Goal: Task Accomplishment & Management: Complete application form

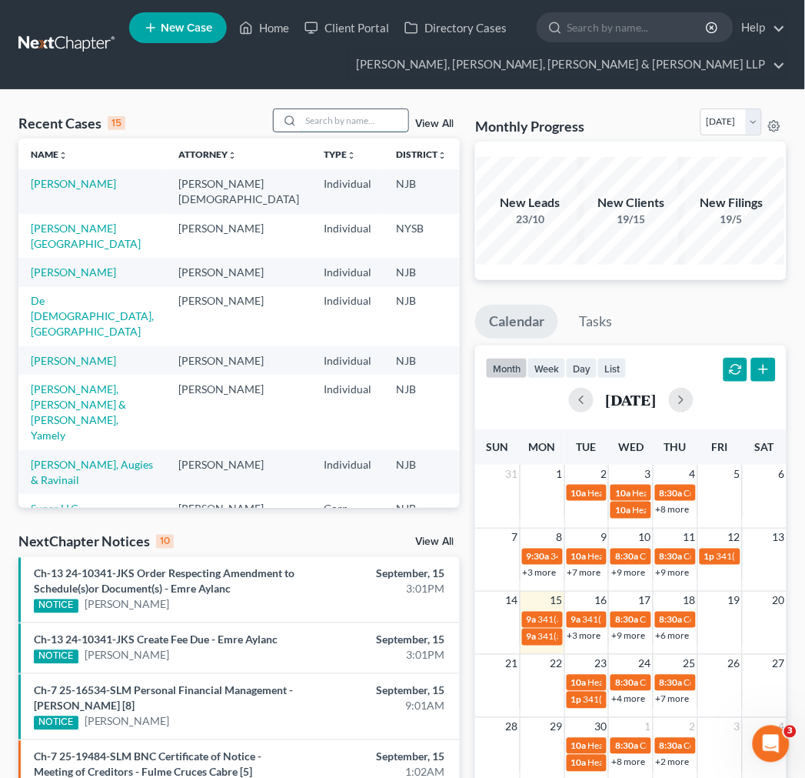
click at [375, 125] on input "search" at bounding box center [355, 120] width 108 height 22
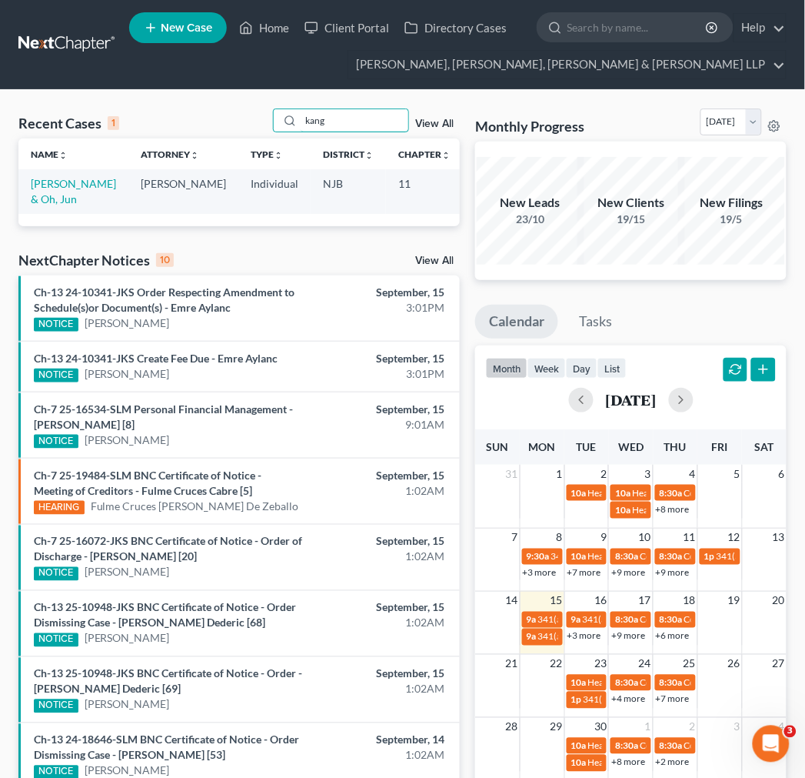
type input "kang"
click at [59, 206] on td "[PERSON_NAME] & Oh, Jun" at bounding box center [73, 191] width 110 height 44
click at [48, 205] on link "[PERSON_NAME] & Oh, Jun" at bounding box center [73, 191] width 85 height 28
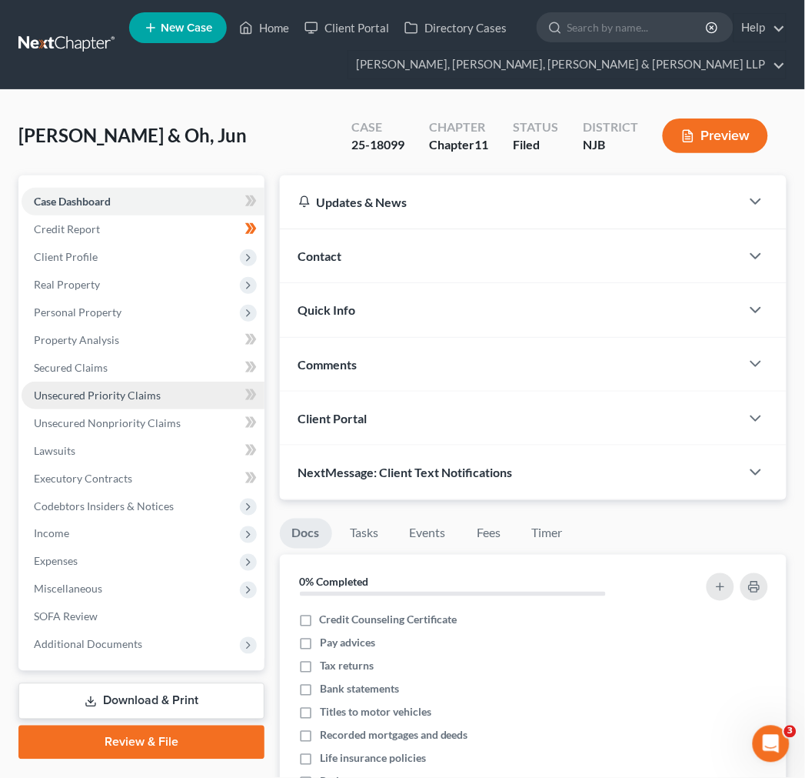
click at [229, 405] on link "Unsecured Priority Claims" at bounding box center [143, 396] width 243 height 28
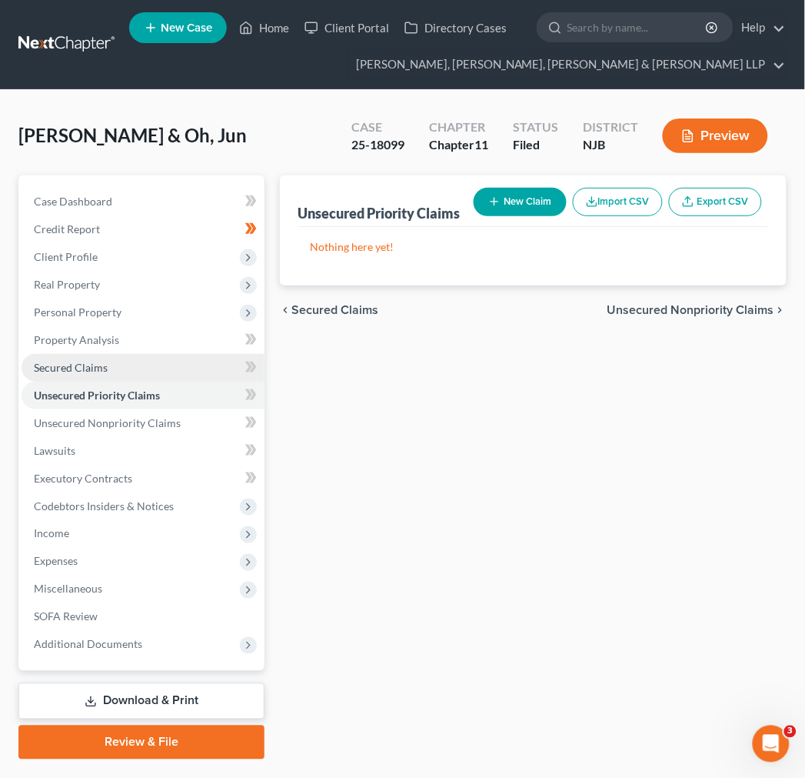
click at [188, 355] on link "Secured Claims" at bounding box center [143, 368] width 243 height 28
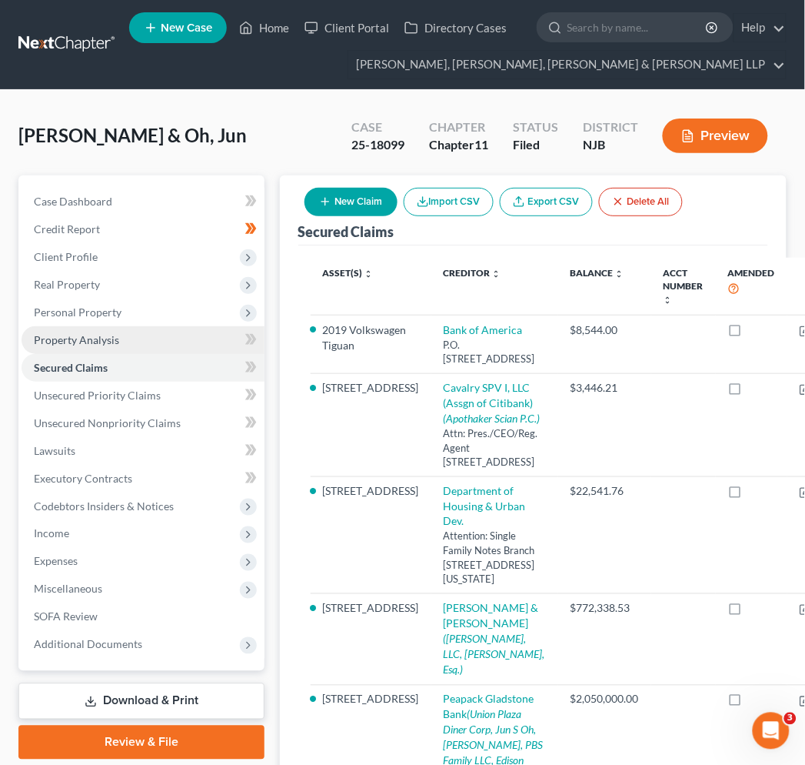
click at [178, 329] on link "Property Analysis" at bounding box center [143, 340] width 243 height 28
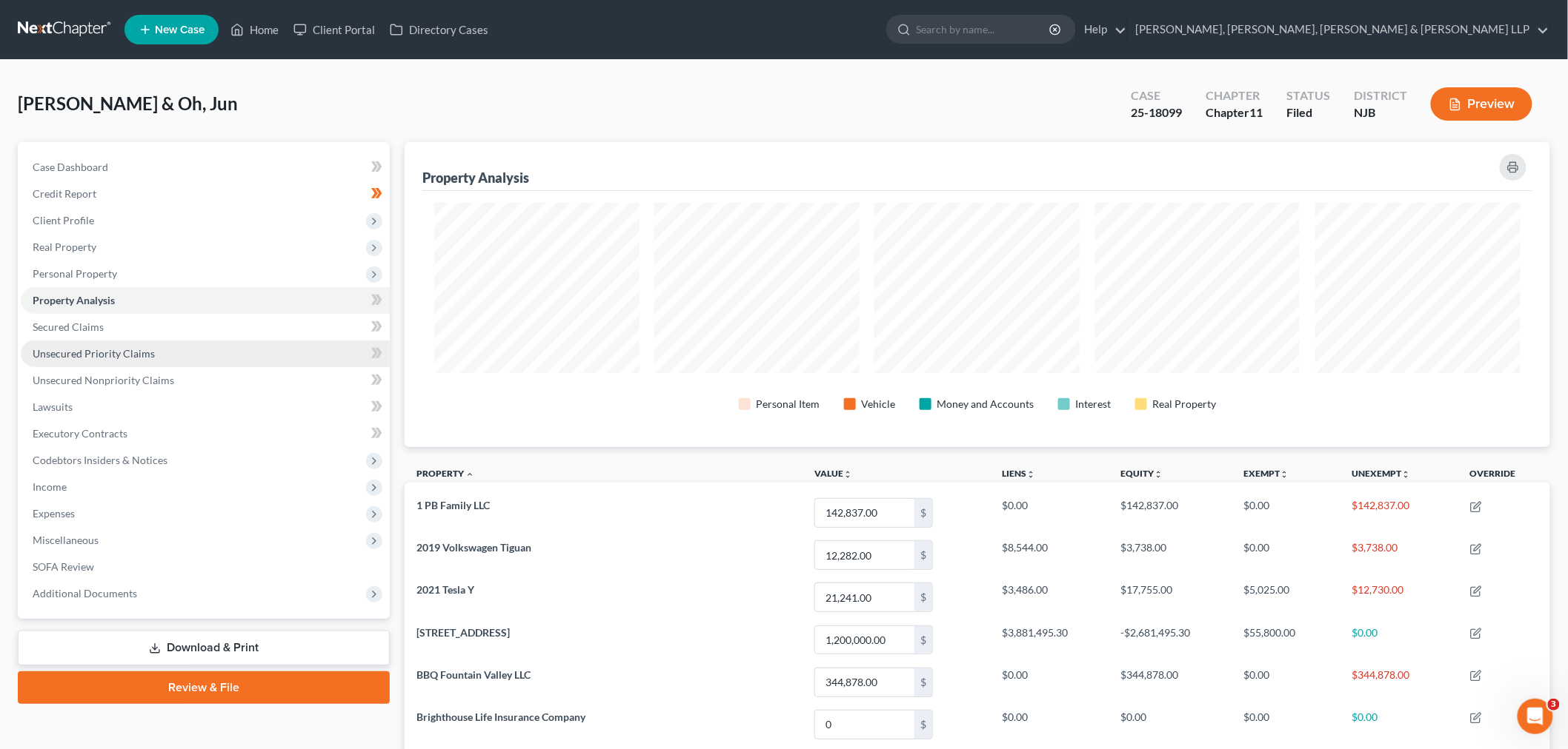
click at [240, 343] on link "Unsecured Priority Claims" at bounding box center [205, 354] width 369 height 27
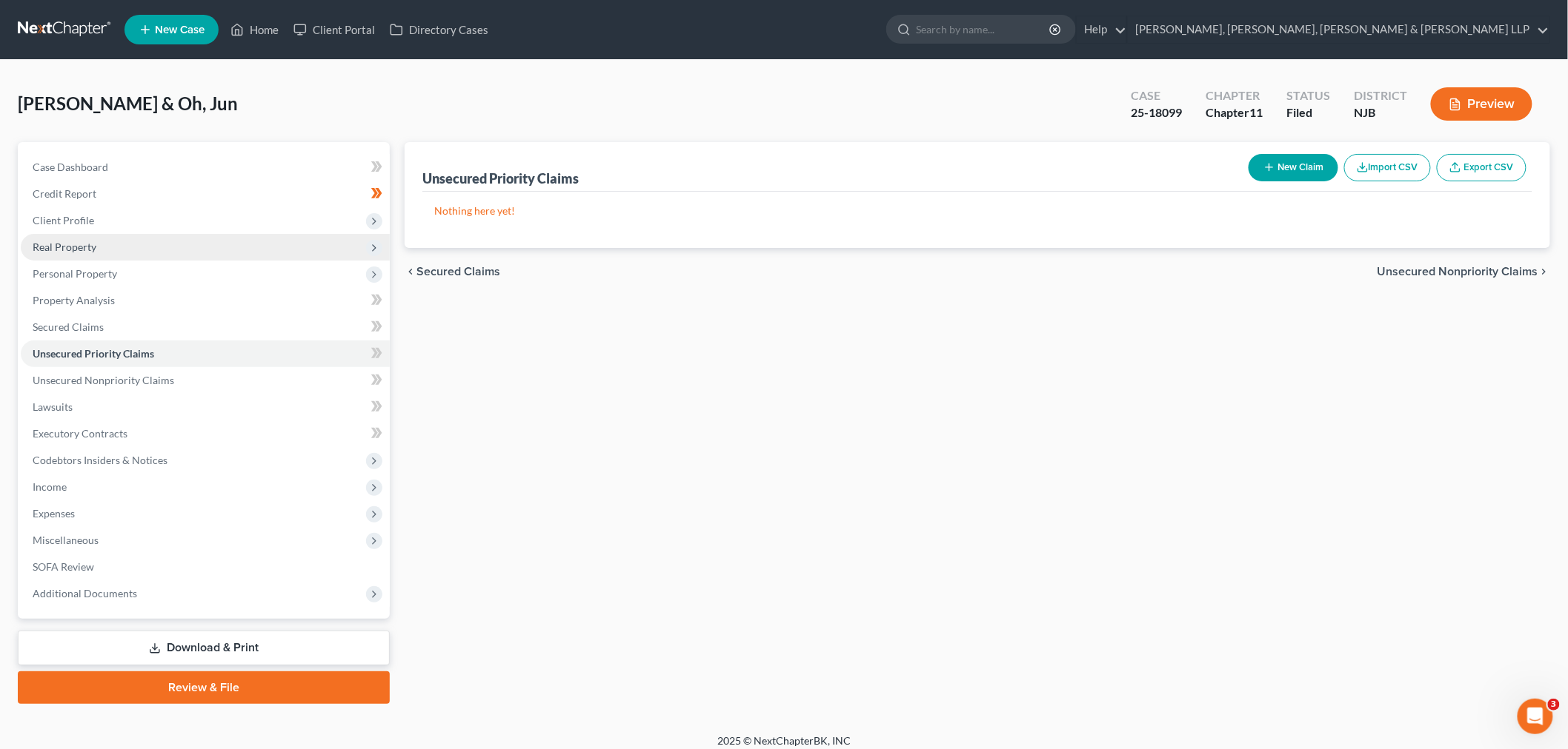
click at [216, 252] on span "Real Property" at bounding box center [205, 247] width 369 height 27
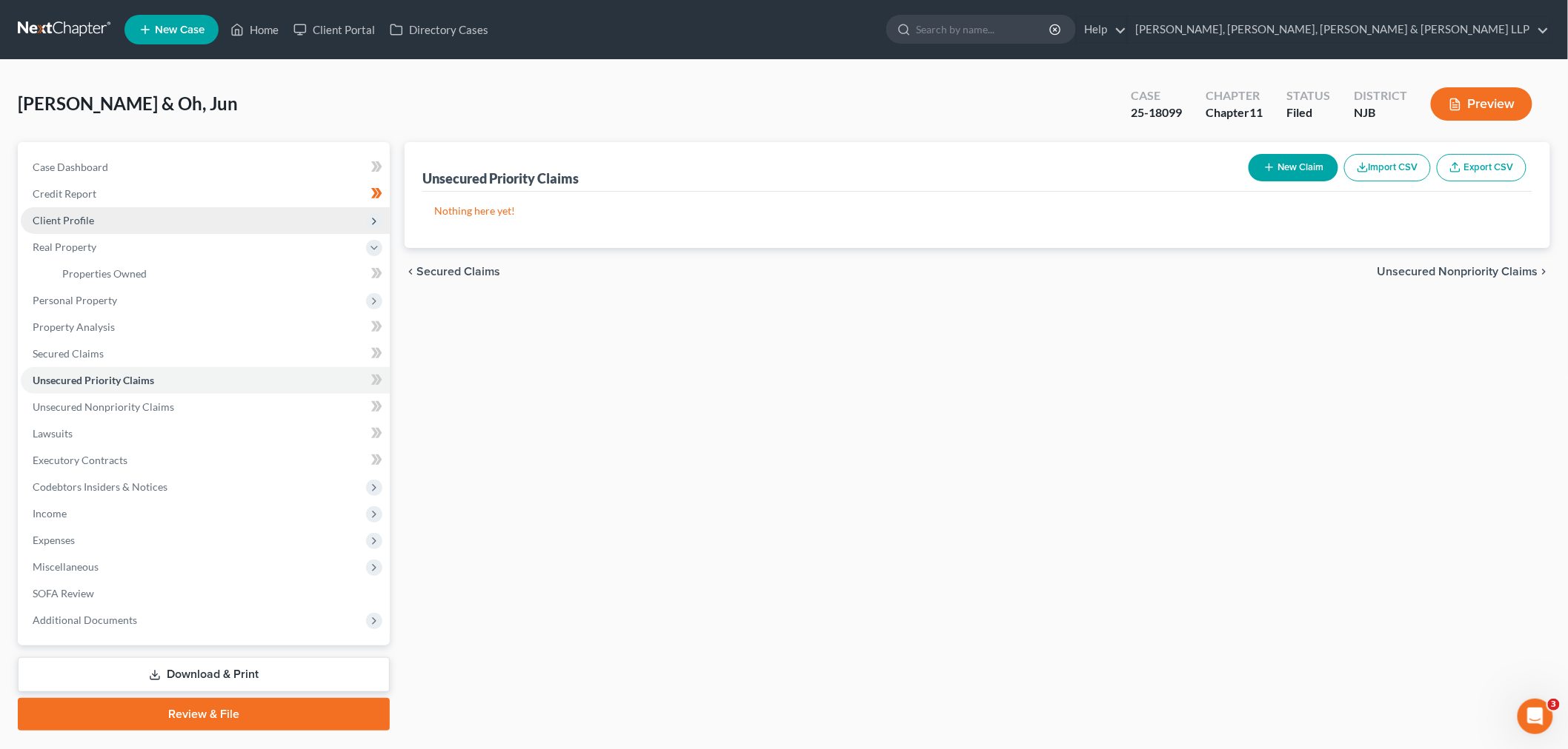
click at [216, 224] on span "Client Profile" at bounding box center [205, 220] width 369 height 27
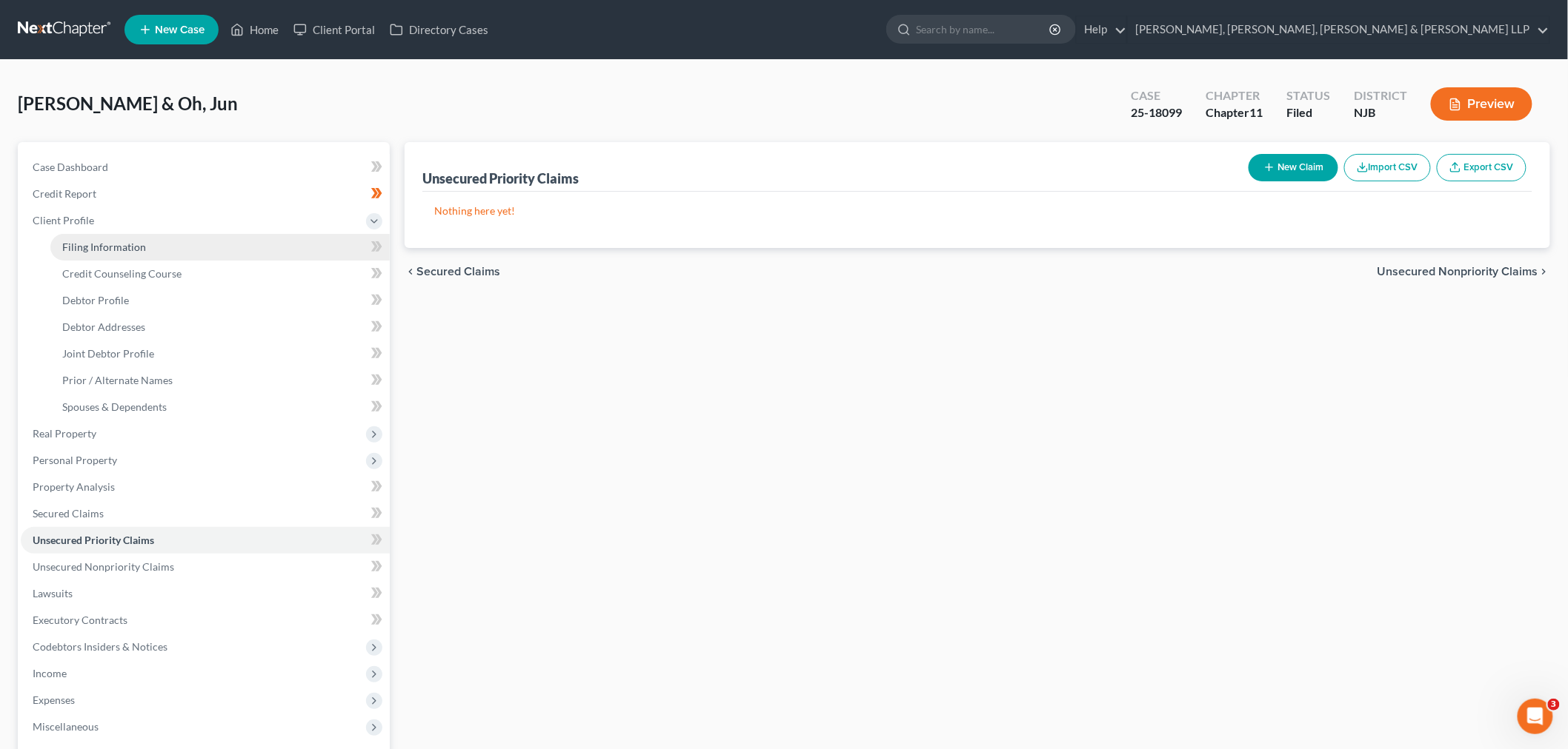
click at [215, 253] on link "Filing Information" at bounding box center [220, 247] width 339 height 27
select select "1"
select select "0"
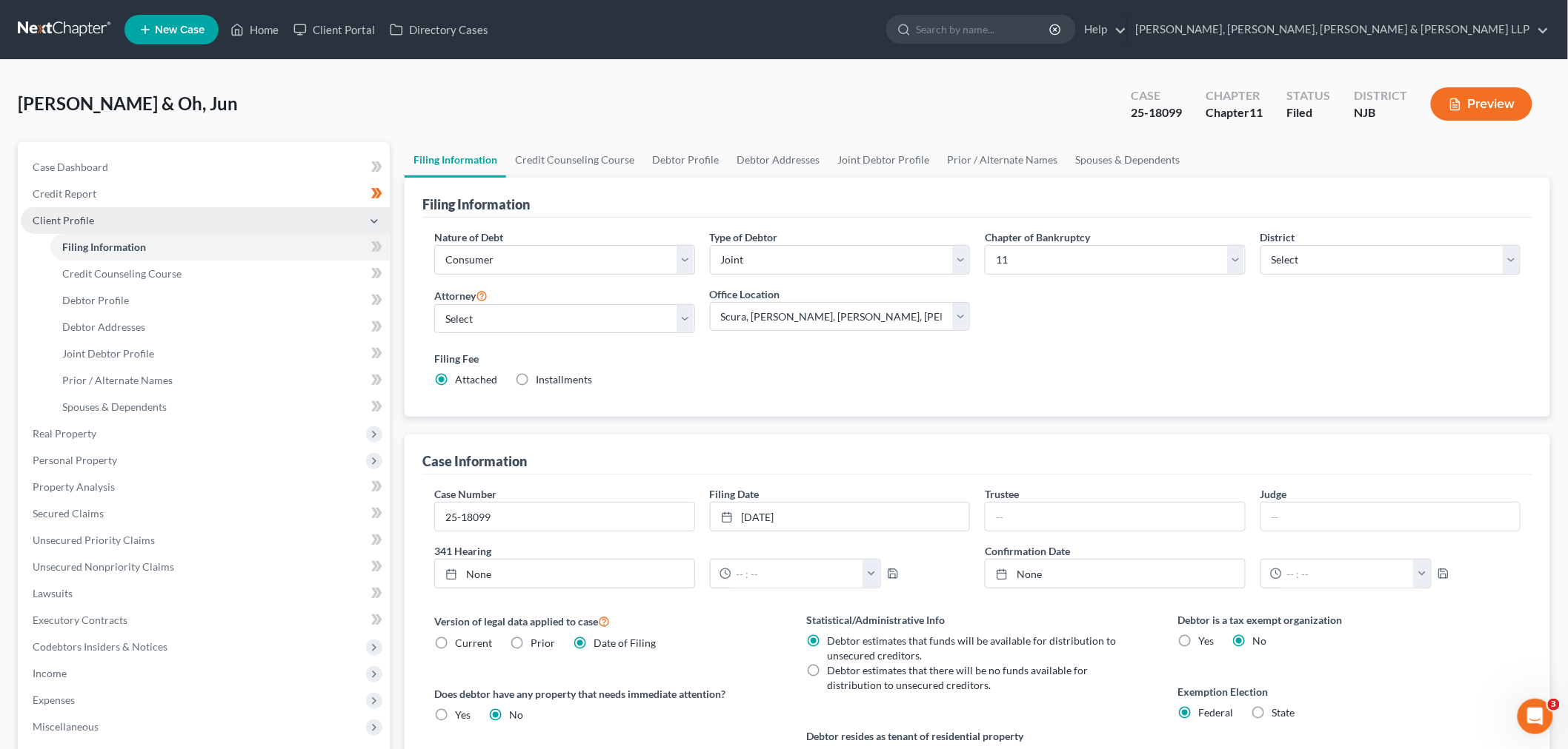
click at [206, 207] on span "Client Profile" at bounding box center [205, 220] width 369 height 27
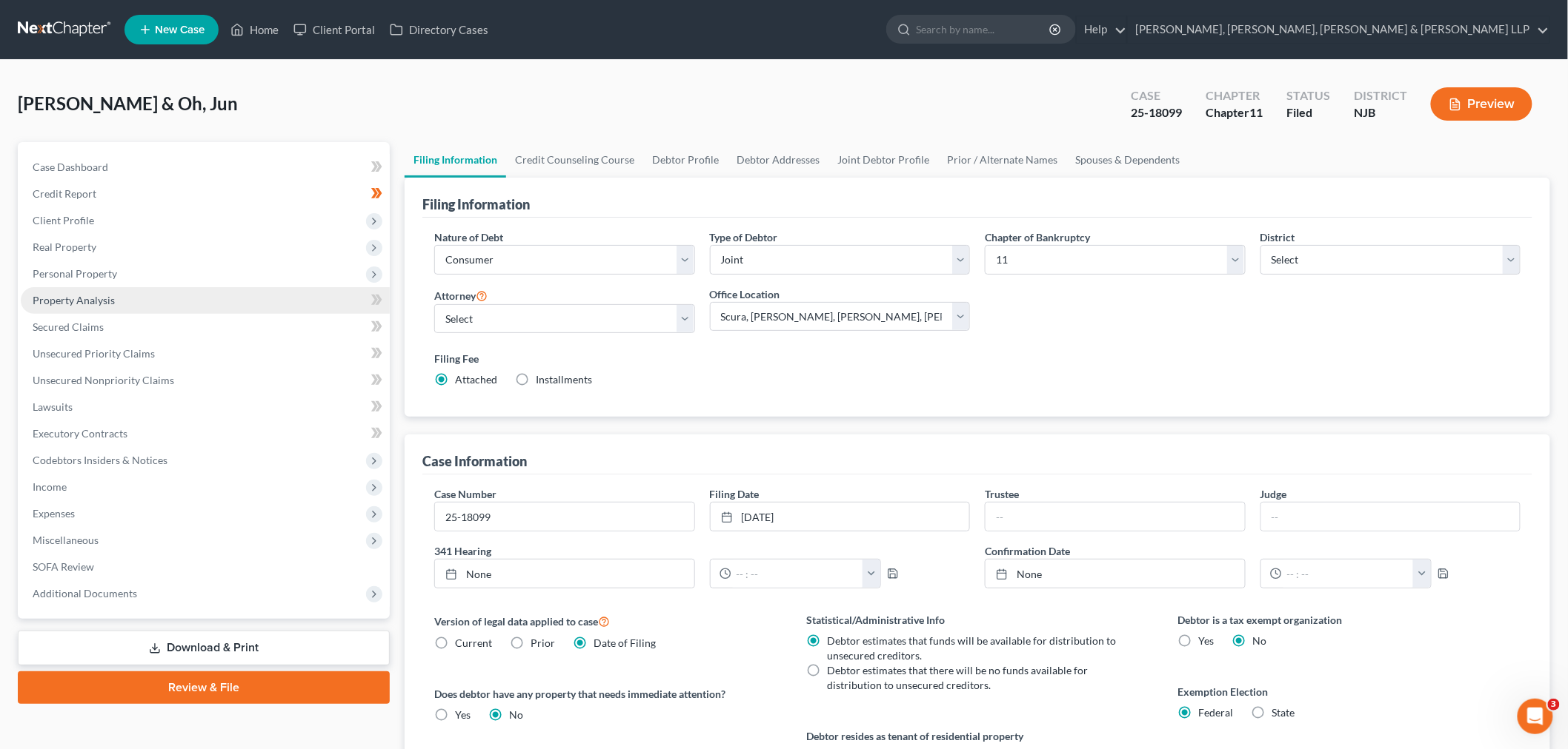
click at [197, 302] on link "Property Analysis" at bounding box center [205, 300] width 369 height 27
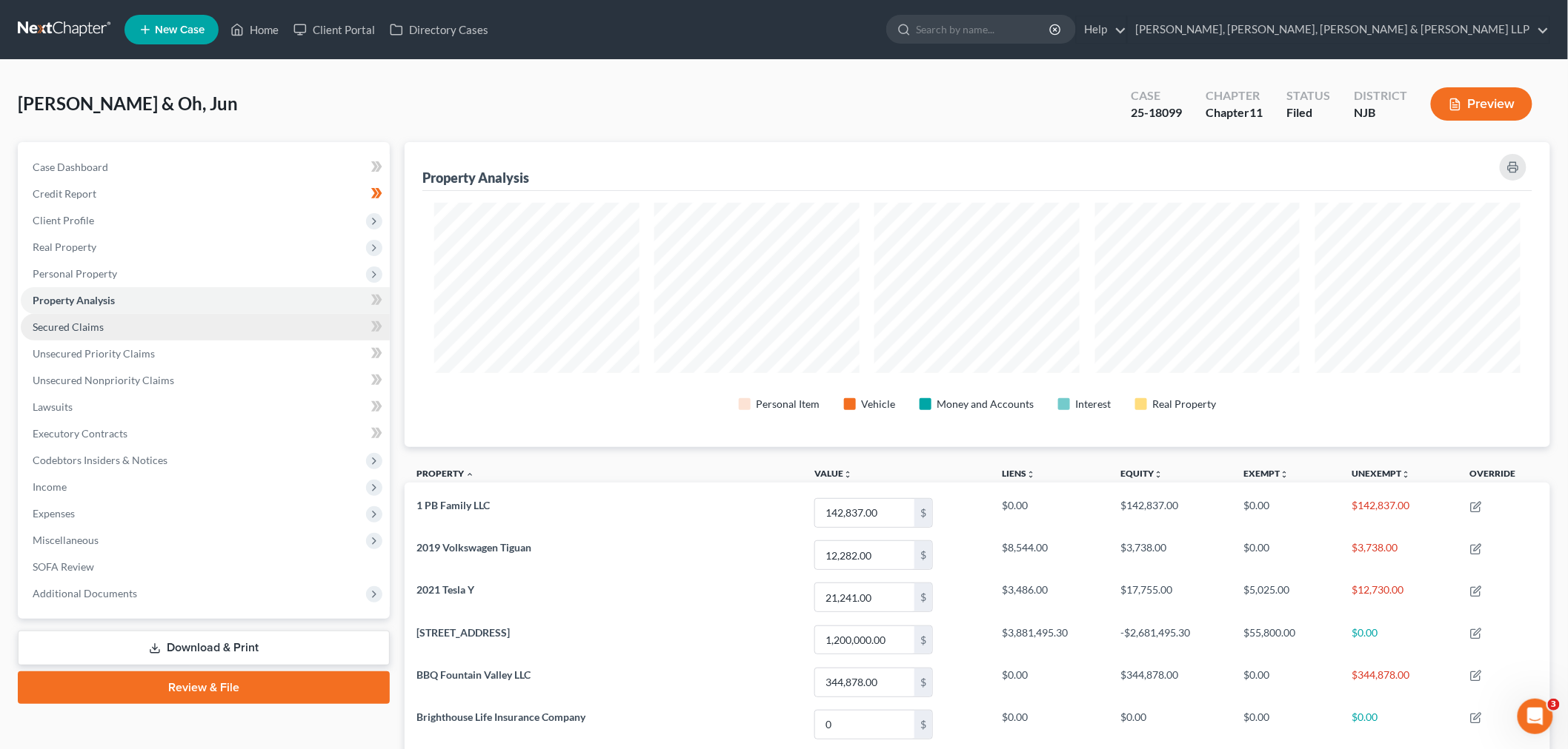
click at [195, 328] on link "Secured Claims" at bounding box center [205, 327] width 369 height 27
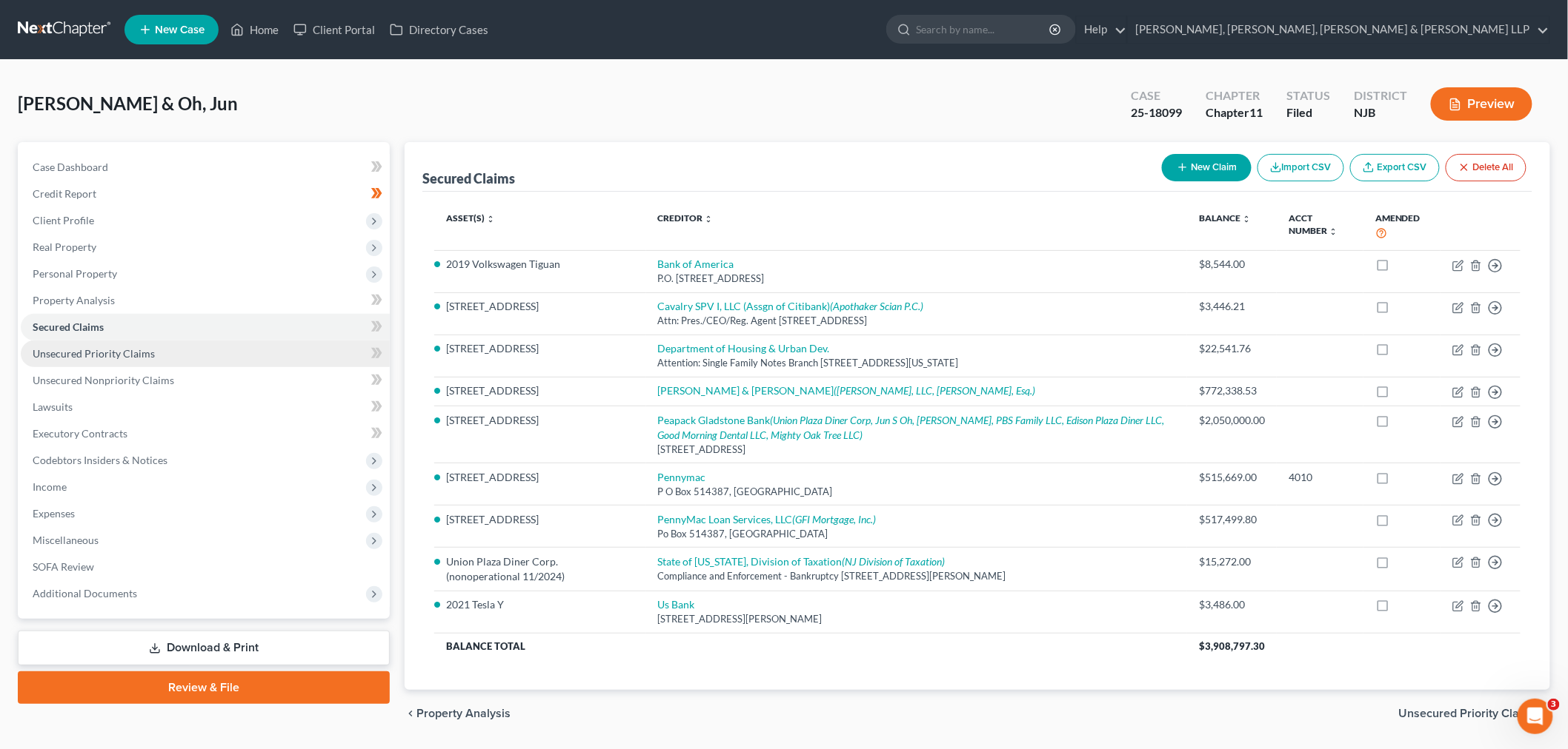
click at [195, 346] on link "Unsecured Priority Claims" at bounding box center [205, 354] width 369 height 27
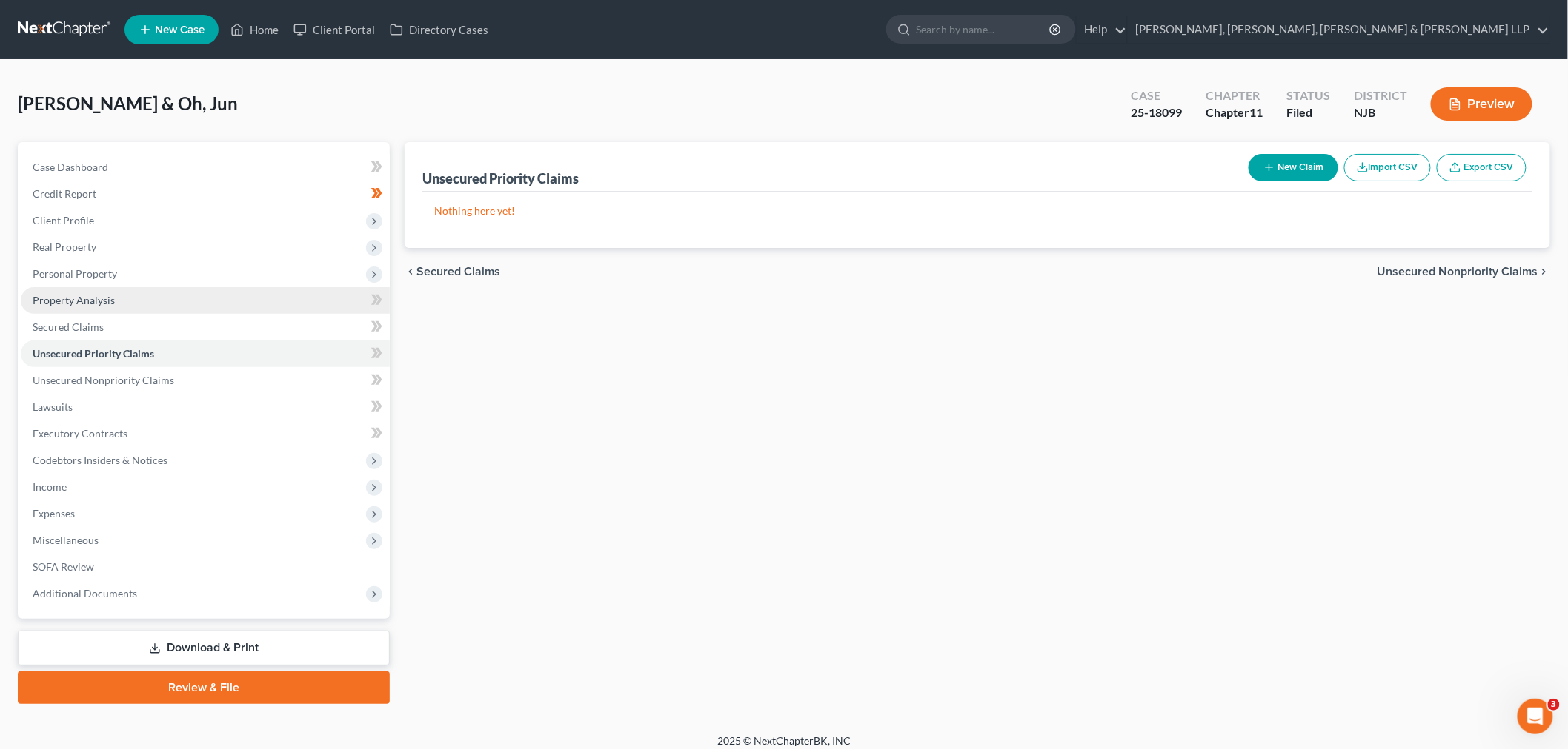
click at [193, 291] on link "Property Analysis" at bounding box center [205, 300] width 369 height 27
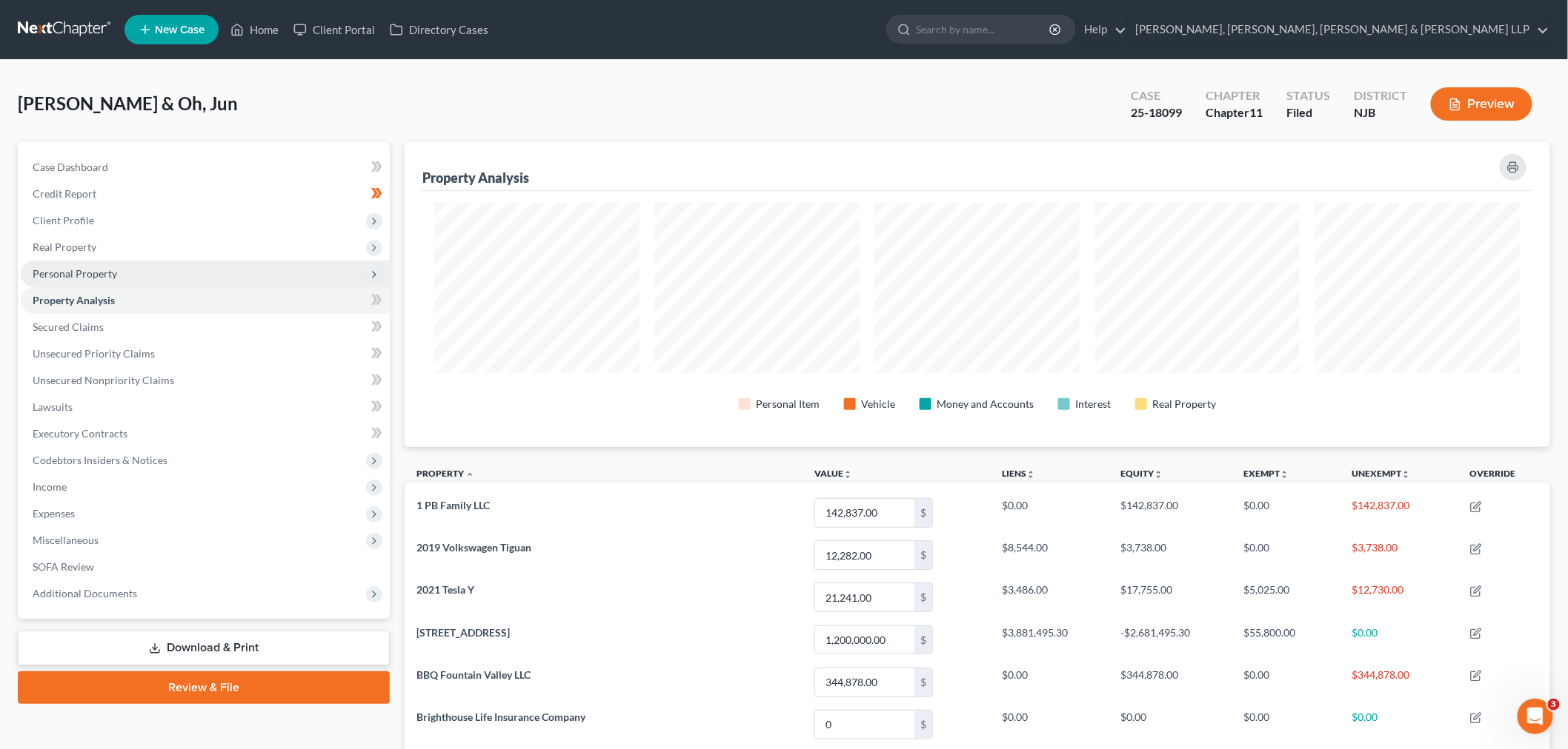
click at [194, 279] on span "Personal Property" at bounding box center [205, 274] width 369 height 27
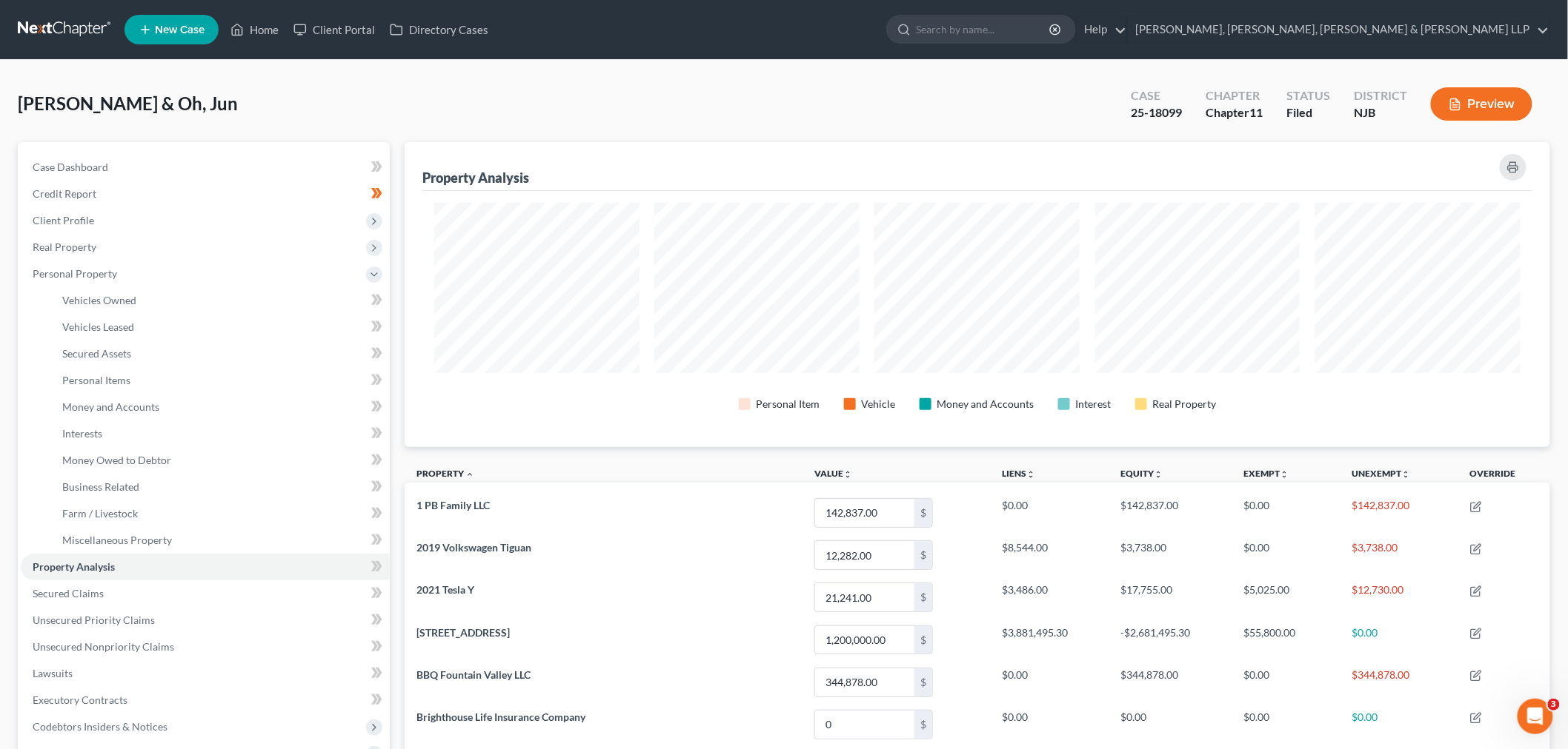
click at [589, 471] on th "Property unfold_more expand_more expand_less" at bounding box center [603, 476] width 398 height 34
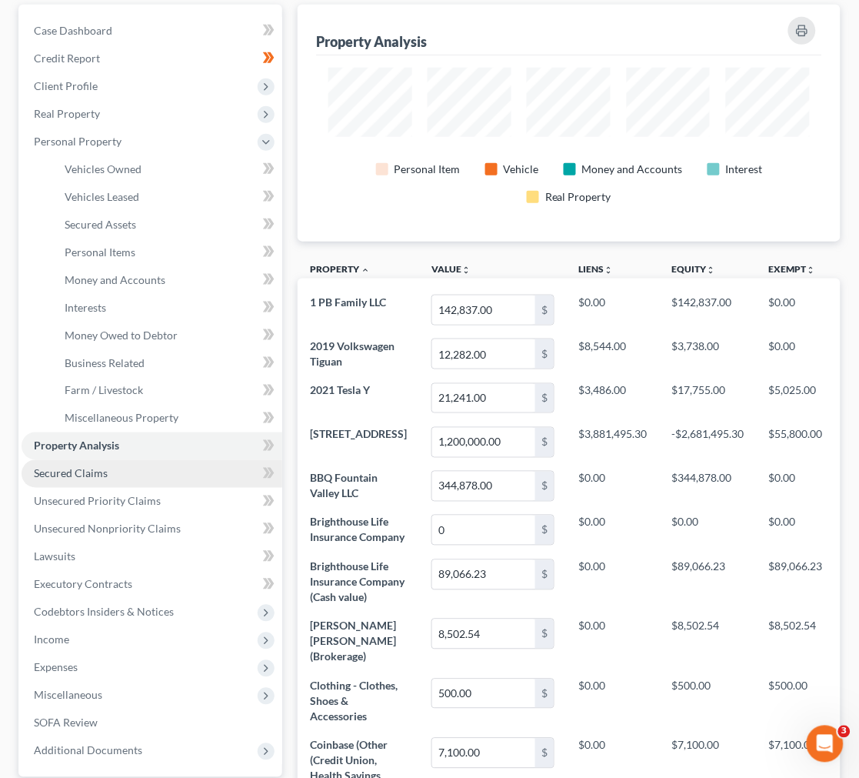
click at [214, 479] on link "Secured Claims" at bounding box center [152, 474] width 261 height 28
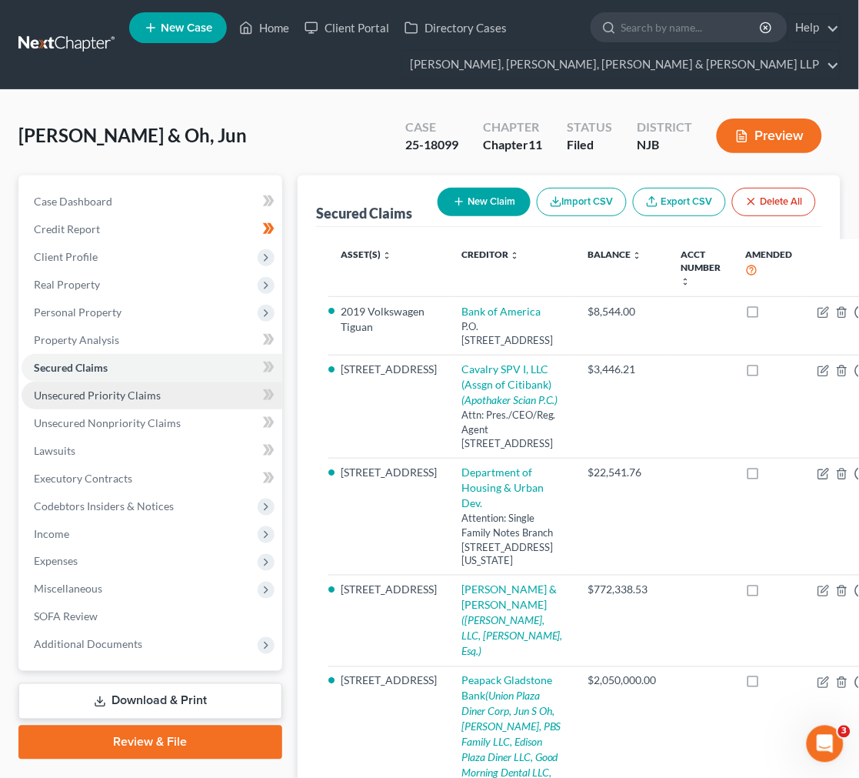
click at [181, 406] on link "Unsecured Priority Claims" at bounding box center [152, 396] width 261 height 28
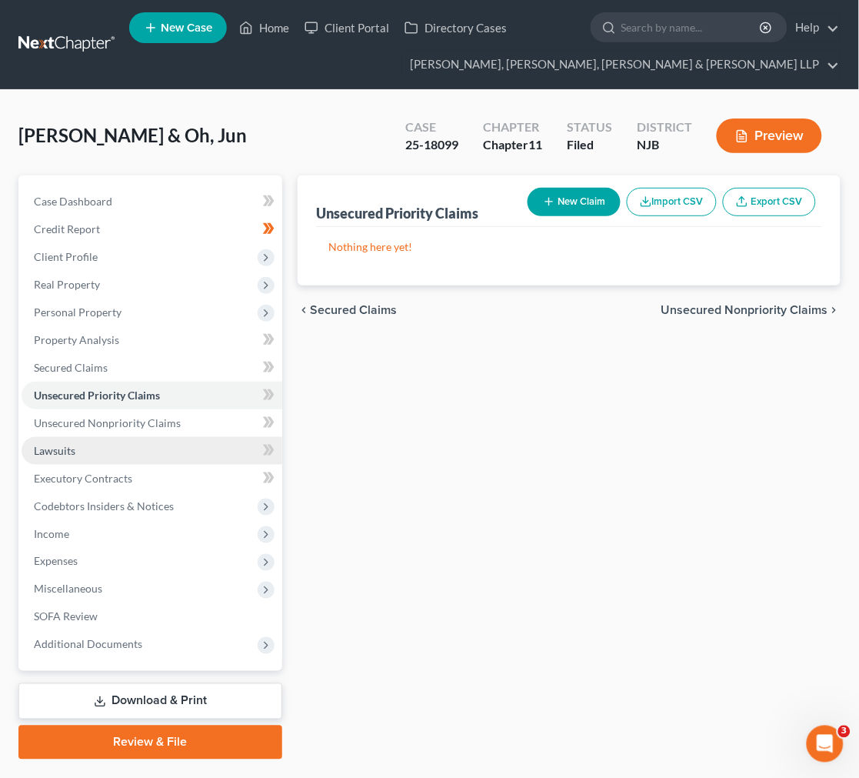
click at [181, 438] on link "Lawsuits" at bounding box center [152, 451] width 261 height 28
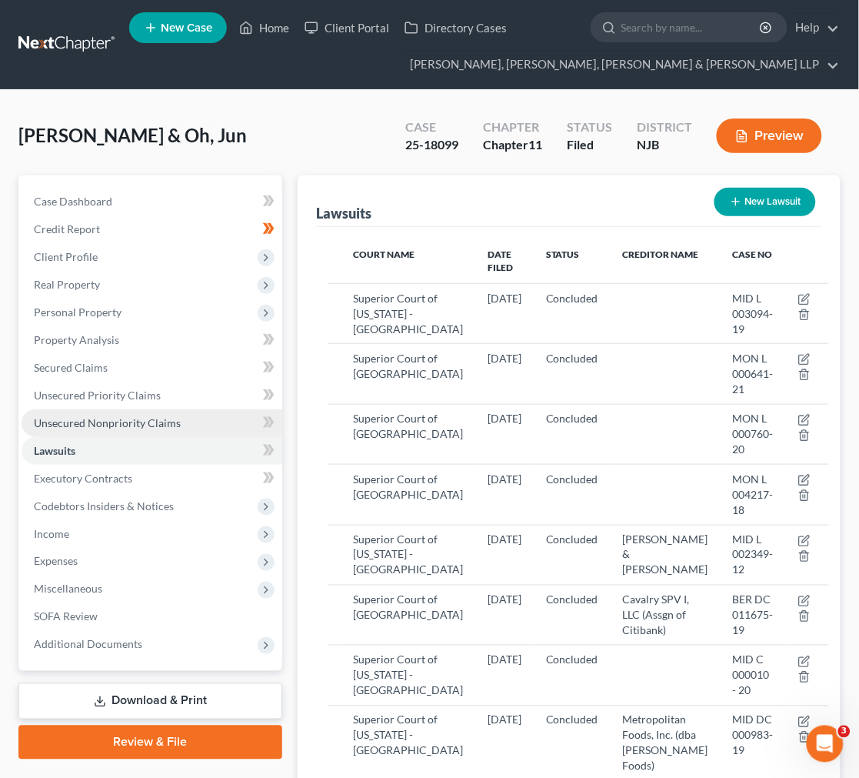
click at [162, 424] on span "Unsecured Nonpriority Claims" at bounding box center [107, 422] width 147 height 13
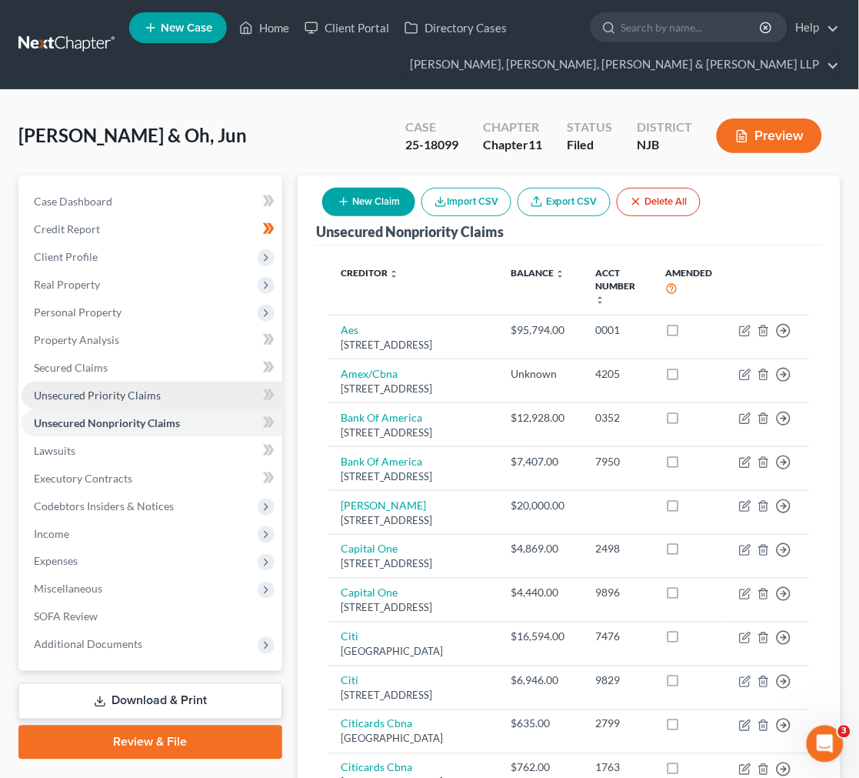
click at [159, 391] on link "Unsecured Priority Claims" at bounding box center [152, 396] width 261 height 28
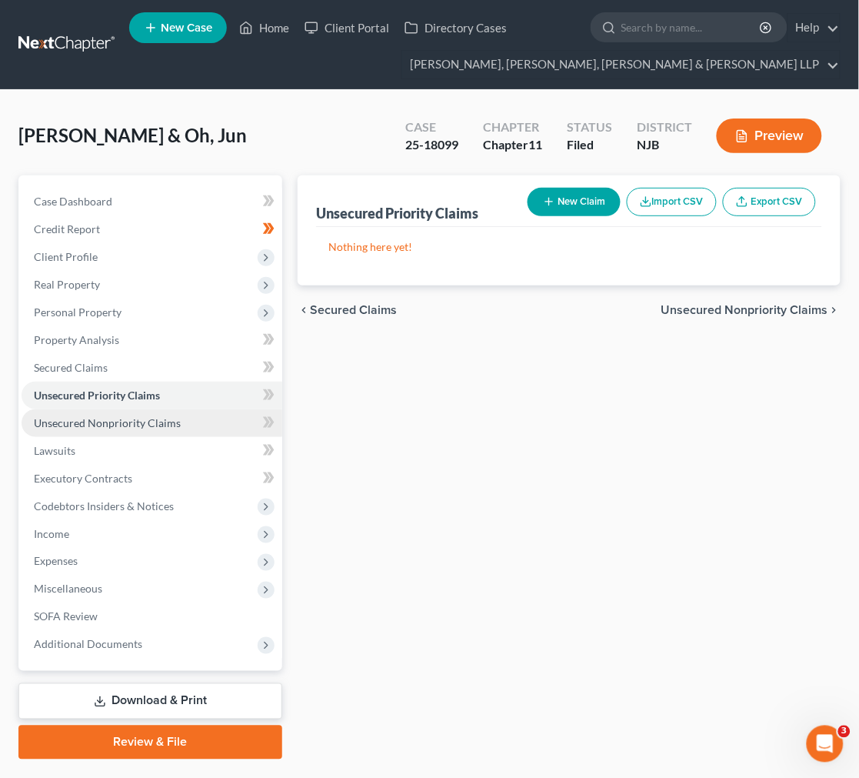
click at [168, 416] on span "Unsecured Nonpriority Claims" at bounding box center [107, 422] width 147 height 13
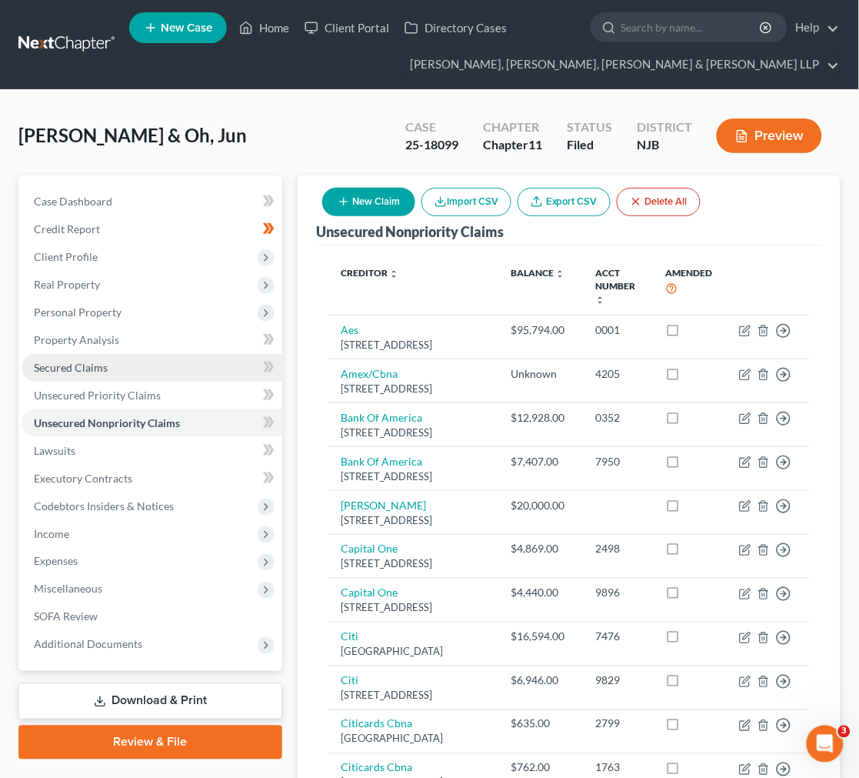
click at [155, 362] on link "Secured Claims" at bounding box center [152, 368] width 261 height 28
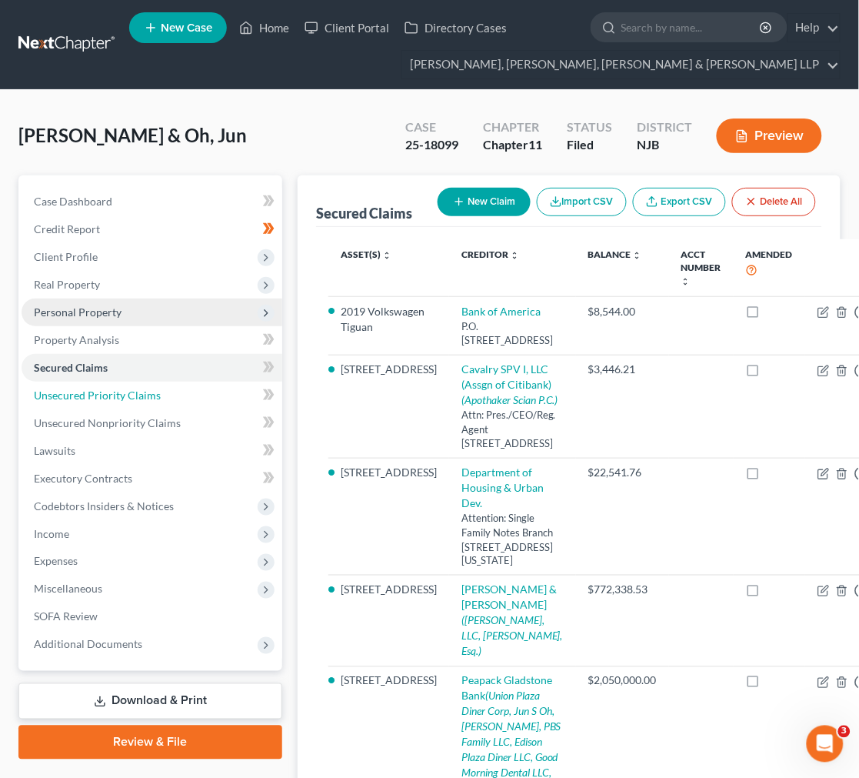
click at [103, 404] on link "Unsecured Priority Claims" at bounding box center [152, 396] width 261 height 28
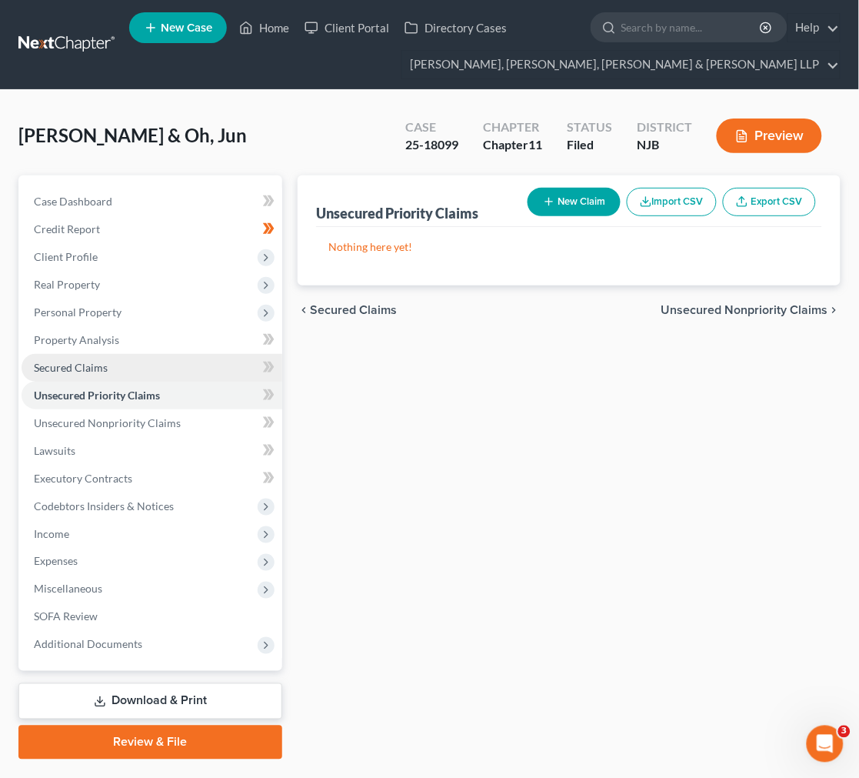
click at [122, 363] on link "Secured Claims" at bounding box center [152, 368] width 261 height 28
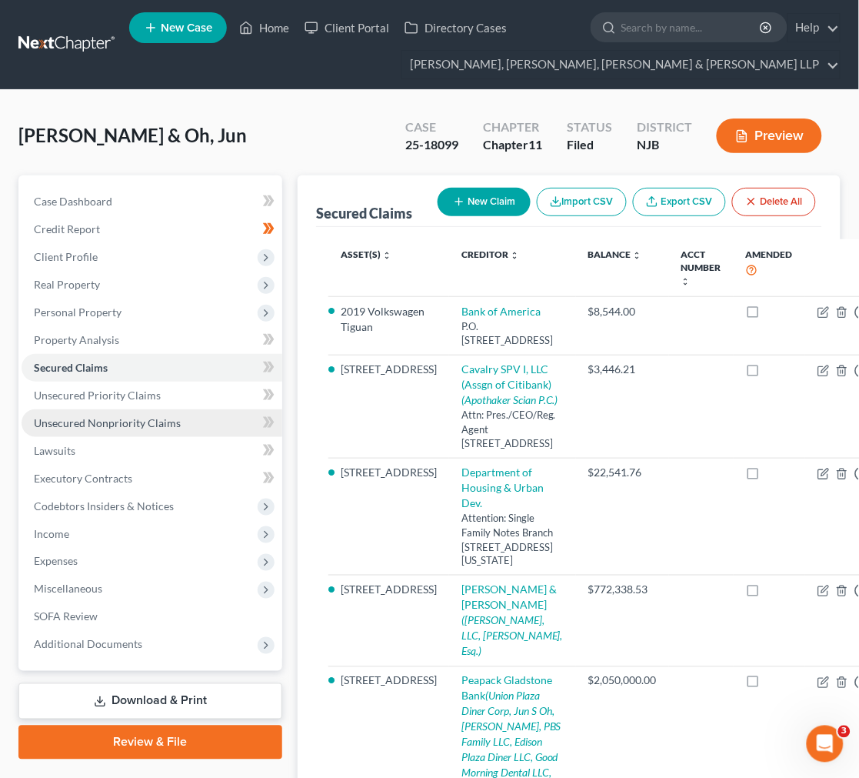
click at [128, 418] on span "Unsecured Nonpriority Claims" at bounding box center [107, 422] width 147 height 13
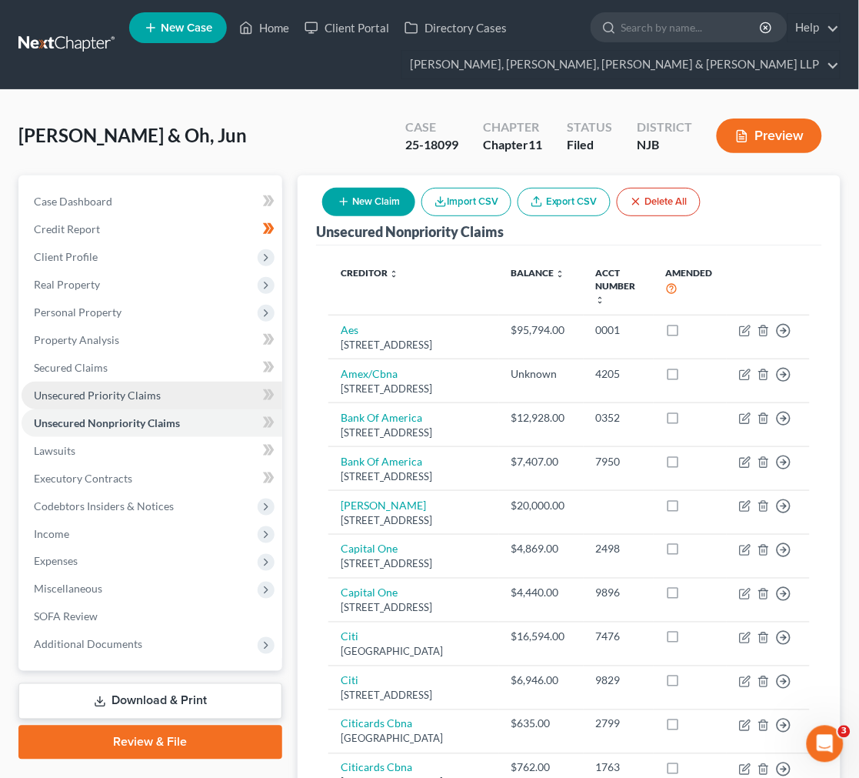
scroll to position [85, 0]
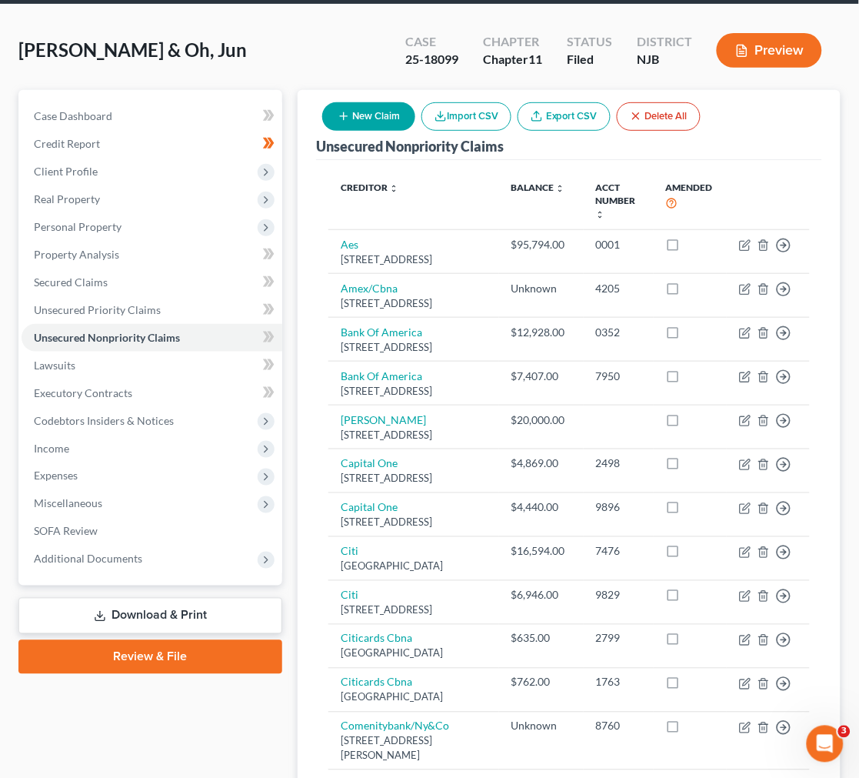
click at [356, 105] on button "New Claim" at bounding box center [368, 116] width 93 height 28
select select "2"
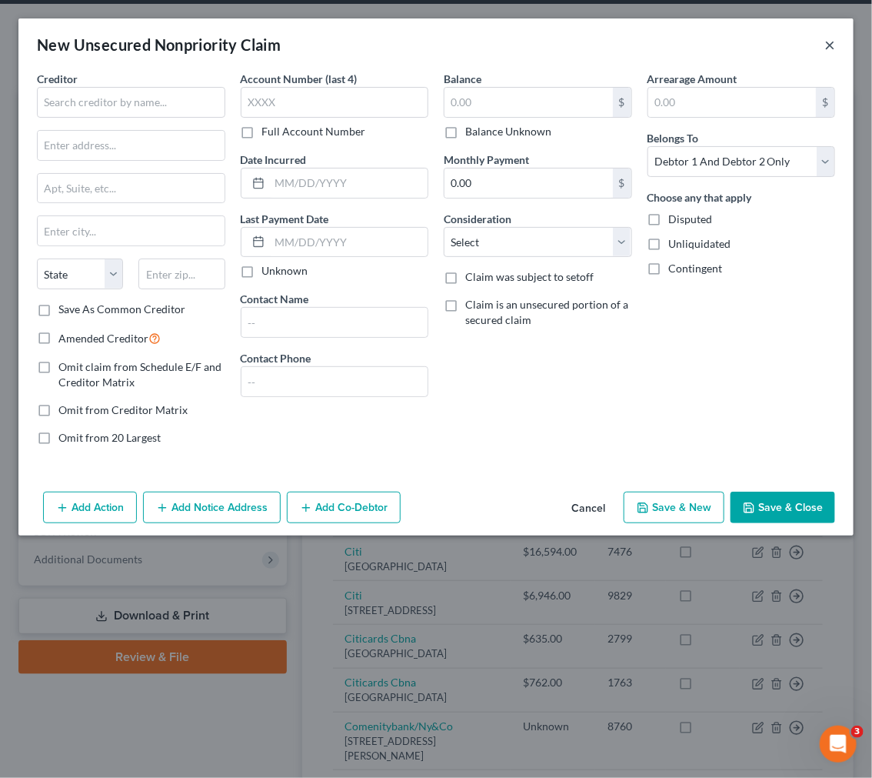
click at [818, 45] on button "×" at bounding box center [830, 44] width 11 height 18
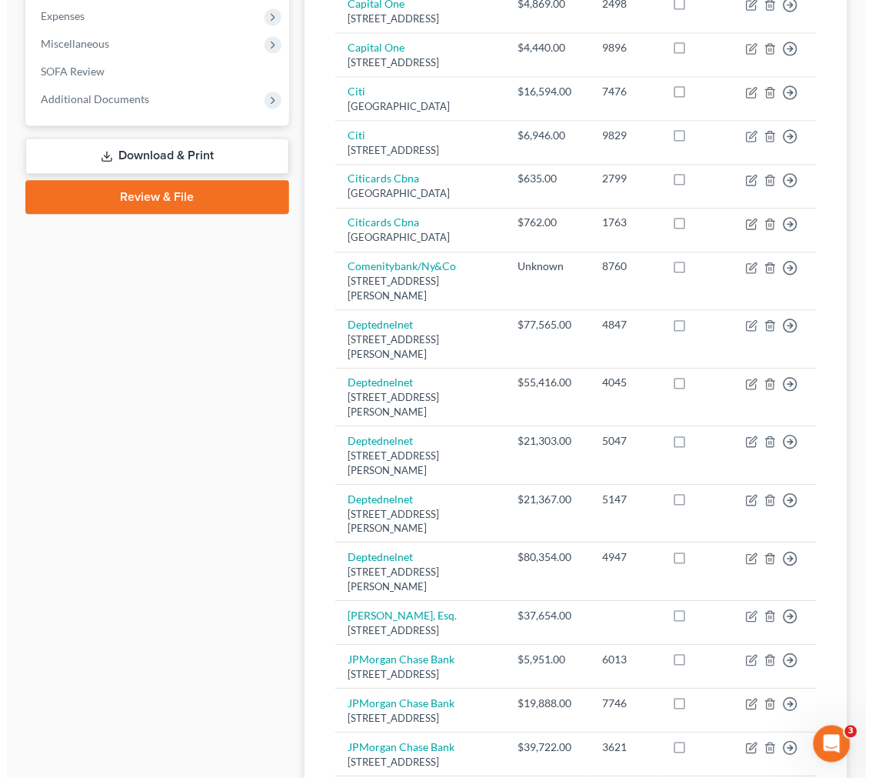
scroll to position [171, 0]
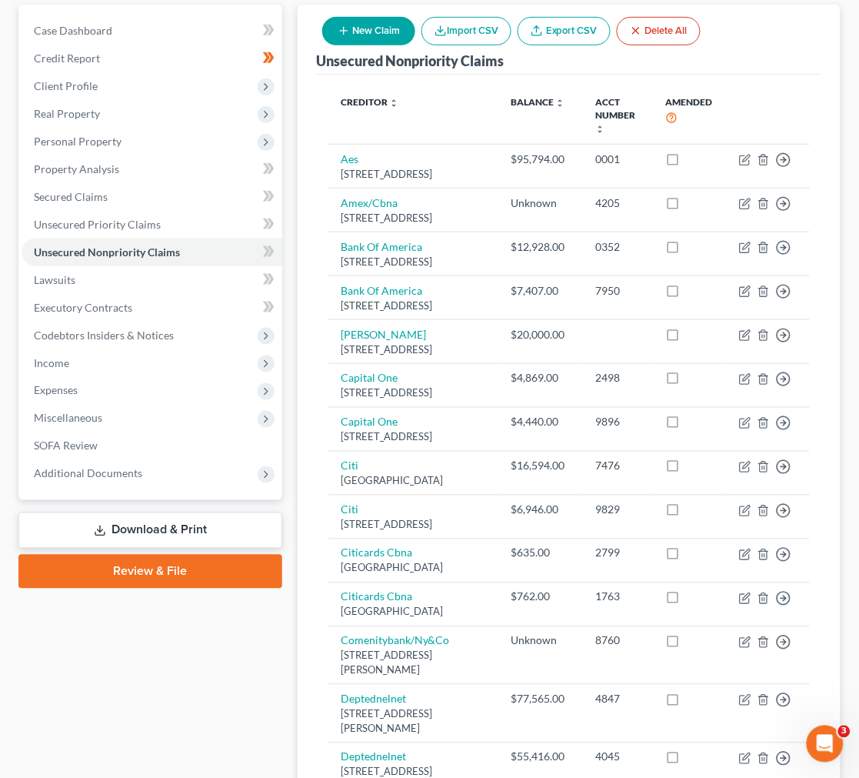
click at [375, 25] on button "New Claim" at bounding box center [368, 31] width 93 height 28
select select "2"
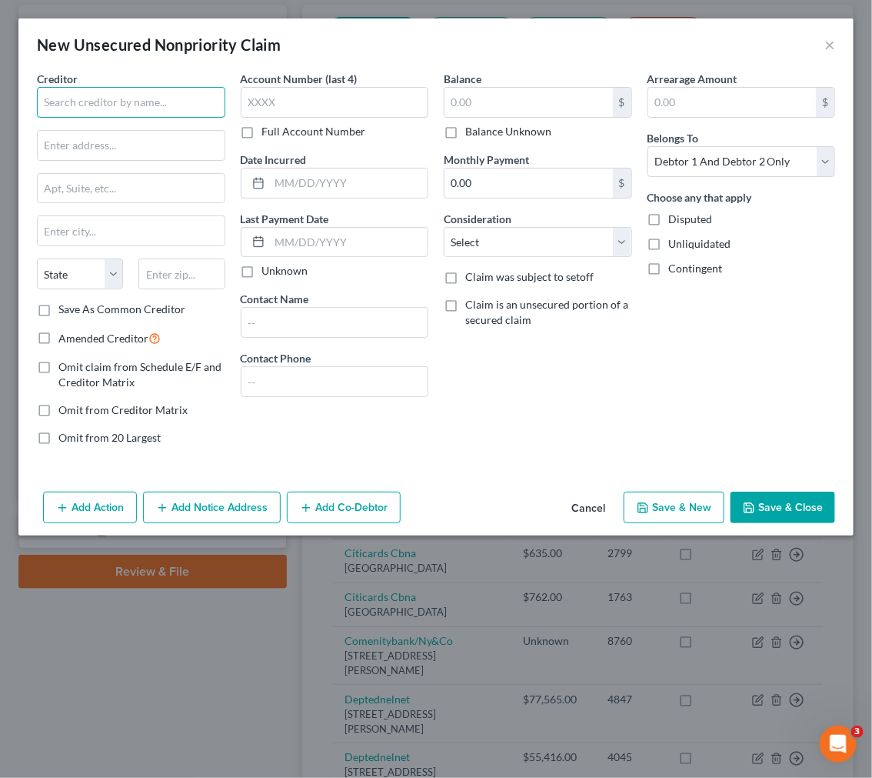
click at [177, 93] on input "text" at bounding box center [131, 102] width 188 height 31
type input "U"
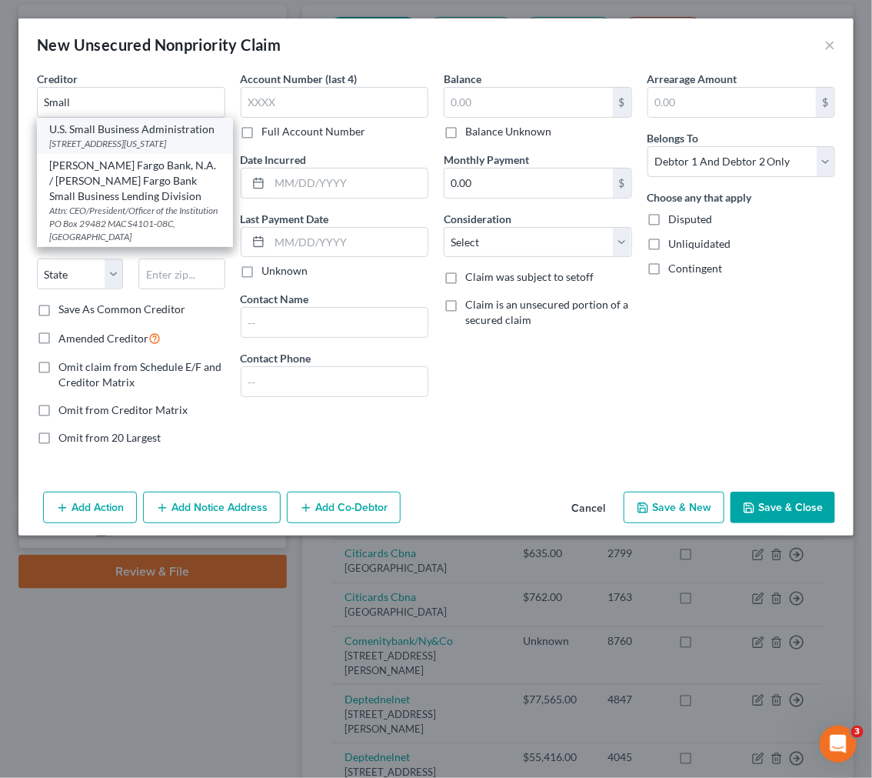
click at [171, 135] on div "U.S. Small Business Administration" at bounding box center [135, 129] width 172 height 15
type input "U.S. Small Business Administration"
type input "409 3rd Street, SW"
type input "Washington"
select select "8"
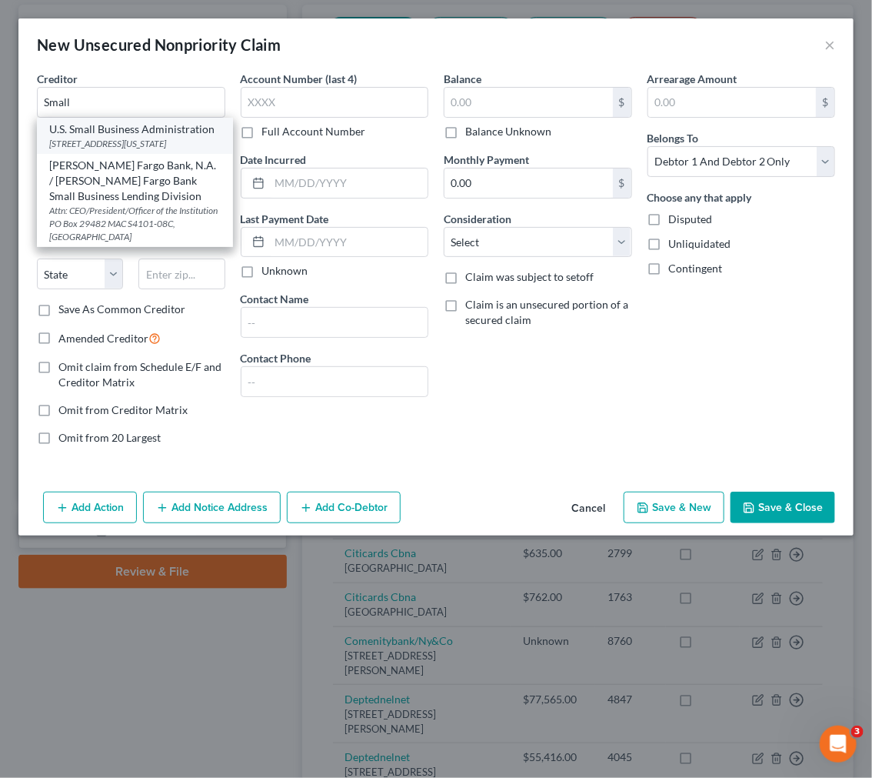
type input "20416"
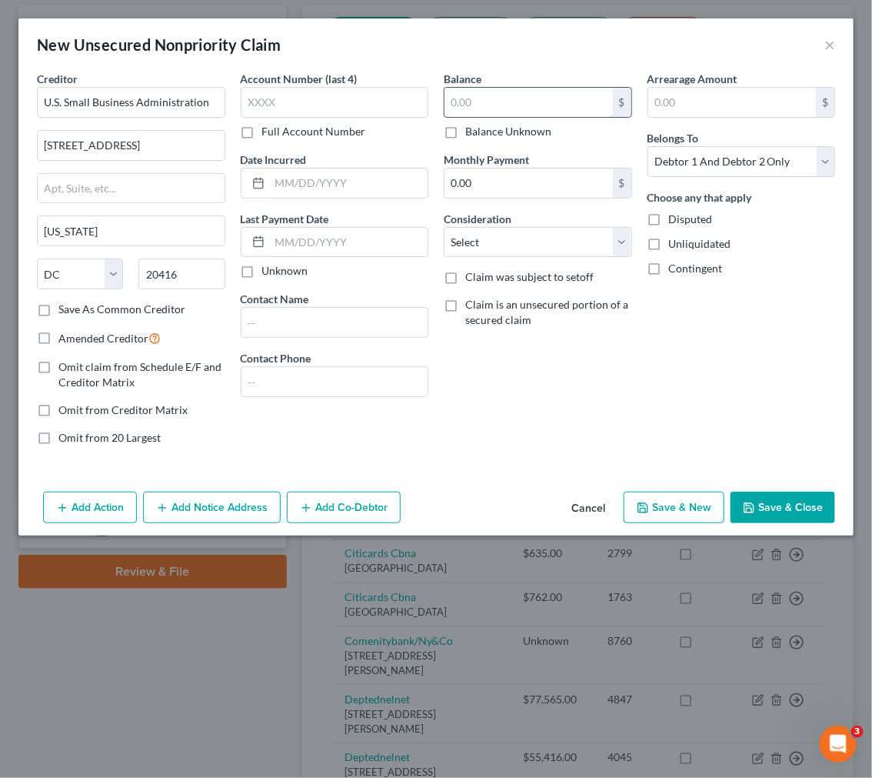
click at [493, 103] on input "text" at bounding box center [529, 102] width 168 height 29
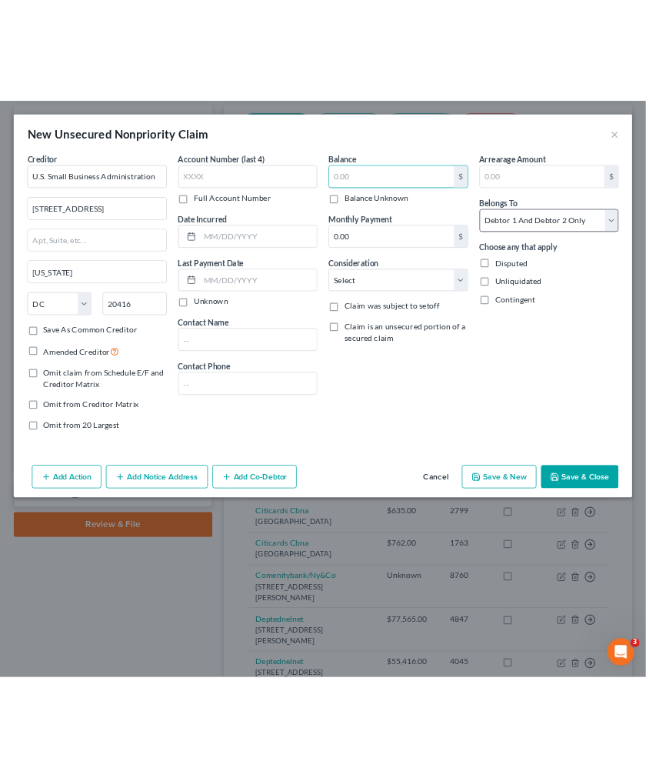
scroll to position [142, 0]
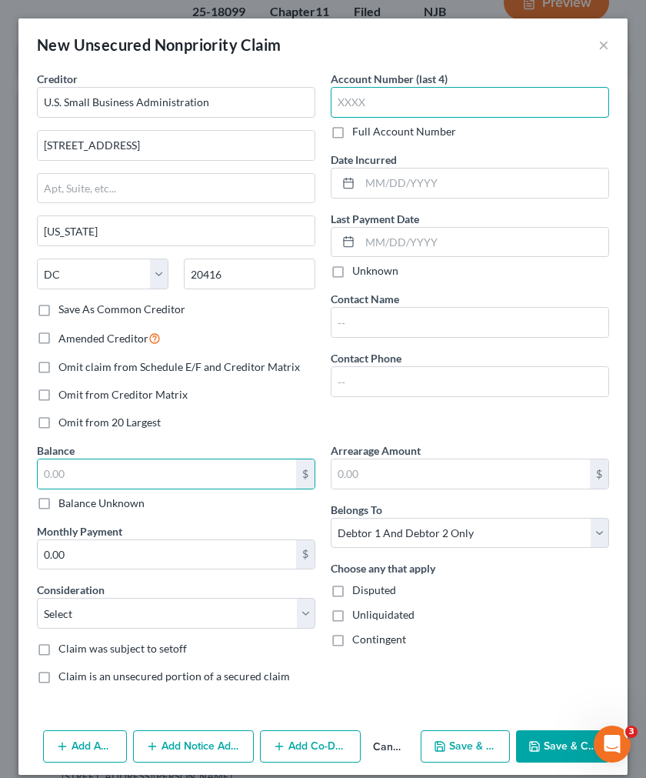
click at [374, 93] on input "text" at bounding box center [470, 102] width 278 height 31
click at [231, 459] on input "text" at bounding box center [167, 473] width 258 height 29
type input "138,054"
click at [295, 422] on div "Omit from 20 Largest" at bounding box center [176, 422] width 278 height 15
click at [402, 101] on input "text" at bounding box center [470, 102] width 278 height 31
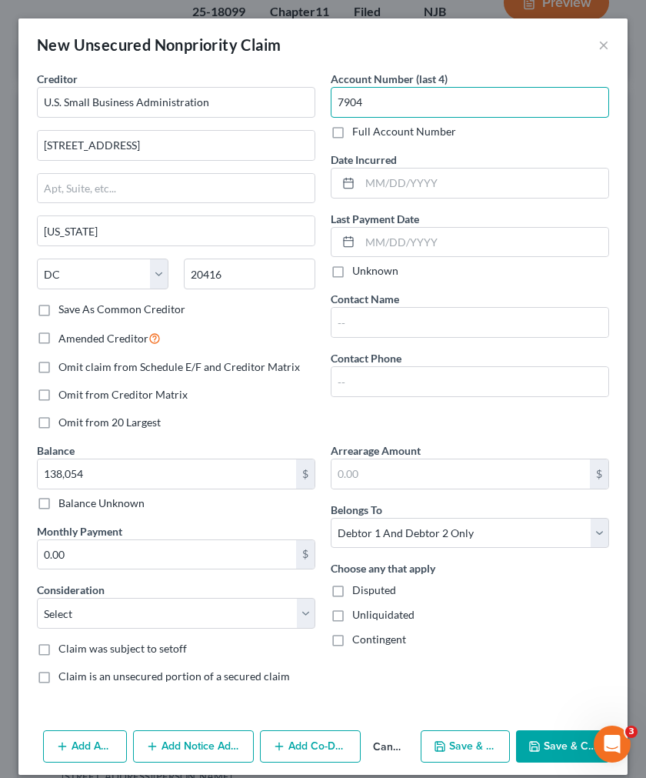
type input "7904"
click at [406, 69] on div "New Unsecured Nonpriority Claim ×" at bounding box center [322, 44] width 609 height 52
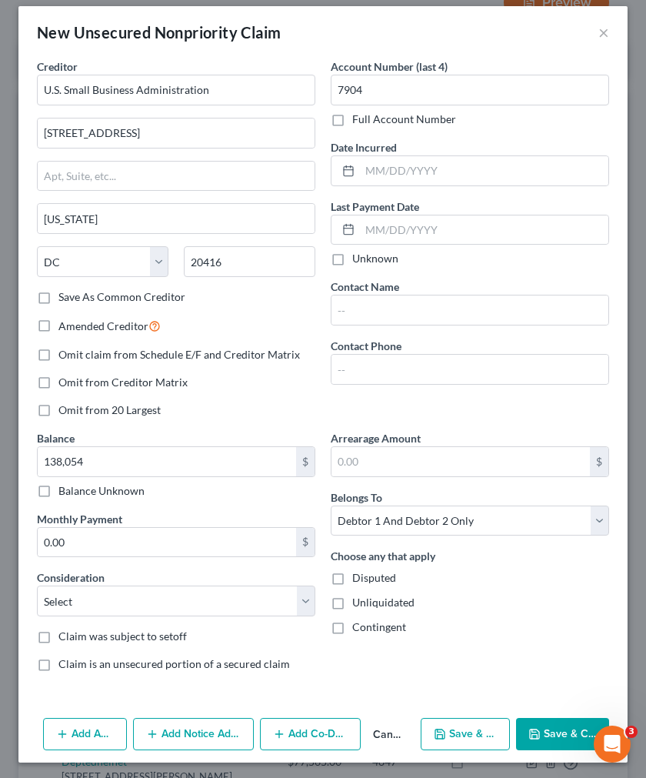
scroll to position [16, 0]
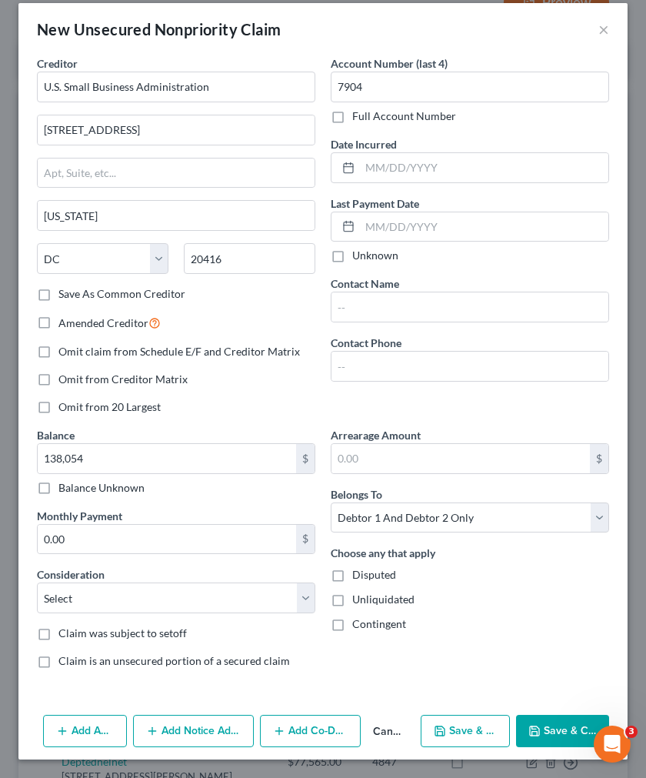
click at [273, 728] on icon "button" at bounding box center [279, 731] width 12 height 12
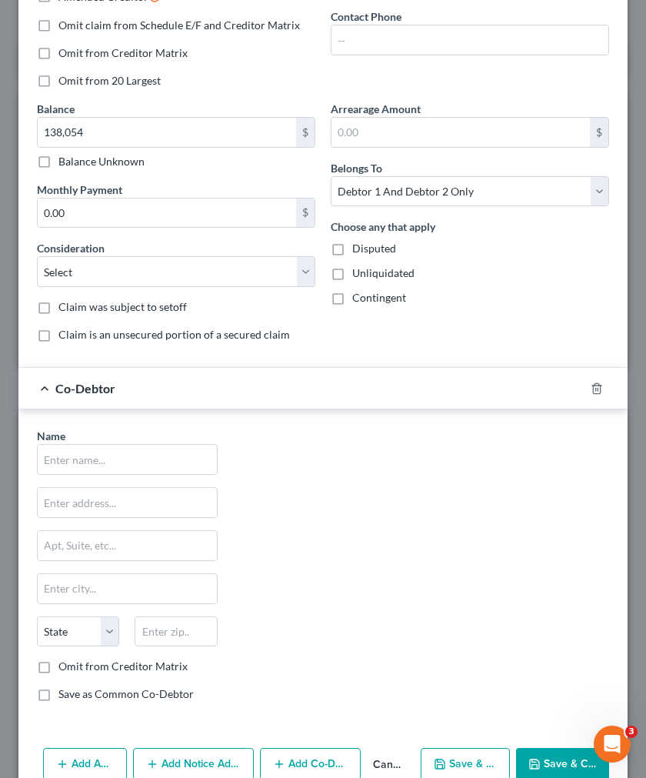
scroll to position [358, 0]
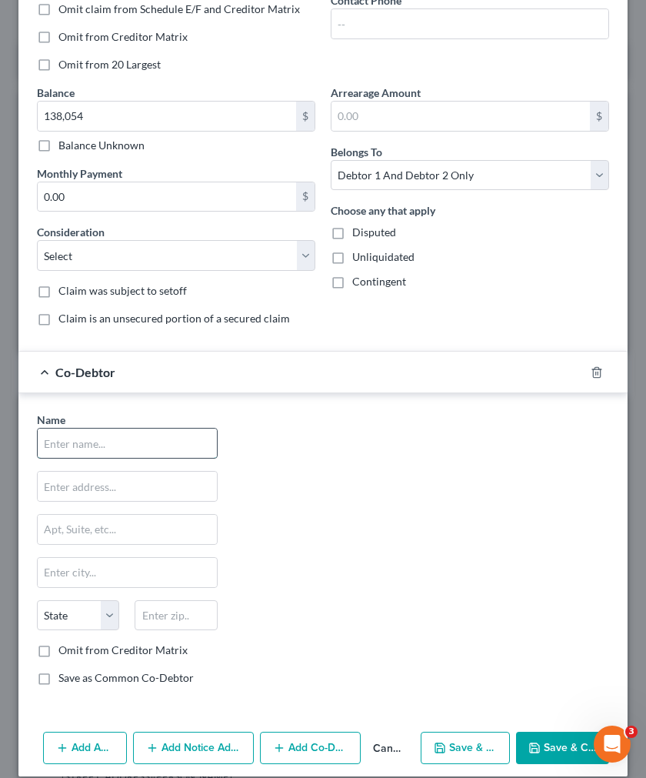
drag, startPoint x: 128, startPoint y: 454, endPoint x: 125, endPoint y: 440, distance: 14.0
click at [128, 454] on input "text" at bounding box center [127, 442] width 179 height 29
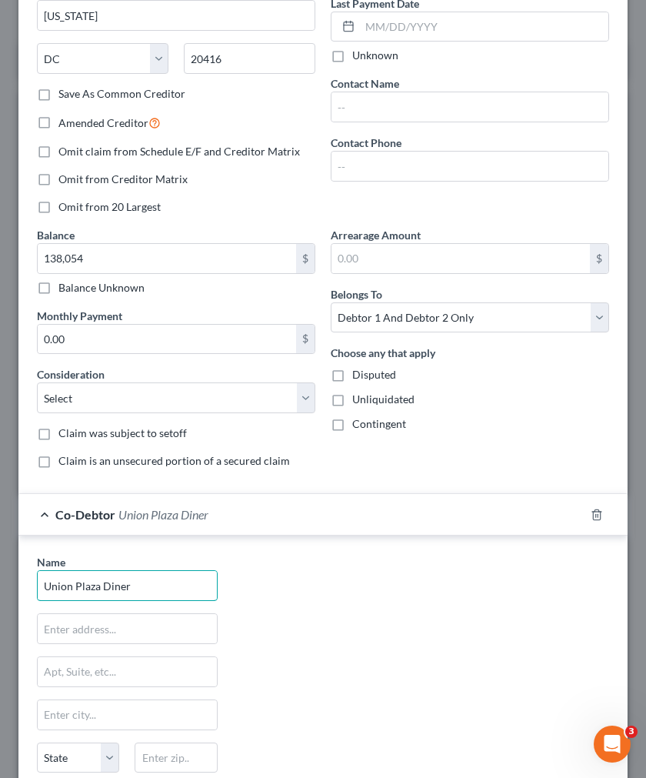
scroll to position [377, 0]
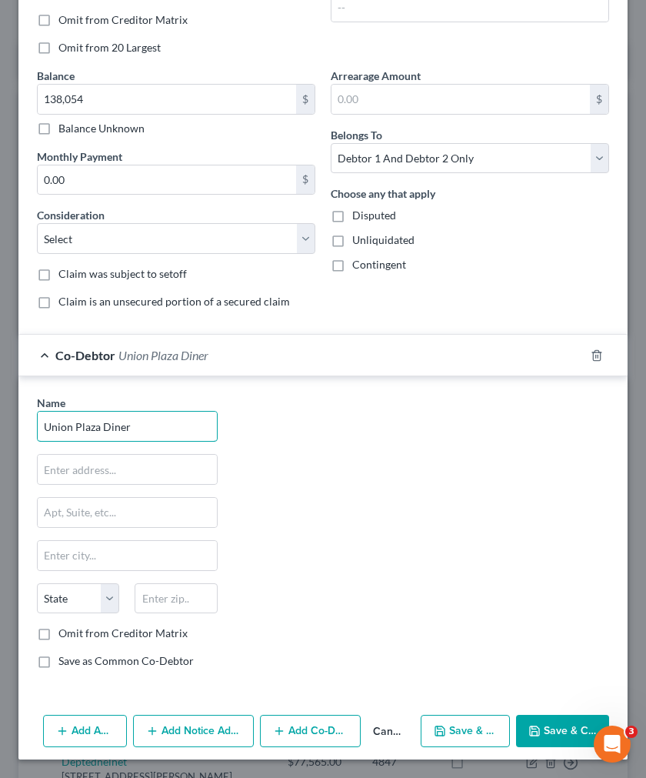
type input "Union Plaza Diner"
click at [269, 365] on div "Co-Debtor Union Plaza Diner" at bounding box center [301, 355] width 566 height 41
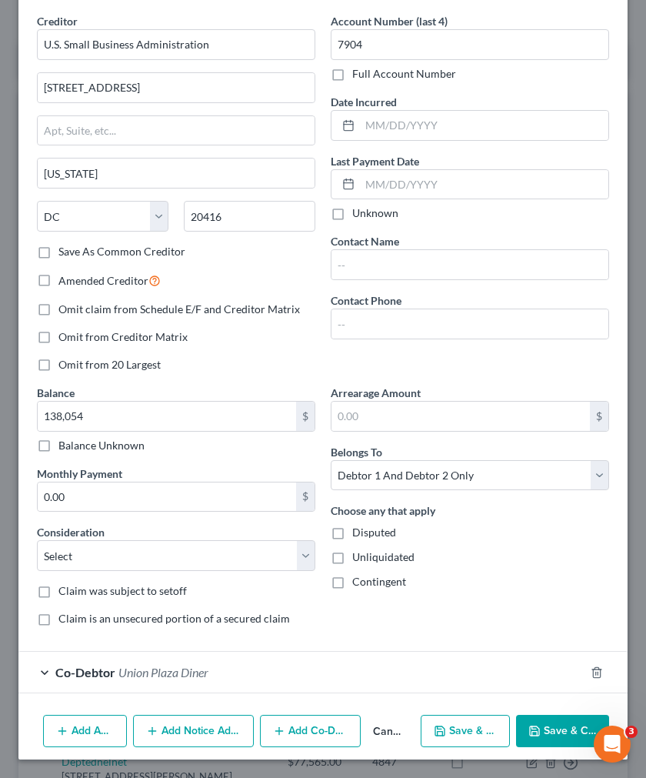
click at [310, 674] on div "Co-Debtor Union Plaza Diner" at bounding box center [301, 672] width 566 height 41
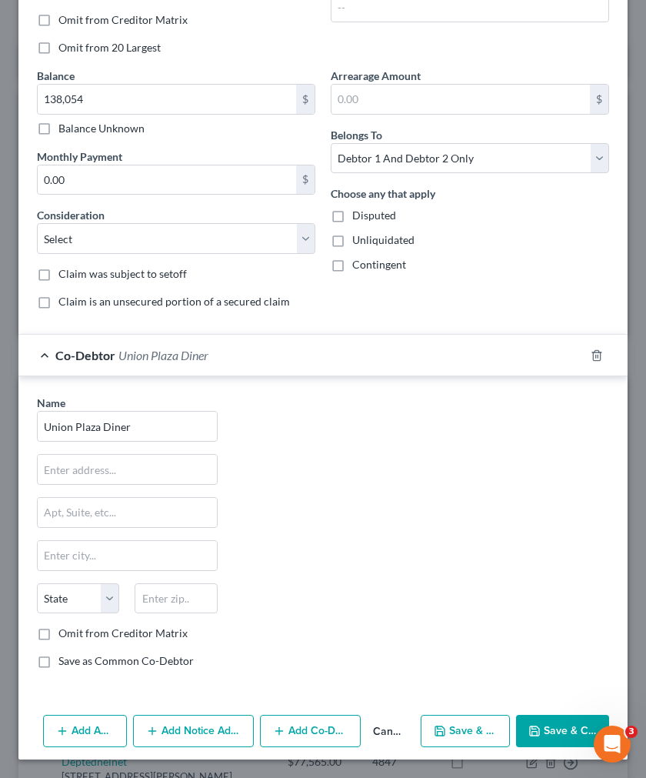
drag, startPoint x: 206, startPoint y: 735, endPoint x: 203, endPoint y: 725, distance: 11.2
click at [206, 735] on button "Add Notice Address" at bounding box center [193, 731] width 121 height 32
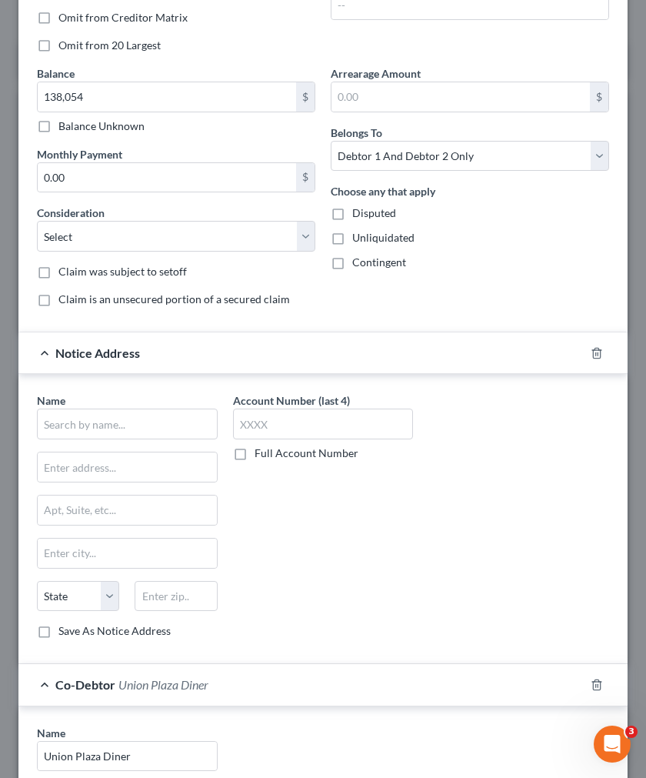
click at [209, 678] on div "Co-Debtor Union Plaza Diner" at bounding box center [301, 684] width 566 height 41
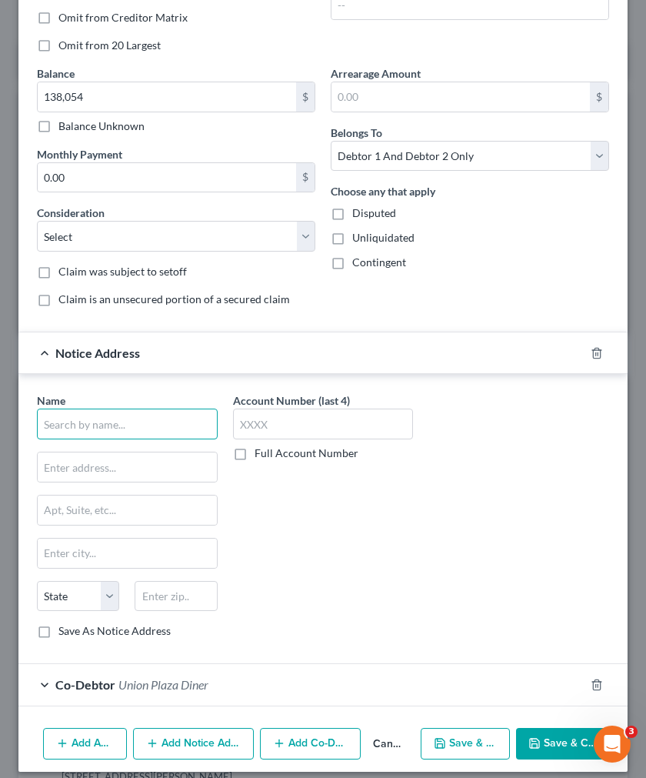
click at [112, 431] on input "text" at bounding box center [127, 423] width 181 height 31
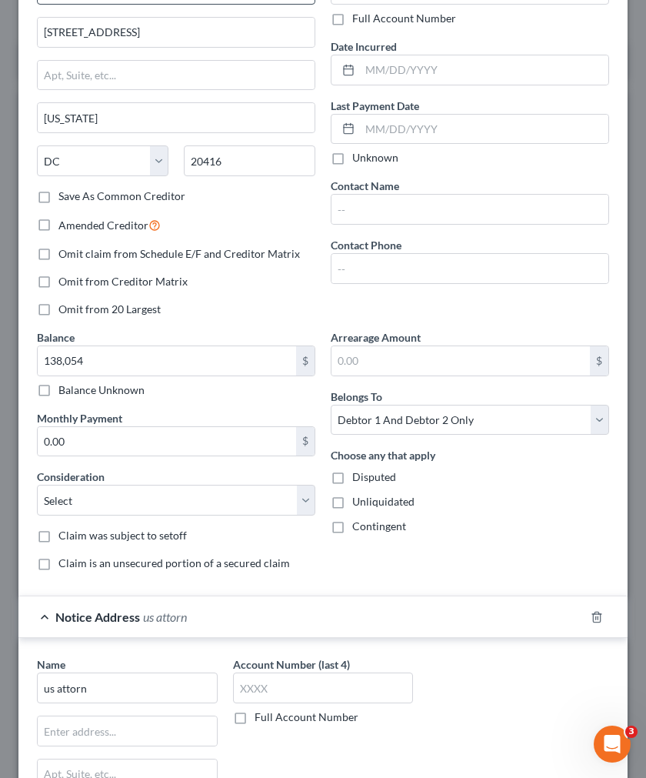
scroll to position [391, 0]
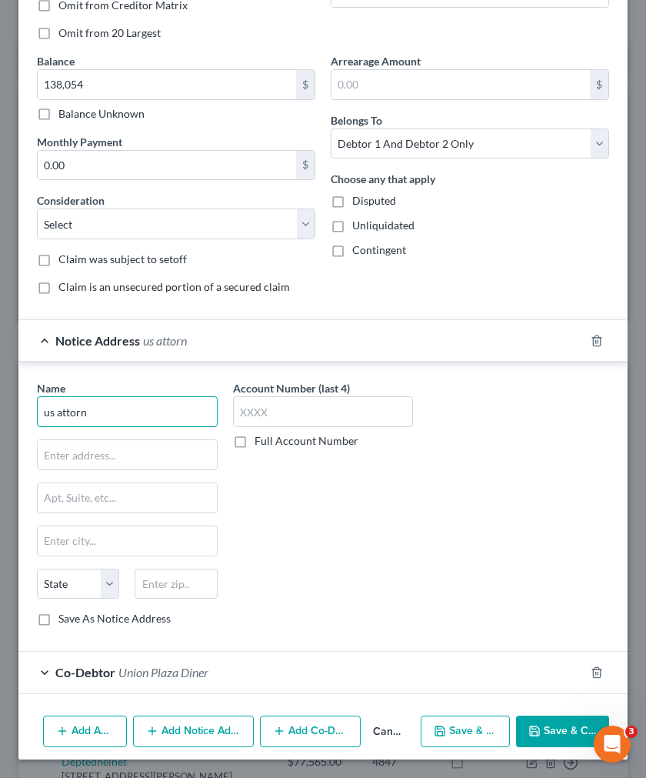
drag, startPoint x: 97, startPoint y: 416, endPoint x: 2, endPoint y: 395, distance: 97.8
click at [2, 395] on div "New Unsecured Nonpriority Claim × Creditor * U.S. Small Business Administration…" at bounding box center [323, 389] width 646 height 778
paste input "United States Attorney"
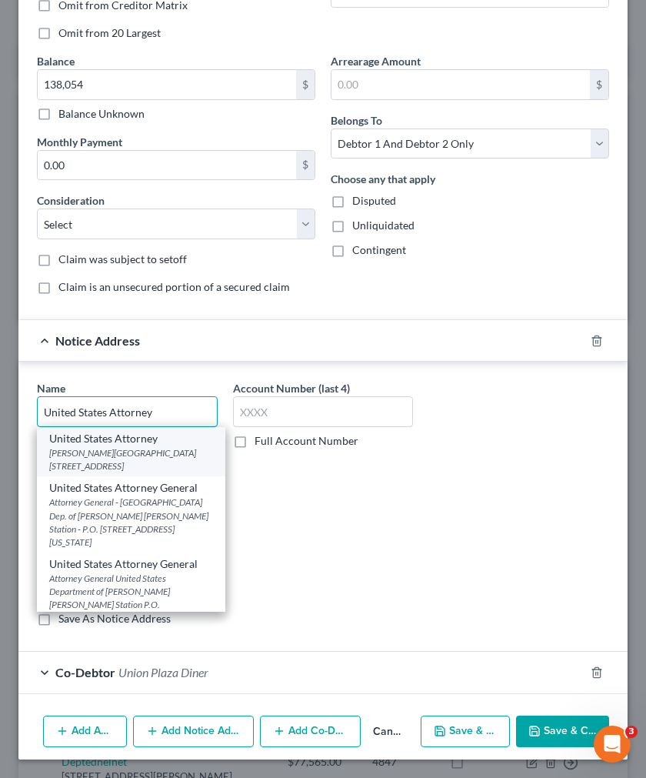
type input "United States Attorney"
click at [162, 455] on div "Peter Rodino Federal Building 970 Broad Street, Suite 700, Newark, NJ 07102" at bounding box center [131, 459] width 164 height 26
type input "Peter Rodino Federal Building"
type input "970 Broad Street, Suite 700"
type input "Newark"
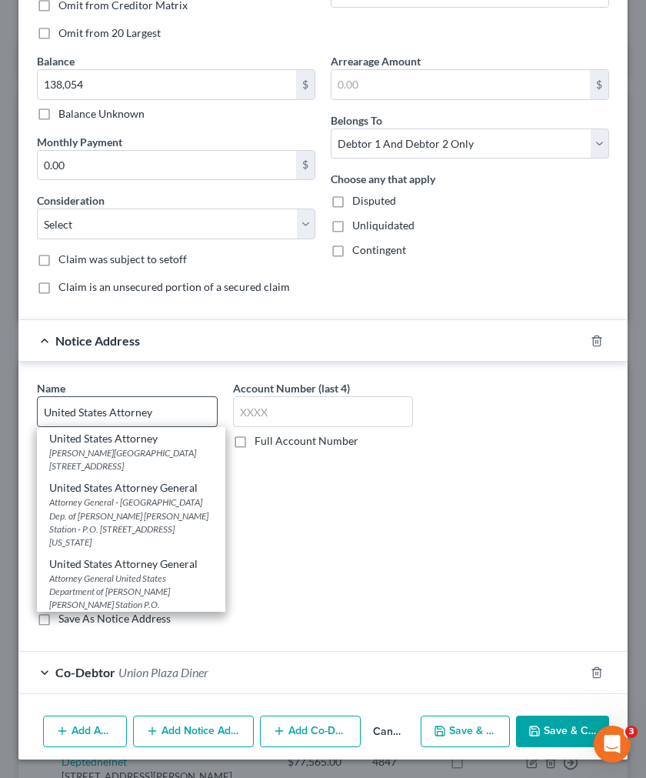
select select "33"
type input "07102"
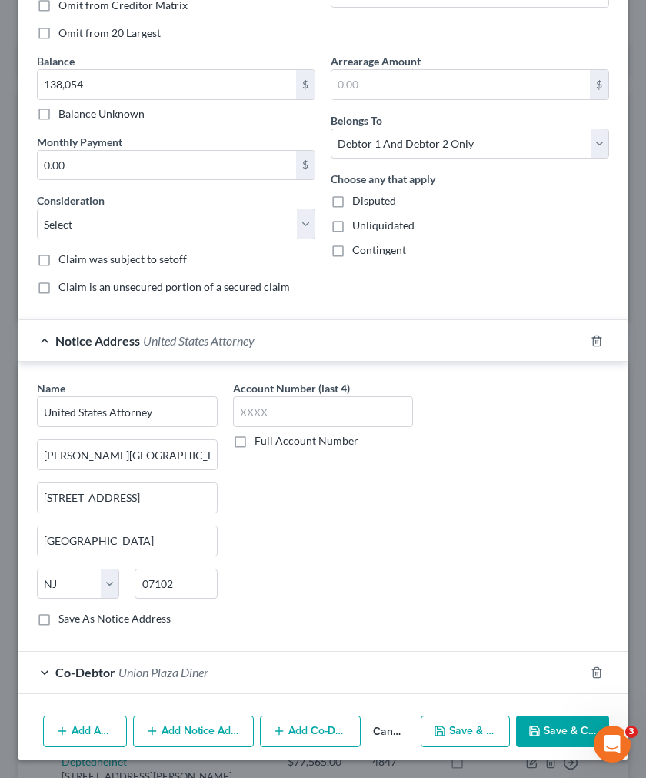
click at [313, 344] on div "Notice Address United States Attorney" at bounding box center [301, 340] width 566 height 41
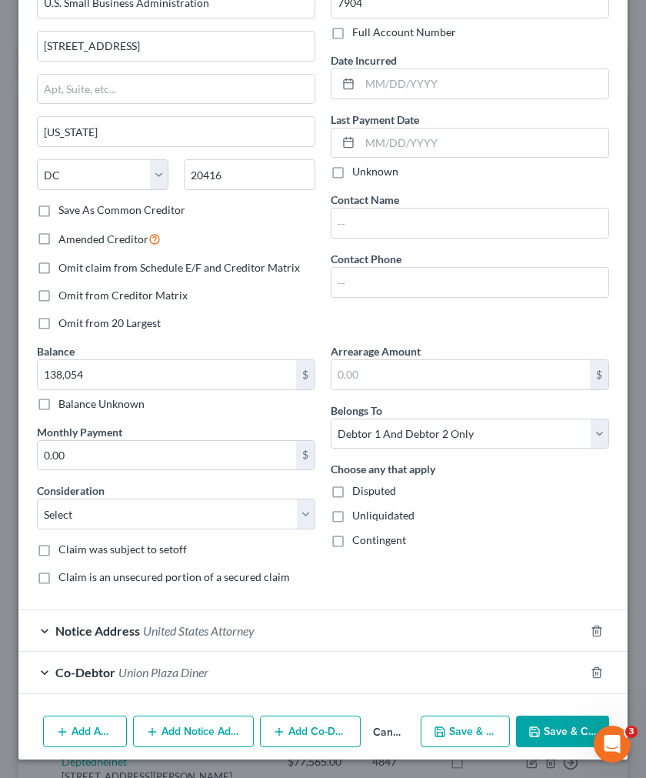
scroll to position [101, 0]
click at [356, 611] on div "Notice Address United States Attorney" at bounding box center [301, 630] width 566 height 41
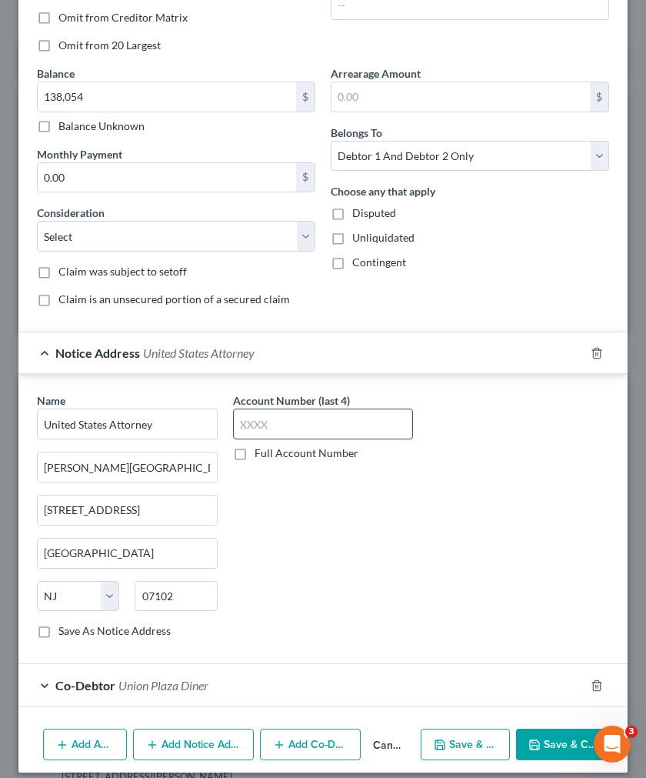
scroll to position [391, 0]
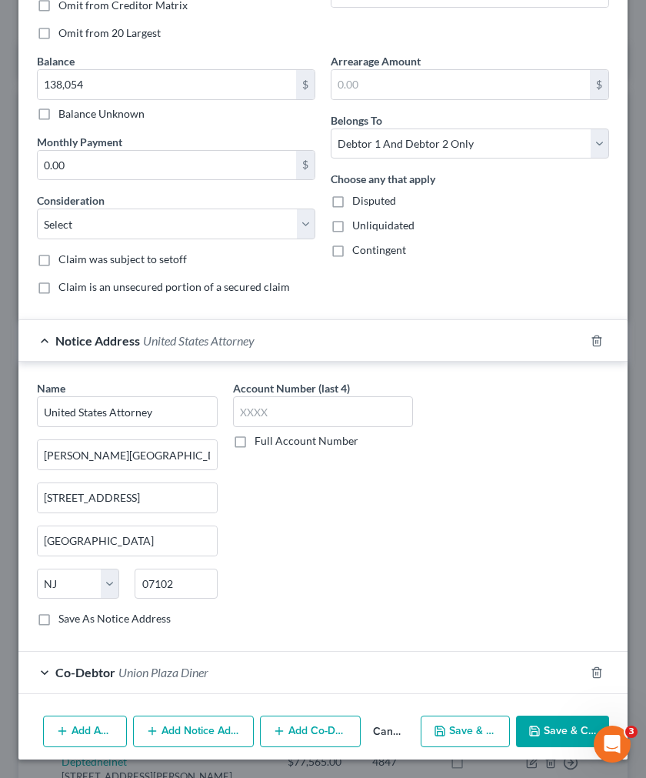
click at [362, 355] on div "Notice Address United States Attorney" at bounding box center [301, 340] width 566 height 41
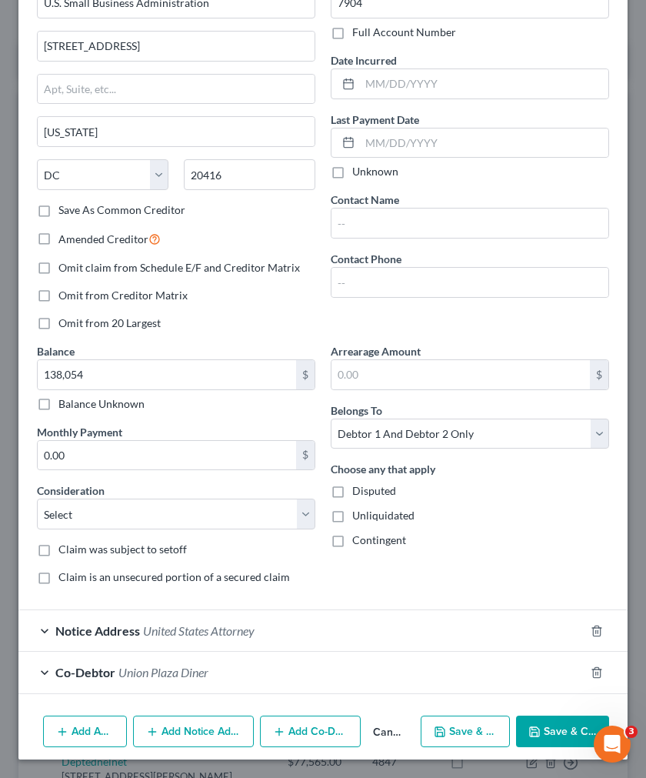
scroll to position [101, 0]
click at [244, 628] on span "United States Attorney" at bounding box center [199, 630] width 112 height 15
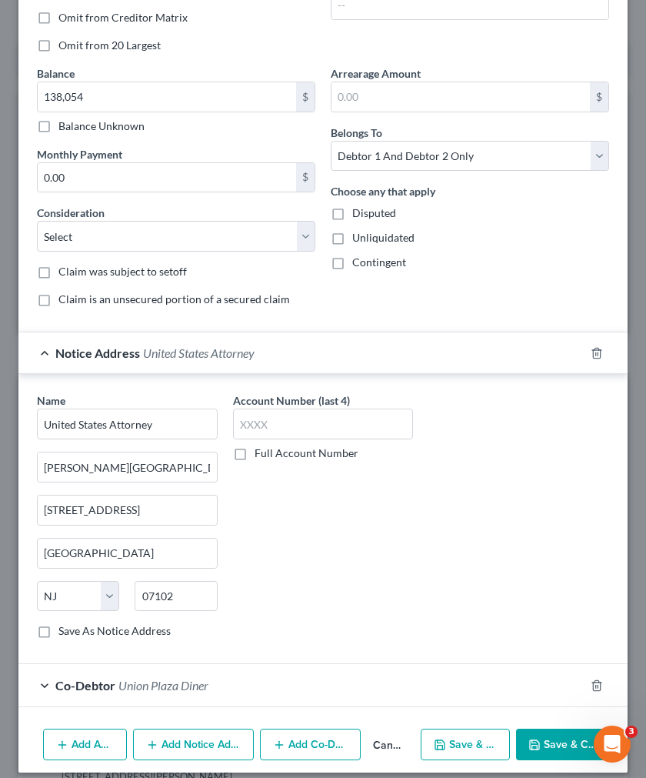
scroll to position [391, 0]
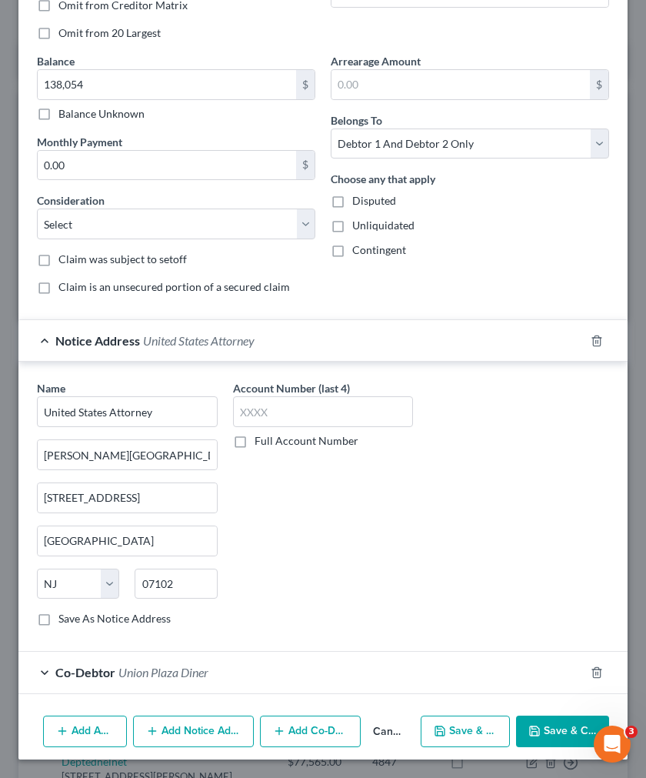
click at [281, 333] on div "Notice Address United States Attorney" at bounding box center [301, 340] width 566 height 41
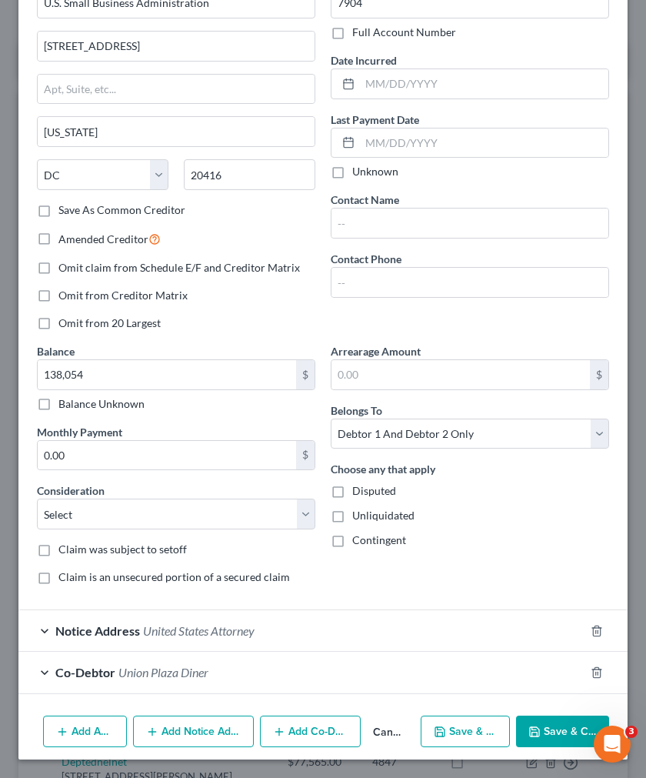
scroll to position [101, 0]
click at [225, 732] on button "Add Notice Address" at bounding box center [193, 731] width 121 height 32
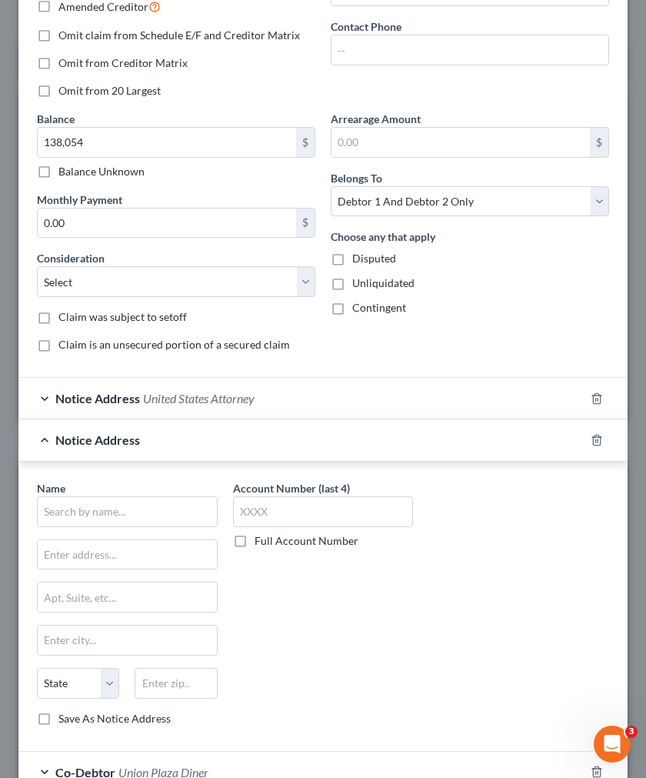
scroll to position [433, 0]
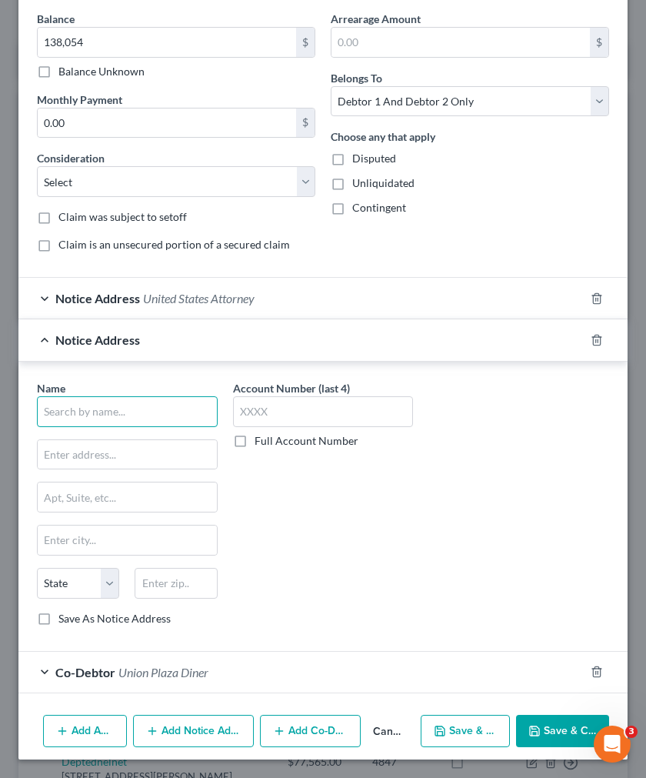
click at [112, 423] on input "text" at bounding box center [127, 411] width 181 height 31
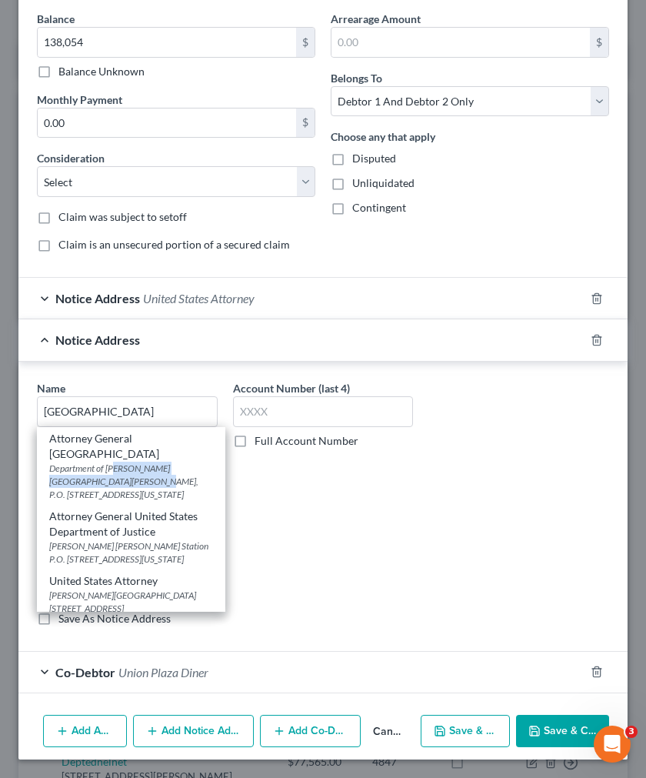
drag, startPoint x: 113, startPoint y: 474, endPoint x: 114, endPoint y: 482, distance: 8.5
click at [114, 480] on div "Department of Justice Ben Franklin Station, P.O. Box 683, Washington, DC 20044" at bounding box center [131, 481] width 164 height 39
type input "Attorney General United States"
type input "Department of Justice"
type input "Ben Franklin Station, P.O. Box 683"
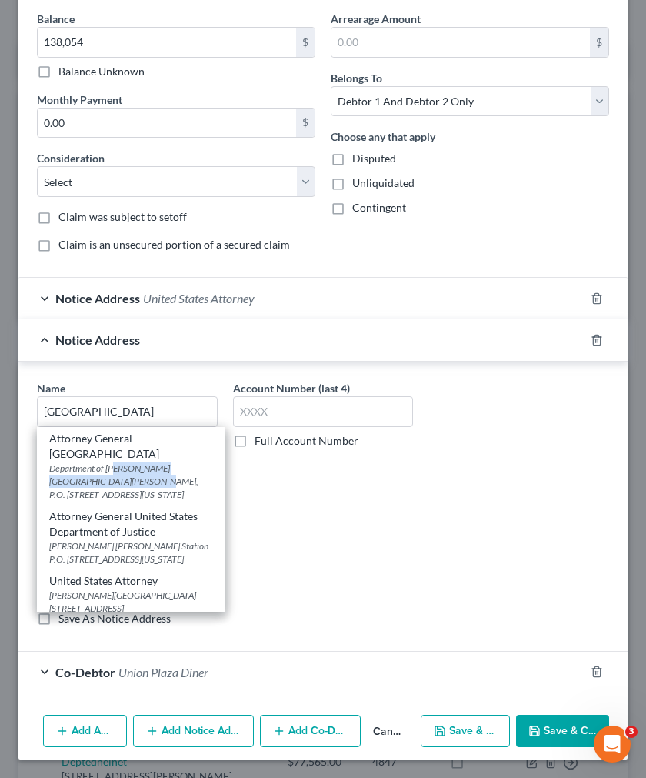
type input "Washington"
select select "8"
type input "20044"
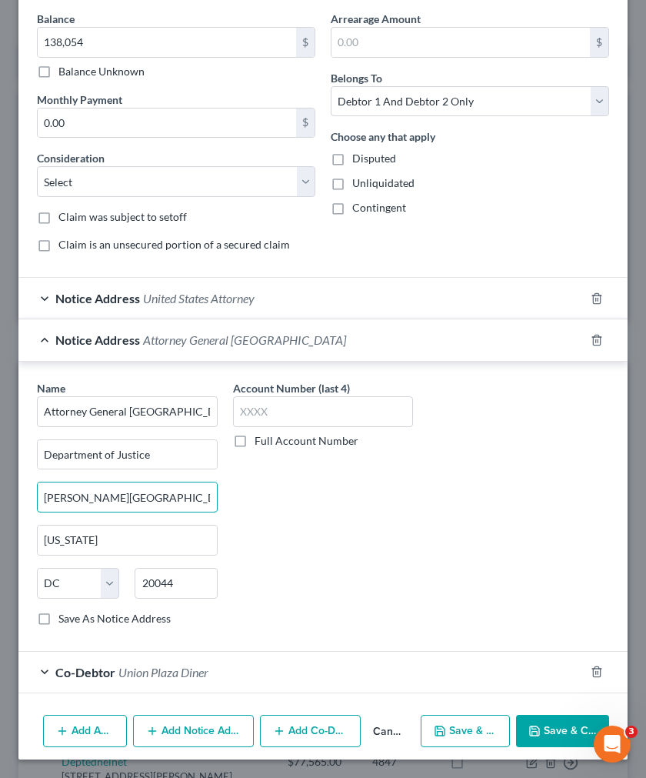
drag, startPoint x: 195, startPoint y: 496, endPoint x: 228, endPoint y: 496, distance: 33.1
click at [228, 496] on div "Name * Attorney General United States Department of Justice Ben Franklin Statio…" at bounding box center [323, 509] width 588 height 258
click at [247, 495] on div "Account Number (last 4) Full Account Number" at bounding box center [323, 509] width 196 height 258
click at [226, 335] on span "Attorney General United States" at bounding box center [244, 339] width 203 height 15
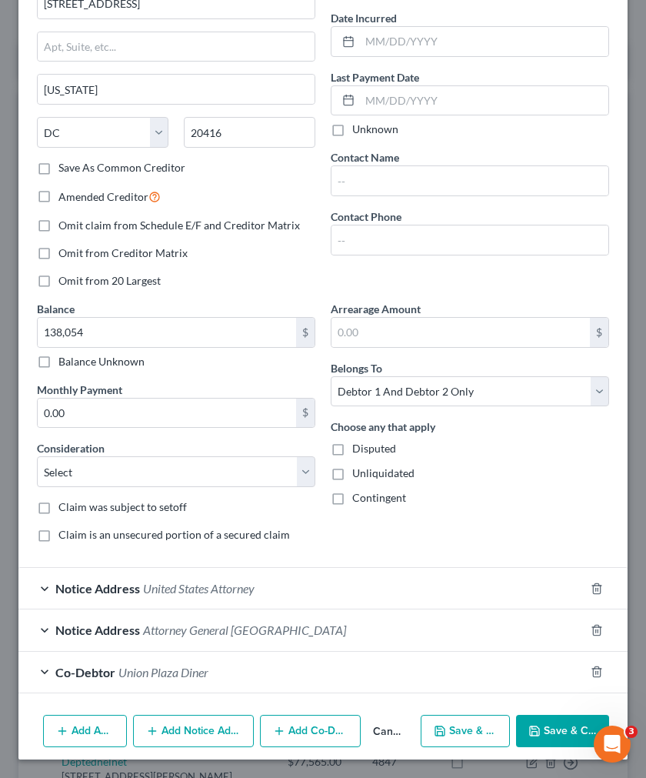
drag, startPoint x: 209, startPoint y: 626, endPoint x: 229, endPoint y: 600, distance: 32.9
click at [210, 625] on span "Attorney General United States" at bounding box center [244, 629] width 203 height 15
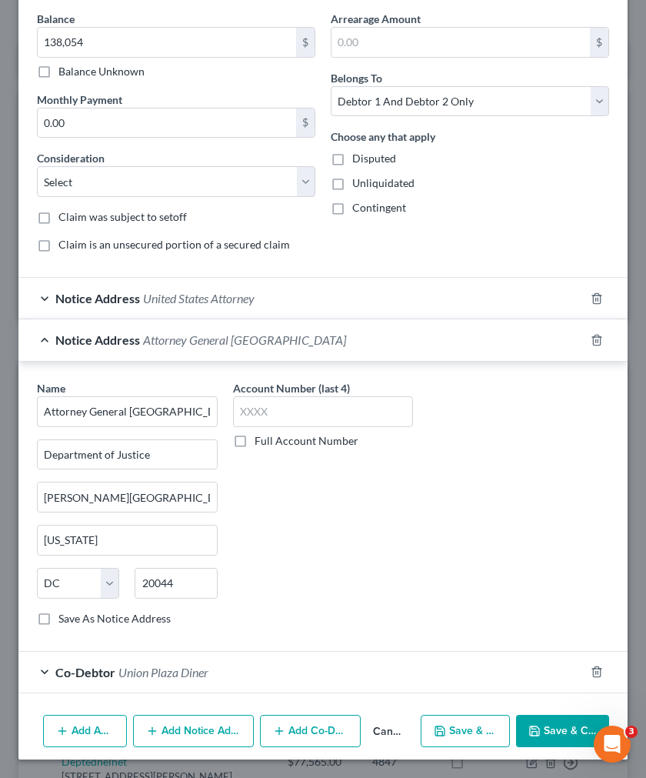
click at [124, 616] on label "Save As Notice Address" at bounding box center [114, 618] width 112 height 15
click at [75, 616] on input "Save As Notice Address" at bounding box center [70, 616] width 10 height 10
checkbox input "true"
click at [167, 296] on span "United States Attorney" at bounding box center [199, 298] width 112 height 15
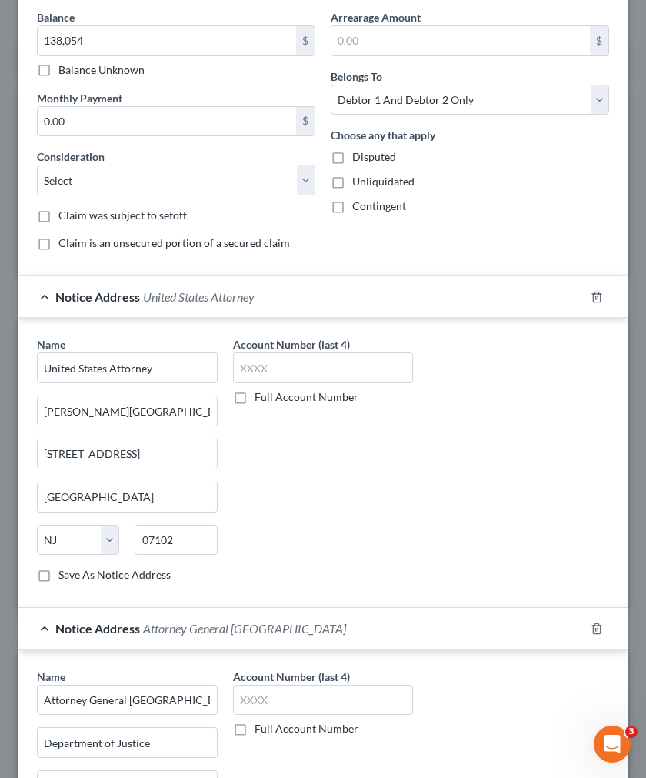
click at [119, 575] on label "Save As Notice Address" at bounding box center [114, 574] width 112 height 15
click at [75, 575] on input "Save As Notice Address" at bounding box center [70, 572] width 10 height 10
checkbox input "true"
drag, startPoint x: 152, startPoint y: 623, endPoint x: 181, endPoint y: 496, distance: 130.2
click at [152, 622] on div "Notice Address Attorney General United States" at bounding box center [301, 628] width 566 height 41
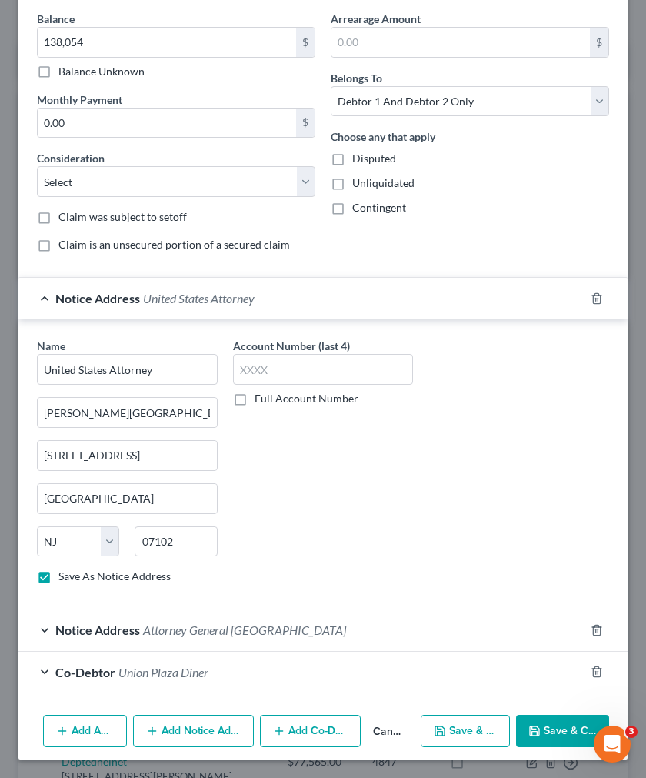
click at [187, 314] on div "Notice Address United States Attorney" at bounding box center [301, 298] width 566 height 41
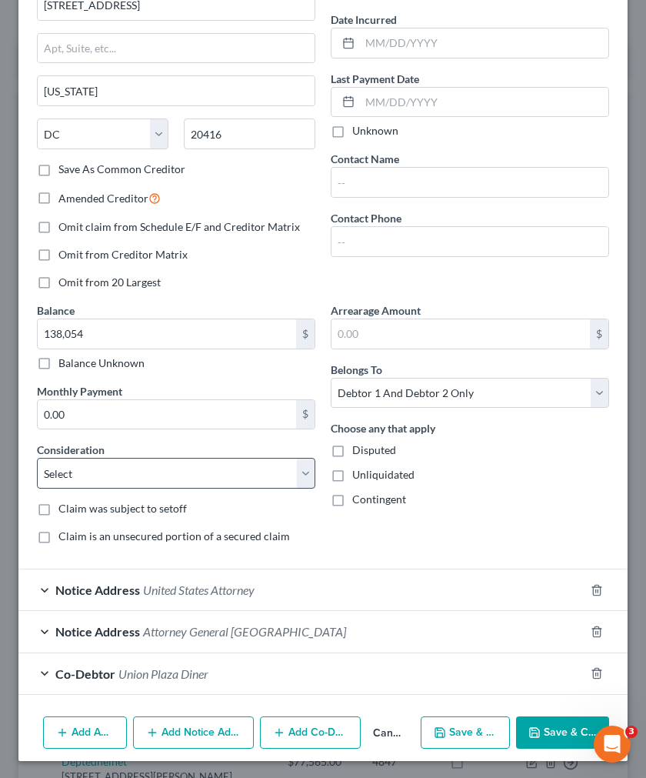
scroll to position [142, 0]
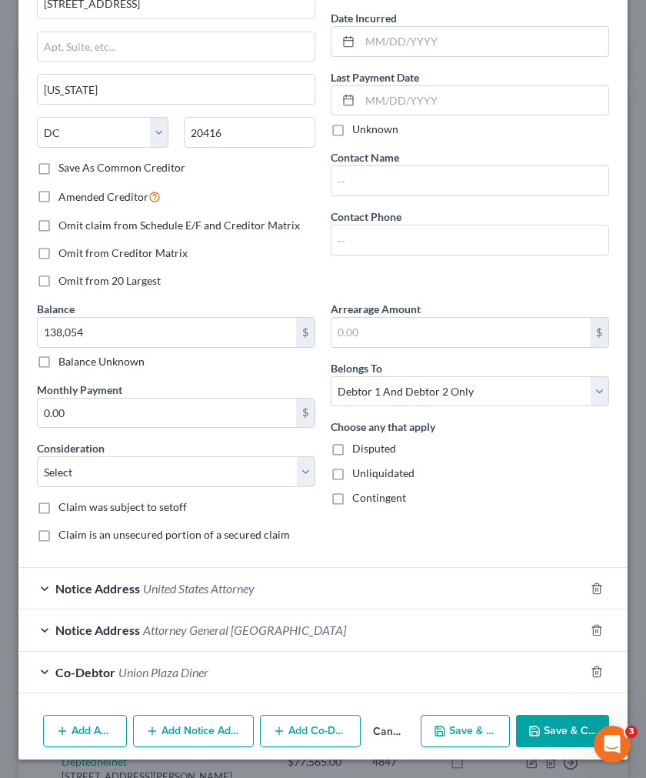
drag, startPoint x: 302, startPoint y: 674, endPoint x: 269, endPoint y: 581, distance: 98.8
click at [302, 674] on div "Co-Debtor Union Plaza Diner" at bounding box center [301, 672] width 566 height 41
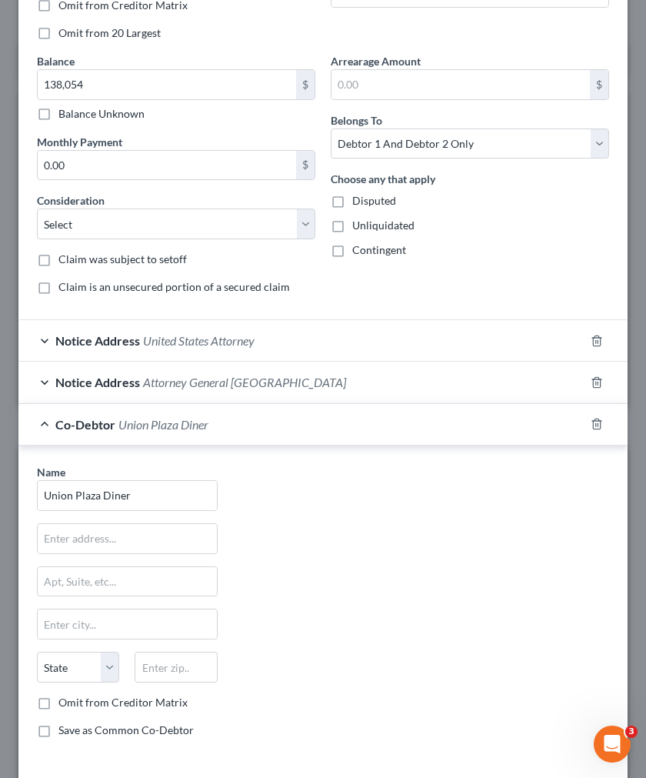
scroll to position [460, 0]
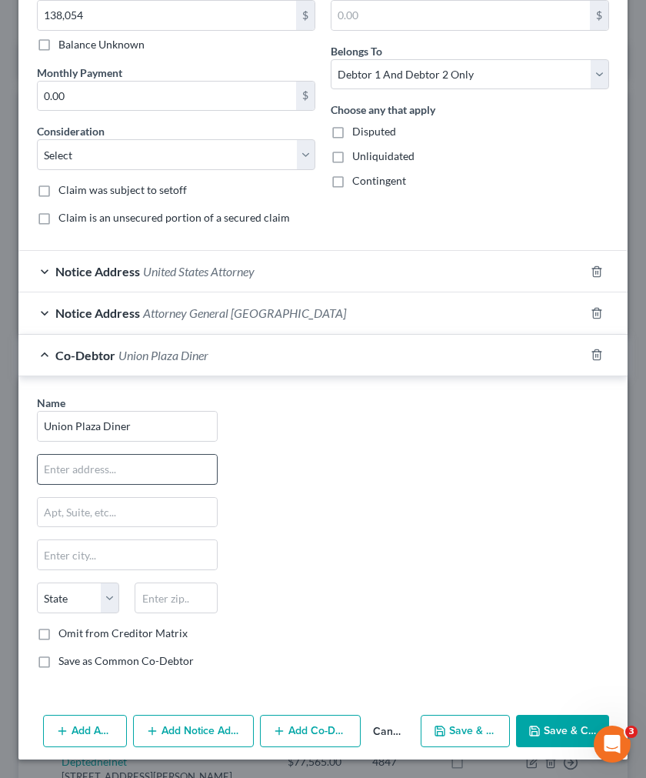
drag, startPoint x: 173, startPoint y: 452, endPoint x: 145, endPoint y: 471, distance: 34.3
click at [173, 452] on div "Name * Union Plaza Diner State AL AK AR AZ CA CO CT DE DC FL GA GU HI ID IL IN …" at bounding box center [127, 538] width 196 height 286
click at [143, 472] on input "text" at bounding box center [127, 469] width 179 height 29
paste input "2466 US Rte 22"
type input "2466 US Rte 22"
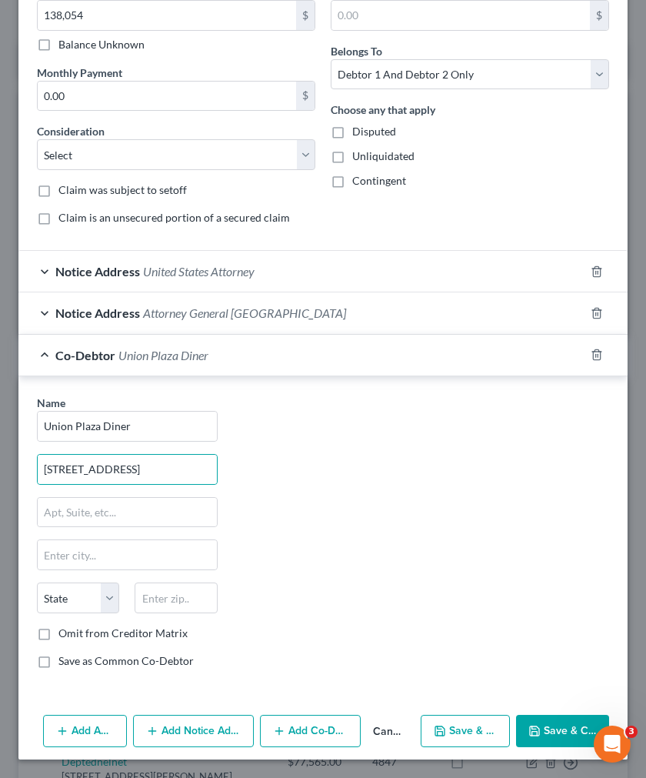
click at [385, 435] on div "Name * Union Plaza Diner 2466 US Rte 22 State AL AK AR AZ CA CO CT DE DC FL GA …" at bounding box center [323, 538] width 588 height 286
click at [105, 554] on input "text" at bounding box center [127, 554] width 179 height 29
paste input "Union"
type input "Union"
click at [335, 501] on div "Name * Union Plaza Diner 2466 US Rte 22 Union State AL AK AR AZ CA CO CT DE DC …" at bounding box center [323, 538] width 588 height 286
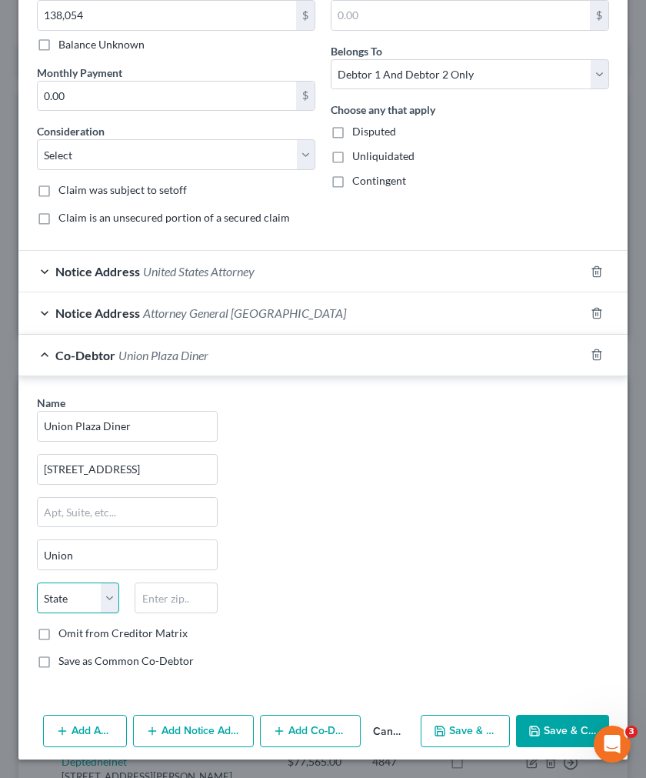
click at [71, 602] on select "State AL AK AR AZ CA CO CT DE DC FL GA GU HI ID IL IN IA KS KY LA ME MD MA MI M…" at bounding box center [78, 597] width 82 height 31
select select "33"
click at [37, 582] on select "State AL AK AR AZ CA CO CT DE DC FL GA GU HI ID IL IN IA KS KY LA ME MD MA MI M…" at bounding box center [78, 597] width 82 height 31
click at [178, 602] on input "text" at bounding box center [176, 597] width 82 height 31
type input "07083"
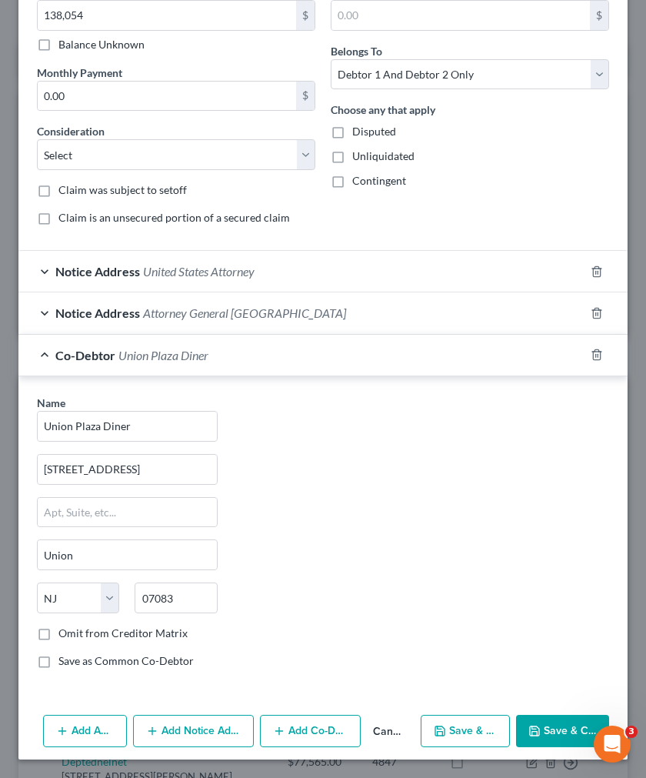
click at [311, 550] on div "Name * Union Plaza Diner 2466 US Rte 22 Union State AL AK AR AZ CA CO CT DE DC …" at bounding box center [323, 538] width 588 height 286
click at [302, 365] on div "Co-Debtor Union Plaza Diner" at bounding box center [301, 355] width 566 height 41
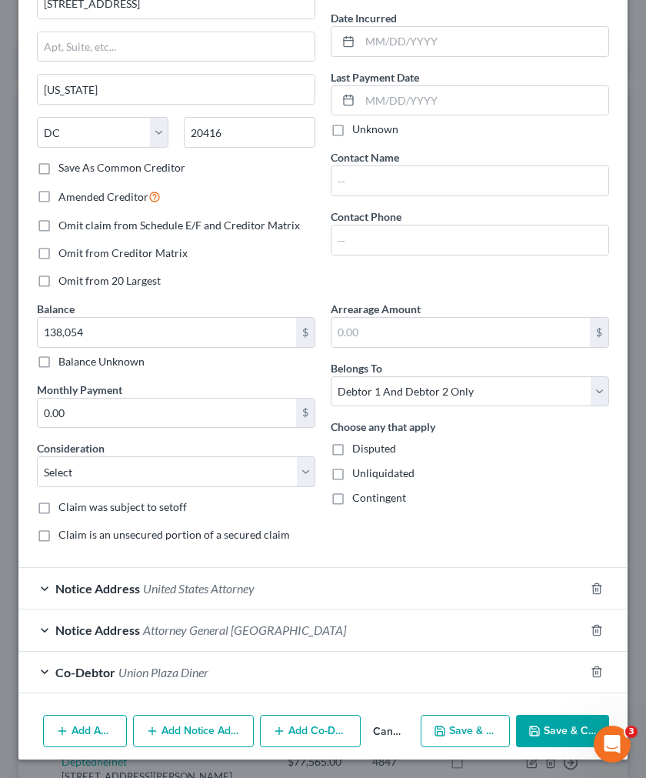
click at [186, 673] on span "Union Plaza Diner" at bounding box center [163, 672] width 90 height 15
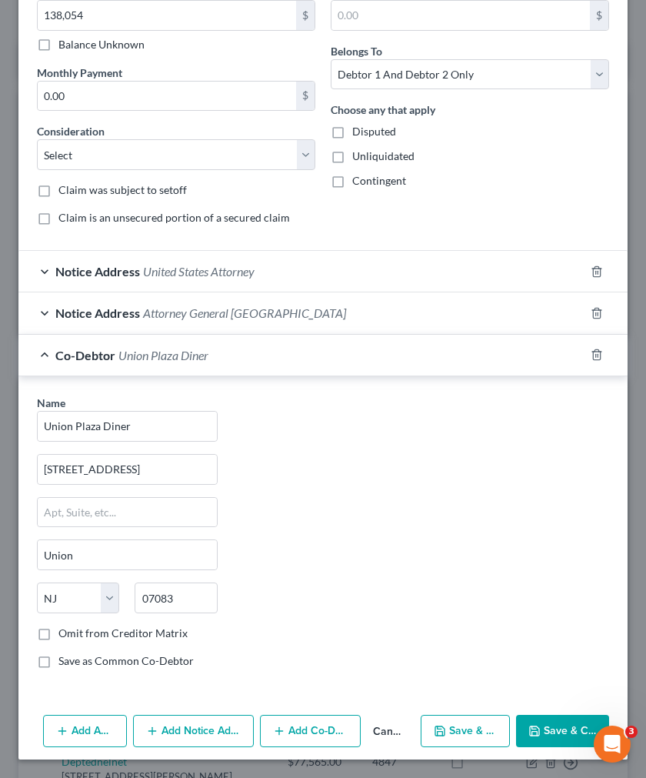
click at [343, 357] on div "Co-Debtor Union Plaza Diner" at bounding box center [301, 355] width 566 height 41
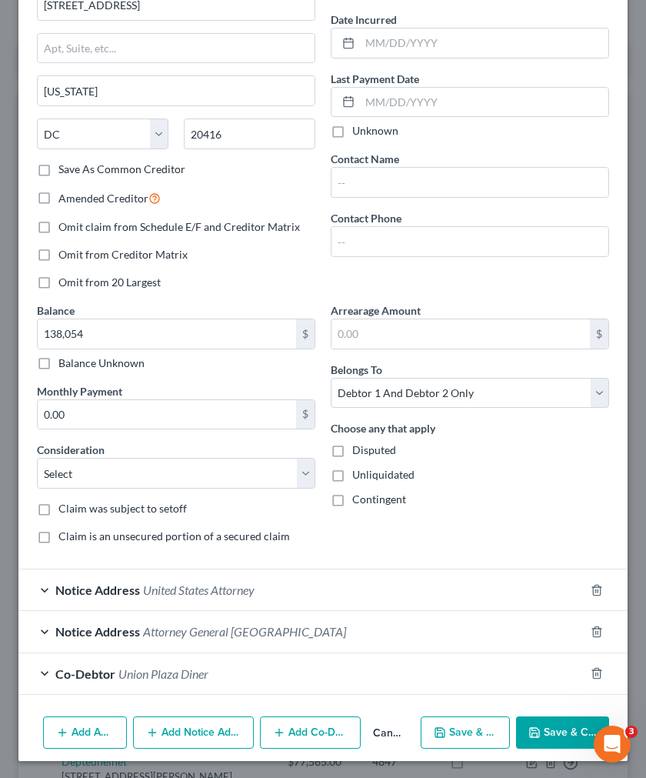
scroll to position [142, 0]
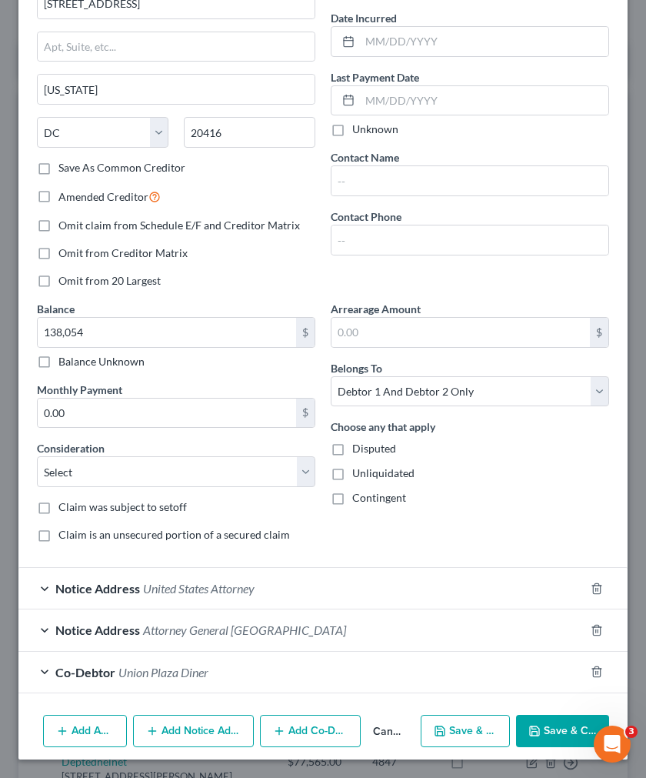
click at [455, 729] on button "Save & New" at bounding box center [466, 731] width 90 height 32
select select "2"
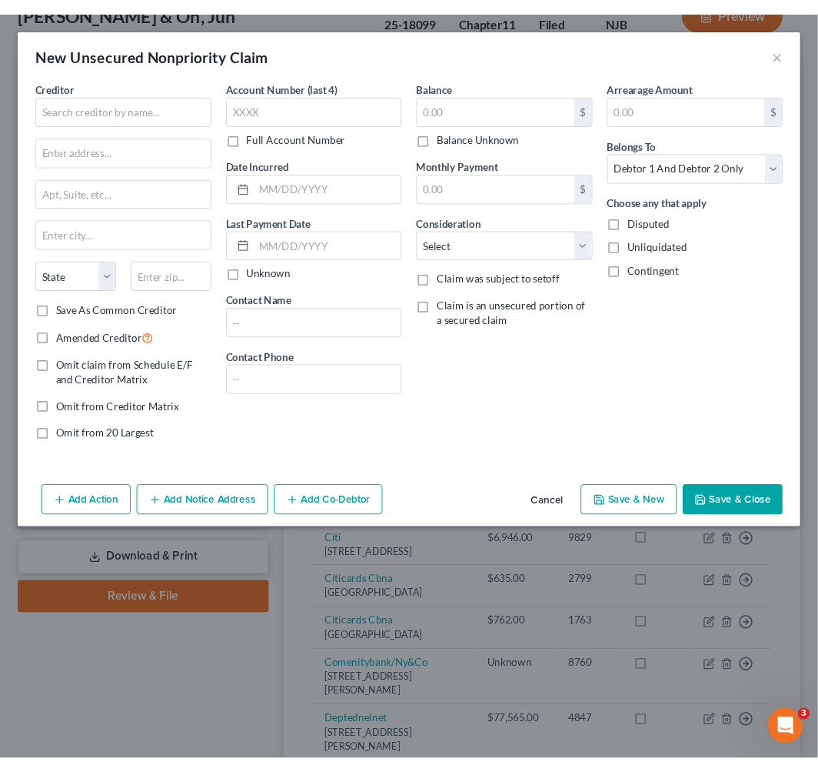
scroll to position [0, 0]
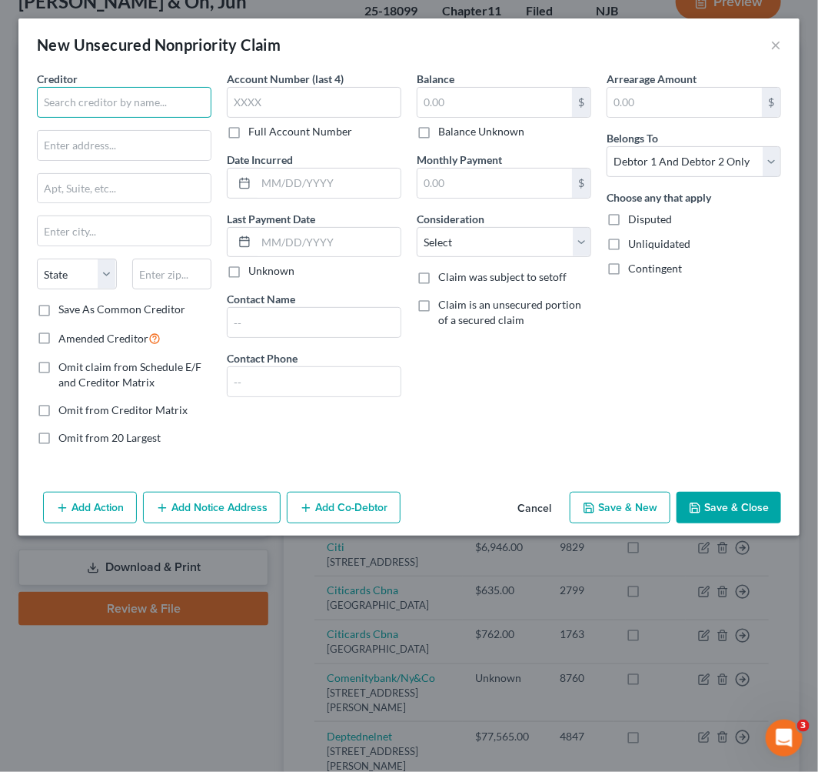
click at [145, 92] on input "text" at bounding box center [124, 102] width 175 height 31
type input "U"
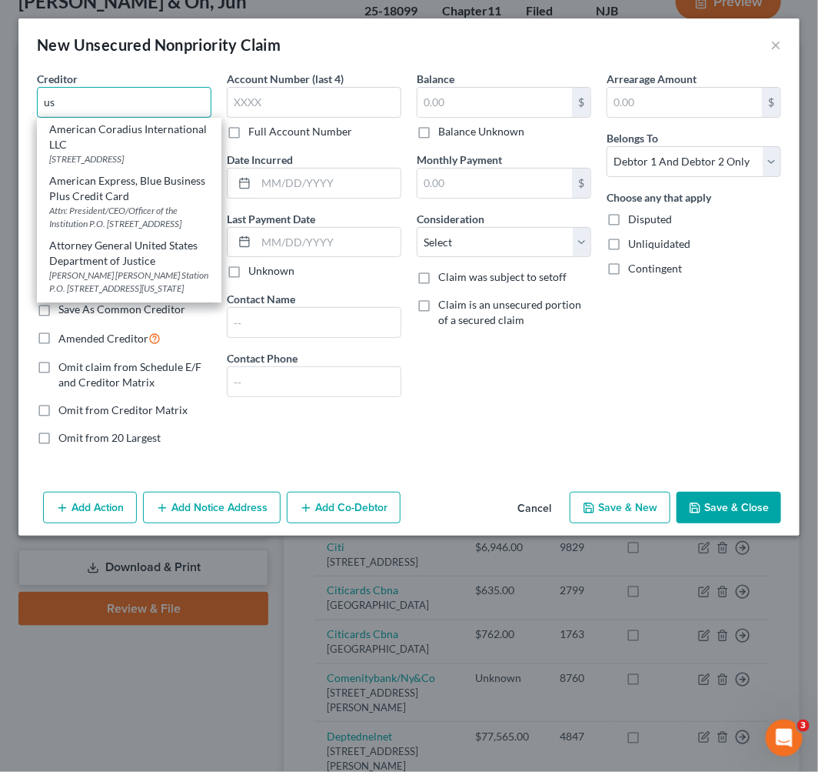
click at [208, 108] on input "us" at bounding box center [124, 102] width 175 height 31
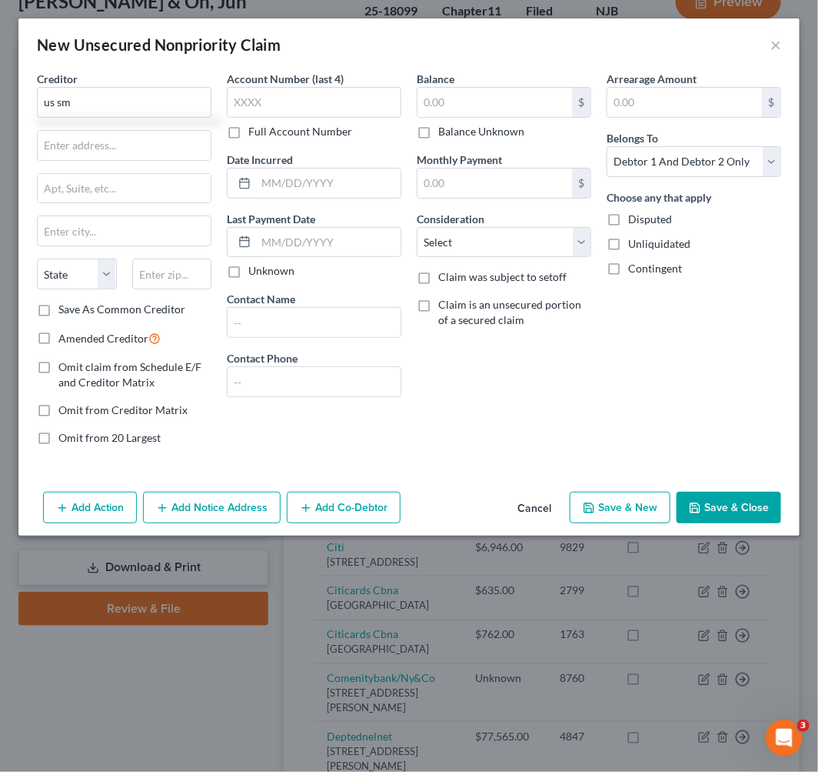
click at [121, 65] on div "New Unsecured Nonpriority Claim ×" at bounding box center [409, 44] width 782 height 52
click at [98, 98] on input "us sm" at bounding box center [124, 102] width 175 height 31
drag, startPoint x: 98, startPoint y: 98, endPoint x: -40, endPoint y: 85, distance: 139.0
click at [174, 58] on div "New Unsecured Nonpriority Claim ×" at bounding box center [409, 44] width 782 height 52
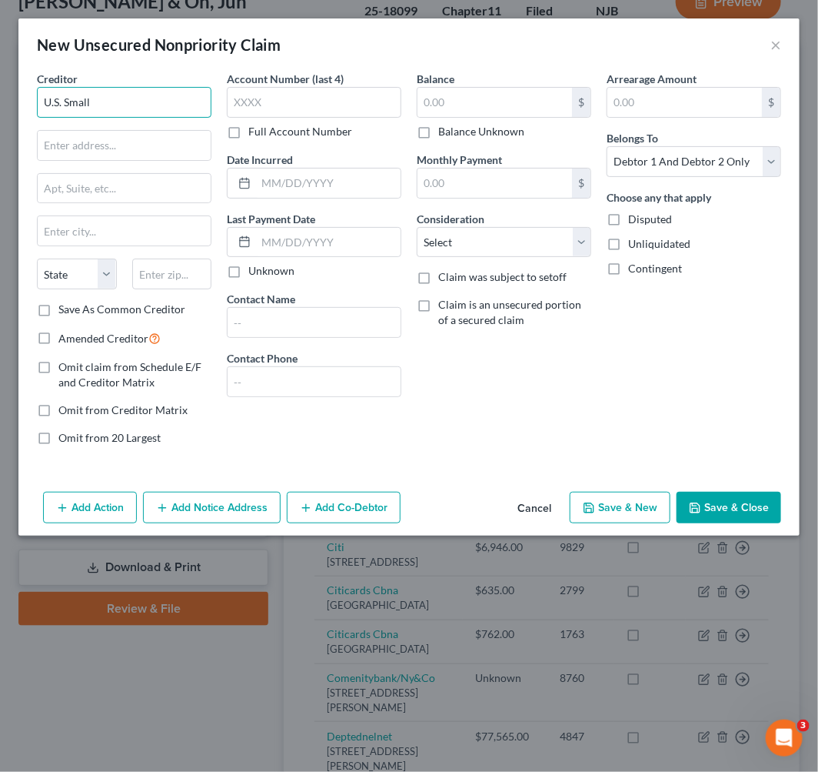
click at [149, 88] on input "U.S. Small" at bounding box center [124, 102] width 175 height 31
click at [106, 106] on input "U.S. Small" at bounding box center [124, 102] width 175 height 31
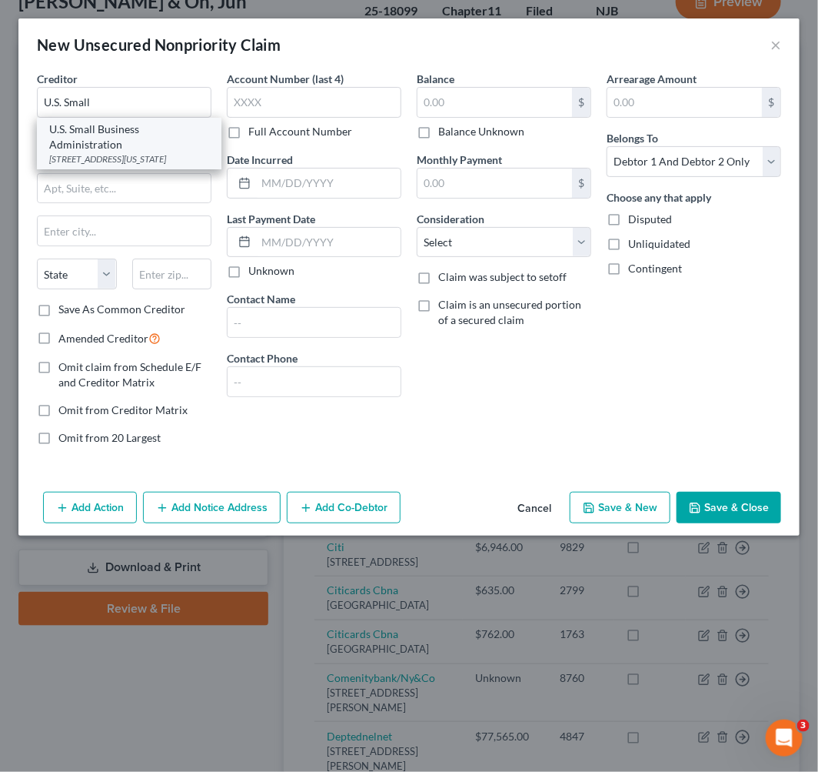
click at [70, 135] on div "U.S. Small Business Administration" at bounding box center [129, 137] width 160 height 31
type input "U.S. Small Business Administration"
type input "409 3rd Street, SW"
type input "Washington"
select select "8"
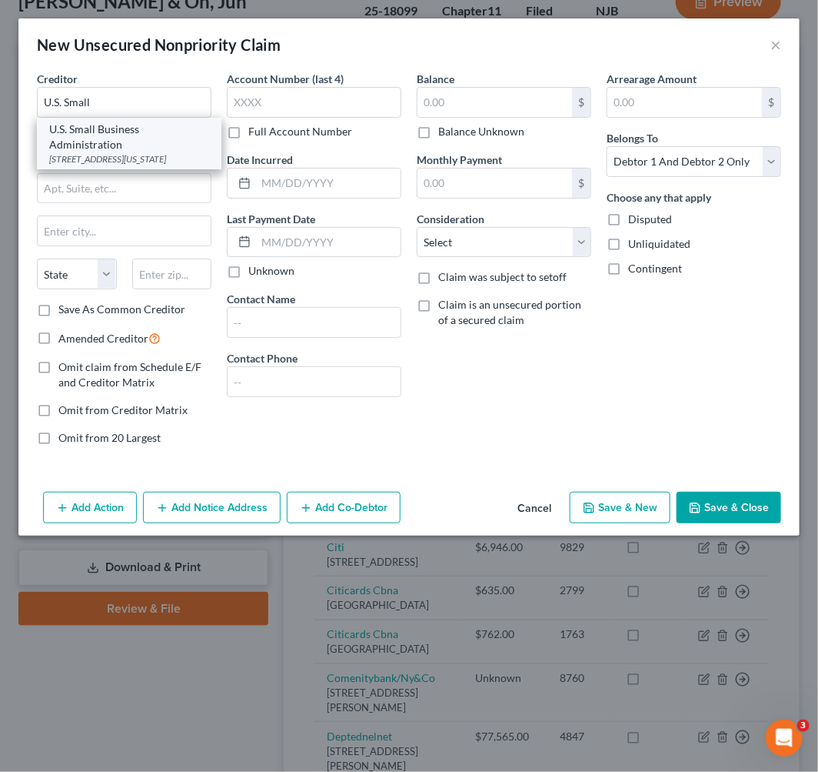
type input "20416"
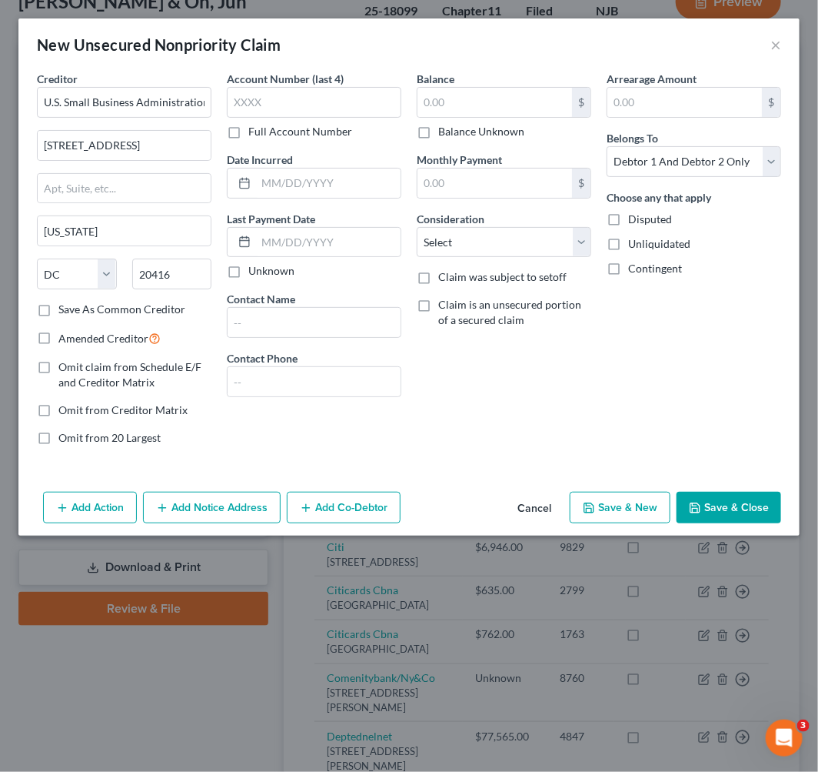
click at [233, 498] on button "Add Notice Address" at bounding box center [212, 508] width 138 height 32
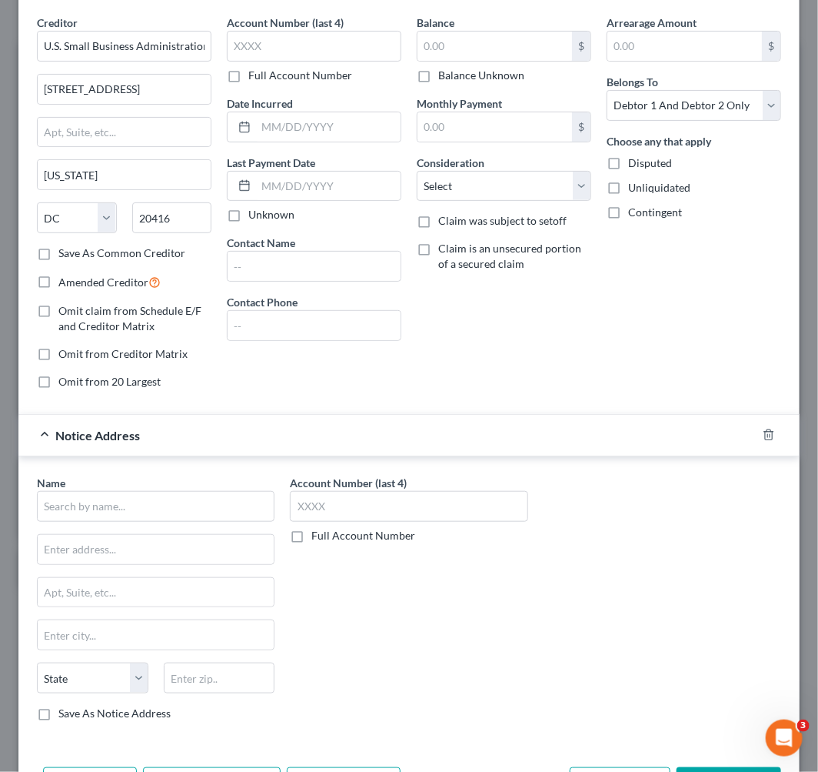
scroll to position [115, 0]
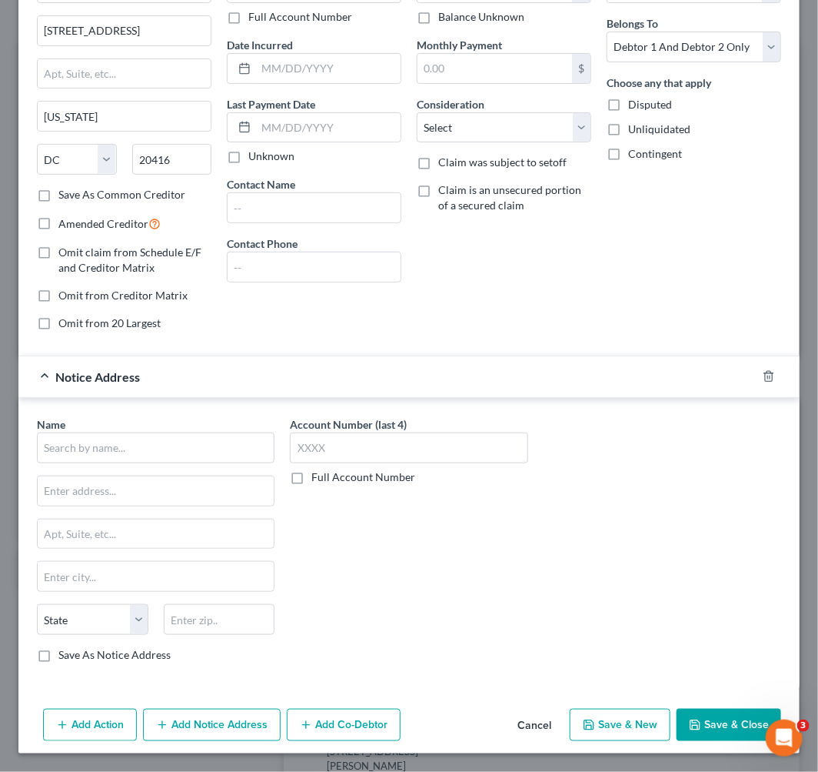
click at [322, 727] on button "Add Co-Debtor" at bounding box center [344, 724] width 114 height 32
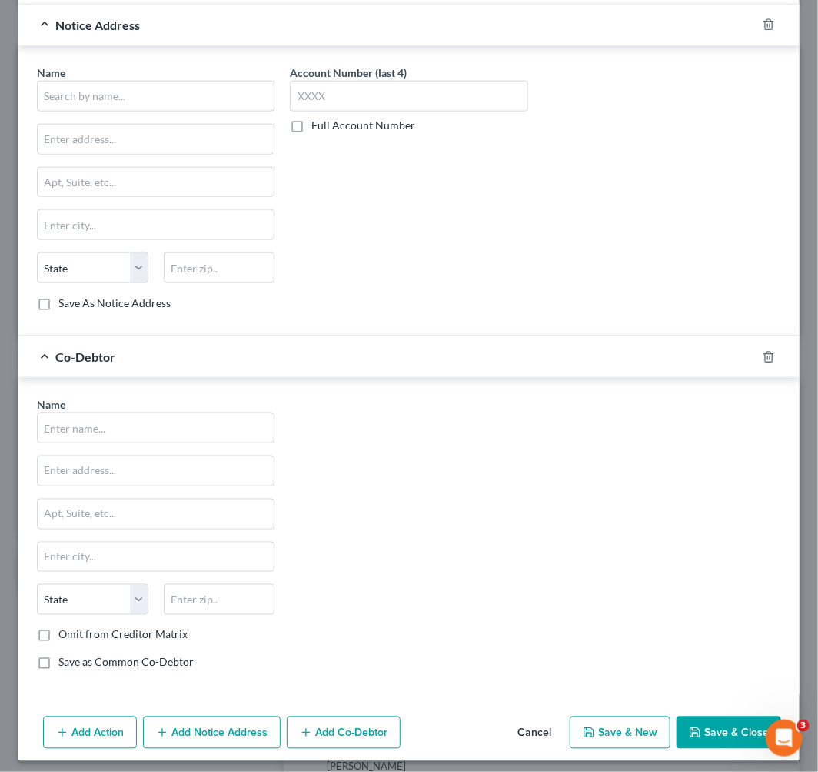
scroll to position [475, 0]
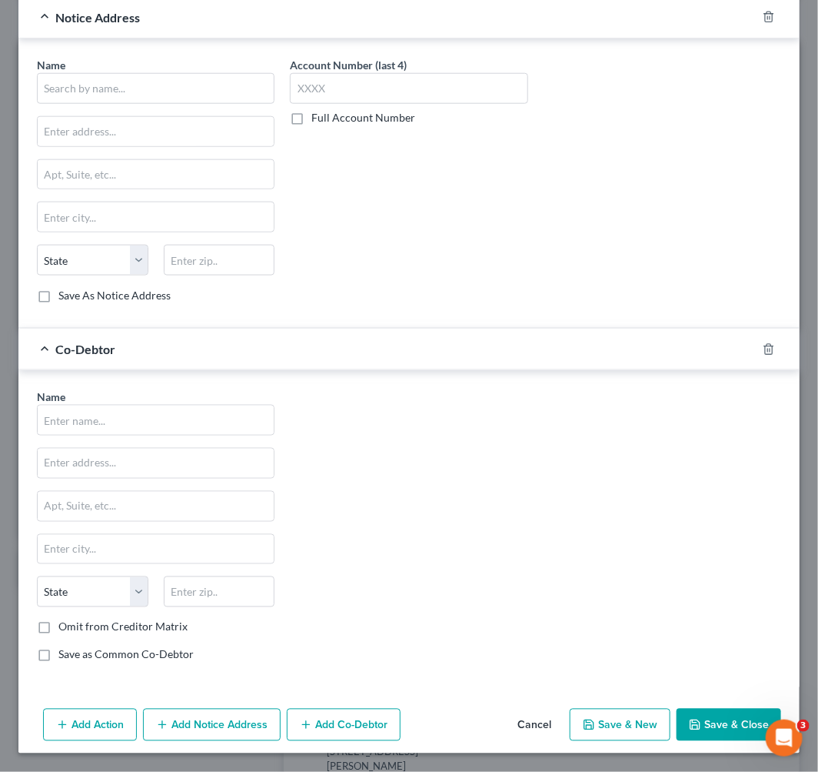
click at [240, 729] on button "Add Notice Address" at bounding box center [212, 724] width 138 height 32
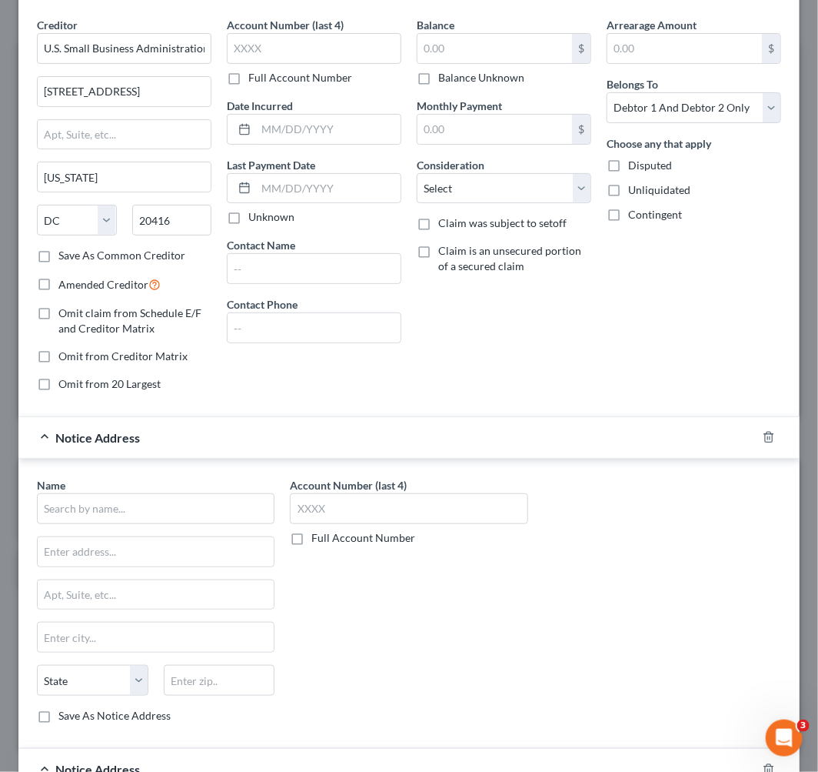
scroll to position [0, 0]
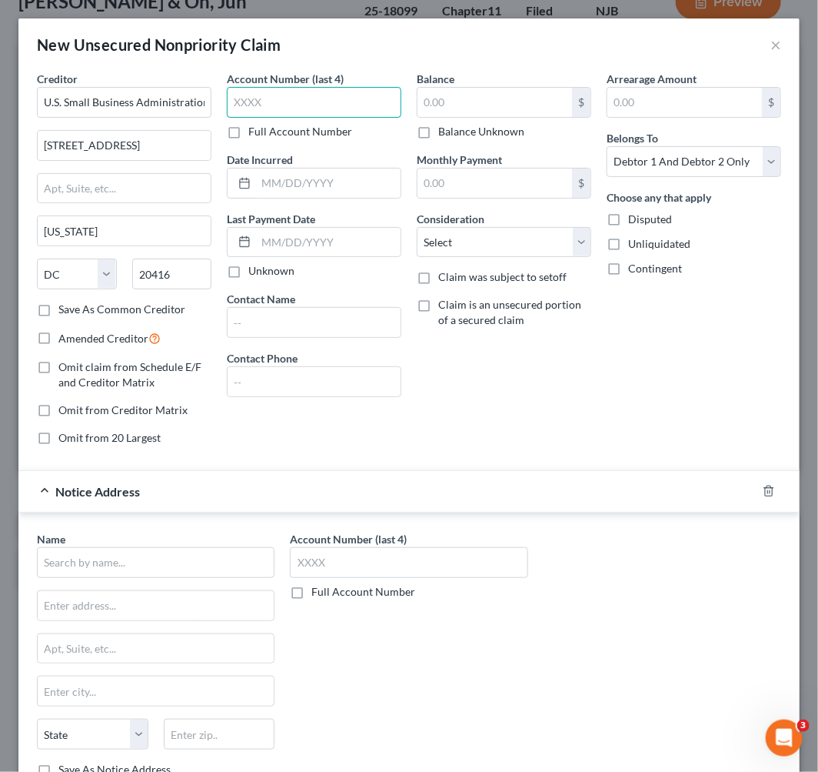
click at [331, 87] on input "text" at bounding box center [314, 102] width 175 height 31
type input "7101"
click at [375, 48] on div "New Unsecured Nonpriority Claim ×" at bounding box center [409, 44] width 782 height 52
click at [441, 88] on input "text" at bounding box center [495, 102] width 155 height 29
click at [420, 98] on input "text" at bounding box center [495, 102] width 155 height 29
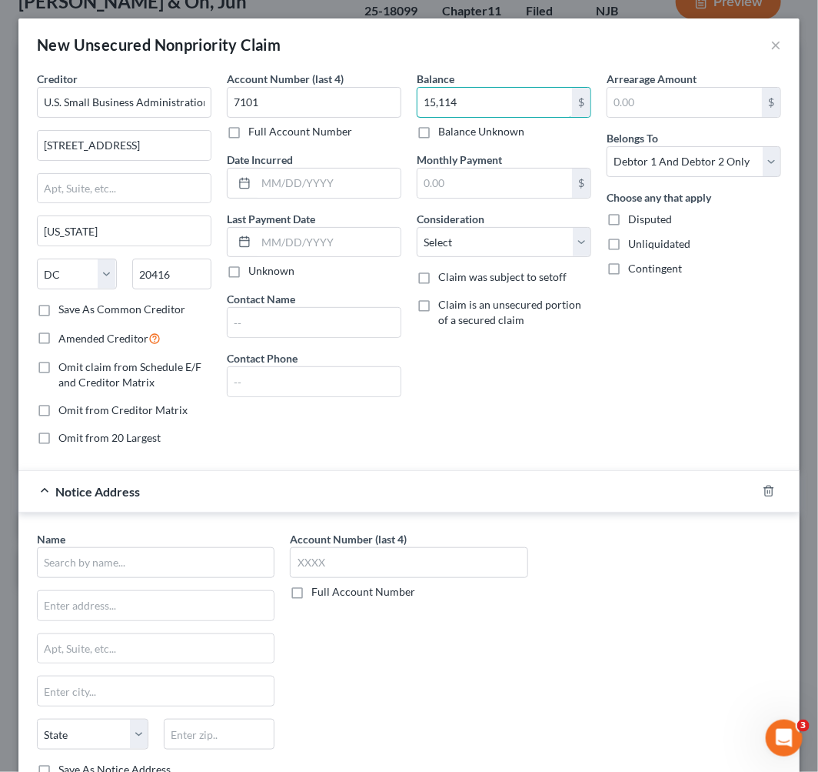
type input "15,114"
click at [521, 62] on div "New Unsecured Nonpriority Claim ×" at bounding box center [409, 44] width 782 height 52
drag, startPoint x: 157, startPoint y: 103, endPoint x: 269, endPoint y: 96, distance: 112.5
click at [269, 96] on div "Creditor * U.S. Small Business Administration 409 3rd Street, SW Washington Sta…" at bounding box center [409, 264] width 760 height 387
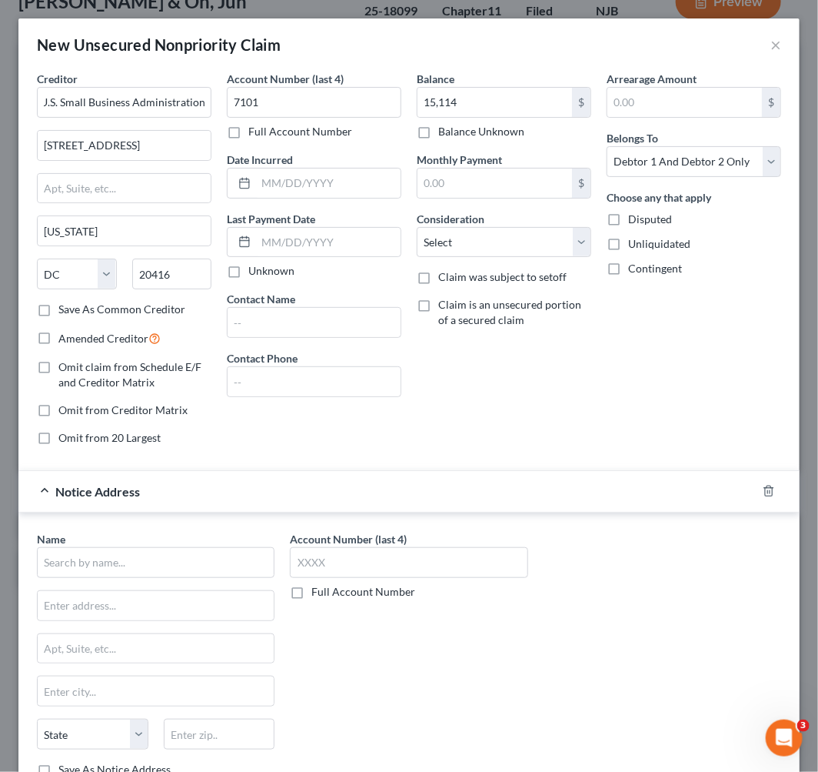
click at [416, 49] on div "New Unsecured Nonpriority Claim ×" at bounding box center [409, 44] width 782 height 52
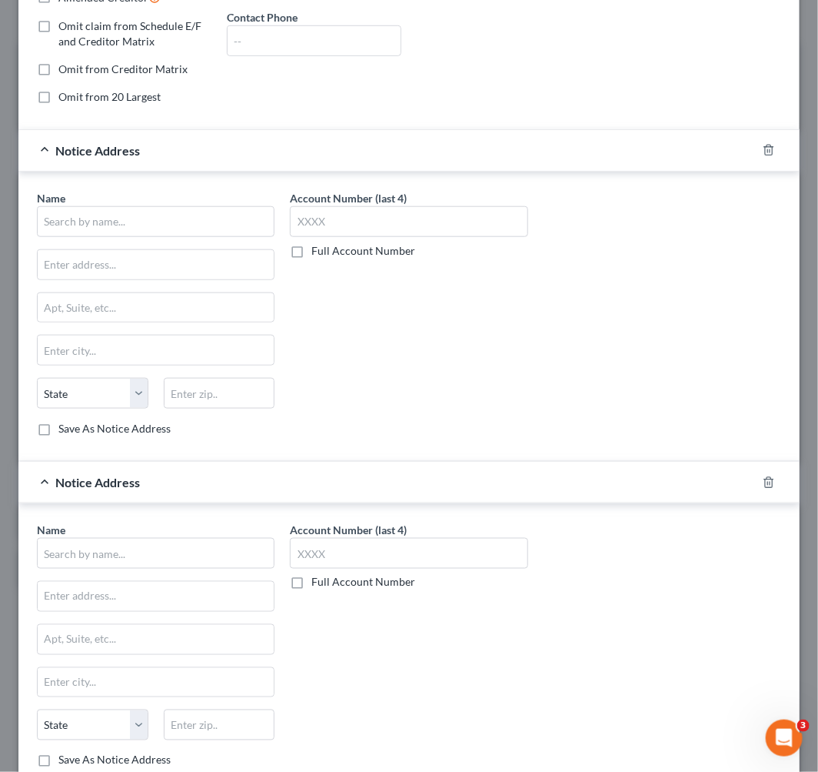
scroll to position [342, 0]
click at [170, 229] on input "text" at bounding box center [156, 220] width 238 height 31
drag, startPoint x: 170, startPoint y: 229, endPoint x: -235, endPoint y: 112, distance: 421.4
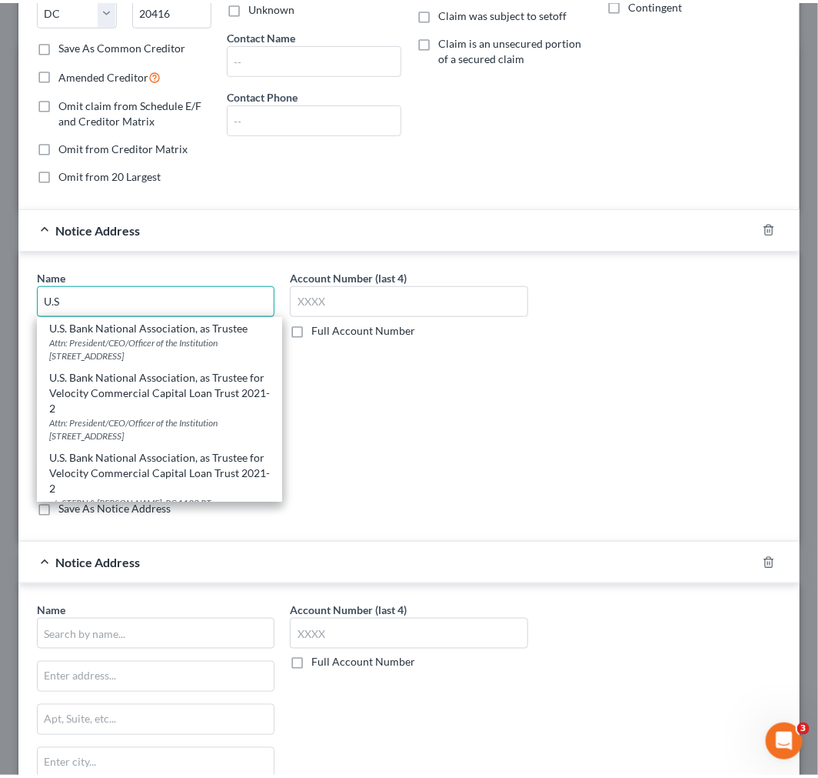
scroll to position [171, 0]
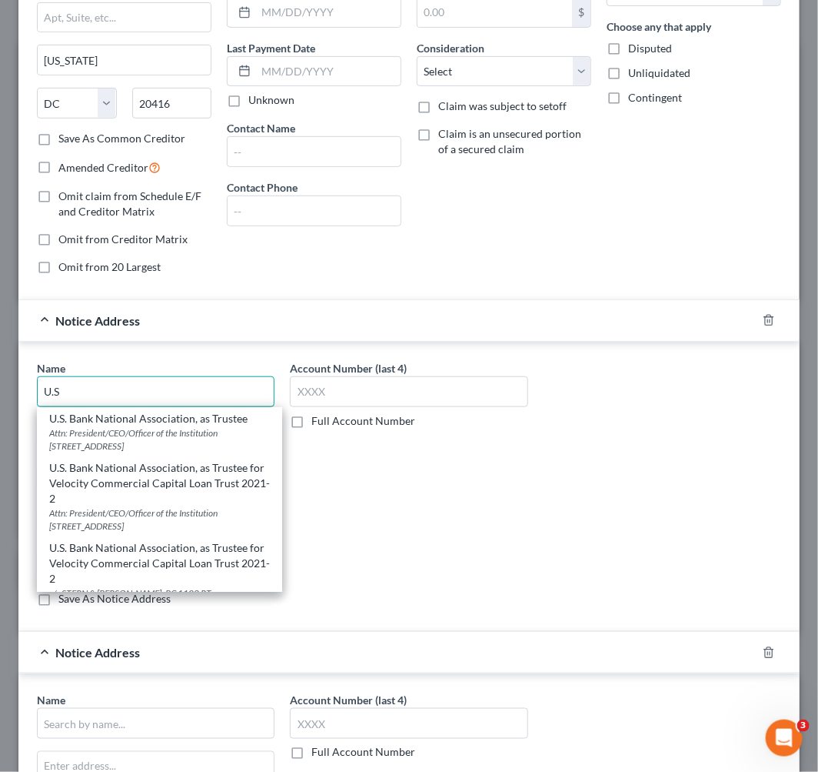
drag, startPoint x: 12, startPoint y: 378, endPoint x: -90, endPoint y: 365, distance: 102.5
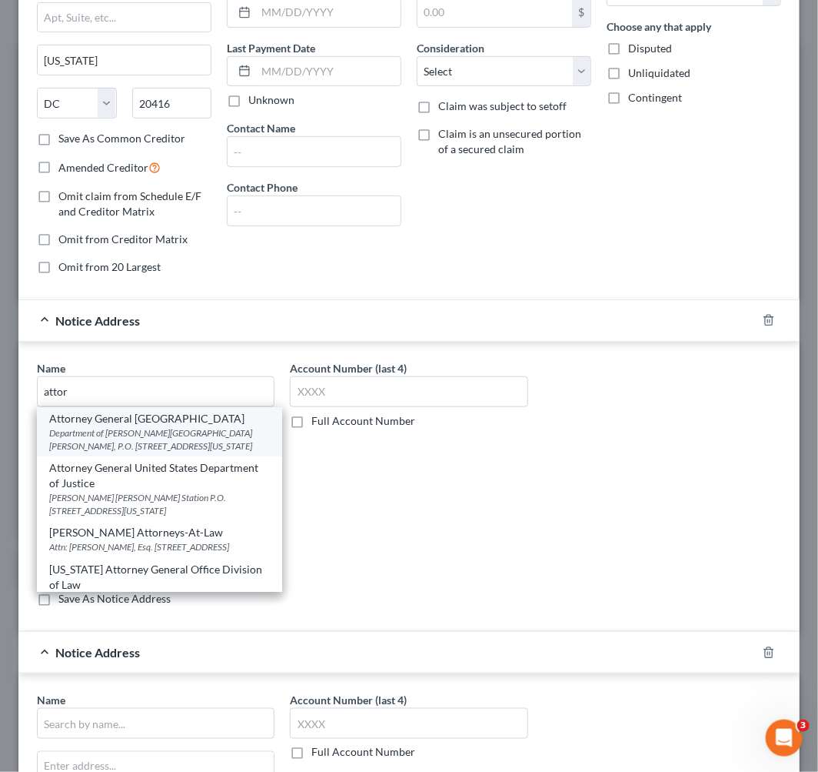
click at [152, 435] on div "Department of Justice Ben Franklin Station, P.O. Box 683, Washington, DC 20044" at bounding box center [159, 439] width 221 height 26
type input "Attorney General United States"
type input "Department of Justice"
type input "Ben Franklin Station, P.O. Box 683"
type input "Washington"
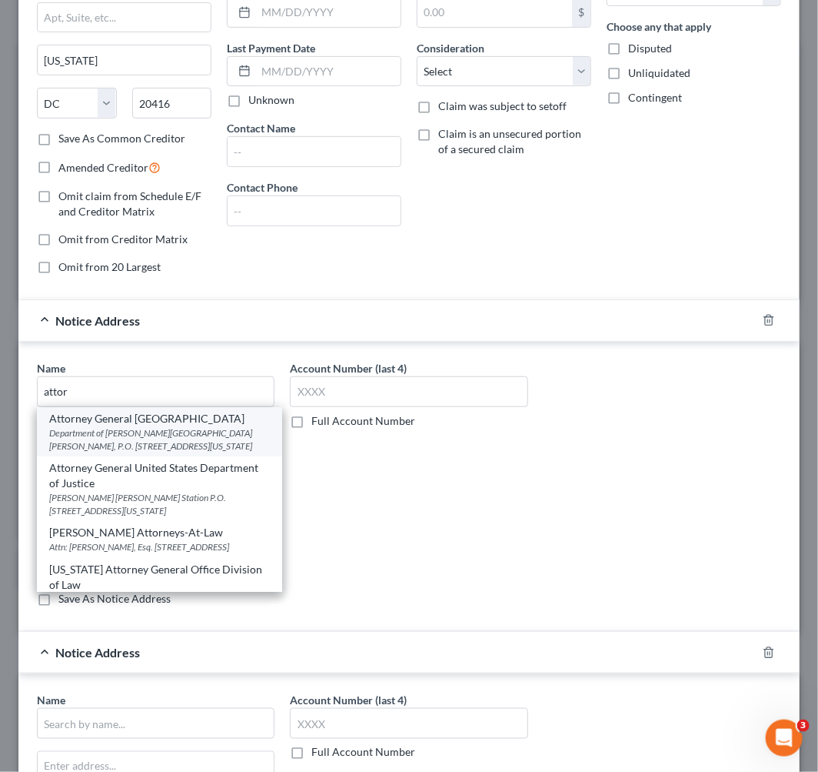
select select "8"
type input "20044"
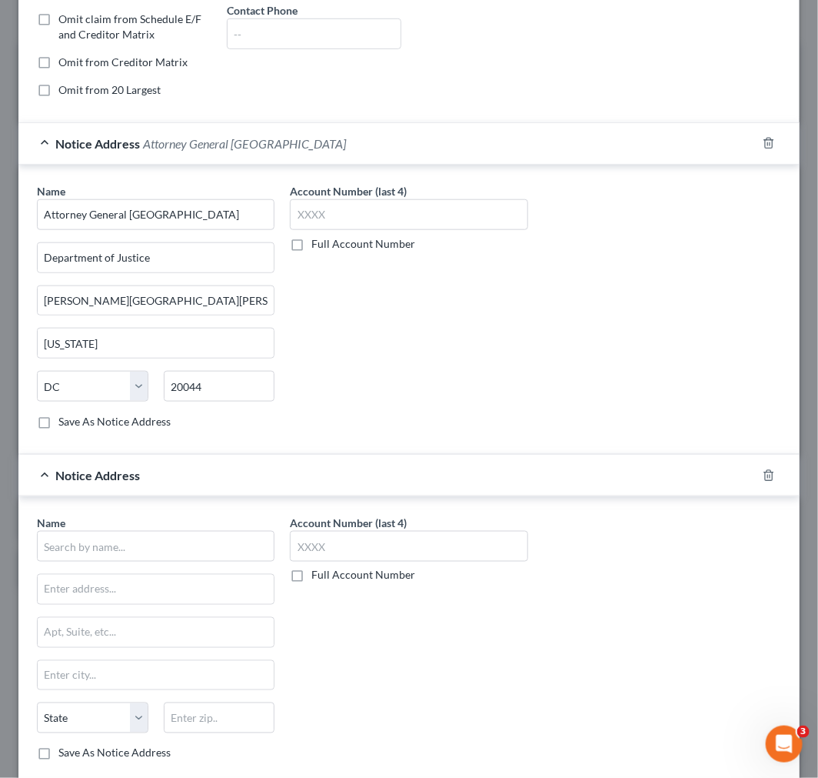
scroll to position [342, 0]
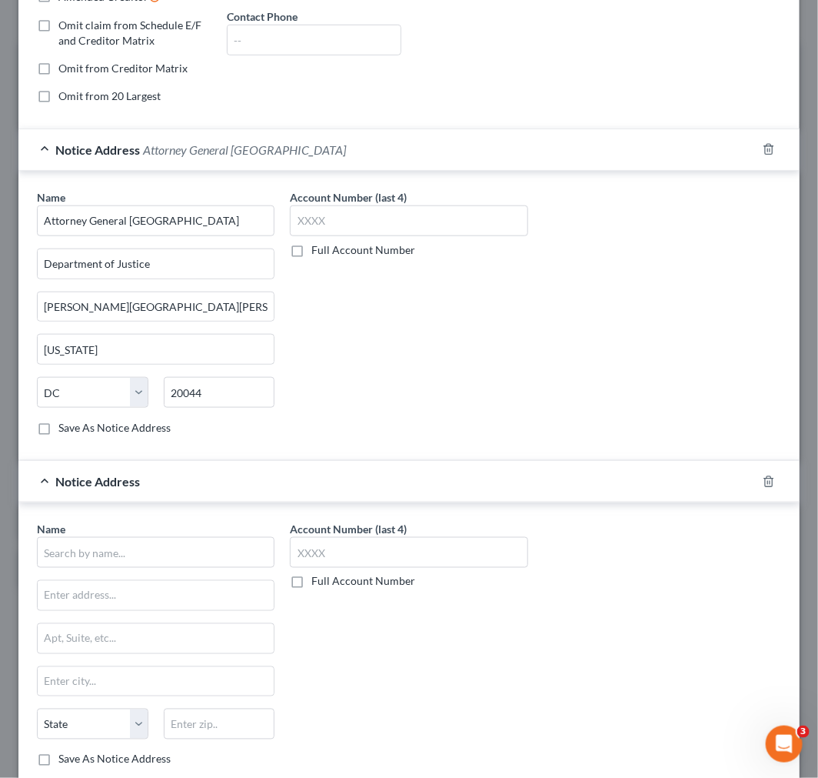
click at [555, 359] on div "Name * Attorney General United States Department of Justice Ben Franklin Statio…" at bounding box center [409, 318] width 760 height 258
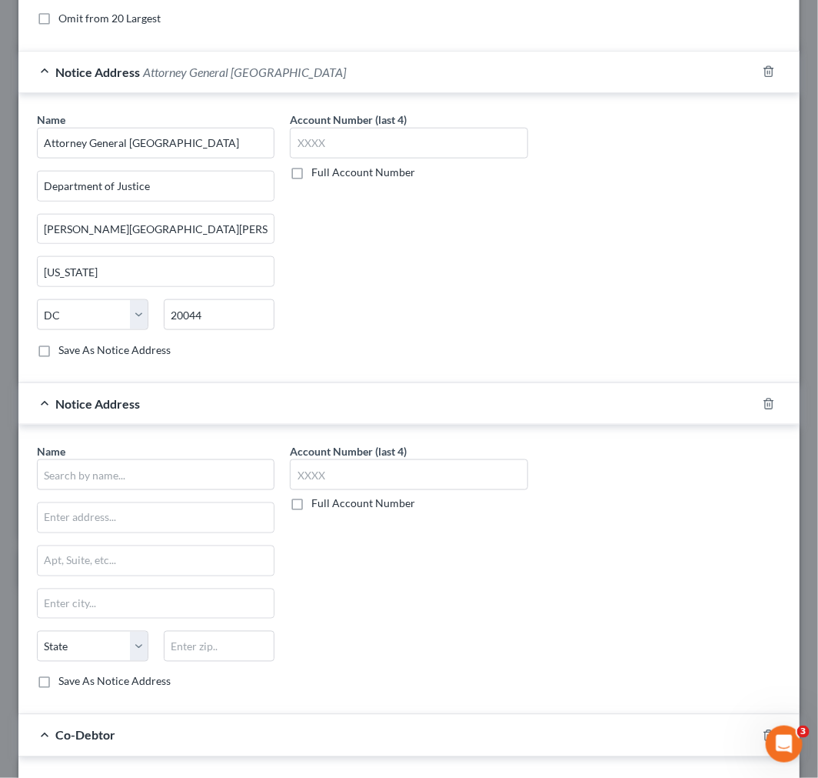
scroll to position [427, 0]
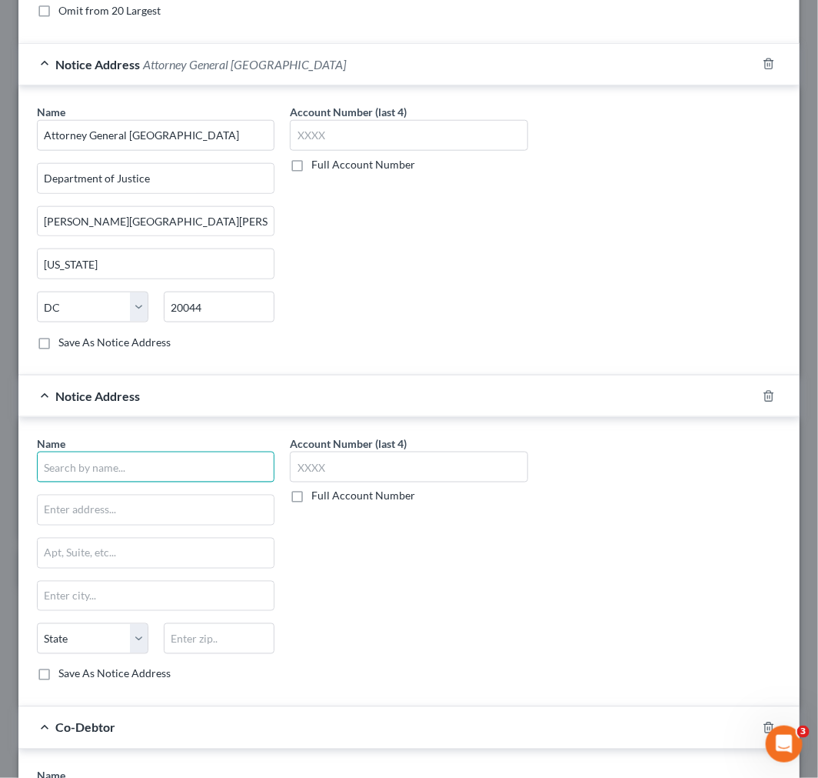
click at [155, 470] on input "text" at bounding box center [156, 467] width 238 height 31
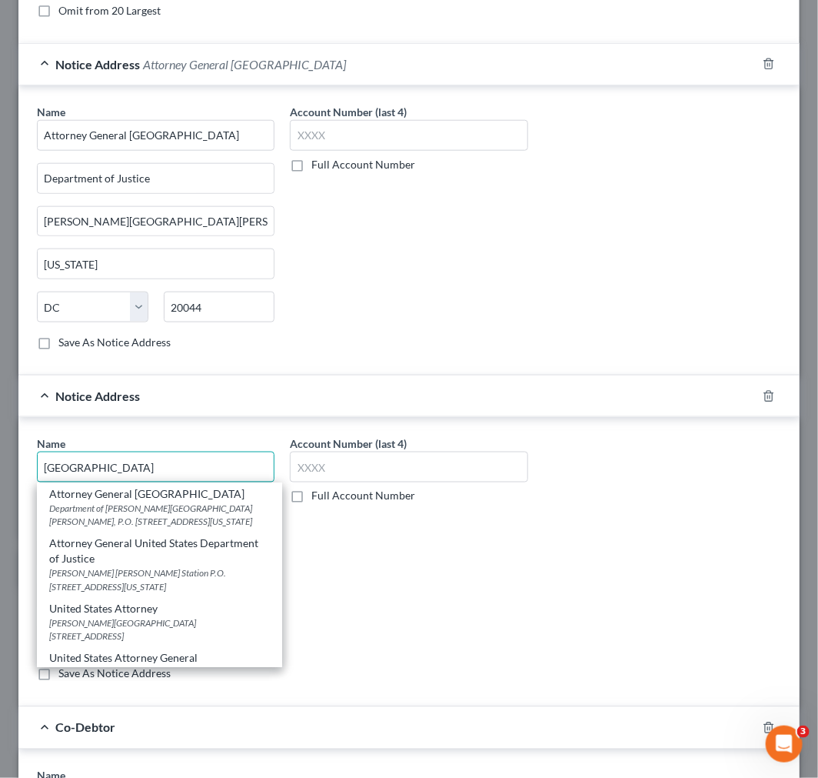
click at [155, 470] on input "united states" at bounding box center [156, 467] width 238 height 31
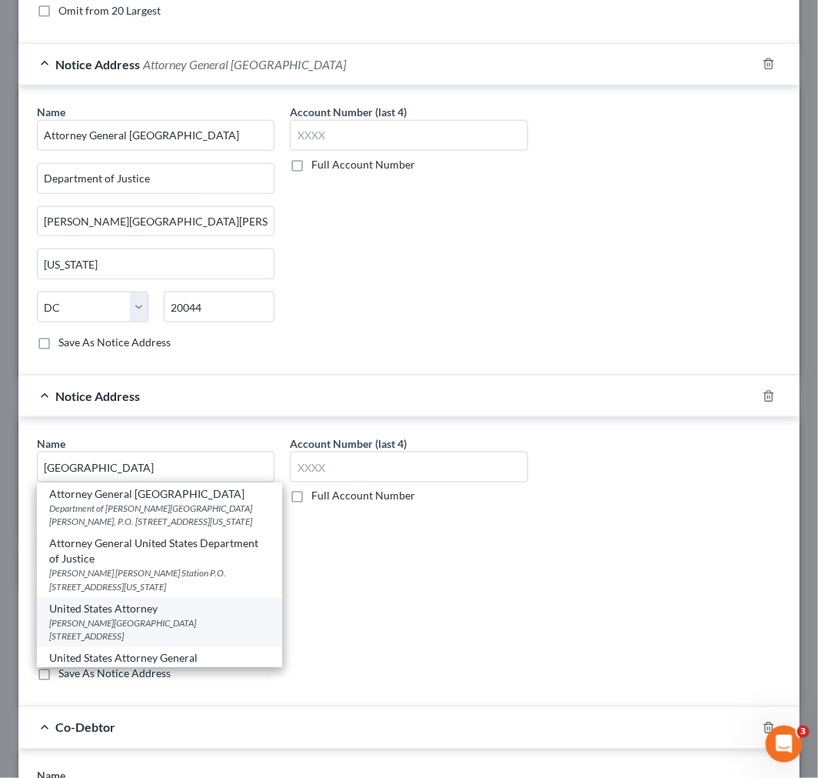
click at [165, 611] on div "United States Attorney" at bounding box center [159, 608] width 221 height 15
type input "United States Attorney"
type input "Peter Rodino Federal Building"
type input "970 Broad Street, Suite 700"
type input "Newark"
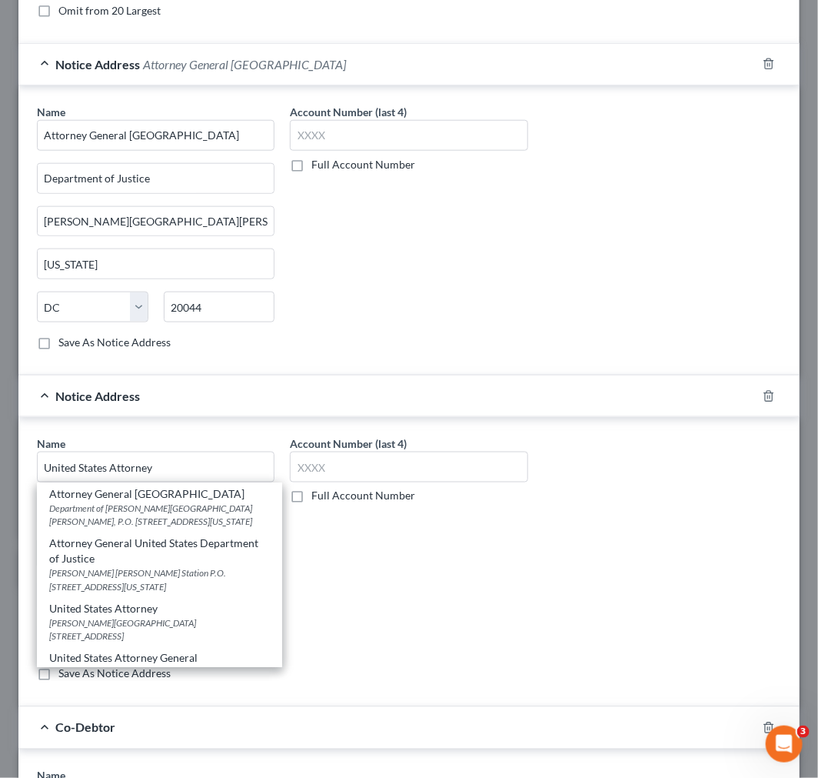
select select "33"
type input "07102"
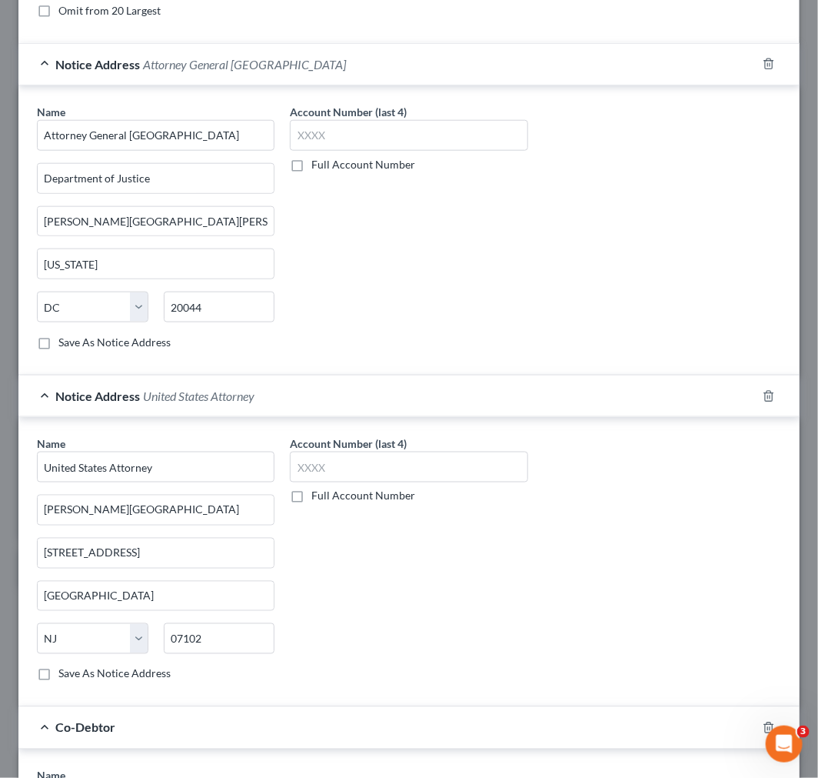
click at [150, 675] on label "Save As Notice Address" at bounding box center [114, 673] width 112 height 15
click at [75, 675] on input "Save As Notice Address" at bounding box center [70, 671] width 10 height 10
checkbox input "true"
click at [125, 331] on div "State AL AK AR AZ CA CO CT DE DC FL GA GU HI ID IL IN IA KS KY LA ME MD MA MI M…" at bounding box center [155, 313] width 253 height 43
click at [123, 333] on div "State AL AK AR AZ CA CO CT DE DC FL GA GU HI ID IL IN IA KS KY LA ME MD MA MI M…" at bounding box center [155, 313] width 253 height 43
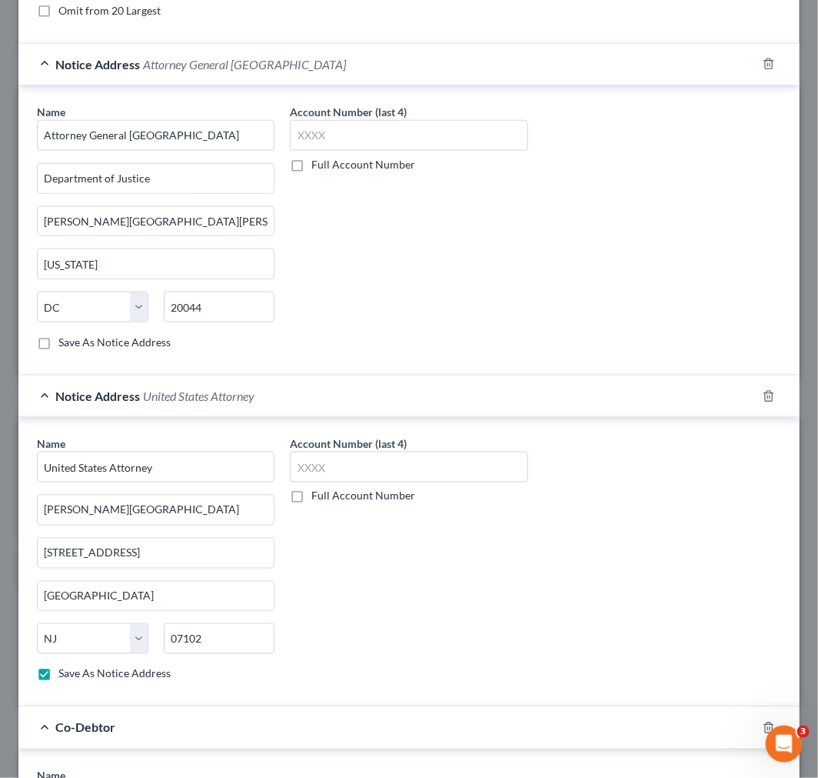
click at [123, 335] on label "Save As Notice Address" at bounding box center [114, 342] width 112 height 15
click at [75, 335] on input "Save As Notice Address" at bounding box center [70, 340] width 10 height 10
click at [123, 339] on label "Save As Notice Address" at bounding box center [114, 342] width 112 height 15
click at [75, 339] on input "Save As Notice Address" at bounding box center [70, 340] width 10 height 10
click at [123, 339] on label "Save As Notice Address" at bounding box center [114, 342] width 112 height 15
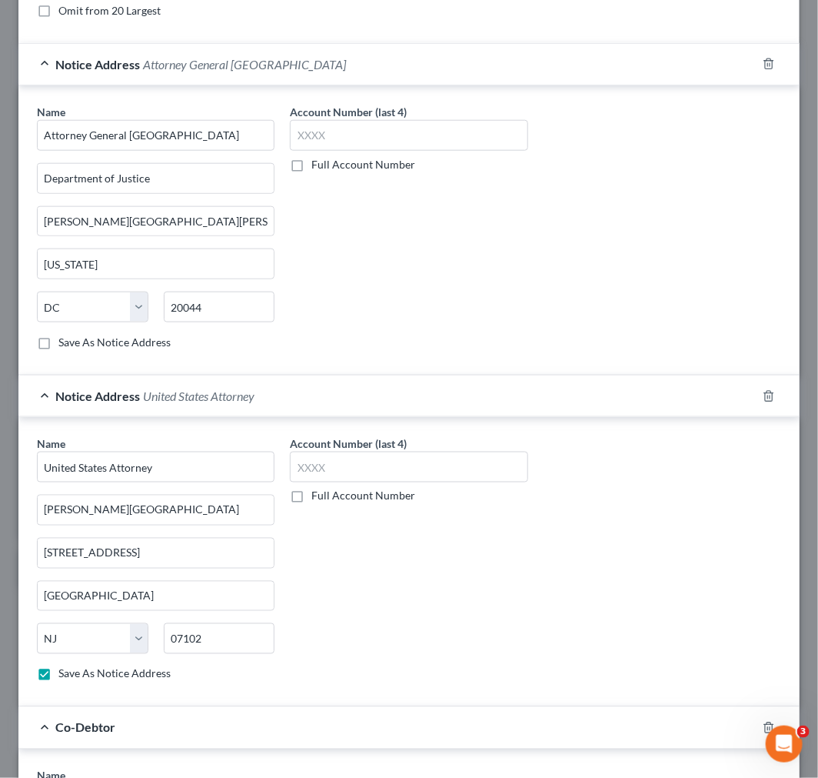
click at [75, 339] on input "Save As Notice Address" at bounding box center [70, 340] width 10 height 10
checkbox input "true"
click at [127, 360] on div "Name * Attorney General United States Department of Justice Ben Franklin Statio…" at bounding box center [155, 233] width 253 height 258
click at [138, 391] on span "Notice Address" at bounding box center [97, 395] width 85 height 15
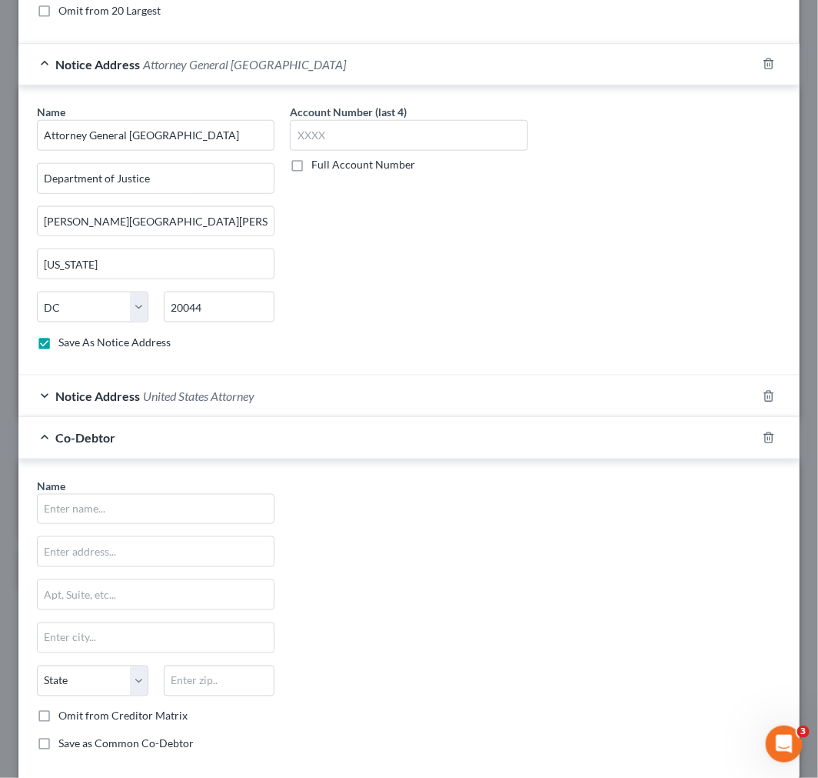
click at [221, 65] on span "Attorney General United States" at bounding box center [244, 64] width 203 height 15
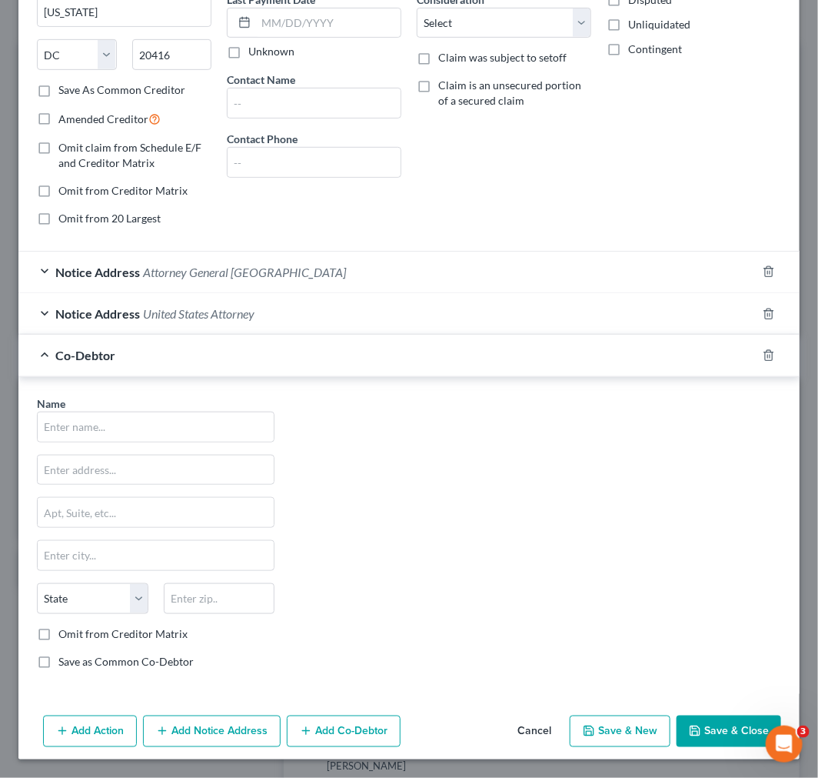
scroll to position [221, 0]
click at [175, 427] on input "text" at bounding box center [156, 426] width 236 height 29
click at [208, 425] on input "text" at bounding box center [156, 426] width 236 height 29
type input "Good Morning Dental LLC"
click at [588, 503] on div "Name * Good Morning Dental LLC State AL AK AR AZ CA CO CT DE DC FL GA GU HI ID …" at bounding box center [409, 538] width 760 height 286
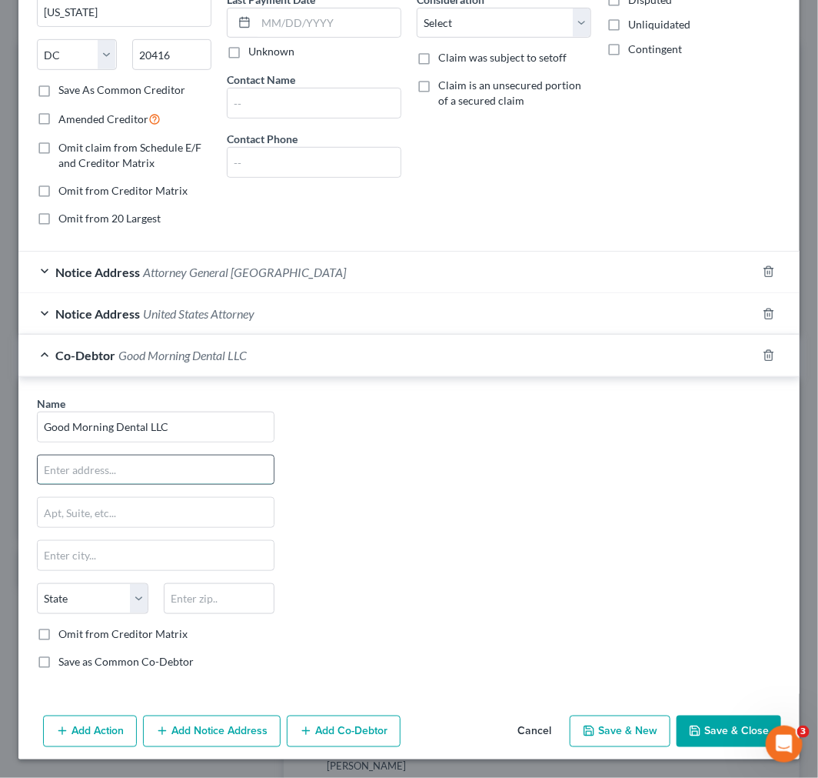
click at [170, 459] on input "text" at bounding box center [156, 469] width 236 height 29
paste input "218 Main St, Flr 4"
type input "218 Main St, Flr 4"
click at [152, 556] on input "text" at bounding box center [156, 555] width 236 height 29
paste input "Hackensack"
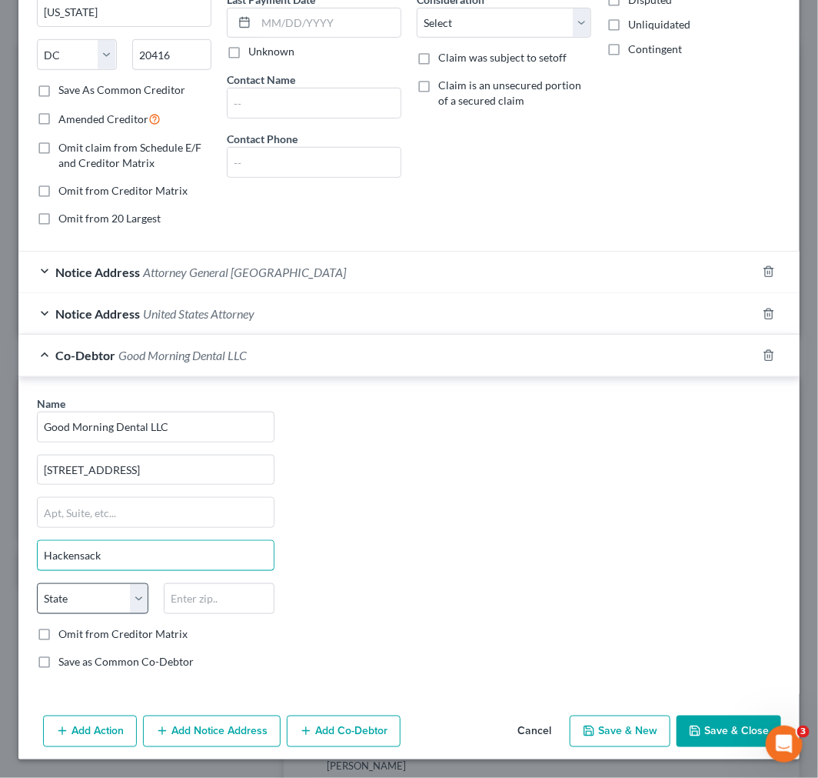
type input "Hackensack"
click at [55, 608] on select "State AL AK AR AZ CA CO CT DE DC FL GA GU HI ID IL IN IA KS KY LA ME MD MA MI M…" at bounding box center [93, 598] width 112 height 31
select select "33"
click at [37, 583] on select "State AL AK AR AZ CA CO CT DE DC FL GA GU HI ID IL IN IA KS KY LA ME MD MA MI M…" at bounding box center [93, 598] width 112 height 31
click at [448, 505] on div "Name * Good Morning Dental LLC 218 Main St, Flr 4 Hackensack State AL AK AR AZ …" at bounding box center [409, 538] width 760 height 286
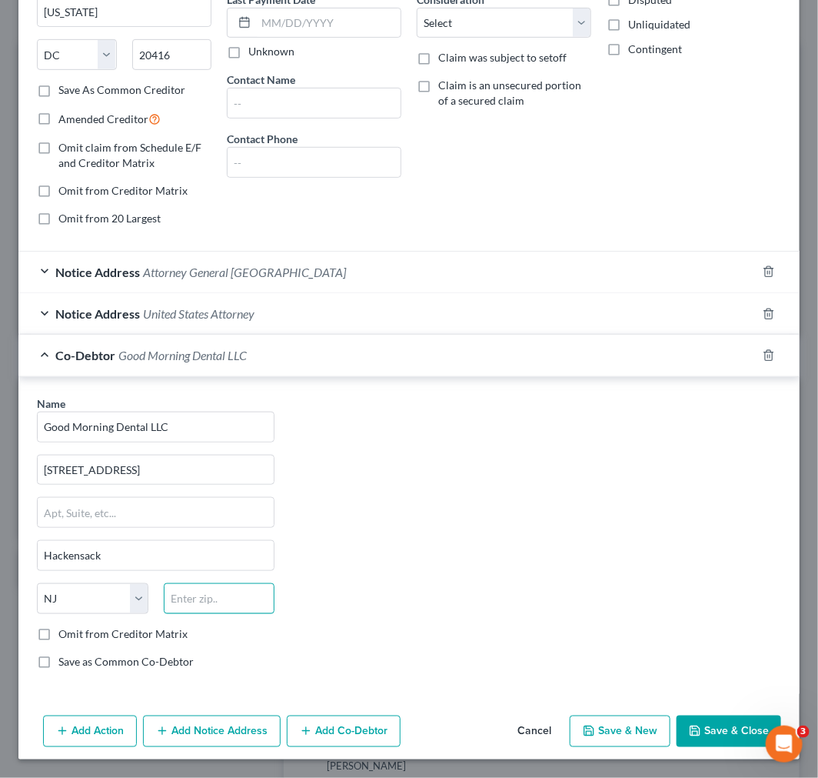
click at [204, 598] on input "text" at bounding box center [220, 598] width 112 height 31
type input "07601"
click at [465, 503] on div "Name * Good Morning Dental LLC 218 Main St, Flr 4 Hackensack State AL AK AR AZ …" at bounding box center [409, 538] width 760 height 286
click at [320, 372] on div "Co-Debtor Good Morning Dental LLC" at bounding box center [387, 355] width 738 height 41
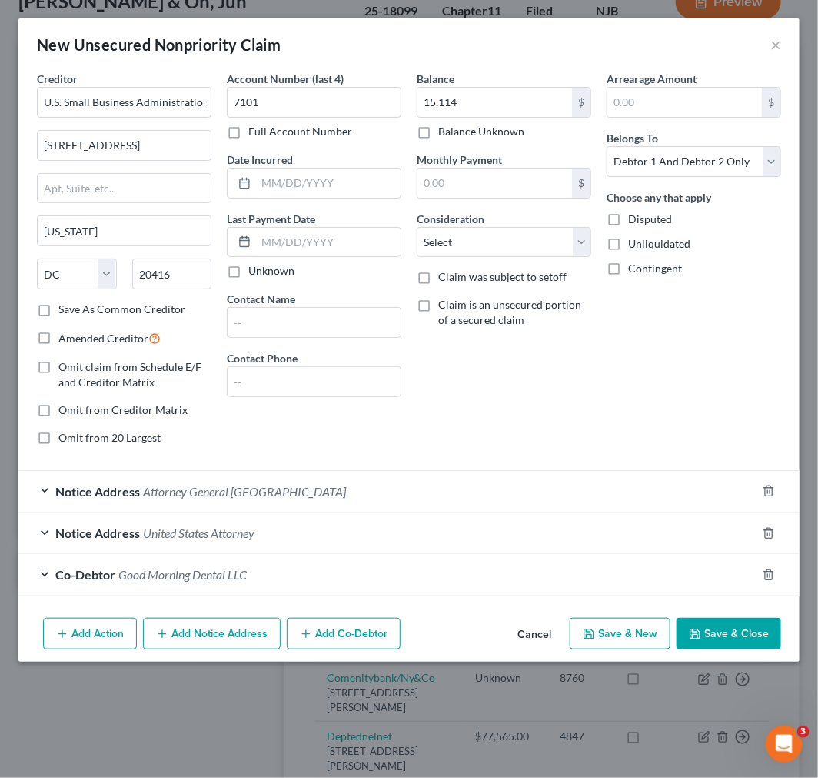
click at [342, 542] on div "Notice Address United States Attorney" at bounding box center [387, 532] width 738 height 41
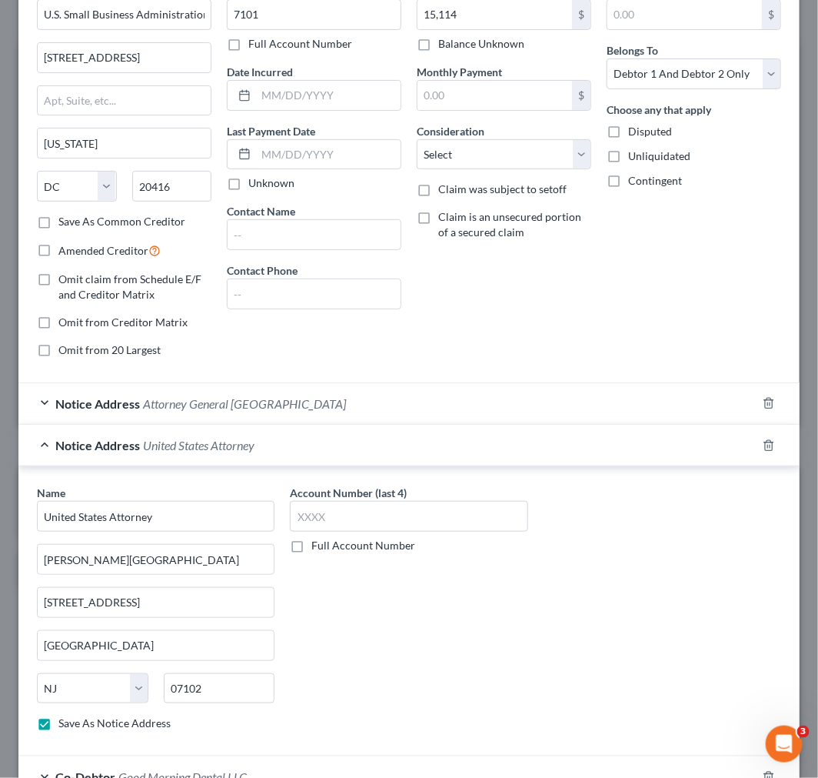
scroll to position [194, 0]
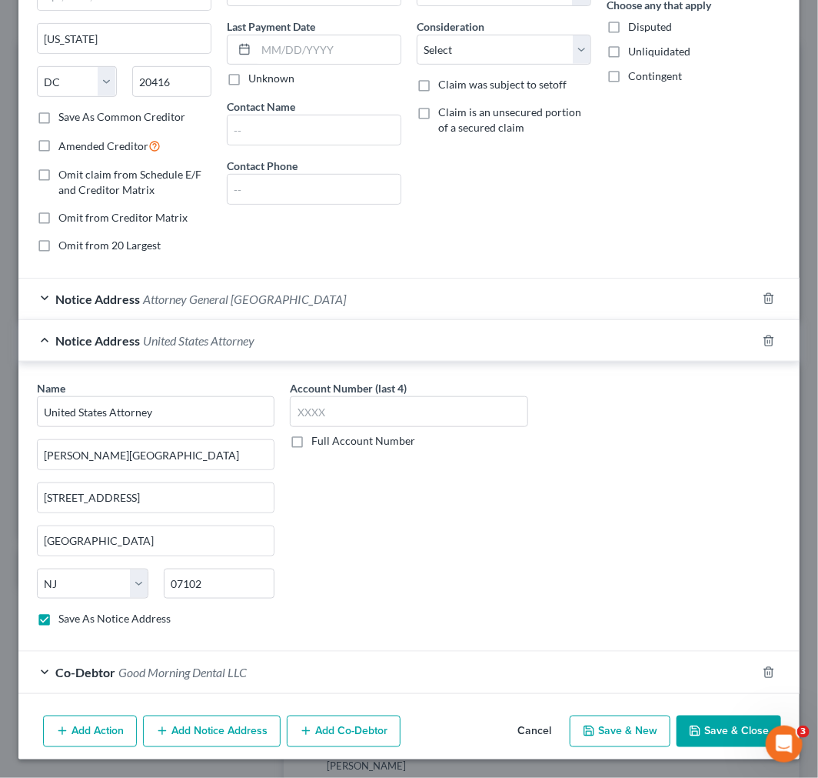
click at [355, 348] on div "Notice Address United States Attorney" at bounding box center [387, 340] width 738 height 41
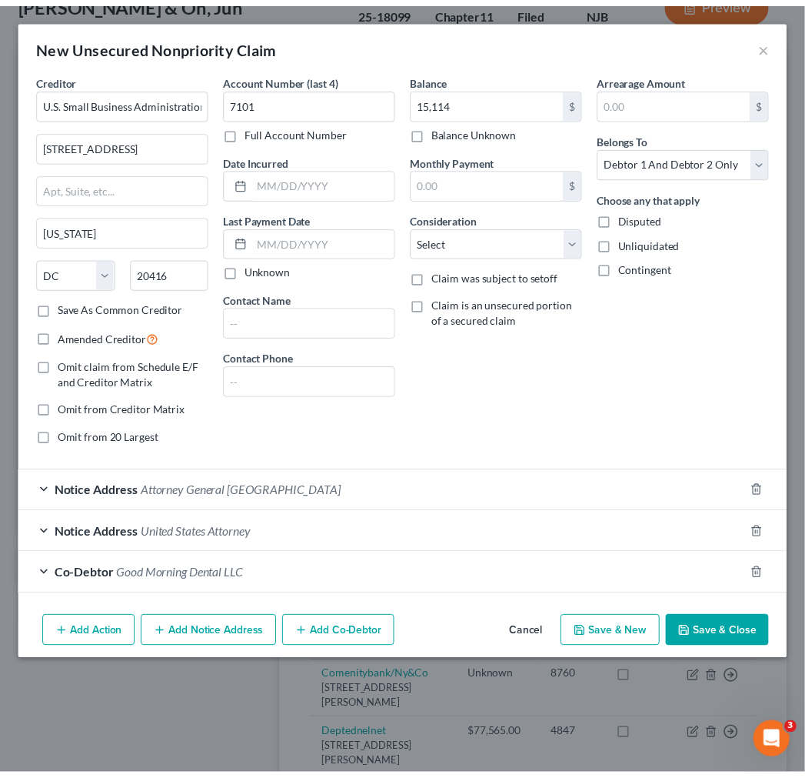
scroll to position [0, 0]
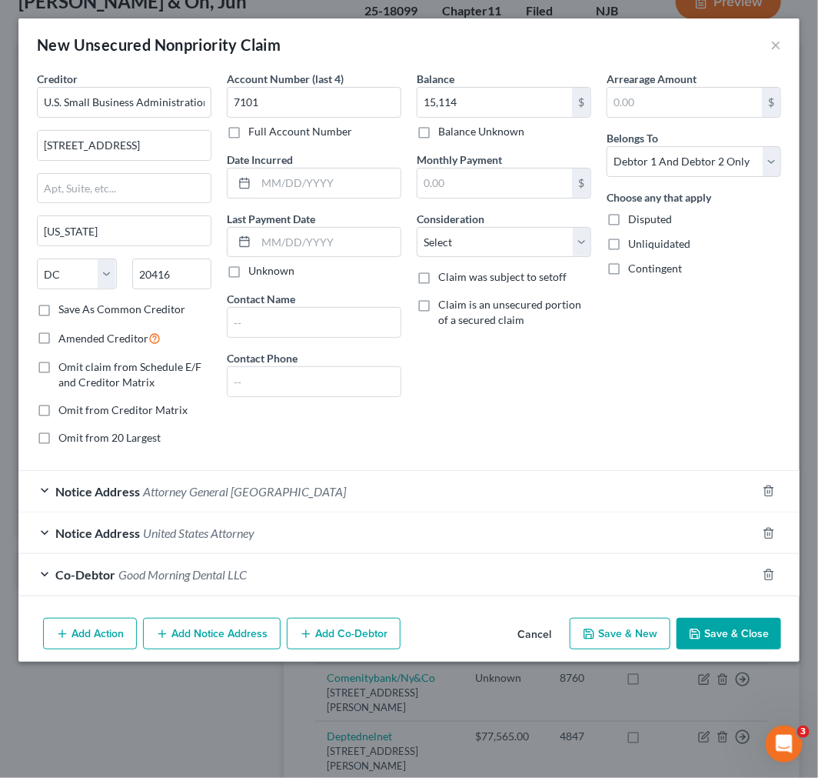
click at [620, 638] on button "Save & New" at bounding box center [620, 634] width 101 height 32
select select "2"
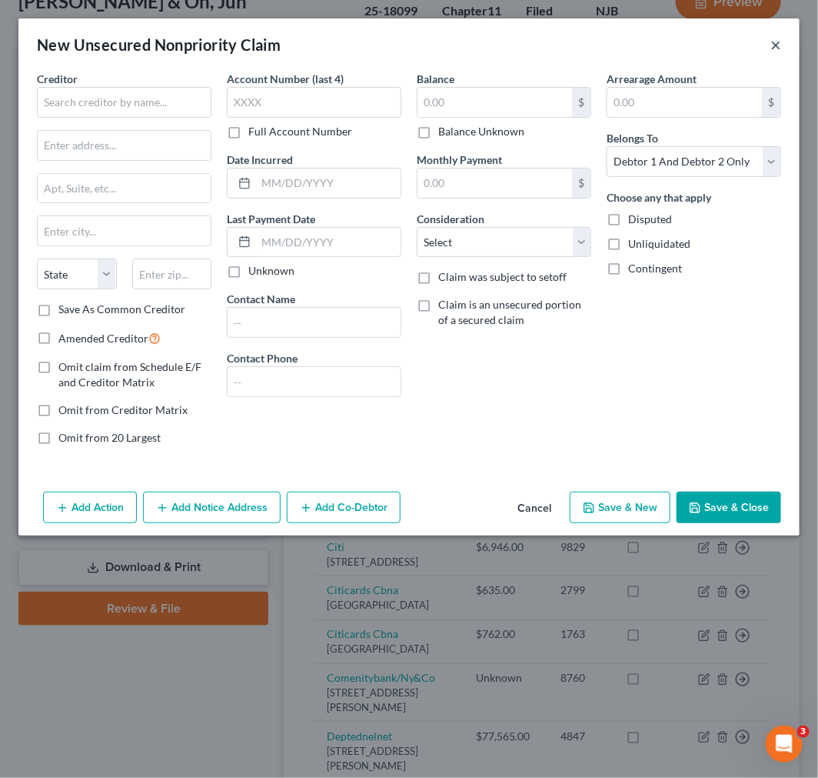
click at [775, 46] on button "×" at bounding box center [776, 44] width 11 height 18
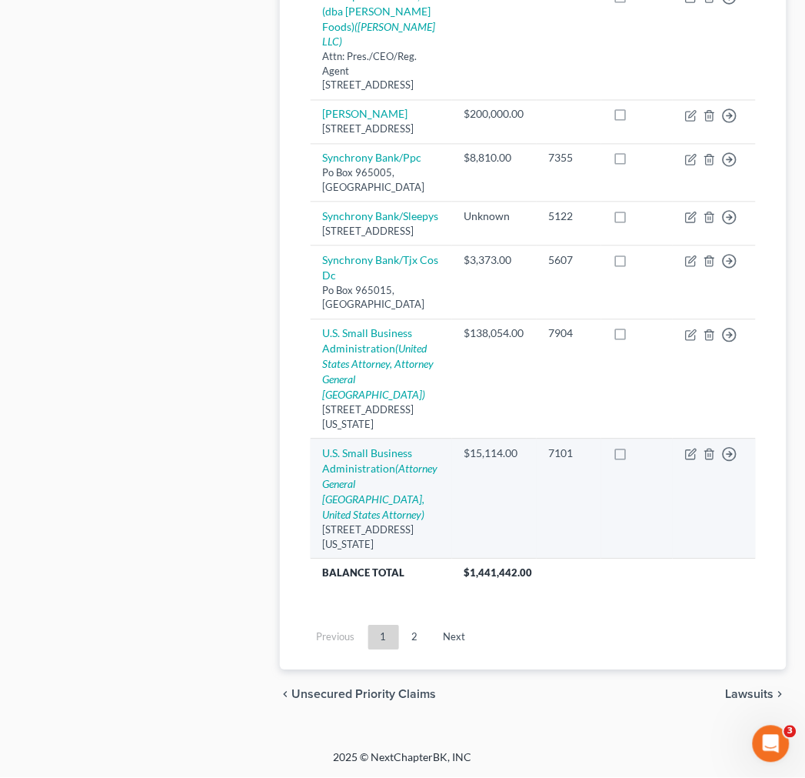
scroll to position [1771, 0]
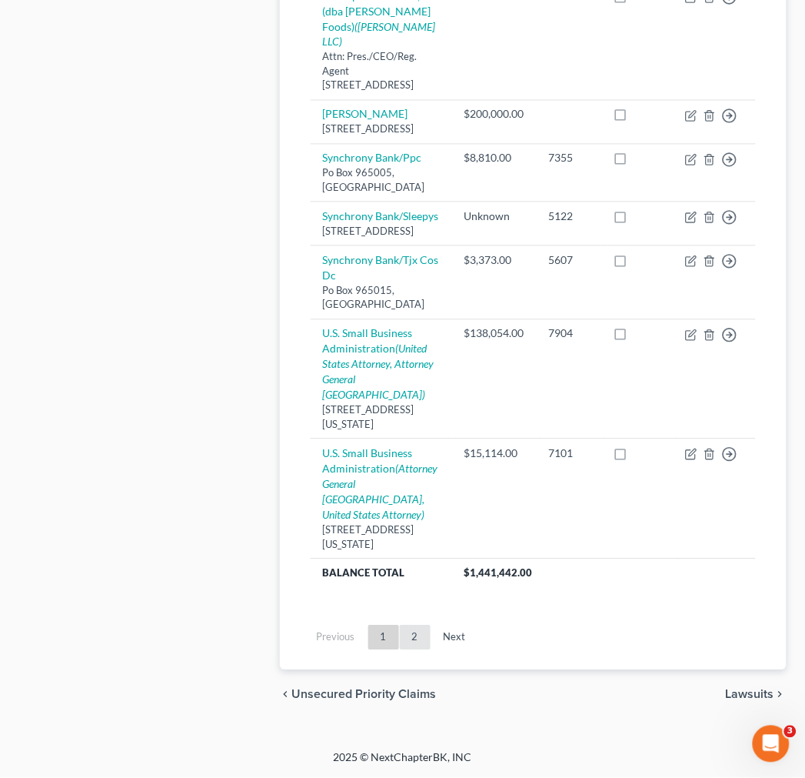
click at [421, 642] on link "2" at bounding box center [415, 637] width 31 height 25
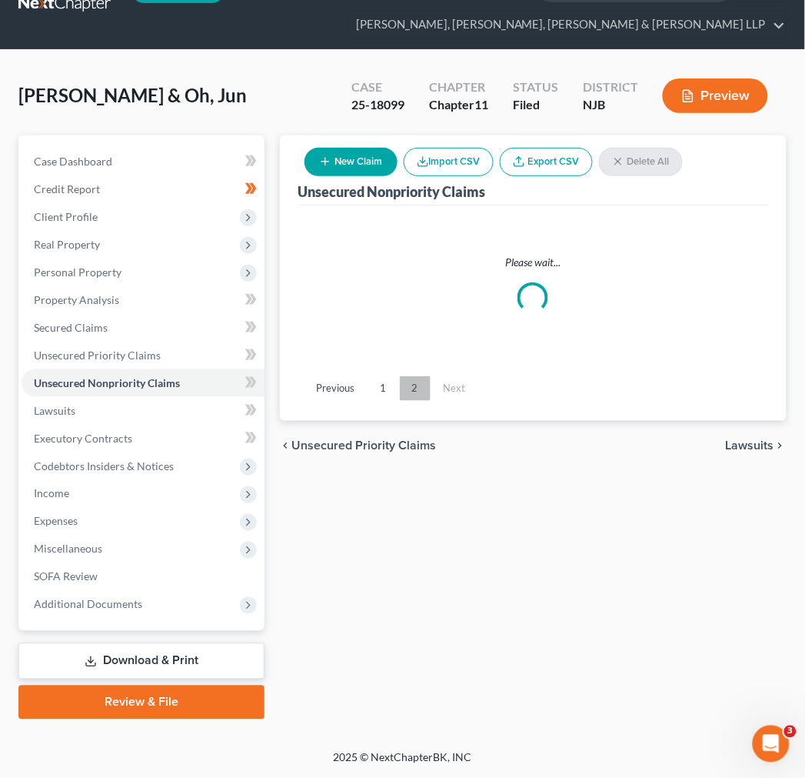
scroll to position [142, 0]
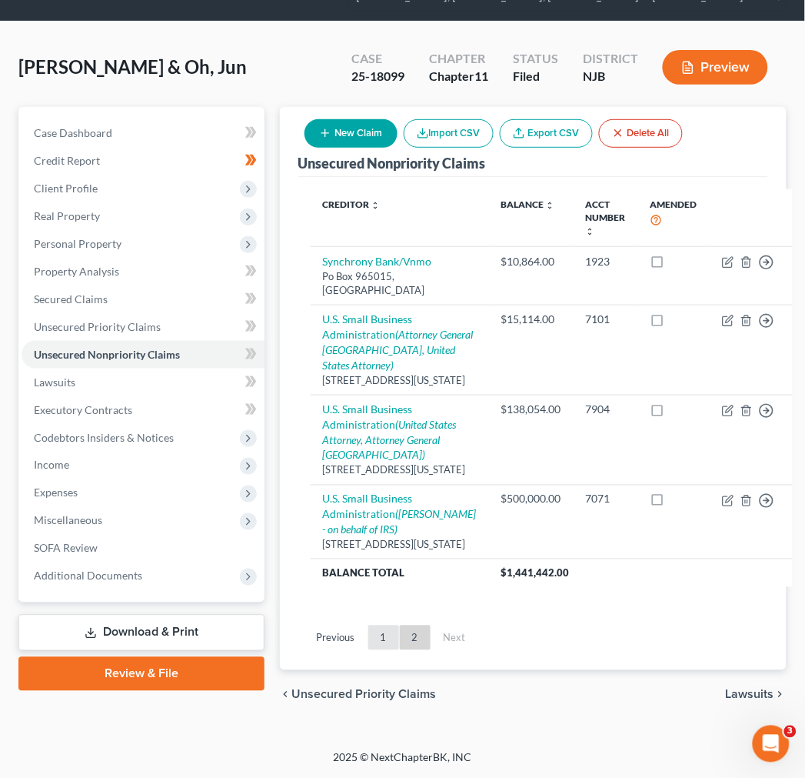
drag, startPoint x: 388, startPoint y: 614, endPoint x: 377, endPoint y: 642, distance: 30.0
click at [388, 617] on div "Unsecured Nonpriority Claims New Claim Import CSV Export CSV Delete All Credito…" at bounding box center [533, 389] width 507 height 564
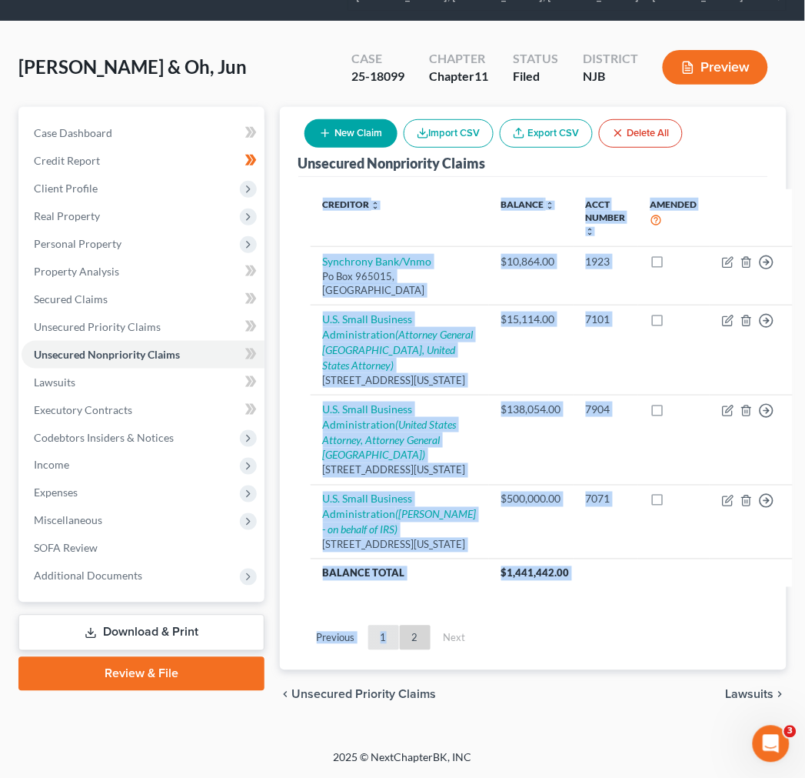
click at [377, 643] on link "1" at bounding box center [383, 637] width 31 height 25
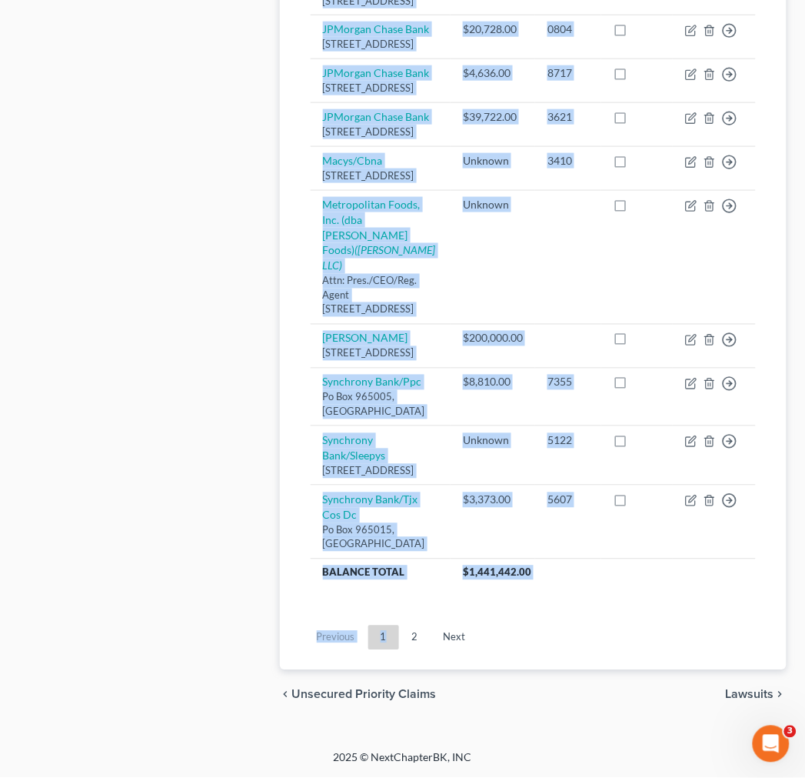
scroll to position [1578, 0]
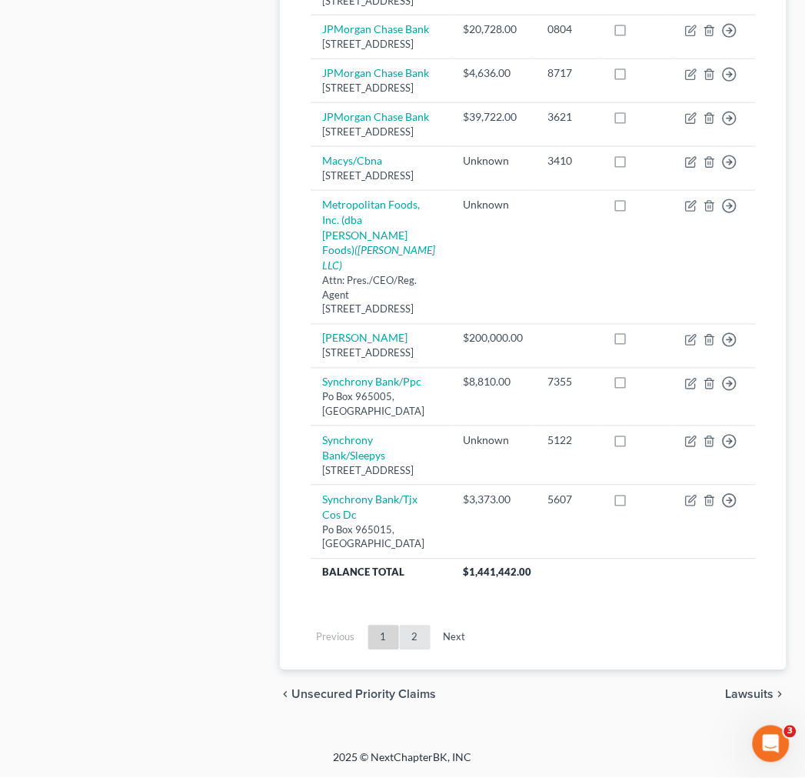
click at [413, 643] on link "2" at bounding box center [415, 637] width 31 height 25
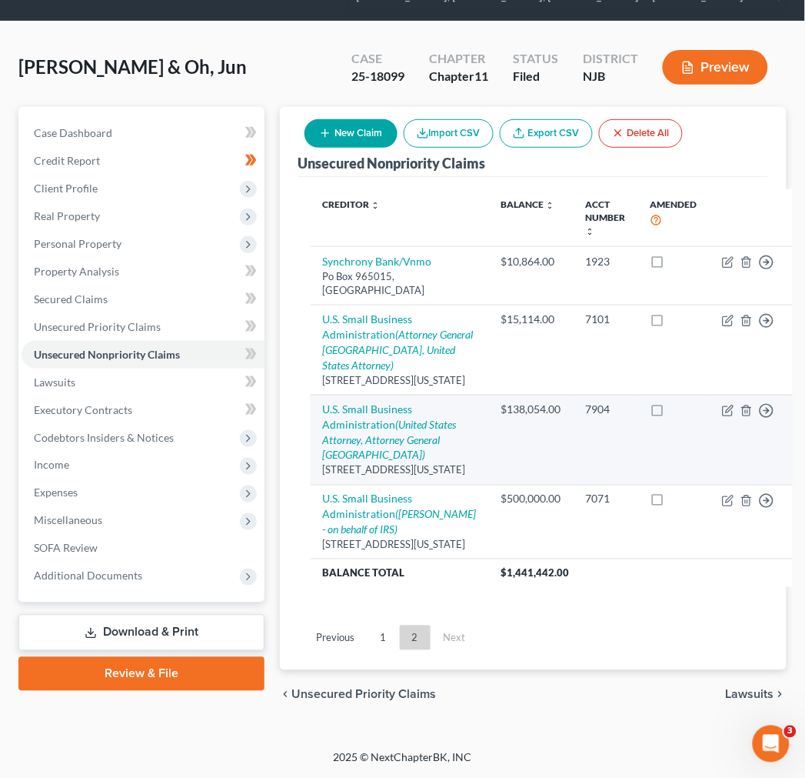
scroll to position [142, 0]
click at [369, 418] on icon "(United States Attorney, Attorney General United States)" at bounding box center [390, 440] width 134 height 44
select select "8"
select select "2"
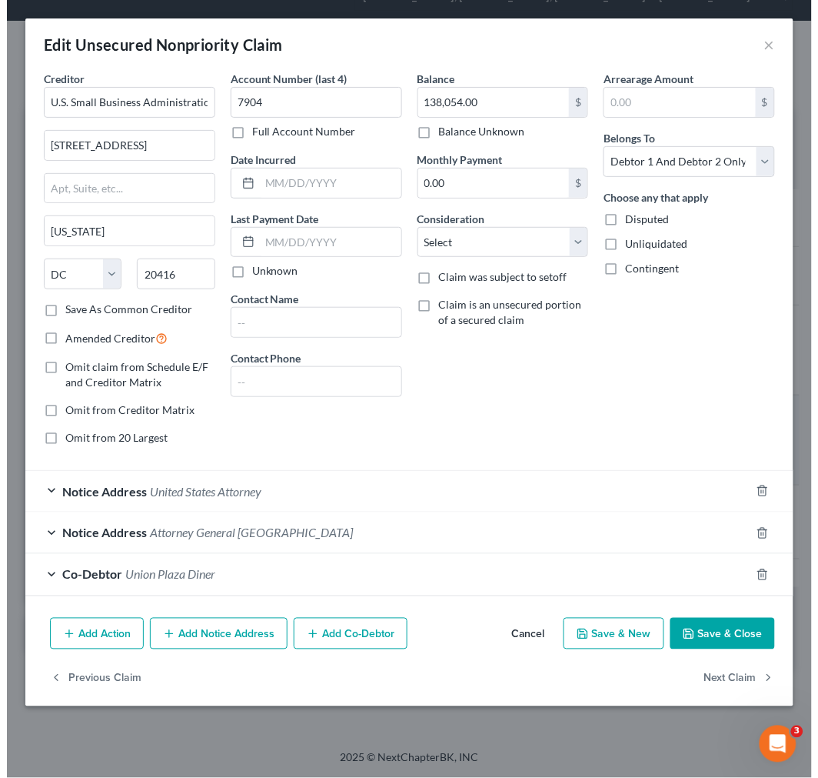
scroll to position [112, 0]
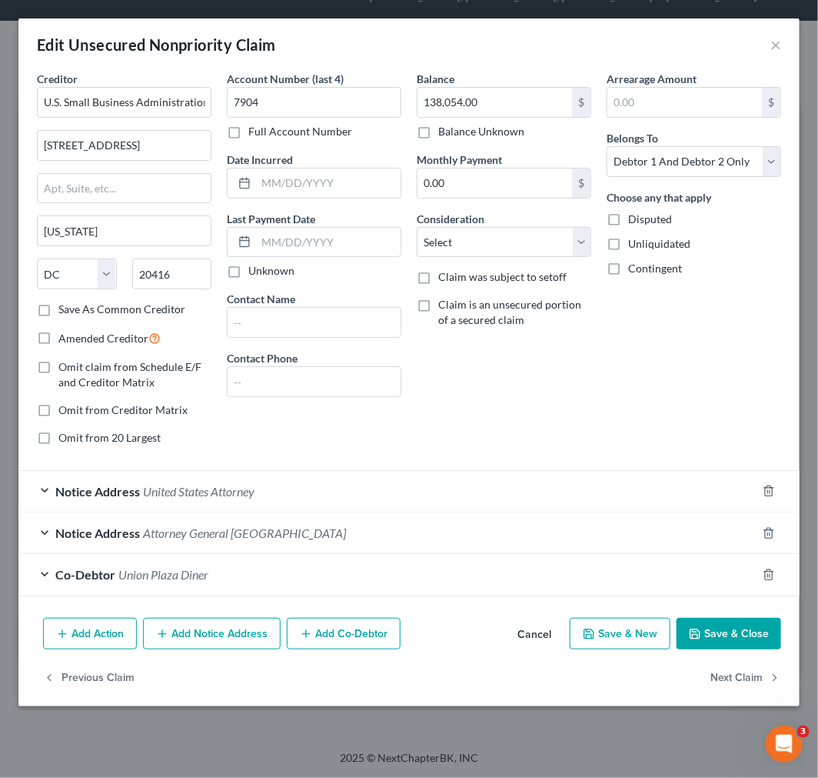
click at [378, 548] on div "Notice Address Attorney General United States" at bounding box center [387, 532] width 738 height 41
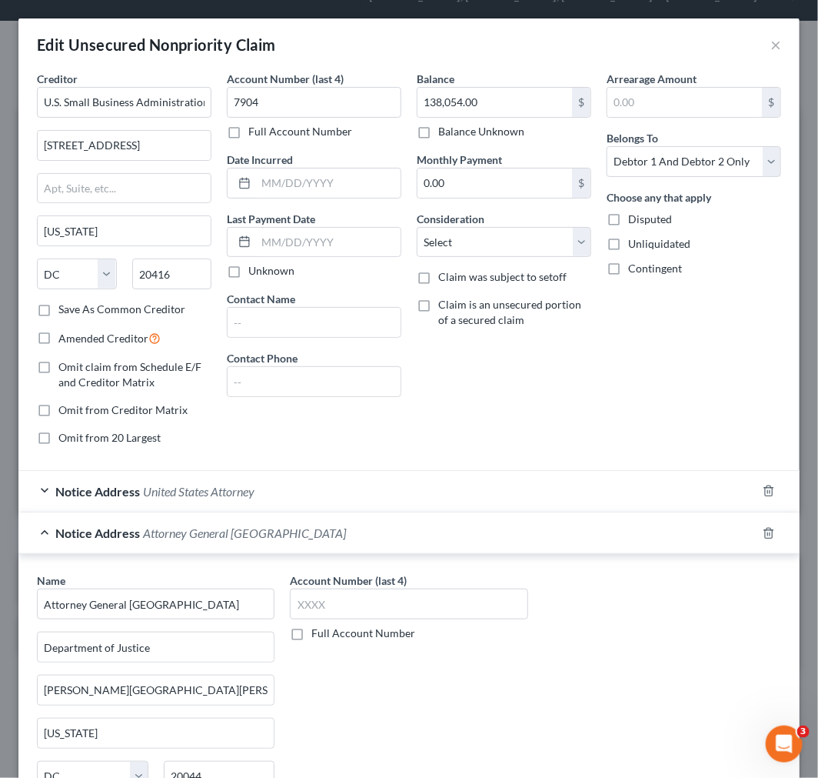
click at [302, 525] on div "Notice Address Attorney General United States" at bounding box center [387, 532] width 738 height 41
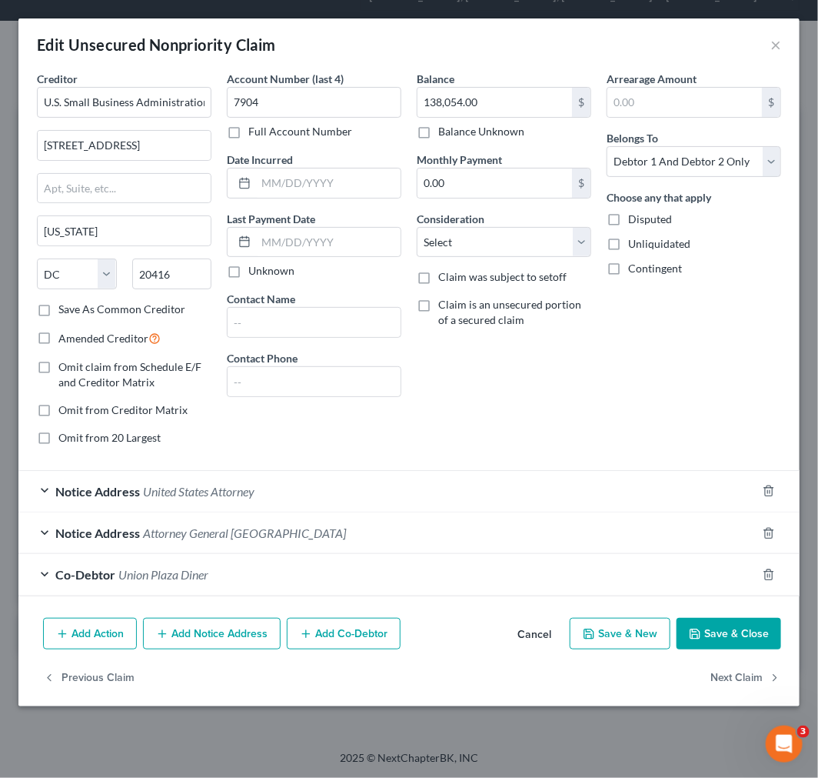
click at [256, 595] on div "Co-Debtor Union Plaza Diner" at bounding box center [387, 574] width 738 height 41
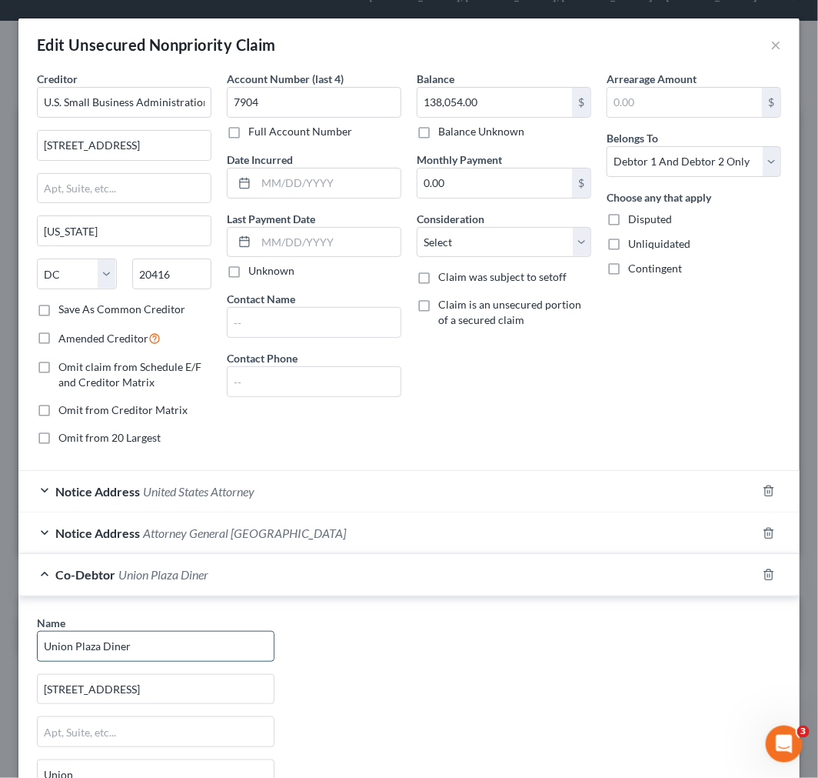
click at [180, 649] on input "Union Plaza Diner" at bounding box center [156, 646] width 236 height 29
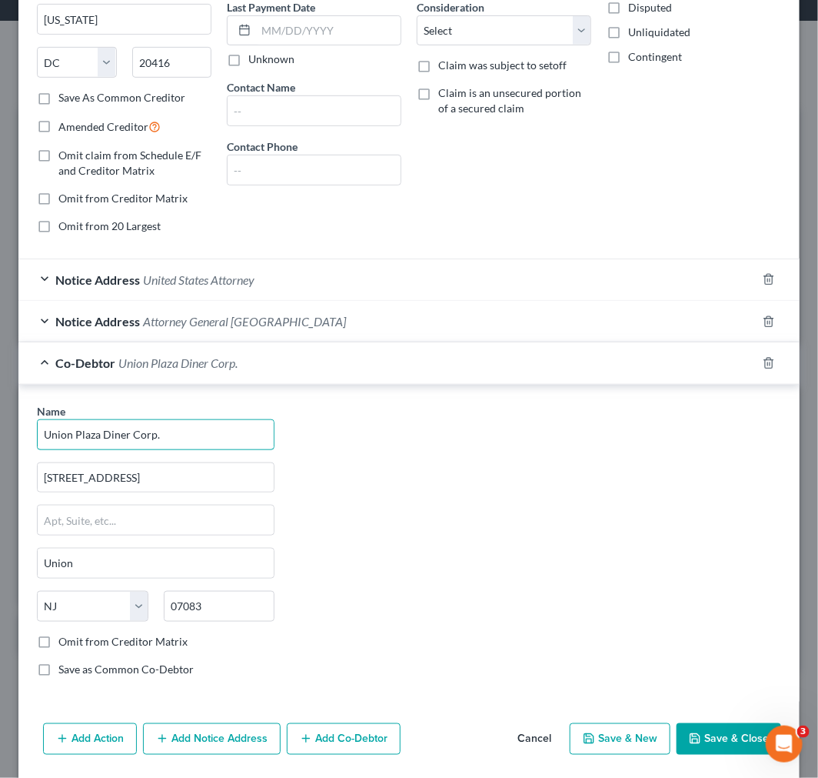
scroll to position [265, 0]
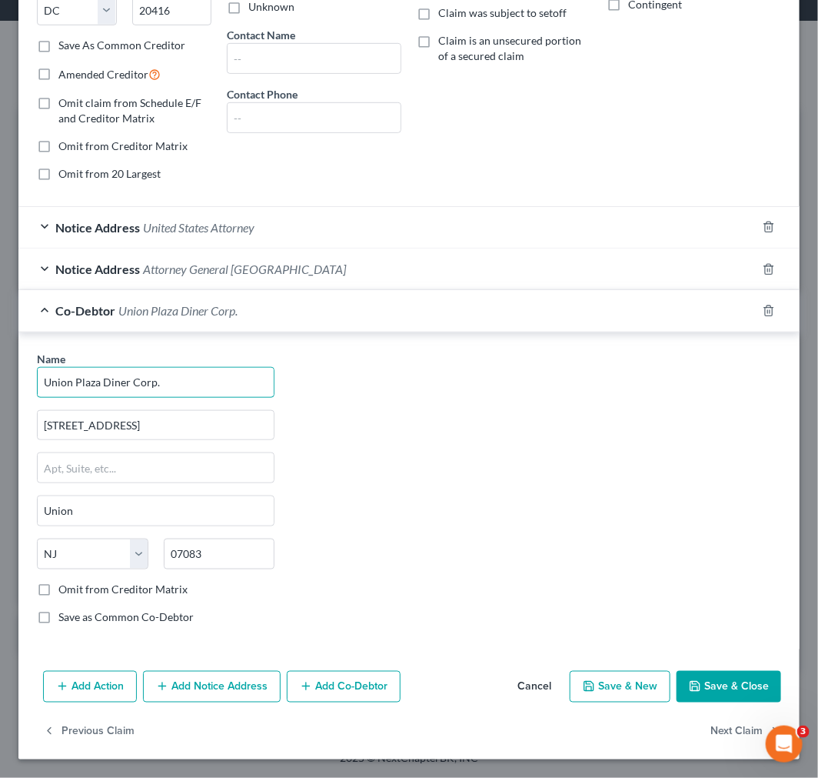
type input "Union Plaza Diner Corp."
click at [335, 303] on div "Co-Debtor Union Plaza Diner Corp." at bounding box center [387, 310] width 738 height 41
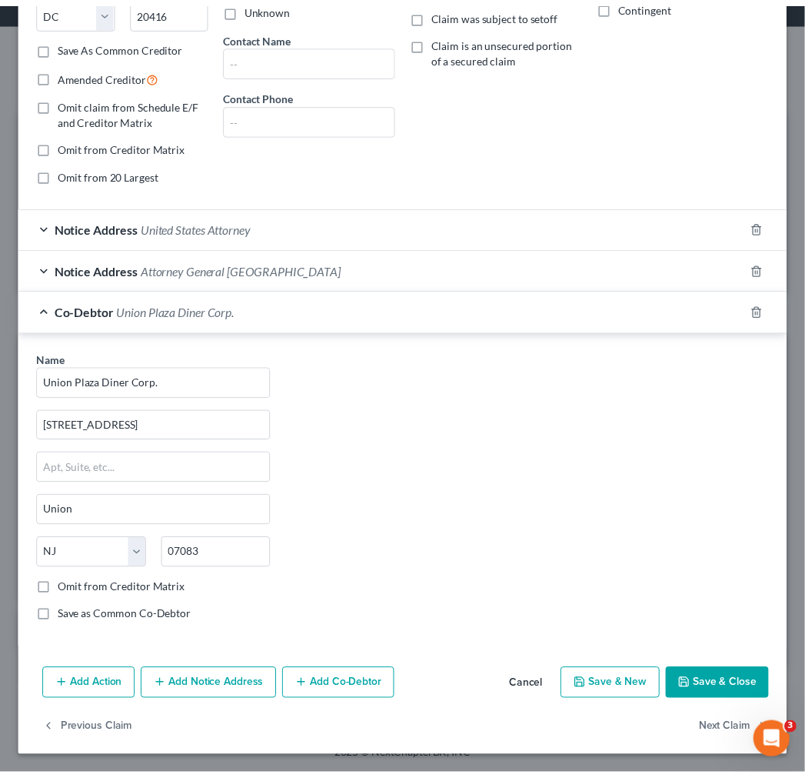
scroll to position [0, 0]
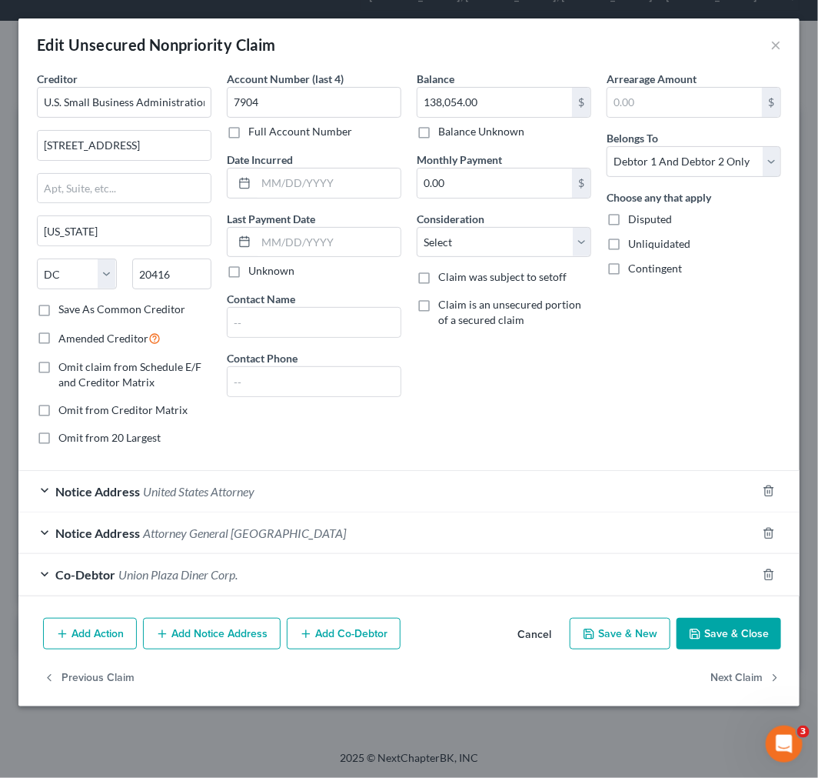
click at [716, 628] on button "Save & Close" at bounding box center [729, 634] width 105 height 32
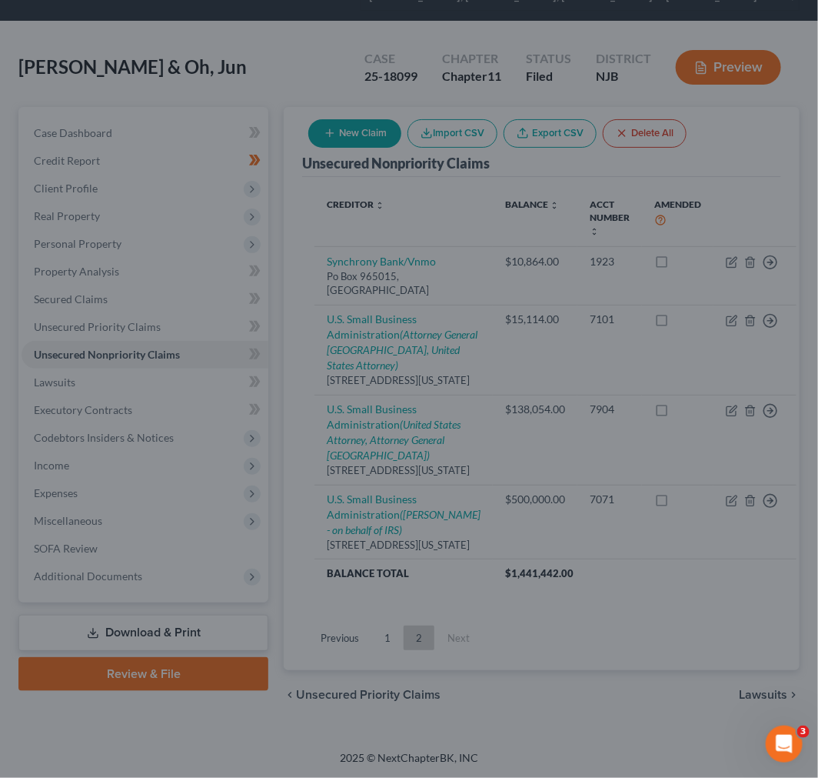
type input "0"
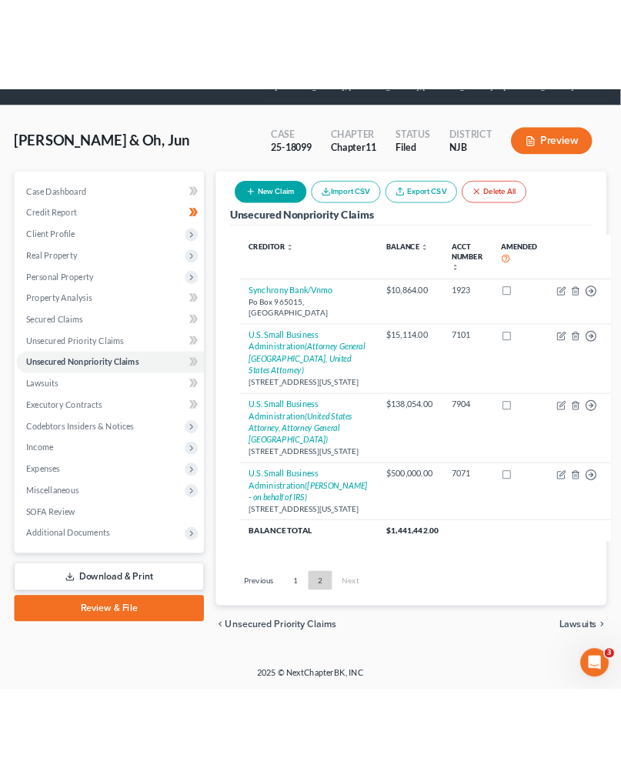
scroll to position [69, 0]
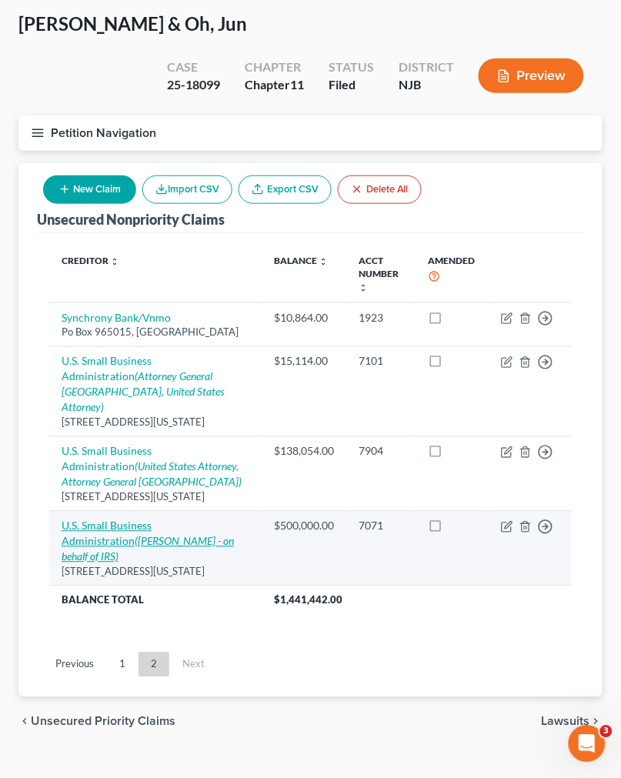
click at [155, 529] on link "U.S. Small Business Administration (Eamonn OHagan - on behalf of IRS)" at bounding box center [148, 541] width 172 height 44
select select "8"
select select "0"
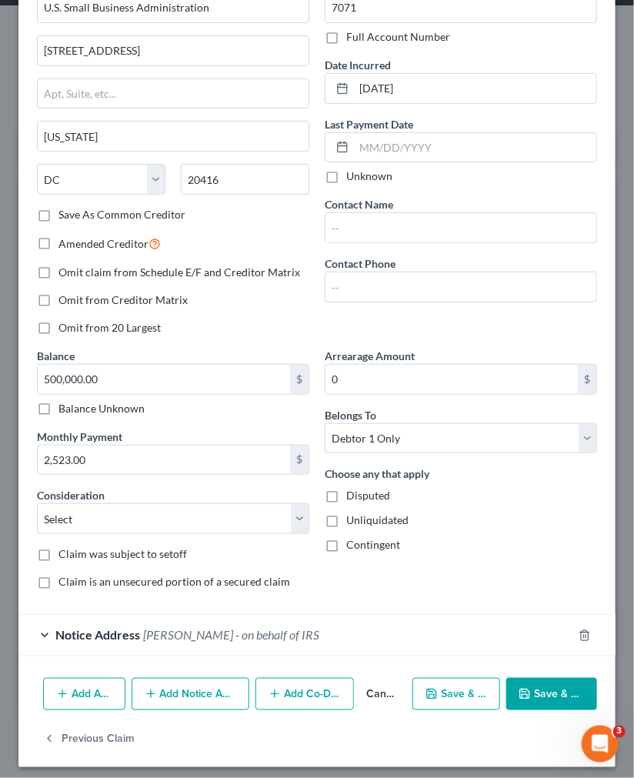
scroll to position [103, 0]
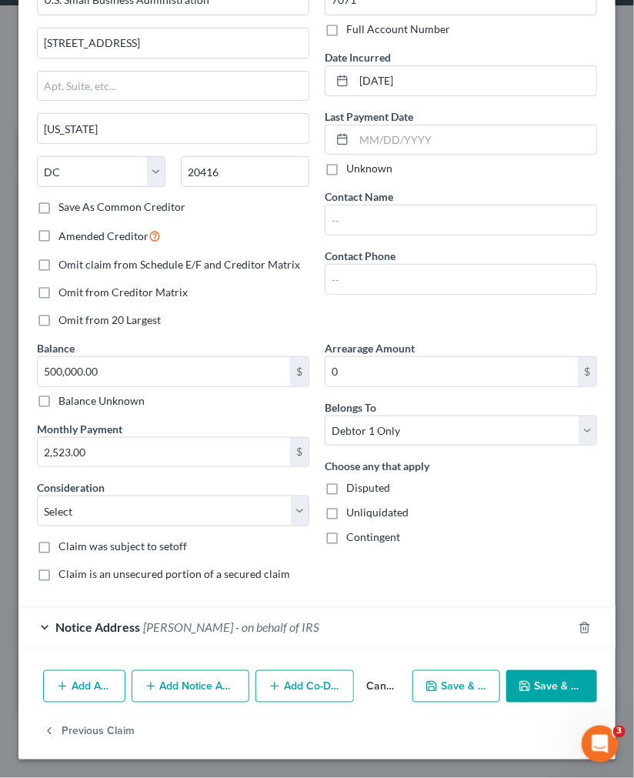
click at [248, 631] on span "Eamonn OHagan - on behalf of IRS" at bounding box center [231, 627] width 176 height 15
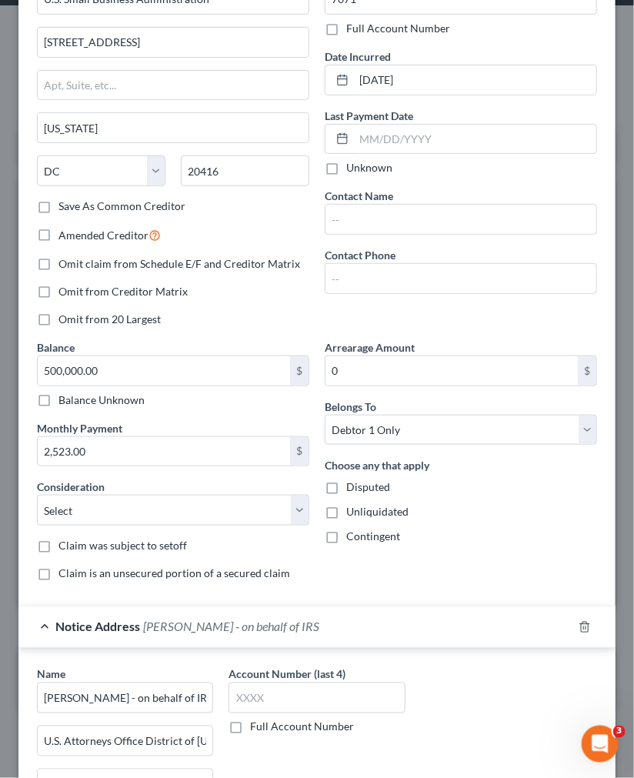
click at [246, 629] on span "Eamonn OHagan - on behalf of IRS" at bounding box center [231, 626] width 176 height 15
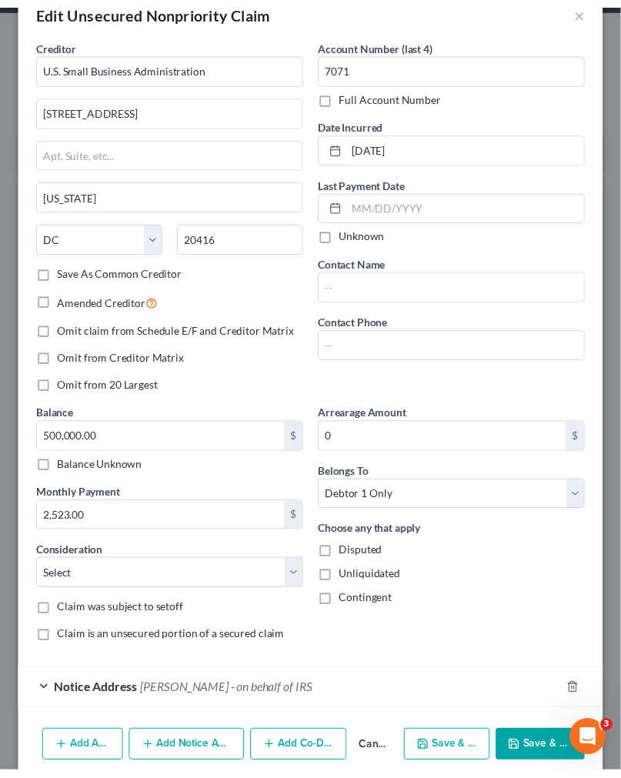
scroll to position [0, 0]
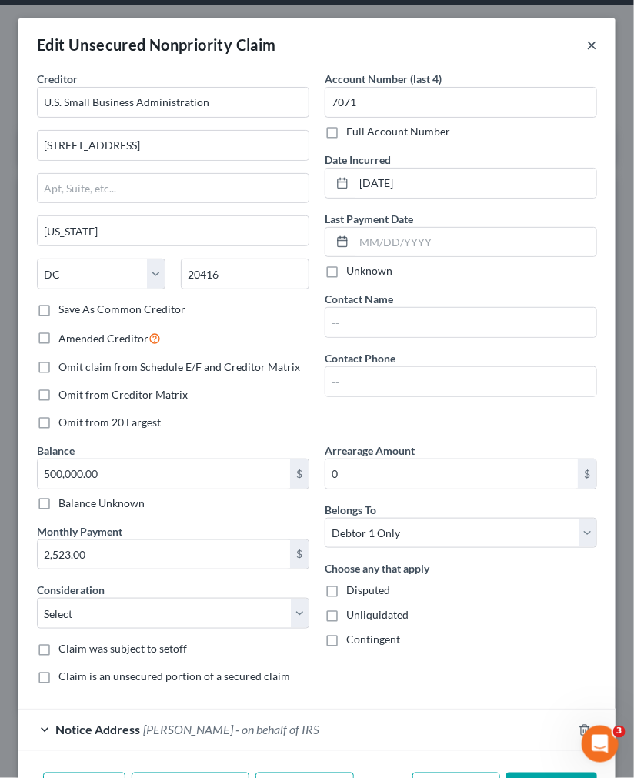
click at [586, 44] on button "×" at bounding box center [591, 44] width 11 height 18
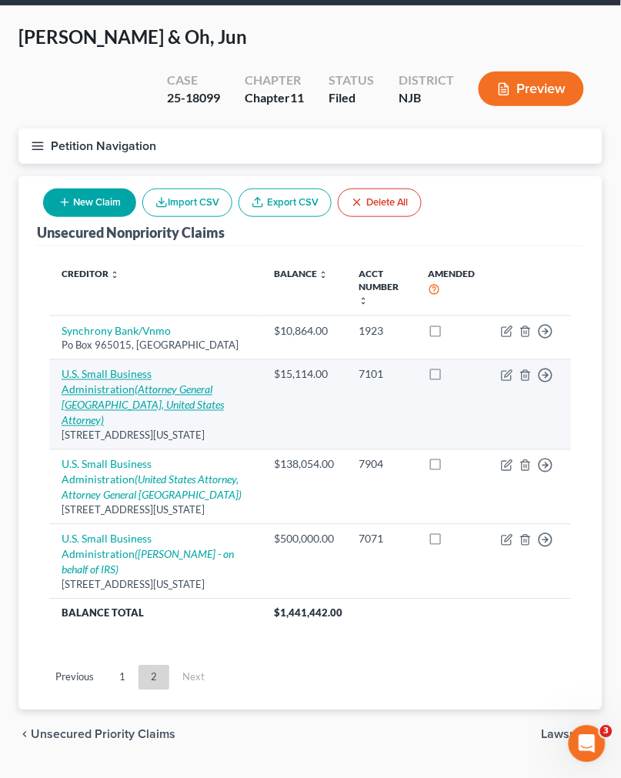
click at [152, 371] on link "U.S. Small Business Administration (Attorney General United States, United Stat…" at bounding box center [143, 397] width 162 height 59
select select "8"
select select "2"
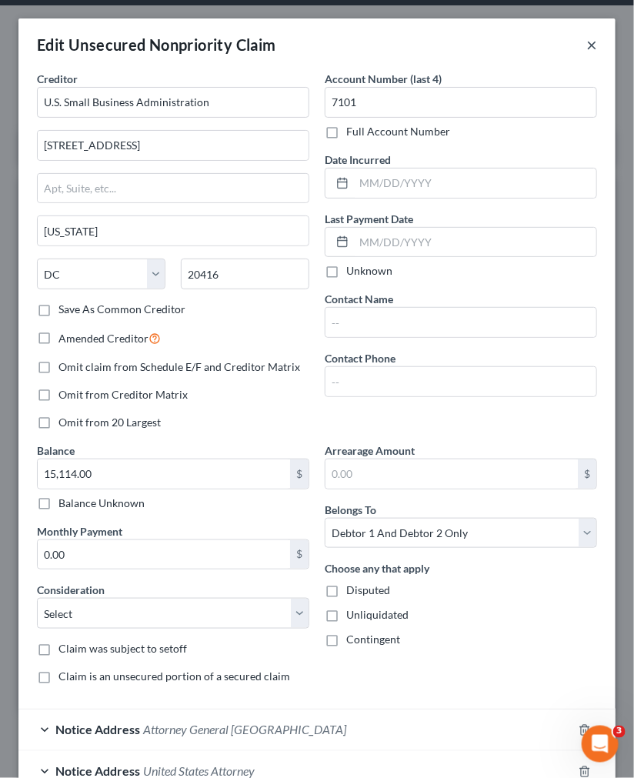
click at [586, 36] on button "×" at bounding box center [591, 44] width 11 height 18
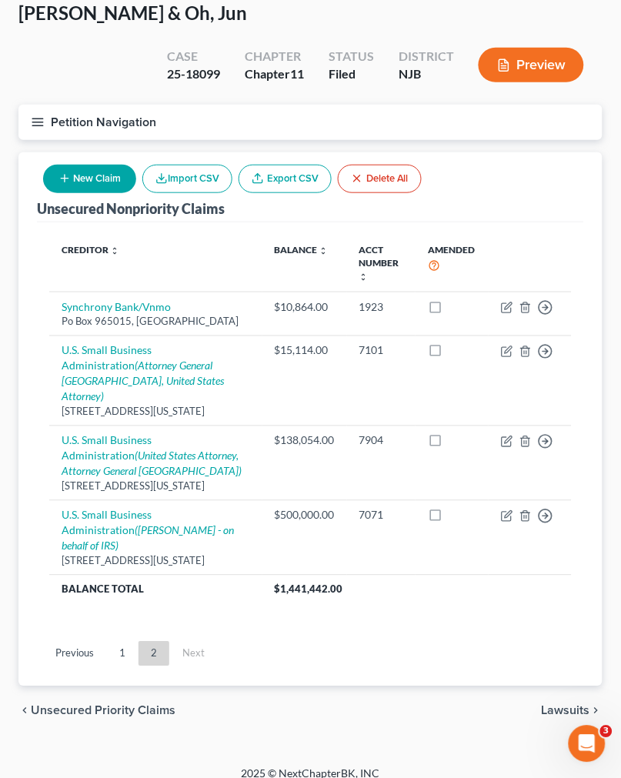
scroll to position [98, 0]
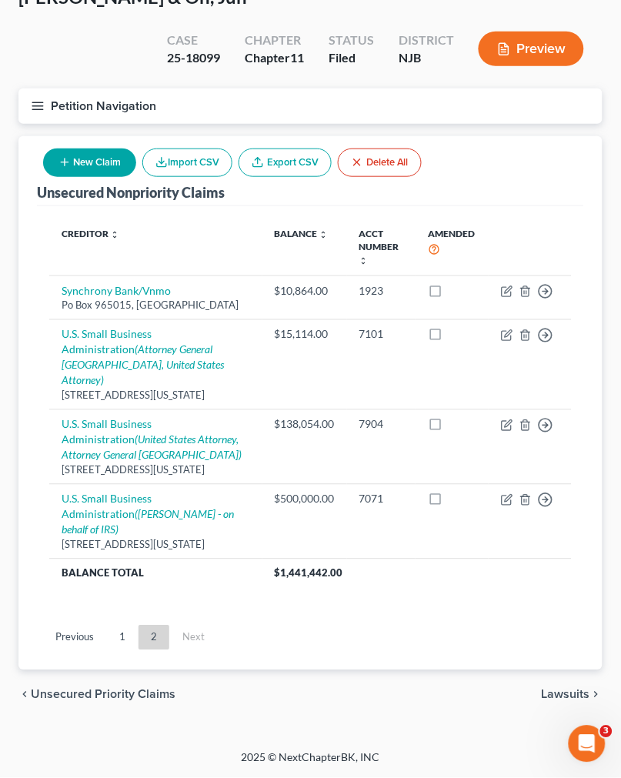
click at [87, 156] on button "New Claim" at bounding box center [89, 162] width 93 height 28
select select "2"
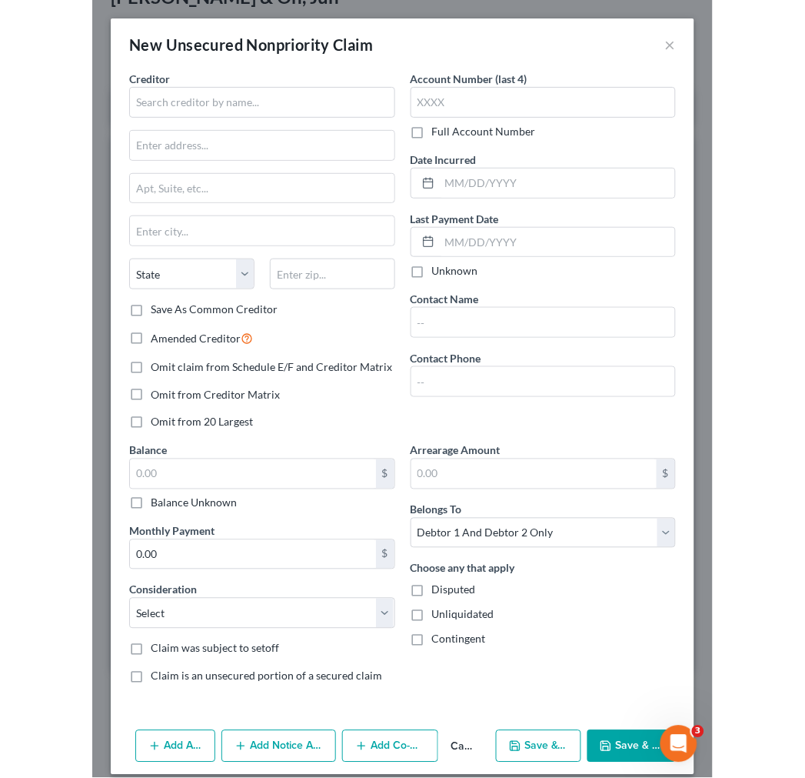
scroll to position [56, 0]
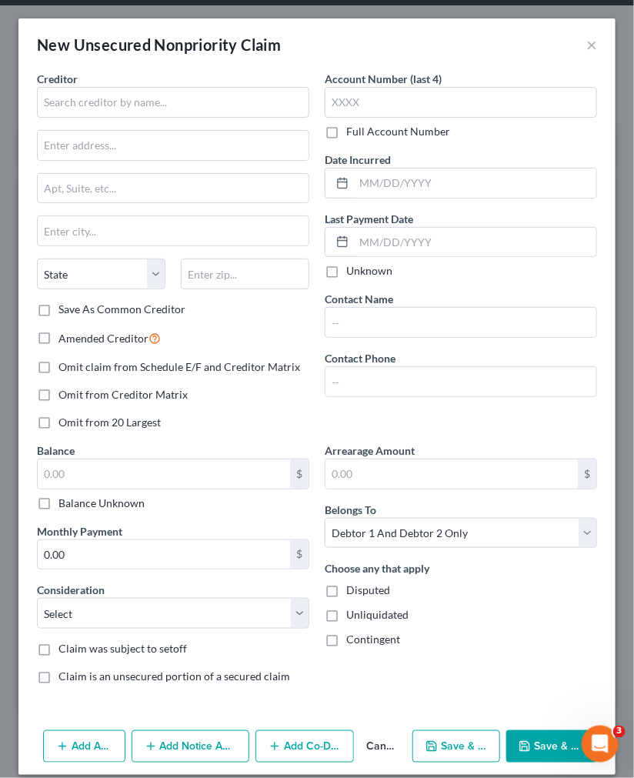
click at [111, 74] on div "Creditor *" at bounding box center [173, 94] width 272 height 47
click at [112, 104] on input "text" at bounding box center [173, 102] width 272 height 31
click at [232, 142] on input "text" at bounding box center [173, 145] width 271 height 29
drag, startPoint x: 148, startPoint y: 101, endPoint x: -2, endPoint y: 48, distance: 158.1
click at [0, 48] on html "Home New Case Client Portal Directory Cases Scura Wigfield, Heyer, Stevens & Ca…" at bounding box center [317, 381] width 634 height 874
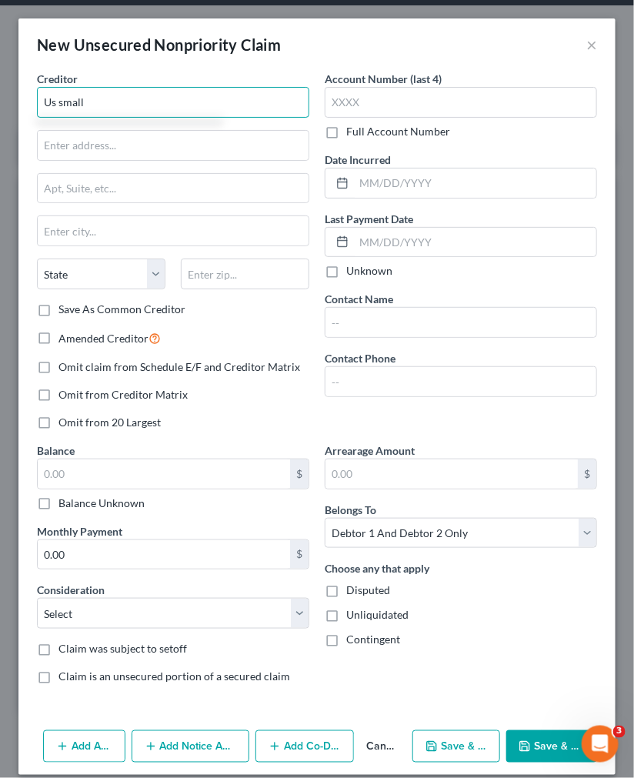
click at [174, 98] on input "Us small" at bounding box center [173, 102] width 272 height 31
click at [174, 98] on input "Us small business" at bounding box center [173, 102] width 272 height 31
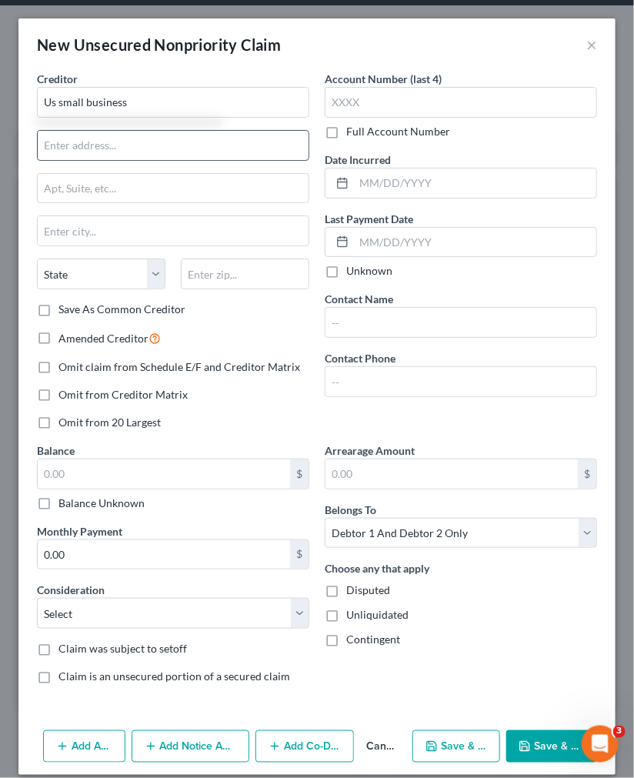
click at [204, 135] on input "text" at bounding box center [173, 145] width 271 height 29
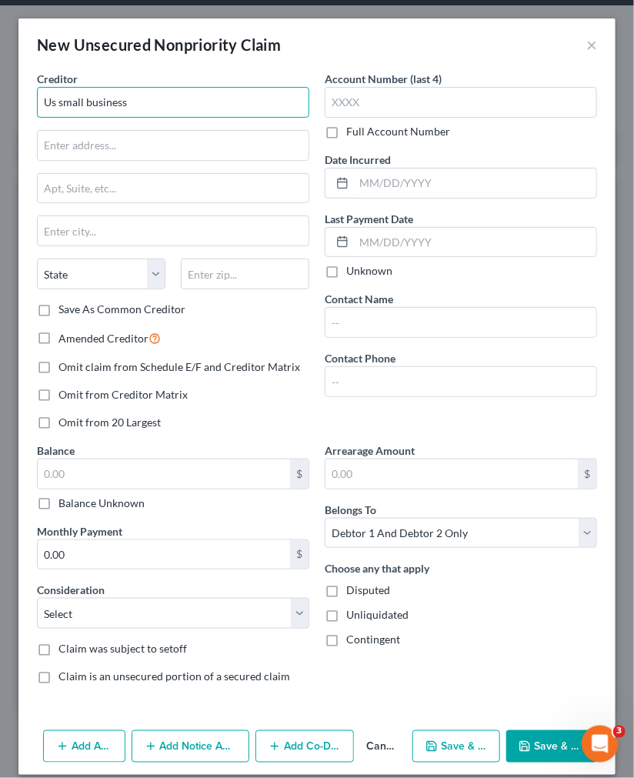
click at [196, 102] on input "Us small business" at bounding box center [173, 102] width 272 height 31
drag, startPoint x: 195, startPoint y: 102, endPoint x: -2, endPoint y: 79, distance: 198.3
click at [0, 79] on html "Home New Case Client Portal Directory Cases Scura Wigfield, Heyer, Stevens & Ca…" at bounding box center [317, 381] width 634 height 874
click at [155, 87] on input "US Small" at bounding box center [173, 102] width 272 height 31
type input "US Small"
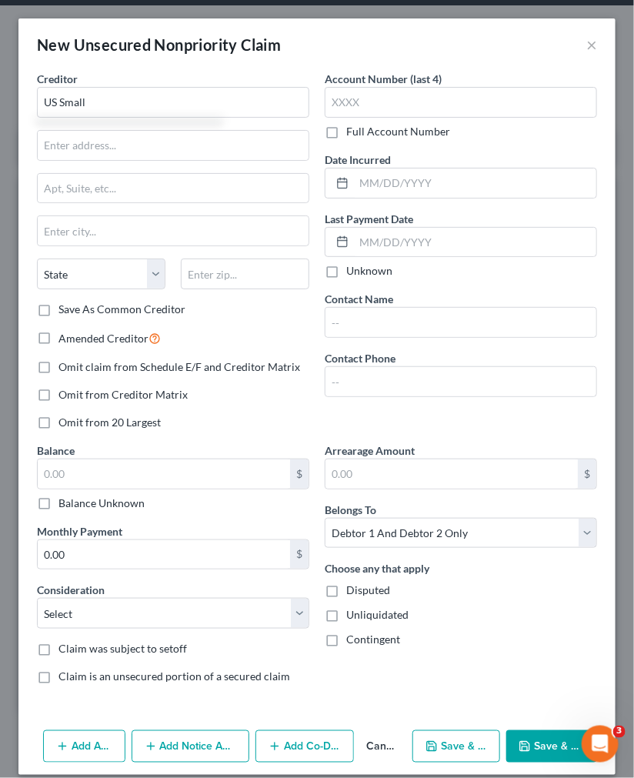
click at [112, 124] on div "Creditor * US Small State AL AK AR AZ CA CO CT DE DC FL GA GU HI ID IL IN IA KS…" at bounding box center [173, 186] width 272 height 231
click at [112, 105] on input "US Small" at bounding box center [173, 102] width 272 height 31
drag, startPoint x: 112, startPoint y: 105, endPoint x: -2, endPoint y: 70, distance: 119.0
click at [0, 70] on html "Home New Case Client Portal Directory Cases Scura Wigfield, Heyer, Stevens & Ca…" at bounding box center [317, 381] width 634 height 874
click at [65, 35] on div "New Unsecured Nonpriority Claim" at bounding box center [159, 45] width 244 height 22
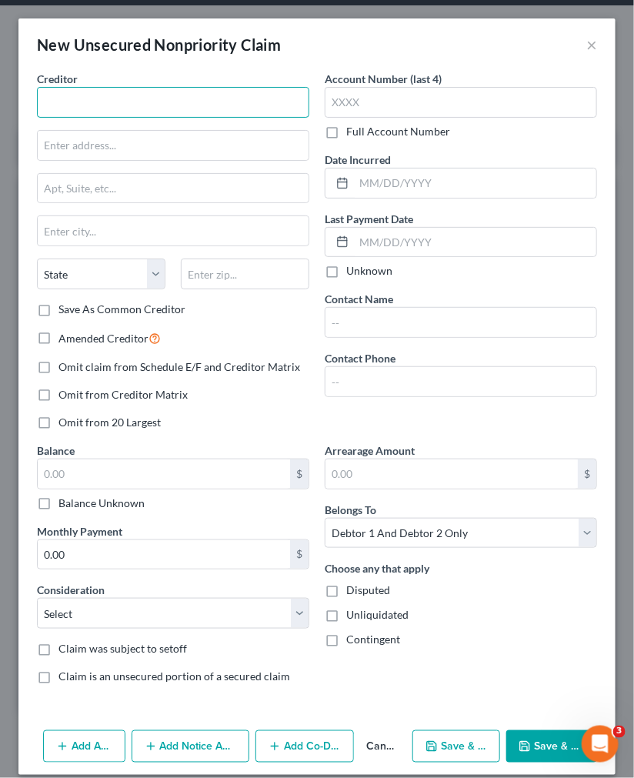
click at [95, 92] on input "text" at bounding box center [173, 102] width 272 height 31
drag, startPoint x: 102, startPoint y: 46, endPoint x: 109, endPoint y: 66, distance: 21.4
click at [102, 45] on div "New Unsecured Nonpriority Claim" at bounding box center [159, 45] width 244 height 22
type input "small"
click at [132, 118] on div "Creditor * small State AL AK AR AZ CA CO CT DE DC FL GA GU HI ID IL IN IA KS KY…" at bounding box center [173, 186] width 272 height 231
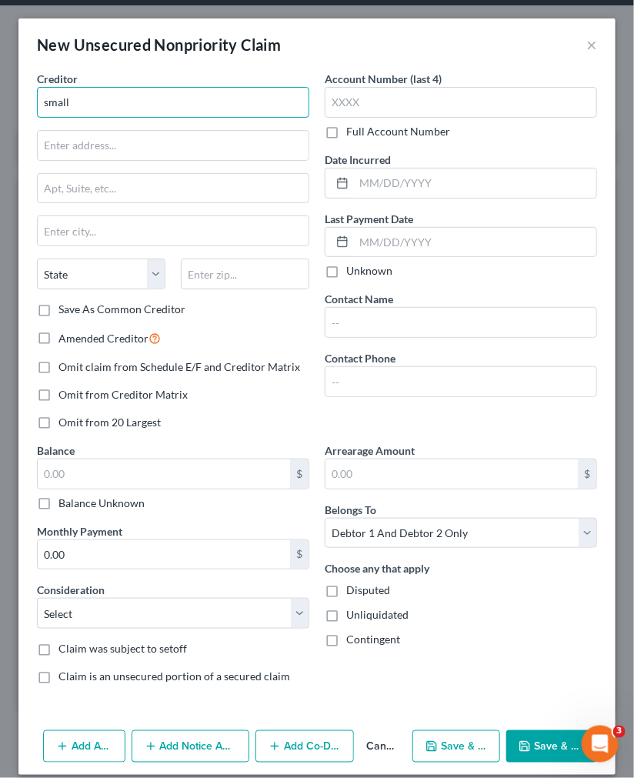
click at [127, 104] on input "small" at bounding box center [173, 102] width 272 height 31
click at [140, 100] on input "small" at bounding box center [173, 102] width 272 height 31
click at [586, 41] on button "×" at bounding box center [591, 44] width 11 height 18
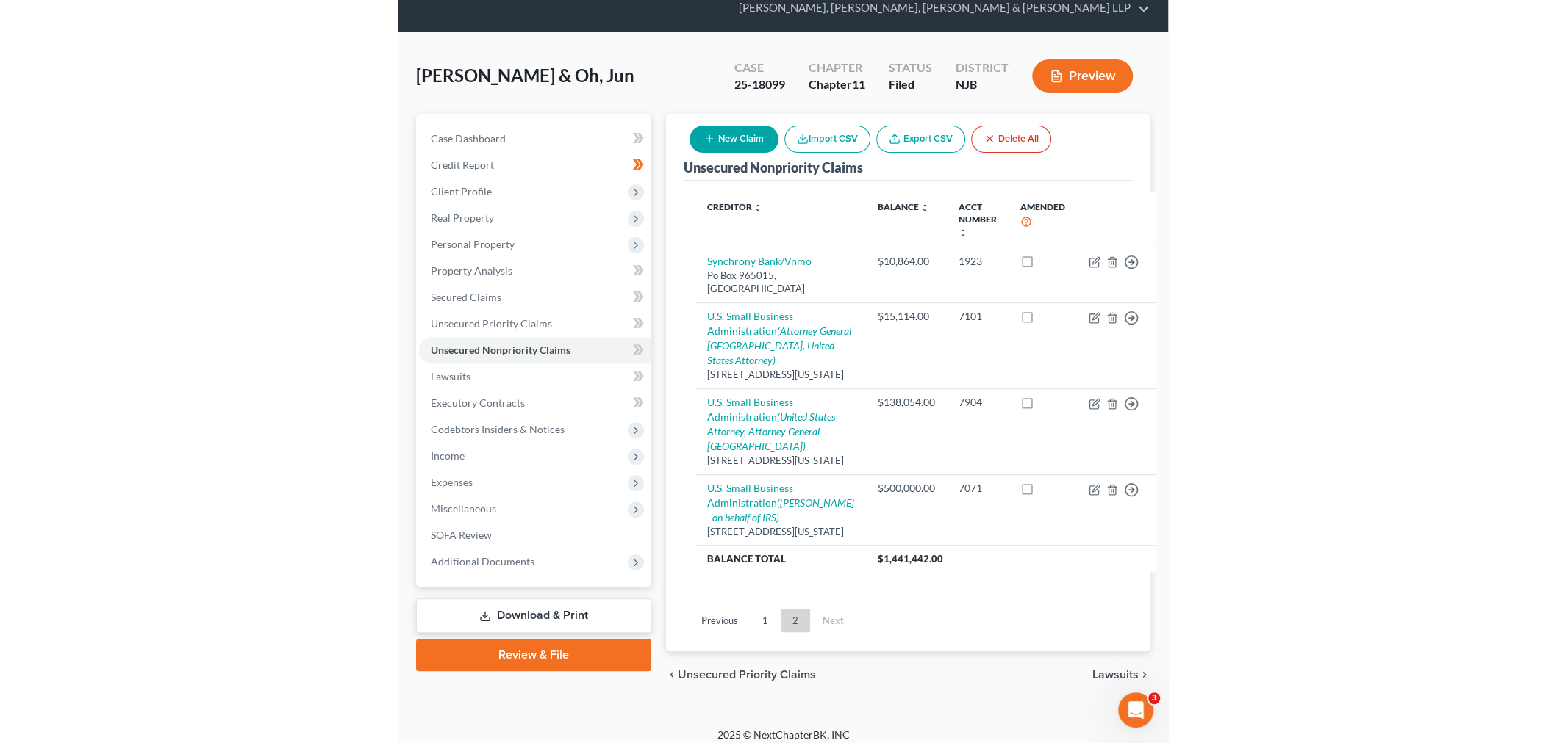
scroll to position [10, 0]
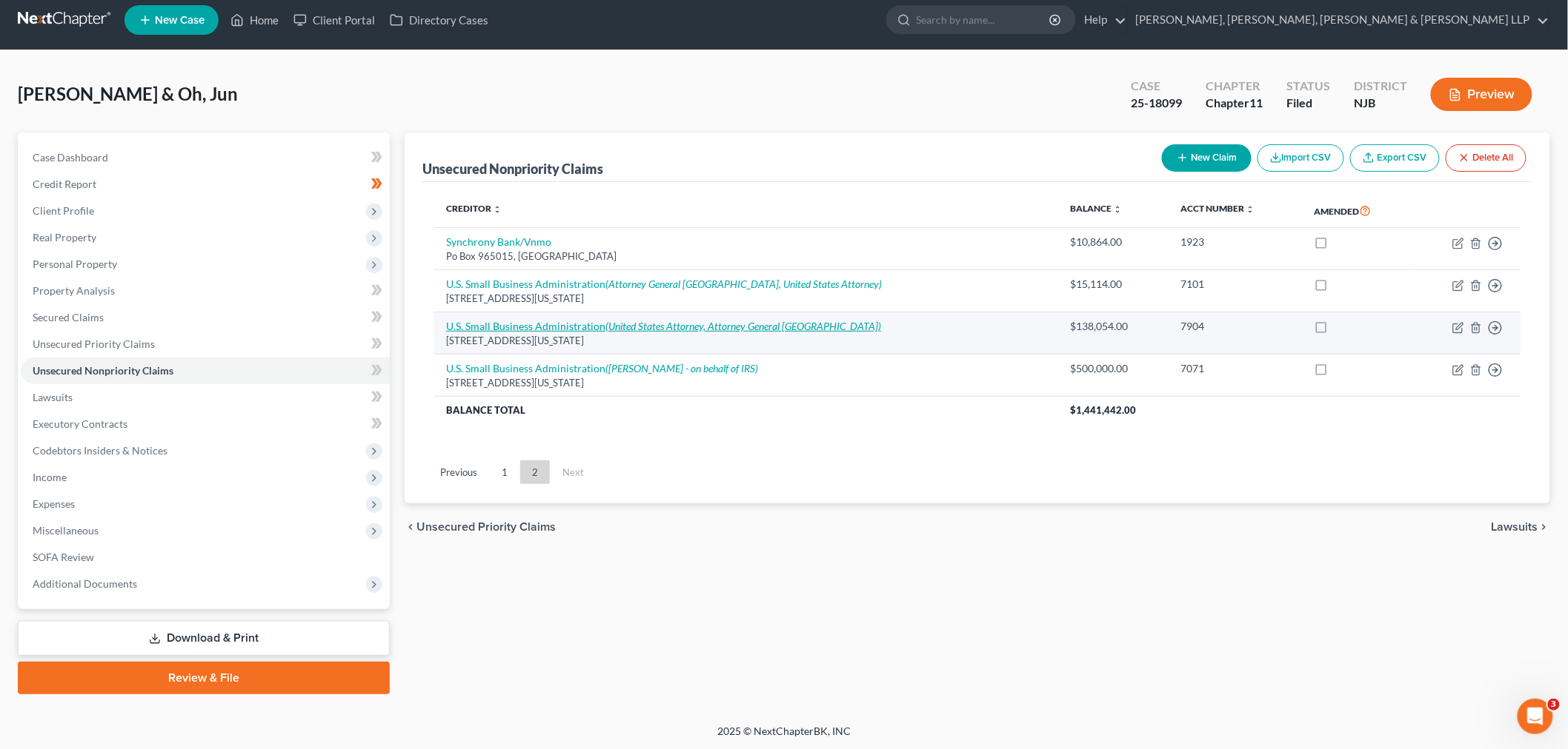
click at [587, 323] on link "U.S. Small Business Administration (United States Attorney, Attorney General Un…" at bounding box center [664, 325] width 435 height 13
select select "8"
select select "2"
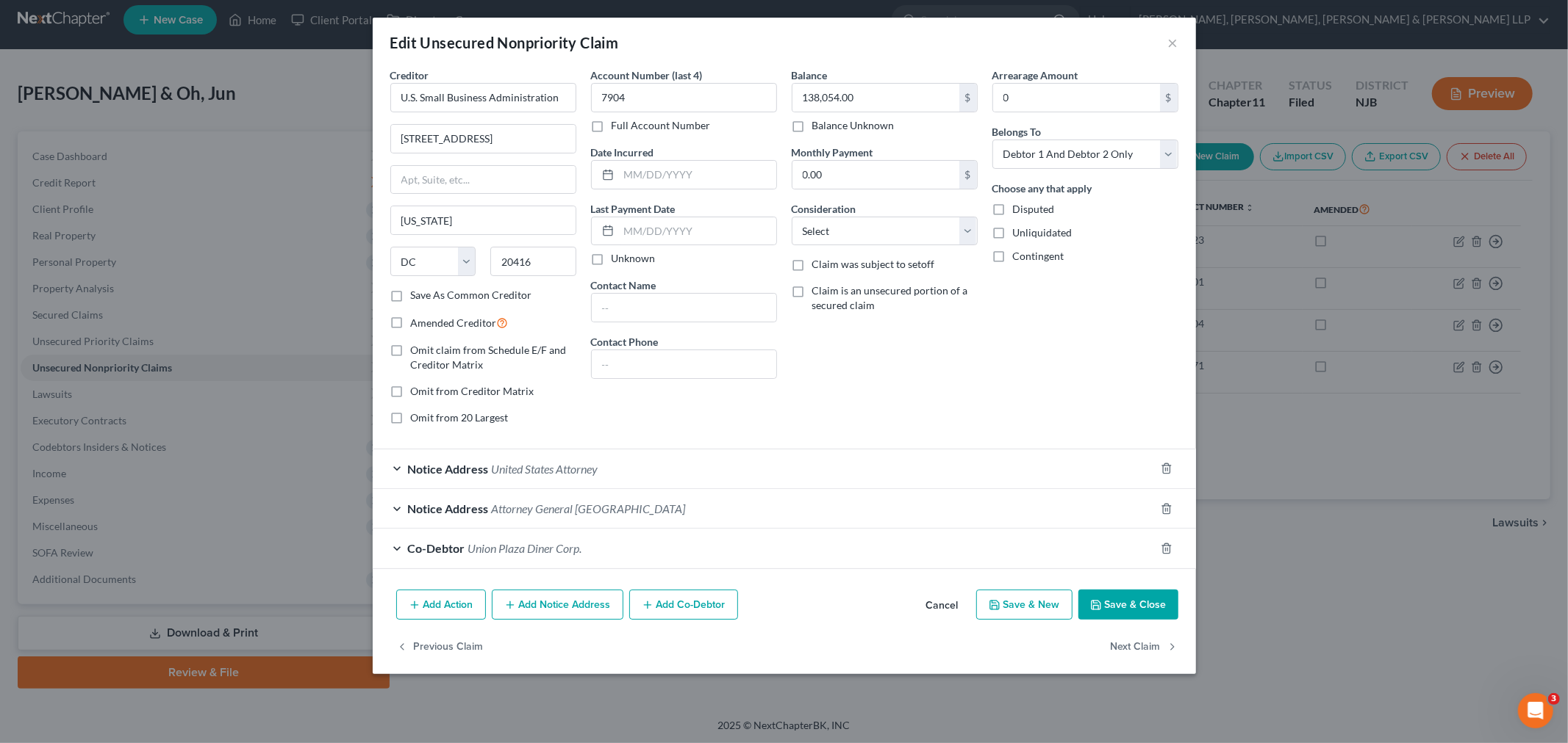
click at [674, 533] on div "Co-Debtor Union Plaza Diner Corp." at bounding box center [763, 548] width 782 height 39
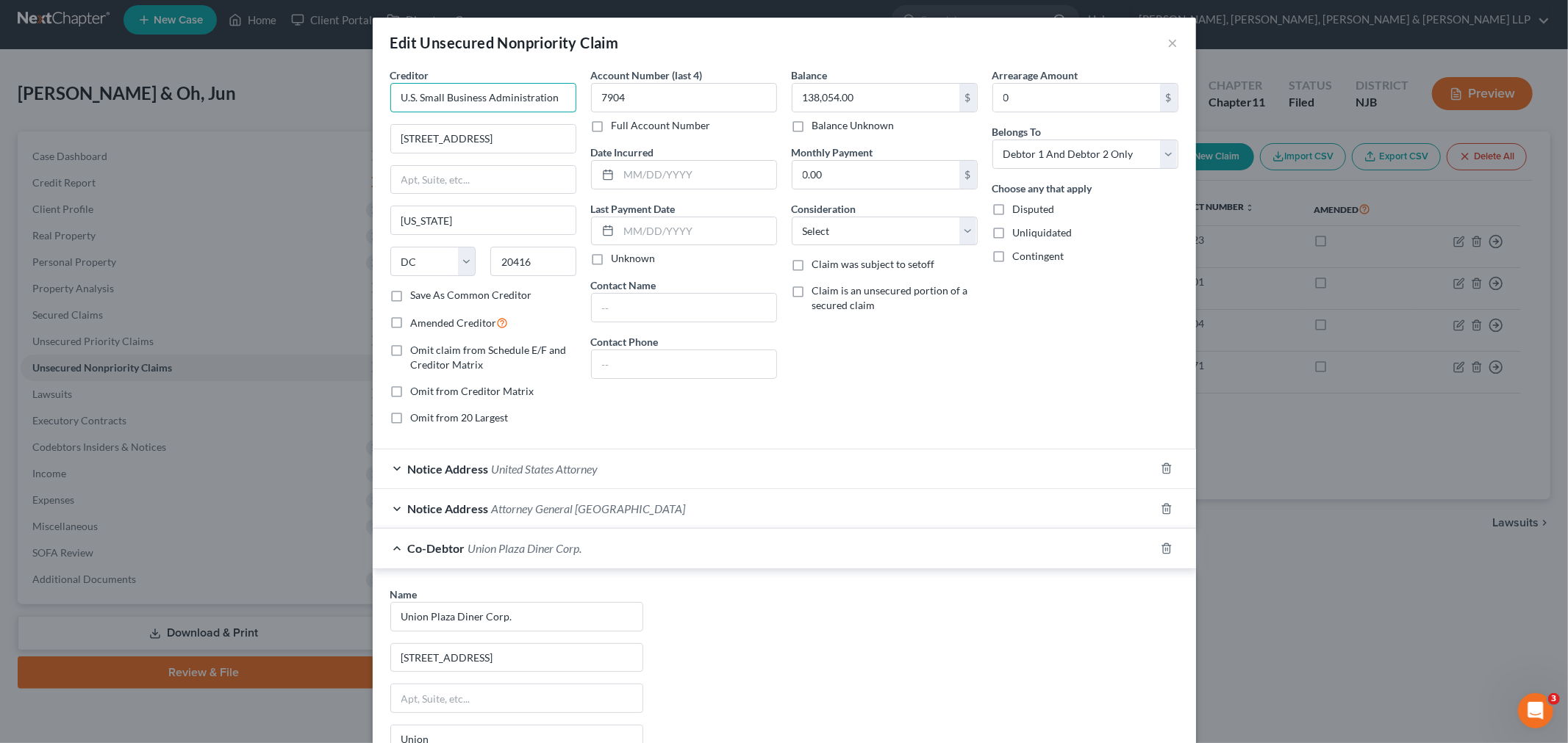
drag, startPoint x: 552, startPoint y: 90, endPoint x: 196, endPoint y: 68, distance: 356.7
click at [196, 68] on div "Edit Unsecured Nonpriority Claim × Creditor * U.S. Small Business Administratio…" at bounding box center [784, 372] width 1568 height 743
click at [782, 387] on div "Edit Unsecured Nonpriority Claim × Creditor * U.S. Small Business Administratio…" at bounding box center [784, 372] width 1568 height 743
click at [782, 34] on button "×" at bounding box center [1172, 42] width 11 height 17
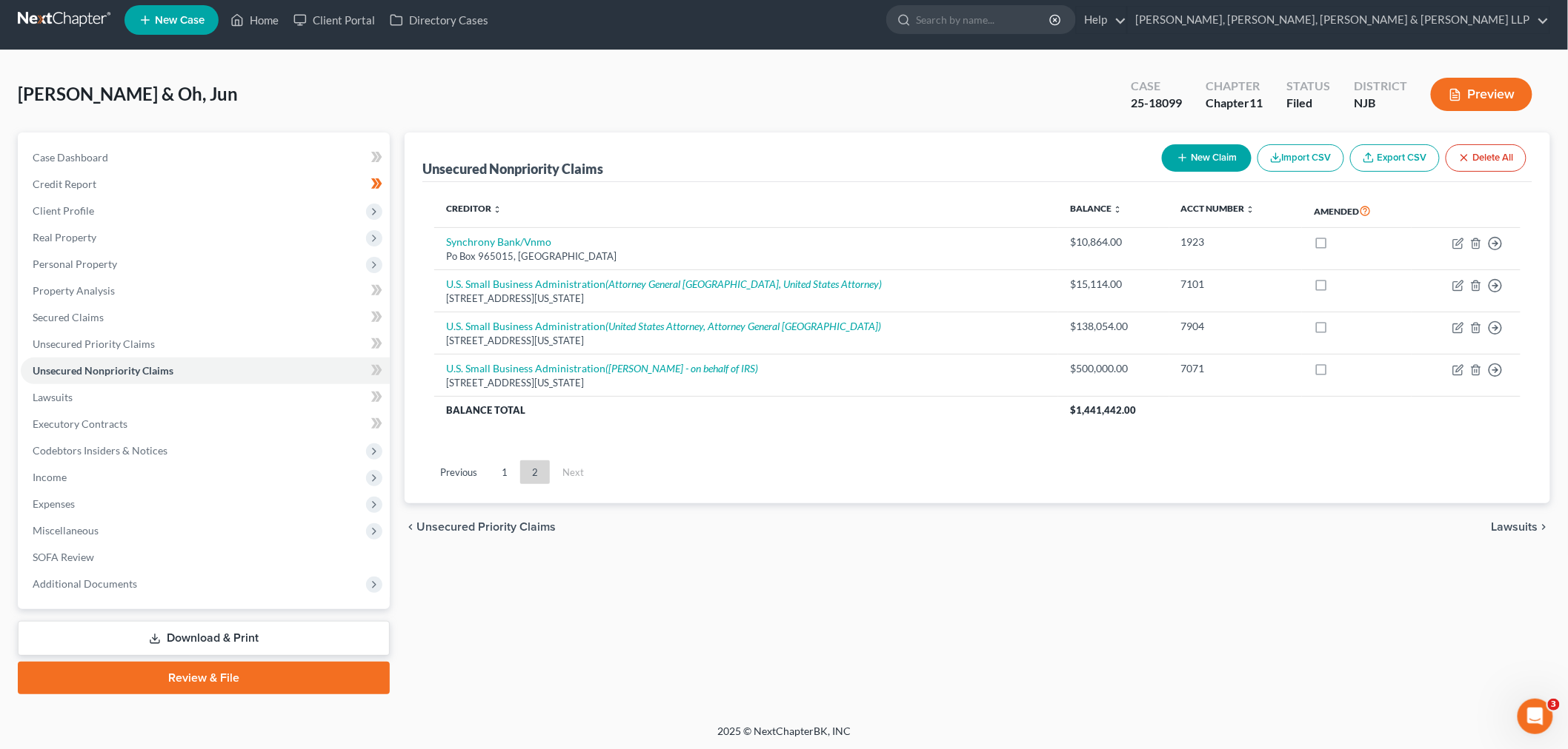
click at [788, 151] on button "New Claim" at bounding box center [1206, 158] width 90 height 27
select select "2"
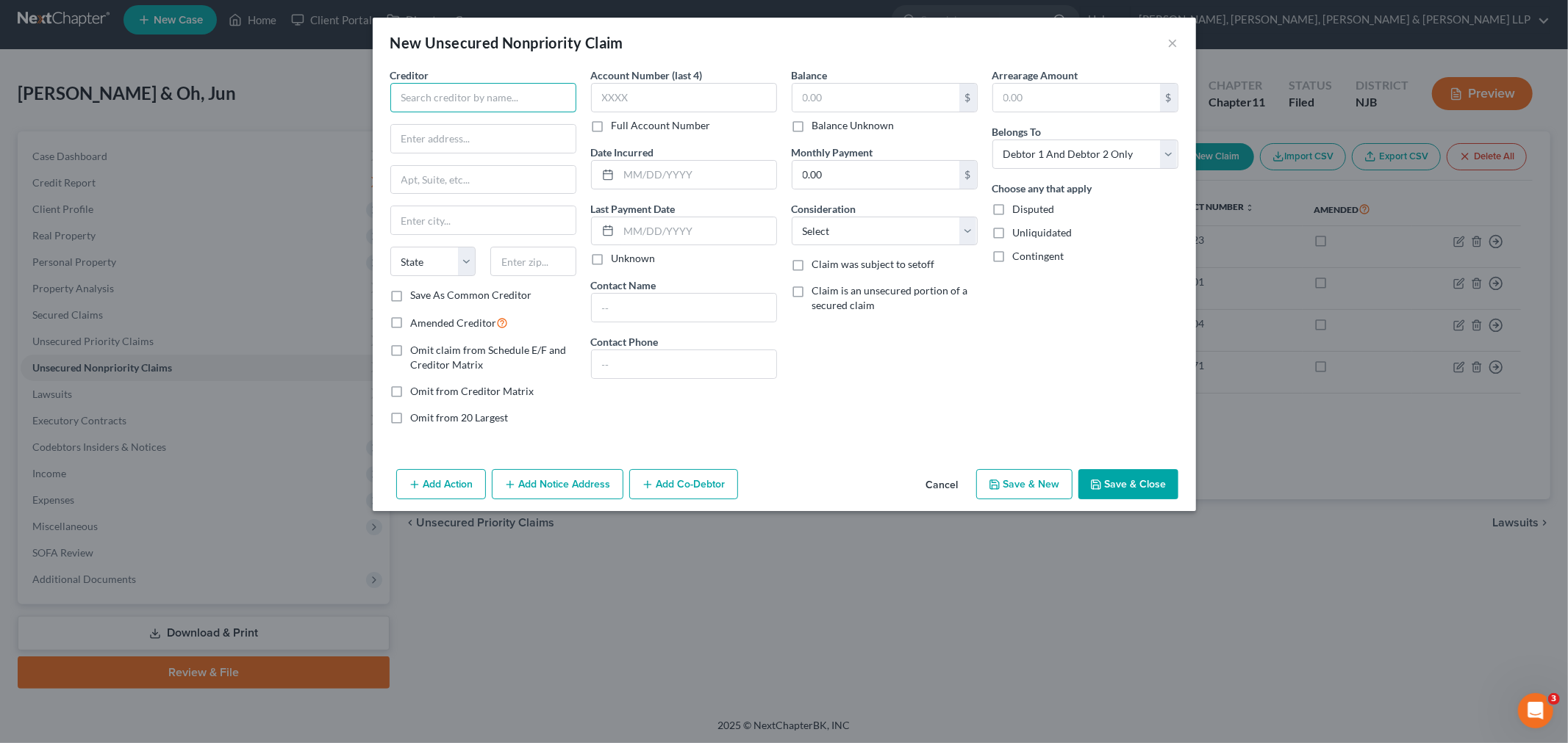
click at [436, 86] on input "text" at bounding box center [483, 97] width 186 height 30
paste input "U.S. Small Business Administration"
click at [582, 104] on div "Creditor * U.S. Small Business Administration State AL AK AR AZ CA CO CT DE DC …" at bounding box center [483, 252] width 201 height 370
click at [547, 97] on input "U.S. Small Business Administration" at bounding box center [483, 97] width 186 height 30
drag, startPoint x: 581, startPoint y: 96, endPoint x: 498, endPoint y: 97, distance: 83.0
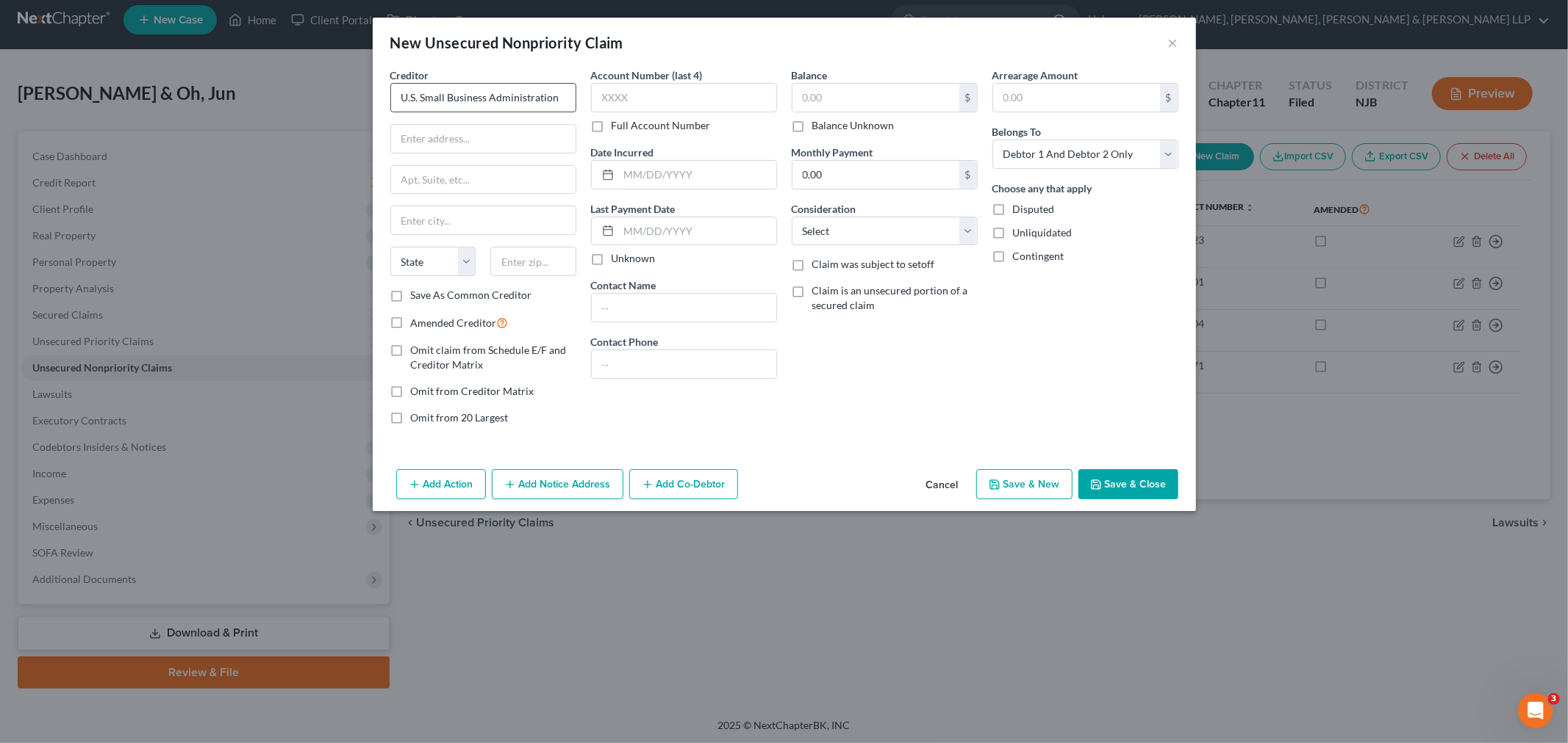
click at [489, 97] on div "Creditor * U.S. Small Business Administration State AL AK AR AZ CA CO CT DE DC …" at bounding box center [483, 252] width 201 height 370
drag, startPoint x: 556, startPoint y: 92, endPoint x: 0, endPoint y: 63, distance: 556.8
click at [0, 69] on div "New Unsecured Nonpriority Claim × Creditor * U.S. Small Business Administration…" at bounding box center [784, 372] width 1568 height 743
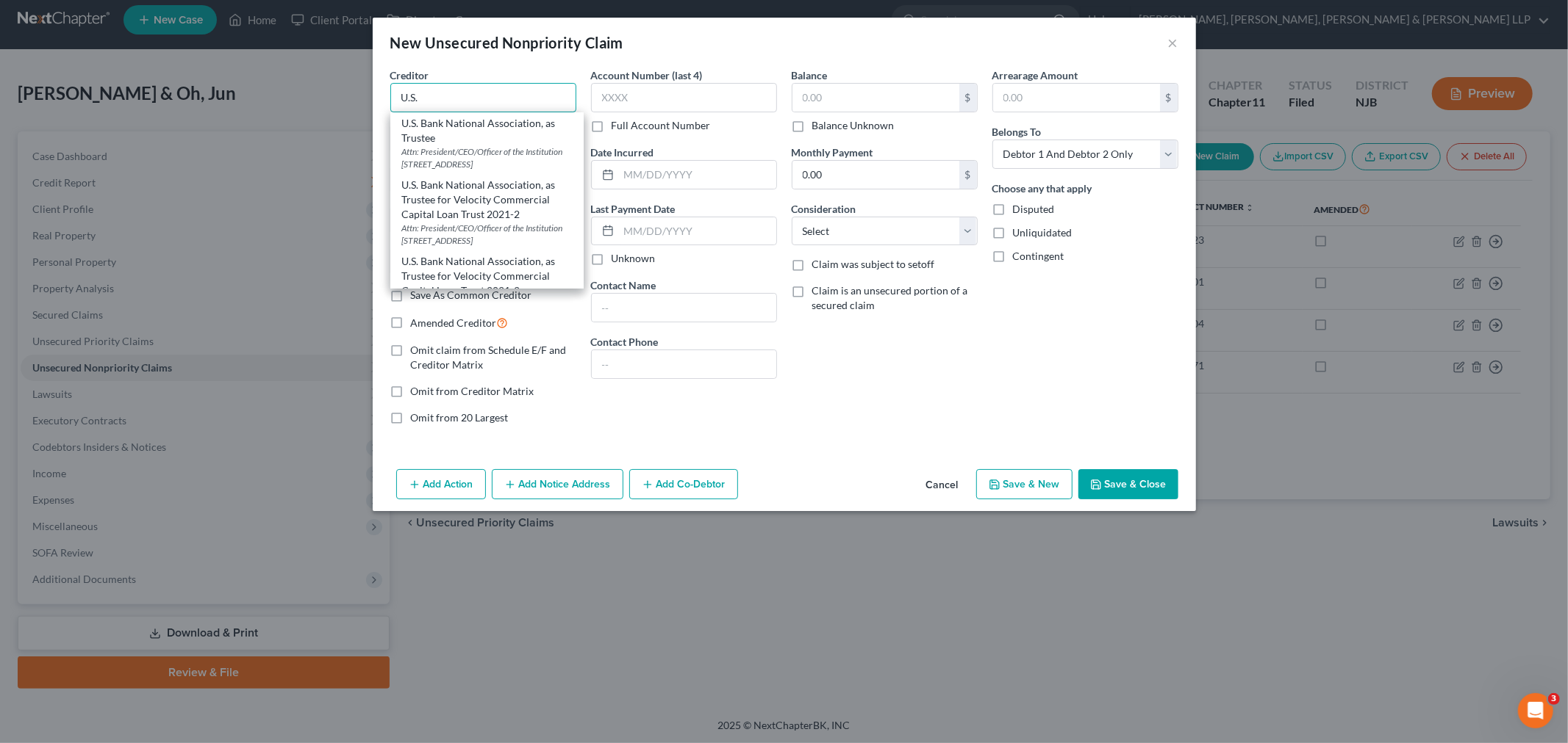
drag, startPoint x: 463, startPoint y: 96, endPoint x: 0, endPoint y: 8, distance: 471.3
click at [0, 8] on div "New Unsecured Nonpriority Claim × Creditor * U.S. U.S. Bank National Associatio…" at bounding box center [784, 372] width 1568 height 743
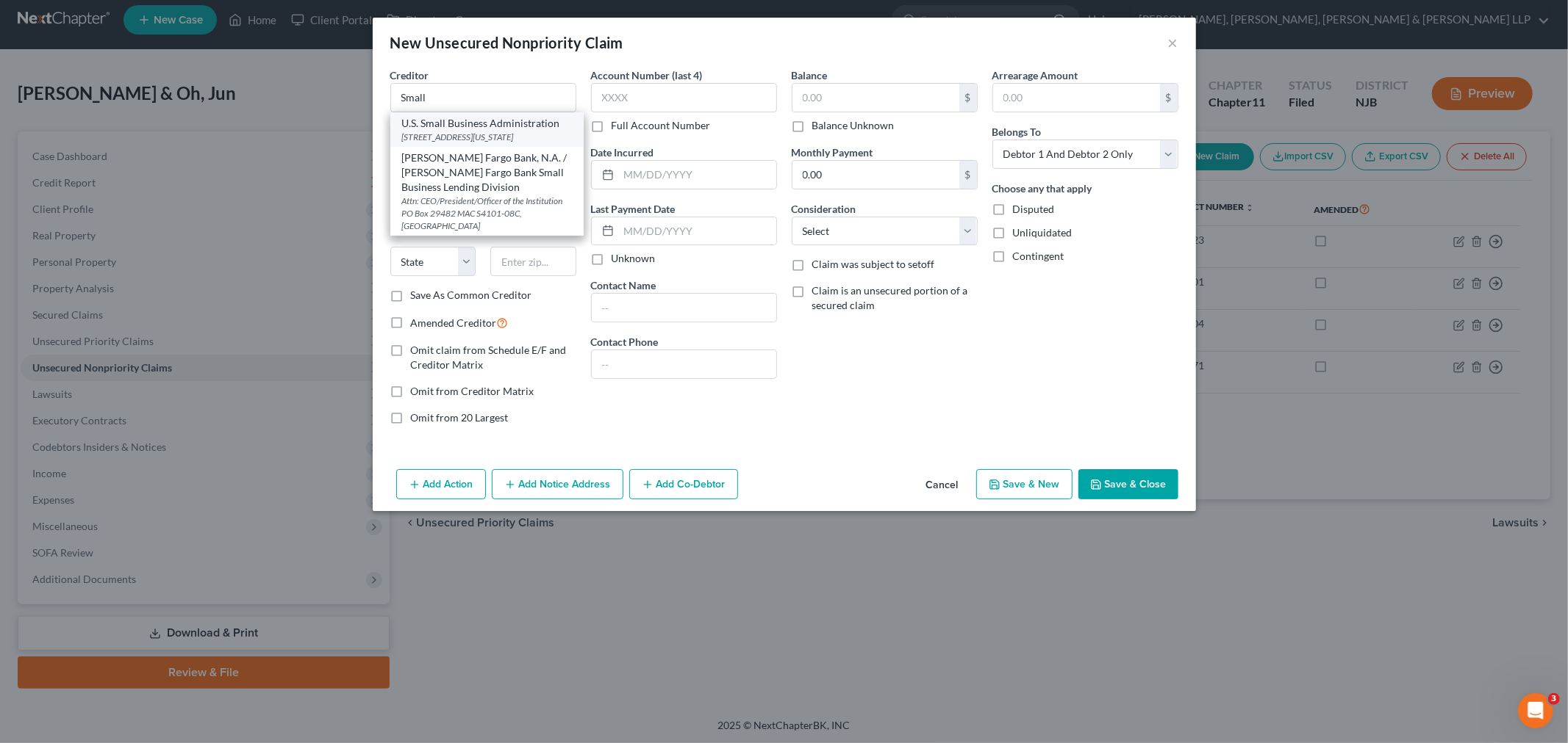
click at [470, 137] on div "409 3rd Street, SW, Washington, DC 20416" at bounding box center [487, 137] width 170 height 12
type input "U.S. Small Business Administration"
type input "409 3rd Street, SW"
type input "Washington"
select select "8"
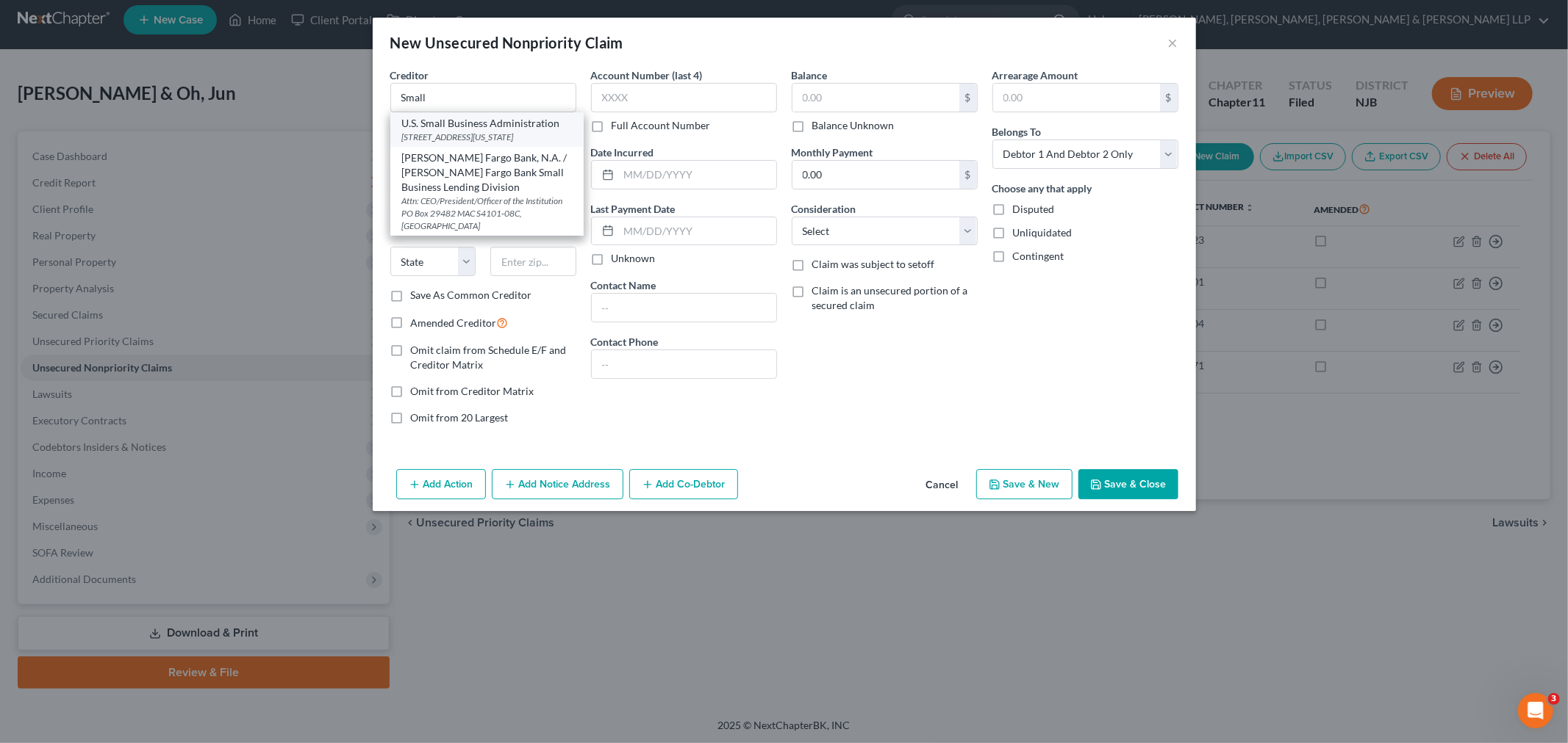
type input "20416"
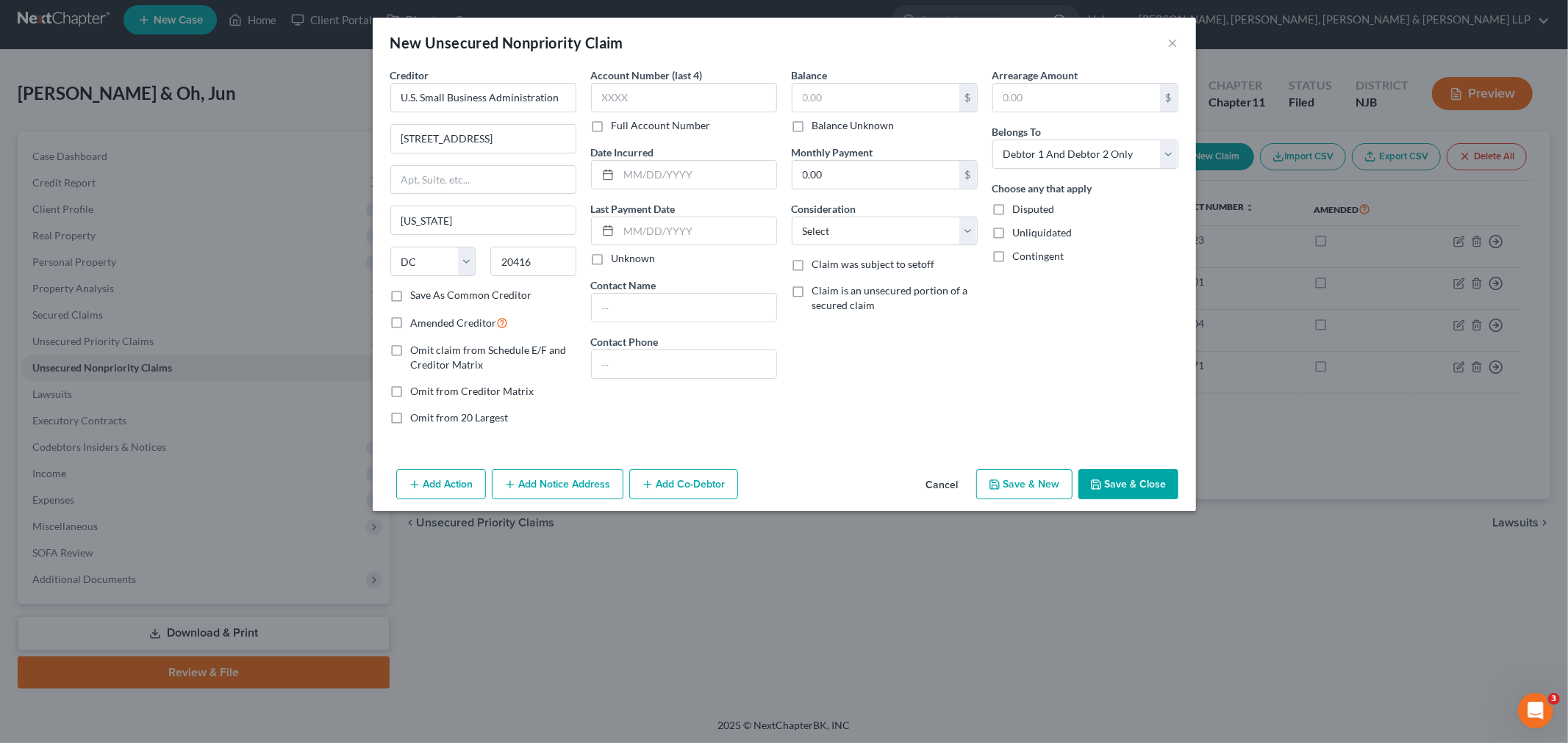
click at [537, 482] on button "Add Notice Address" at bounding box center [558, 485] width 132 height 31
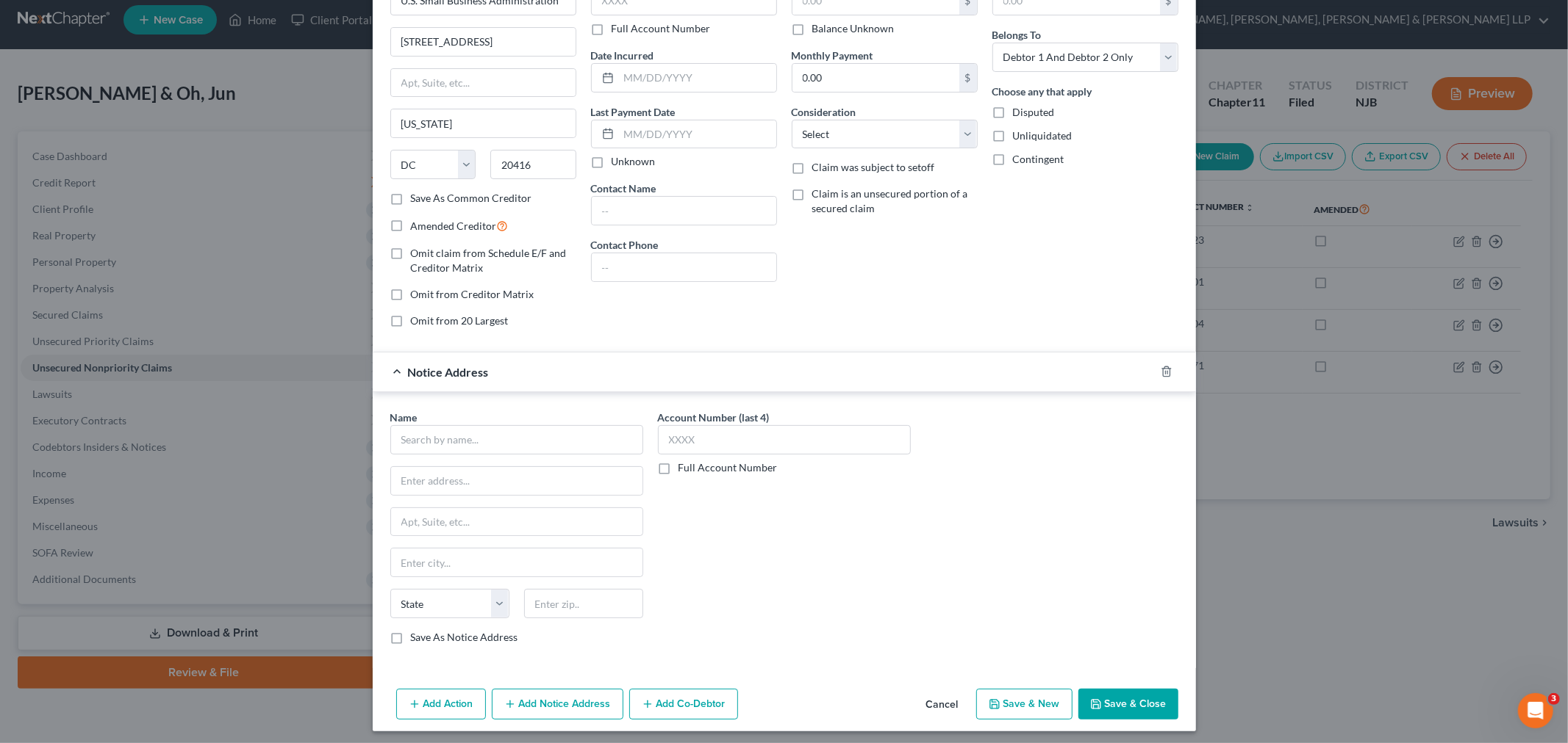
scroll to position [103, 0]
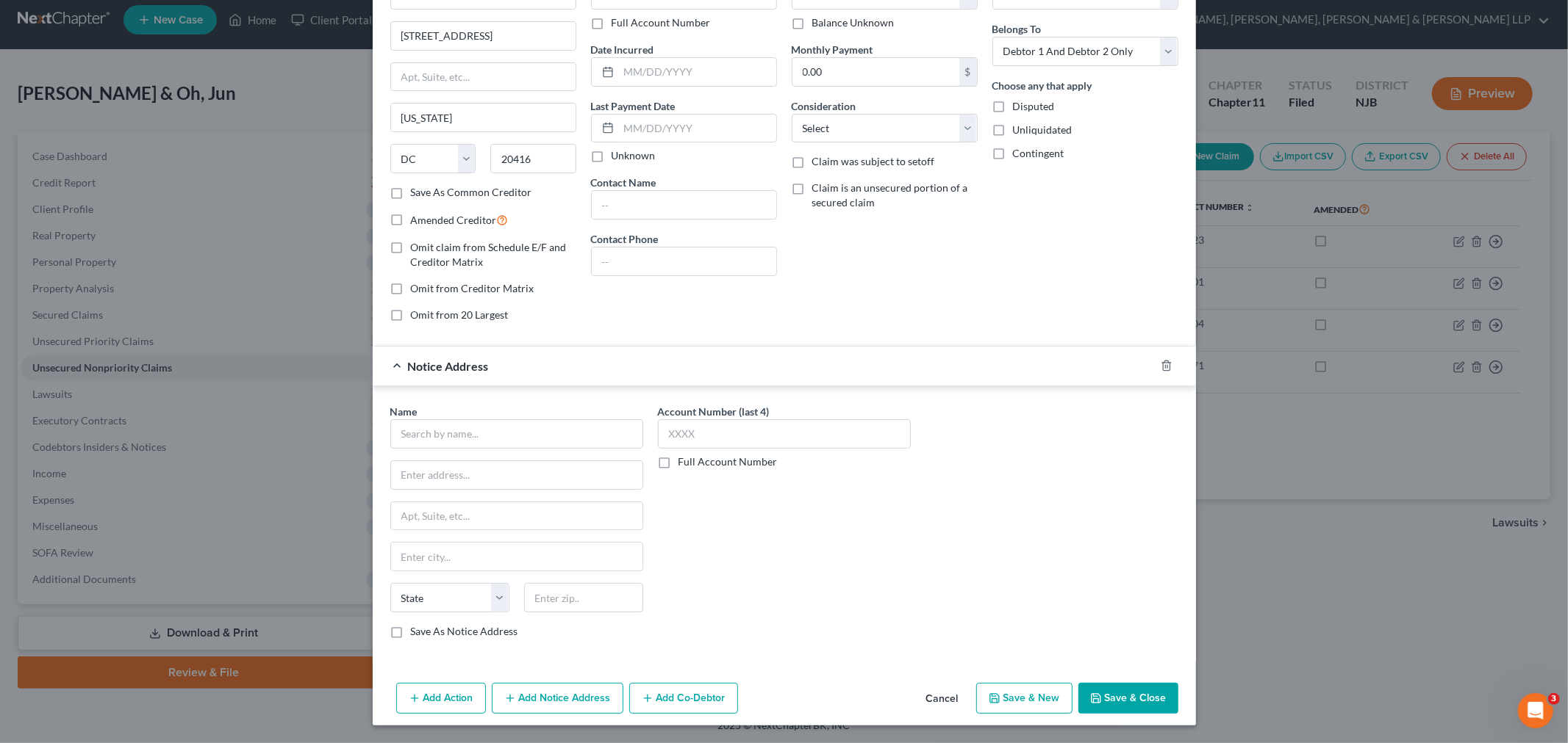
click at [473, 417] on div "Name *" at bounding box center [516, 426] width 253 height 45
click at [473, 430] on input "text" at bounding box center [516, 434] width 253 height 30
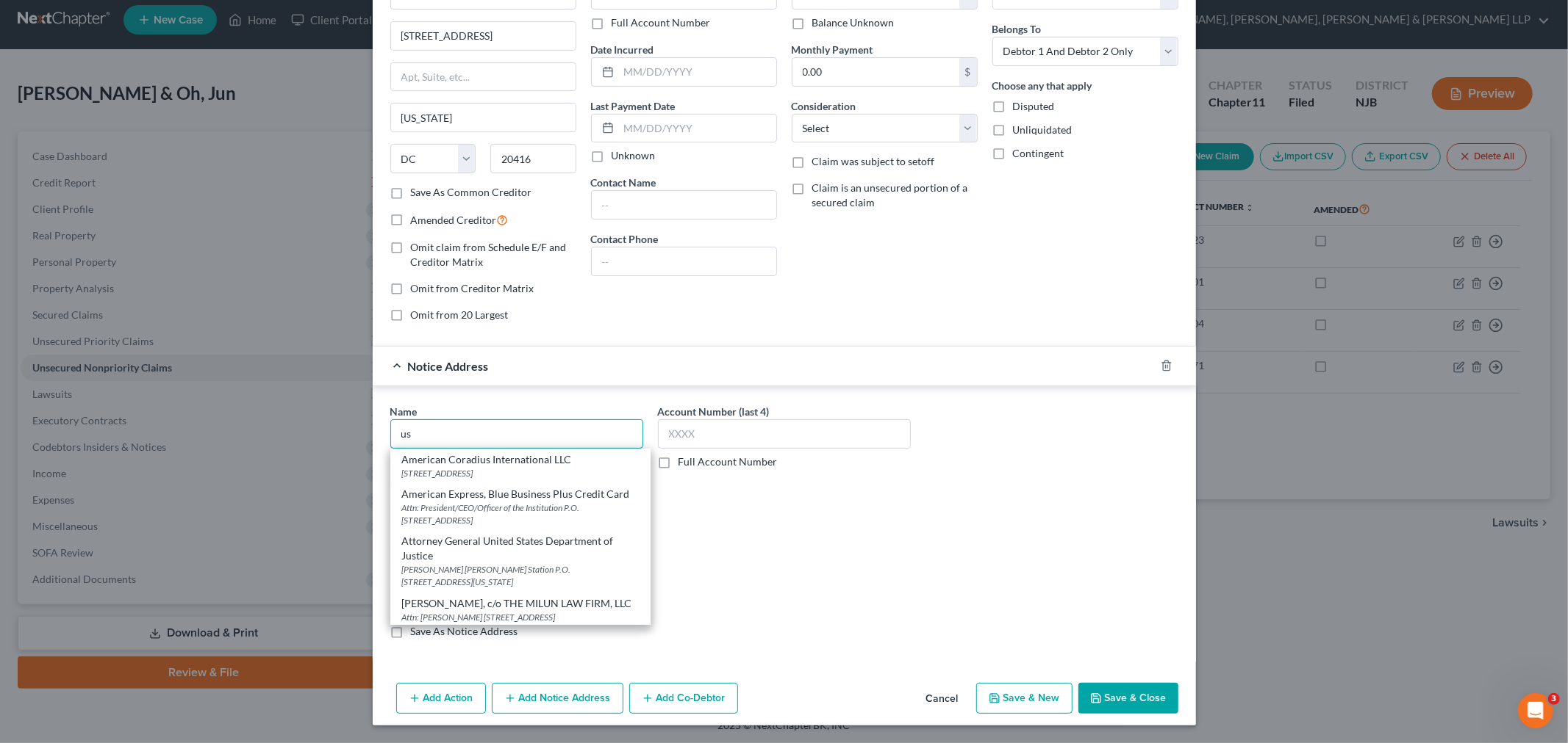
drag, startPoint x: 474, startPoint y: 424, endPoint x: 19, endPoint y: 412, distance: 455.2
click at [103, 422] on div "New Unsecured Nonpriority Claim × Creditor * U.S. Small Business Administration…" at bounding box center [784, 372] width 1568 height 743
click at [507, 485] on div "Department of Justice Ben Franklin Station, P.O. Box 683, Washington, DC 20044" at bounding box center [521, 479] width 237 height 25
type input "Attorney General United States"
type input "Department of Justice"
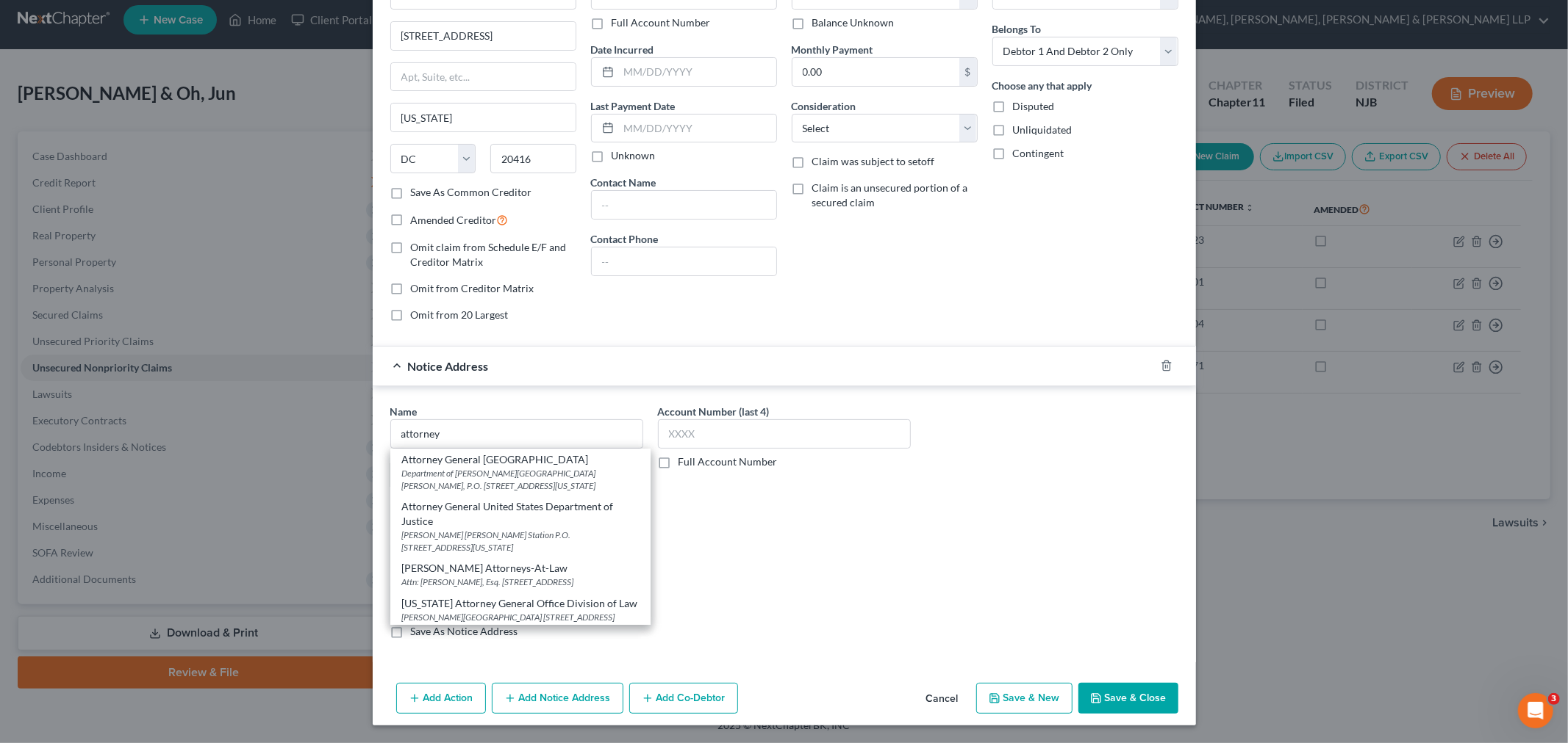
type input "Ben Franklin Station, P.O. Box 683"
type input "Washington"
select select "8"
type input "20044"
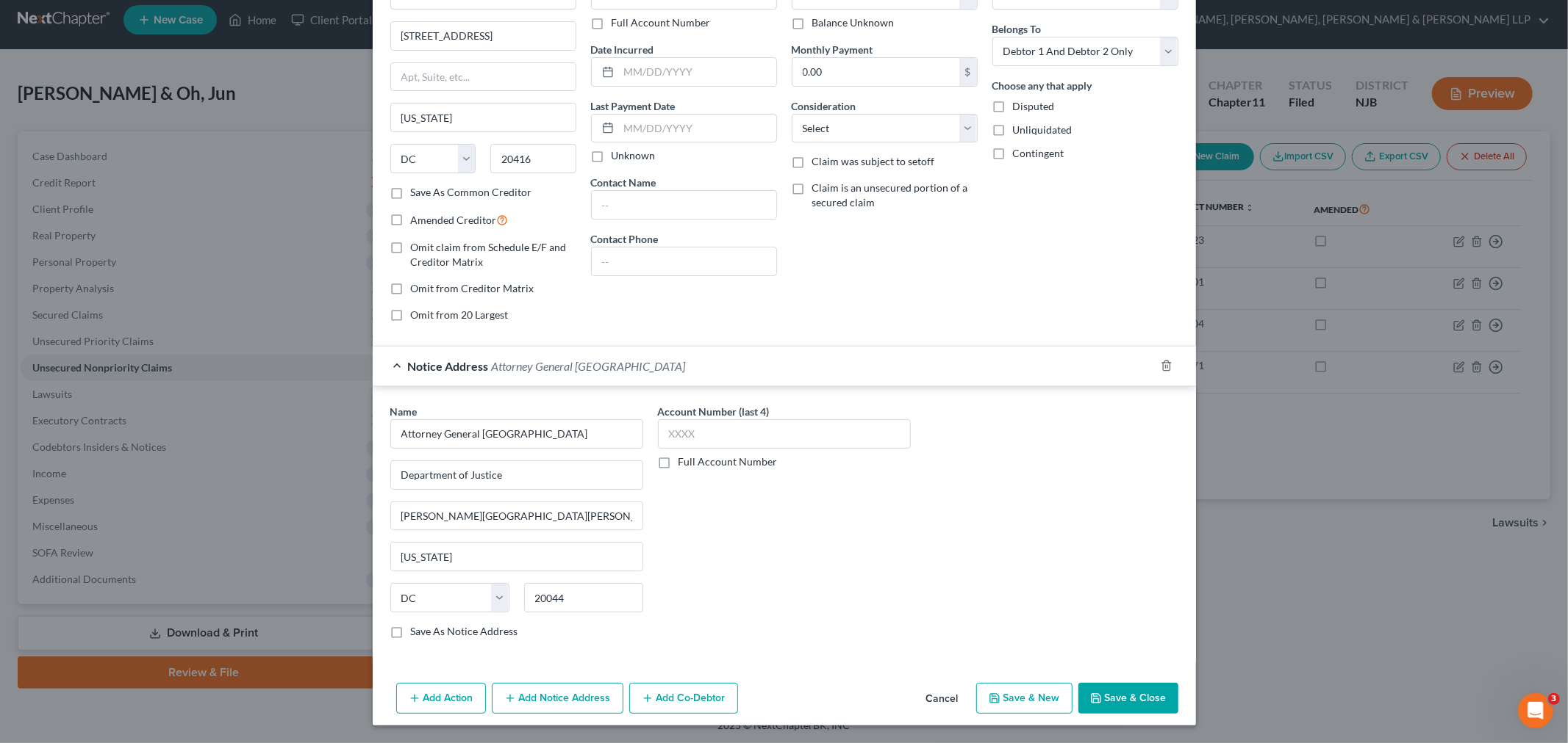
click at [483, 623] on div "State AL AK AR AZ CA CO CT DE DC FL GA GU HI ID IL IN IA KS KY LA ME MD MA MI M…" at bounding box center [517, 604] width 268 height 41
click at [483, 627] on label "Save As Notice Address" at bounding box center [464, 631] width 107 height 14
click at [426, 627] on input "Save As Notice Address" at bounding box center [421, 629] width 10 height 10
checkbox input "true"
click at [532, 690] on button "Add Notice Address" at bounding box center [558, 698] width 132 height 31
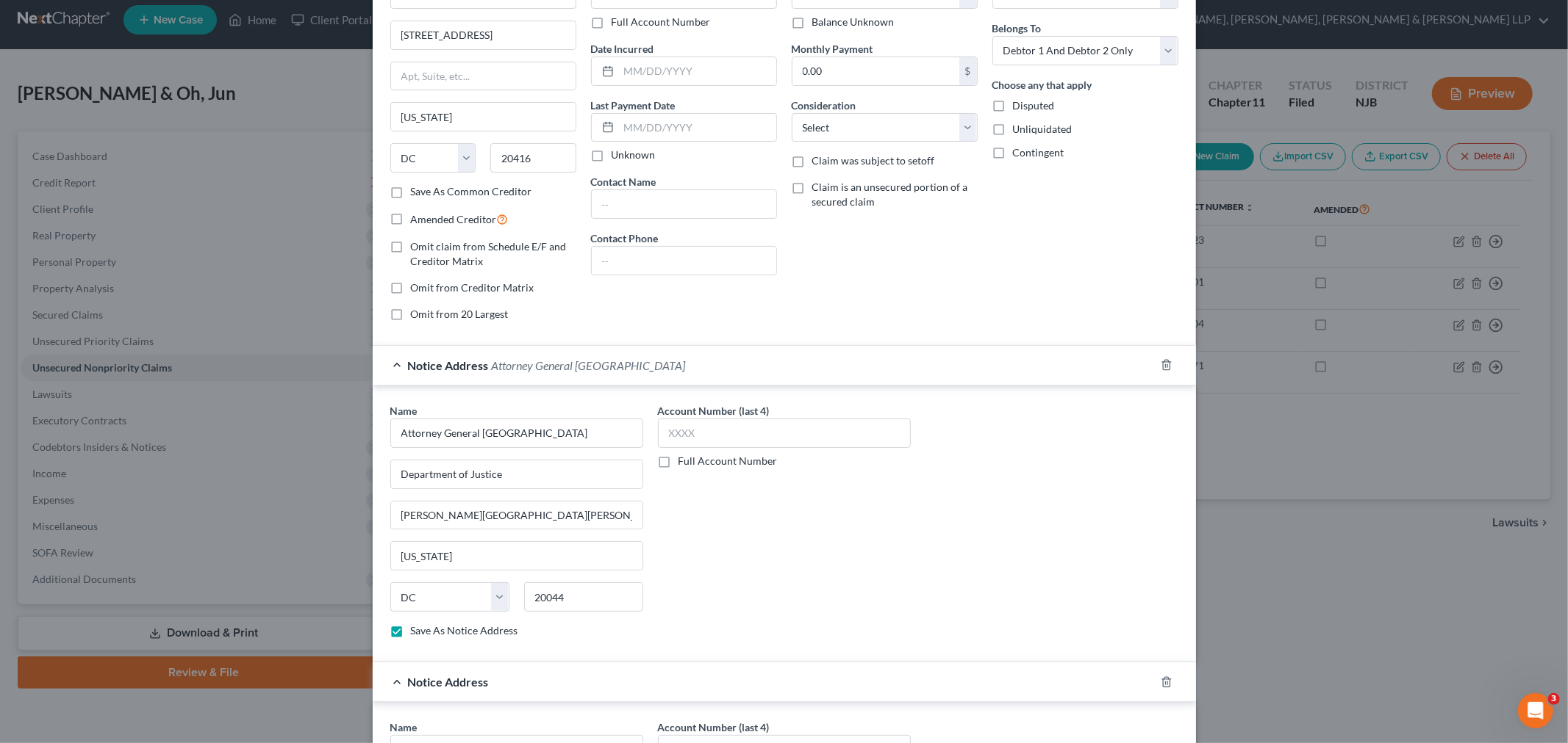
click at [544, 363] on span "Attorney General United States" at bounding box center [589, 365] width 194 height 14
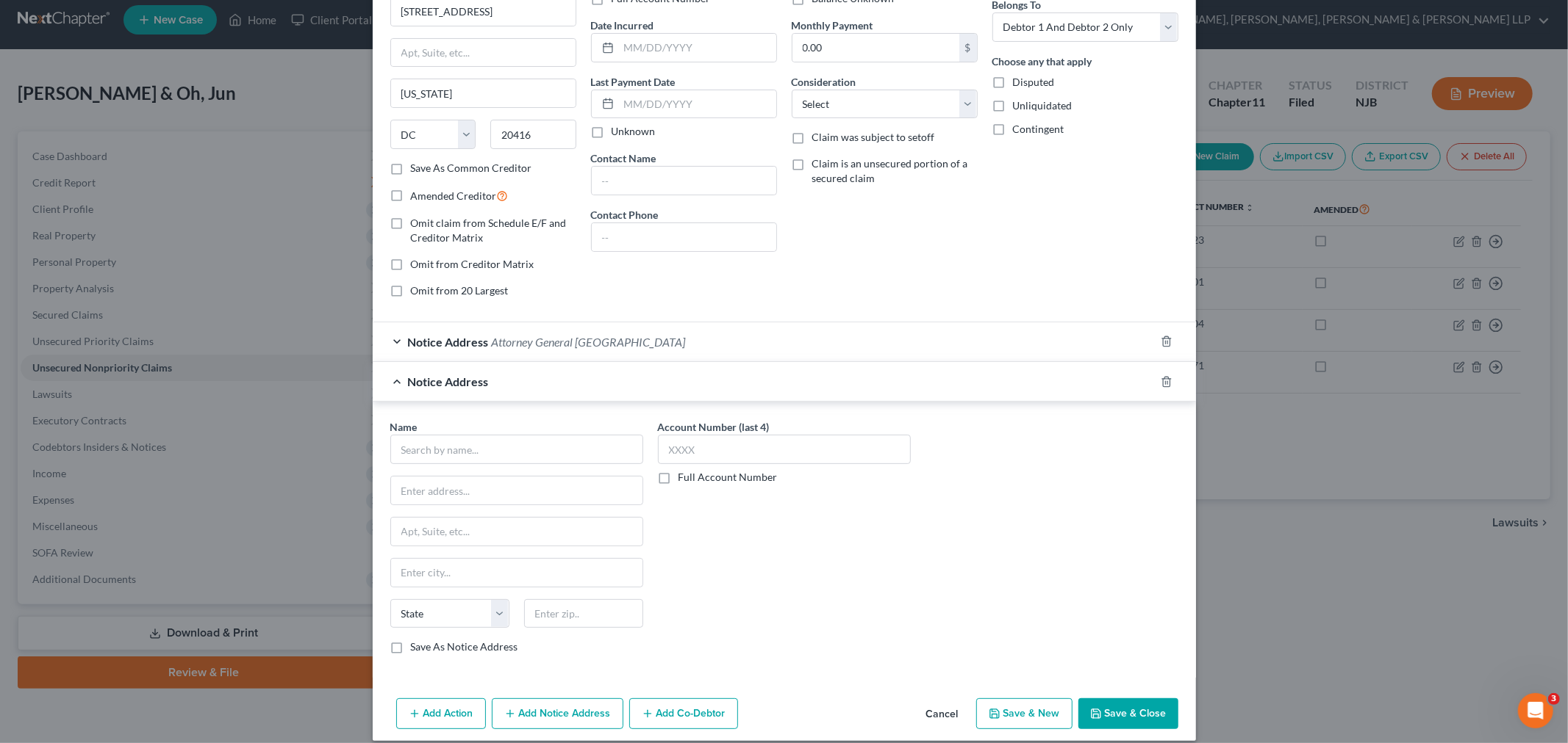
scroll to position [143, 0]
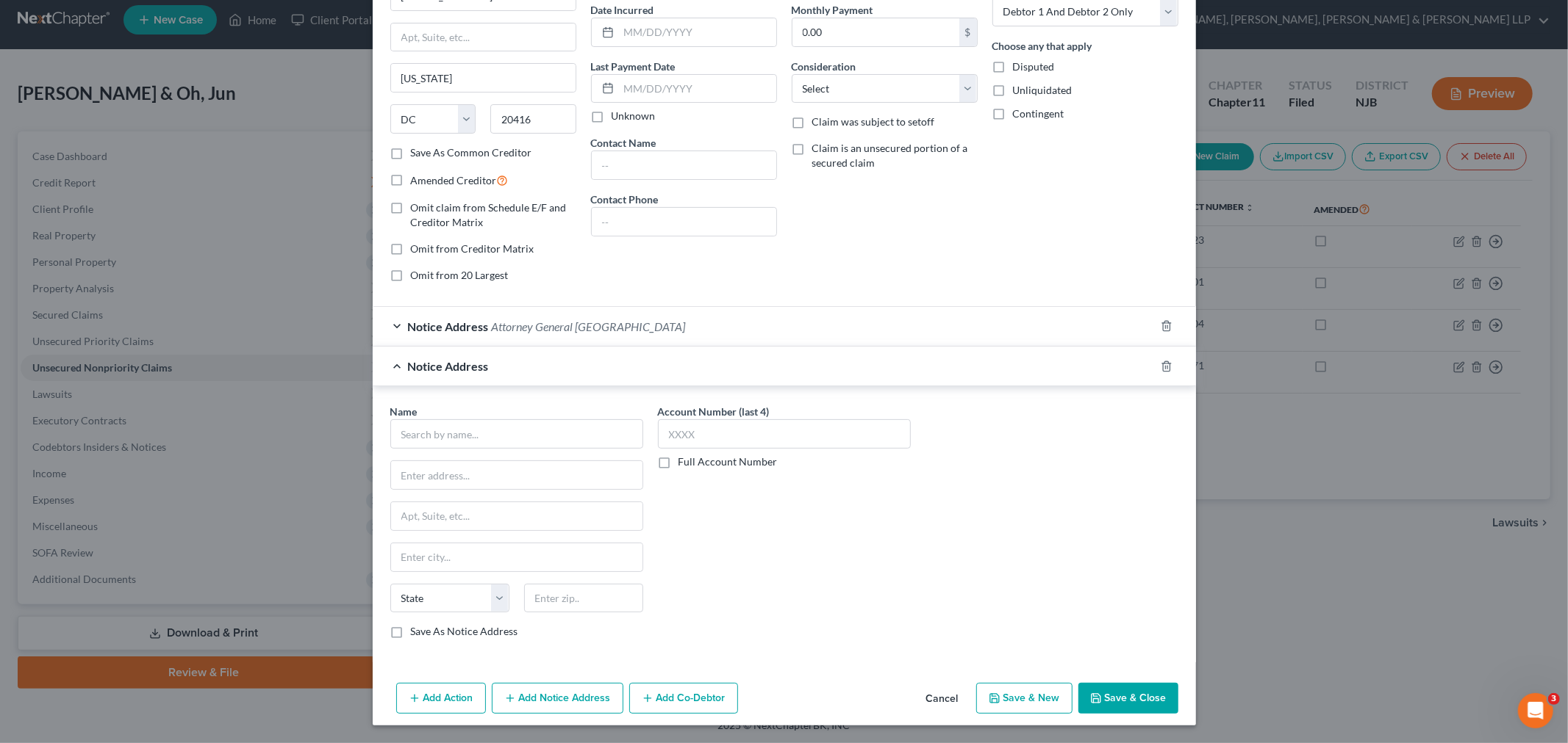
click at [494, 413] on div "Name *" at bounding box center [516, 426] width 253 height 45
click at [489, 438] on input "text" at bounding box center [516, 434] width 253 height 30
click at [782, 693] on button "Save & Close" at bounding box center [1128, 698] width 100 height 31
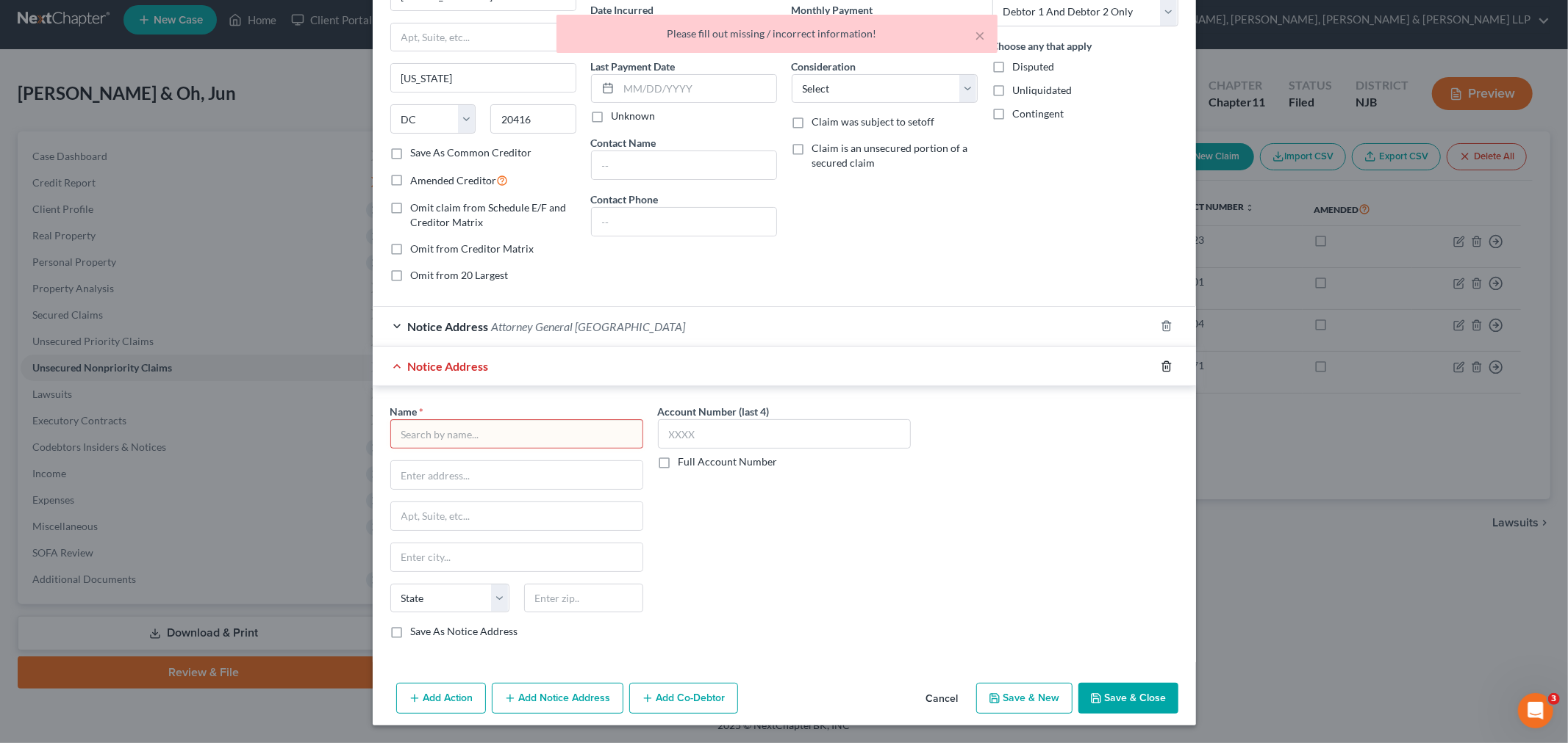
click at [782, 368] on line "button" at bounding box center [1165, 367] width 0 height 3
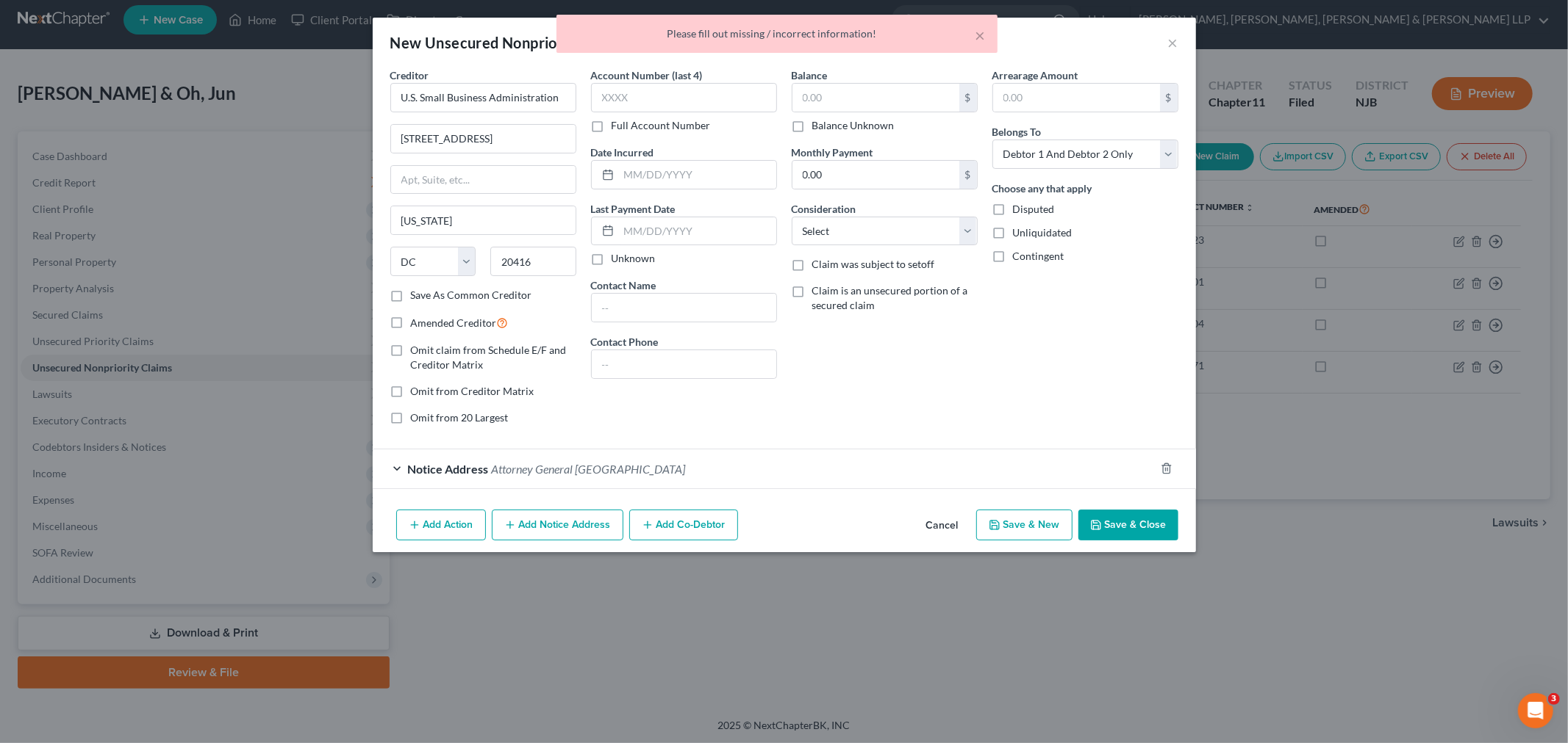
scroll to position [0, 0]
click at [782, 534] on button "Save & Close" at bounding box center [1128, 525] width 100 height 31
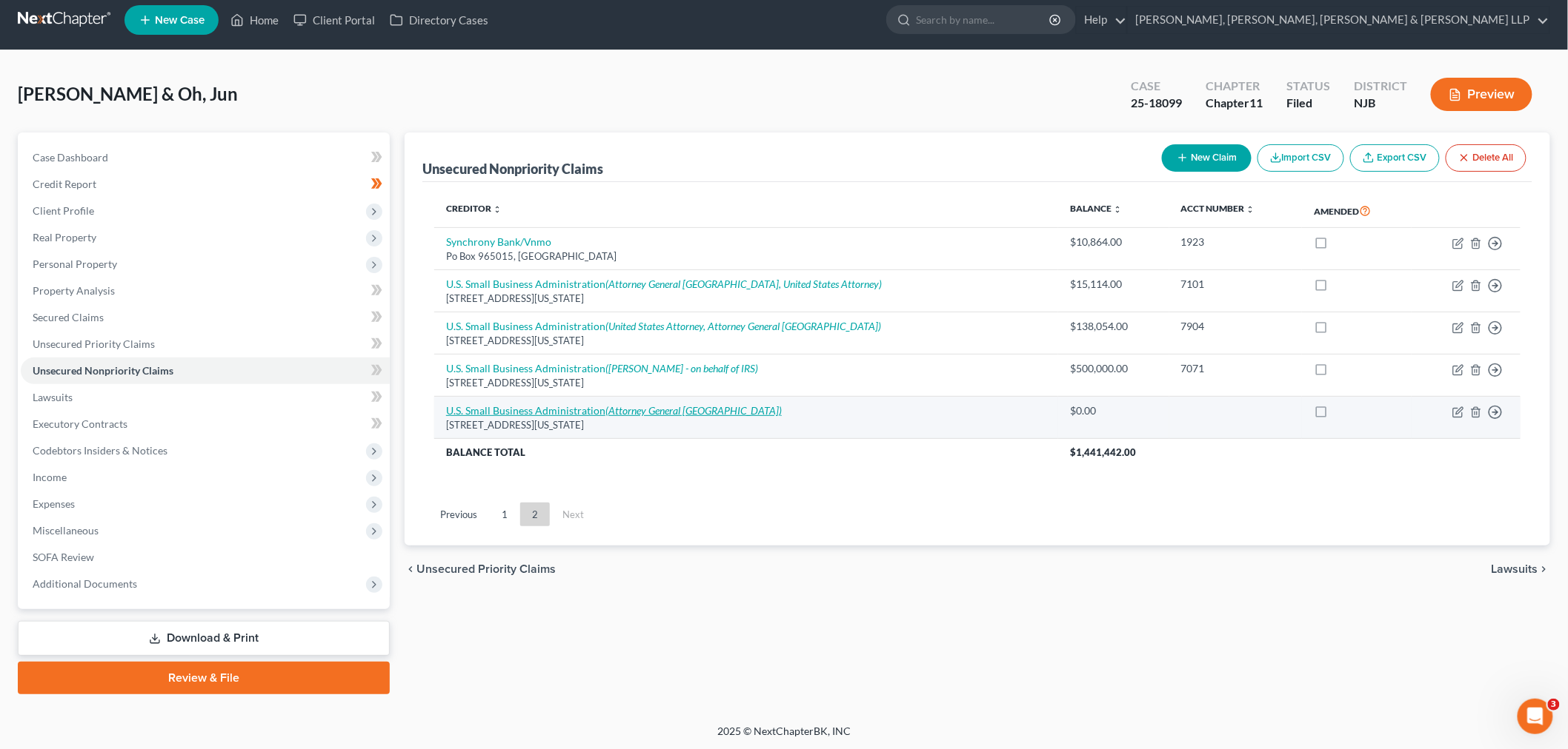
click at [572, 411] on link "U.S. Small Business Administration (Attorney General United States)" at bounding box center [614, 410] width 335 height 13
select select "8"
select select "2"
select select "8"
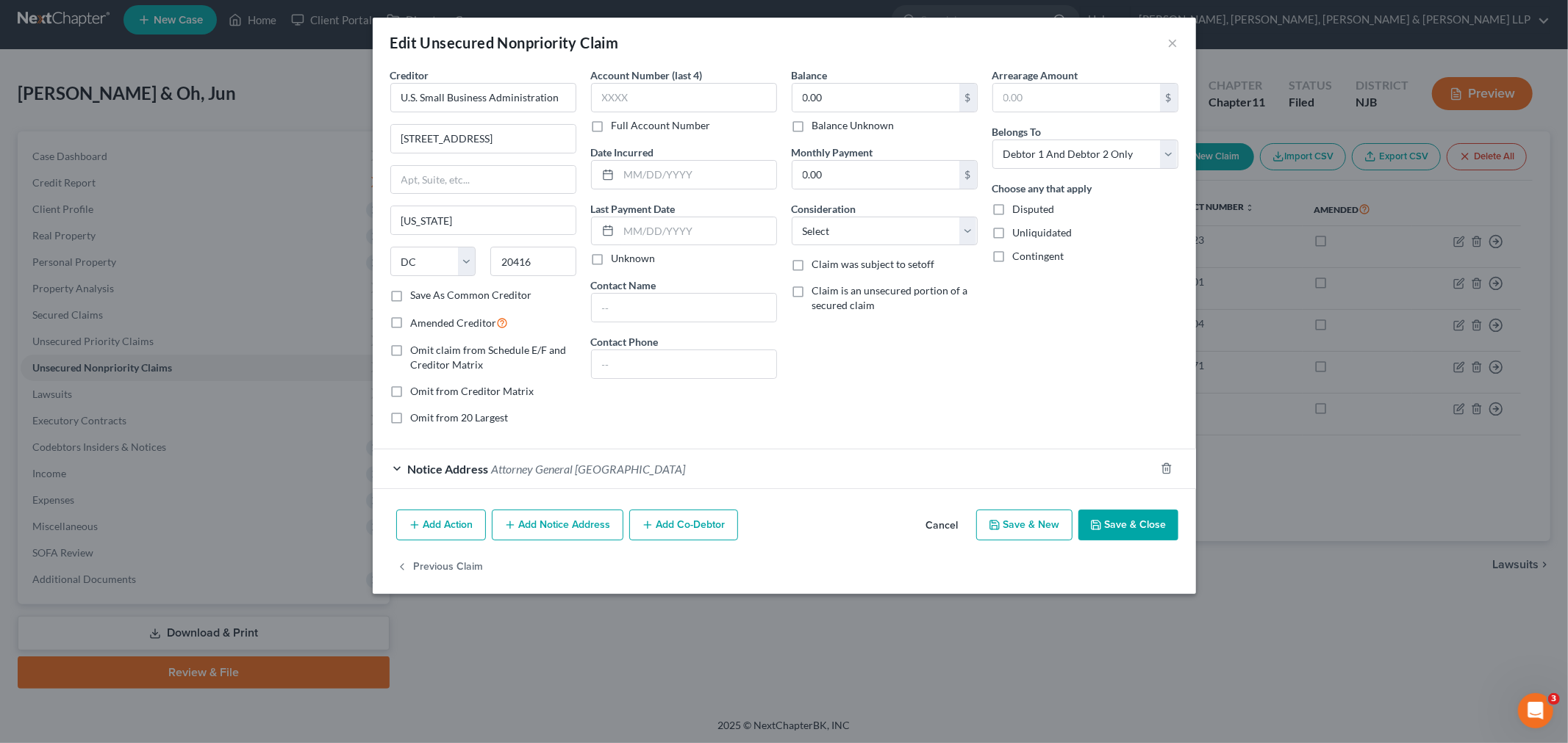
click at [556, 466] on span "Attorney General United States" at bounding box center [589, 469] width 194 height 14
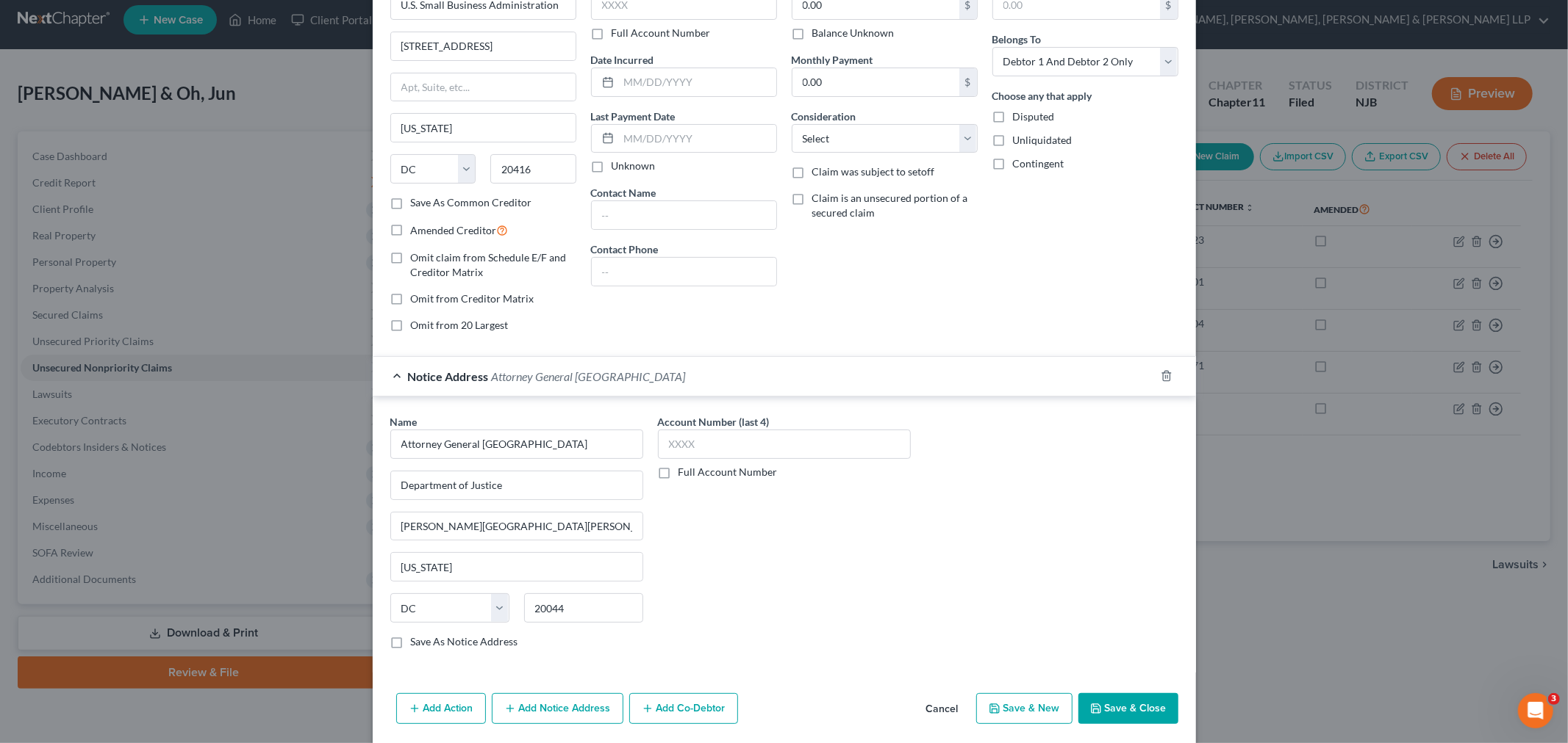
scroll to position [145, 0]
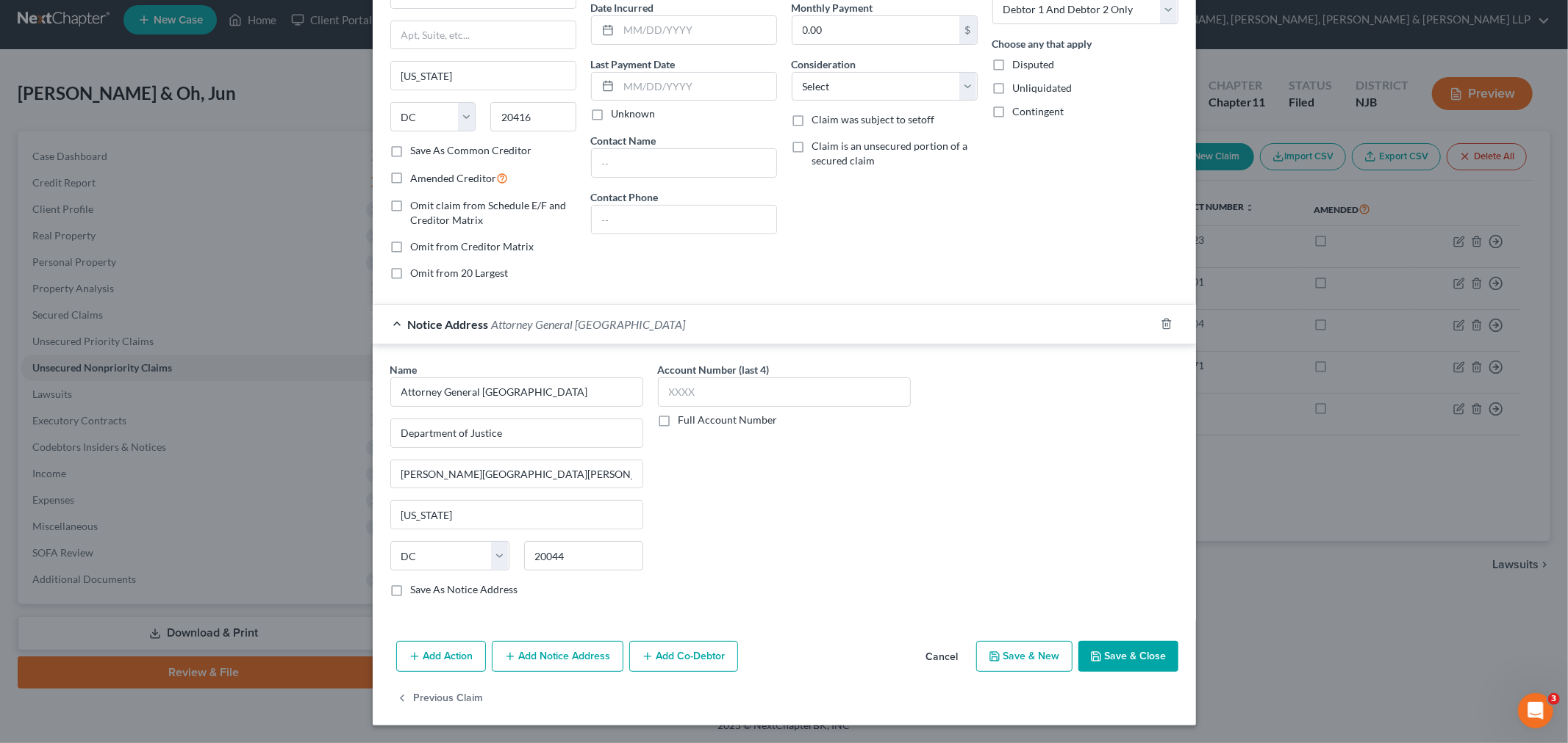
click at [569, 651] on button "Add Notice Address" at bounding box center [558, 657] width 132 height 31
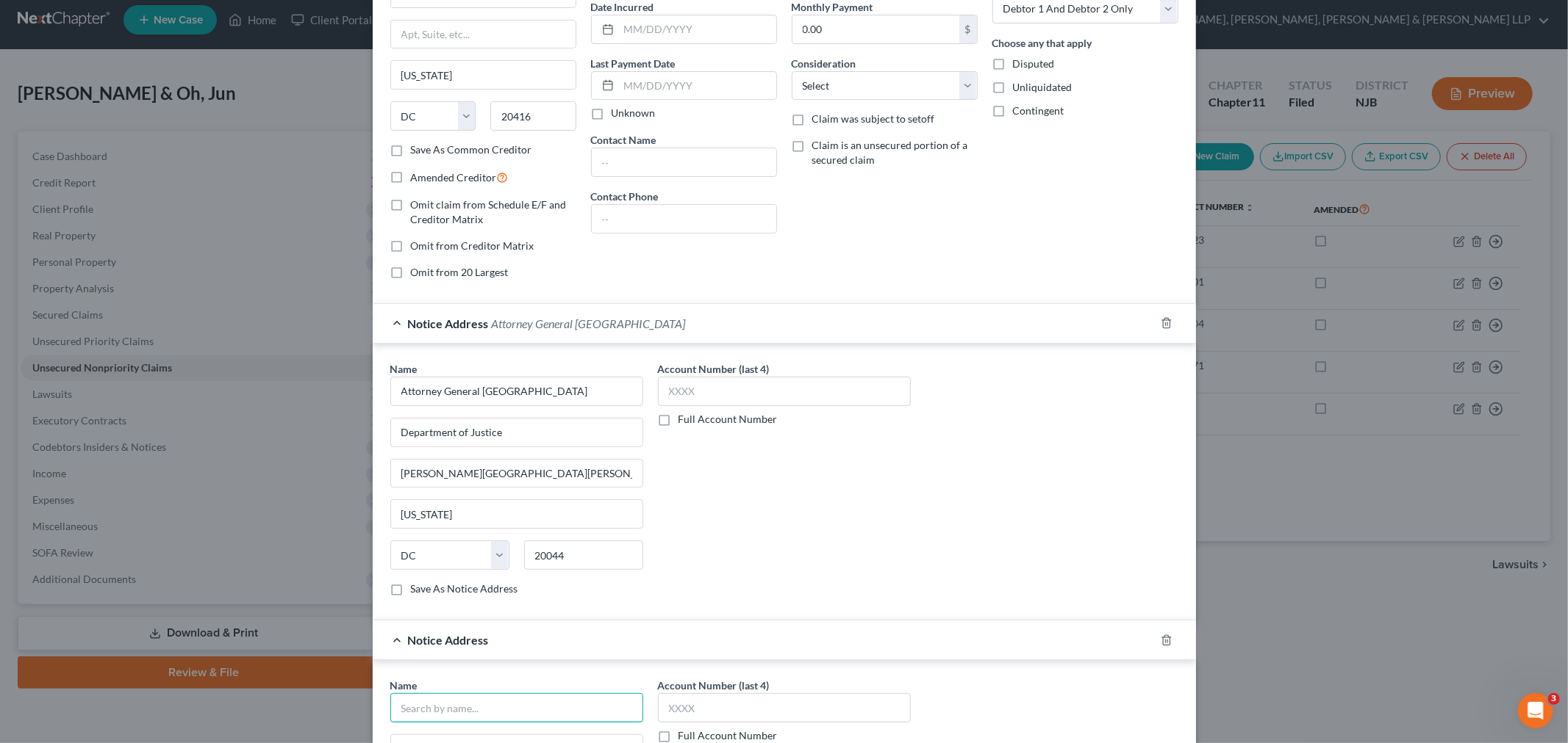
click at [451, 696] on input "text" at bounding box center [516, 708] width 253 height 30
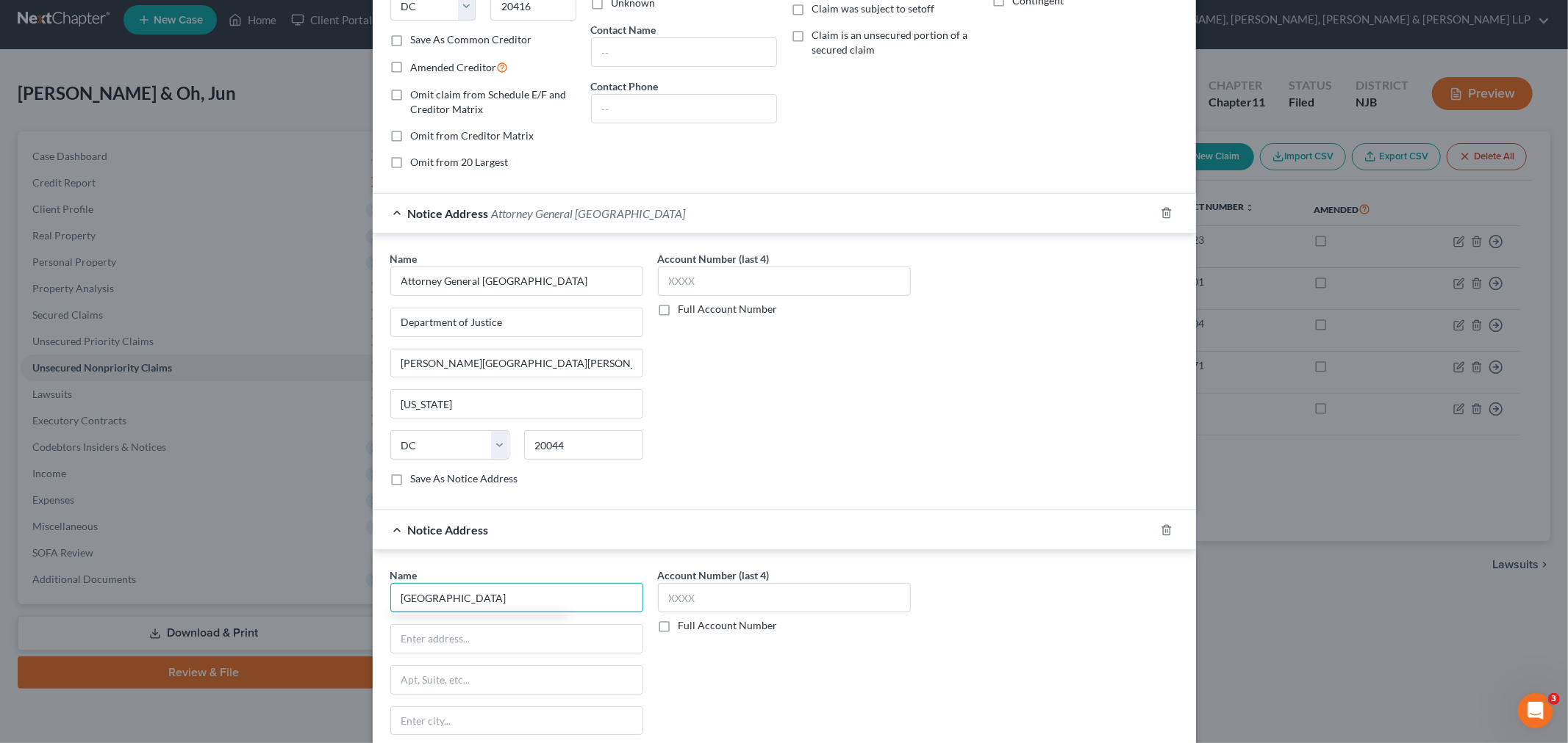
scroll to position [463, 0]
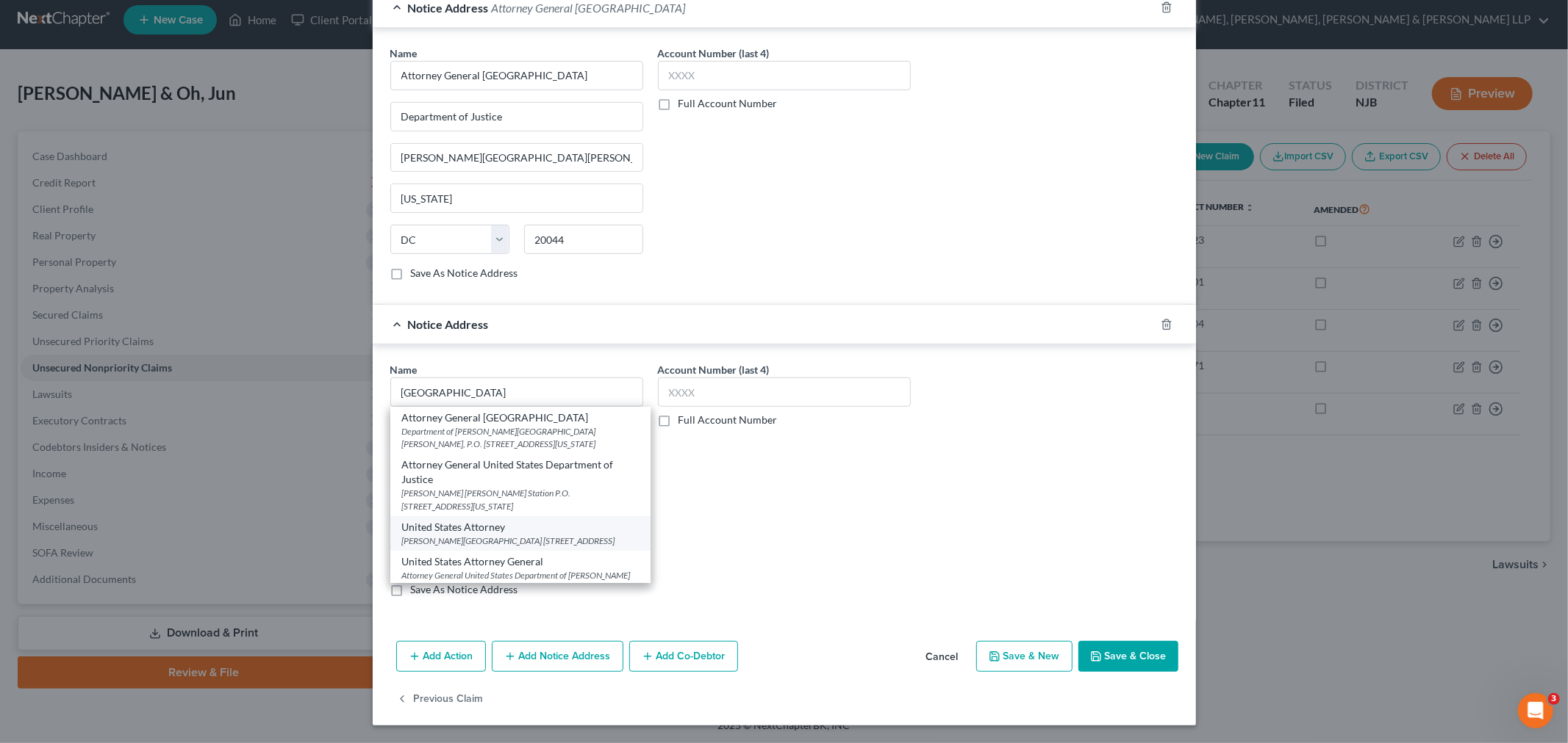
click at [504, 520] on div "United States Attorney" at bounding box center [521, 527] width 237 height 14
type input "United States Attorney"
type input "Peter Rodino Federal Building"
type input "970 Broad Street, Suite 700"
type input "Newark"
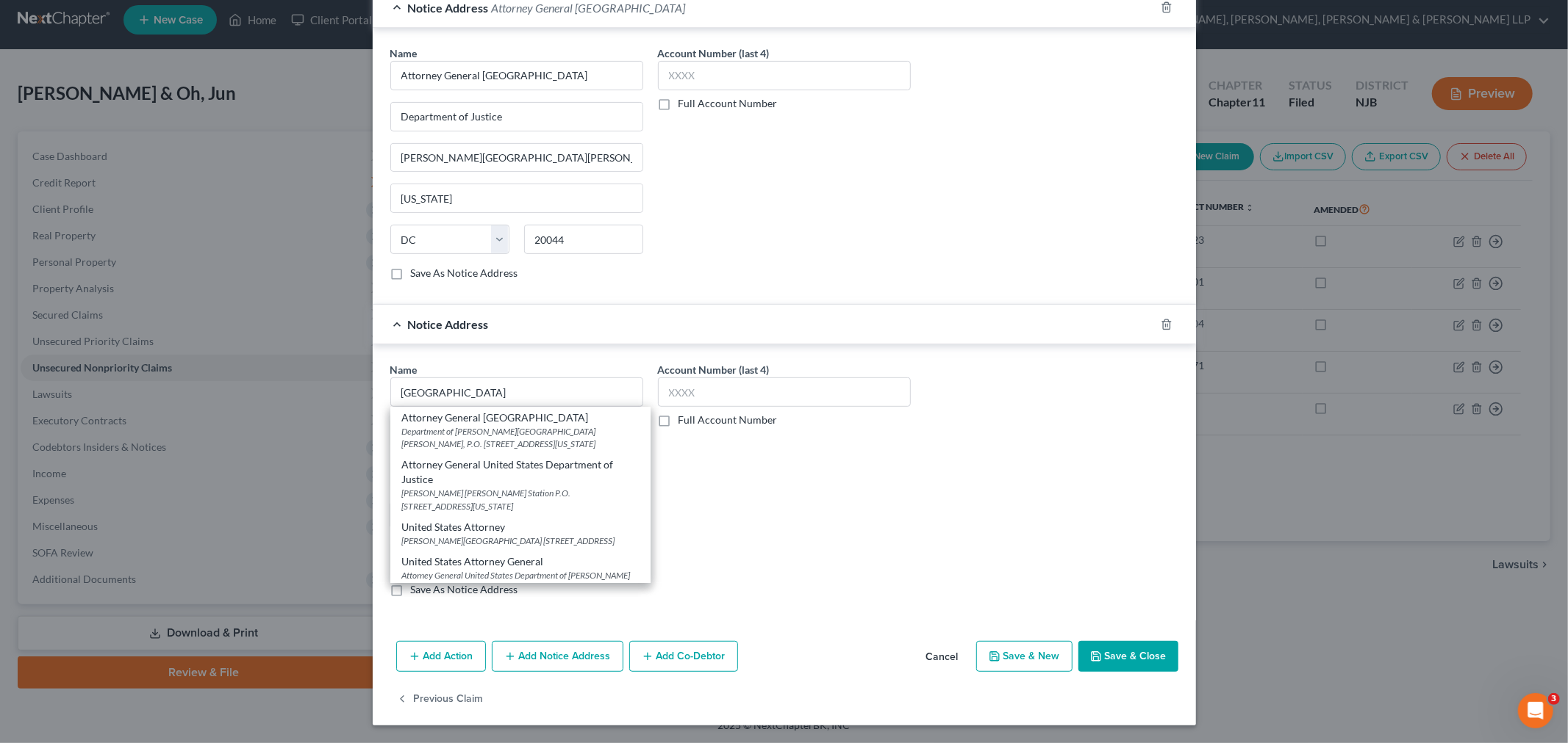
select select "33"
type input "07102"
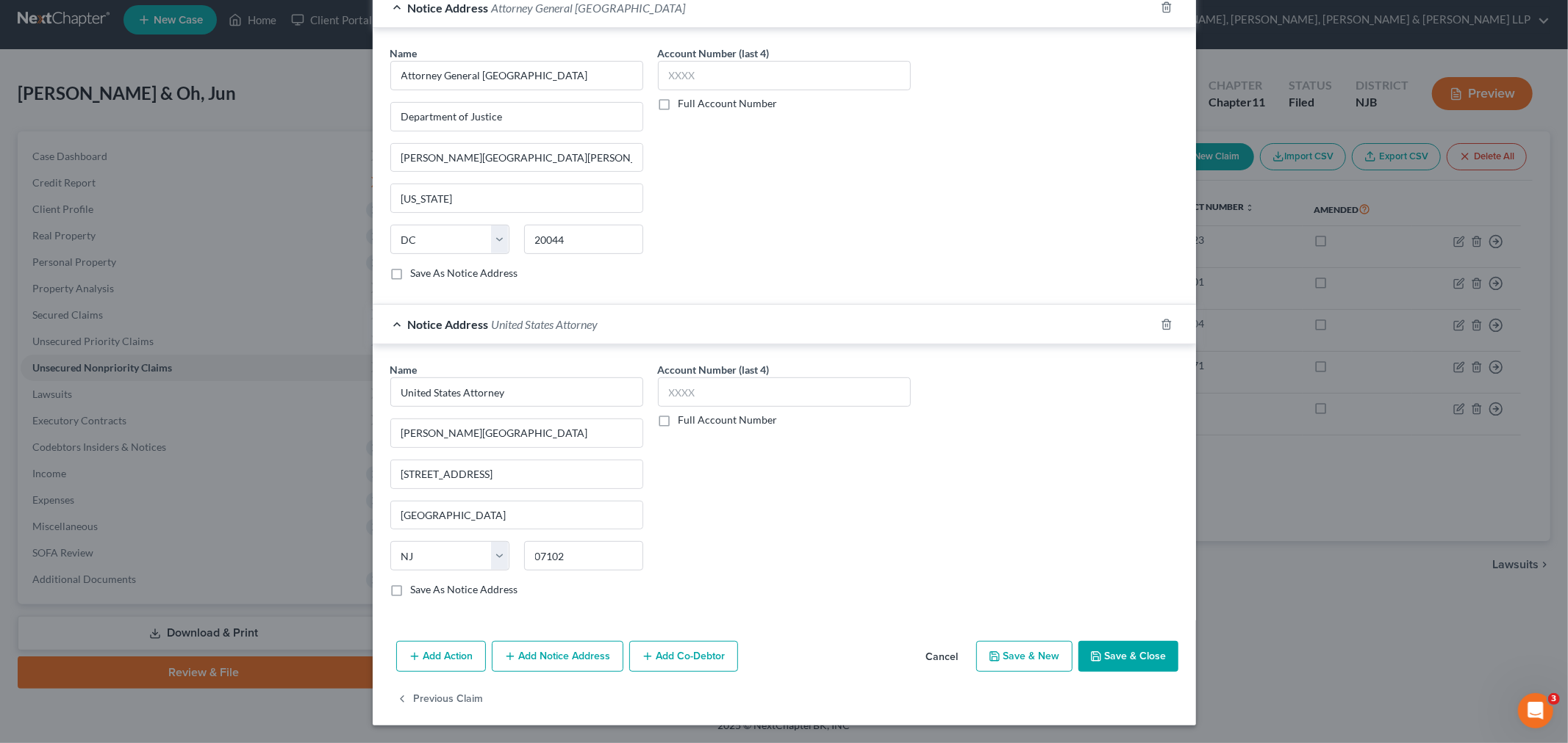
click at [445, 589] on label "Save As Notice Address" at bounding box center [464, 589] width 107 height 14
click at [426, 589] on input "Save As Notice Address" at bounding box center [421, 587] width 10 height 10
checkbox input "true"
click at [653, 657] on button "Add Co-Debtor" at bounding box center [683, 657] width 109 height 31
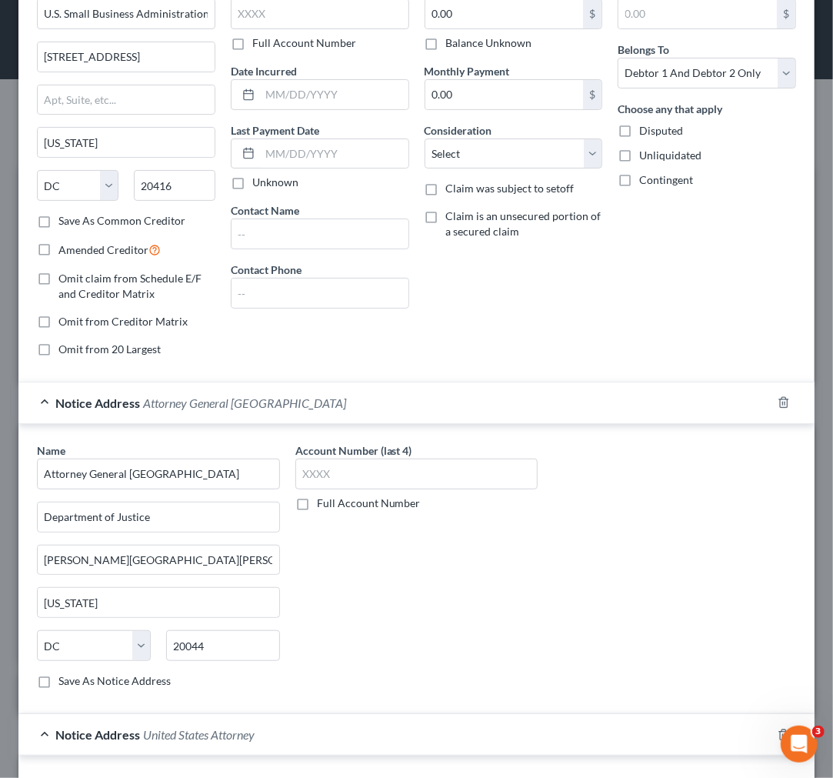
scroll to position [256, 0]
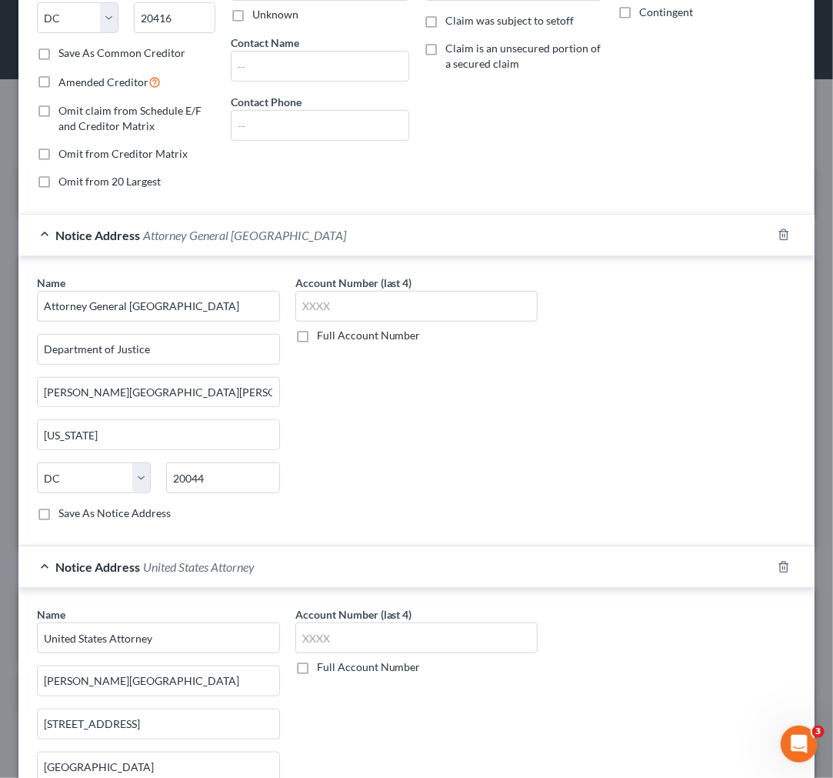
click at [572, 249] on div "Notice Address Attorney General United States" at bounding box center [394, 235] width 753 height 41
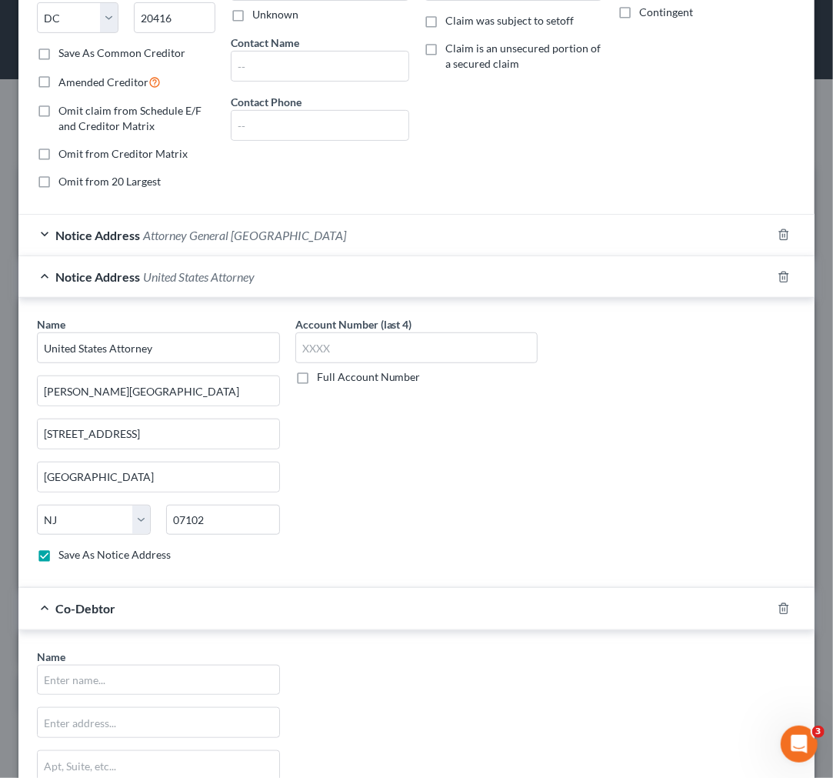
click at [482, 289] on div "Notice Address United States Attorney" at bounding box center [394, 276] width 753 height 41
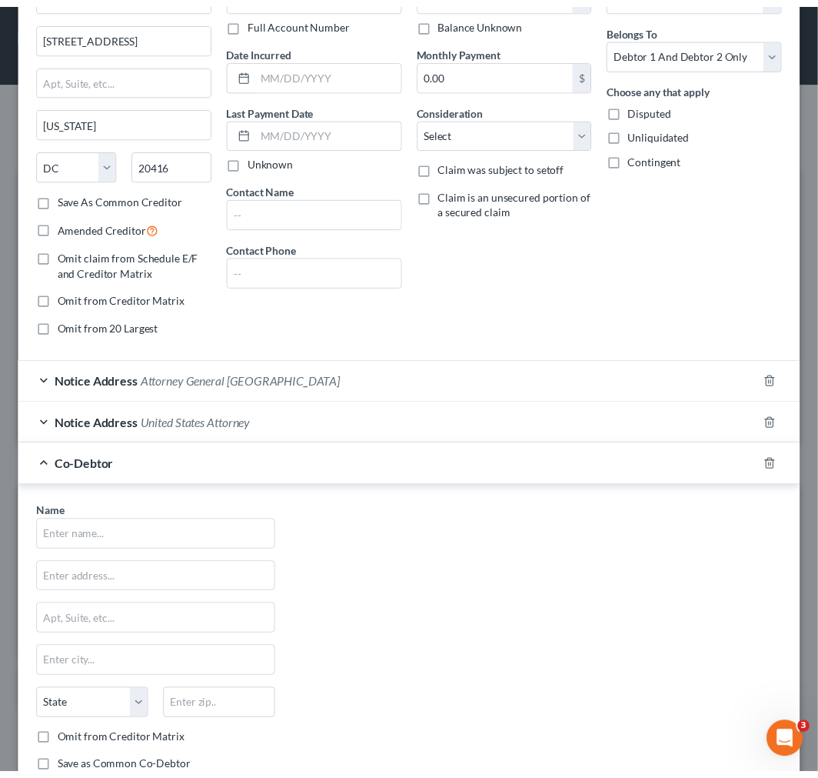
scroll to position [0, 0]
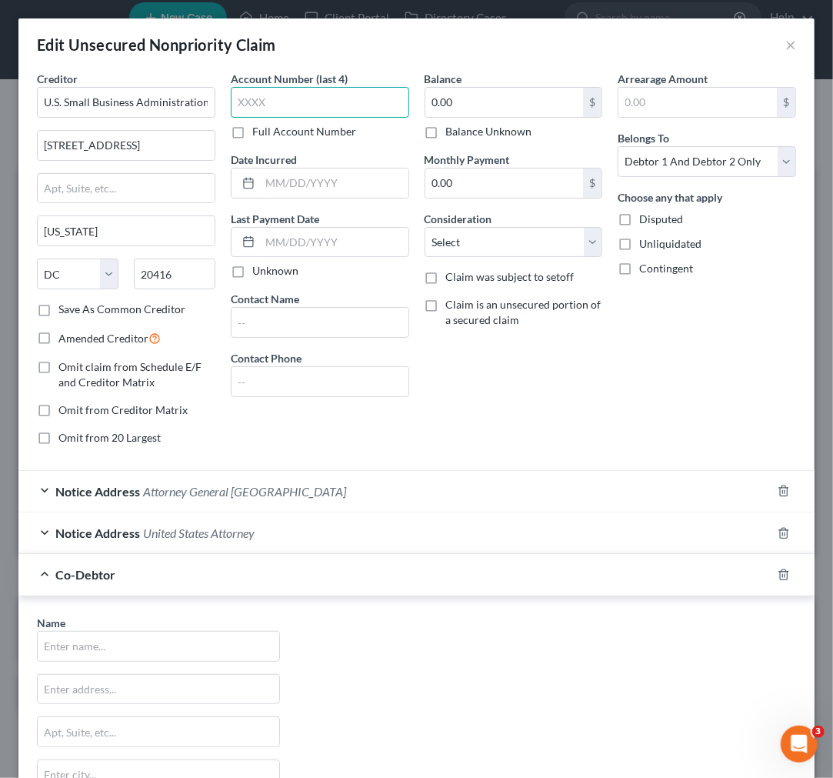
click at [317, 93] on input "text" at bounding box center [320, 102] width 178 height 31
type input "7803"
click at [654, 445] on div "Arrearage Amount $ Belongs To * Select Debtor 1 Only Debtor 2 Only Debtor 1 And…" at bounding box center [707, 264] width 194 height 387
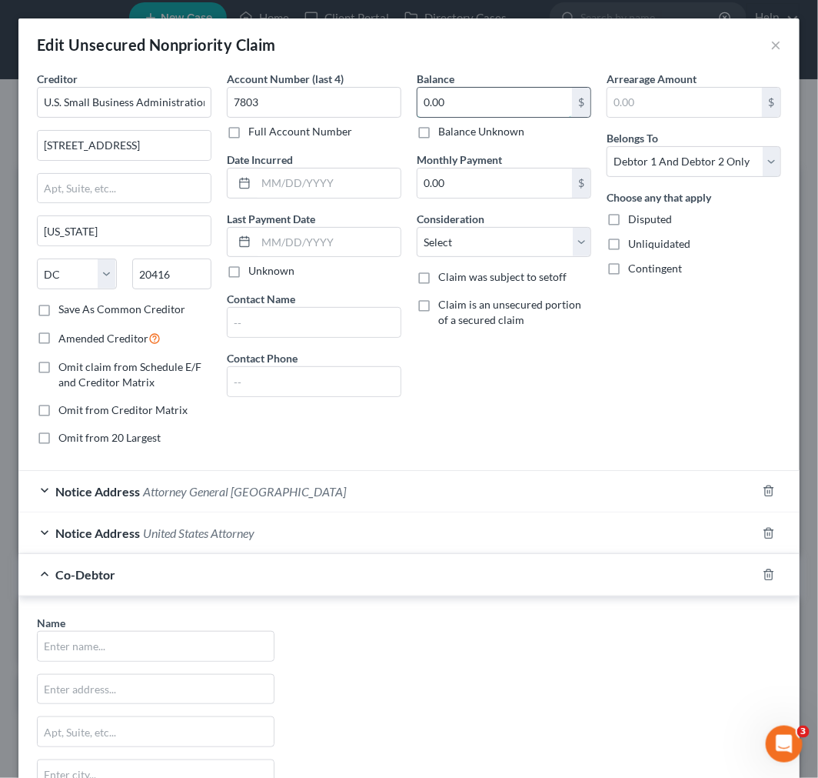
click at [441, 98] on input "0.00" at bounding box center [495, 102] width 155 height 29
drag, startPoint x: 441, startPoint y: 98, endPoint x: 333, endPoint y: 85, distance: 108.5
click at [334, 85] on div "Creditor * U.S. Small Business Administration 409 3rd Street, SW Washington Sta…" at bounding box center [409, 264] width 760 height 387
type input "1,072,823.16"
click at [511, 395] on div "Balance 1,072,823.16 $ Balance Unknown Balance Undetermined 1,072,823.16 $ Bala…" at bounding box center [504, 264] width 190 height 387
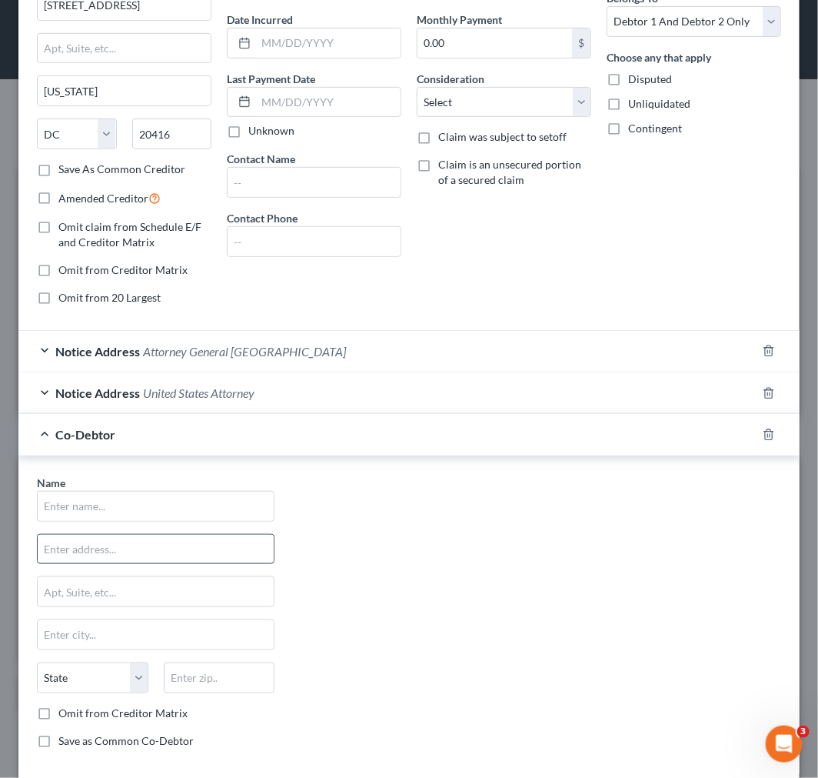
scroll to position [171, 0]
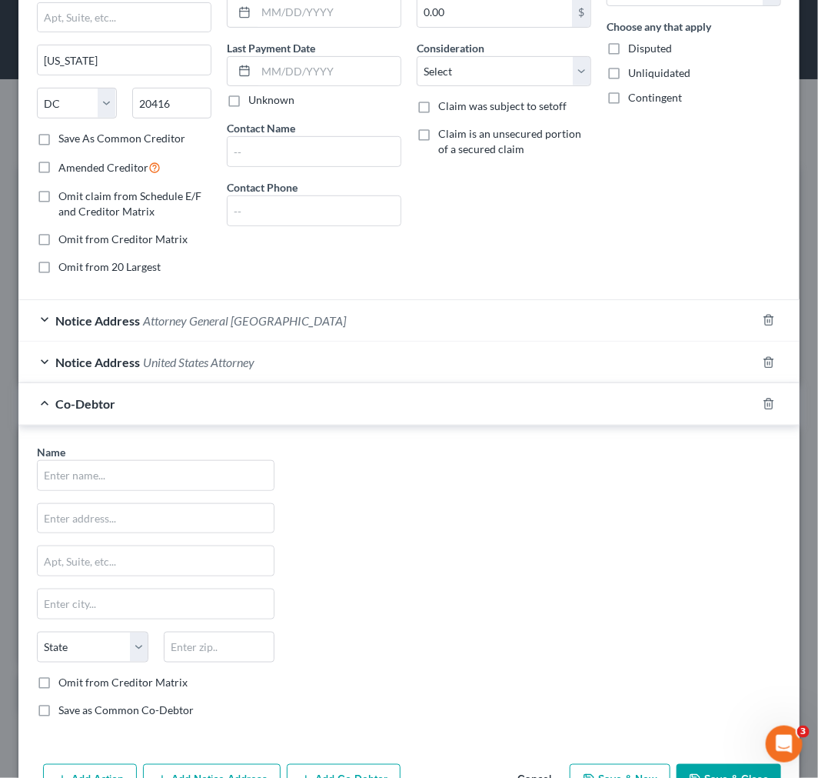
click at [155, 492] on div "Name * State AL AK AR AZ CA CO CT DE DC FL GA GU HI ID IL IN IA KS KY LA ME MD …" at bounding box center [155, 587] width 253 height 286
click at [121, 487] on input "text" at bounding box center [156, 475] width 236 height 29
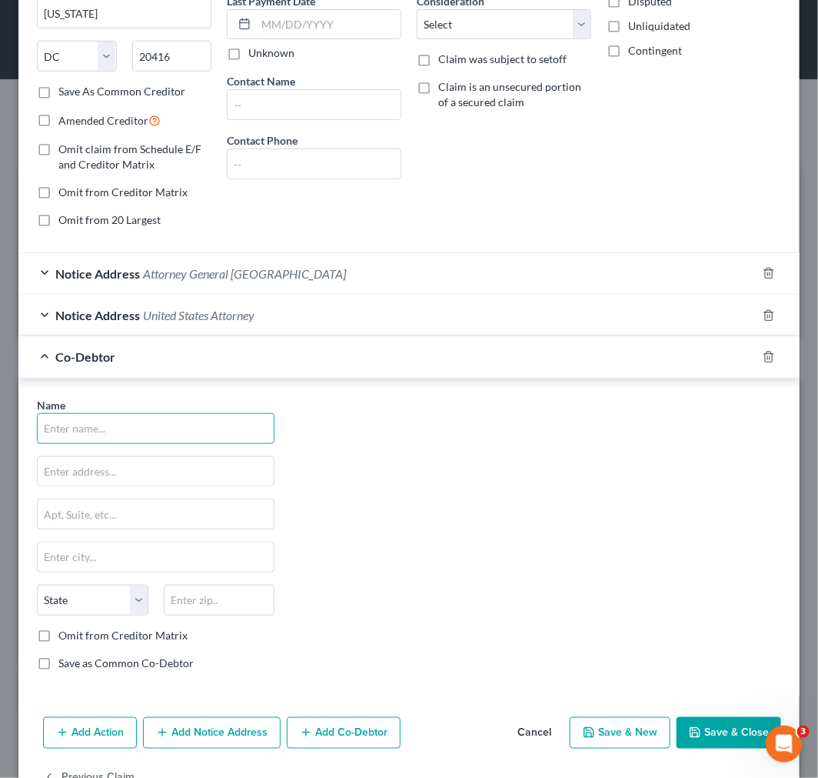
scroll to position [265, 0]
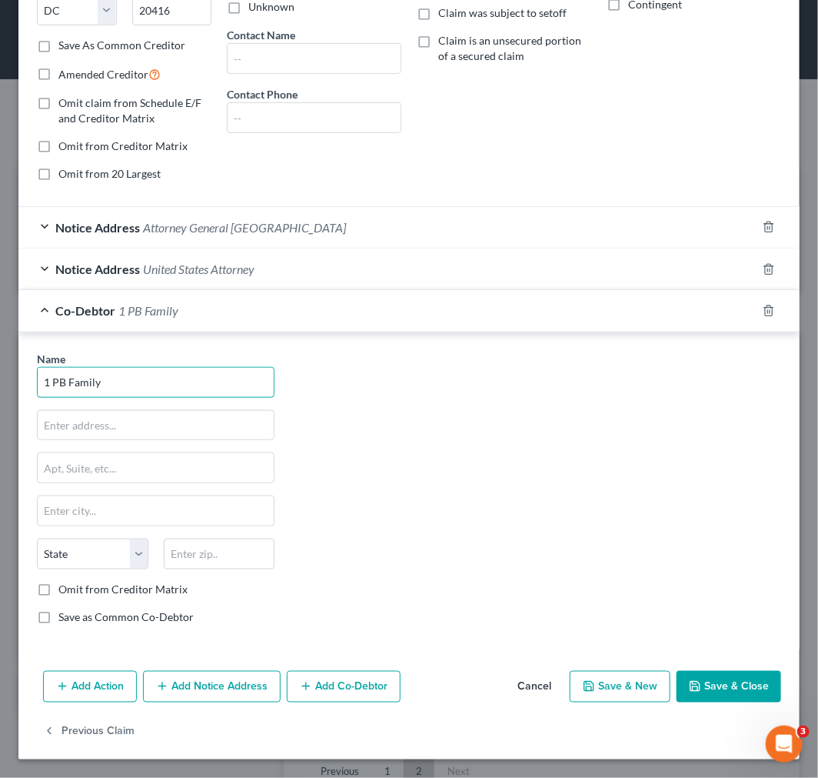
type input "1 PB Family"
click at [196, 390] on input "1 PB Family" at bounding box center [156, 382] width 236 height 29
click at [162, 413] on input "text" at bounding box center [156, 425] width 236 height 29
paste input "52 Iroquois Ave"
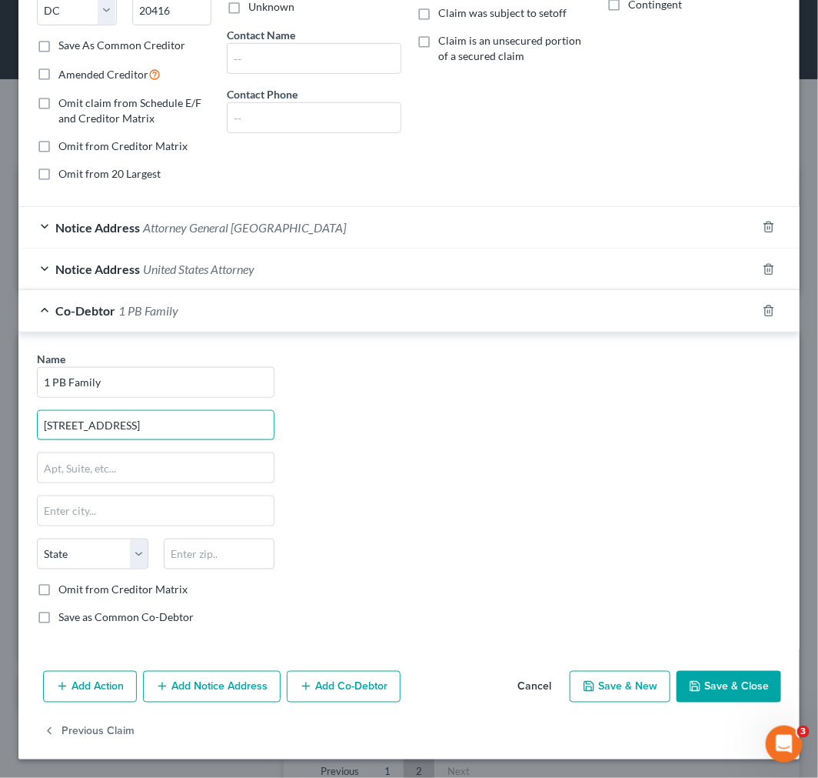
type input "52 Iroquois Ave"
click at [63, 514] on input "text" at bounding box center [156, 510] width 236 height 29
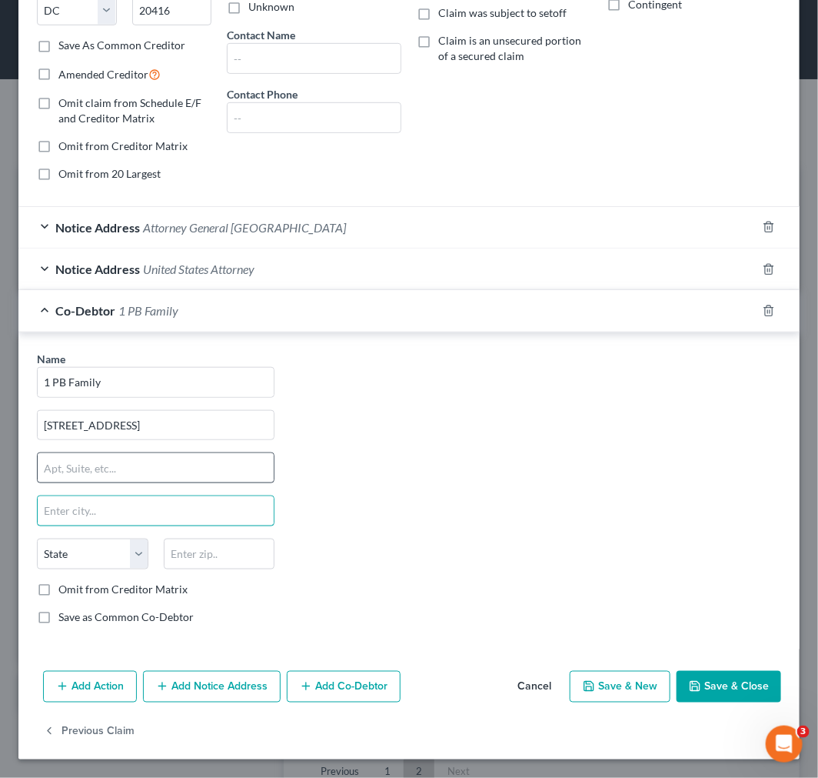
paste input "Allendale"
type input "Allendale"
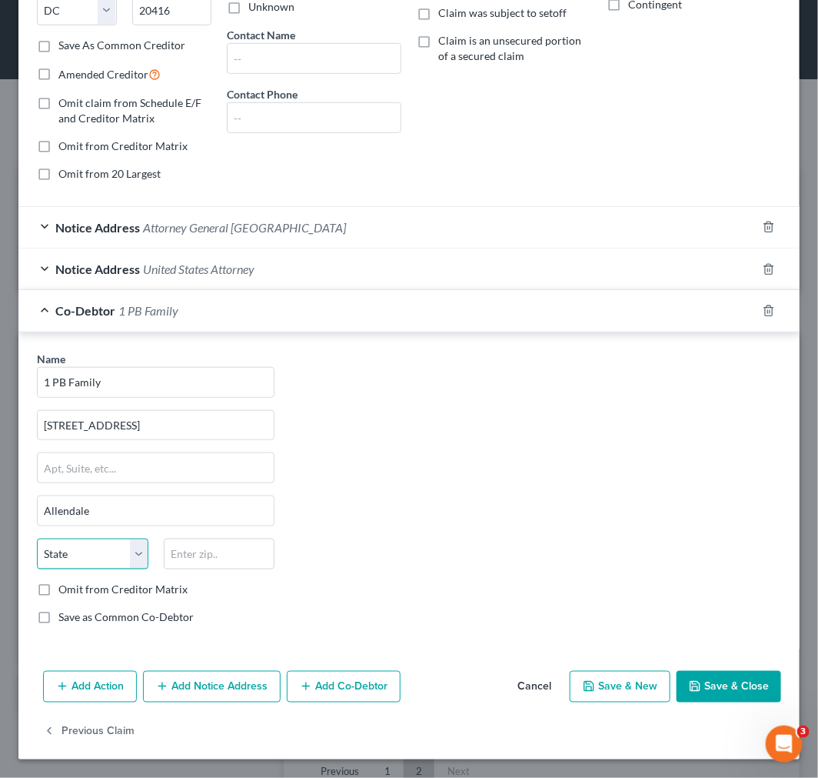
click at [104, 544] on select "State AL AK AR AZ CA CO CT DE DC FL GA GU HI ID IL IN IA KS KY LA ME MD MA MI M…" at bounding box center [93, 553] width 112 height 31
select select "33"
click at [37, 538] on select "State AL AK AR AZ CA CO CT DE DC FL GA GU HI ID IL IN IA KS KY LA ME MD MA MI M…" at bounding box center [93, 553] width 112 height 31
click at [179, 552] on input "text" at bounding box center [220, 553] width 112 height 31
type input "07401"
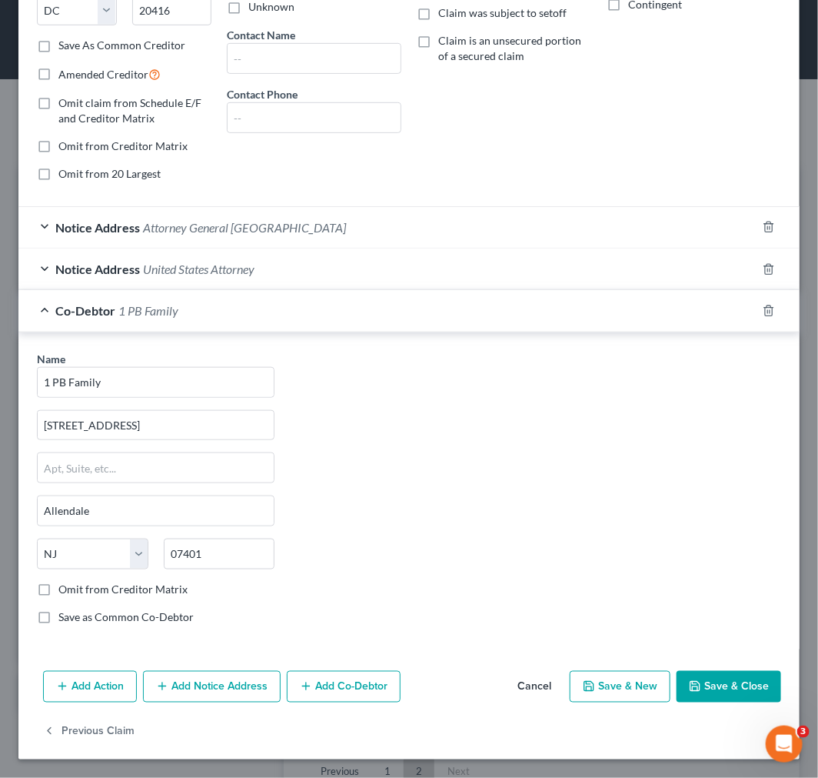
click at [291, 452] on div "Name * 1 PB Family 52 Iroquois Ave Allendale State AL AK AR AZ CA CO CT DE DC F…" at bounding box center [409, 494] width 760 height 286
click at [317, 275] on div "Notice Address United States Attorney" at bounding box center [387, 268] width 738 height 41
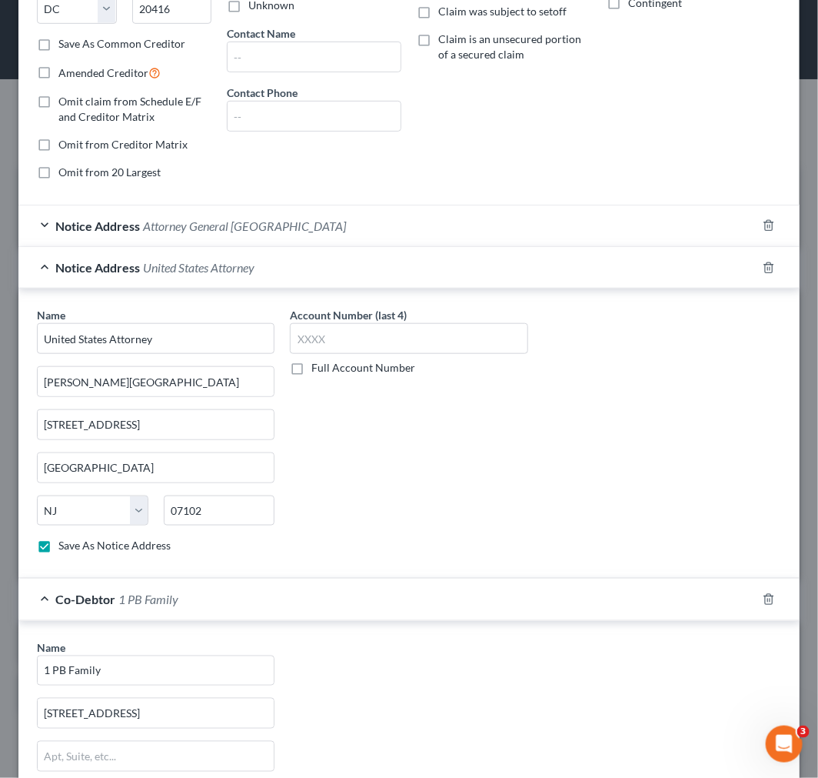
click at [317, 275] on div "Notice Address United States Attorney" at bounding box center [387, 267] width 738 height 41
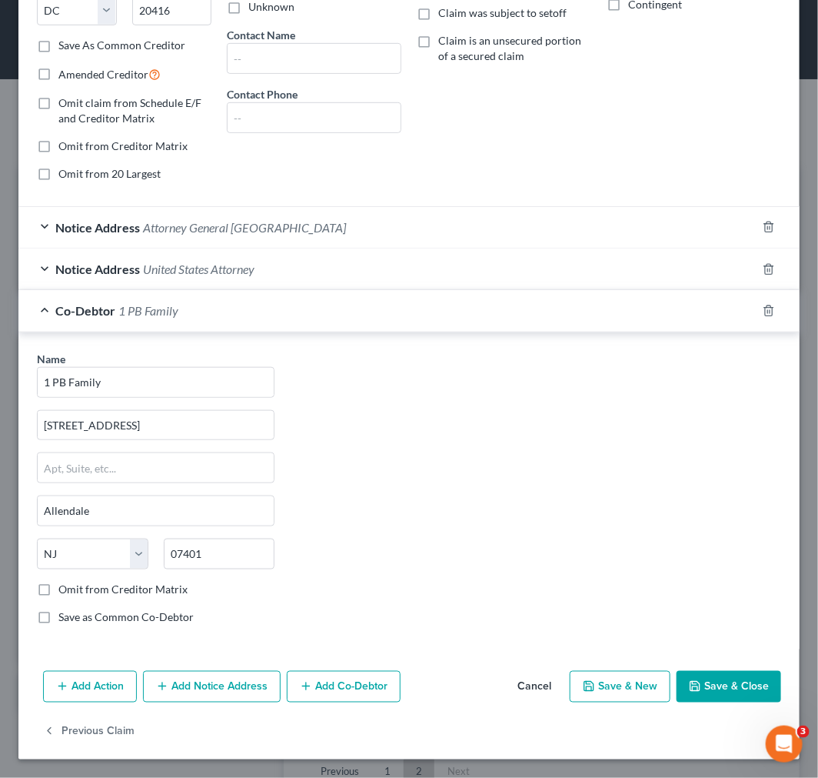
click at [318, 236] on div "Notice Address Attorney General United States" at bounding box center [387, 227] width 738 height 41
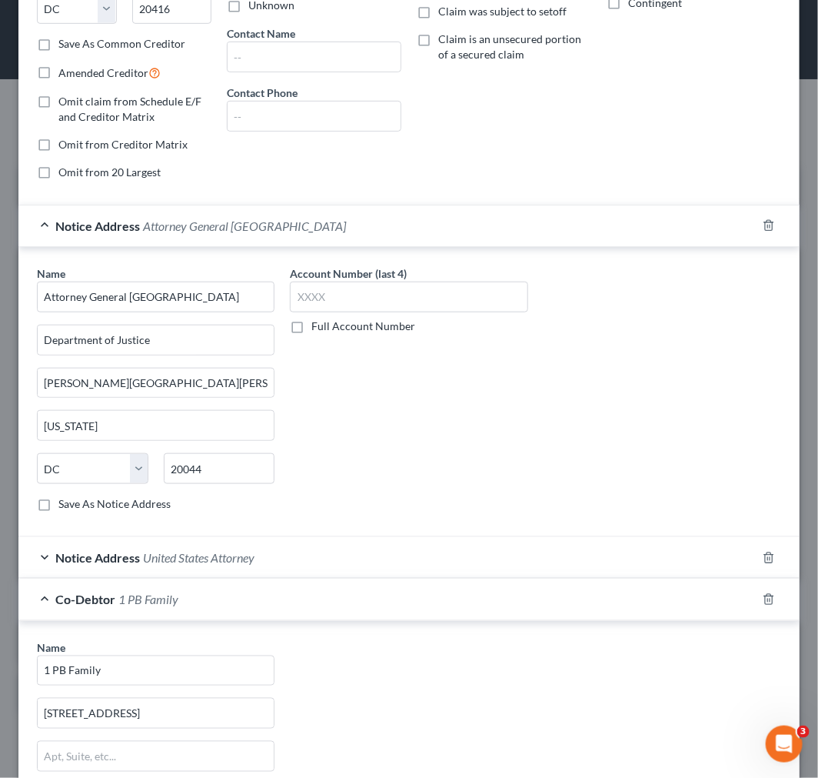
click at [58, 512] on div "Name * Attorney General United States Department of Justice Ben Franklin Statio…" at bounding box center [155, 394] width 253 height 258
click at [71, 504] on label "Save As Notice Address" at bounding box center [114, 503] width 112 height 15
click at [71, 504] on input "Save As Notice Address" at bounding box center [70, 501] width 10 height 10
checkbox input "true"
click at [208, 239] on div "Notice Address Attorney General United States" at bounding box center [387, 225] width 738 height 41
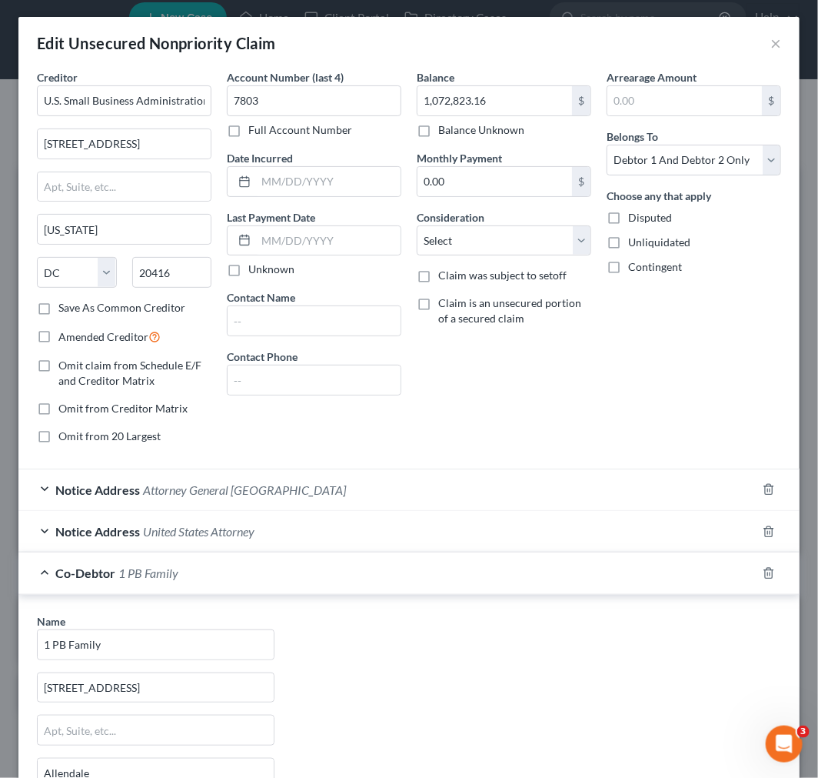
scroll to position [0, 0]
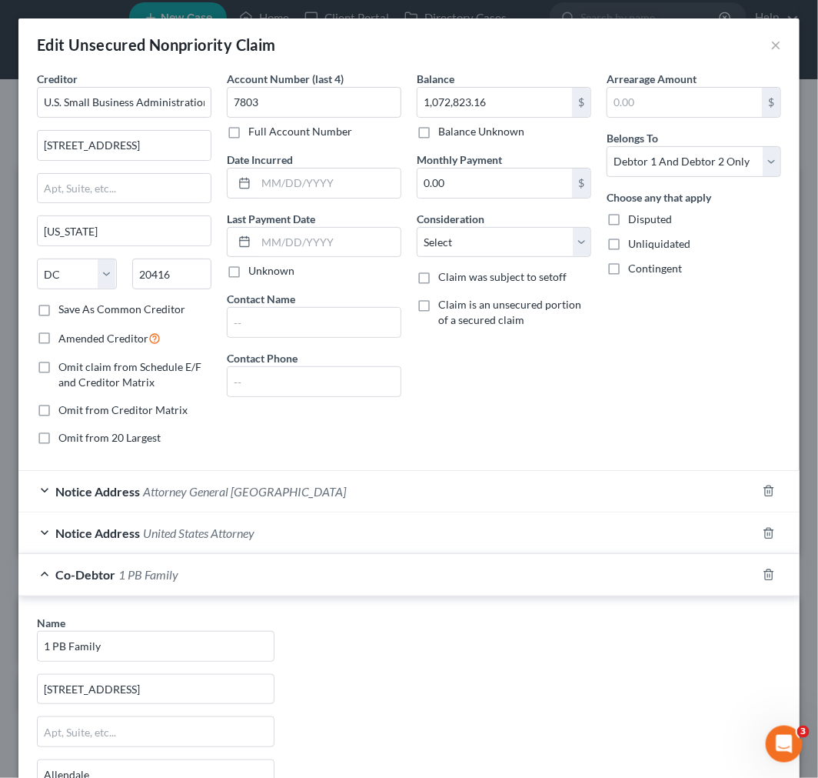
click at [412, 404] on div "Balance 1,072,823.16 $ Balance Unknown Balance Undetermined 1,072,823.16 $ Bala…" at bounding box center [504, 264] width 190 height 387
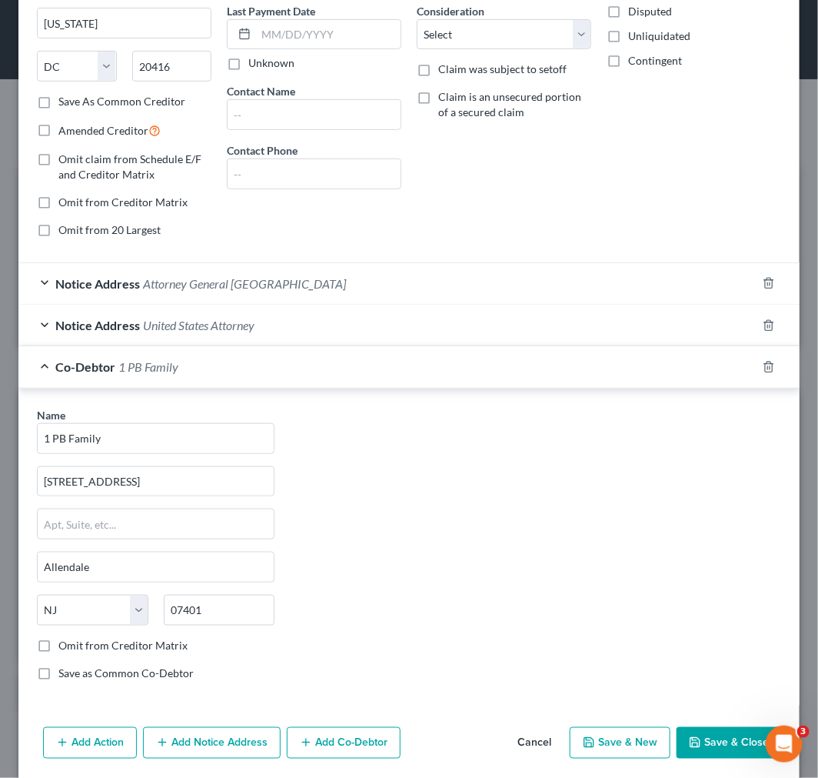
scroll to position [265, 0]
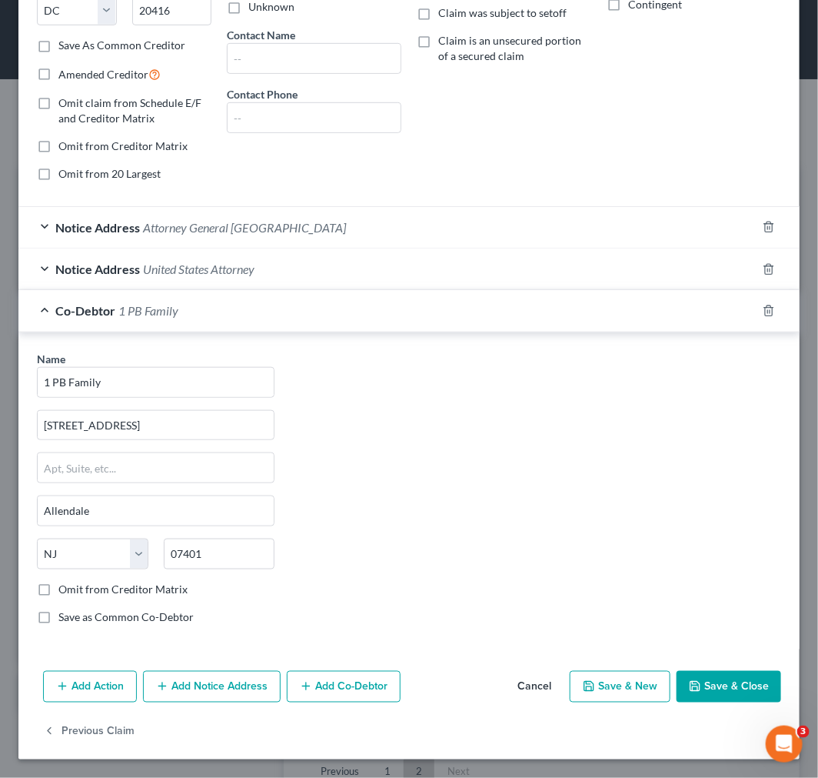
click at [350, 305] on div "Co-Debtor 1 PB Family" at bounding box center [387, 310] width 738 height 41
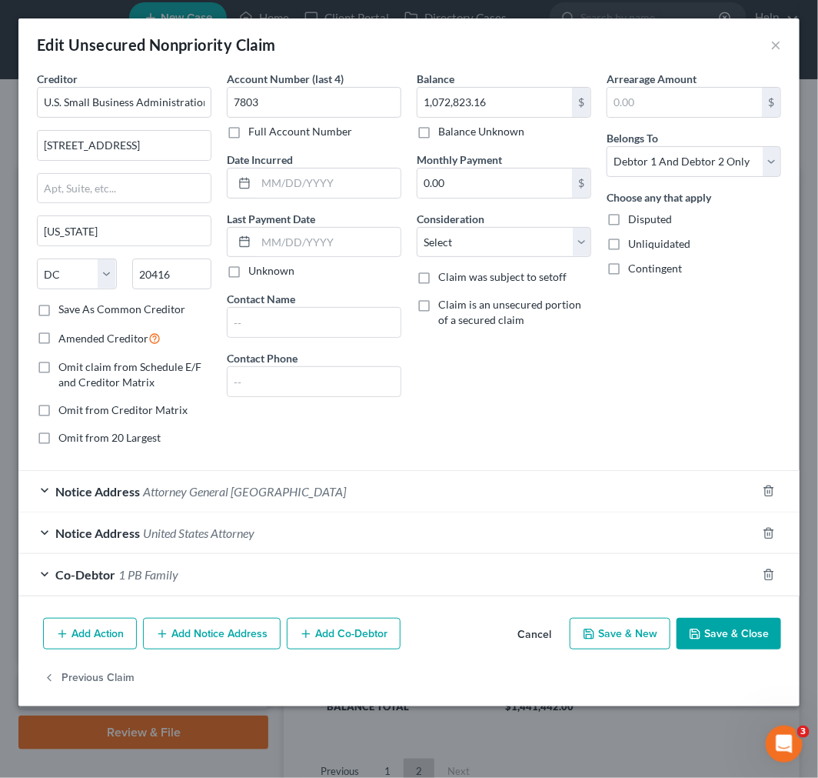
click at [282, 581] on div "Co-Debtor 1 PB Family" at bounding box center [387, 574] width 738 height 41
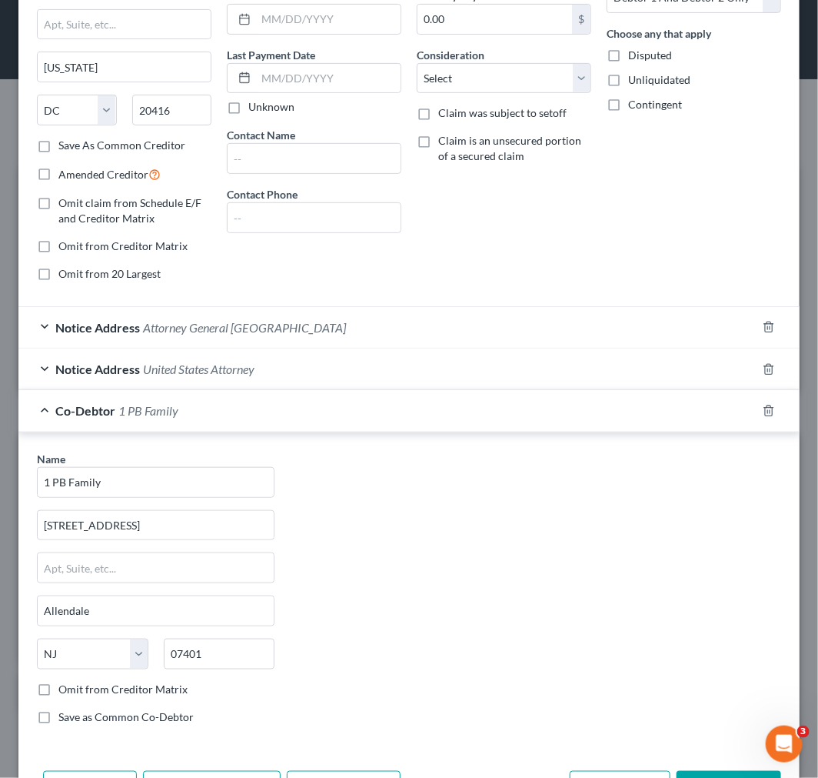
scroll to position [265, 0]
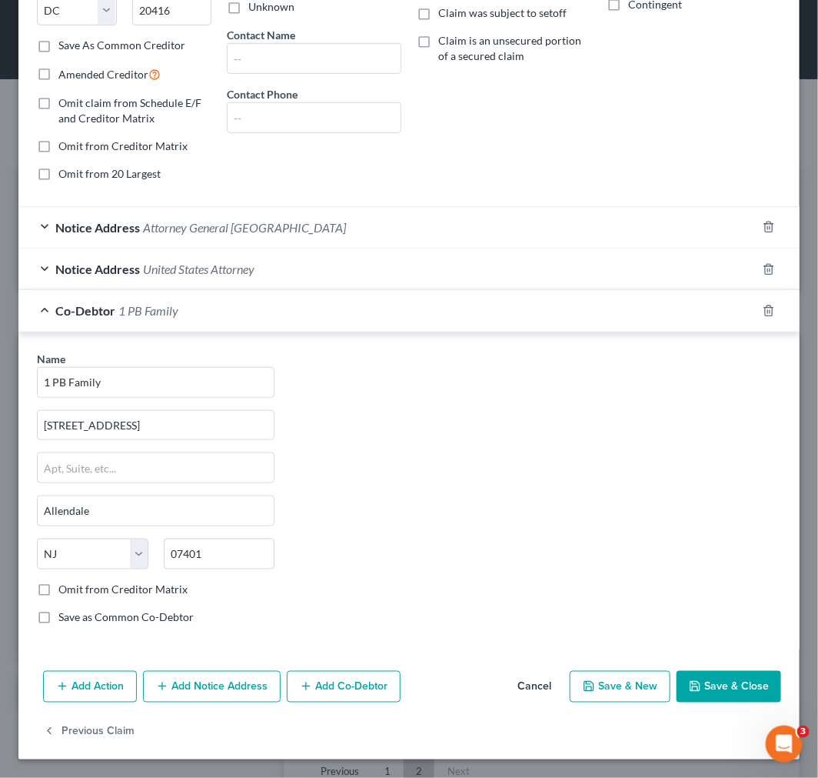
click at [628, 685] on button "Save & New" at bounding box center [620, 687] width 101 height 32
select select "2"
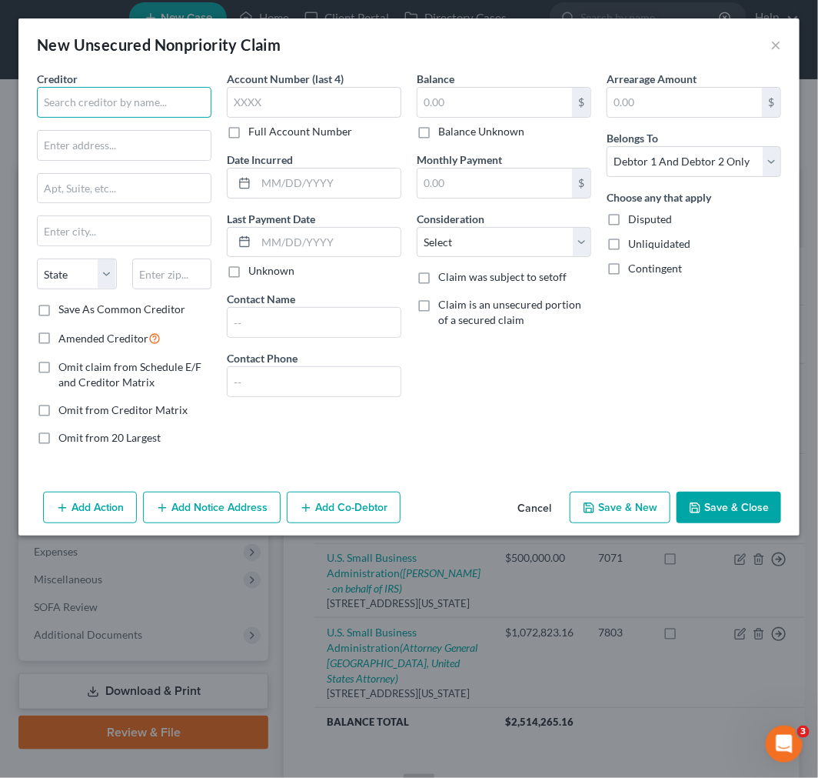
click at [88, 103] on input "text" at bounding box center [124, 102] width 175 height 31
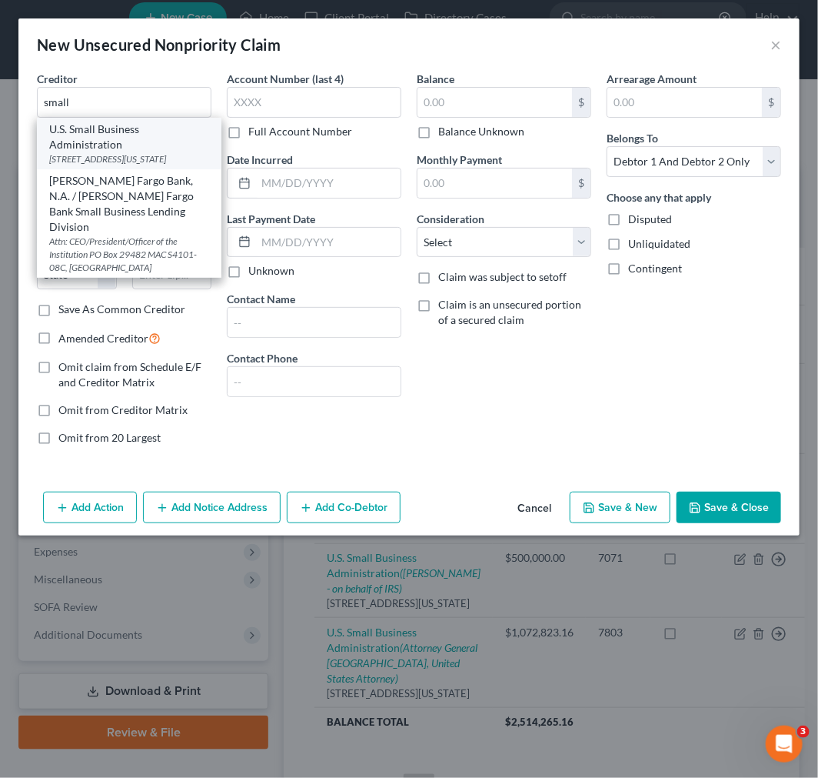
click at [132, 159] on div "409 3rd Street, SW, Washington, DC 20416" at bounding box center [129, 158] width 160 height 13
type input "U.S. Small Business Administration"
type input "409 3rd Street, SW"
type input "Washington"
select select "8"
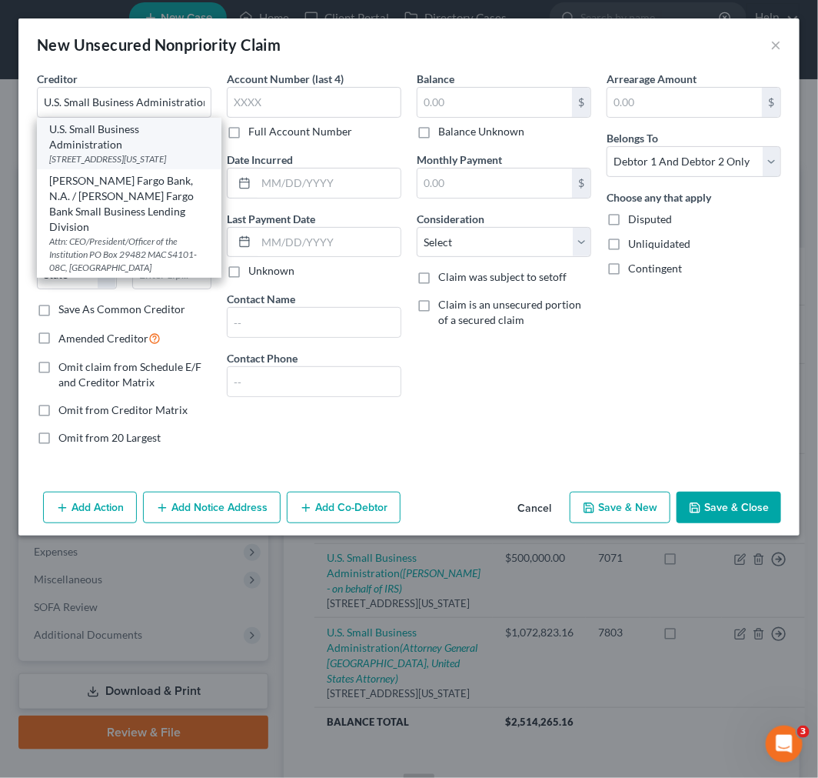
type input "20416"
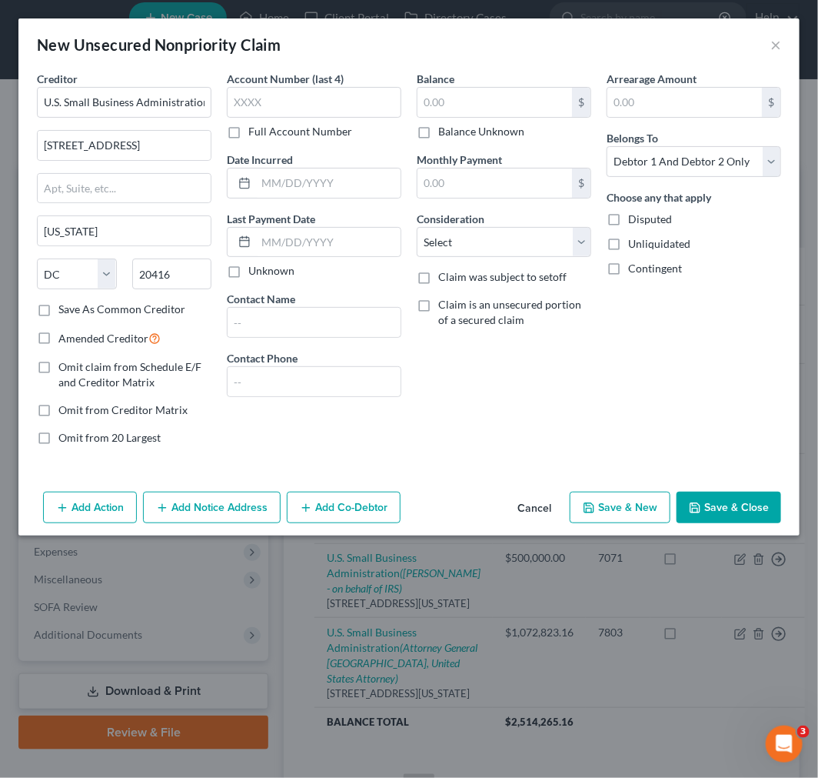
click at [269, 508] on button "Add Notice Address" at bounding box center [212, 508] width 138 height 32
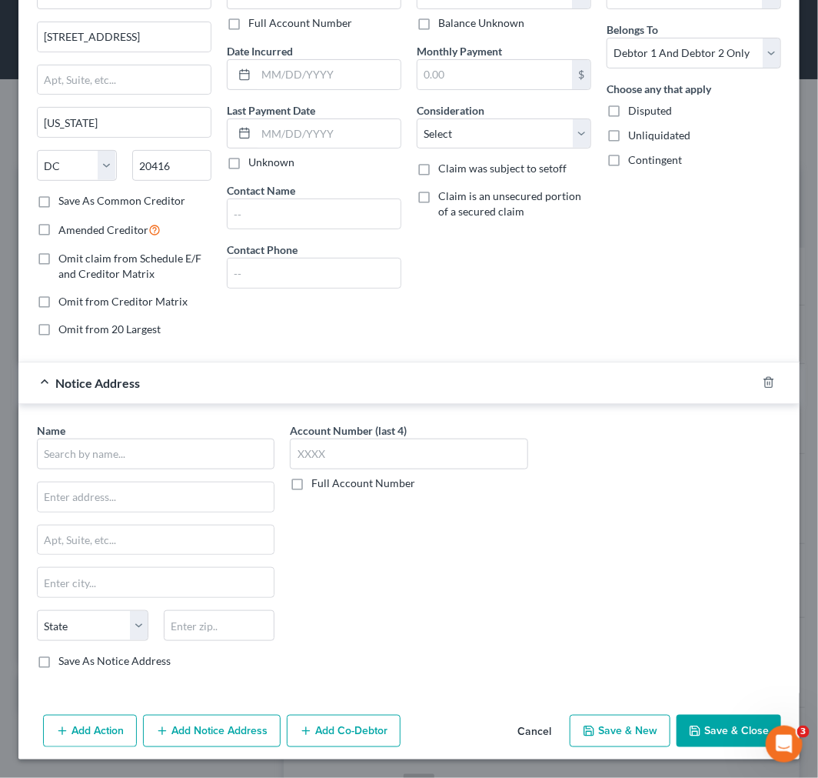
scroll to position [109, 0]
click at [201, 463] on input "text" at bounding box center [156, 453] width 238 height 31
type input "u"
click at [201, 459] on input "us attorney" at bounding box center [156, 453] width 238 height 31
type input "us attorney"
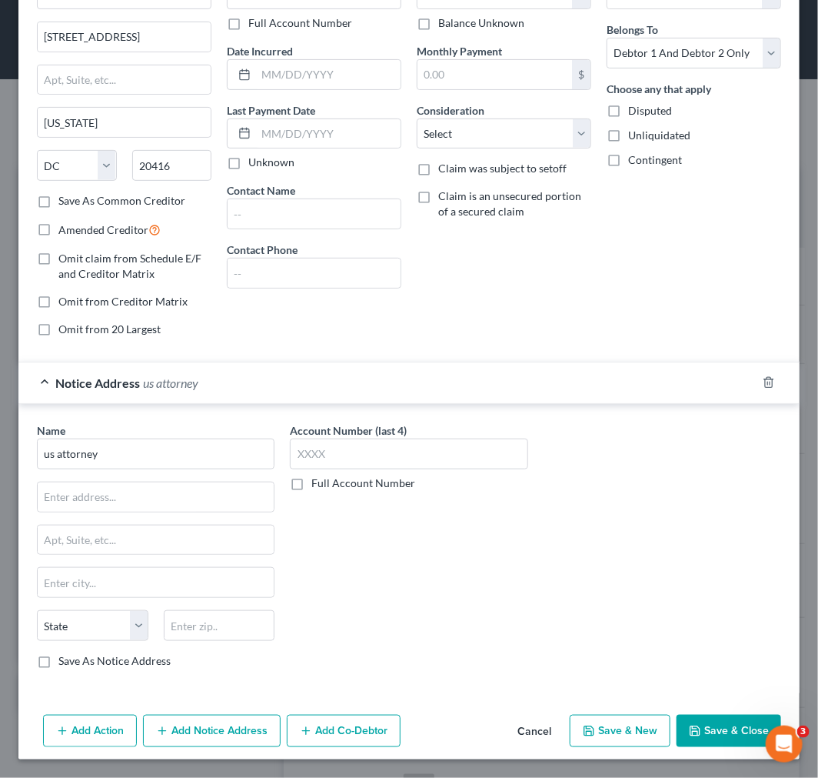
click at [305, 513] on div "Account Number (last 4) Full Account Number" at bounding box center [408, 551] width 253 height 258
click at [164, 460] on input "us attorney" at bounding box center [156, 453] width 238 height 31
drag, startPoint x: 120, startPoint y: 462, endPoint x: 77, endPoint y: 448, distance: 45.2
click at [116, 462] on input "us attorney" at bounding box center [156, 453] width 238 height 31
click at [75, 448] on input "us attorney" at bounding box center [156, 453] width 238 height 31
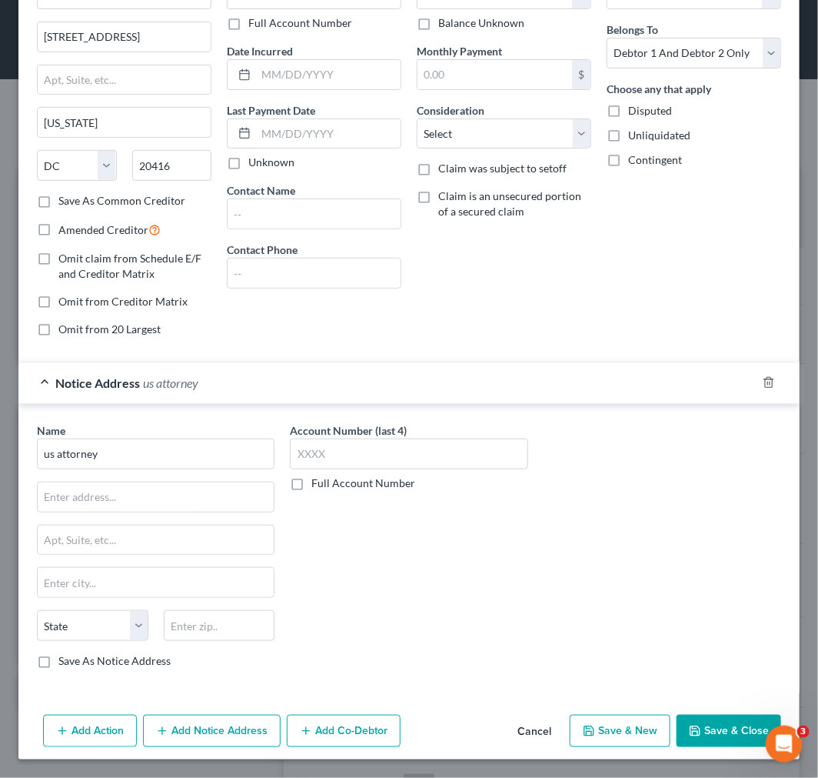
click at [206, 736] on button "Add Notice Address" at bounding box center [212, 731] width 138 height 32
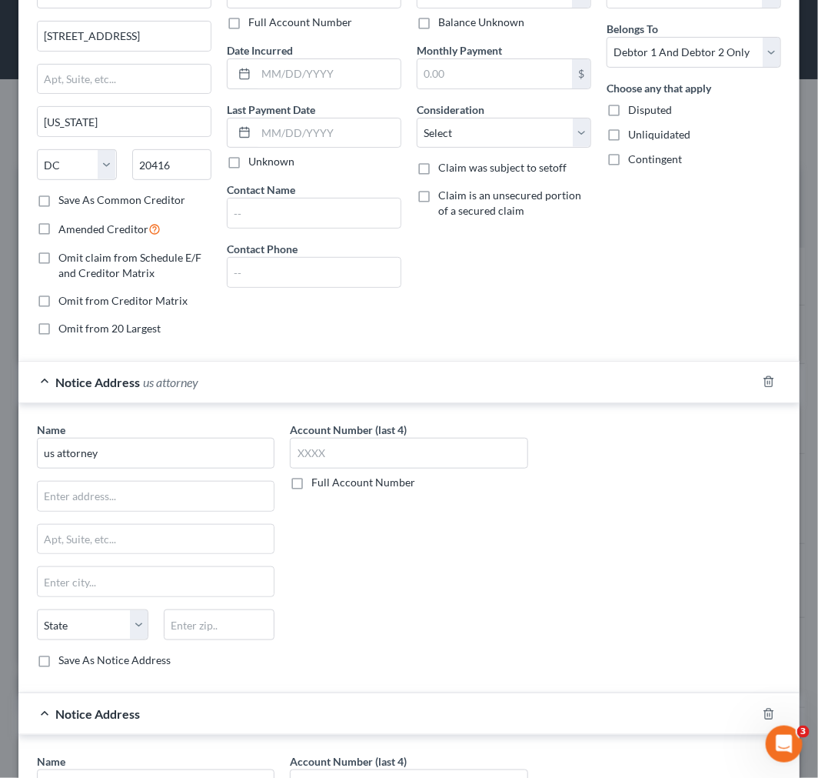
click at [757, 371] on div at bounding box center [778, 381] width 43 height 25
click at [763, 380] on icon "button" at bounding box center [769, 381] width 12 height 12
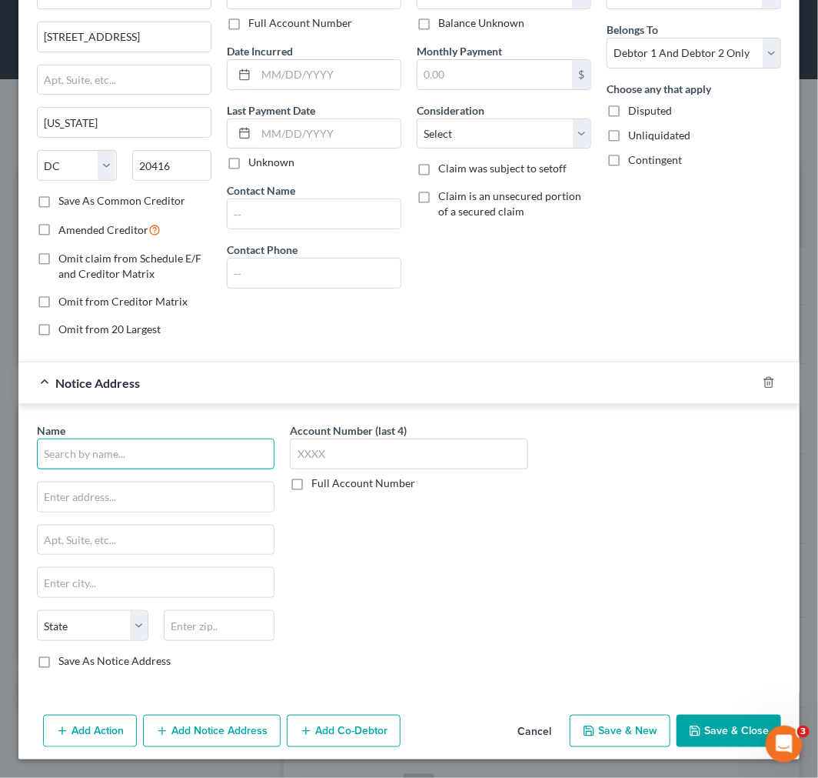
click at [108, 466] on input "text" at bounding box center [156, 453] width 238 height 31
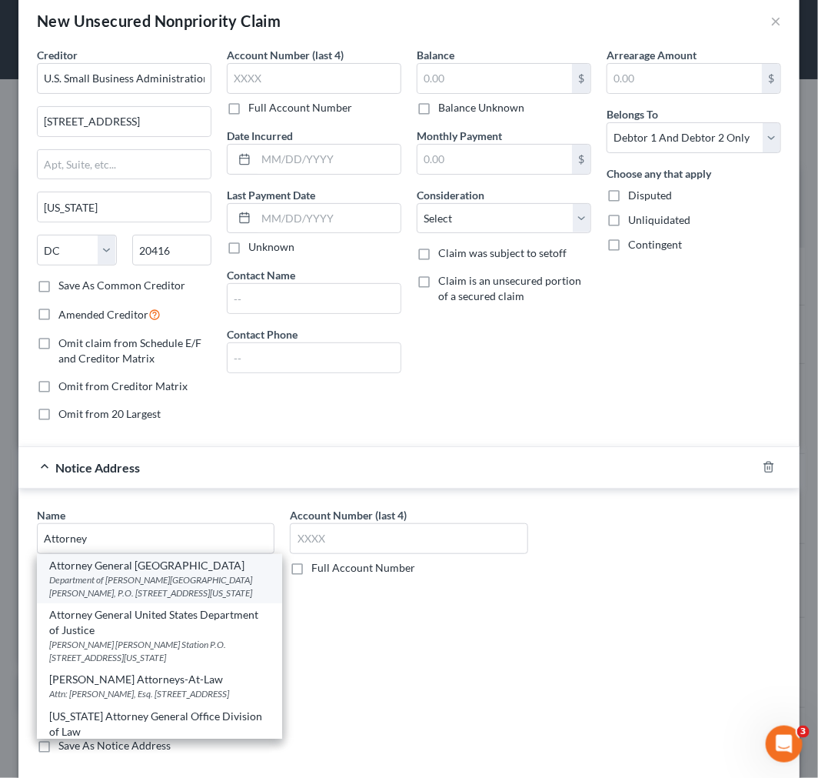
click at [173, 585] on div "Department of Justice Ben Franklin Station, P.O. Box 683, Washington, DC 20044" at bounding box center [159, 586] width 221 height 26
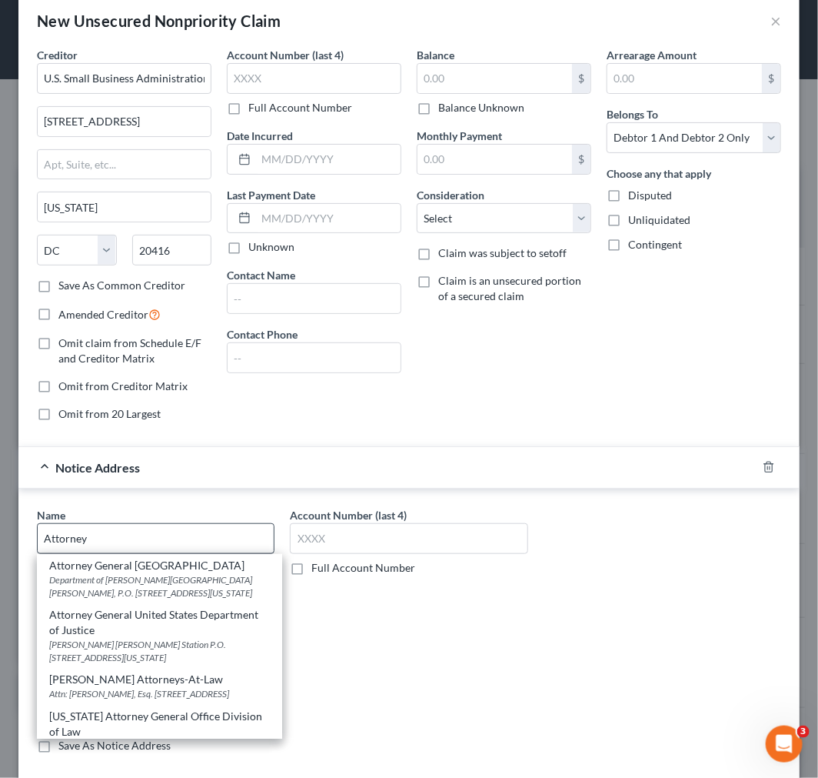
type input "Attorney General United States"
type input "Department of Justice"
type input "Ben Franklin Station, P.O. Box 683"
type input "Washington"
select select "8"
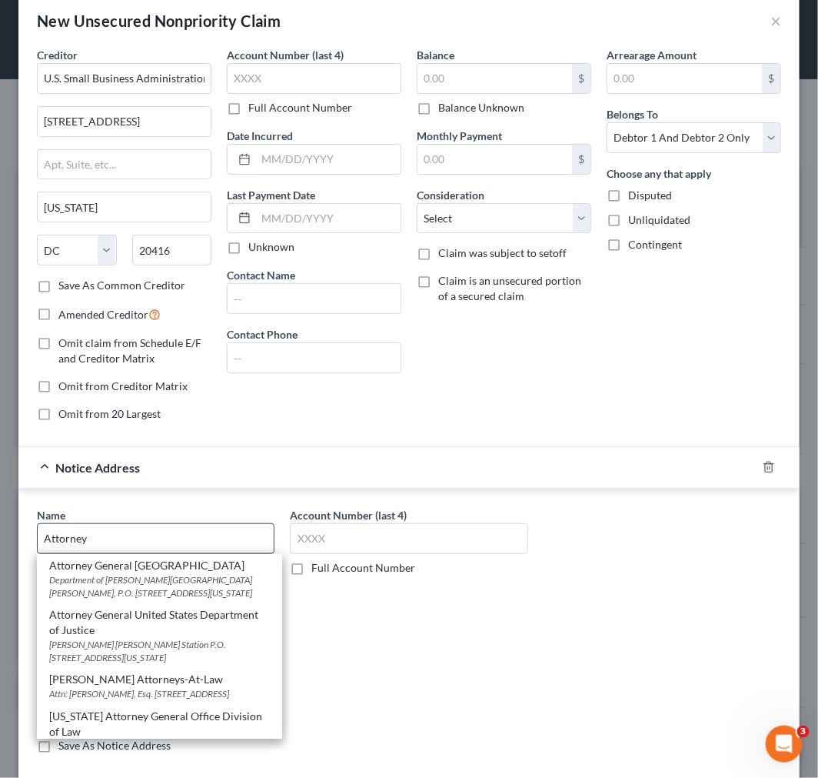
type input "20044"
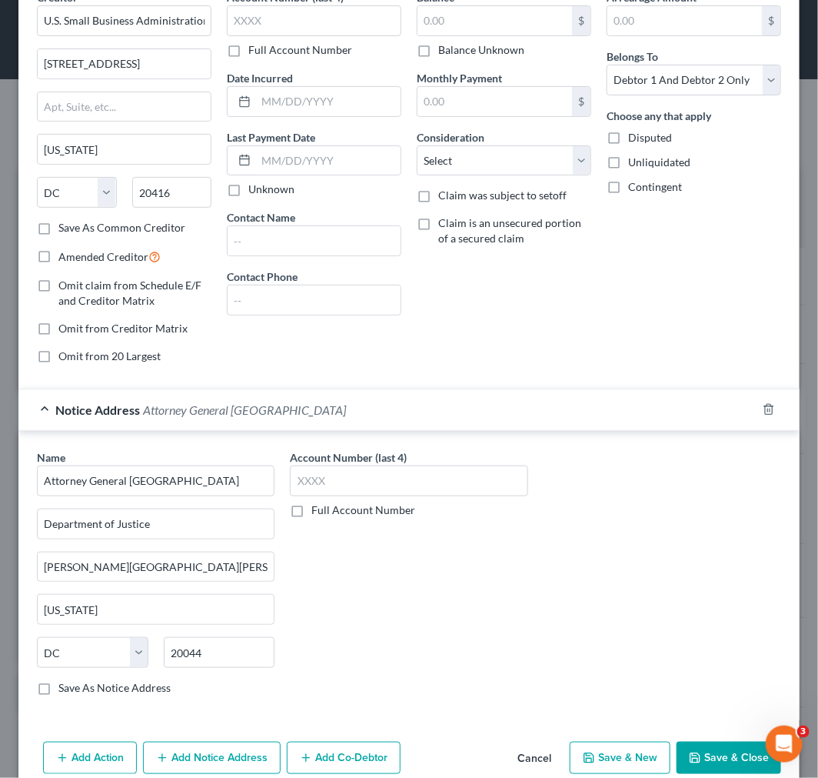
scroll to position [109, 0]
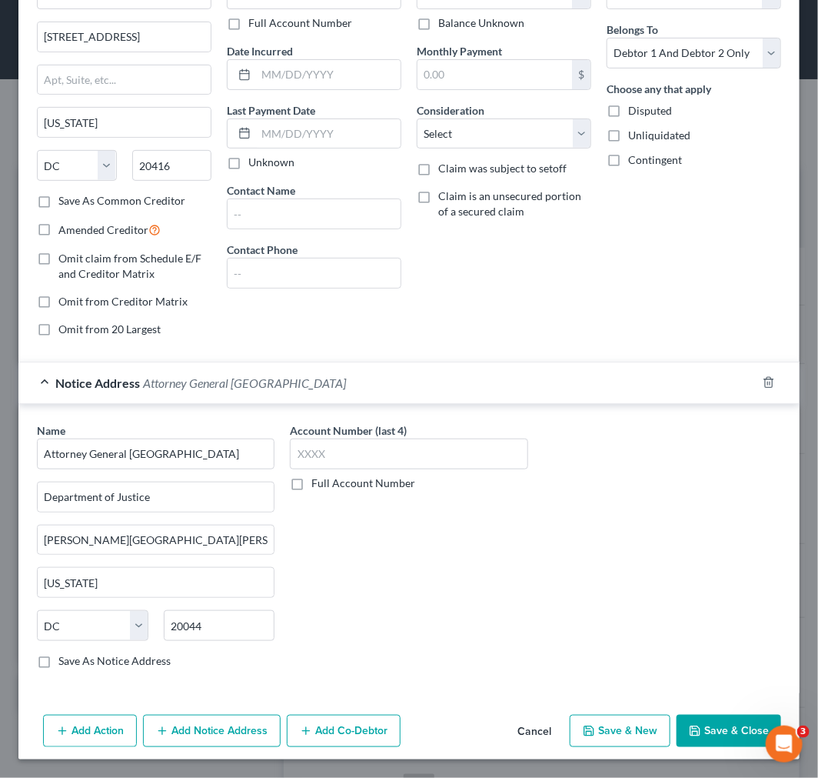
click at [143, 663] on label "Save As Notice Address" at bounding box center [114, 660] width 112 height 15
click at [75, 663] on input "Save As Notice Address" at bounding box center [70, 658] width 10 height 10
checkbox input "true"
click at [212, 727] on button "Add Notice Address" at bounding box center [212, 731] width 138 height 32
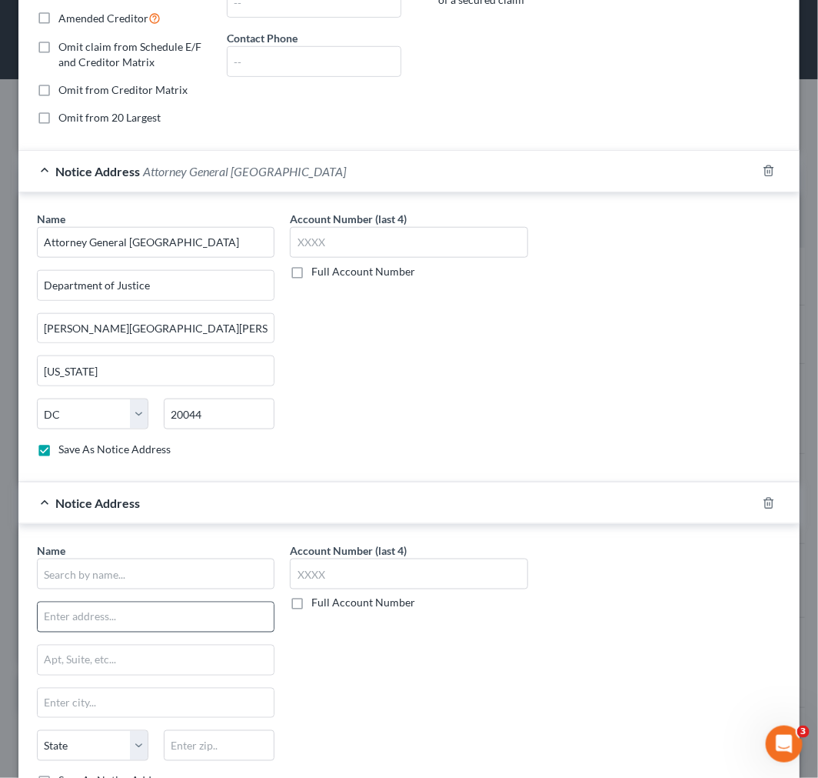
scroll to position [365, 0]
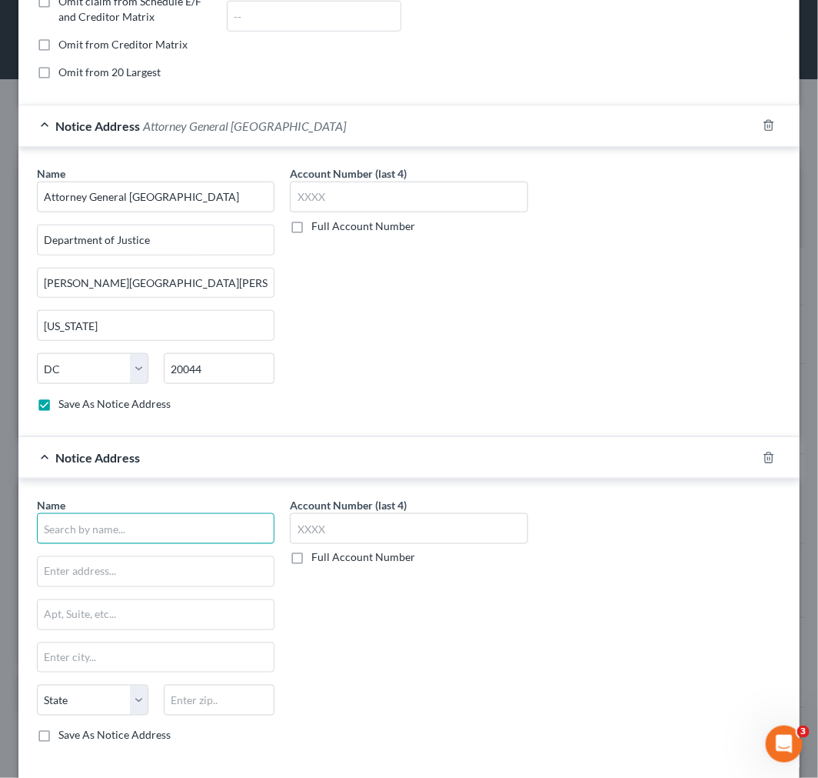
click at [123, 525] on input "text" at bounding box center [156, 528] width 238 height 31
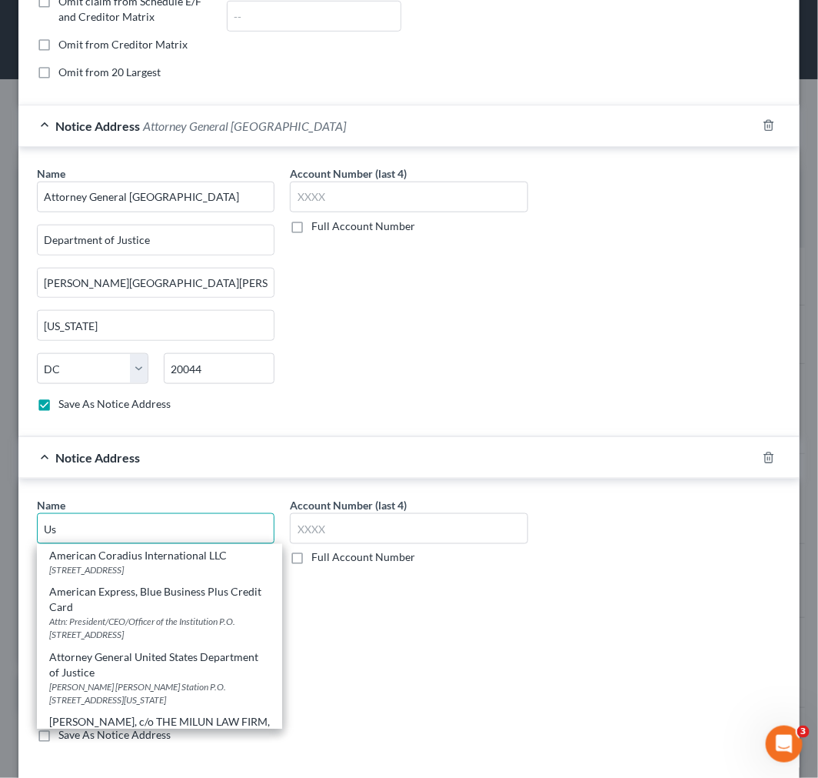
drag, startPoint x: 123, startPoint y: 525, endPoint x: -2, endPoint y: 359, distance: 207.7
click at [0, 359] on html "Home New Case Client Portal Directory Cases Scura Wigfield, Heyer, Stevens & Ca…" at bounding box center [409, 458] width 818 height 936
type input "Us"
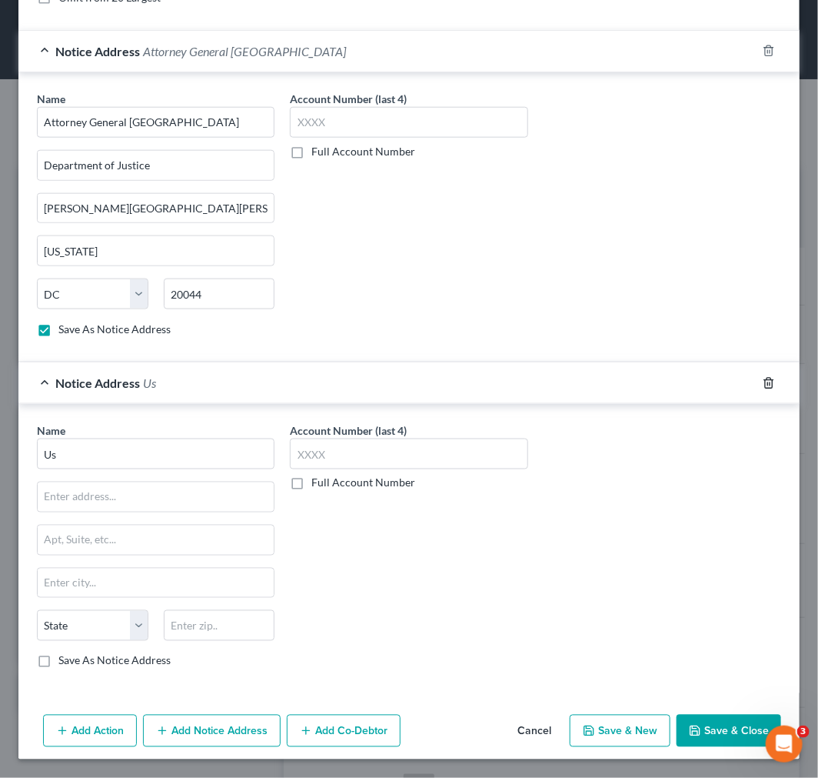
drag, startPoint x: 759, startPoint y: 382, endPoint x: 739, endPoint y: 405, distance: 30.5
click at [763, 382] on icon "button" at bounding box center [769, 383] width 12 height 12
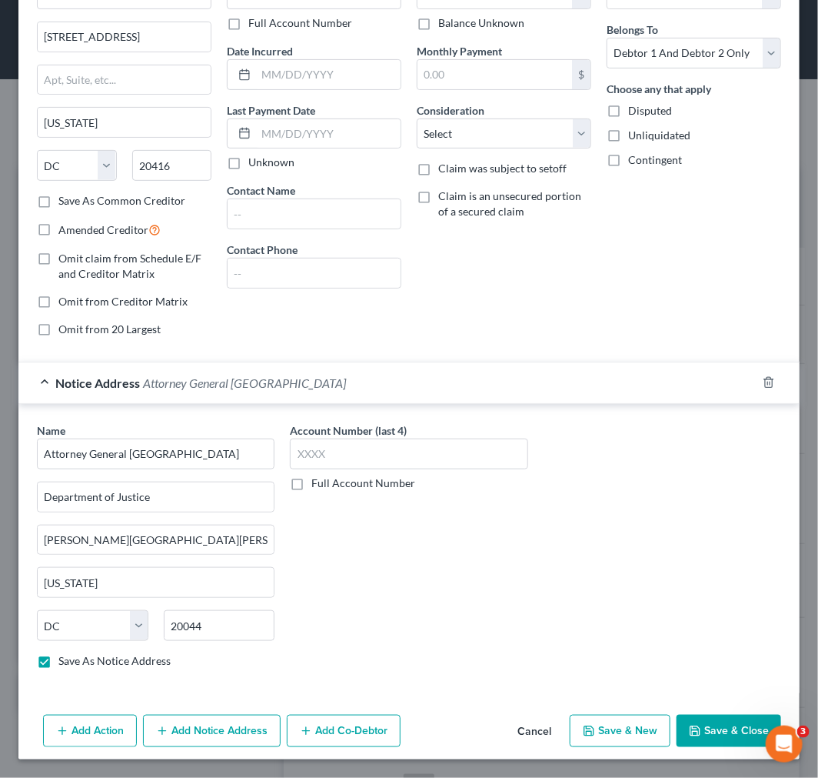
scroll to position [109, 0]
click at [605, 737] on button "Save & New" at bounding box center [620, 731] width 101 height 32
checkbox input "false"
select select "2"
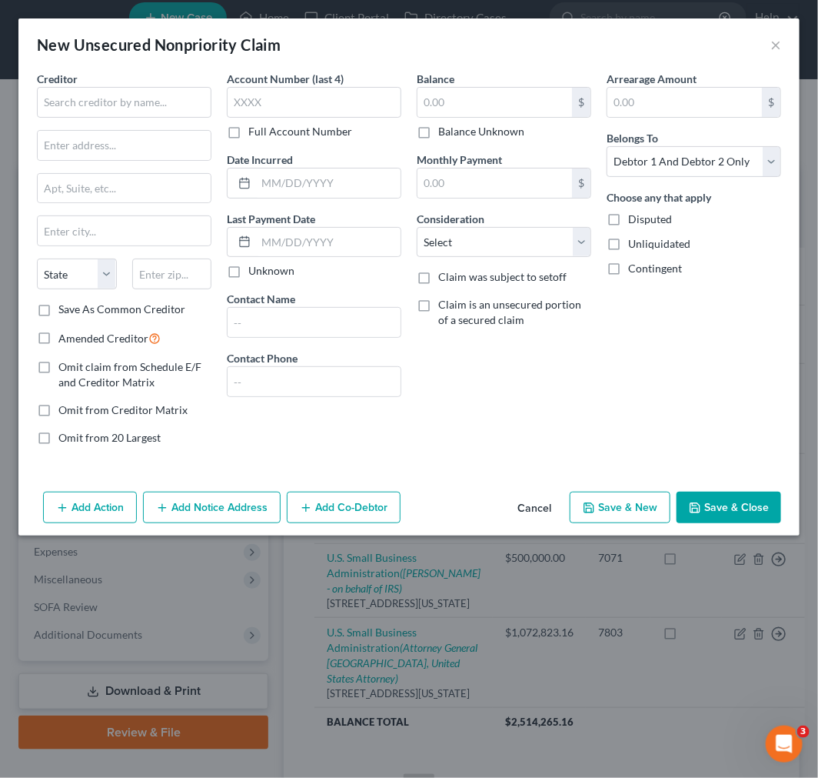
type input "0.00"
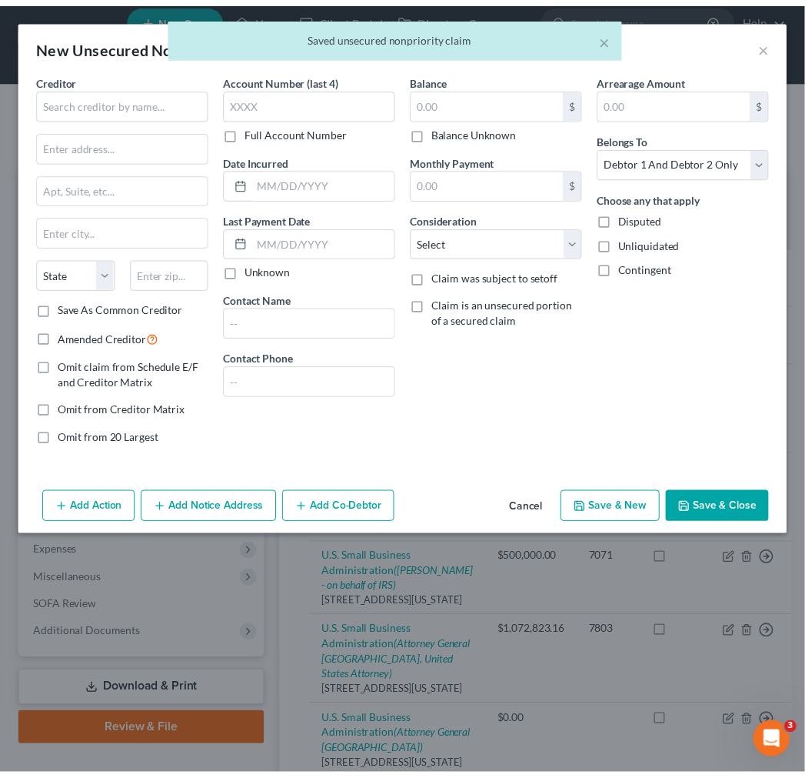
scroll to position [0, 0]
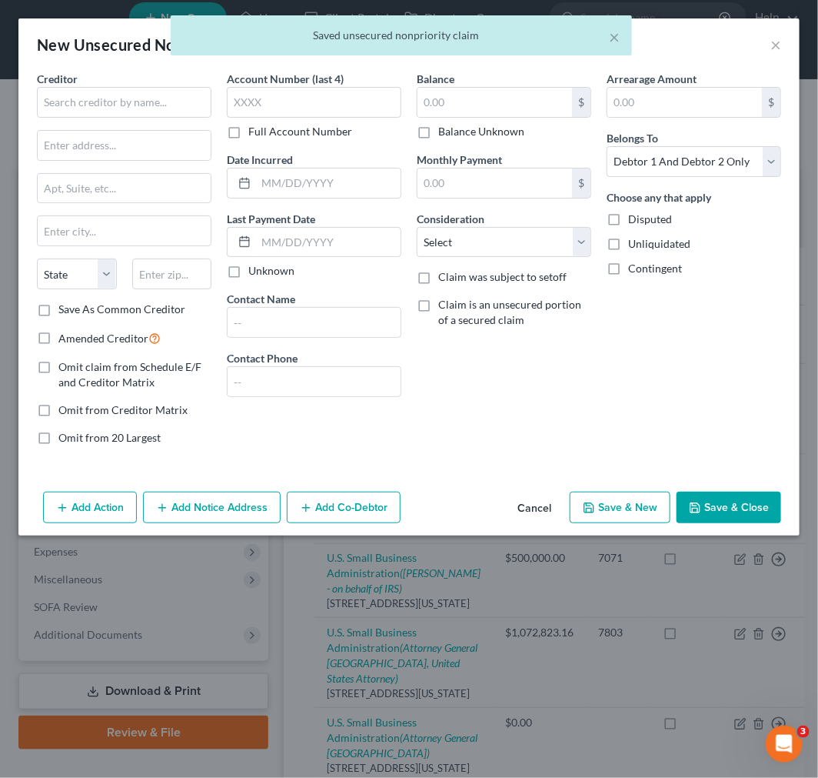
click at [534, 506] on button "Cancel" at bounding box center [534, 508] width 58 height 31
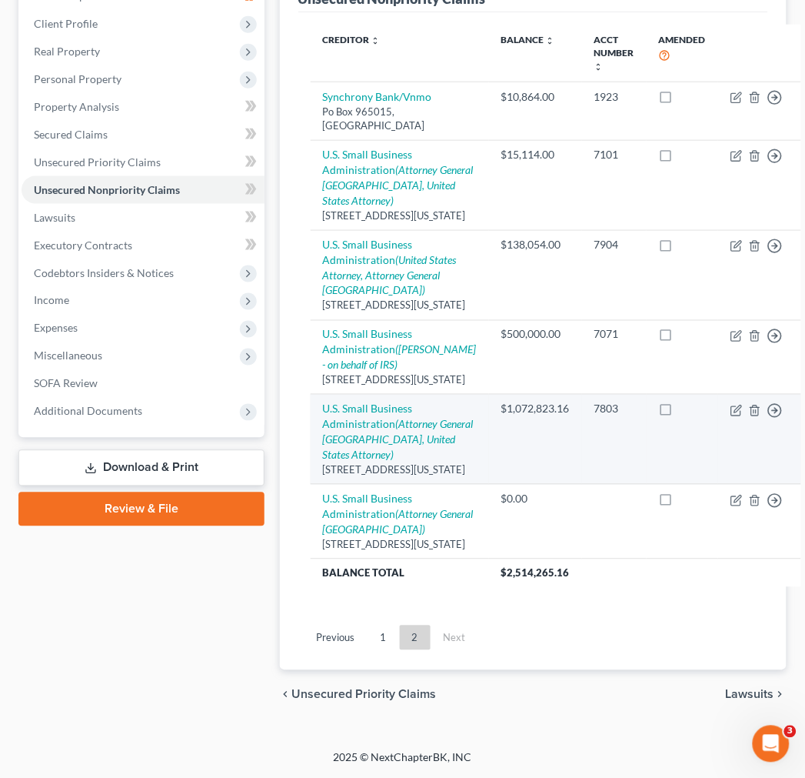
scroll to position [397, 0]
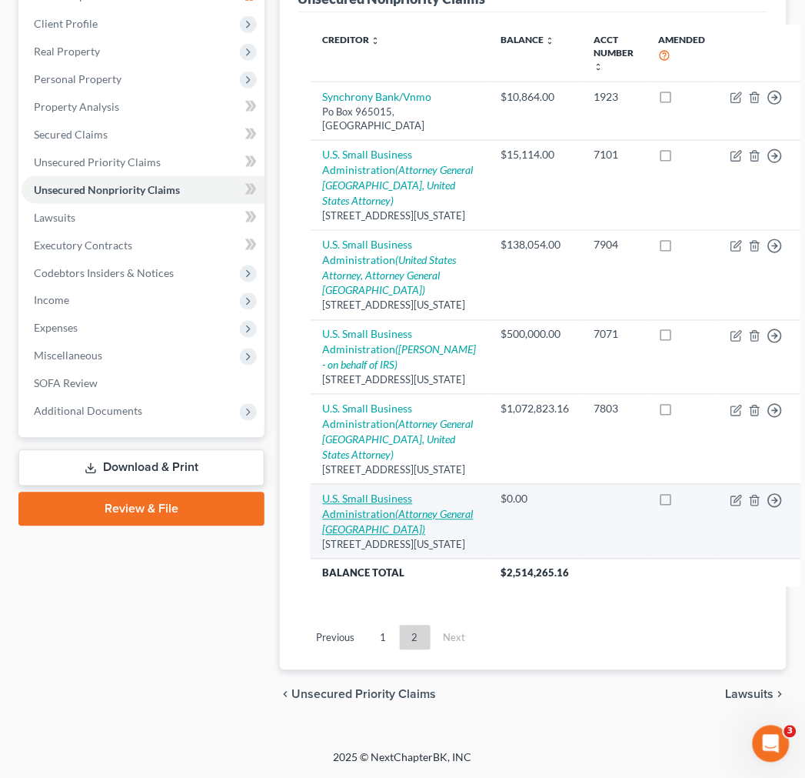
click at [367, 508] on icon "(Attorney General United States)" at bounding box center [398, 522] width 151 height 28
select select "8"
select select "2"
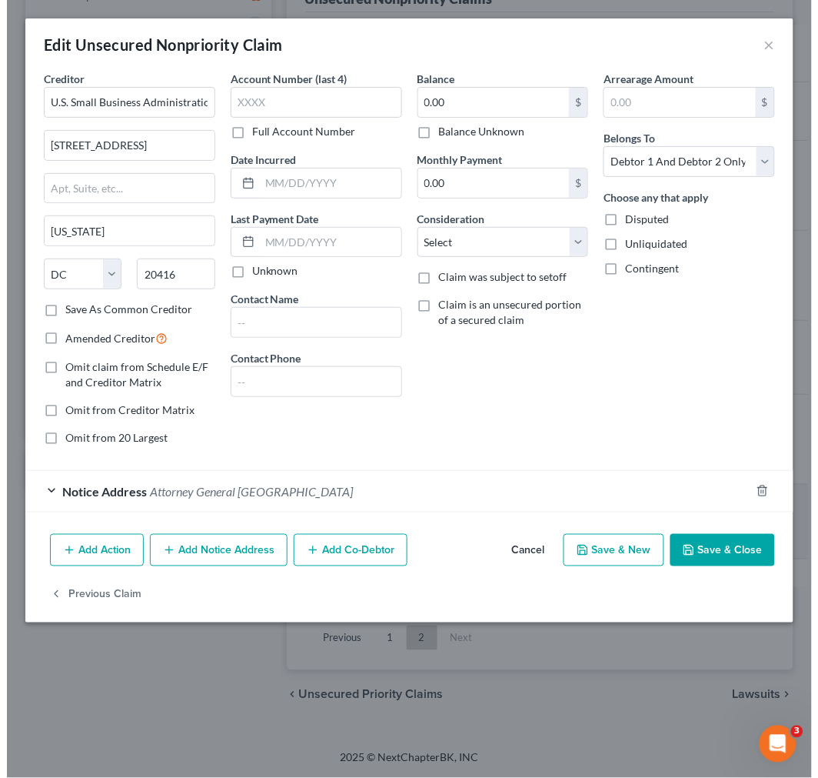
scroll to position [366, 0]
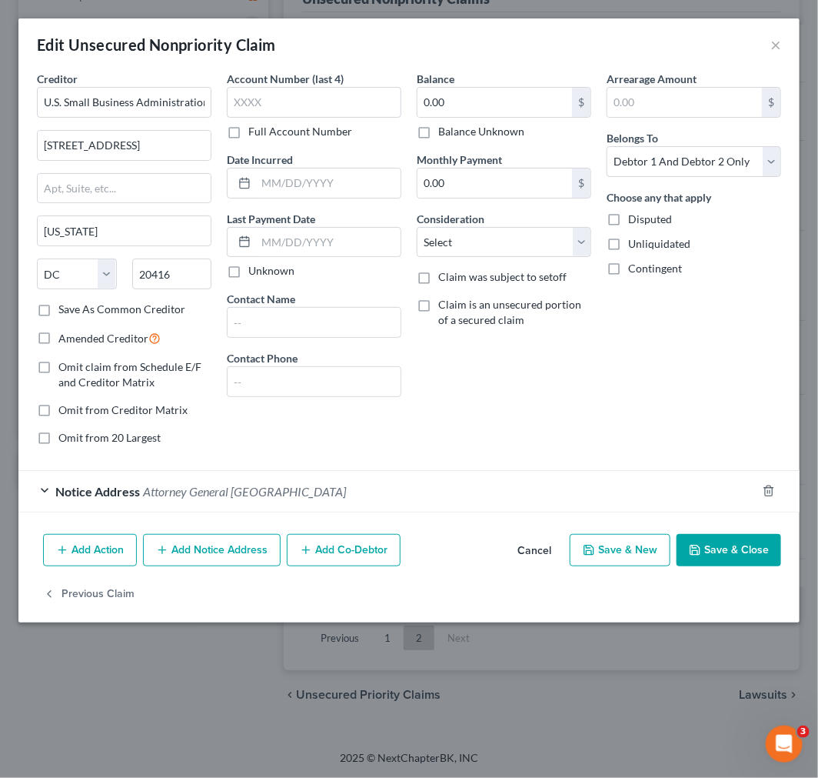
click at [251, 549] on button "Add Notice Address" at bounding box center [212, 550] width 138 height 32
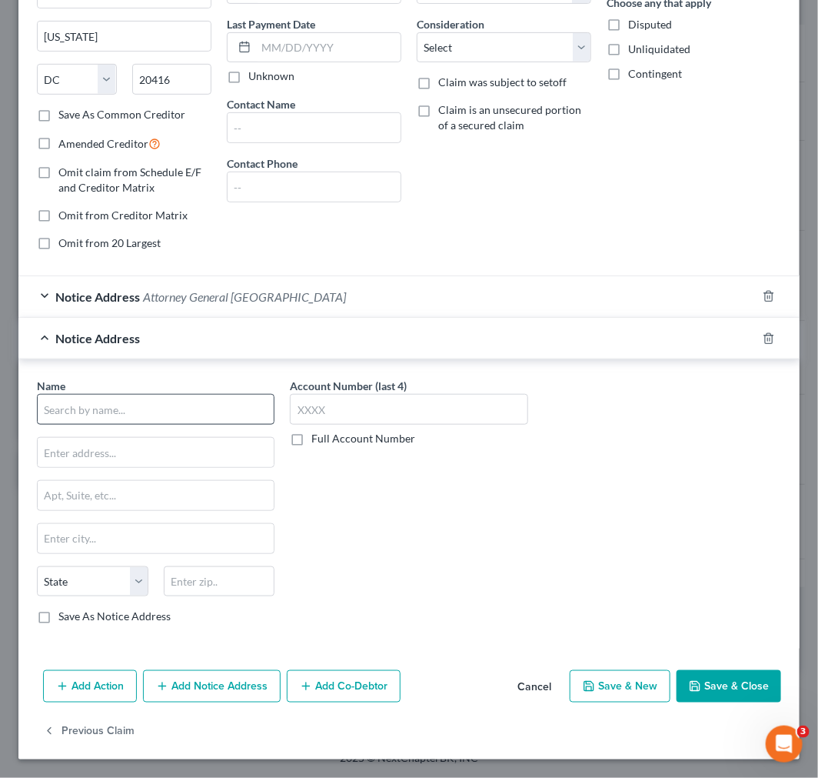
scroll to position [195, 0]
click at [149, 415] on input "text" at bounding box center [156, 409] width 238 height 31
drag, startPoint x: 157, startPoint y: 418, endPoint x: 135, endPoint y: 375, distance: 48.9
click at [156, 414] on input "United states" at bounding box center [156, 409] width 238 height 31
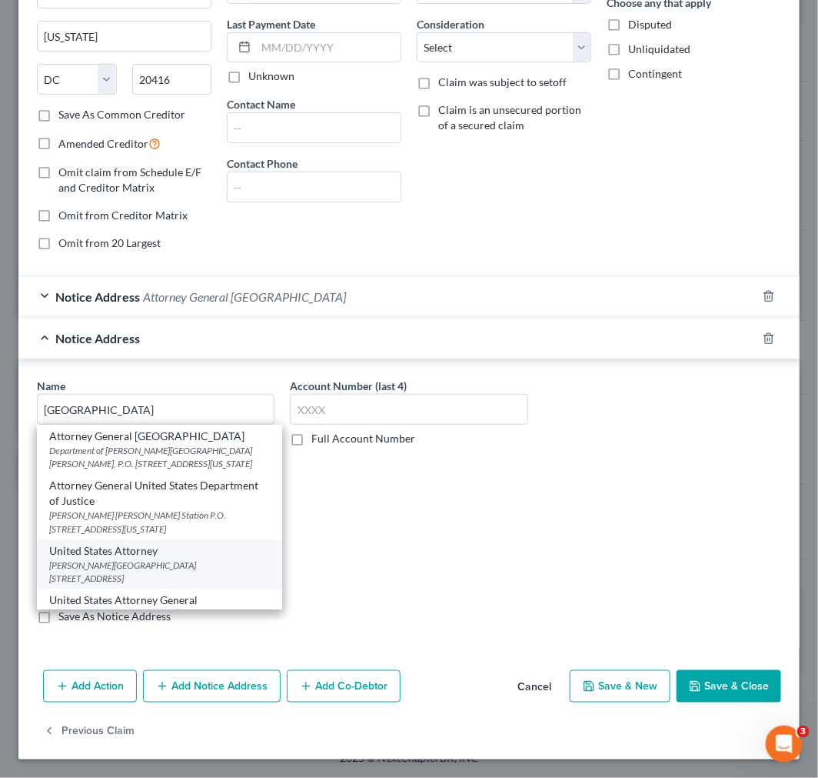
click at [177, 571] on div "Peter Rodino Federal Building 970 Broad Street, Suite 700, Newark, NJ 07102" at bounding box center [159, 571] width 221 height 26
type input "United States Attorney"
type input "Peter Rodino Federal Building"
type input "970 Broad Street, Suite 700"
type input "Newark"
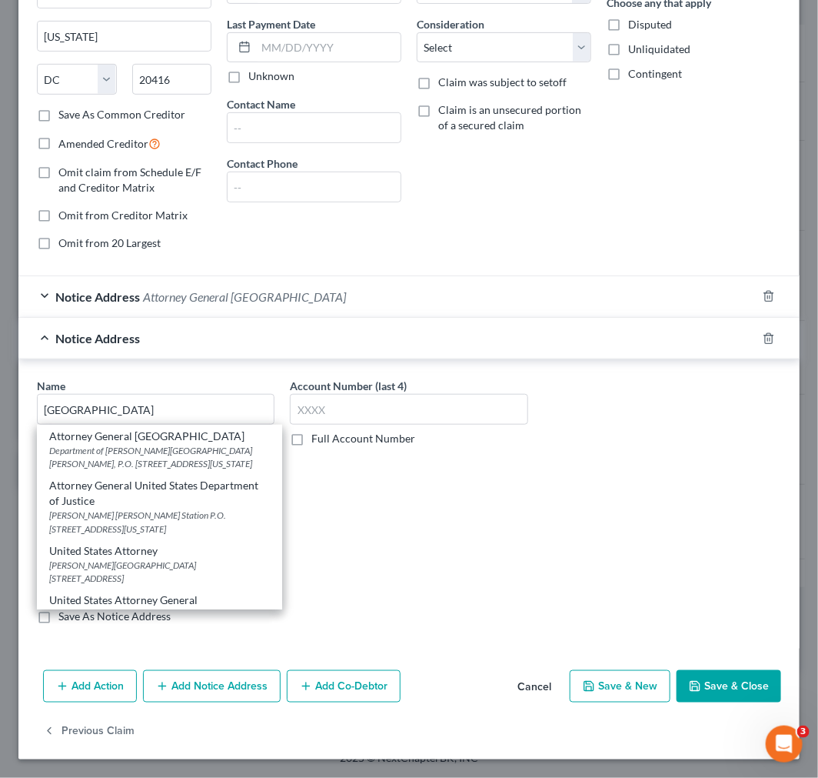
select select "33"
type input "07102"
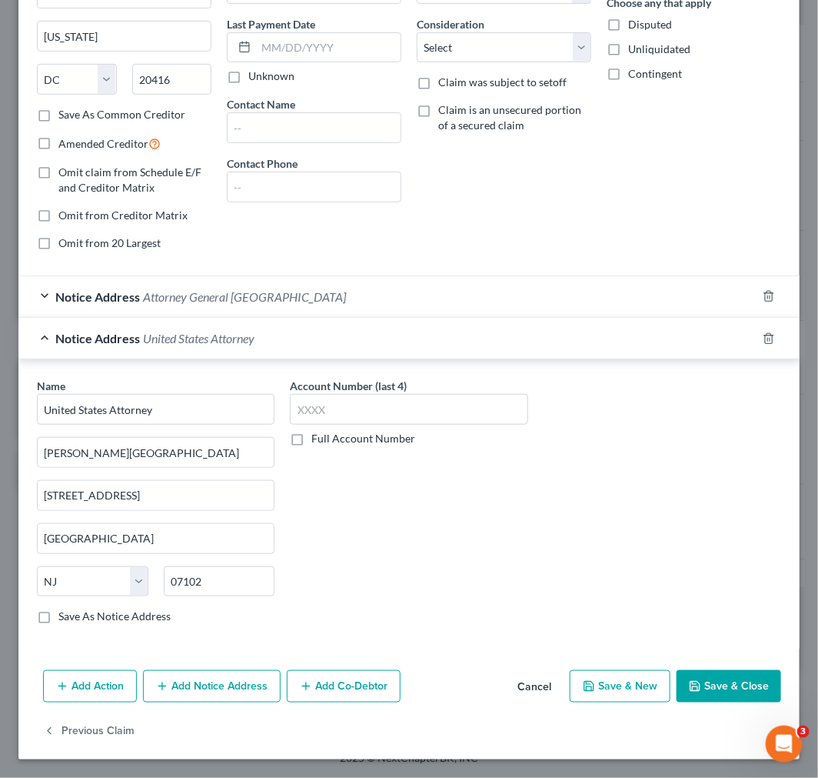
click at [351, 510] on div "Account Number (last 4) Full Account Number" at bounding box center [408, 507] width 253 height 258
click at [209, 682] on button "Add Notice Address" at bounding box center [212, 686] width 138 height 32
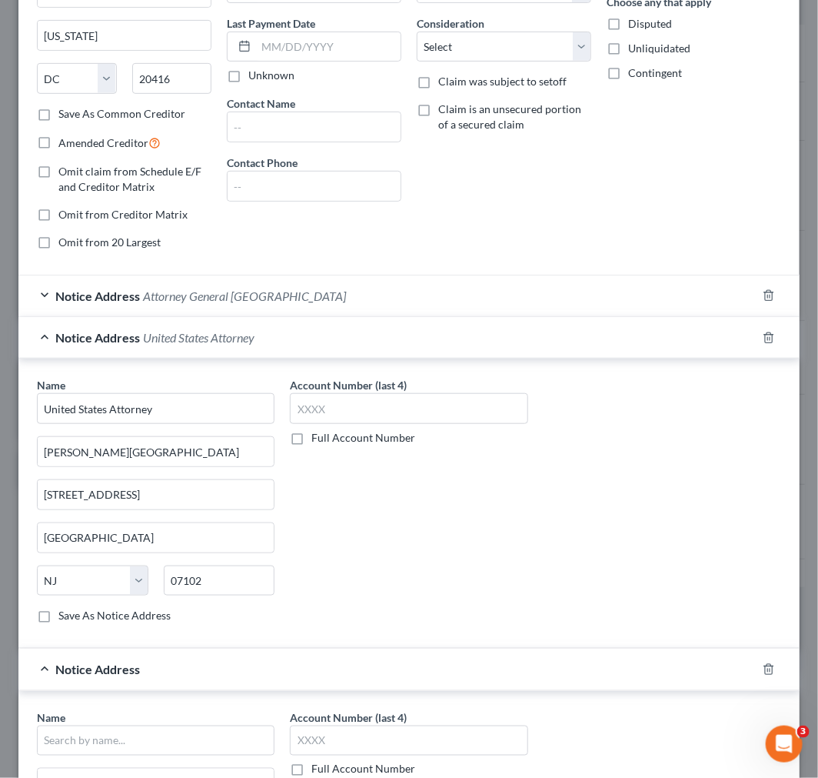
click at [281, 342] on div "Notice Address United States Attorney" at bounding box center [387, 337] width 738 height 41
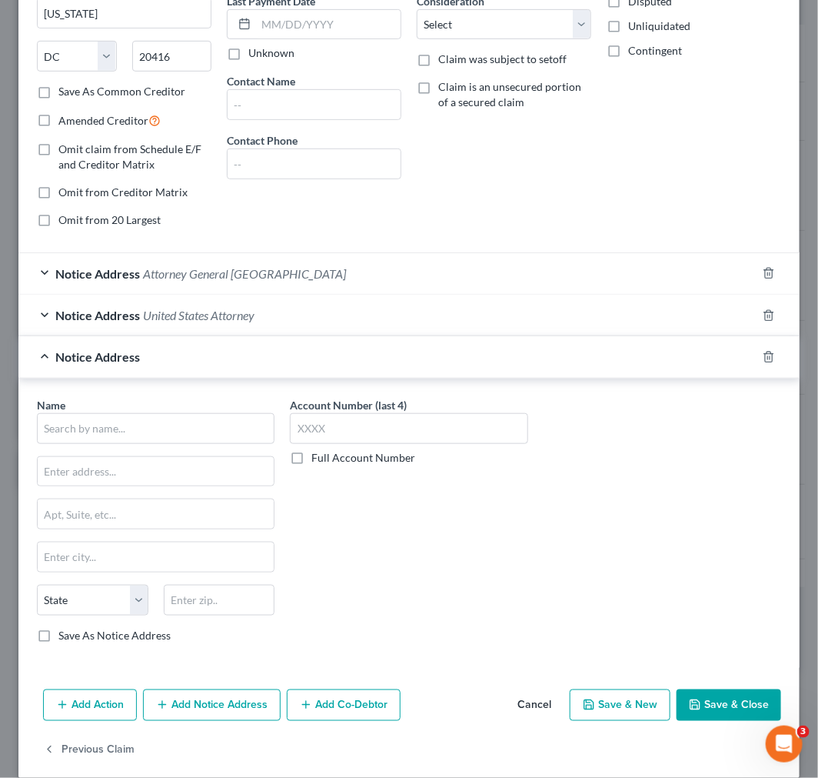
scroll to position [237, 0]
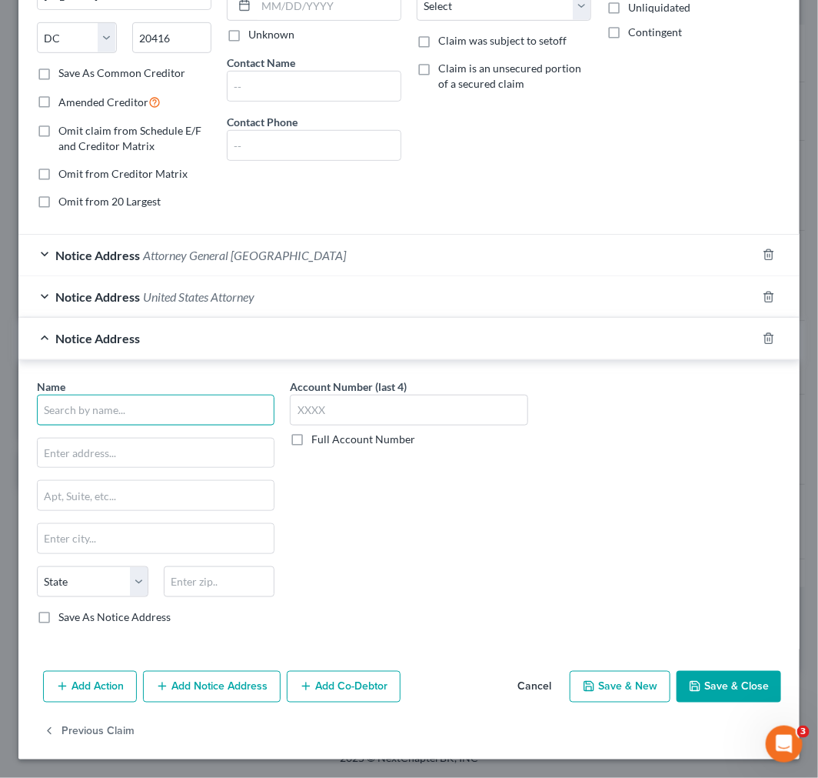
click at [132, 410] on input "text" at bounding box center [156, 410] width 238 height 31
click at [129, 345] on div "Notice Address" at bounding box center [387, 338] width 738 height 41
click at [763, 339] on icon "button" at bounding box center [769, 338] width 12 height 12
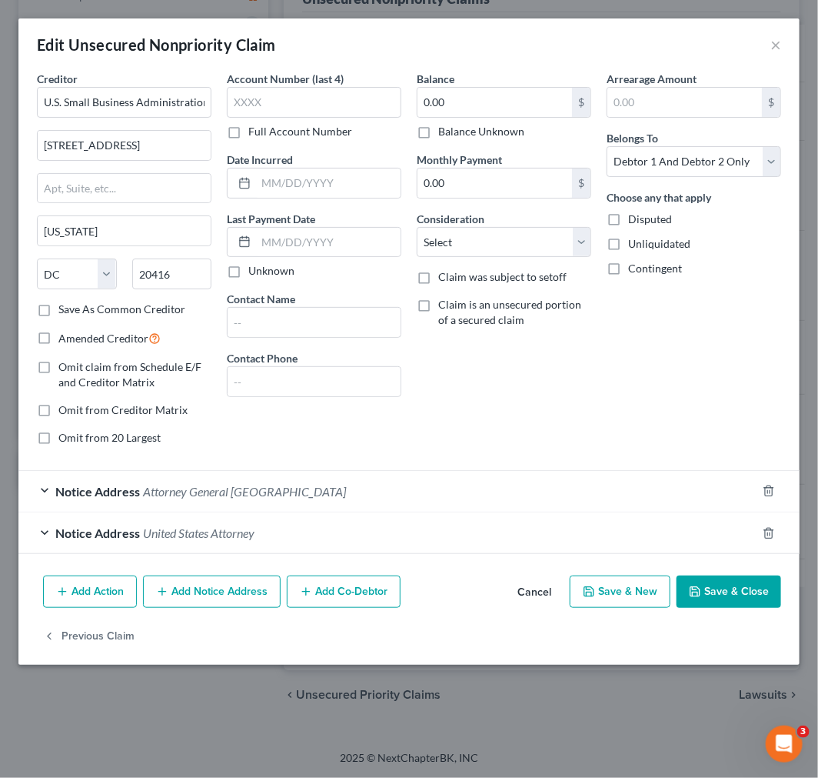
scroll to position [0, 0]
click at [343, 589] on button "Add Co-Debtor" at bounding box center [344, 591] width 114 height 32
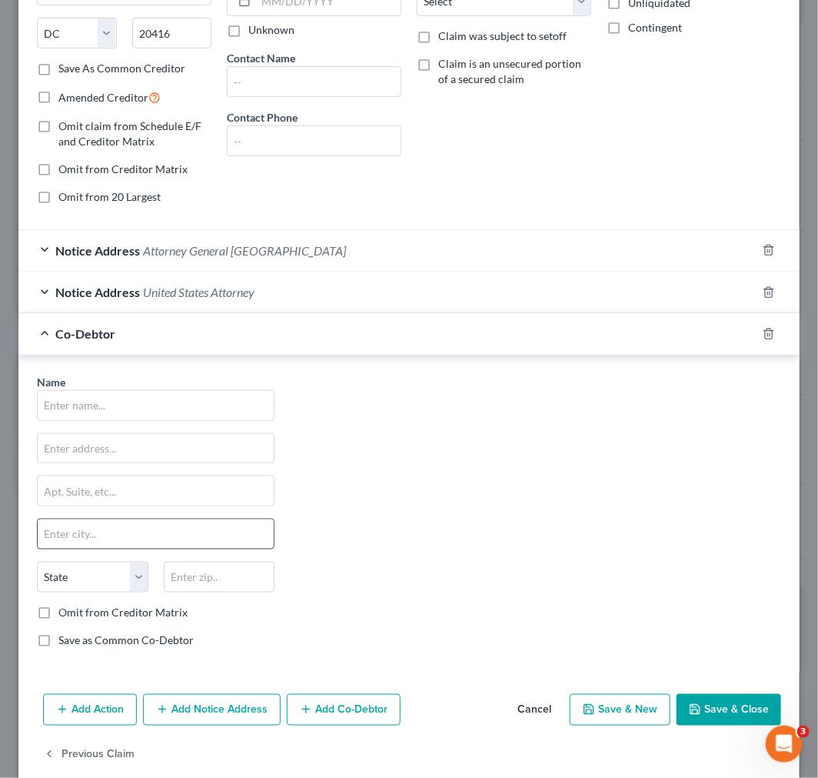
scroll to position [256, 0]
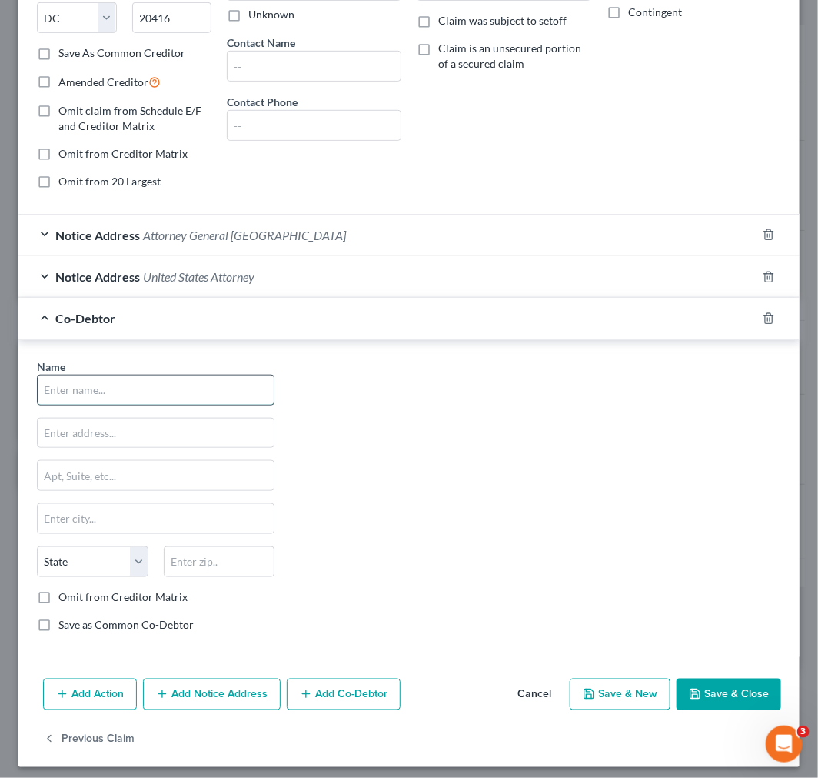
click at [112, 398] on input "text" at bounding box center [156, 389] width 236 height 29
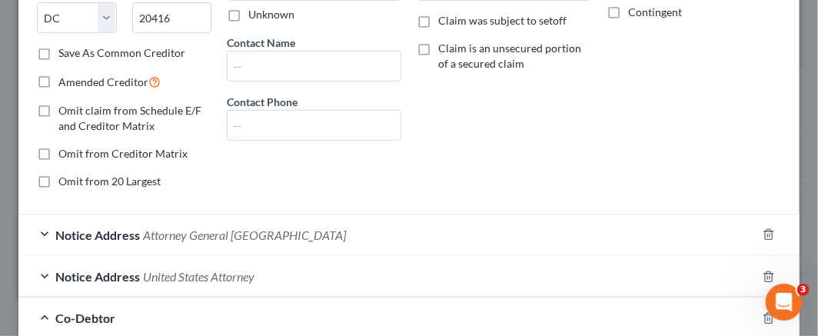
drag, startPoint x: 442, startPoint y: 179, endPoint x: 458, endPoint y: 329, distance: 150.9
click at [442, 179] on div "Balance 0.00 $ Balance Unknown Balance Undetermined 0.00 $ Balance Unknown Mont…" at bounding box center [504, 8] width 190 height 387
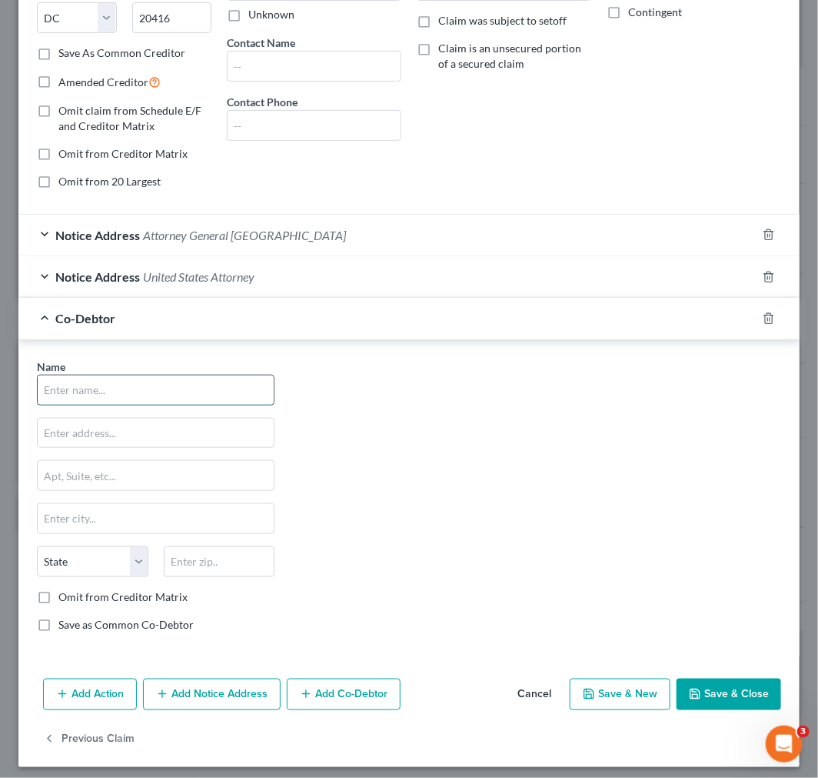
click at [106, 378] on input "text" at bounding box center [156, 389] width 236 height 29
type input "Edison Plaza Diner LLC"
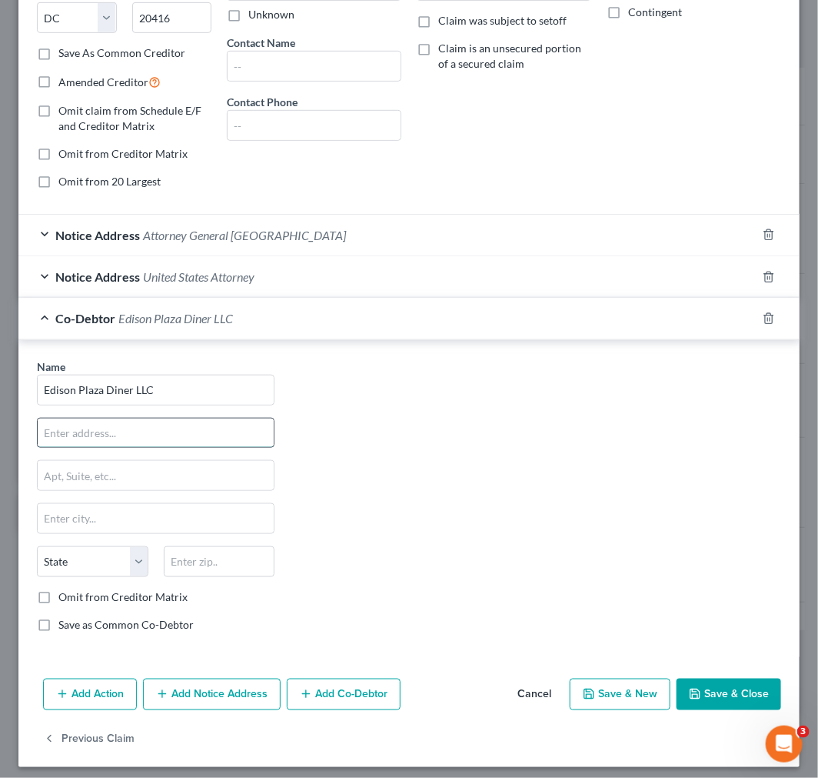
click at [109, 433] on input "text" at bounding box center [156, 432] width 236 height 29
paste input "1900 Oak Tree Road"
type input "1900 Oak Tree Road"
click at [528, 421] on div "Name * Edison Plaza Diner LLC 1900 Oak Tree Road State AL AK AR AZ CA CO CT DE …" at bounding box center [409, 501] width 760 height 286
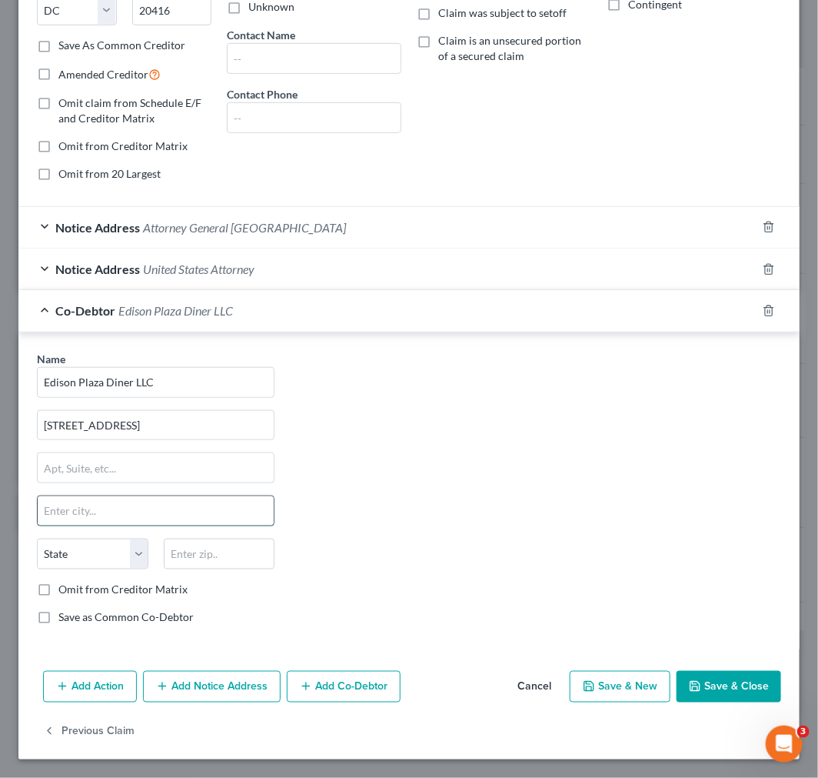
click at [165, 508] on input "text" at bounding box center [156, 510] width 236 height 29
paste input "Edison"
type input "Edison"
click at [54, 542] on select "State AL AK AR AZ CA CO CT DE DC FL GA GU HI ID IL IN IA KS KY LA ME MD MA MI M…" at bounding box center [93, 553] width 112 height 31
select select "33"
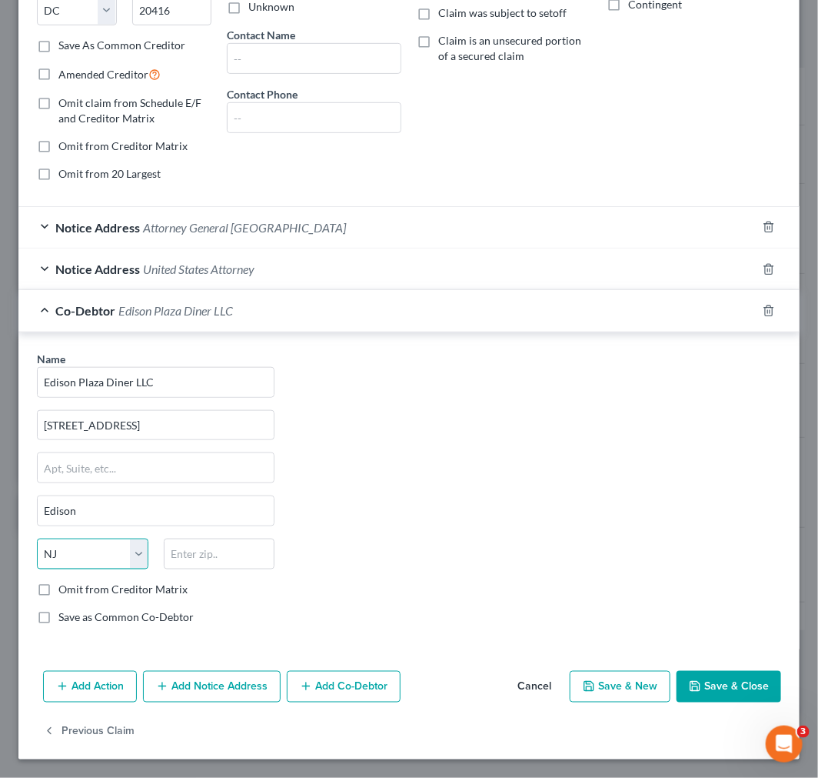
click at [37, 538] on select "State AL AK AR AZ CA CO CT DE DC FL GA GU HI ID IL IN IA KS KY LA ME MD MA MI M…" at bounding box center [93, 553] width 112 height 31
click at [232, 544] on input "text" at bounding box center [220, 553] width 112 height 31
type input "08820"
click at [482, 489] on div "Name * Edison Plaza Diner LLC 1900 Oak Tree Road Edison State AL AK AR AZ CA CO…" at bounding box center [409, 494] width 760 height 286
click at [275, 302] on div "Co-Debtor Edison Plaza Diner LLC" at bounding box center [387, 310] width 738 height 41
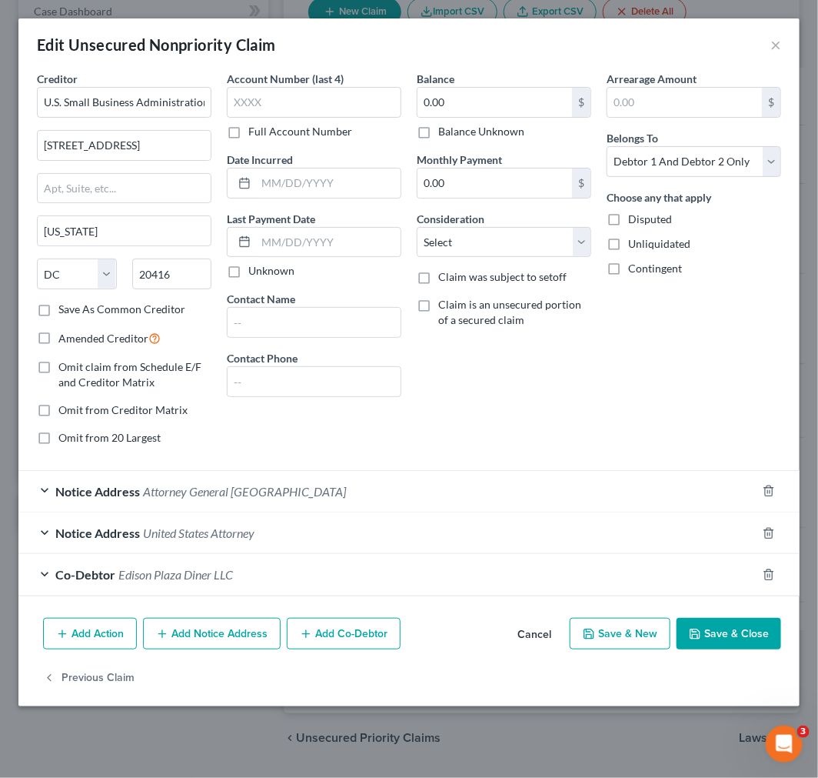
scroll to position [0, 0]
click at [382, 536] on div "Notice Address United States Attorney" at bounding box center [387, 532] width 738 height 41
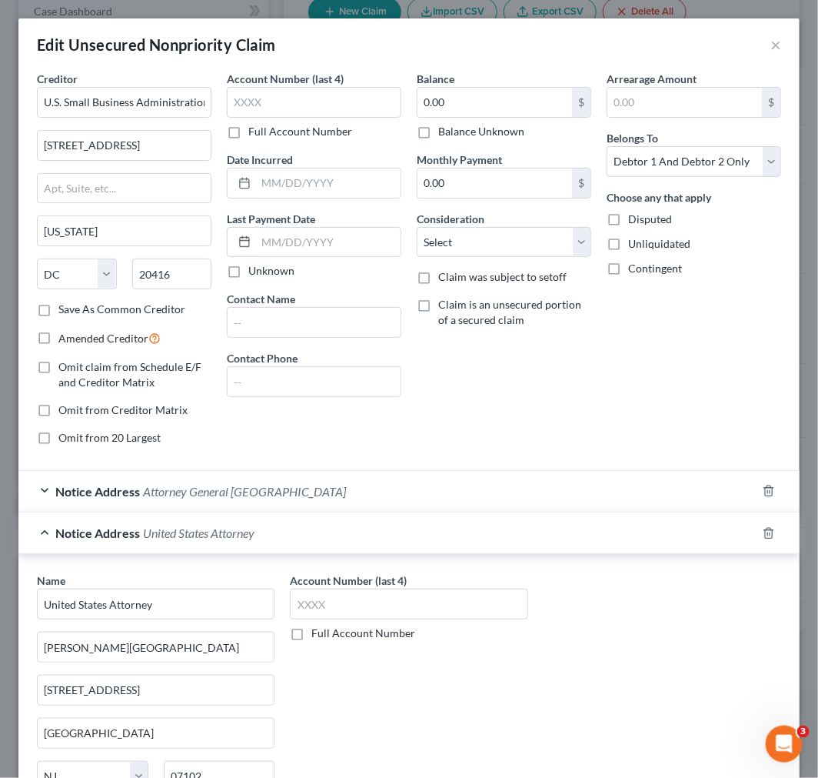
click at [382, 536] on div "Notice Address United States Attorney" at bounding box center [387, 532] width 738 height 41
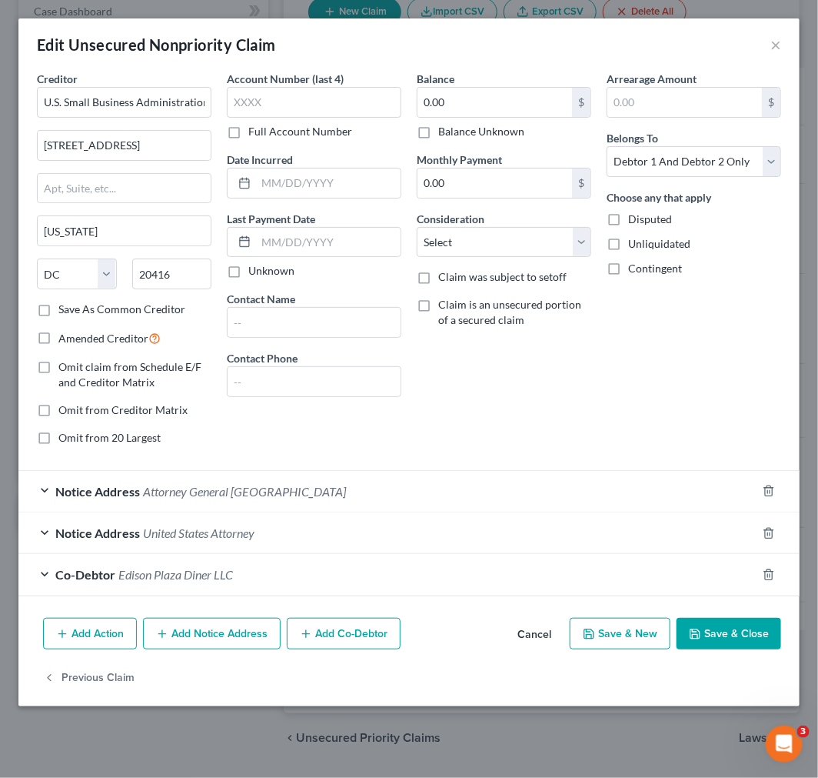
click at [393, 493] on div "Notice Address Attorney General United States" at bounding box center [387, 491] width 738 height 41
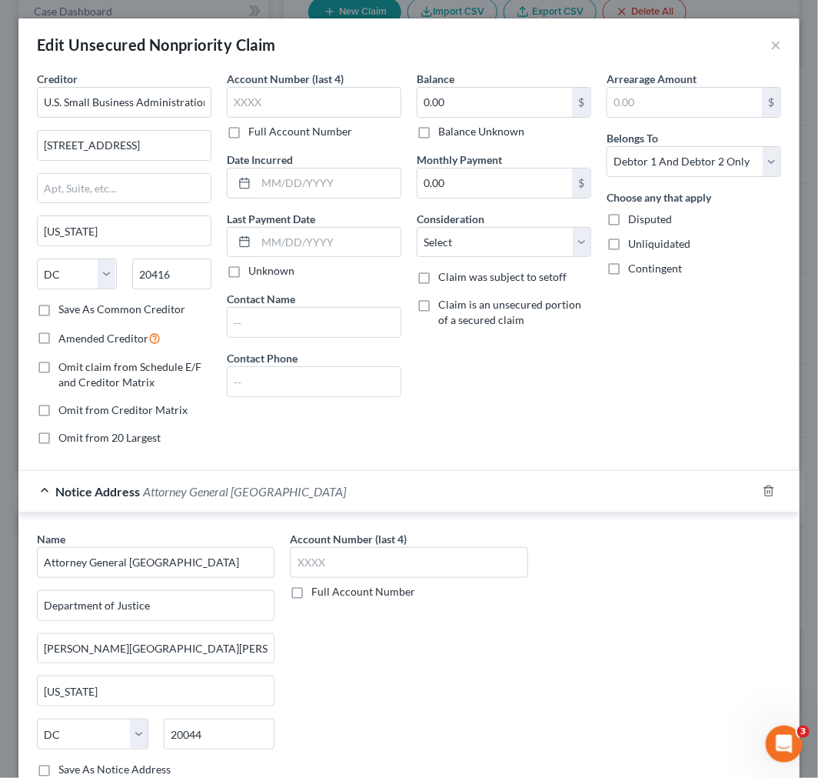
click at [393, 493] on div "Notice Address Attorney General United States" at bounding box center [387, 491] width 738 height 41
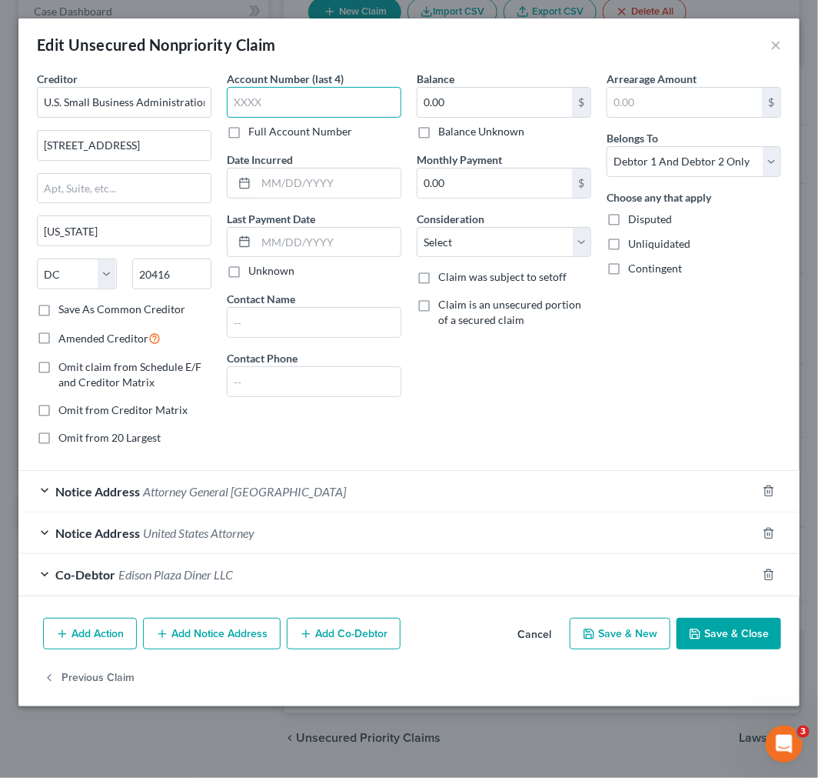
click at [321, 100] on input "text" at bounding box center [314, 102] width 175 height 31
type input "7101"
click at [355, 558] on div "Co-Debtor Edison Plaza Diner LLC" at bounding box center [387, 574] width 738 height 41
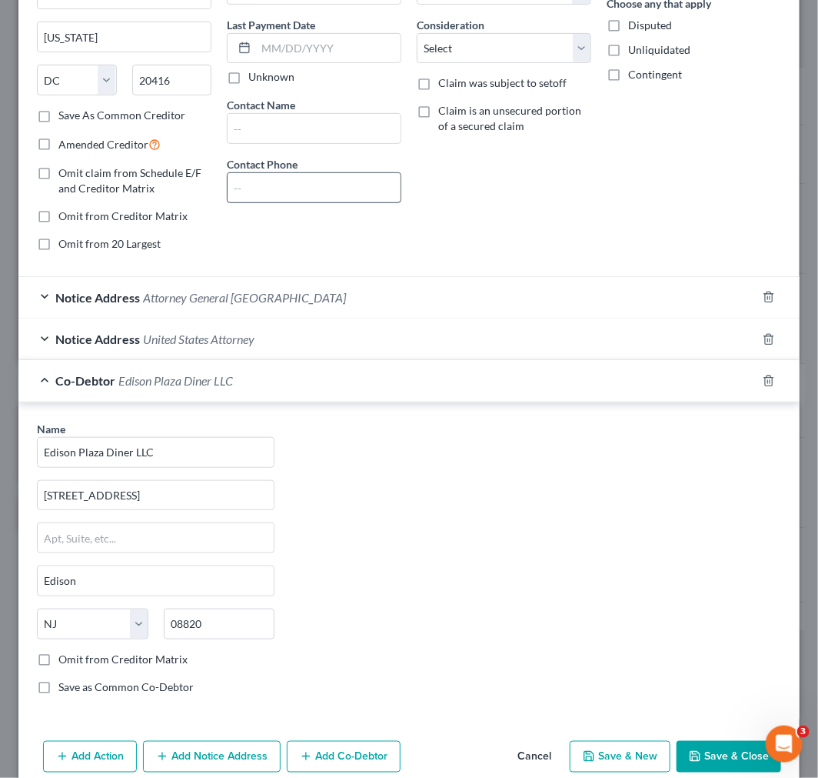
scroll to position [256, 0]
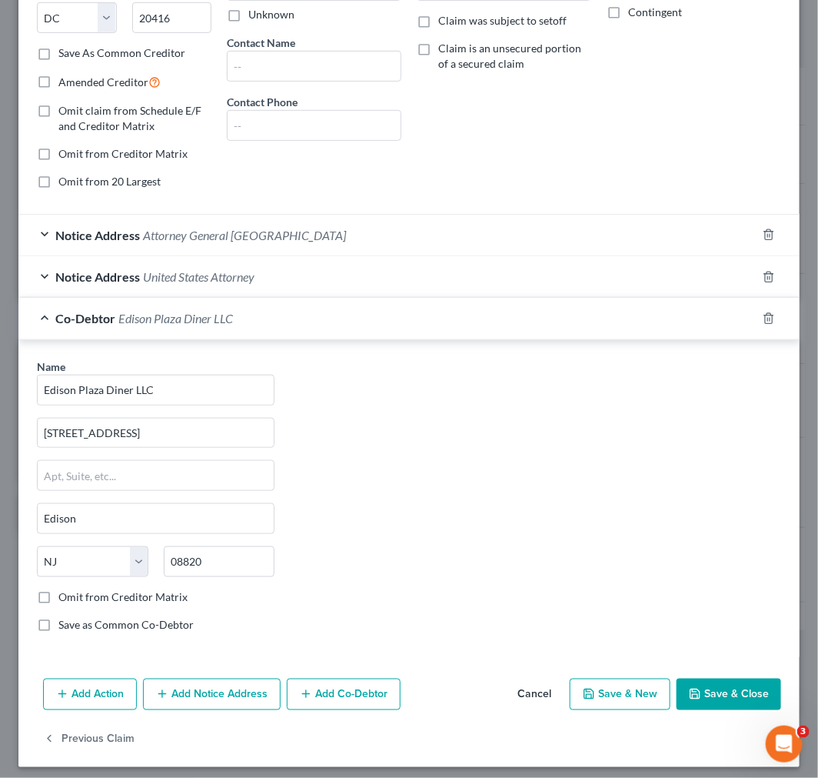
click at [355, 308] on div "Co-Debtor Edison Plaza Diner LLC" at bounding box center [387, 318] width 738 height 41
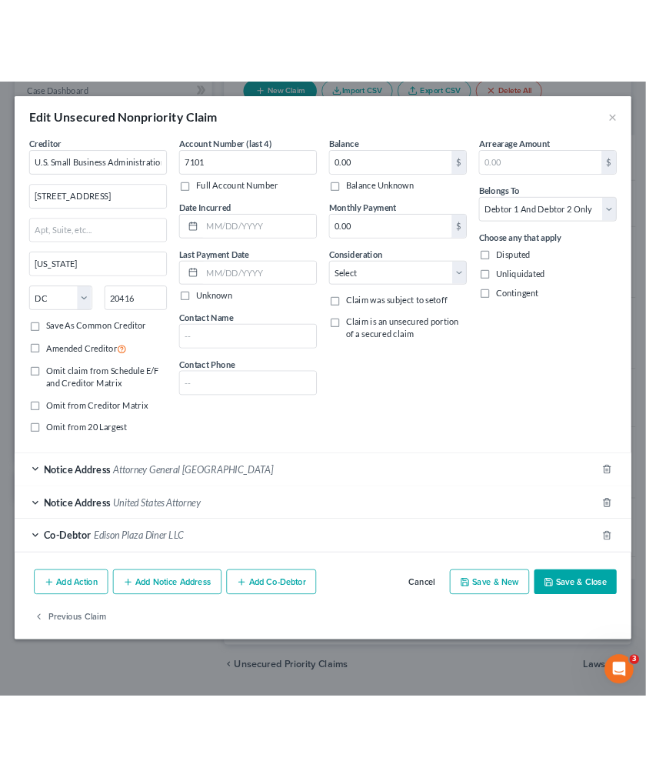
scroll to position [0, 0]
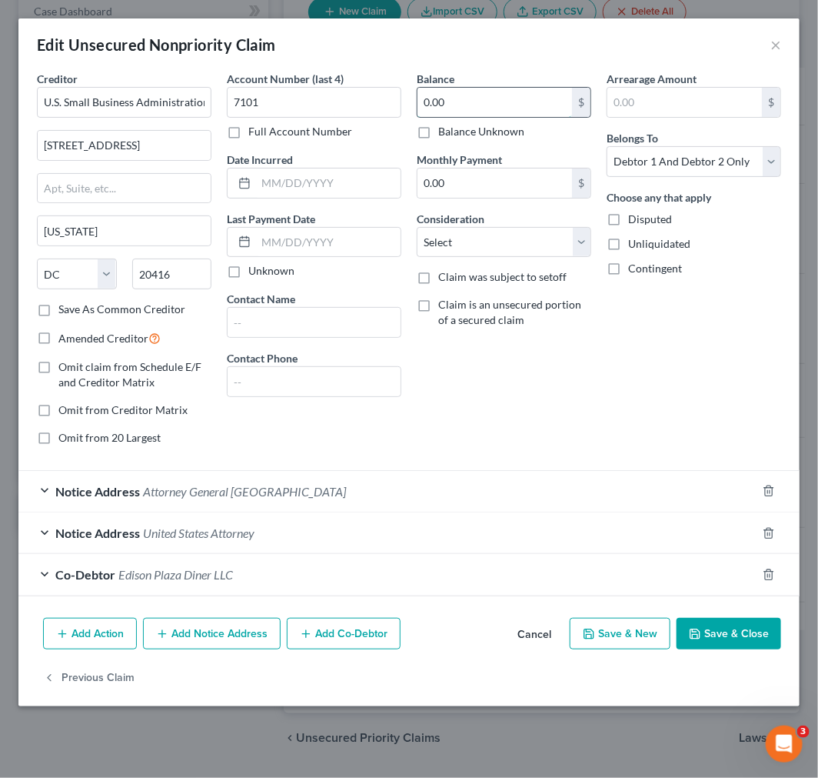
click at [482, 112] on input "0.00" at bounding box center [495, 102] width 155 height 29
type input "500,000"
click at [566, 47] on div "Edit Unsecured Nonpriority Claim ×" at bounding box center [409, 44] width 782 height 52
click at [646, 635] on button "Save & New" at bounding box center [620, 634] width 101 height 32
select select "2"
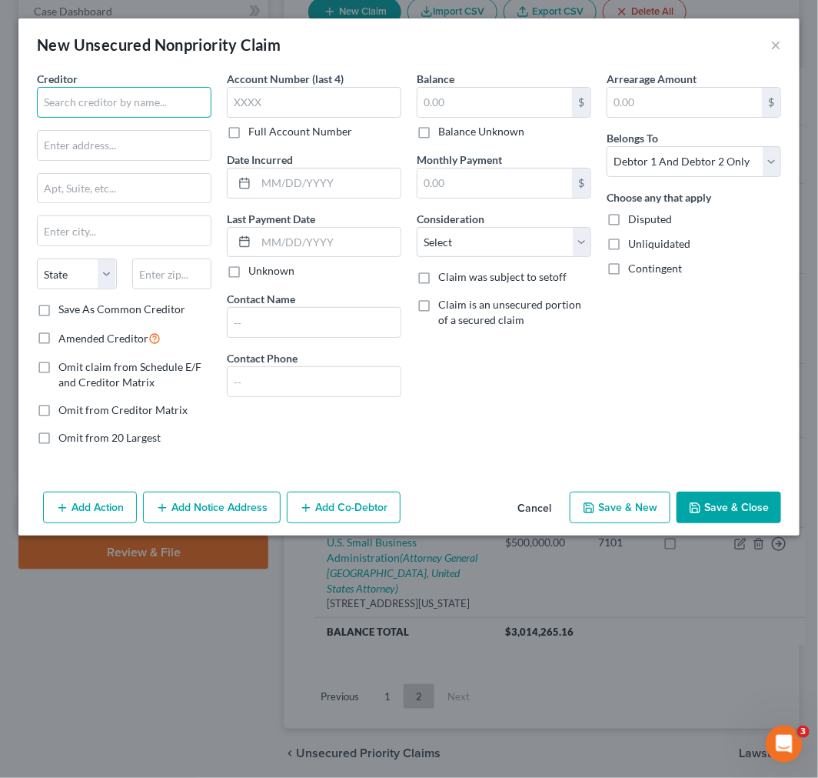
click at [143, 108] on input "text" at bounding box center [124, 102] width 175 height 31
type input "Preferred Lenders Program"
drag, startPoint x: 197, startPoint y: 101, endPoint x: -2, endPoint y: 106, distance: 198.5
click at [0, 106] on html "Home New Case Client Portal Directory Cases Scura Wigfield, Heyer, Stevens & Ca…" at bounding box center [409, 323] width 818 height 1026
click at [135, 108] on input "us small business" at bounding box center [124, 102] width 175 height 31
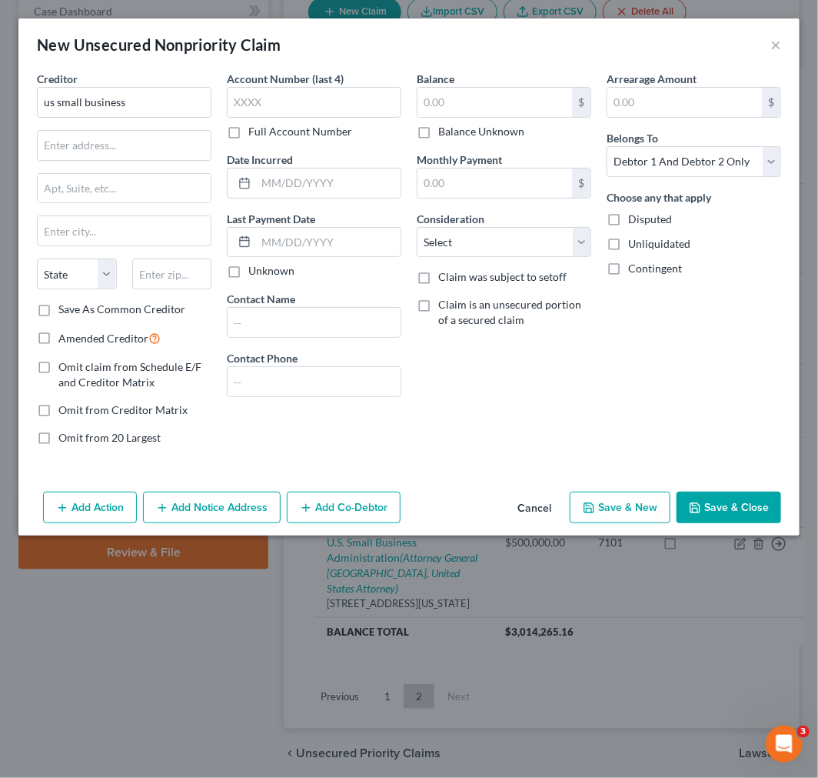
click at [144, 127] on div "Creditor * us small business State AL AK AR AZ CA CO CT DE DC FL GA GU HI ID IL…" at bounding box center [124, 186] width 175 height 231
click at [144, 101] on input "us small business" at bounding box center [124, 102] width 175 height 31
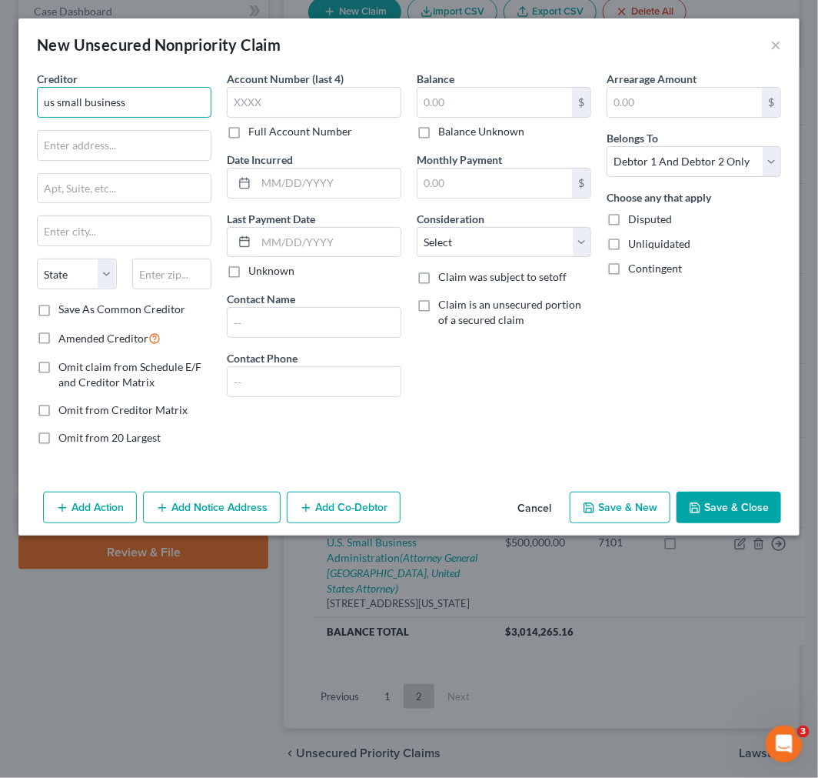
drag, startPoint x: 144, startPoint y: 101, endPoint x: -2, endPoint y: 69, distance: 148.8
click at [0, 69] on html "Home New Case Client Portal Directory Cases Scura Wigfield, Heyer, Stevens & Ca…" at bounding box center [409, 323] width 818 height 1026
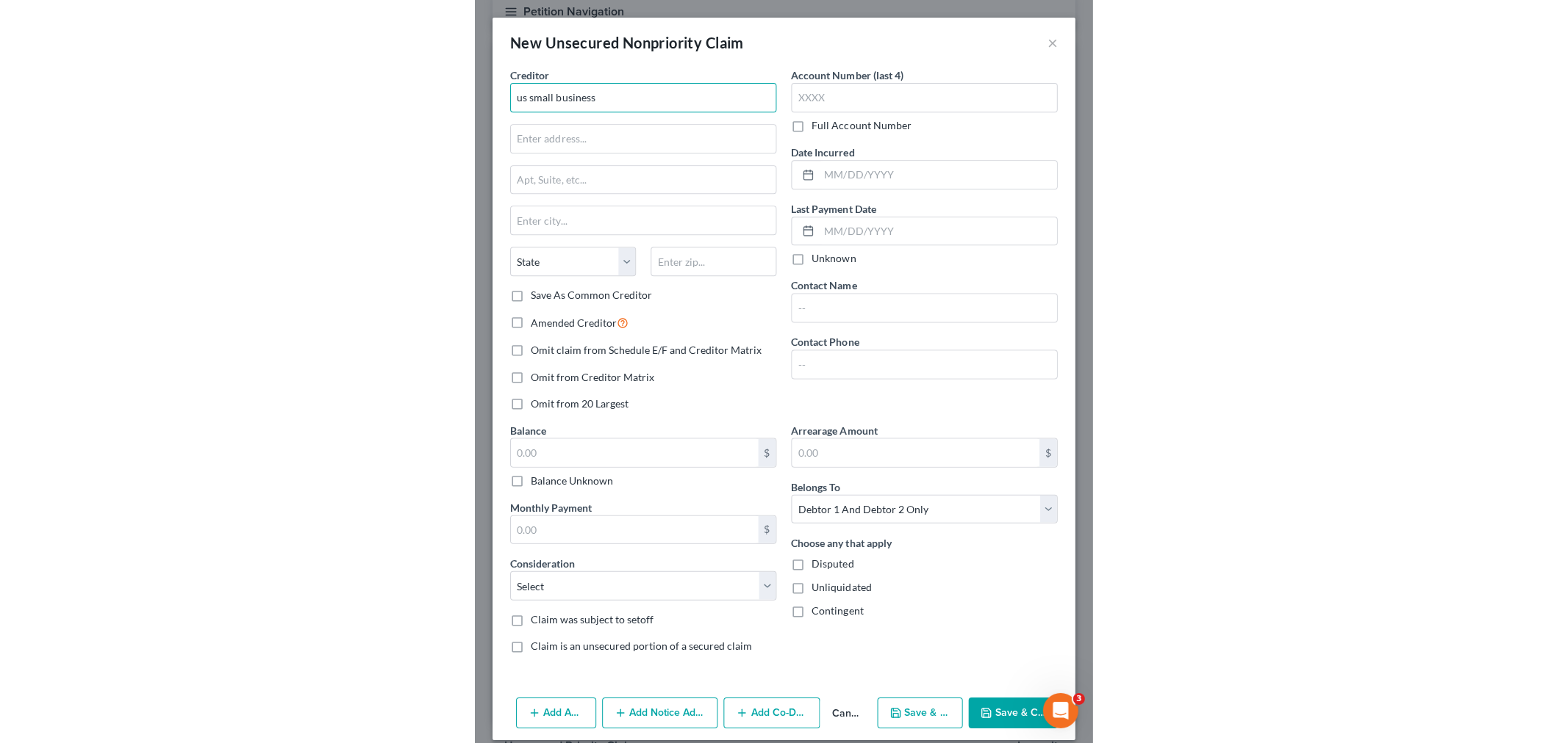
scroll to position [10, 0]
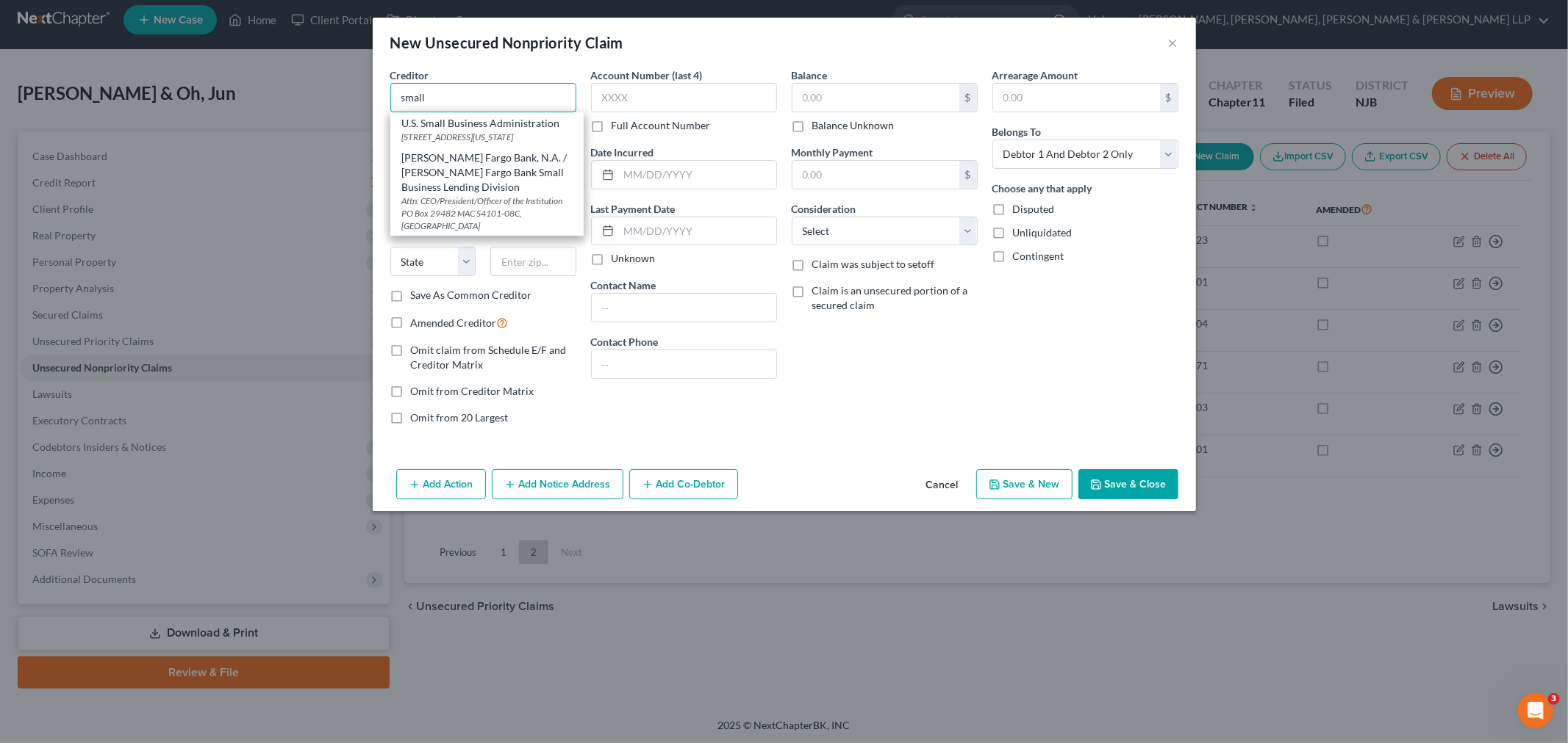
click at [467, 96] on input "small" at bounding box center [483, 97] width 186 height 30
click at [475, 125] on div "U.S. Small Business Administration" at bounding box center [487, 123] width 170 height 14
type input "U.S. Small Business Administration"
type input "409 3rd Street, SW"
type input "Washington"
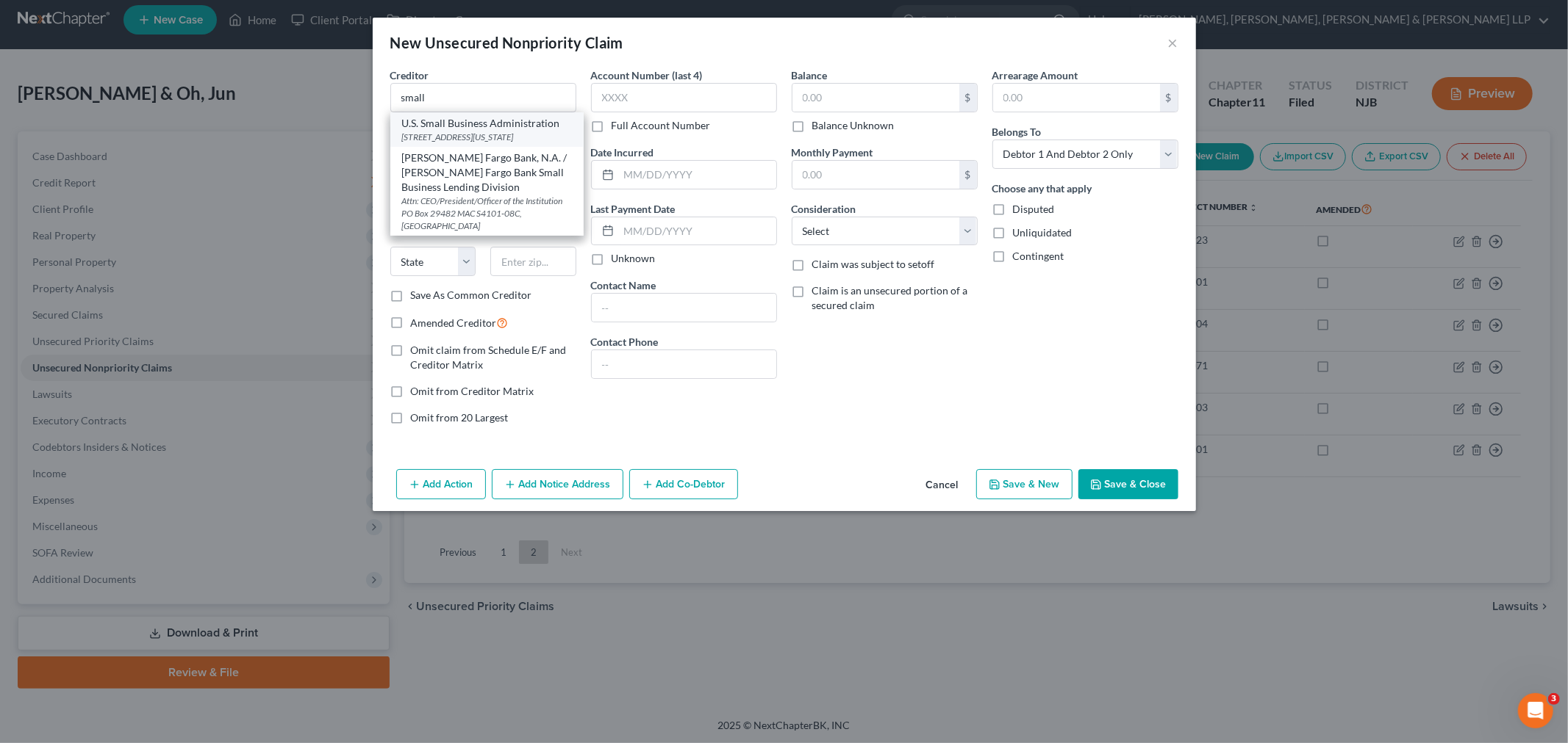
select select "8"
type input "20416"
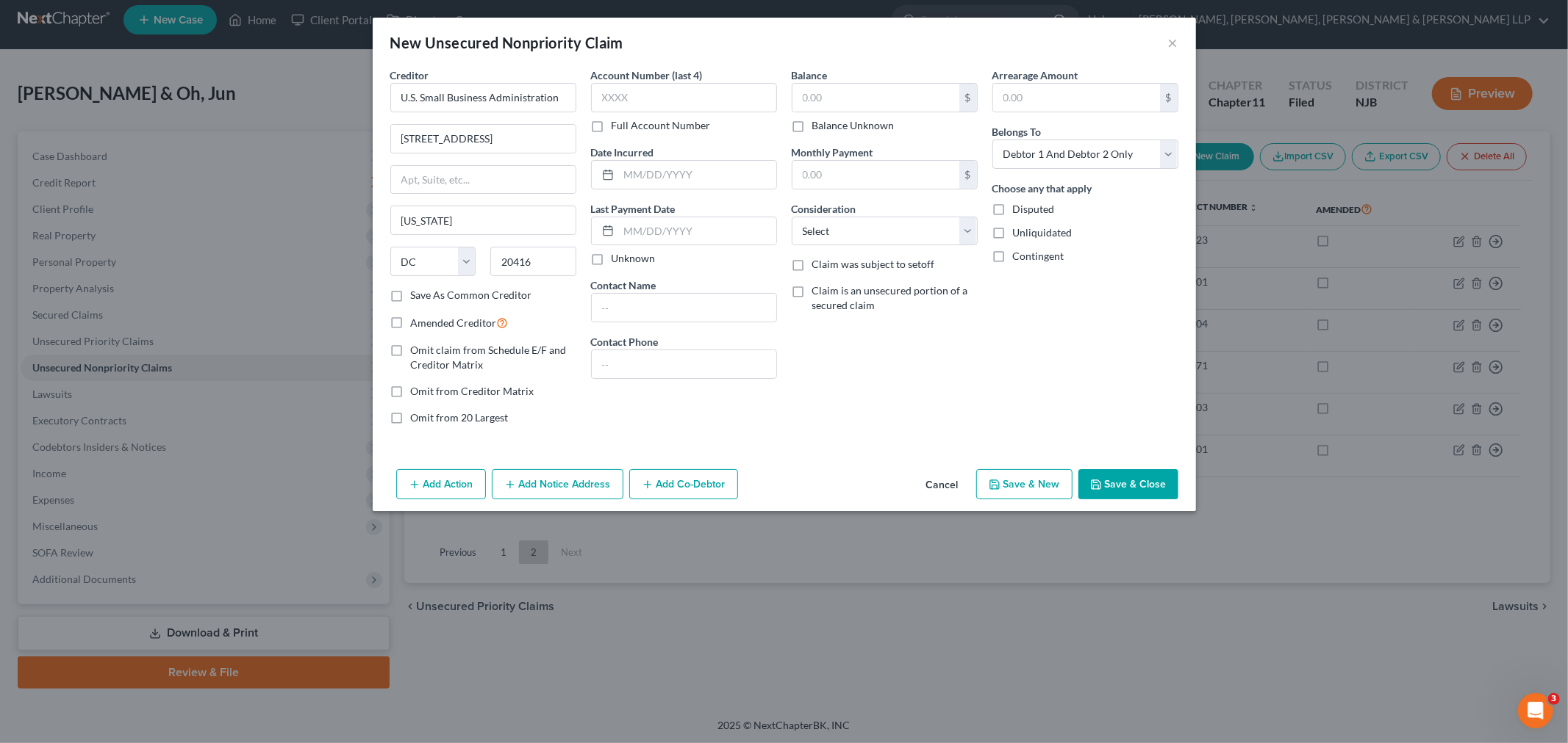
click at [591, 475] on button "Add Notice Address" at bounding box center [558, 485] width 132 height 31
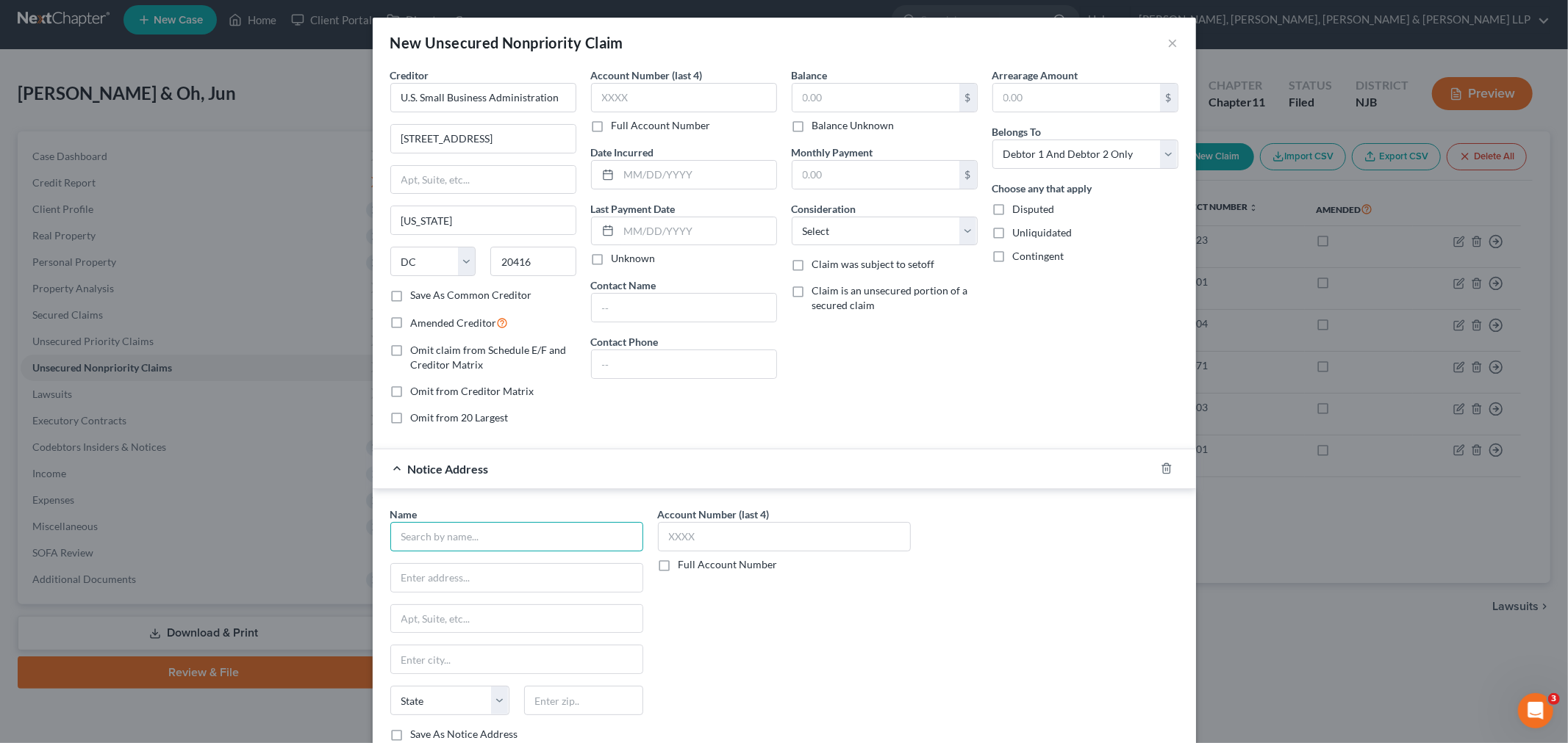
click at [513, 525] on input "text" at bounding box center [516, 537] width 253 height 30
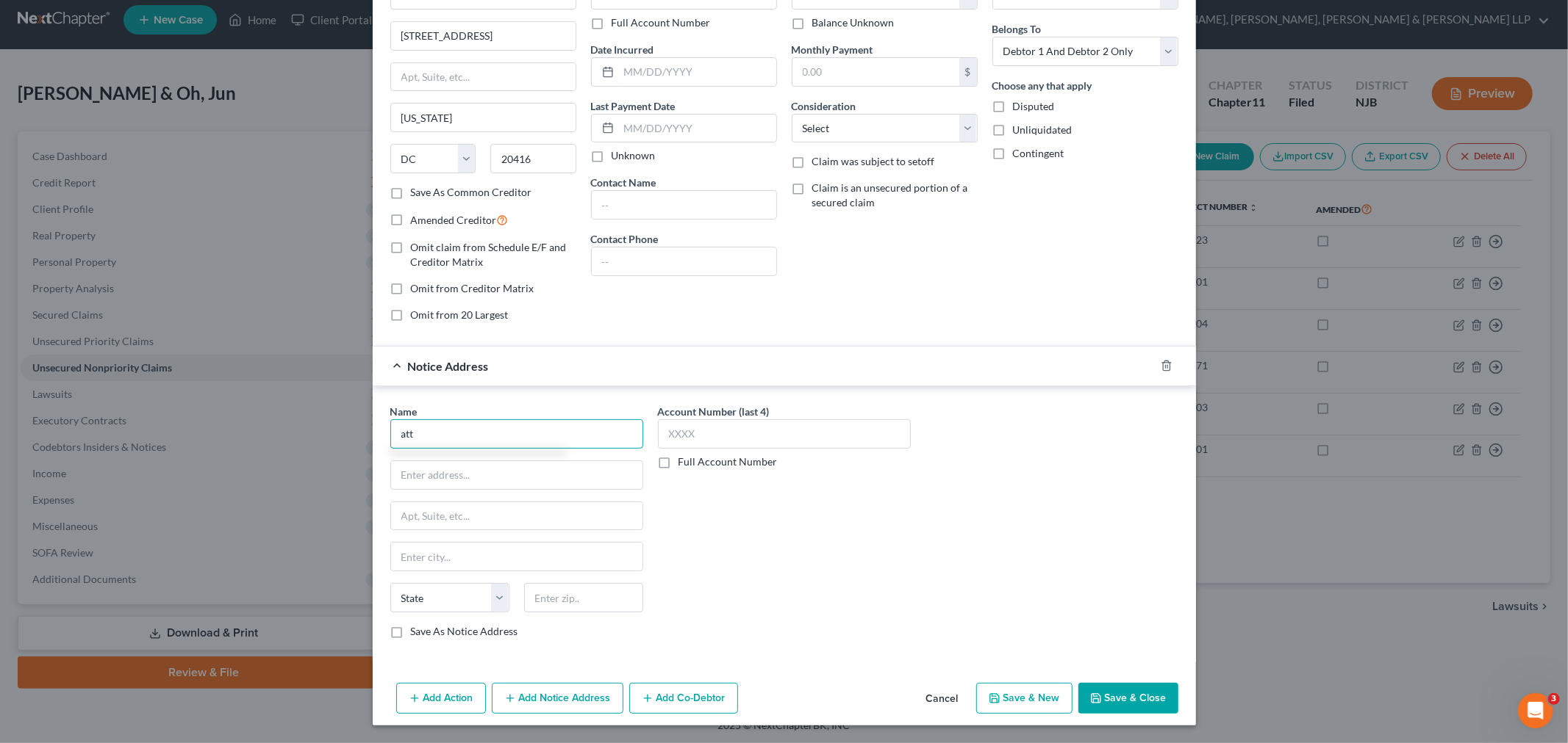
scroll to position [103, 0]
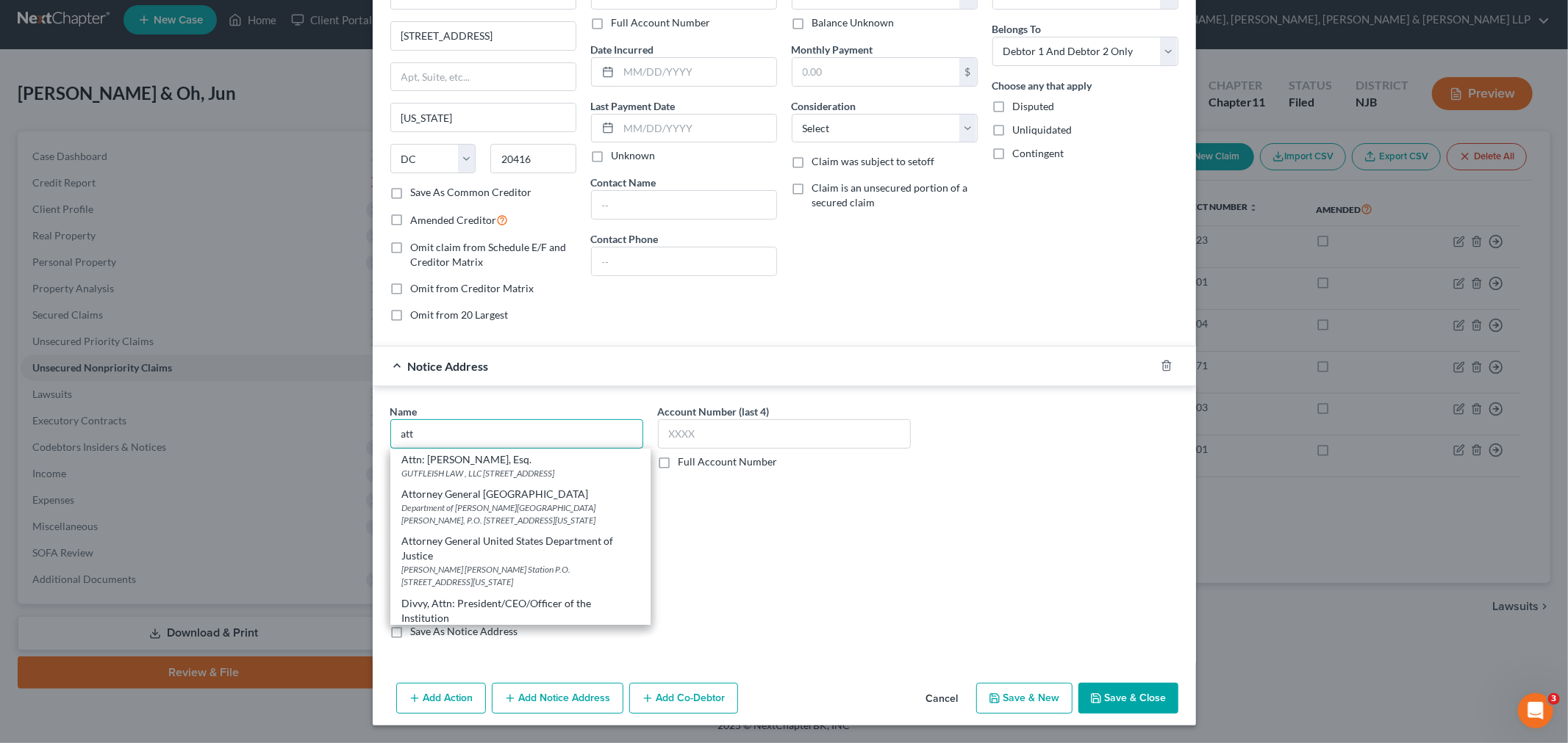
click at [508, 435] on input "att" at bounding box center [516, 434] width 253 height 30
click at [518, 520] on div "Department of Justice Ben Franklin Station, P.O. Box 683, Washington, DC 20044" at bounding box center [521, 514] width 237 height 25
type input "Attorney General United States"
type input "Department of Justice"
type input "Ben Franklin Station, P.O. Box 683"
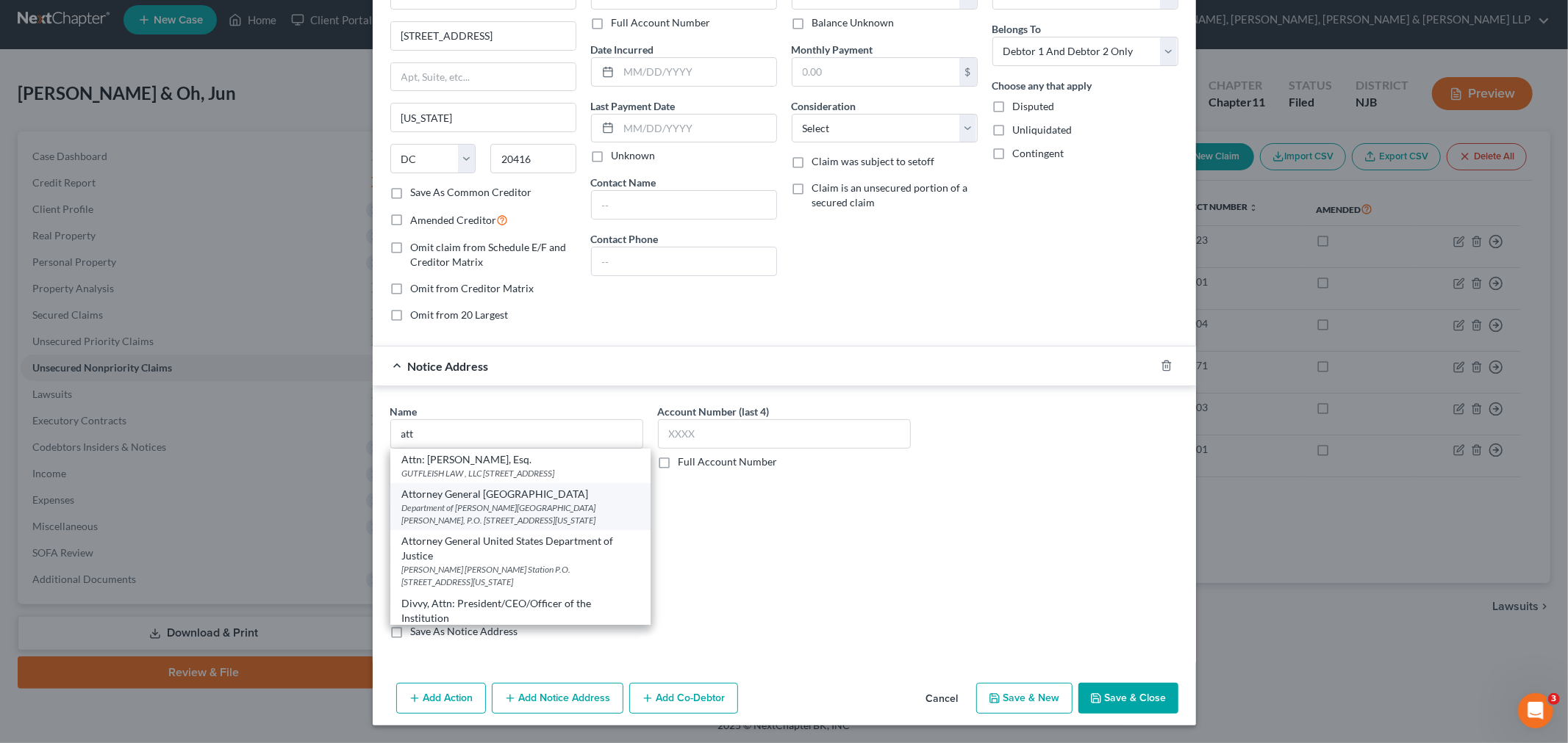
type input "Washington"
select select "8"
type input "20044"
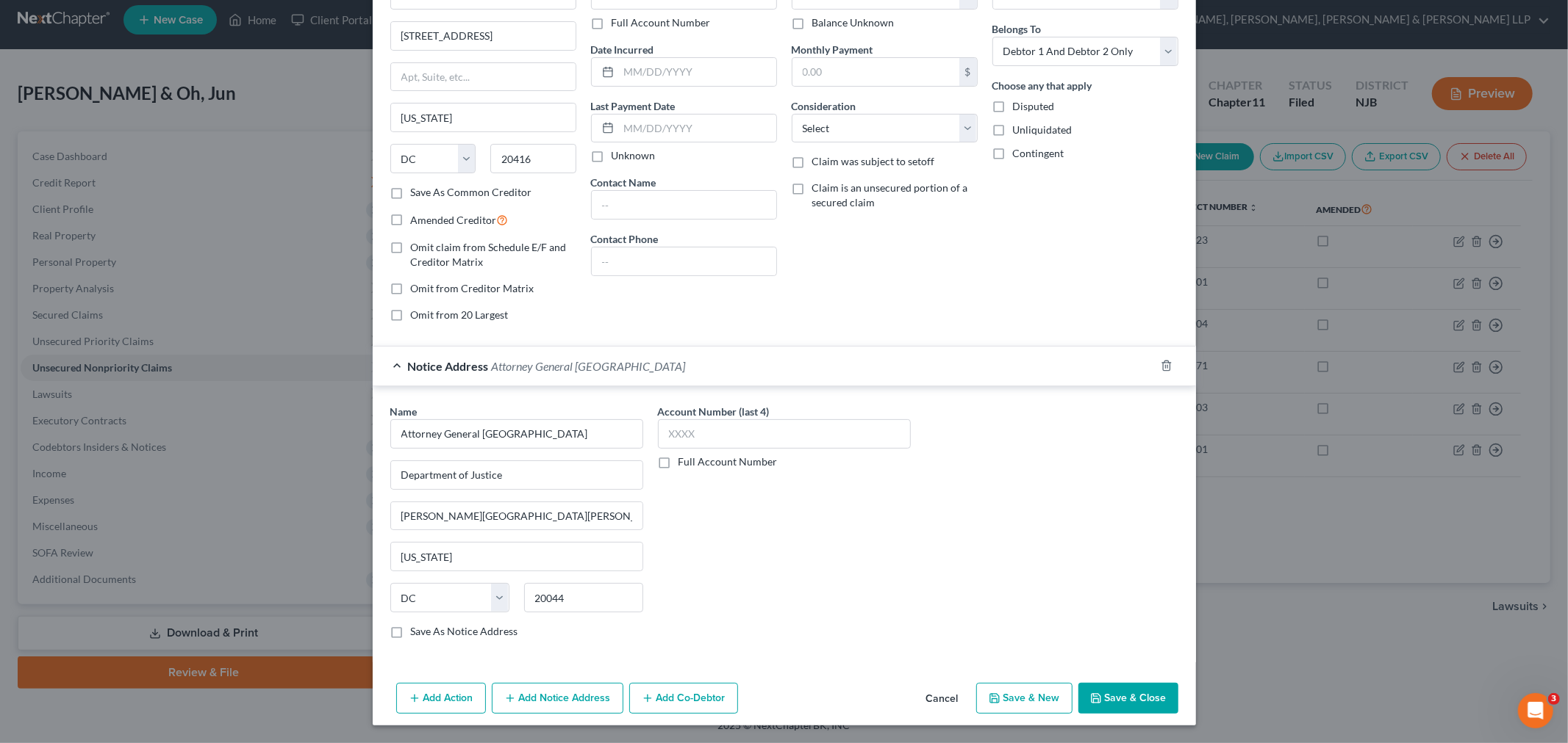
click at [459, 630] on label "Save As Notice Address" at bounding box center [464, 631] width 107 height 14
click at [426, 630] on input "Save As Notice Address" at bounding box center [421, 629] width 10 height 10
checkbox input "true"
click at [543, 684] on div "Add Action Add Notice Address Add Co-Debtor Cancel Save & New Save & Close" at bounding box center [784, 701] width 824 height 49
click at [547, 688] on button "Add Notice Address" at bounding box center [558, 698] width 132 height 31
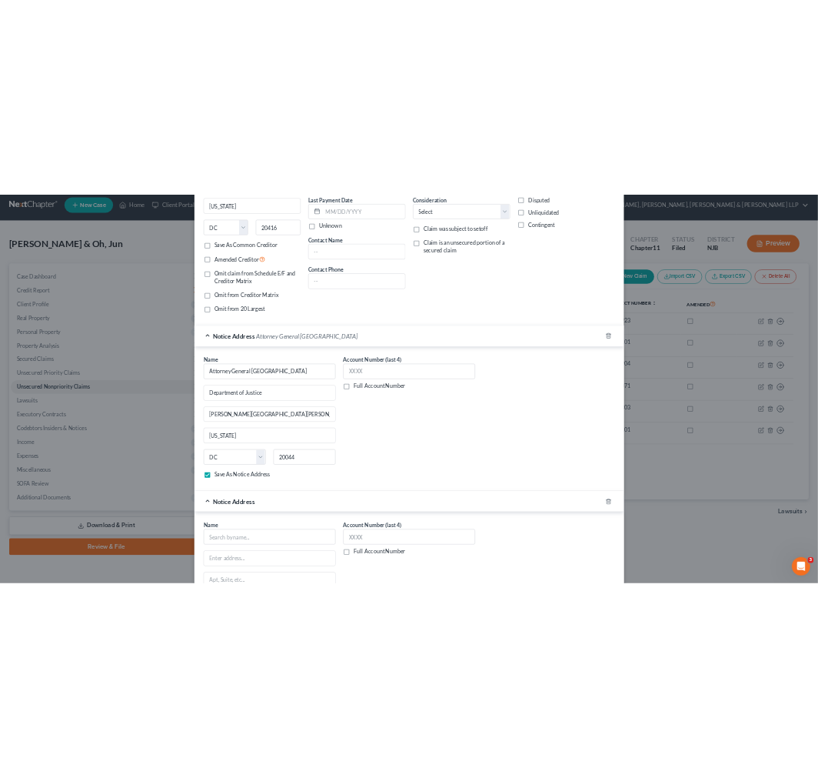
scroll to position [441, 0]
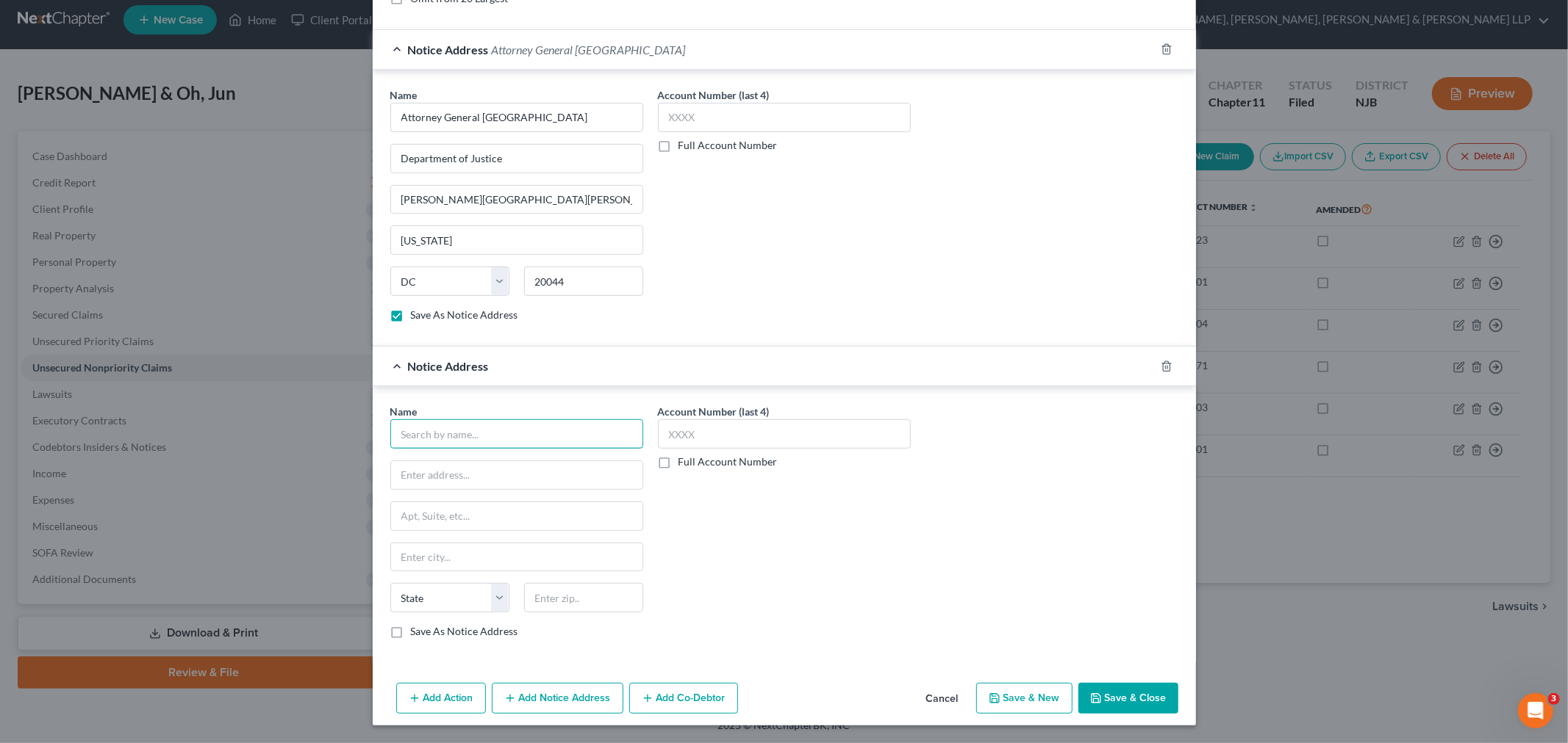
click at [501, 443] on input "text" at bounding box center [516, 434] width 253 height 30
click at [501, 441] on input "US Att" at bounding box center [516, 434] width 253 height 30
click at [416, 431] on input "US Att" at bounding box center [516, 434] width 253 height 30
drag, startPoint x: 440, startPoint y: 436, endPoint x: 380, endPoint y: 437, distance: 60.0
click at [383, 437] on div "Name * US Att State AL AK AR AZ CA CO CT DE DC FL GA GU HI ID IL IN IA KS KY LA…" at bounding box center [517, 527] width 268 height 246
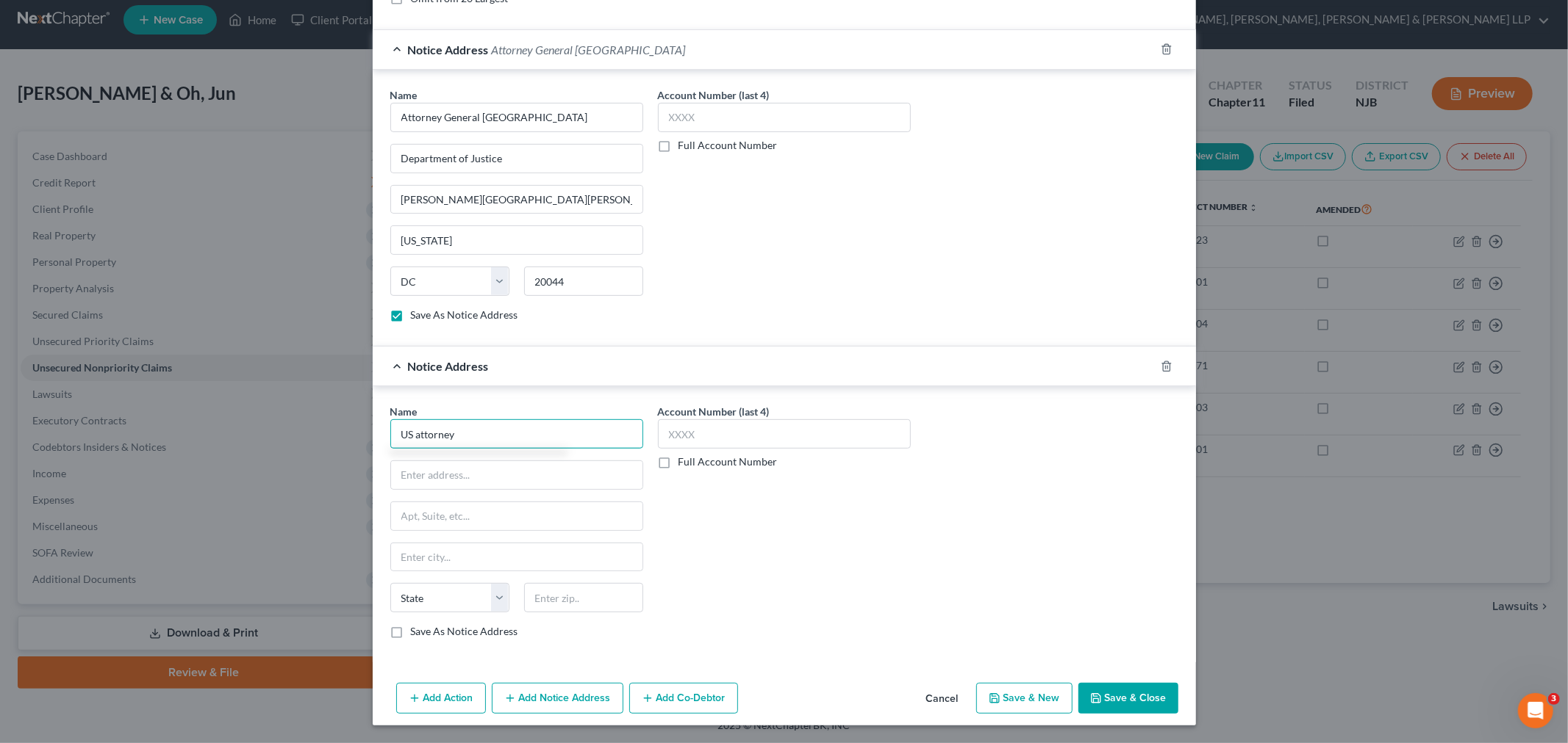
click at [545, 442] on input "US attorney" at bounding box center [516, 434] width 253 height 30
type input "US attorney"
drag, startPoint x: 527, startPoint y: 405, endPoint x: 510, endPoint y: 413, distance: 18.8
click at [526, 404] on div "Name * US attorney" at bounding box center [516, 426] width 253 height 45
click at [500, 421] on input "US attorney" at bounding box center [516, 434] width 253 height 30
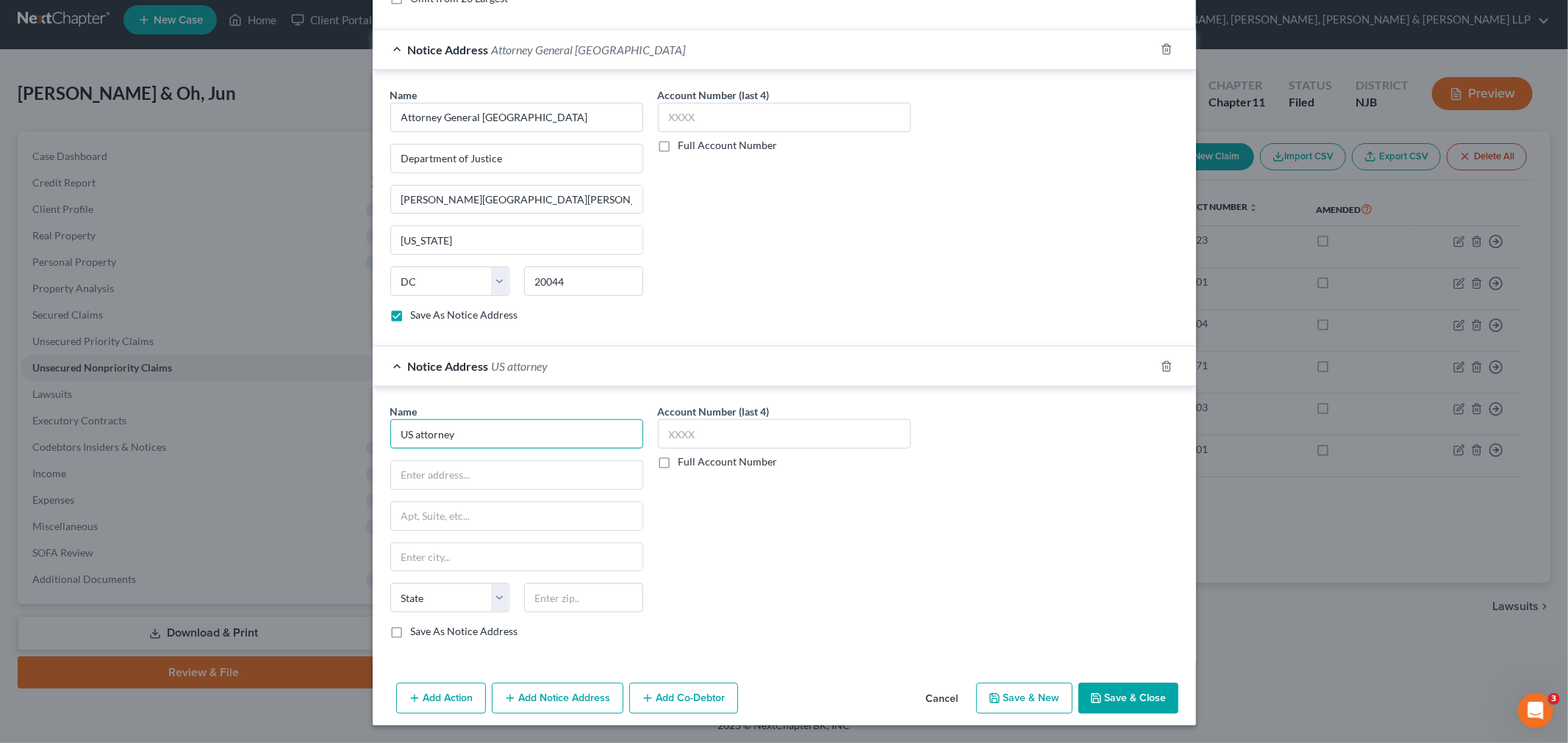
drag, startPoint x: 483, startPoint y: 430, endPoint x: 309, endPoint y: 431, distance: 174.0
click at [310, 431] on div "New Unsecured Nonpriority Claim × Creditor * U.S. Small Business Administration…" at bounding box center [784, 372] width 1568 height 743
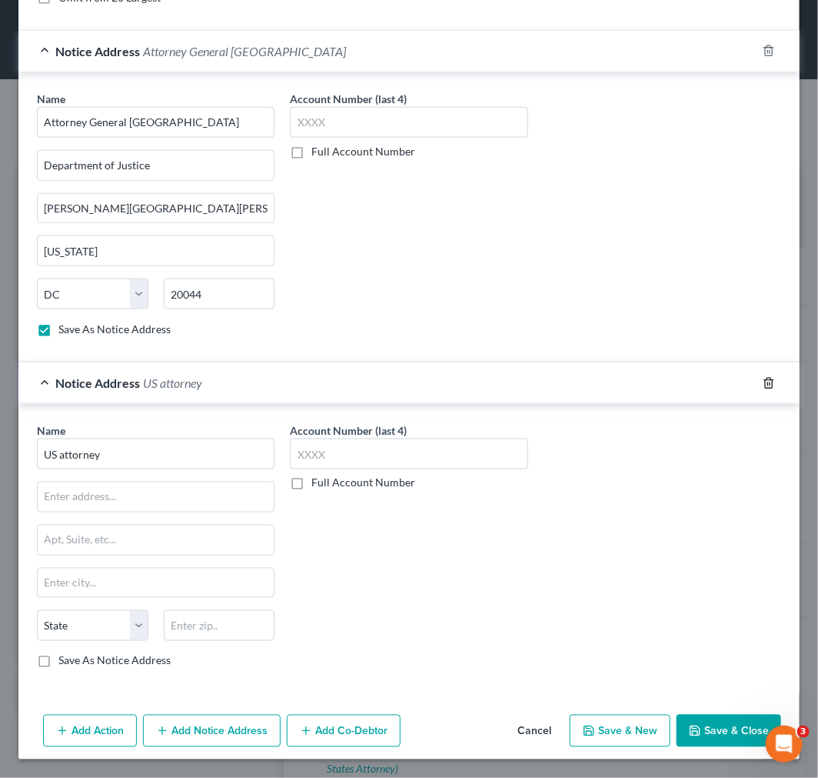
click at [763, 386] on icon "button" at bounding box center [769, 383] width 12 height 12
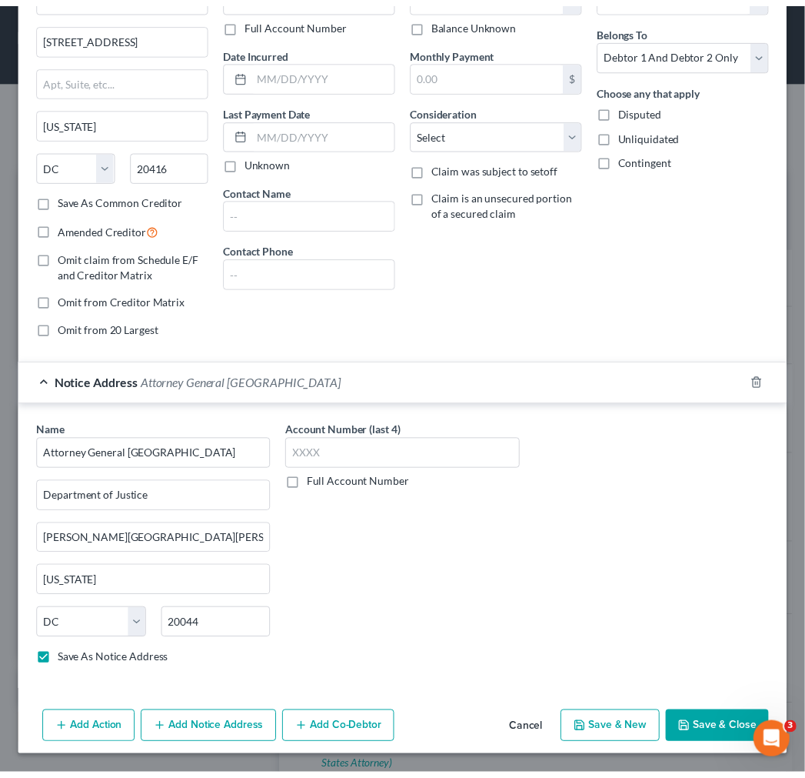
scroll to position [109, 0]
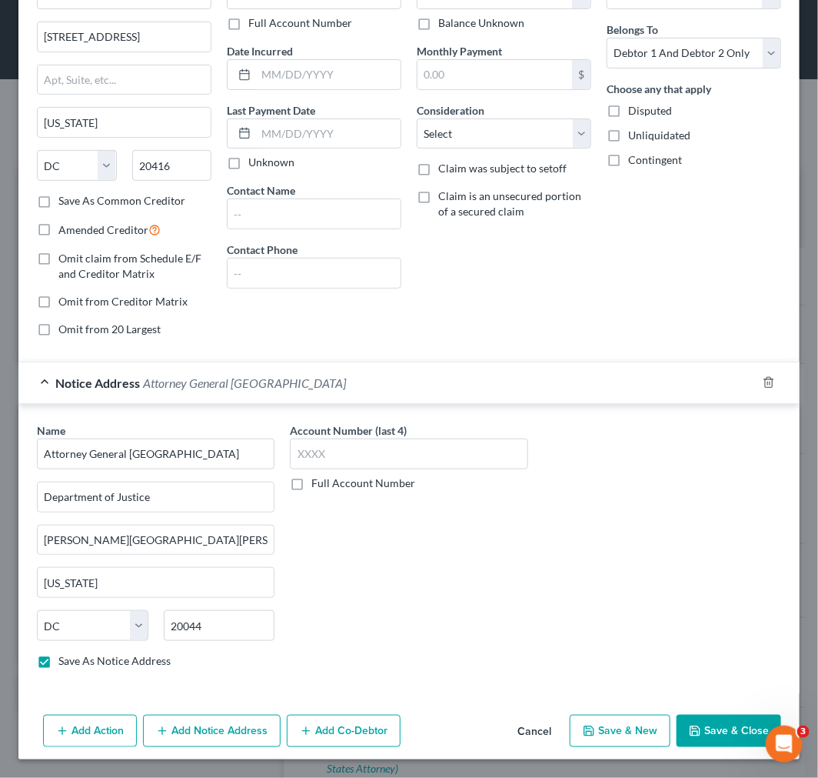
click at [688, 742] on button "Save & Close" at bounding box center [729, 731] width 105 height 32
checkbox input "false"
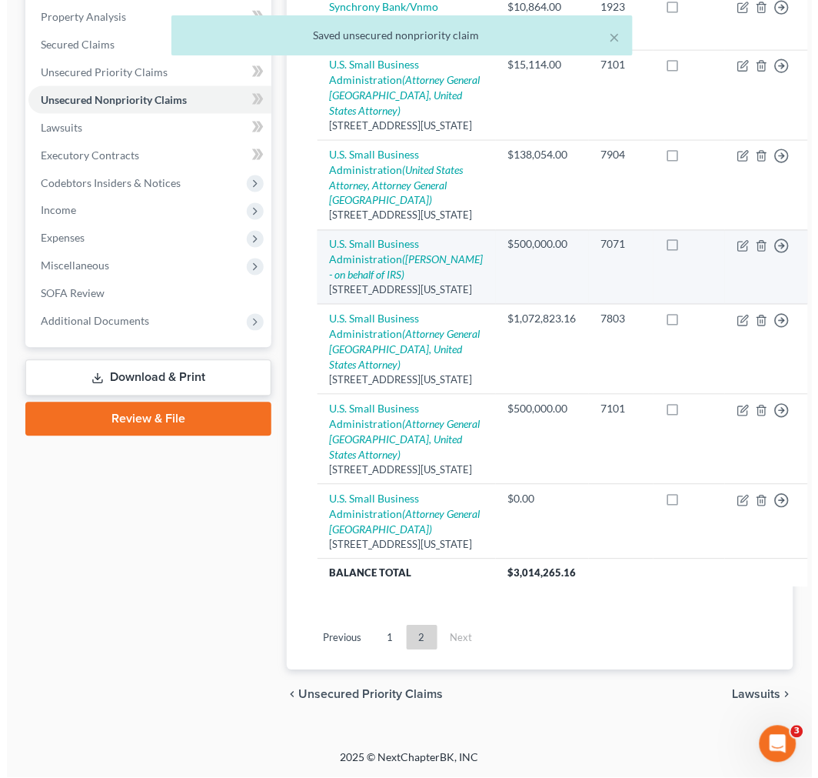
scroll to position [412, 0]
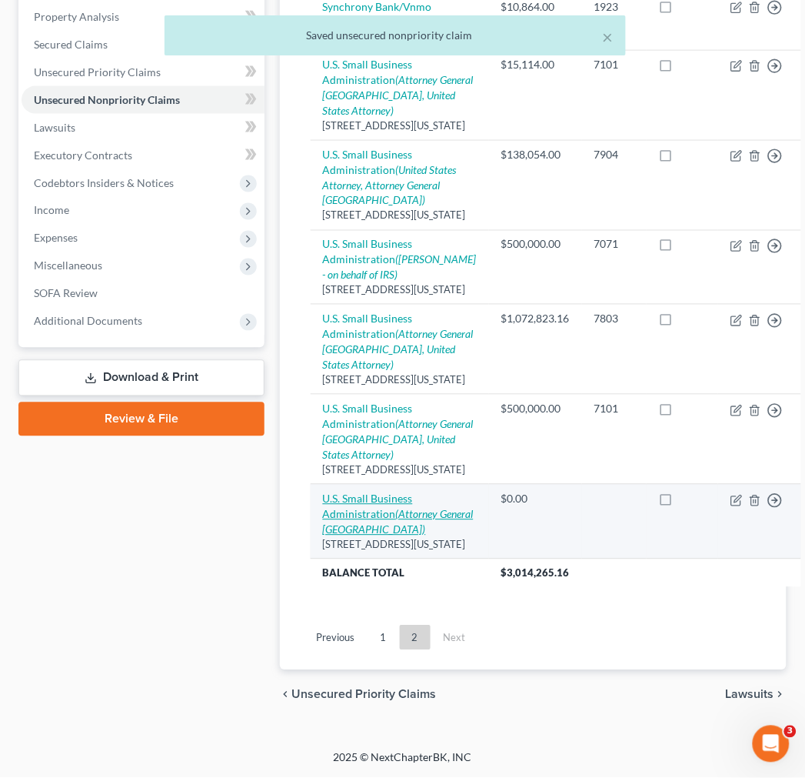
click at [379, 536] on icon "(Attorney General United States)" at bounding box center [398, 522] width 151 height 28
select select "8"
select select "2"
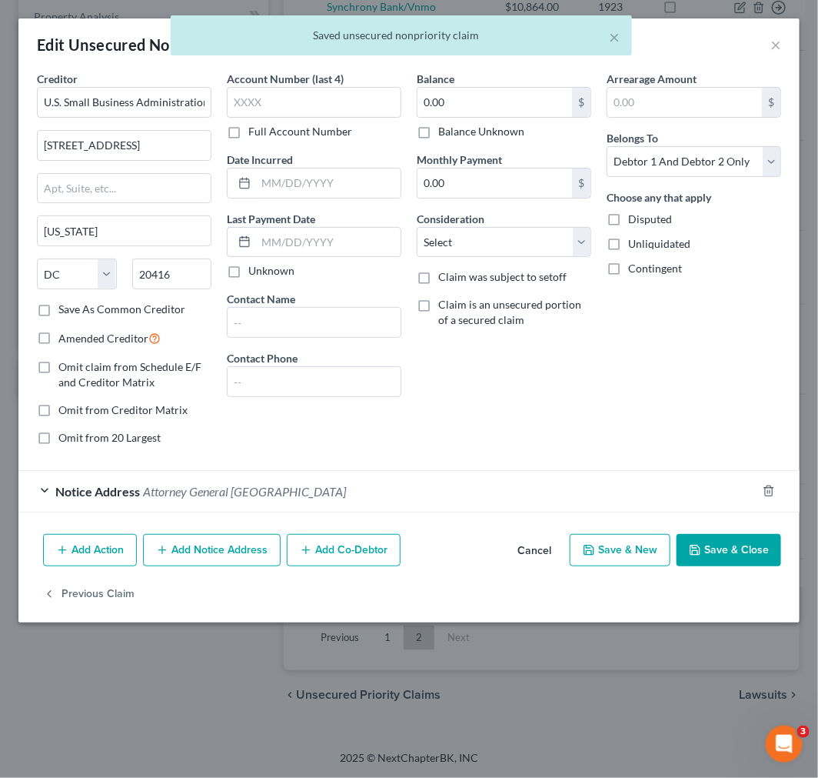
click at [213, 552] on button "Add Notice Address" at bounding box center [212, 550] width 138 height 32
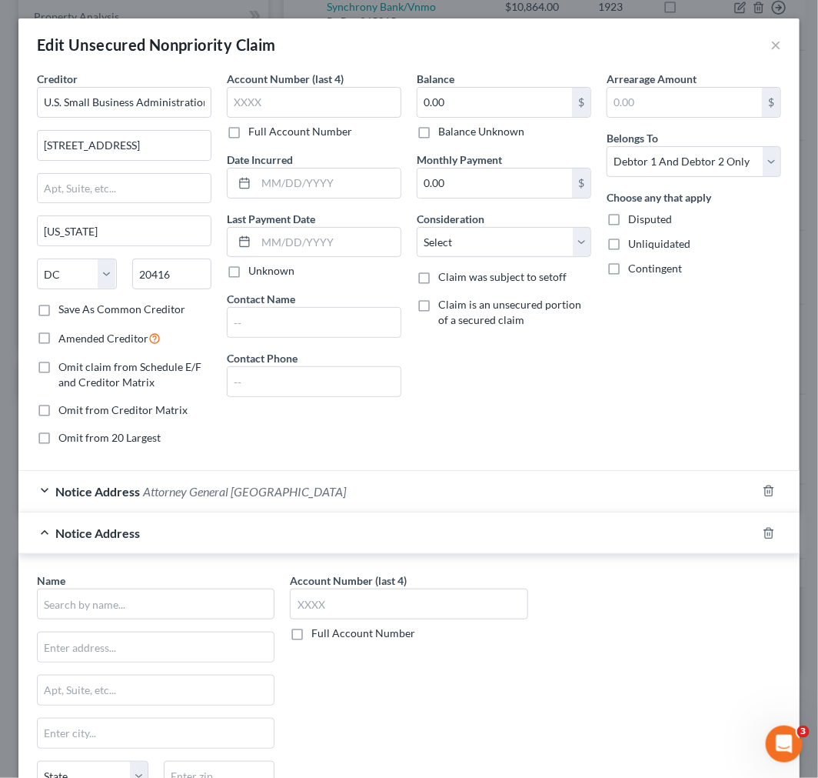
click at [150, 585] on div "Name *" at bounding box center [156, 595] width 238 height 47
click at [136, 598] on input "text" at bounding box center [156, 603] width 238 height 31
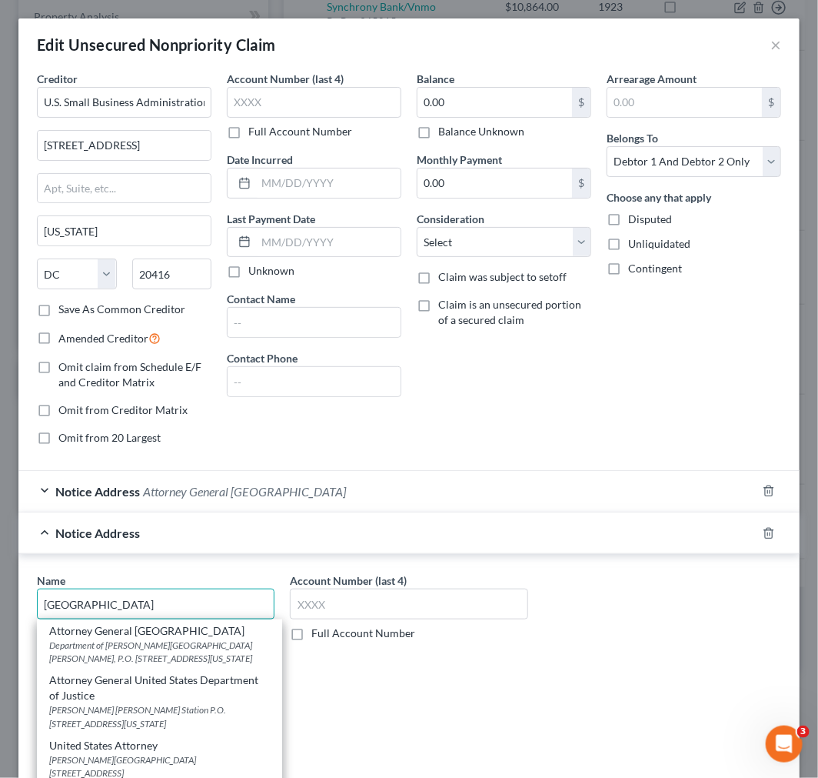
click at [146, 598] on input "United states" at bounding box center [156, 603] width 238 height 31
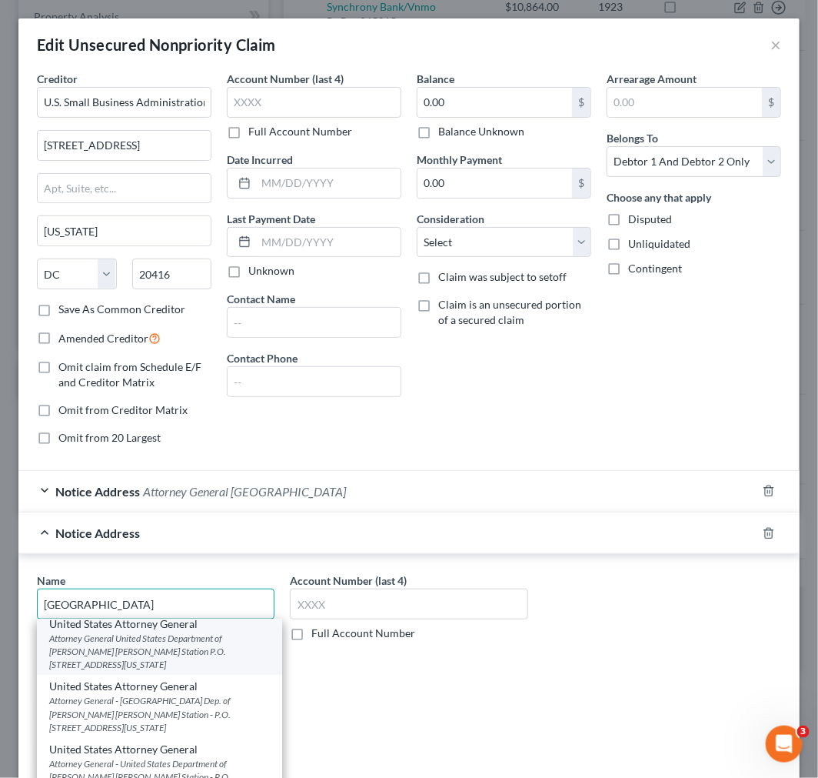
scroll to position [85, 0]
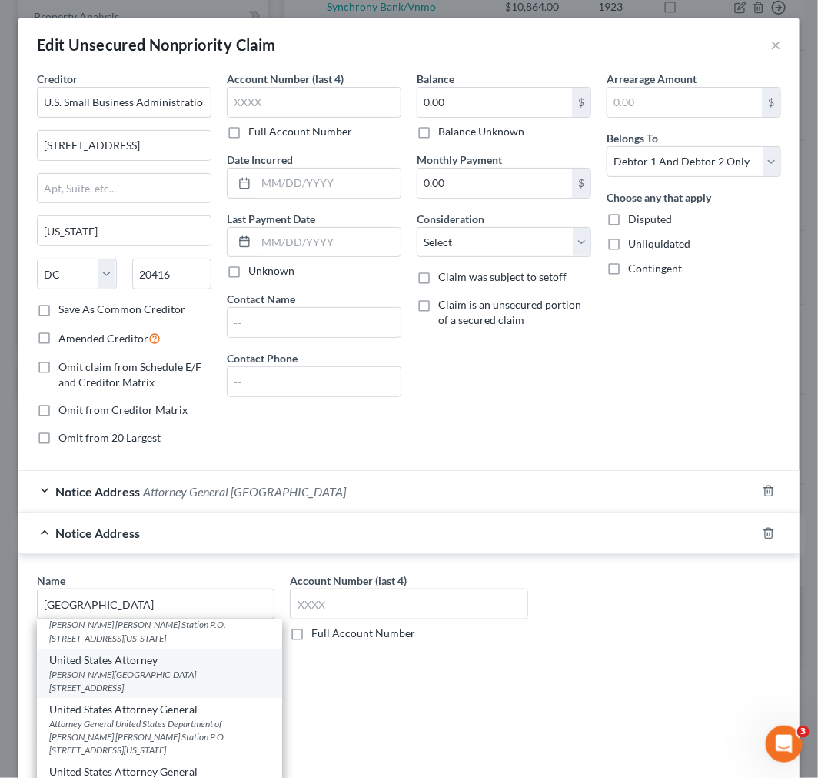
click at [174, 680] on div "Peter Rodino Federal Building 970 Broad Street, Suite 700, Newark, NJ 07102" at bounding box center [159, 681] width 221 height 26
type input "United States Attorney"
type input "Peter Rodino Federal Building"
type input "970 Broad Street, Suite 700"
type input "Newark"
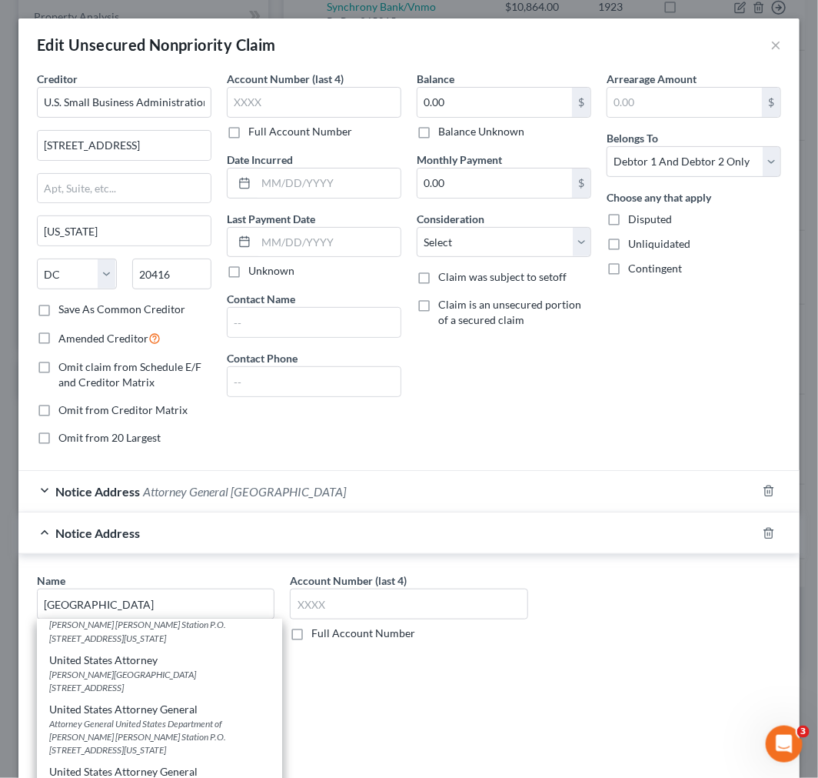
select select "33"
type input "07102"
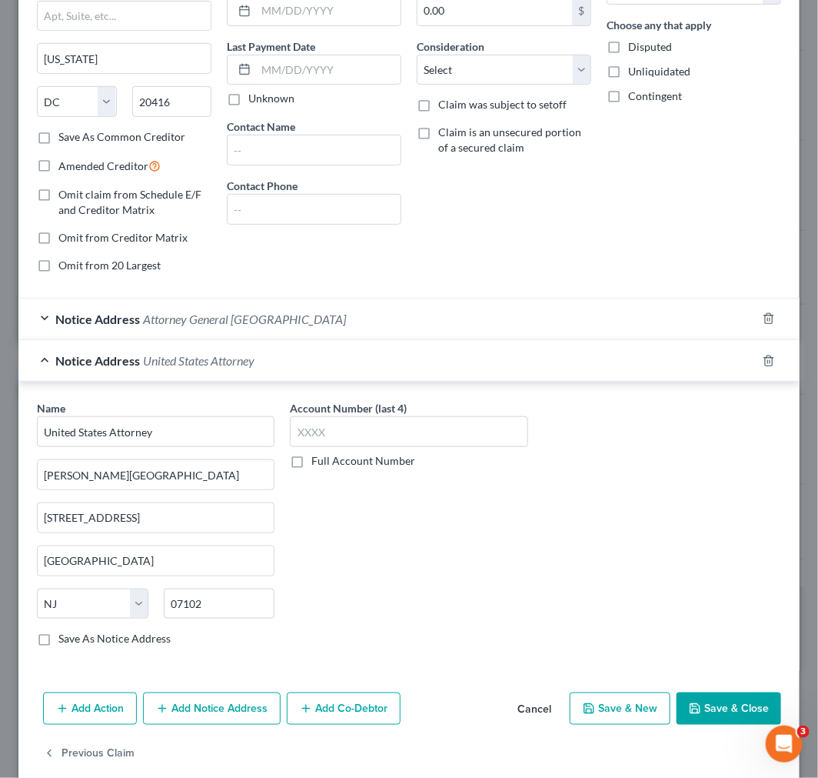
scroll to position [195, 0]
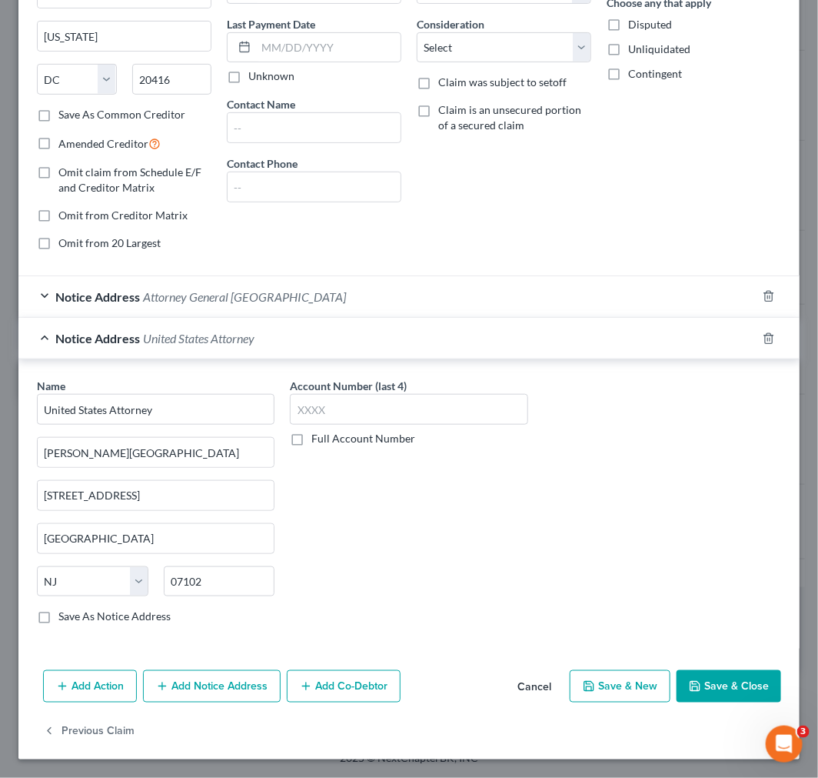
click at [125, 615] on label "Save As Notice Address" at bounding box center [114, 615] width 112 height 15
click at [75, 615] on input "Save As Notice Address" at bounding box center [70, 613] width 10 height 10
checkbox input "true"
click at [320, 683] on button "Add Co-Debtor" at bounding box center [344, 686] width 114 height 32
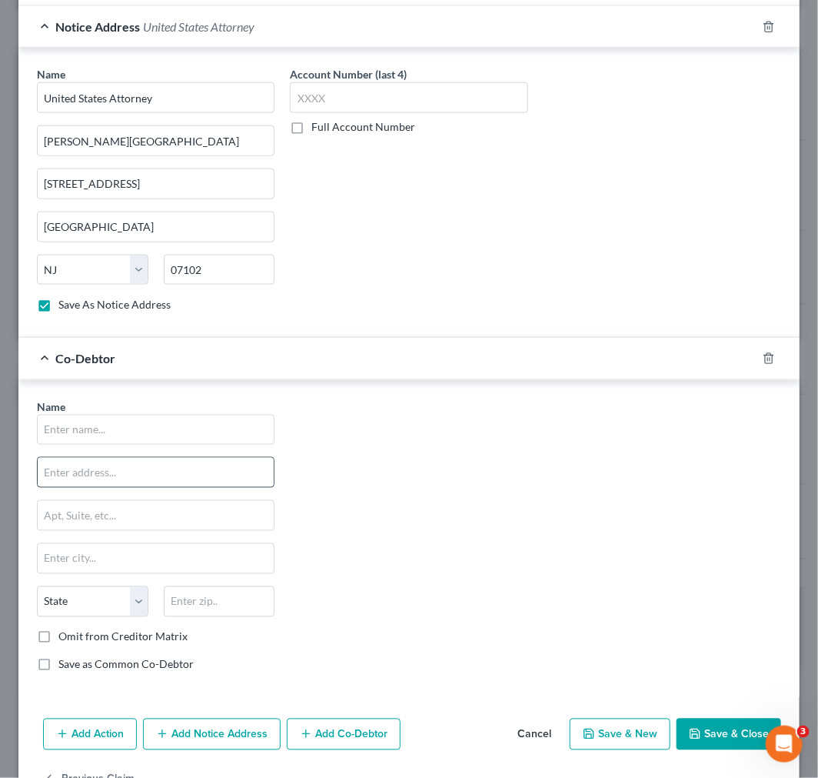
scroll to position [556, 0]
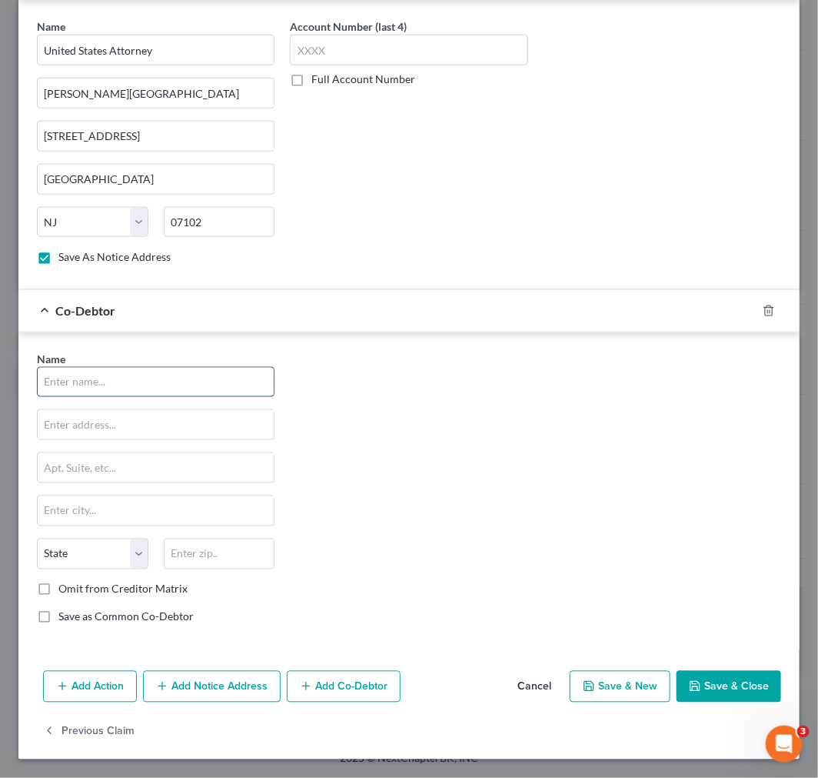
click at [127, 369] on input "text" at bounding box center [156, 382] width 236 height 29
type input "Mizuki Fusion LLC"
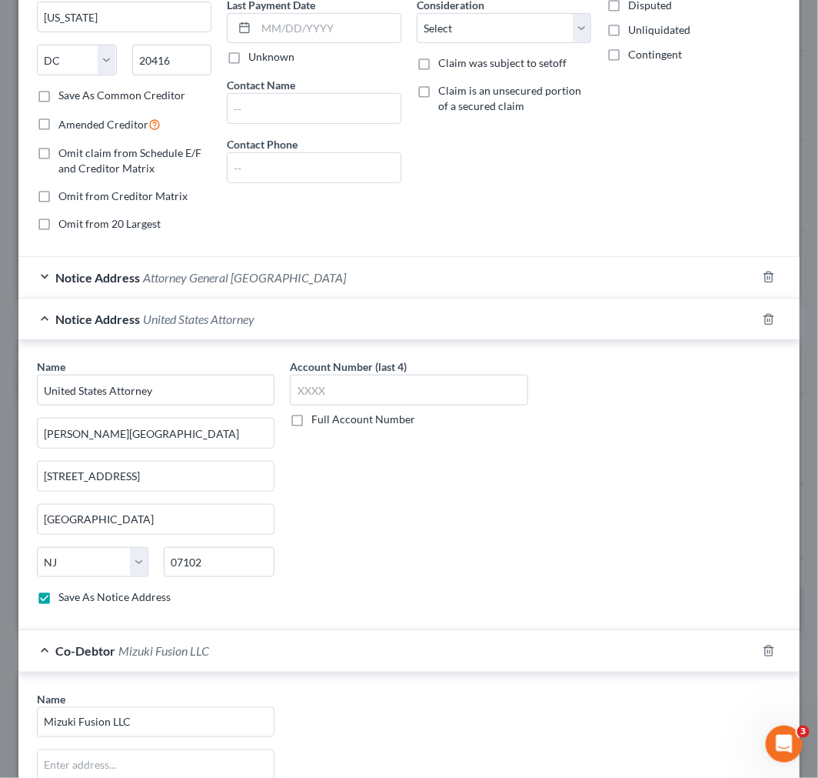
scroll to position [0, 0]
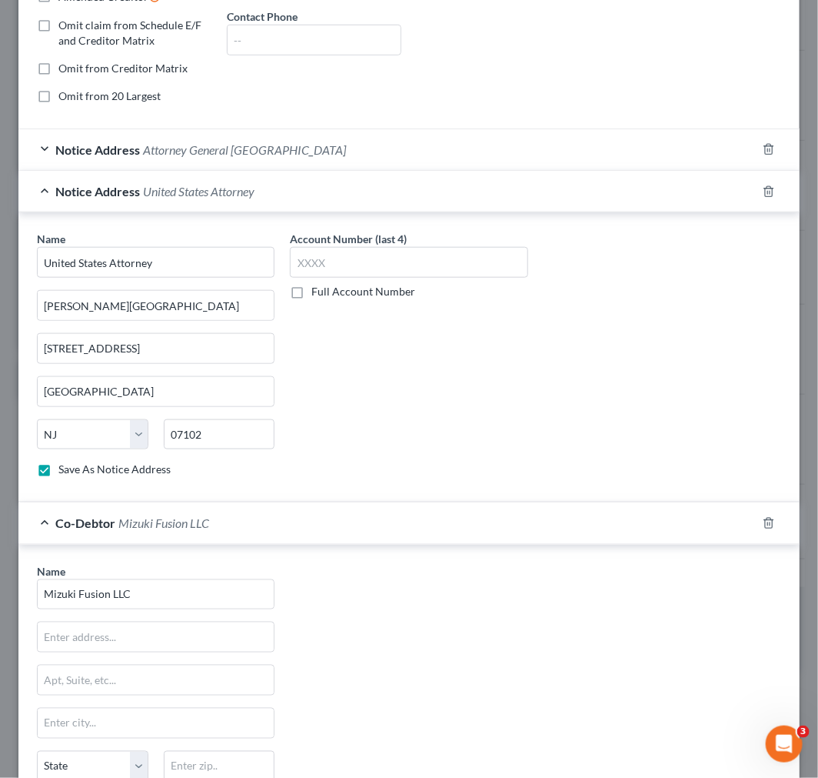
click at [414, 201] on div "Notice Address United States Attorney" at bounding box center [387, 191] width 738 height 41
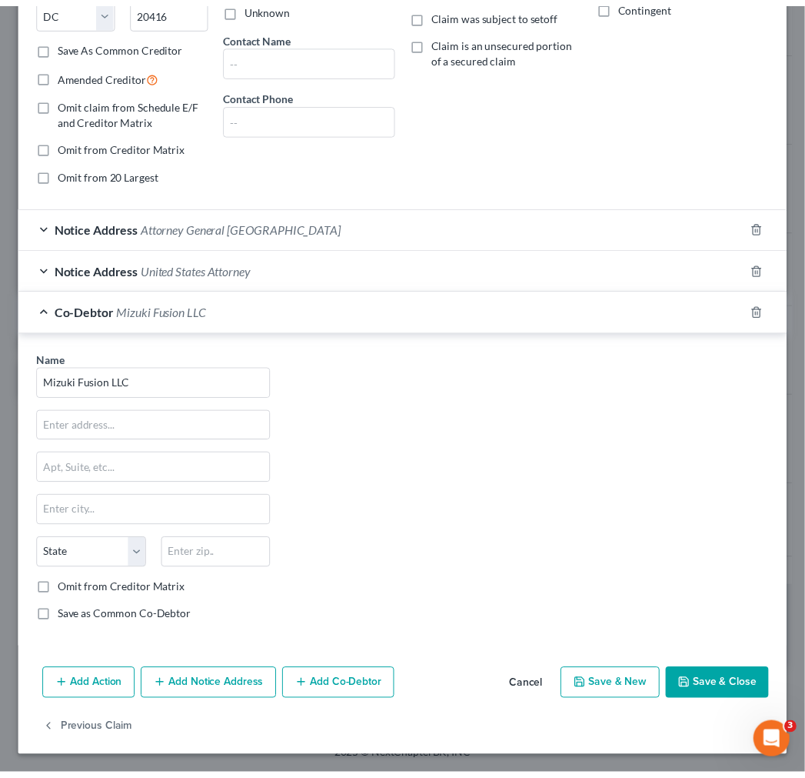
scroll to position [265, 0]
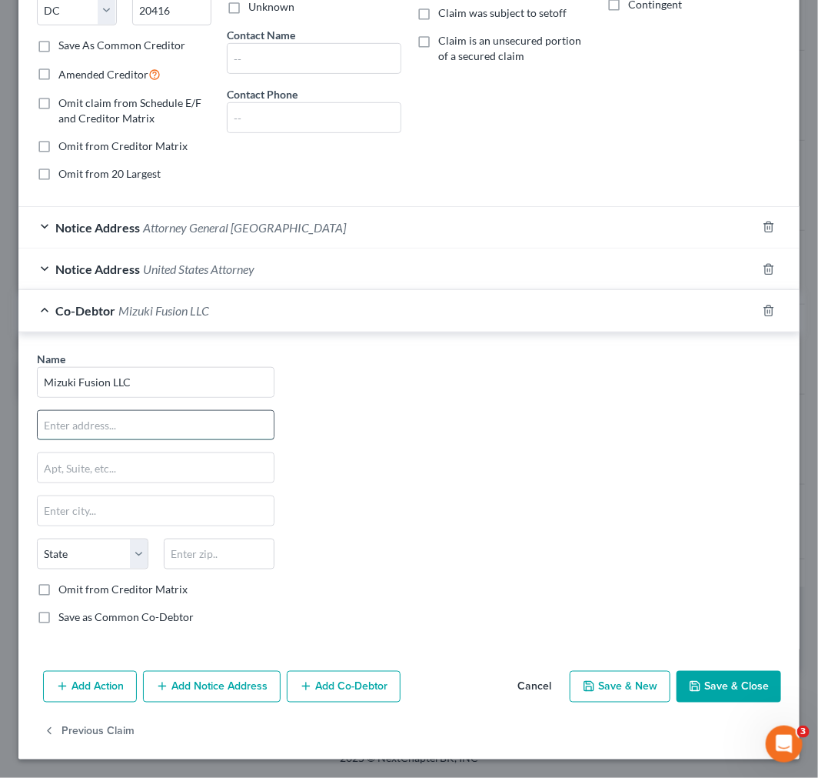
click at [112, 417] on input "text" at bounding box center [156, 425] width 236 height 29
paste input "800 Denow Road"
type input "800 Denow Road"
click at [56, 509] on input "text" at bounding box center [156, 510] width 236 height 29
paste input "Pennington"
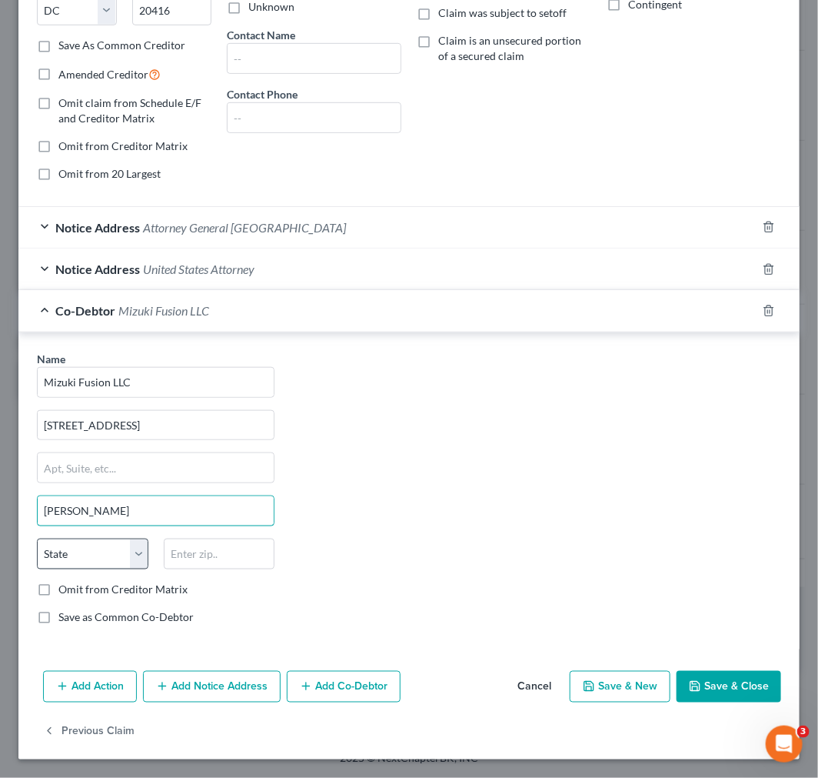
type input "Pennington"
click at [88, 547] on select "State AL AK AR AZ CA CO CT DE DC FL GA GU HI ID IL IN IA KS KY LA ME MD MA MI M…" at bounding box center [93, 553] width 112 height 31
select select "33"
click at [37, 538] on select "State AL AK AR AZ CA CO CT DE DC FL GA GU HI ID IL IN IA KS KY LA ME MD MA MI M…" at bounding box center [93, 553] width 112 height 31
click at [188, 545] on input "text" at bounding box center [220, 553] width 112 height 31
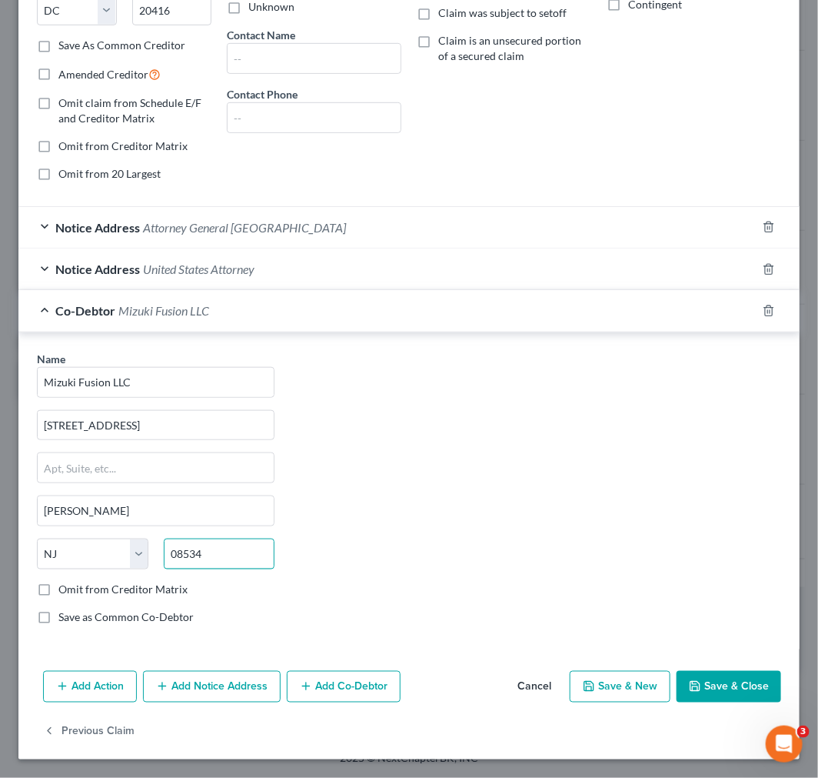
type input "08534"
click at [732, 673] on button "Save & Close" at bounding box center [729, 687] width 105 height 32
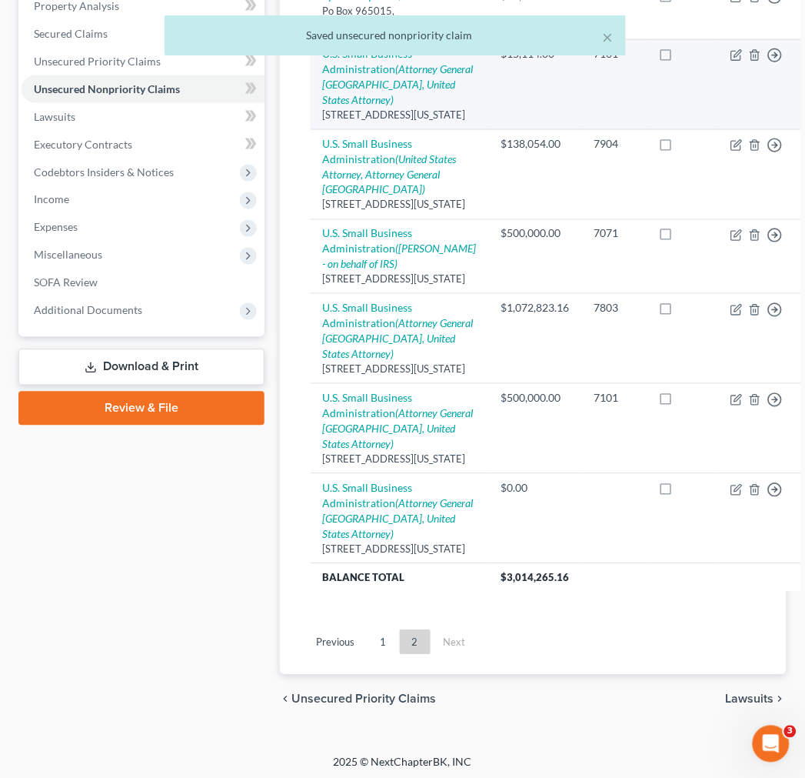
scroll to position [190, 0]
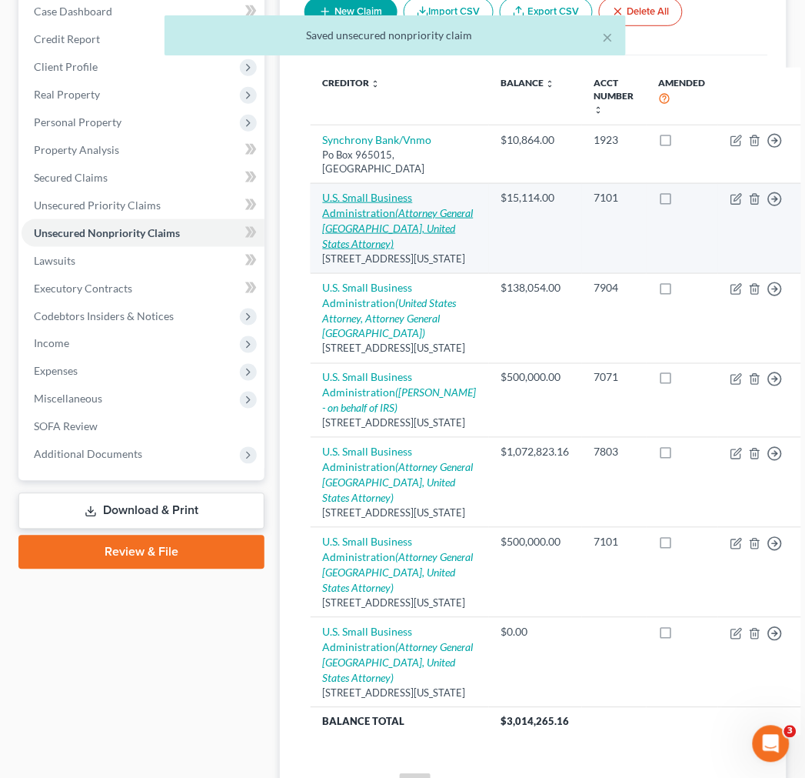
click at [381, 226] on link "U.S. Small Business Administration (Attorney General United States, United Stat…" at bounding box center [398, 220] width 151 height 59
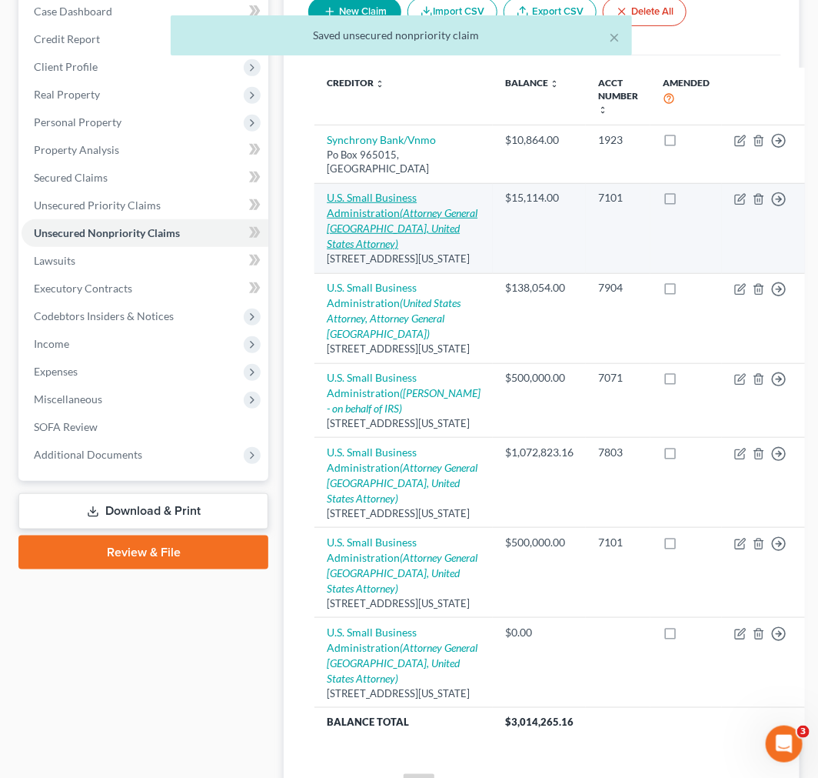
select select "8"
select select "2"
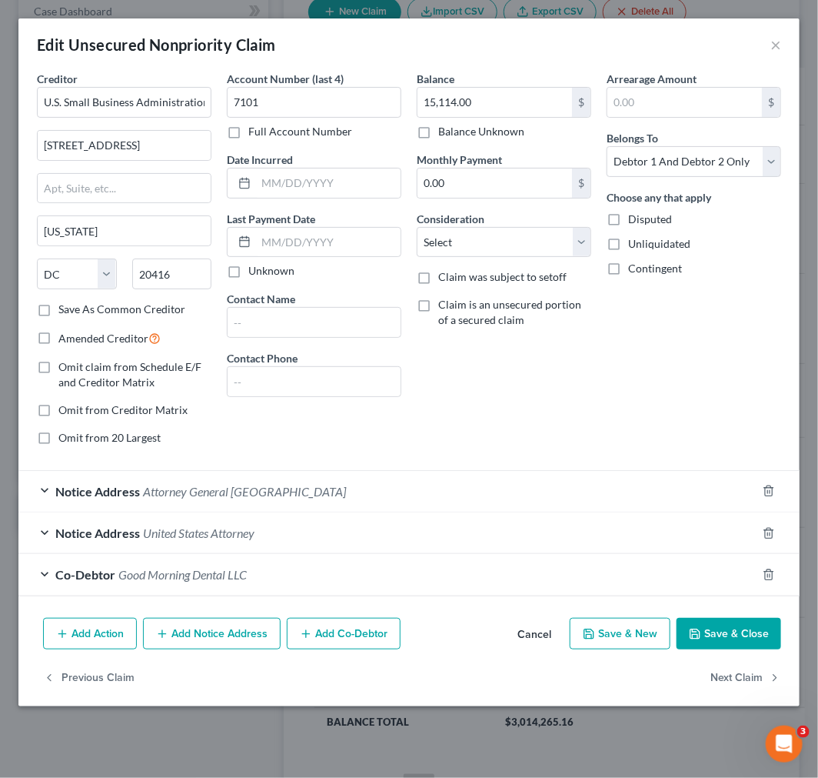
click at [782, 47] on div "Edit Unsecured Nonpriority Claim ×" at bounding box center [409, 44] width 782 height 52
click at [781, 49] on button "×" at bounding box center [776, 44] width 11 height 18
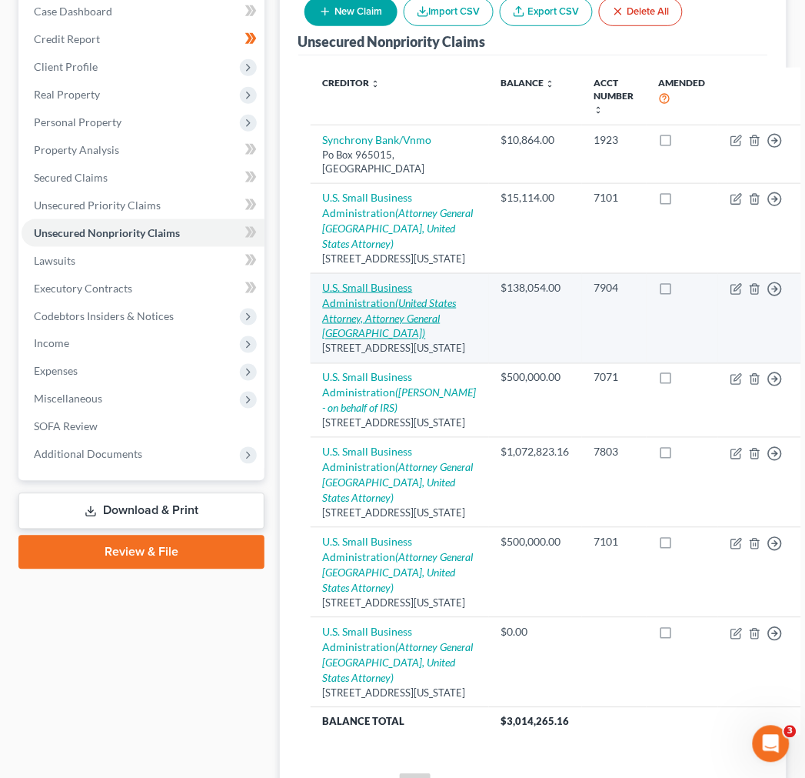
click at [336, 340] on icon "(United States Attorney, Attorney General United States)" at bounding box center [390, 318] width 134 height 44
select select "8"
select select "2"
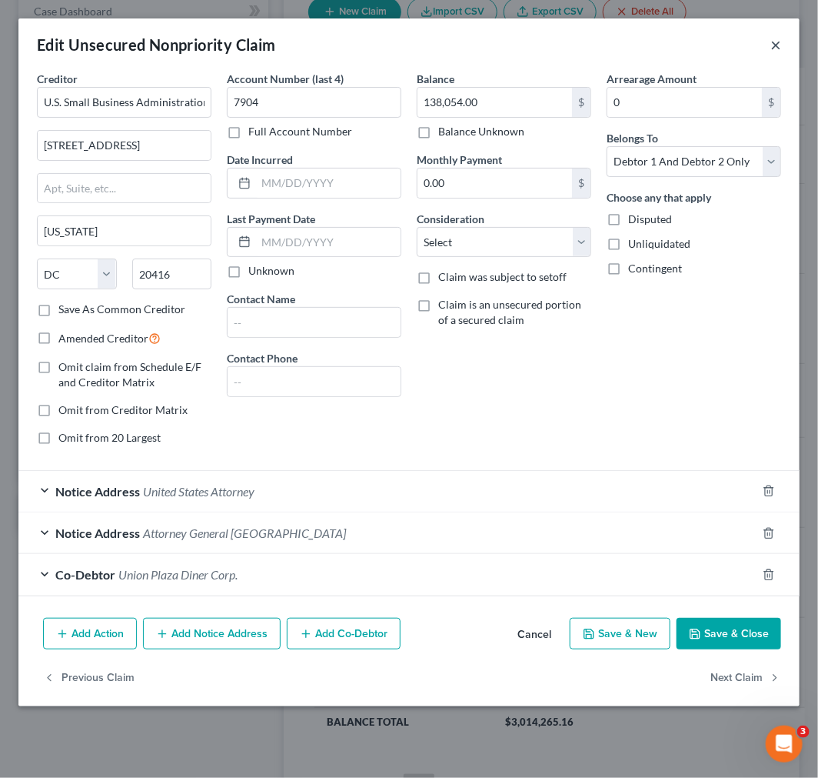
click at [779, 46] on button "×" at bounding box center [776, 44] width 11 height 18
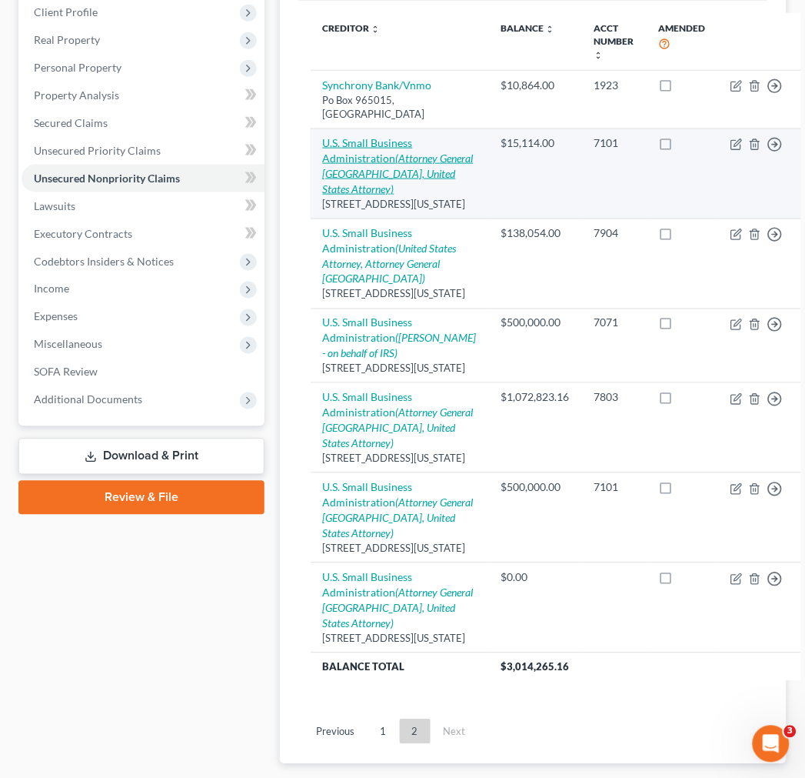
scroll to position [275, 0]
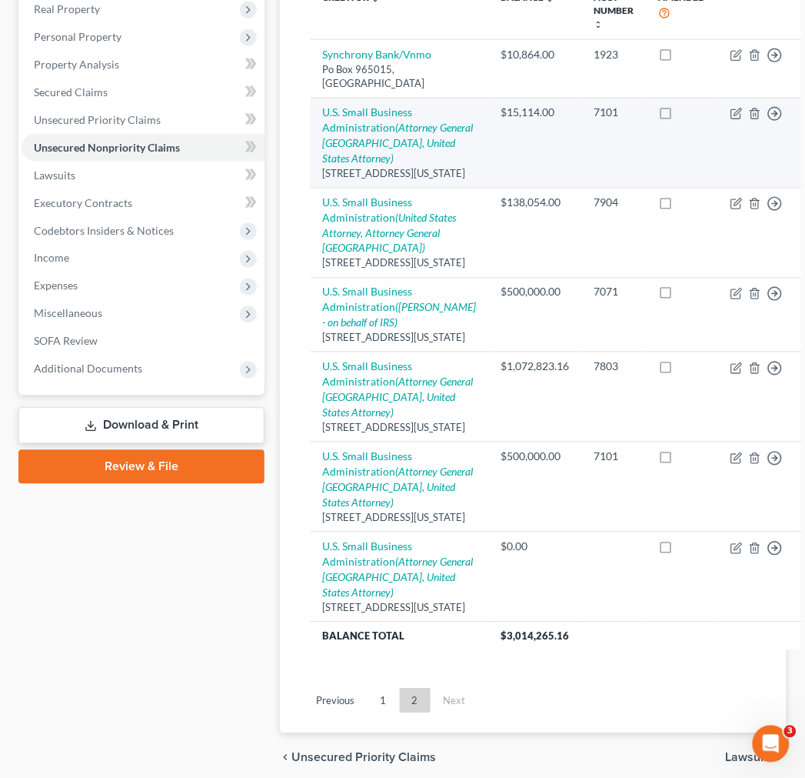
click at [318, 158] on td "U.S. Small Business Administration (Attorney General United States, United Stat…" at bounding box center [400, 143] width 178 height 90
click at [372, 163] on icon "(Attorney General United States, United States Attorney)" at bounding box center [398, 143] width 151 height 44
select select "8"
select select "2"
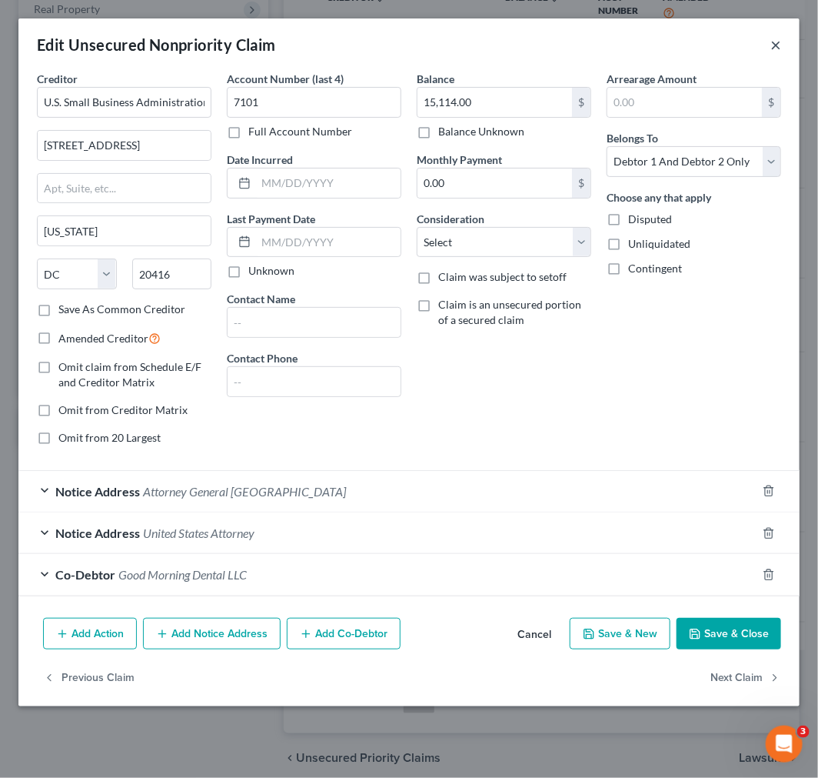
click at [772, 38] on button "×" at bounding box center [776, 44] width 11 height 18
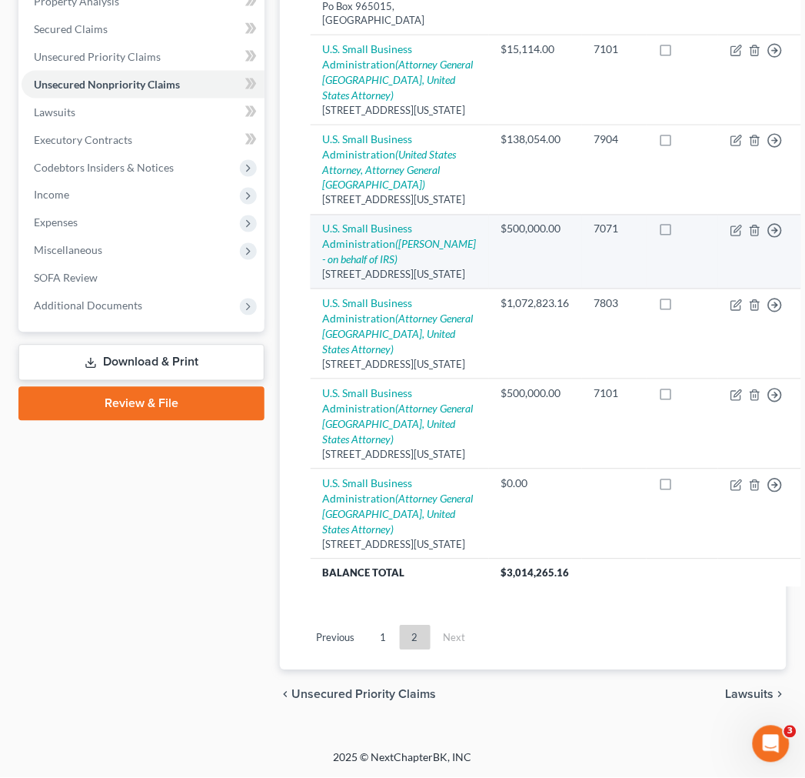
scroll to position [447, 0]
click at [335, 268] on div "409 3rd Street, SW, Washington, DC 20416" at bounding box center [400, 275] width 154 height 15
click at [362, 238] on icon "(Eamonn OHagan - on behalf of IRS)" at bounding box center [400, 252] width 154 height 28
select select "8"
select select "0"
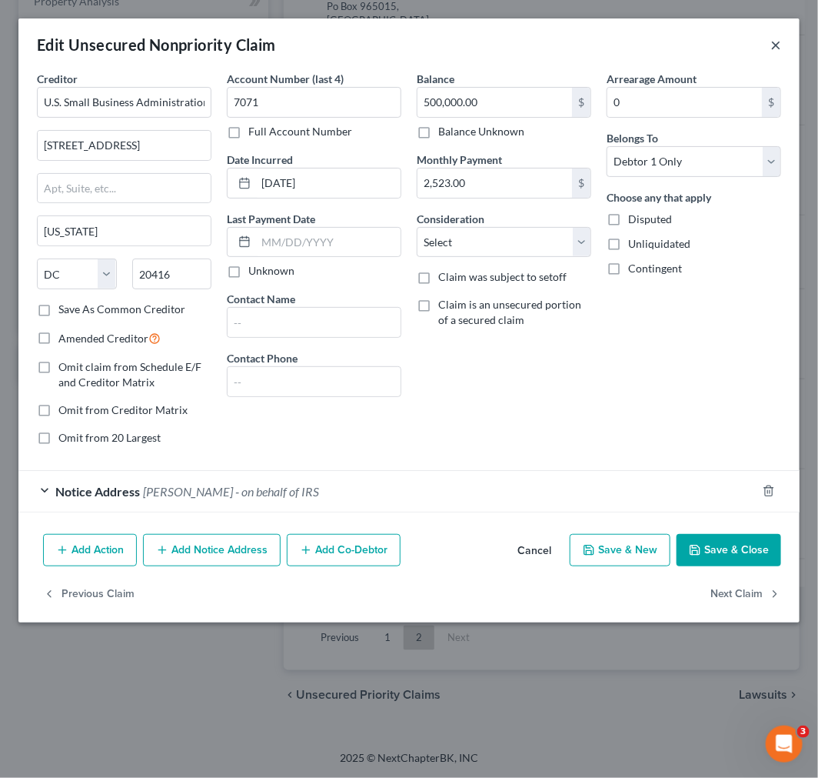
click at [773, 39] on button "×" at bounding box center [776, 44] width 11 height 18
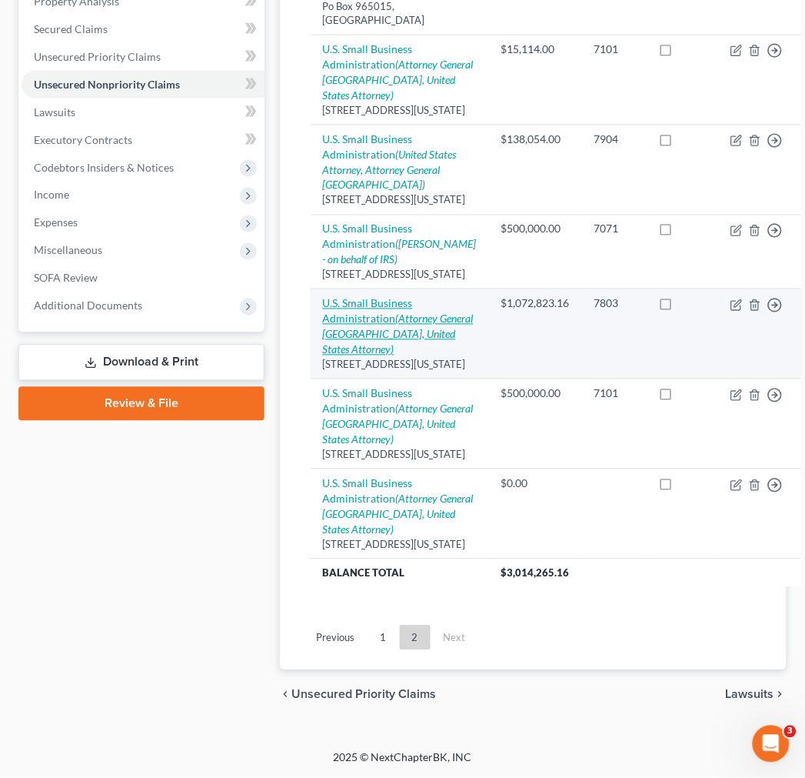
click at [379, 328] on icon "(Attorney General United States, United States Attorney)" at bounding box center [398, 334] width 151 height 44
select select "8"
select select "2"
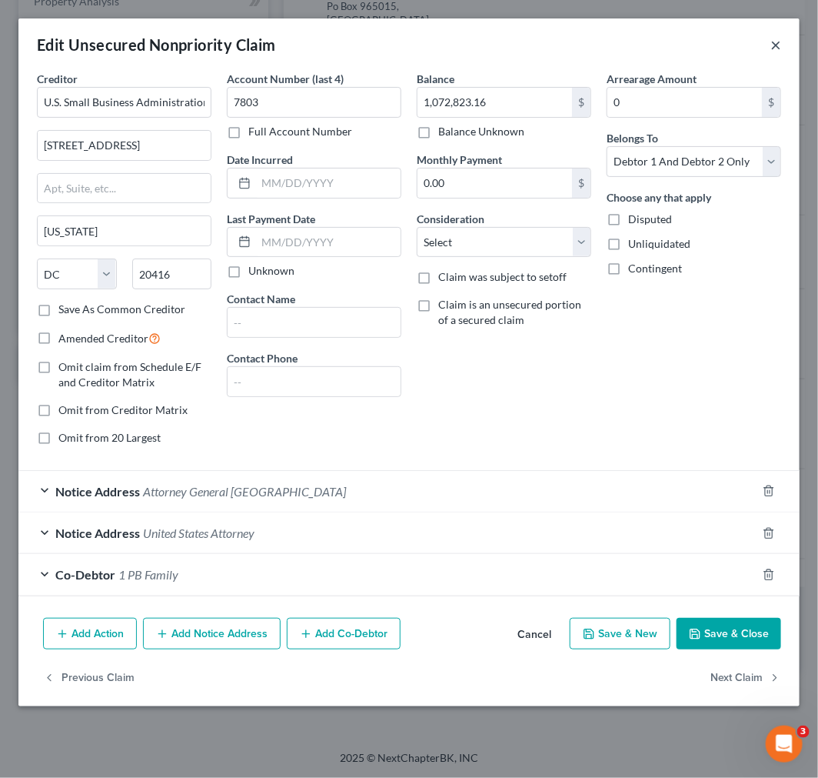
click at [781, 41] on button "×" at bounding box center [776, 44] width 11 height 18
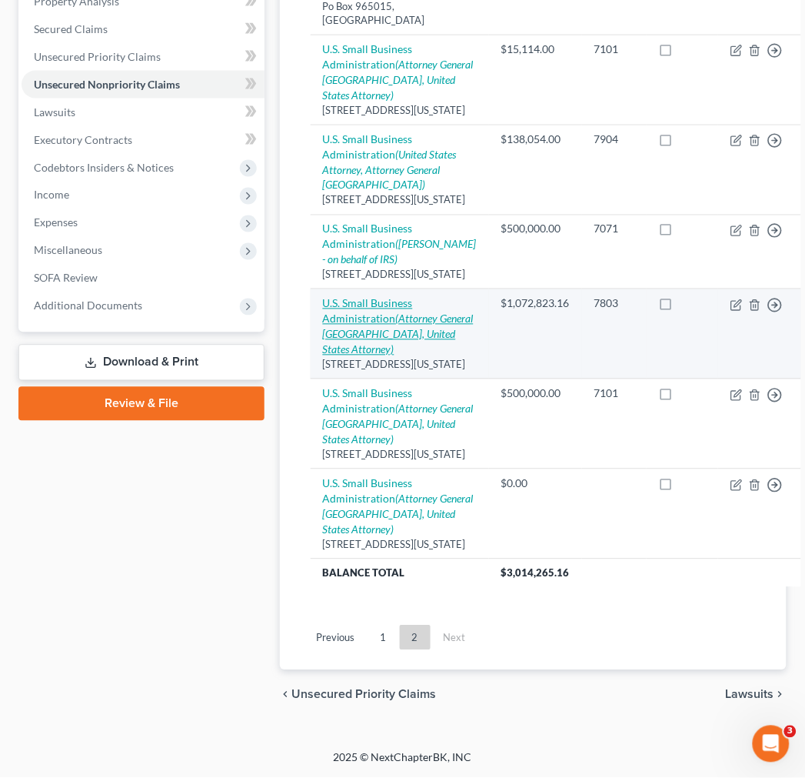
click at [373, 354] on icon "(Attorney General United States, United States Attorney)" at bounding box center [398, 334] width 151 height 44
select select "8"
select select "2"
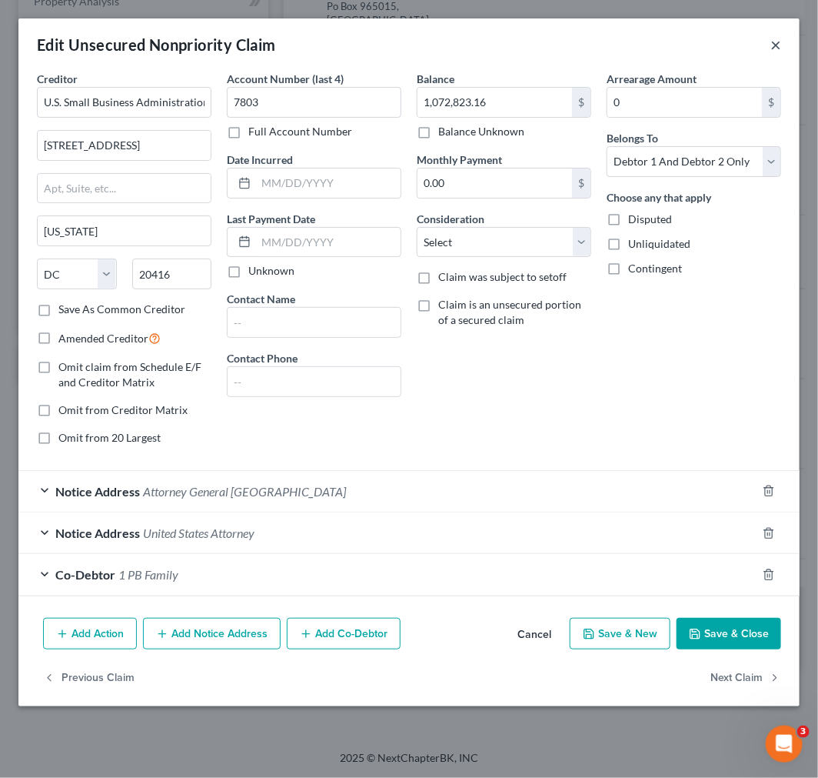
click at [774, 36] on button "×" at bounding box center [776, 44] width 11 height 18
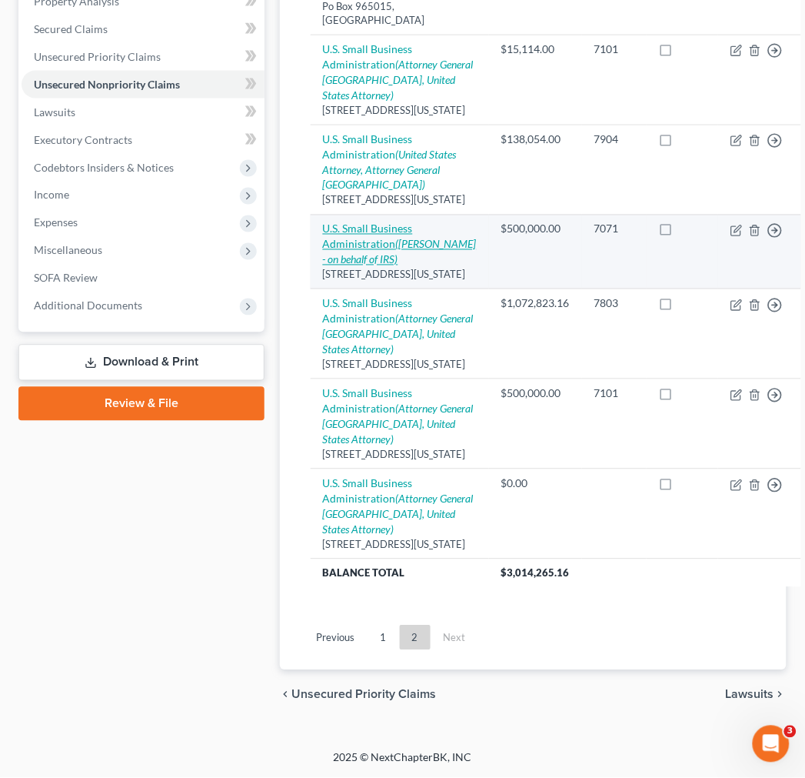
click at [405, 238] on icon "(Eamonn OHagan - on behalf of IRS)" at bounding box center [400, 252] width 154 height 28
select select "8"
select select "0"
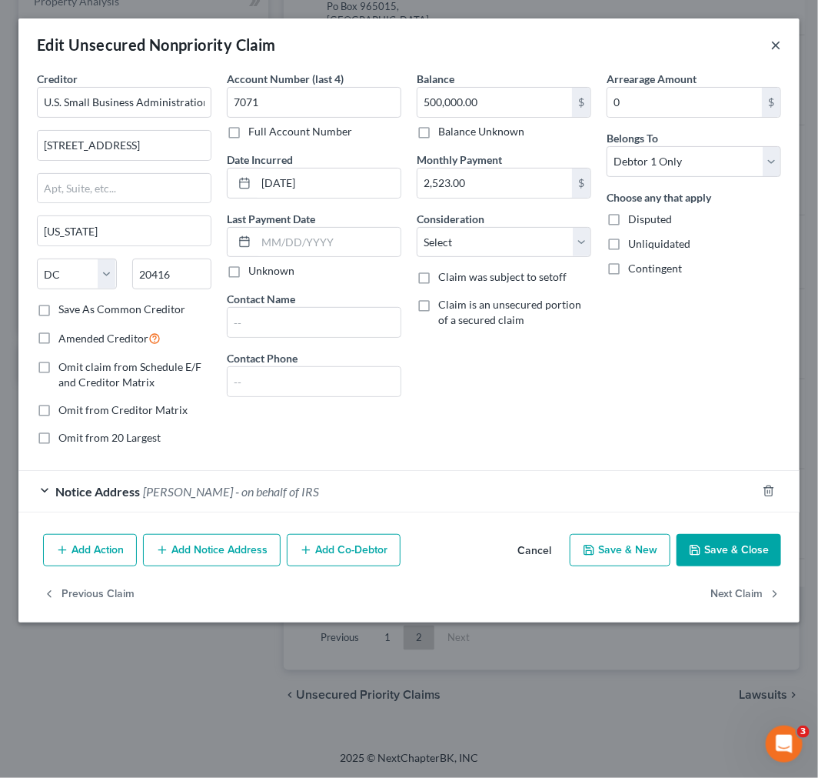
click at [780, 40] on button "×" at bounding box center [776, 44] width 11 height 18
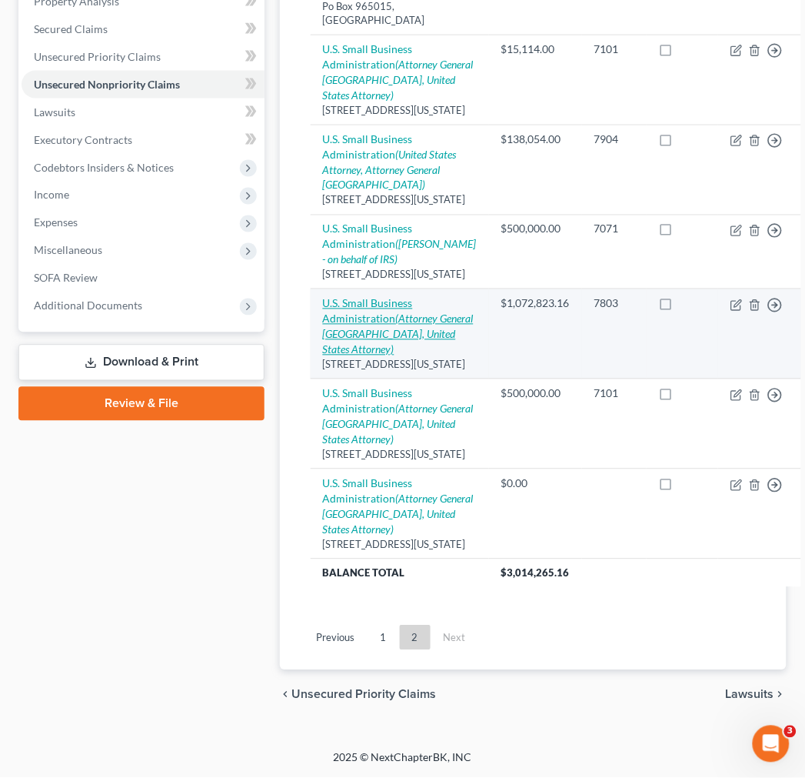
click at [393, 312] on link "U.S. Small Business Administration (Attorney General United States, United Stat…" at bounding box center [398, 326] width 151 height 59
select select "8"
select select "2"
select select "33"
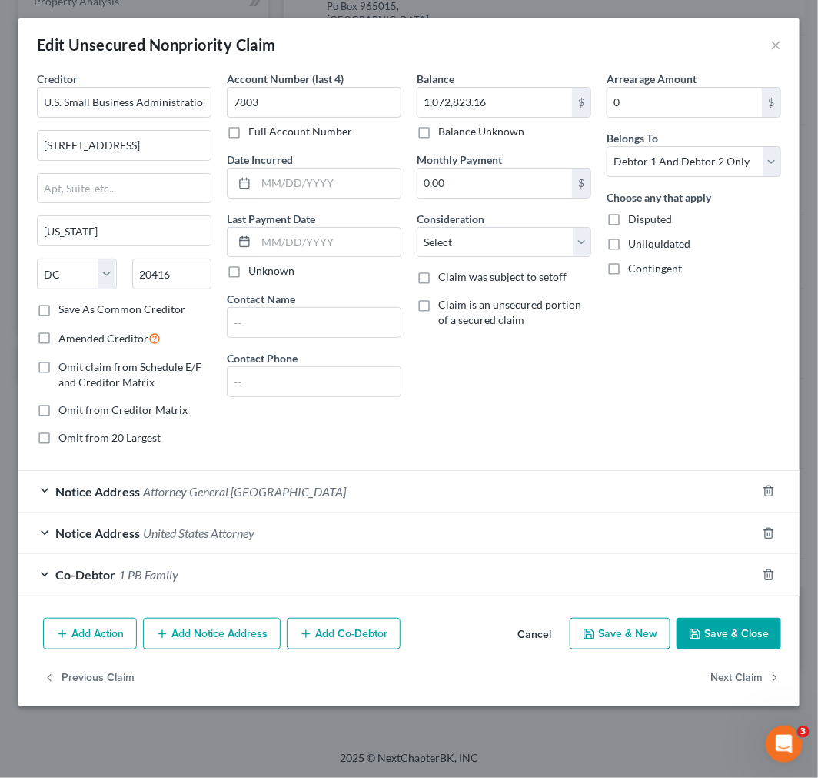
click at [320, 570] on div "Co-Debtor 1 PB Family" at bounding box center [387, 574] width 738 height 41
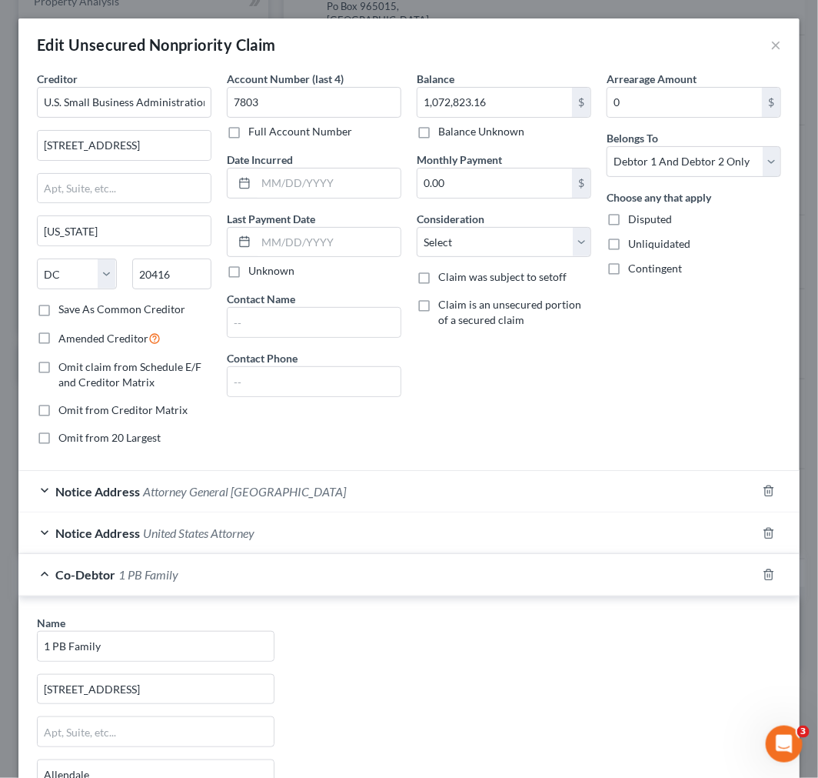
click at [320, 570] on div "Co-Debtor 1 PB Family" at bounding box center [387, 574] width 738 height 41
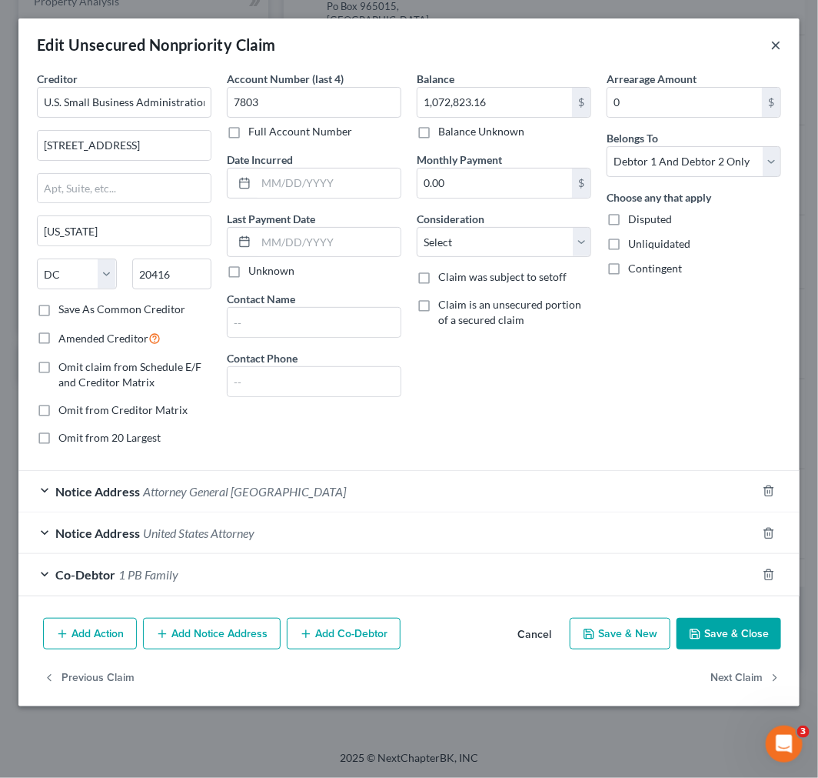
click at [778, 45] on button "×" at bounding box center [776, 44] width 11 height 18
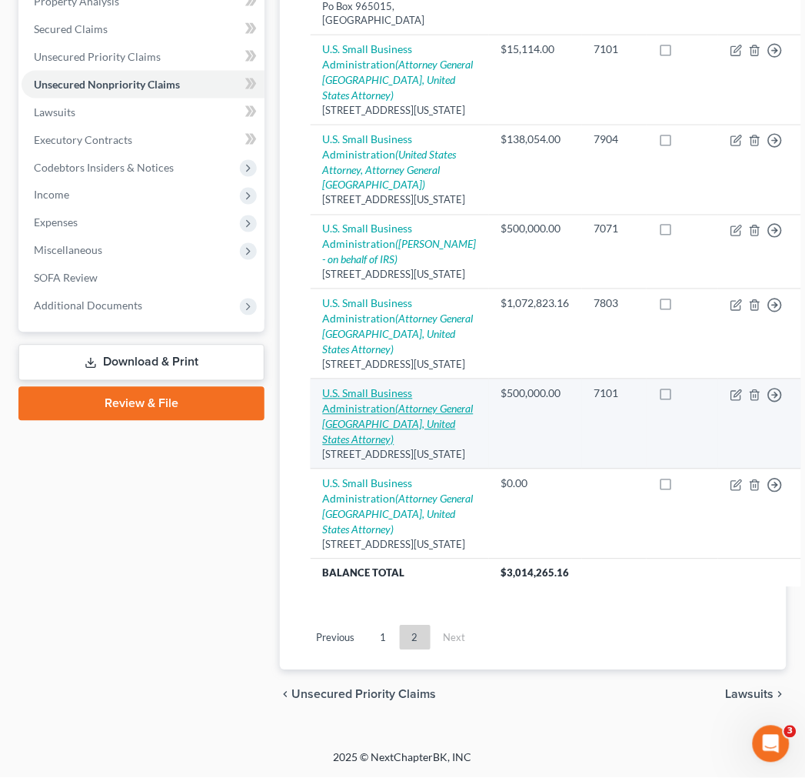
click at [377, 446] on icon "(Attorney General United States, United States Attorney)" at bounding box center [398, 424] width 151 height 44
select select "8"
select select "2"
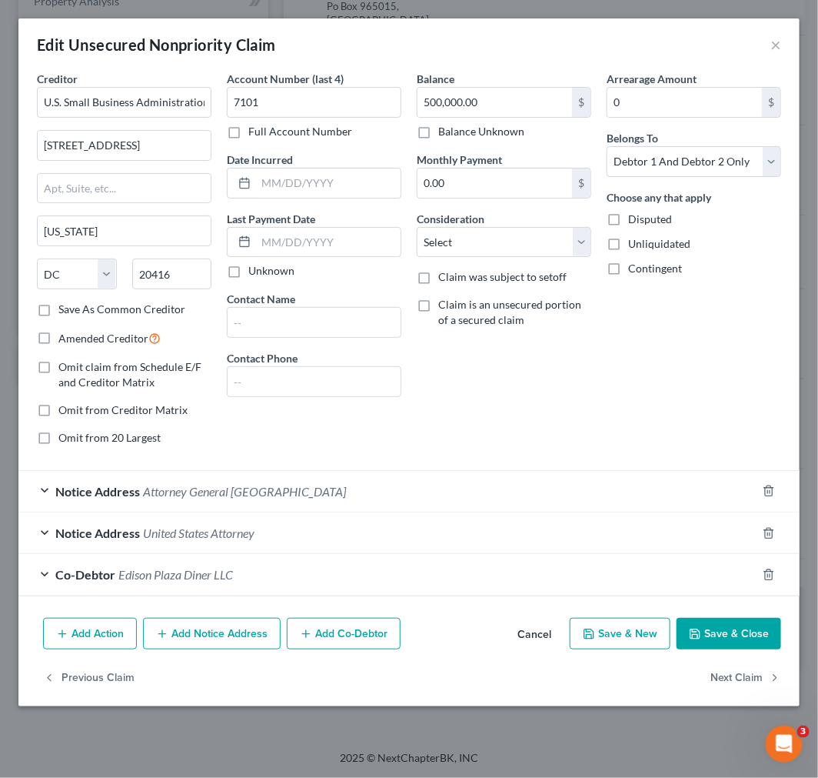
click at [535, 642] on button "Cancel" at bounding box center [534, 634] width 58 height 31
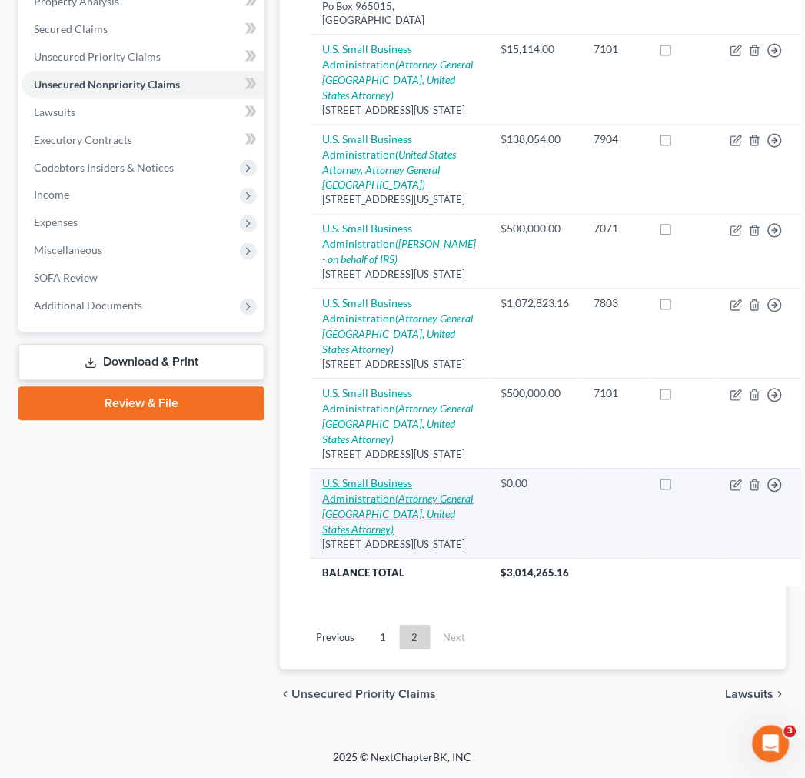
click at [369, 536] on icon "(Attorney General United States, United States Attorney)" at bounding box center [398, 514] width 151 height 44
select select "8"
select select "2"
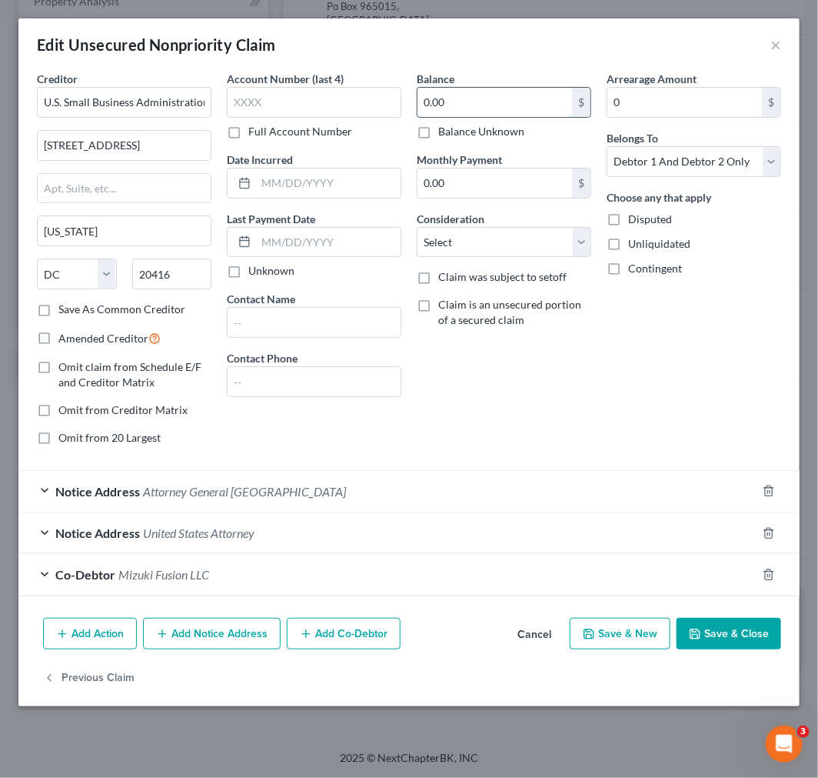
click at [548, 112] on input "0.00" at bounding box center [495, 102] width 155 height 29
click at [331, 95] on input "text" at bounding box center [314, 102] width 175 height 31
type input "9106"
click at [435, 100] on input "0.00" at bounding box center [495, 102] width 155 height 29
type input "451,044.83"
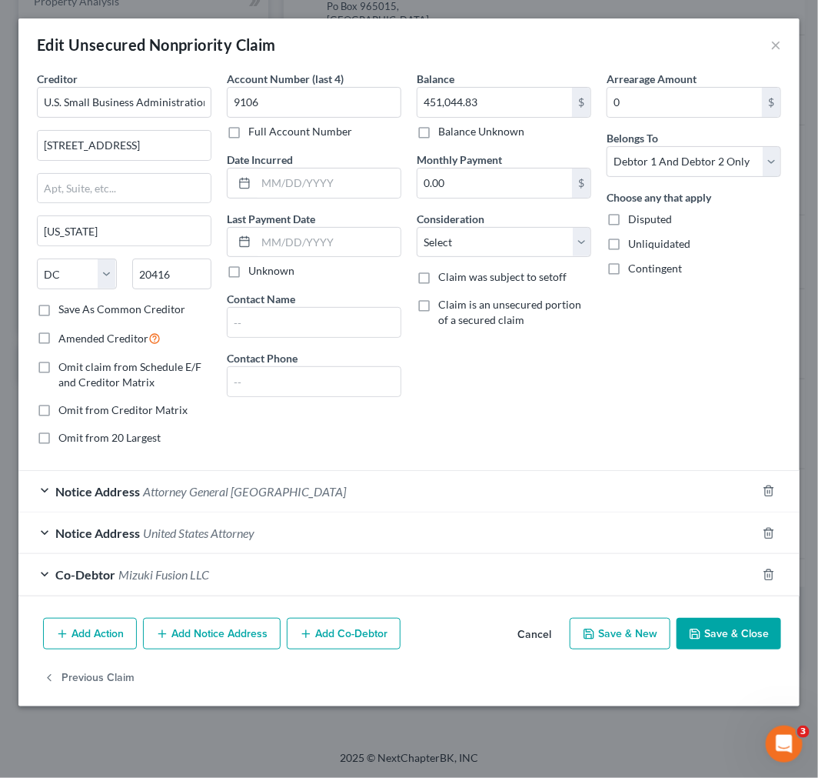
click at [505, 369] on div "Balance 451,044.83 $ Balance Unknown Balance Undetermined 451,044.83 $ Balance …" at bounding box center [504, 264] width 190 height 387
click at [466, 391] on div "Balance 451,044.83 $ Balance Unknown Balance Undetermined 451,044.83 $ Balance …" at bounding box center [504, 264] width 190 height 387
click at [532, 390] on div "Balance 451,044.83 $ Balance Unknown Balance Undetermined 451,044.83 $ Balance …" at bounding box center [504, 264] width 190 height 387
click at [711, 623] on button "Save & Close" at bounding box center [729, 634] width 105 height 32
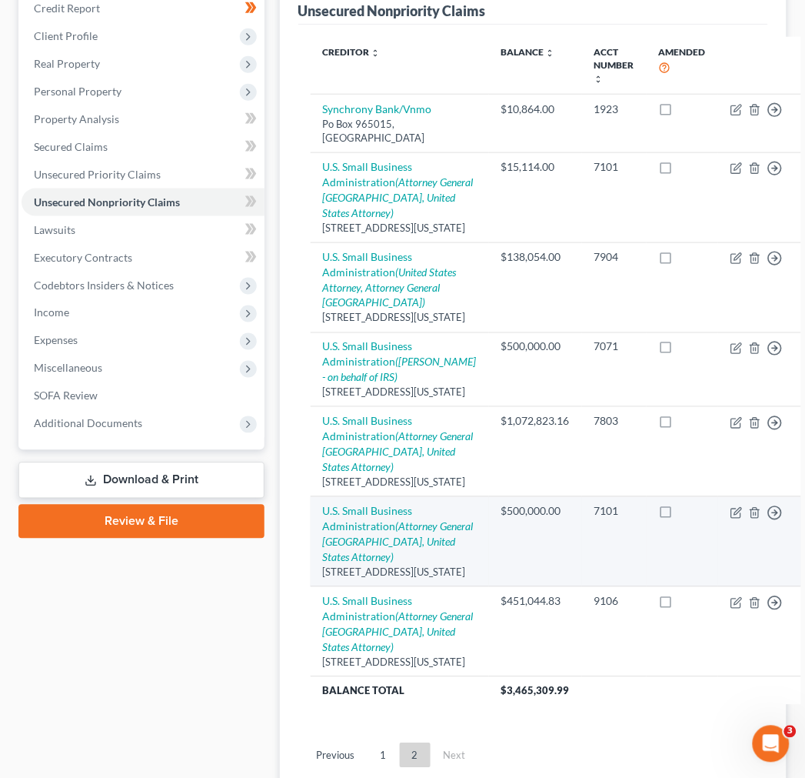
scroll to position [190, 0]
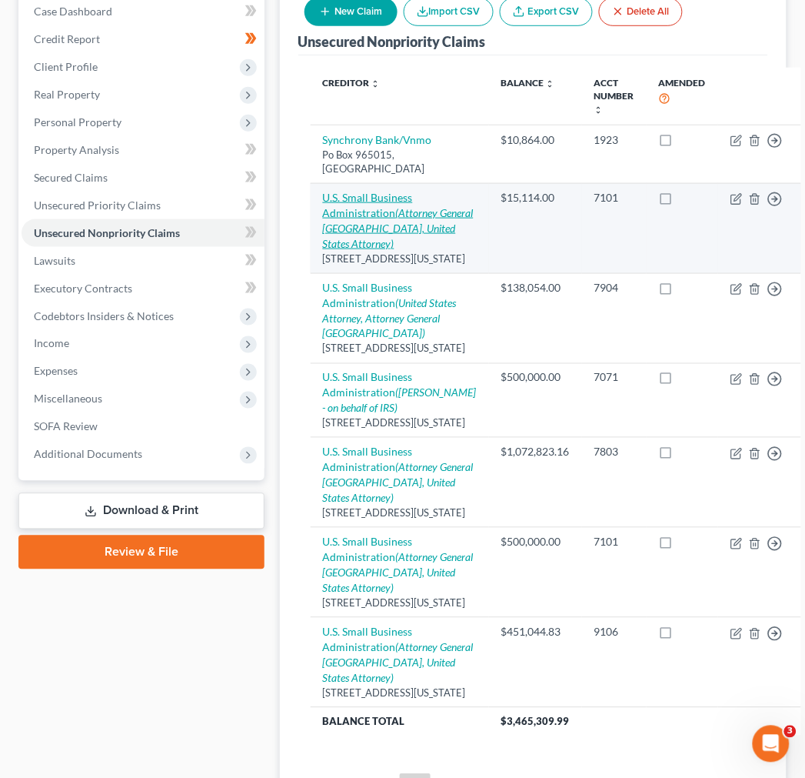
click at [389, 239] on icon "(Attorney General United States, United States Attorney)" at bounding box center [398, 228] width 151 height 44
select select "8"
select select "2"
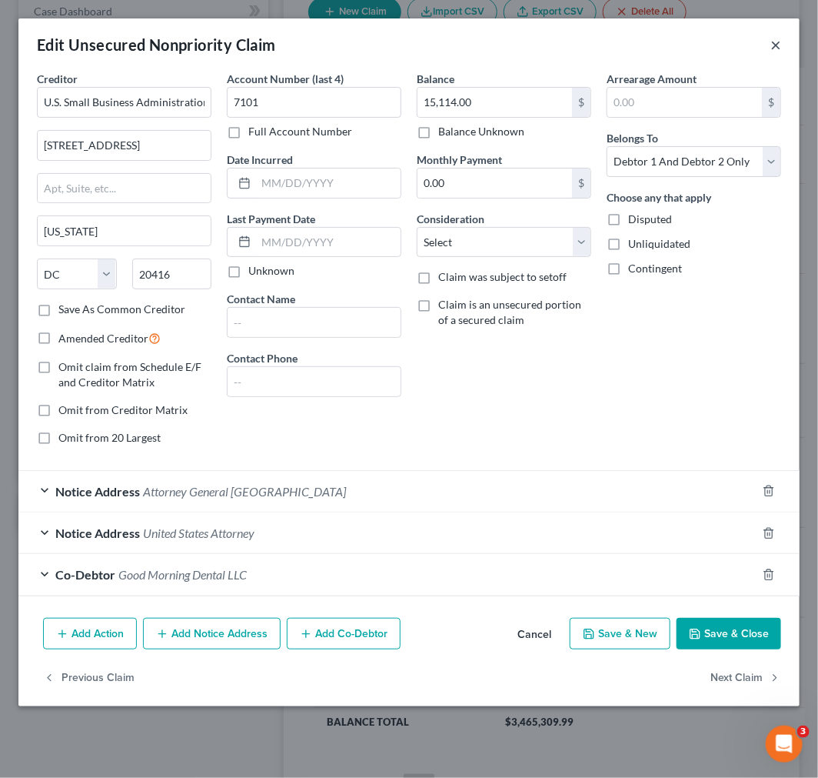
click at [772, 35] on button "×" at bounding box center [776, 44] width 11 height 18
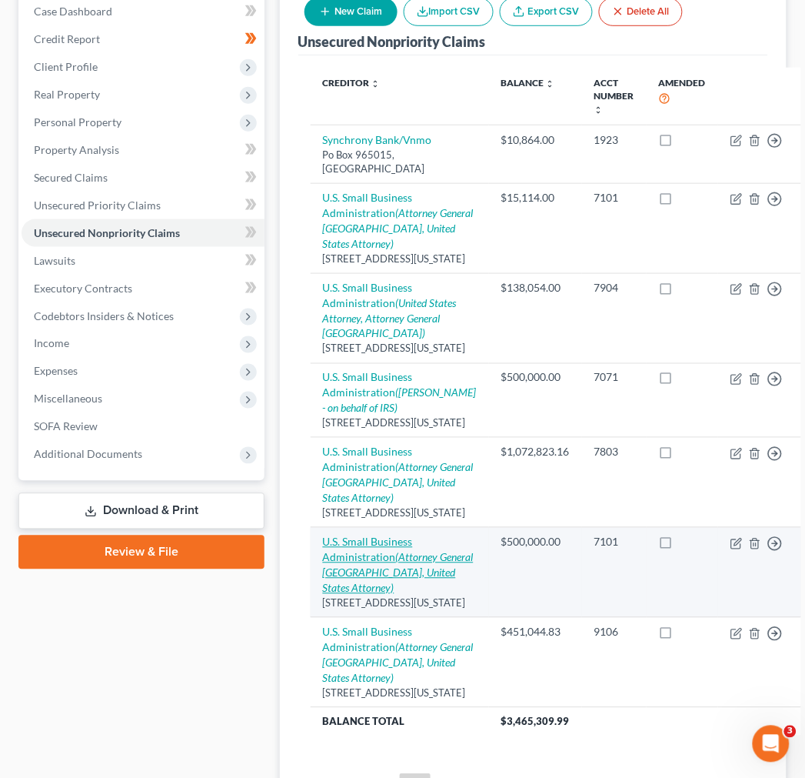
click at [346, 595] on link "U.S. Small Business Administration (Attorney General United States, United Stat…" at bounding box center [398, 564] width 151 height 59
select select "8"
select select "2"
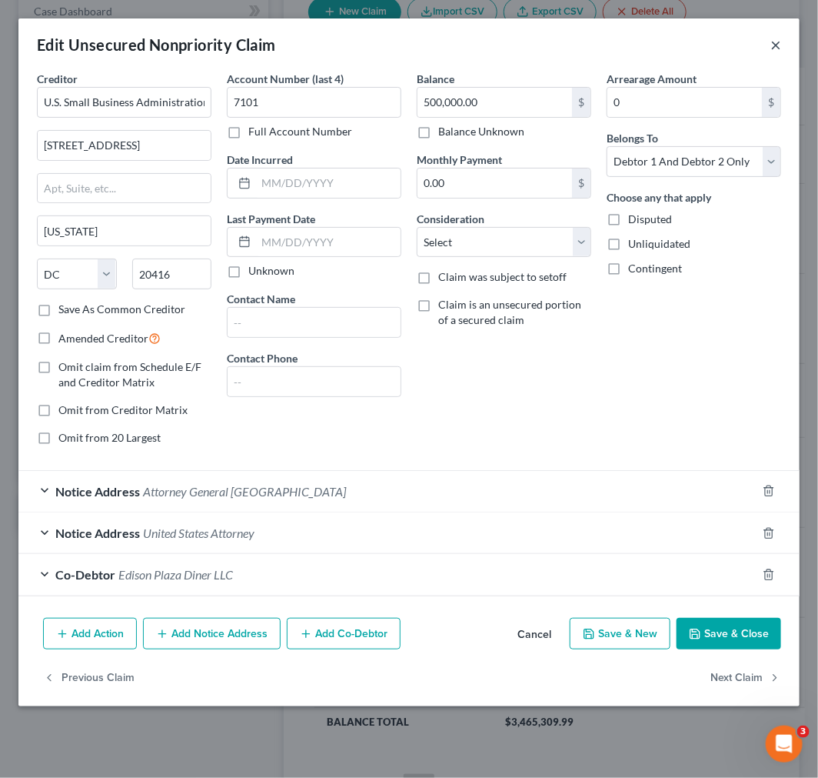
click at [772, 45] on button "×" at bounding box center [776, 44] width 11 height 18
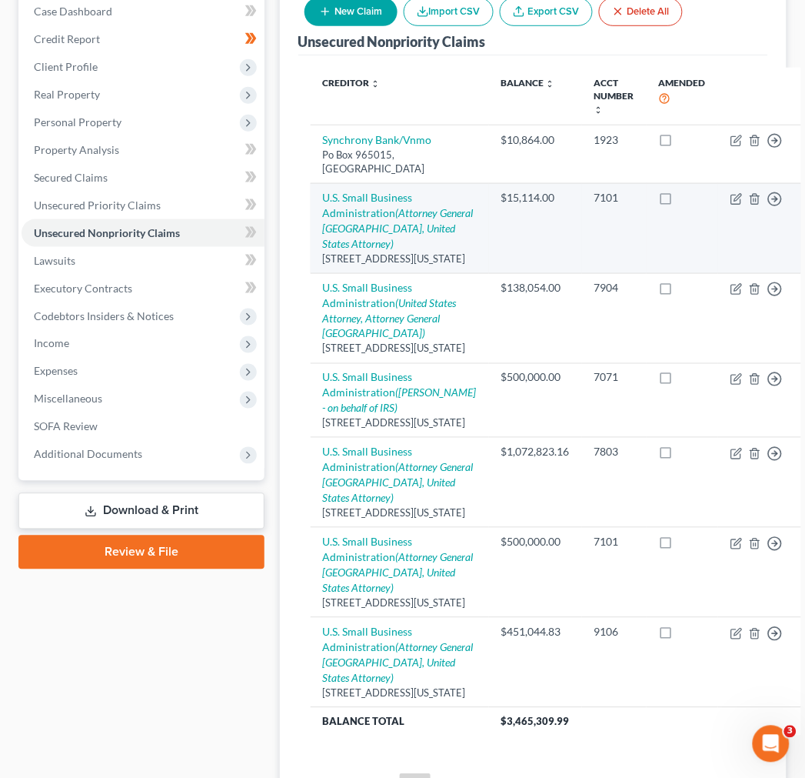
click at [346, 235] on td "U.S. Small Business Administration (Attorney General United States, United Stat…" at bounding box center [400, 228] width 178 height 90
click at [346, 250] on icon "(Attorney General United States, United States Attorney)" at bounding box center [398, 228] width 151 height 44
select select "8"
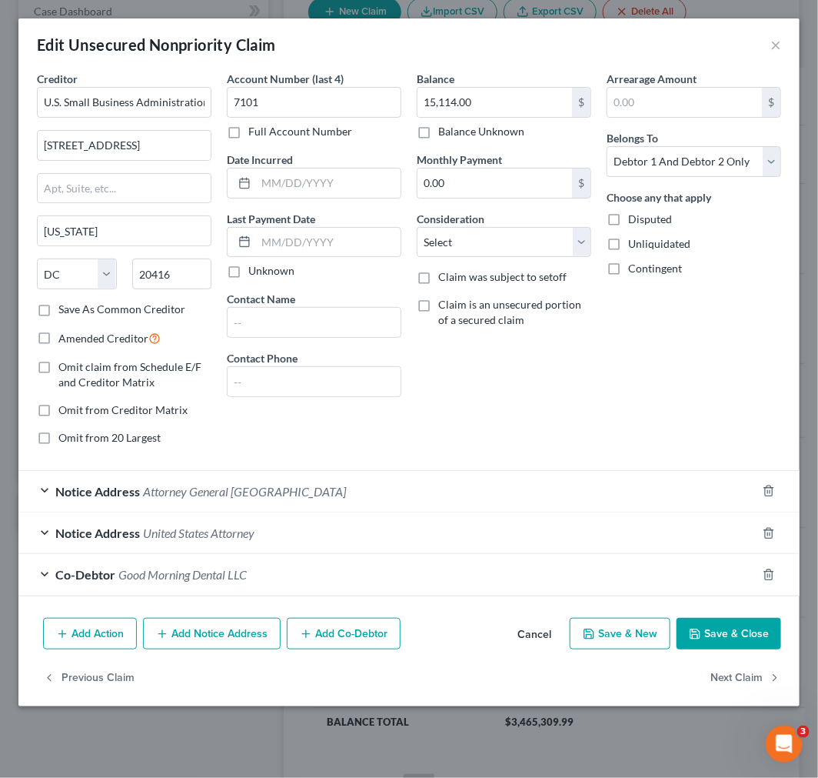
click at [689, 647] on button "Save & Close" at bounding box center [729, 634] width 105 height 32
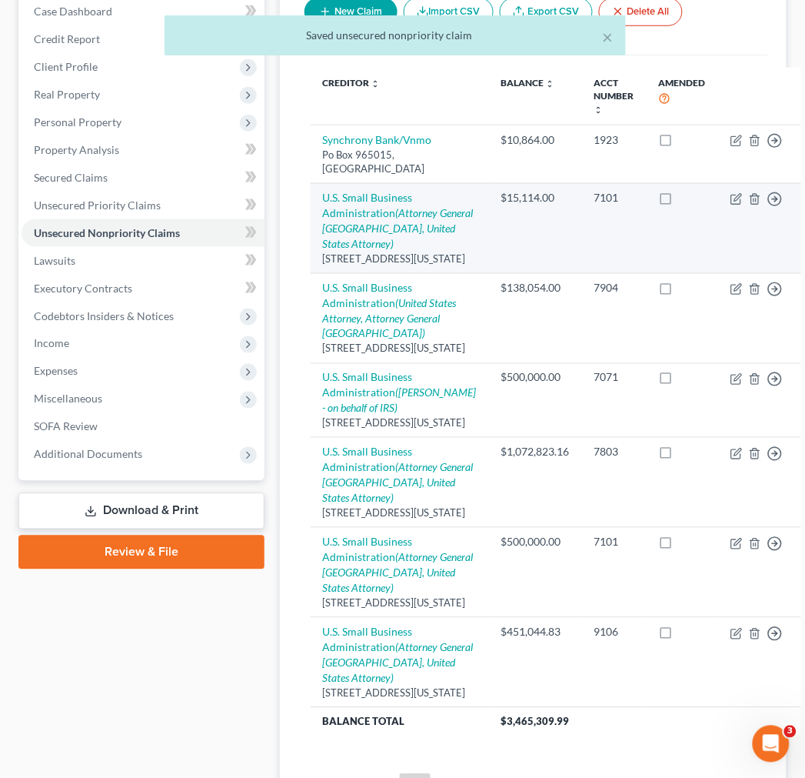
click at [494, 273] on td "$15,114.00" at bounding box center [535, 228] width 93 height 90
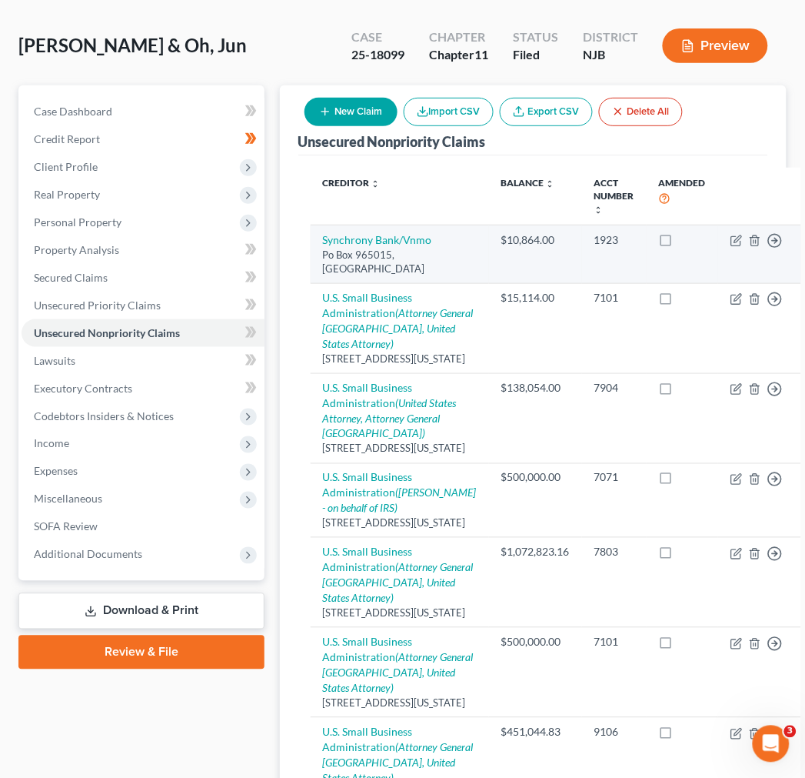
scroll to position [0, 0]
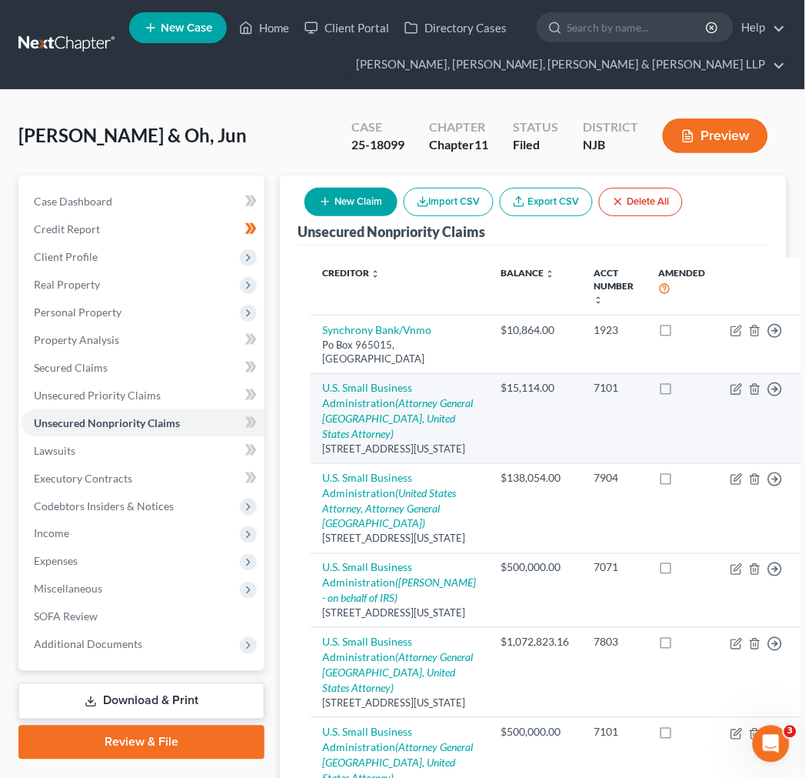
click at [582, 462] on td "7101" at bounding box center [614, 418] width 65 height 90
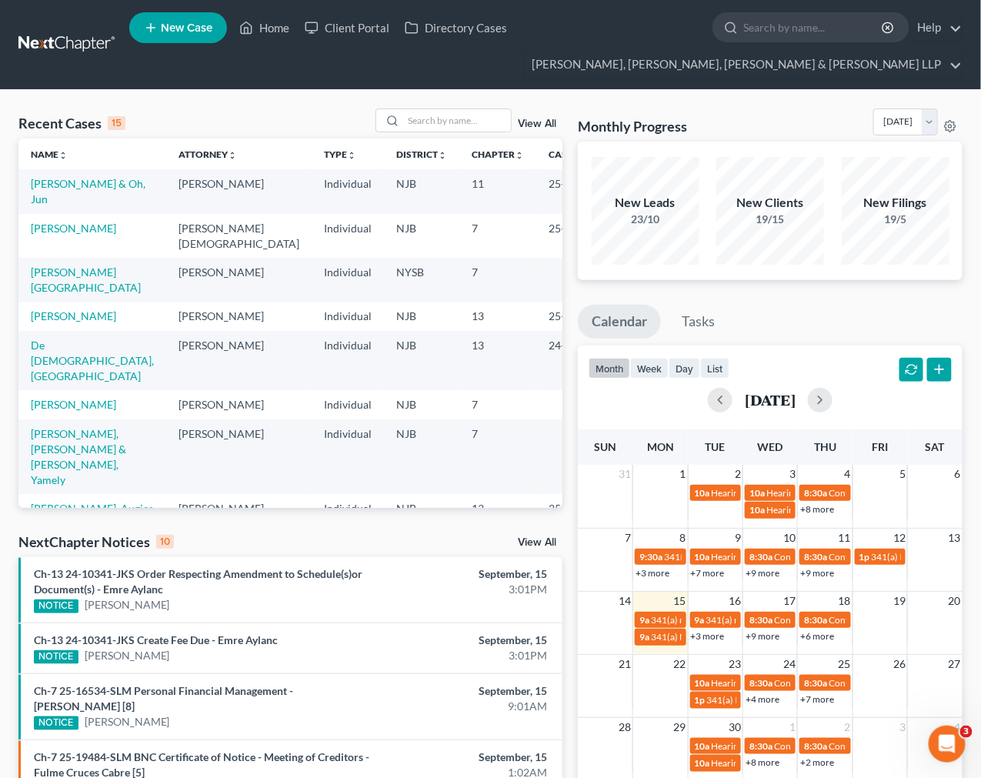
click at [97, 190] on td "[PERSON_NAME] & Oh, Jun" at bounding box center [92, 191] width 148 height 44
click at [97, 185] on link "[PERSON_NAME] & Oh, Jun" at bounding box center [88, 191] width 115 height 28
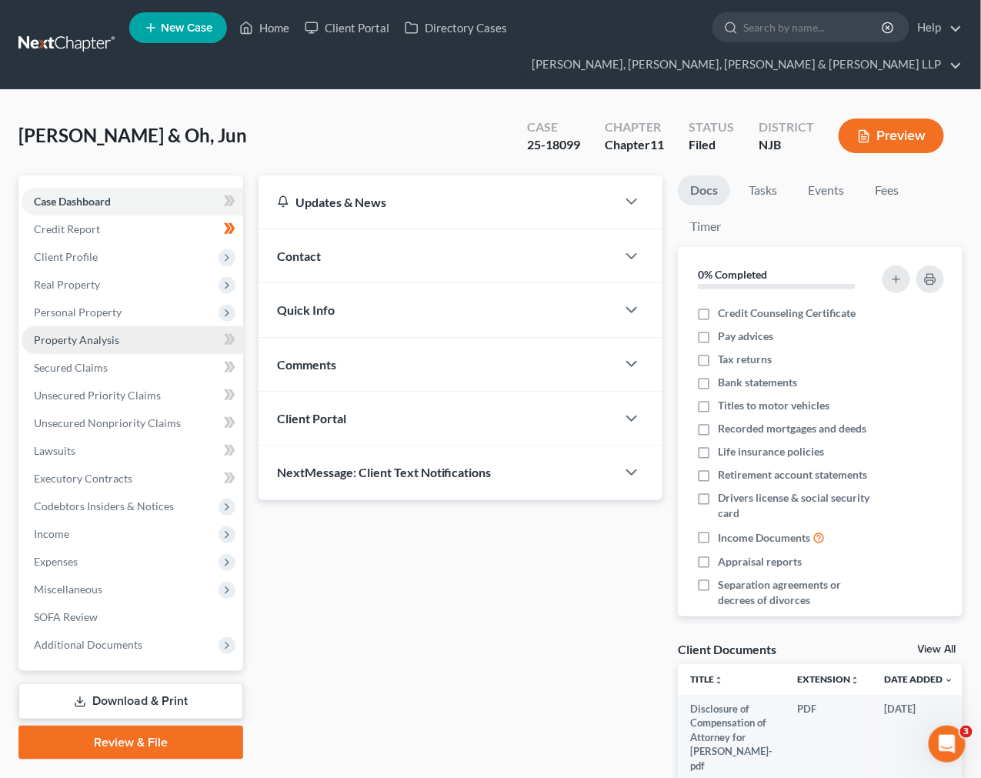
click at [158, 340] on link "Property Analysis" at bounding box center [133, 340] width 222 height 28
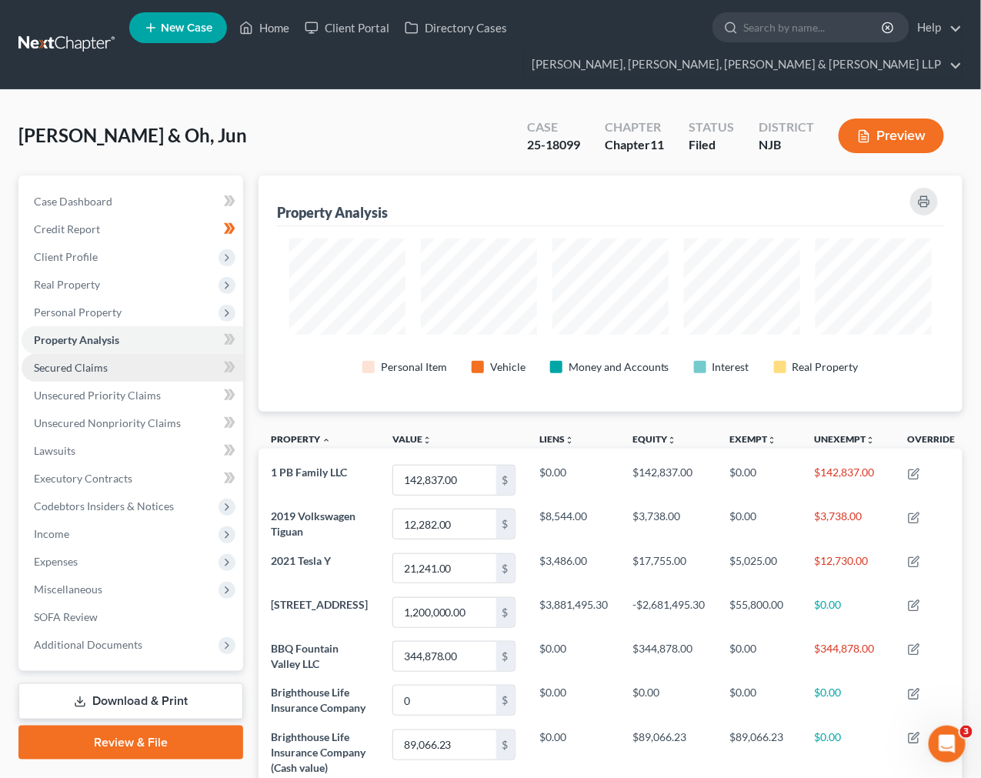
click at [148, 371] on link "Secured Claims" at bounding box center [133, 368] width 222 height 28
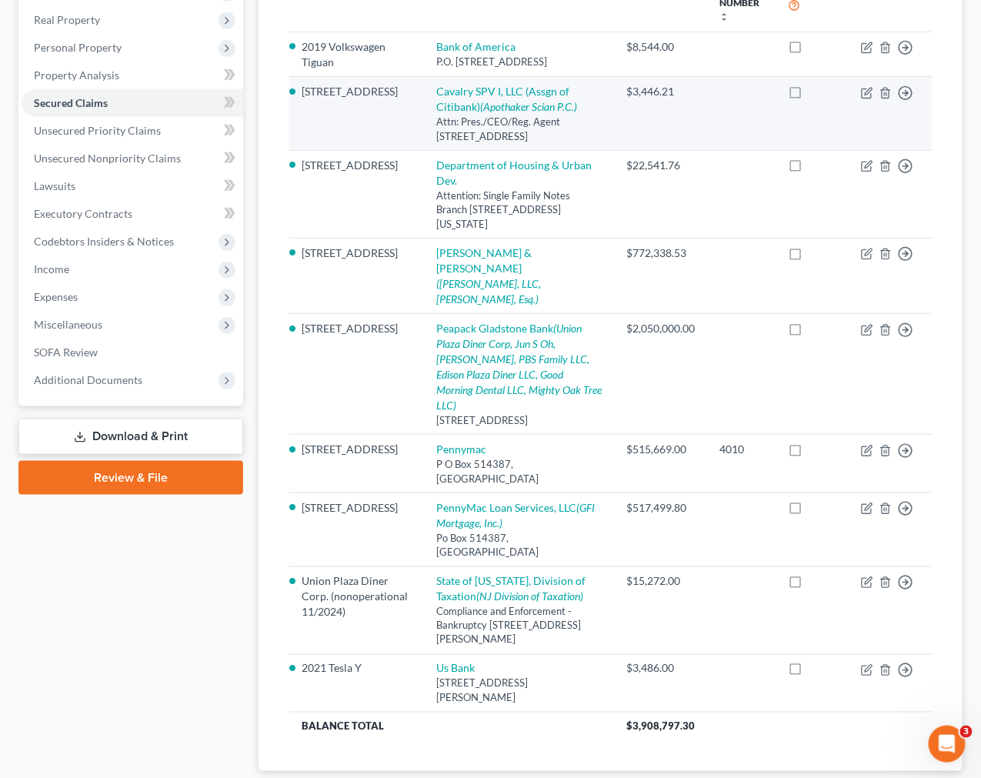
scroll to position [334, 0]
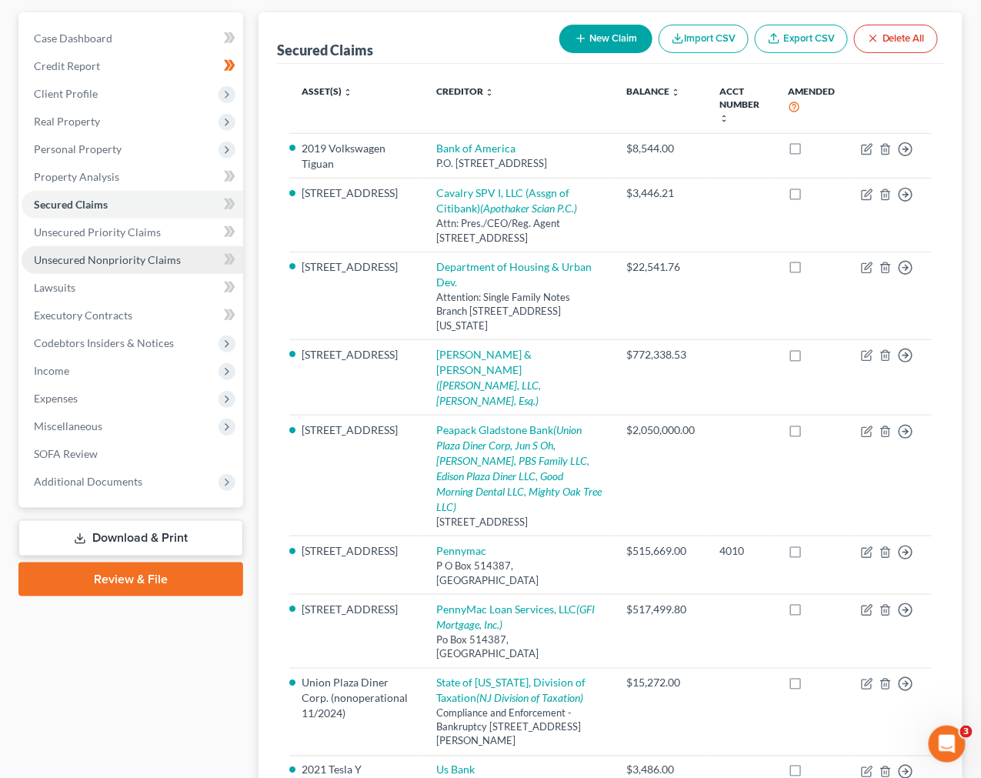
click at [129, 249] on link "Unsecured Nonpriority Claims" at bounding box center [133, 260] width 222 height 28
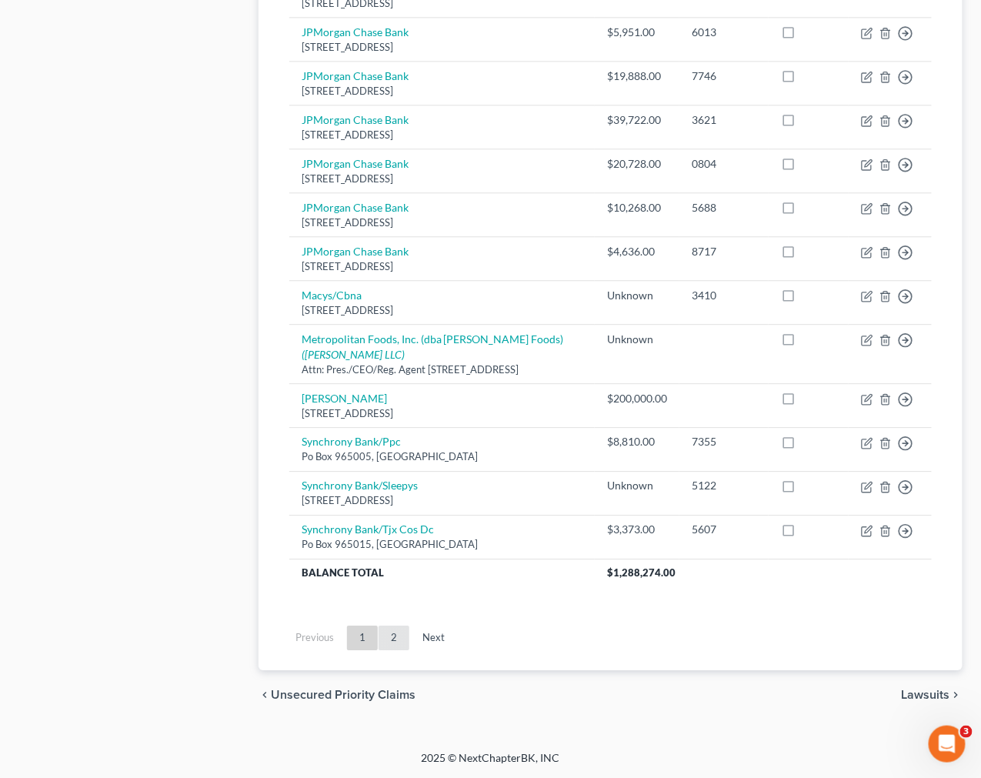
click at [392, 642] on link "2" at bounding box center [393, 637] width 31 height 25
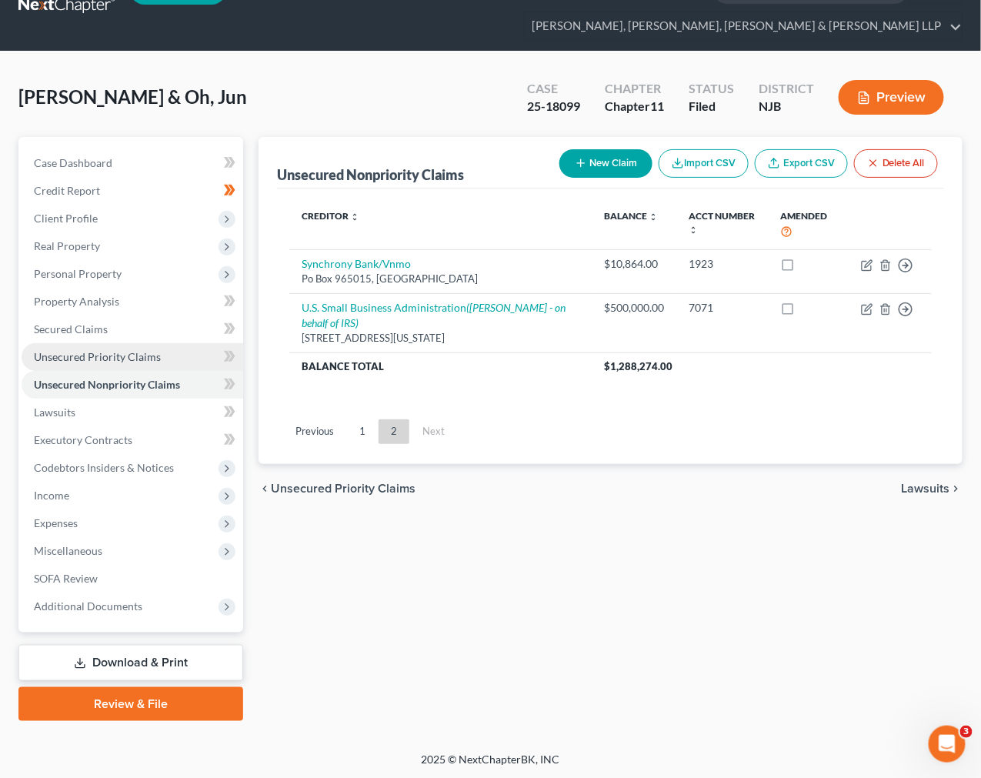
click at [165, 363] on link "Unsecured Priority Claims" at bounding box center [133, 357] width 222 height 28
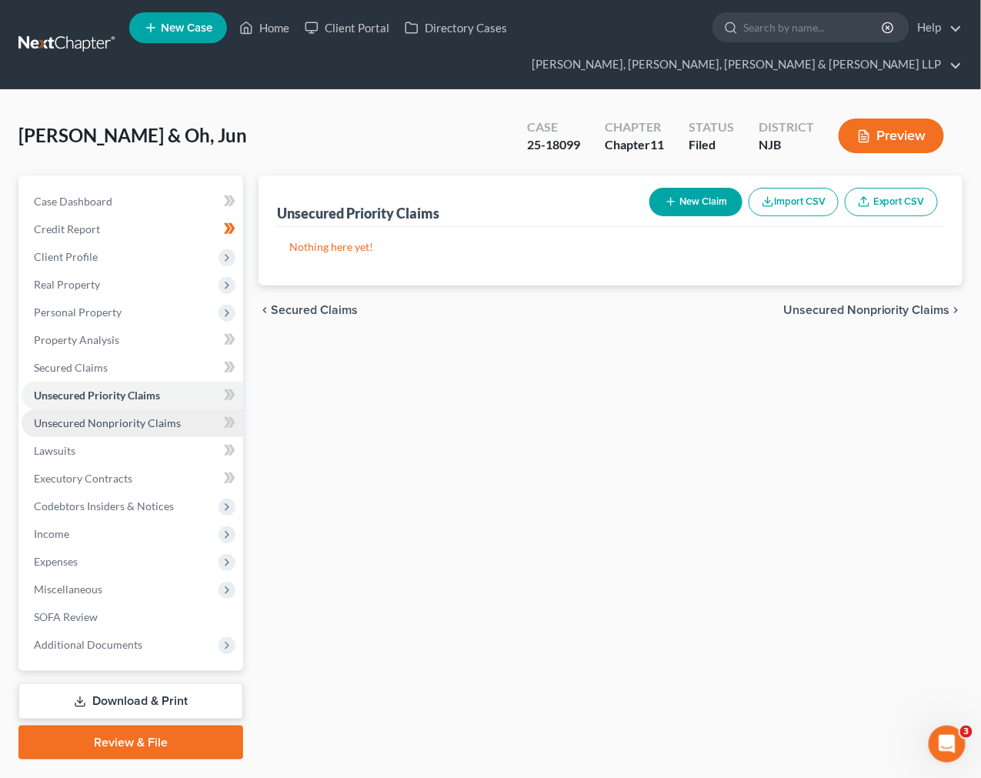
click at [162, 428] on span "Unsecured Nonpriority Claims" at bounding box center [107, 422] width 147 height 13
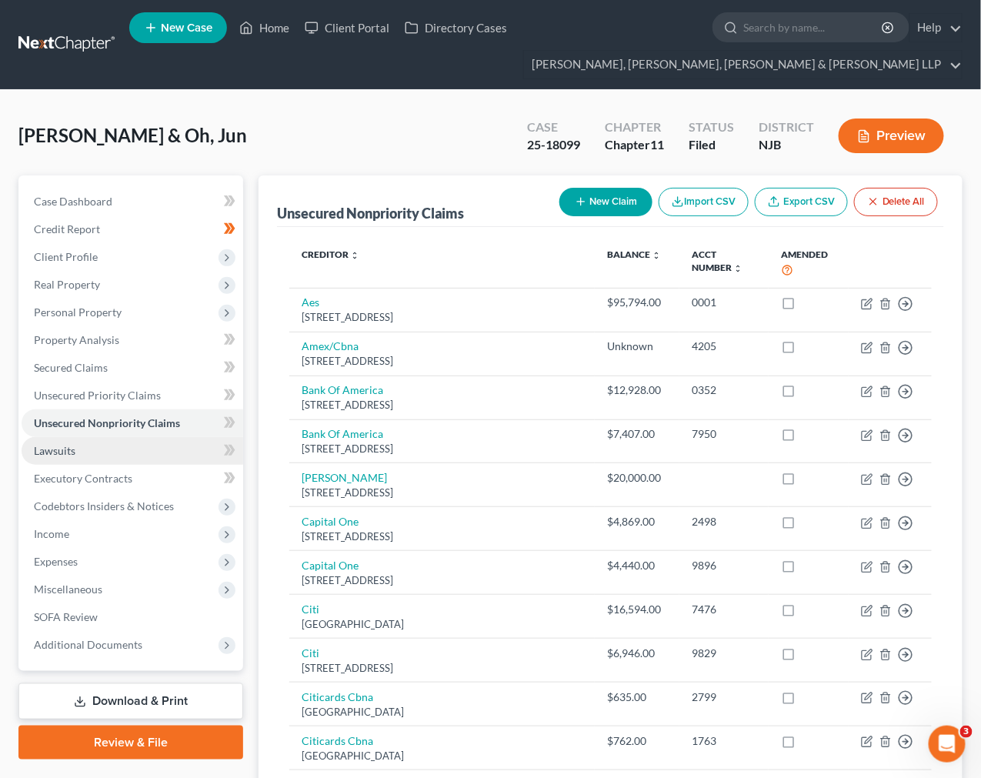
click at [162, 451] on link "Lawsuits" at bounding box center [133, 451] width 222 height 28
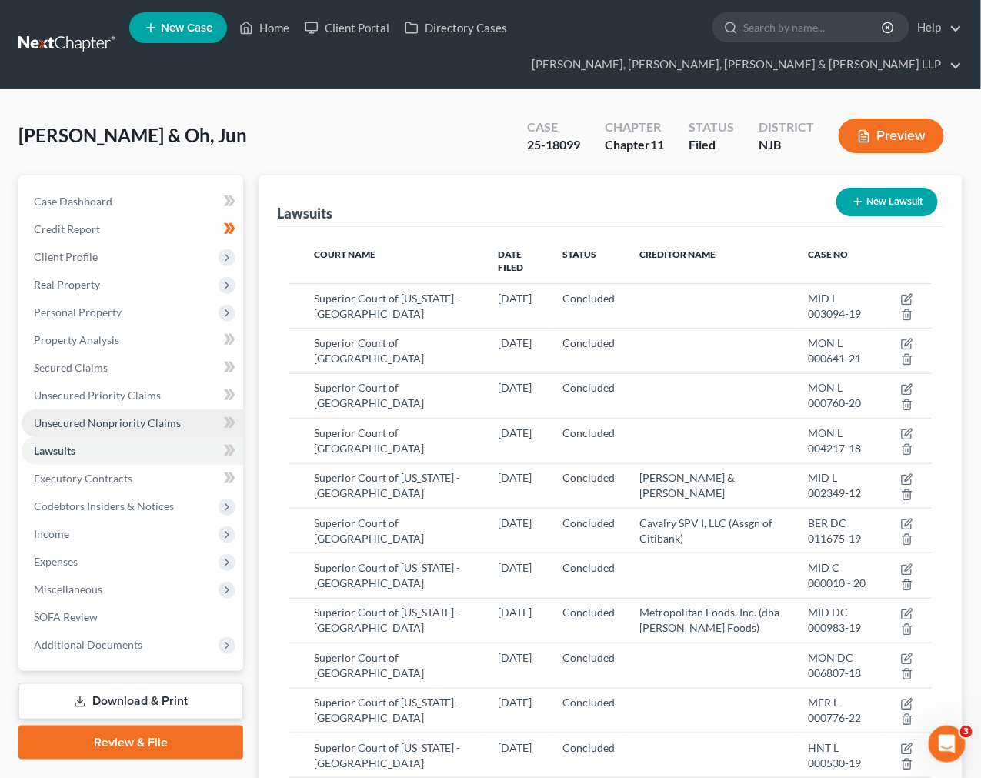
click at [143, 411] on link "Unsecured Nonpriority Claims" at bounding box center [133, 423] width 222 height 28
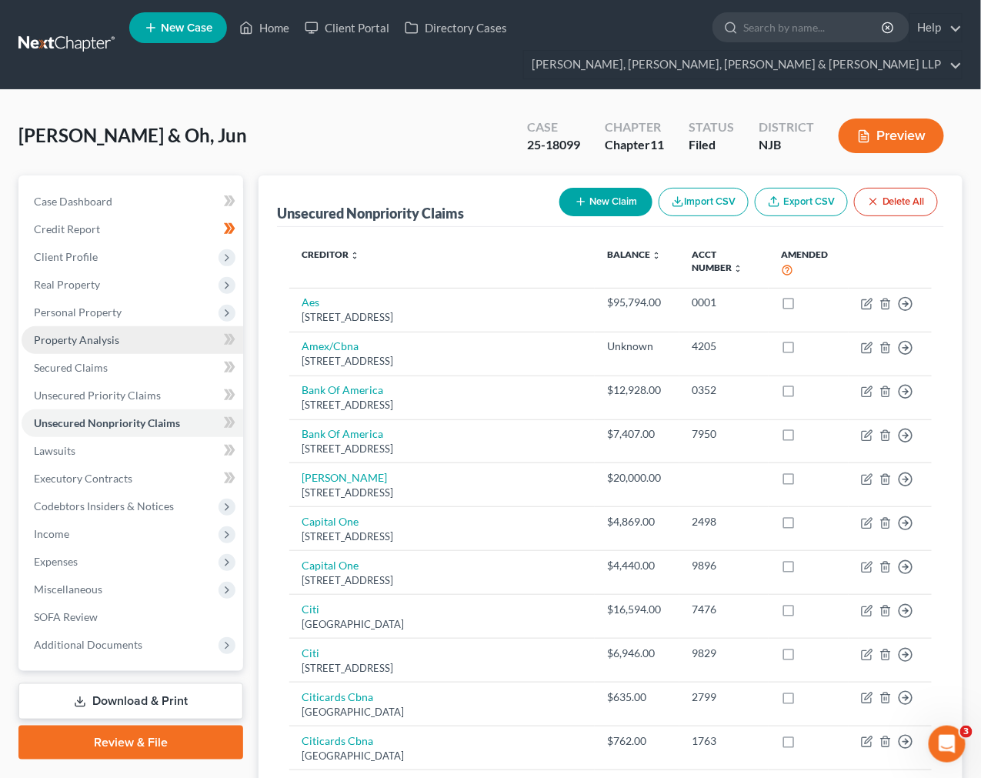
click at [121, 348] on link "Property Analysis" at bounding box center [133, 340] width 222 height 28
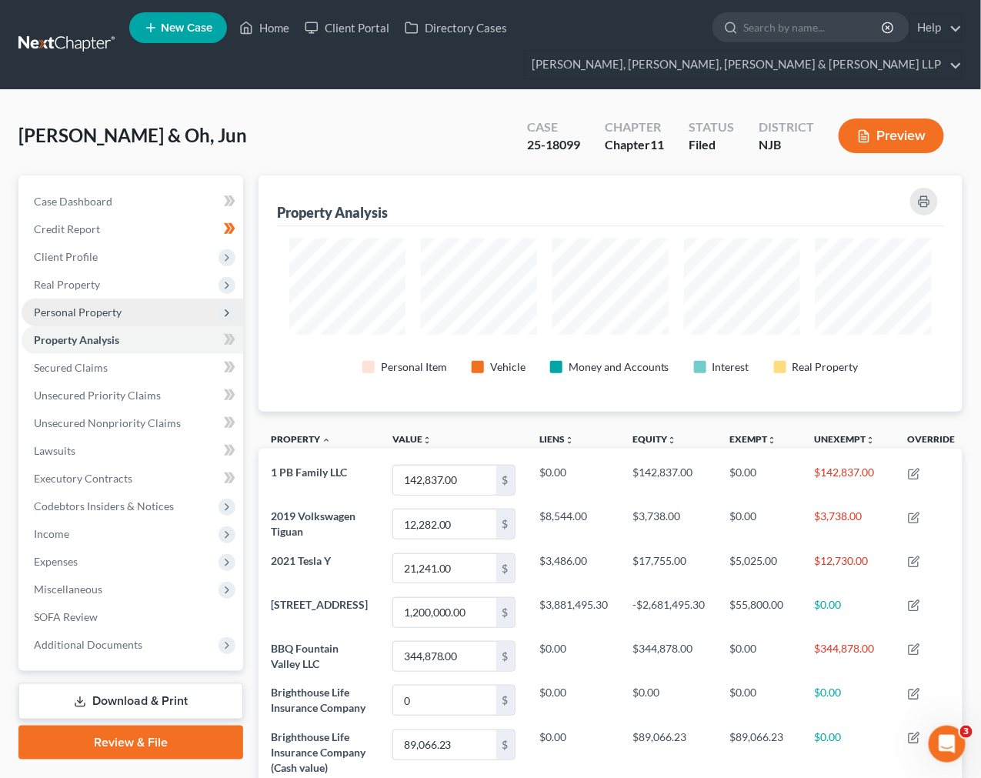
scroll to position [236, 704]
click at [115, 314] on span "Personal Property" at bounding box center [78, 311] width 88 height 13
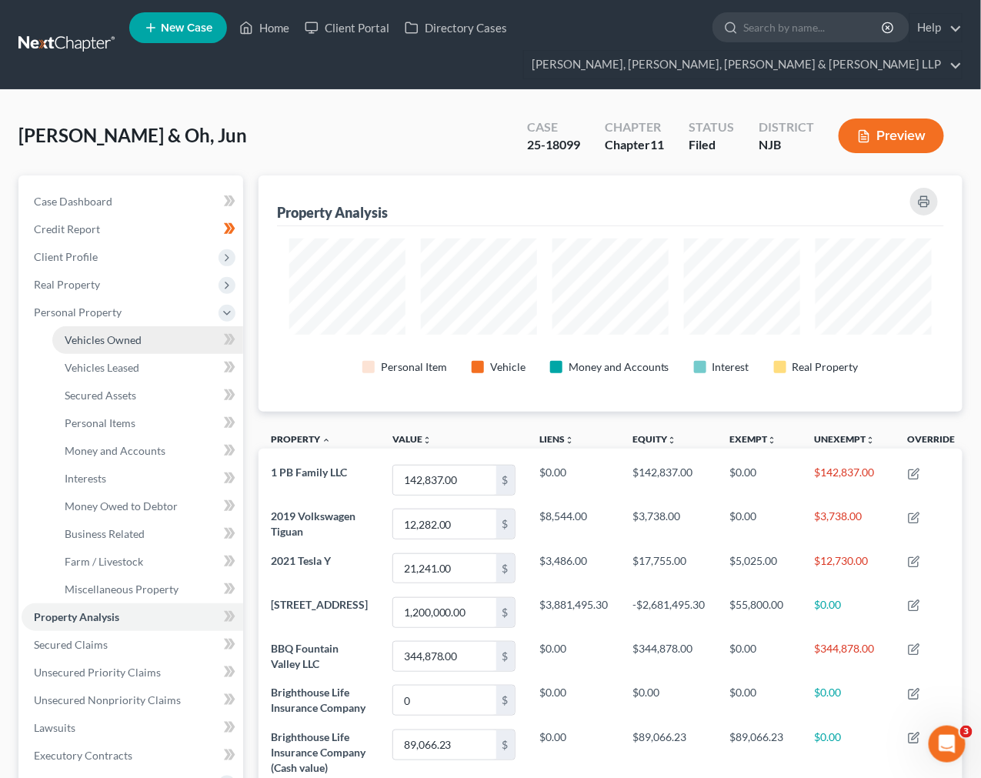
click at [96, 352] on link "Vehicles Owned" at bounding box center [147, 340] width 191 height 28
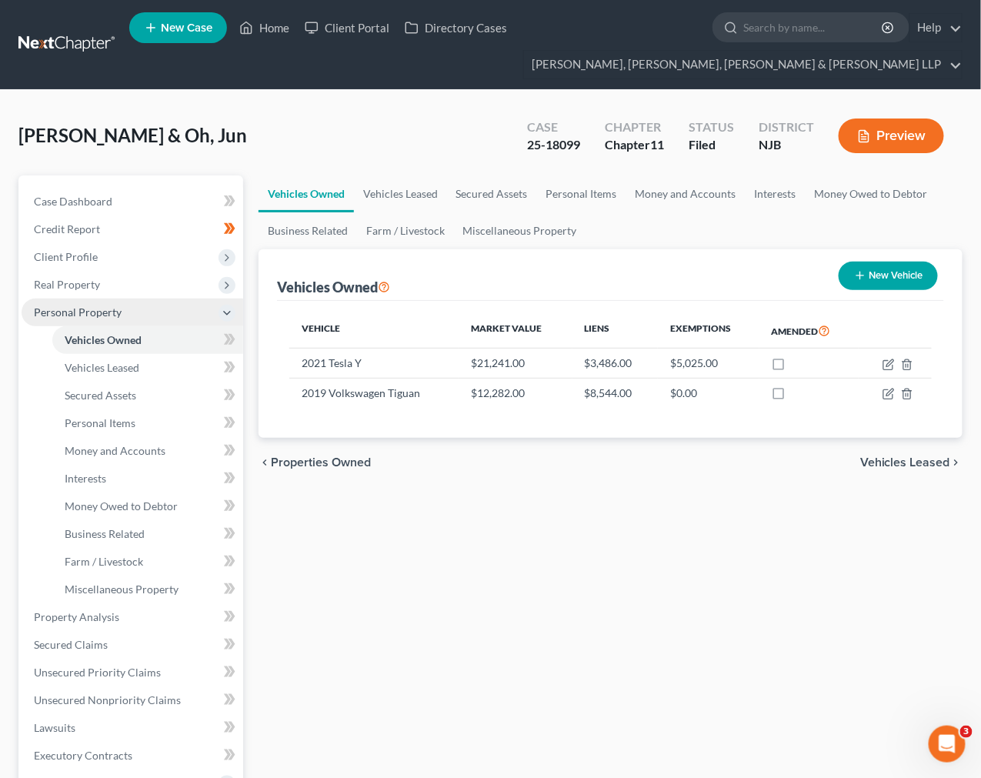
click at [98, 311] on span "Personal Property" at bounding box center [78, 311] width 88 height 13
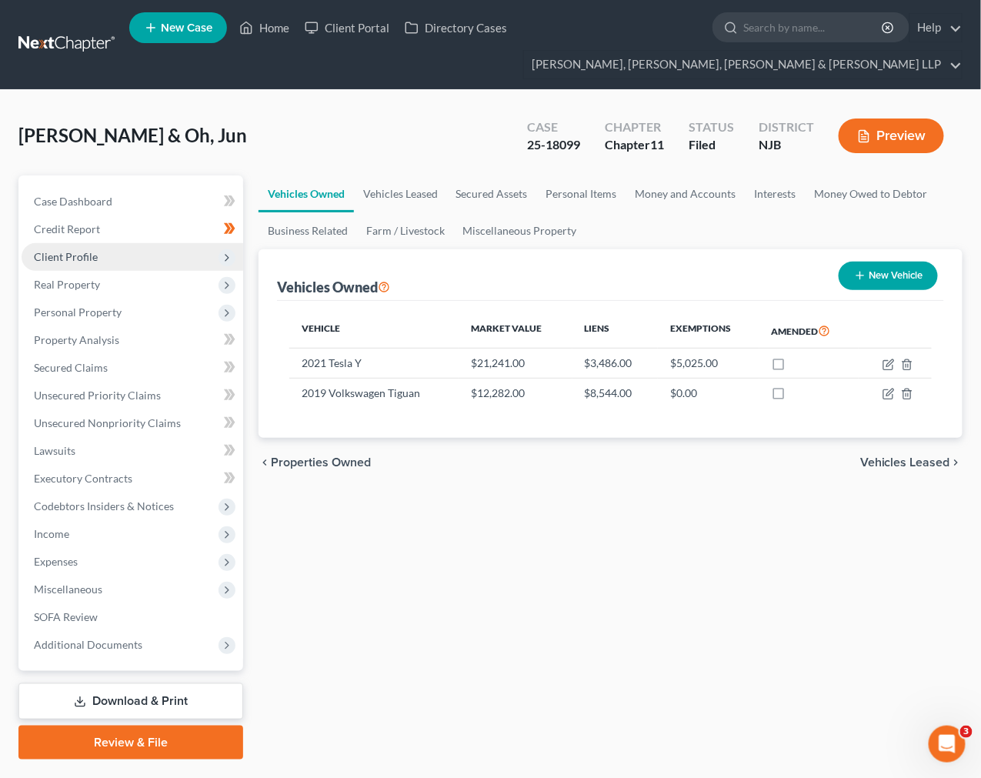
click at [115, 265] on span "Client Profile" at bounding box center [133, 257] width 222 height 28
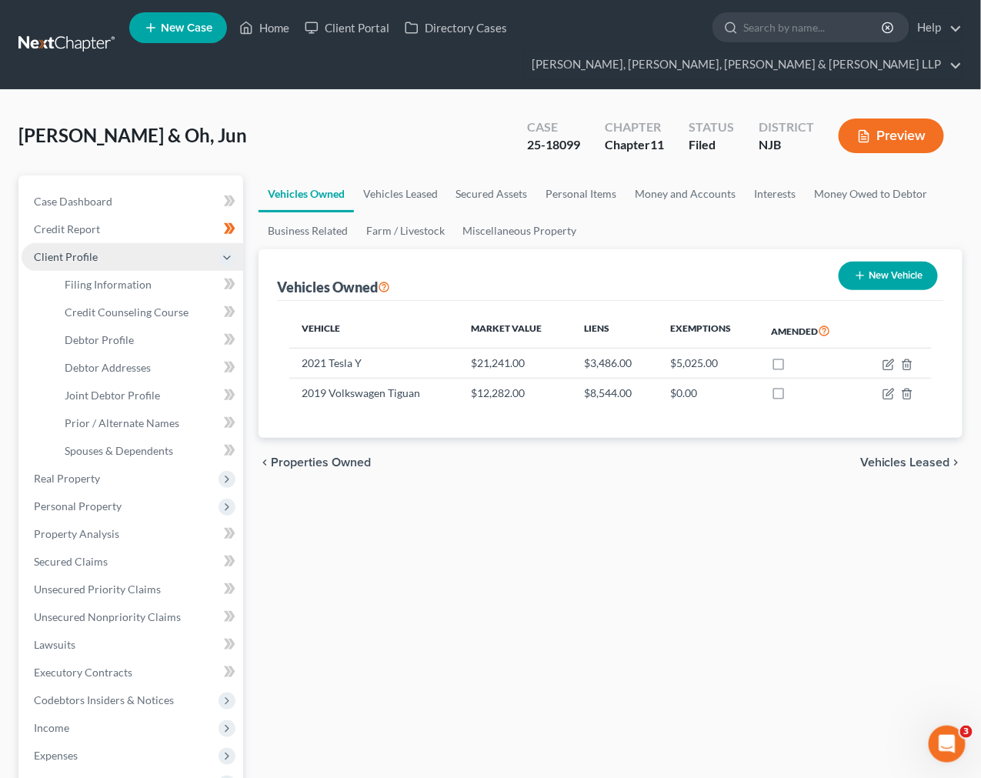
click at [115, 265] on span "Client Profile" at bounding box center [133, 257] width 222 height 28
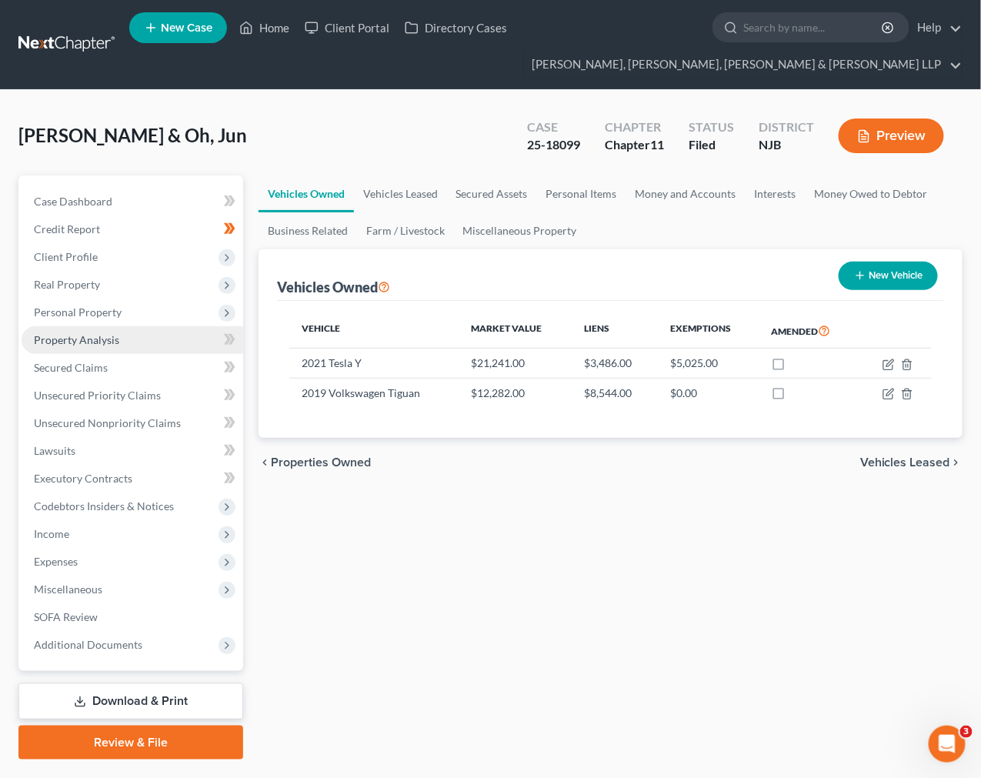
click at [127, 326] on link "Property Analysis" at bounding box center [133, 340] width 222 height 28
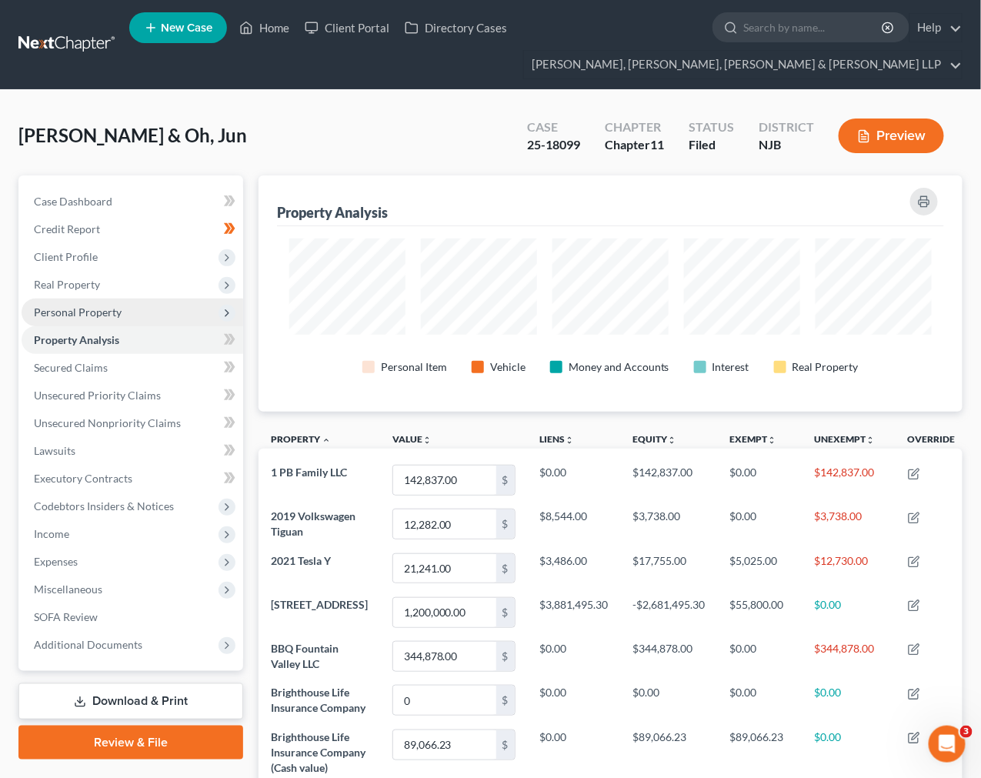
click at [128, 308] on span "Personal Property" at bounding box center [133, 312] width 222 height 28
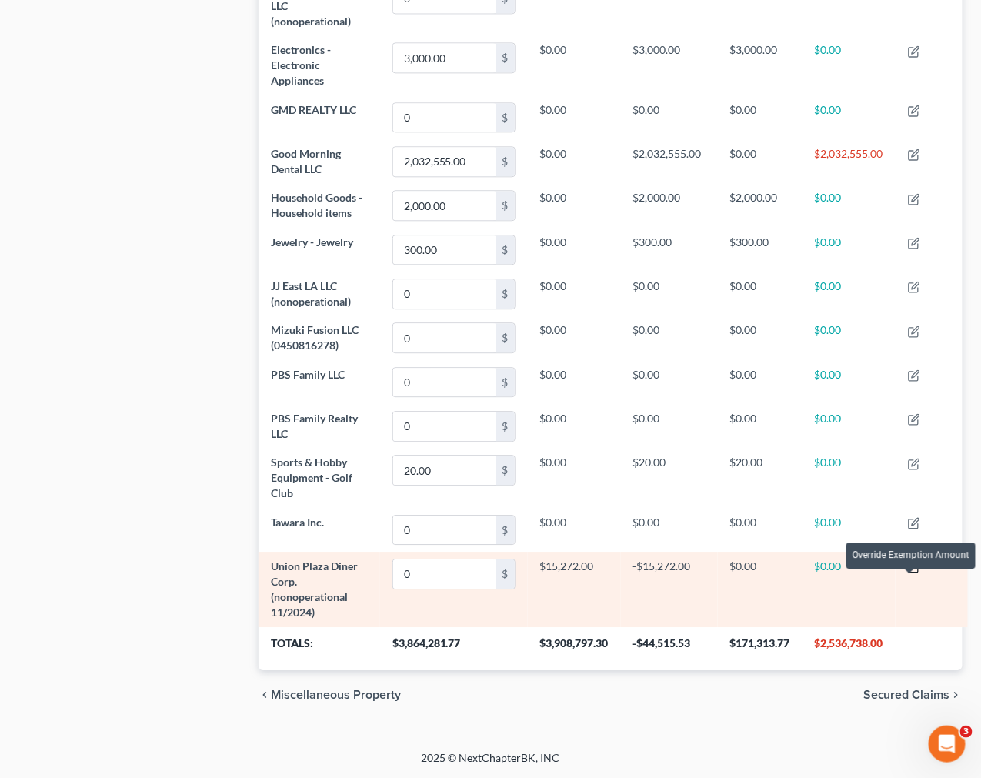
click at [910, 572] on icon "button" at bounding box center [912, 567] width 9 height 9
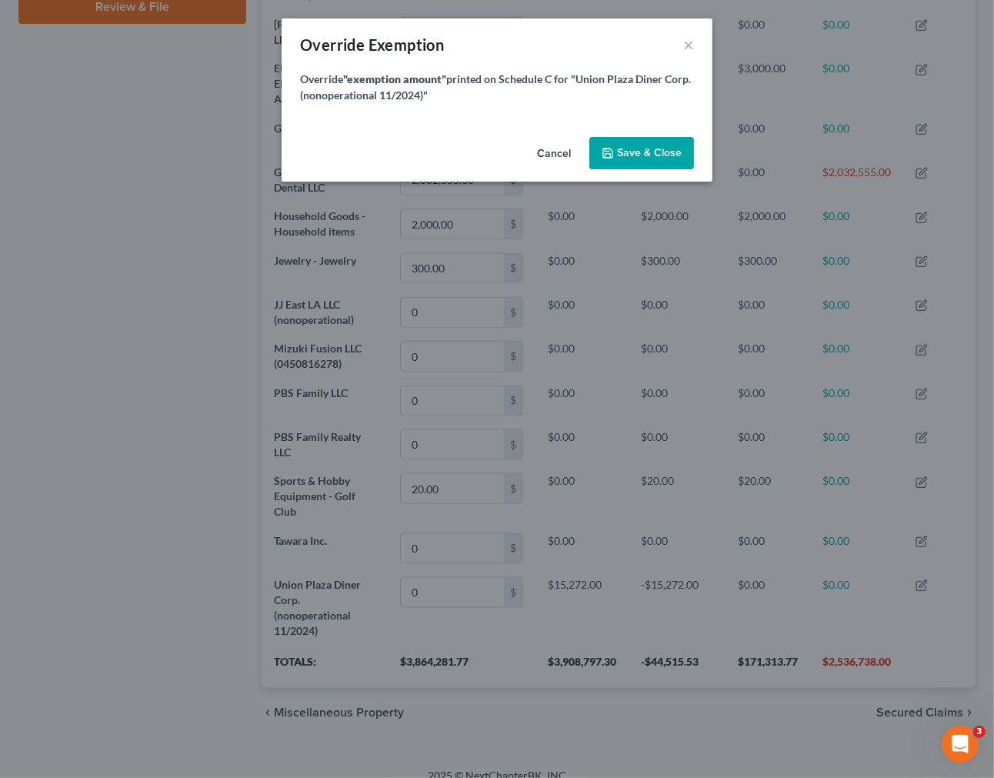
click at [559, 157] on button "Cancel" at bounding box center [554, 153] width 58 height 31
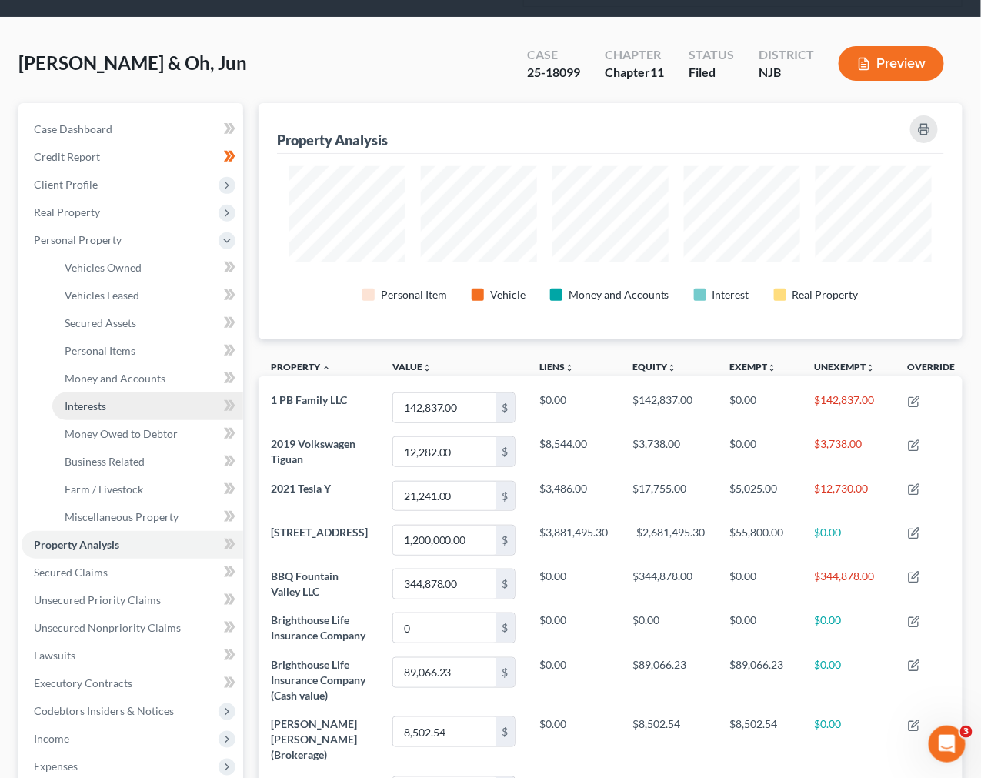
click at [169, 412] on link "Interests" at bounding box center [147, 406] width 191 height 28
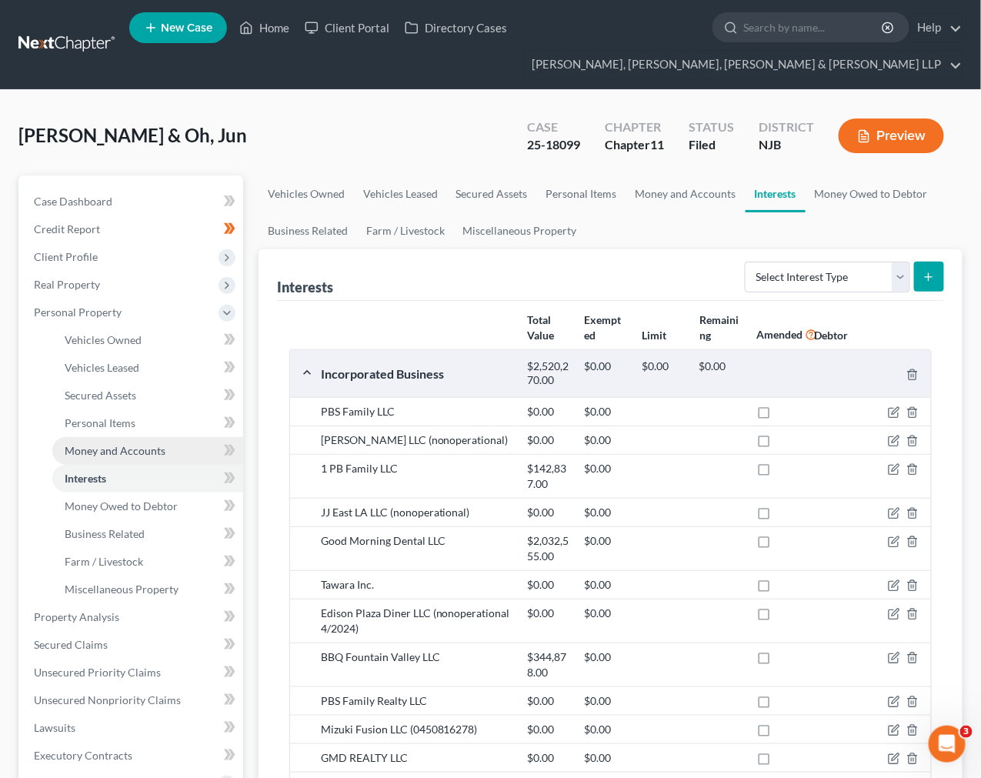
click at [162, 442] on link "Money and Accounts" at bounding box center [147, 451] width 191 height 28
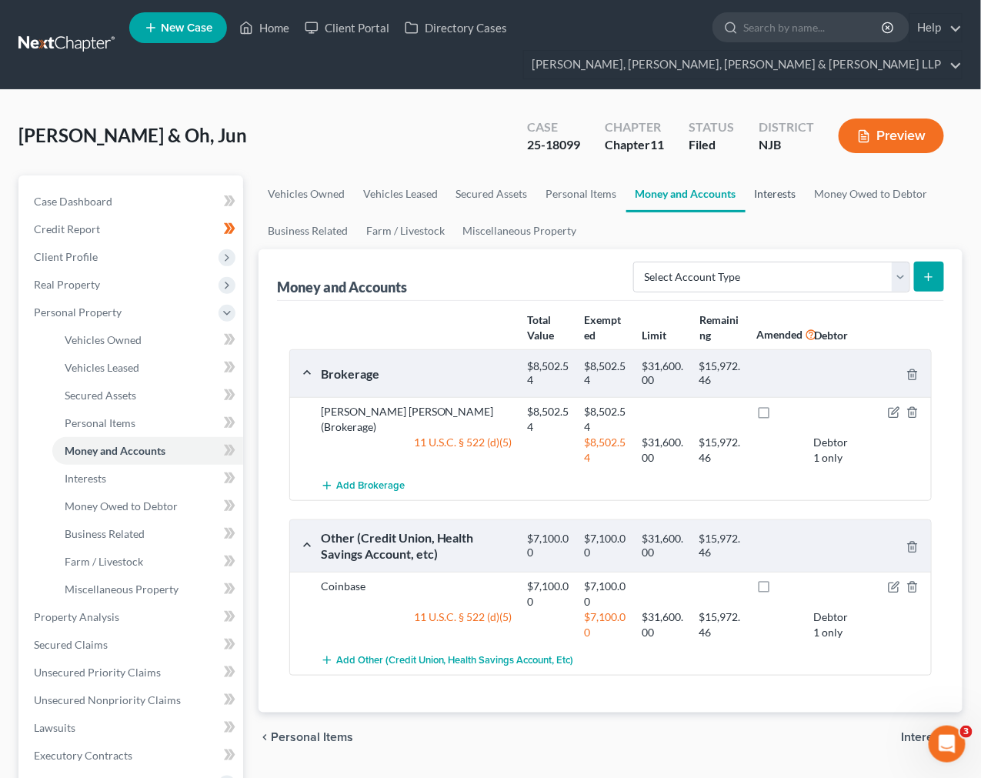
click at [758, 198] on link "Interests" at bounding box center [775, 193] width 60 height 37
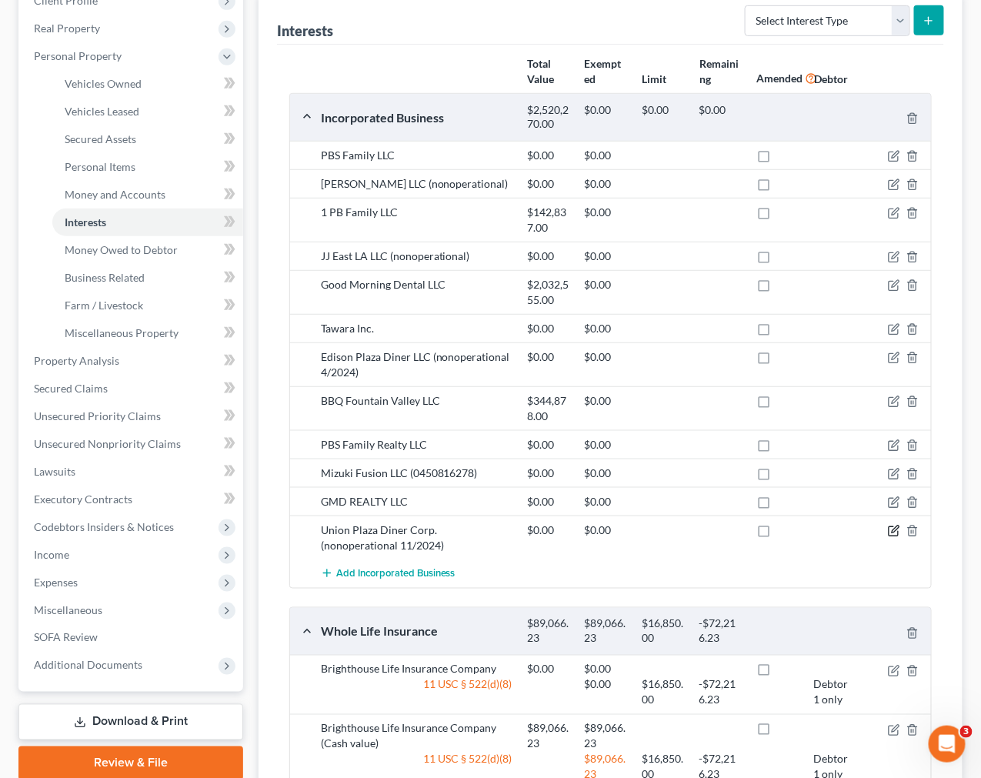
click at [897, 533] on icon "button" at bounding box center [894, 531] width 12 height 12
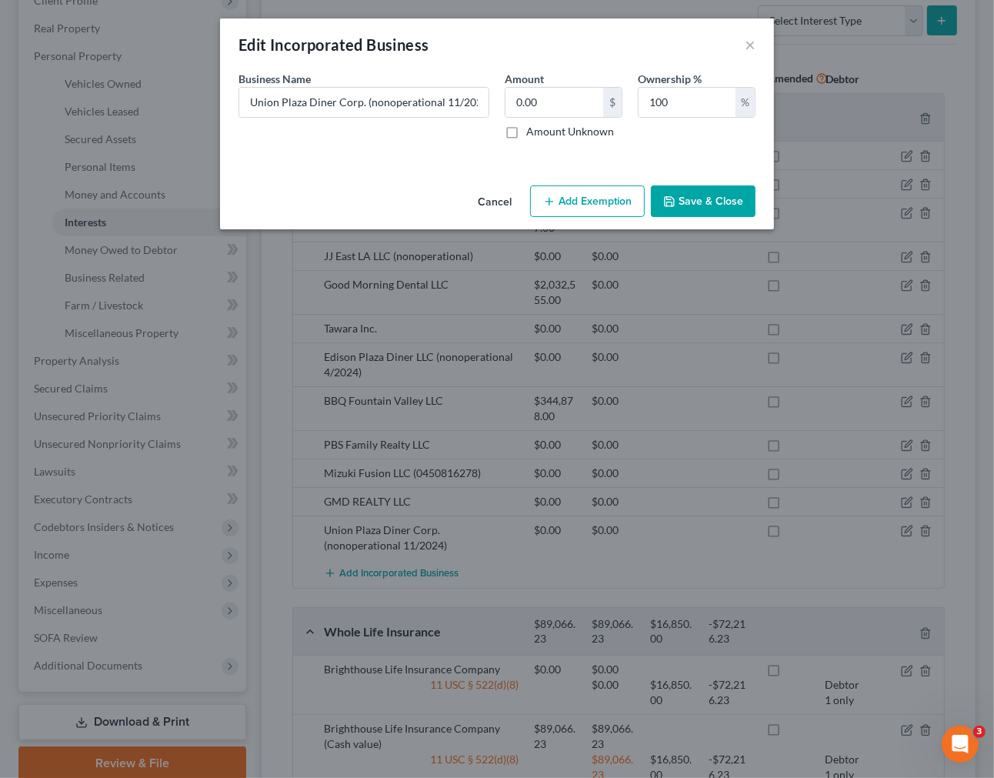
click at [495, 206] on button "Cancel" at bounding box center [494, 202] width 58 height 31
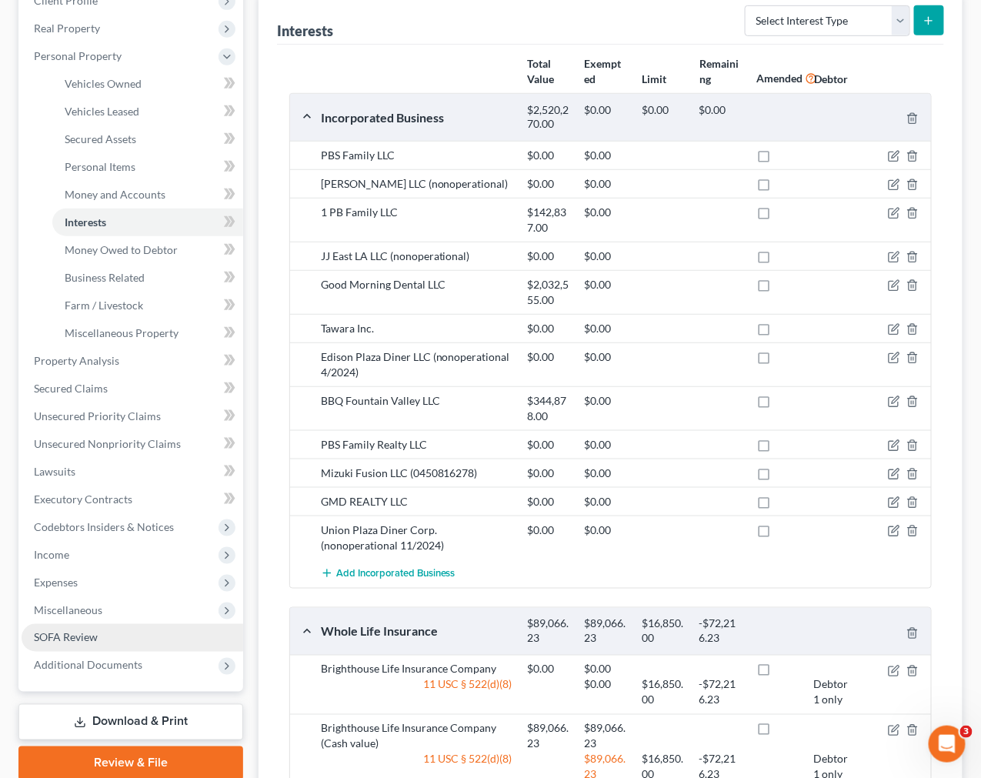
click at [112, 626] on link "SOFA Review" at bounding box center [133, 638] width 222 height 28
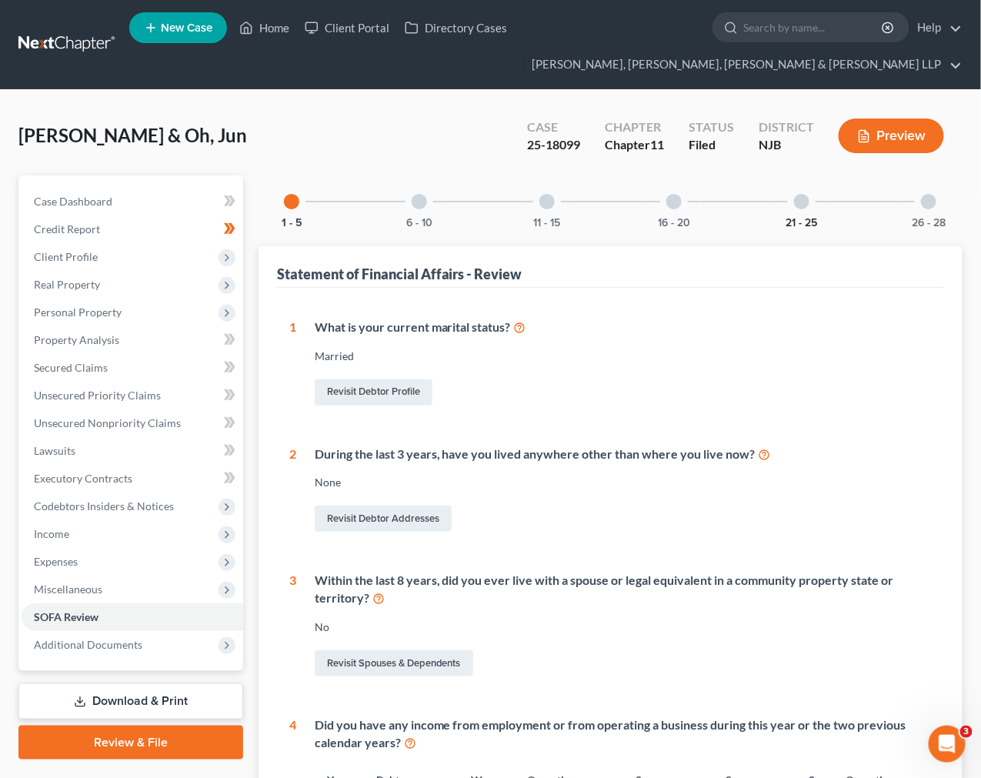
click at [800, 218] on button "21 - 25" at bounding box center [801, 223] width 32 height 11
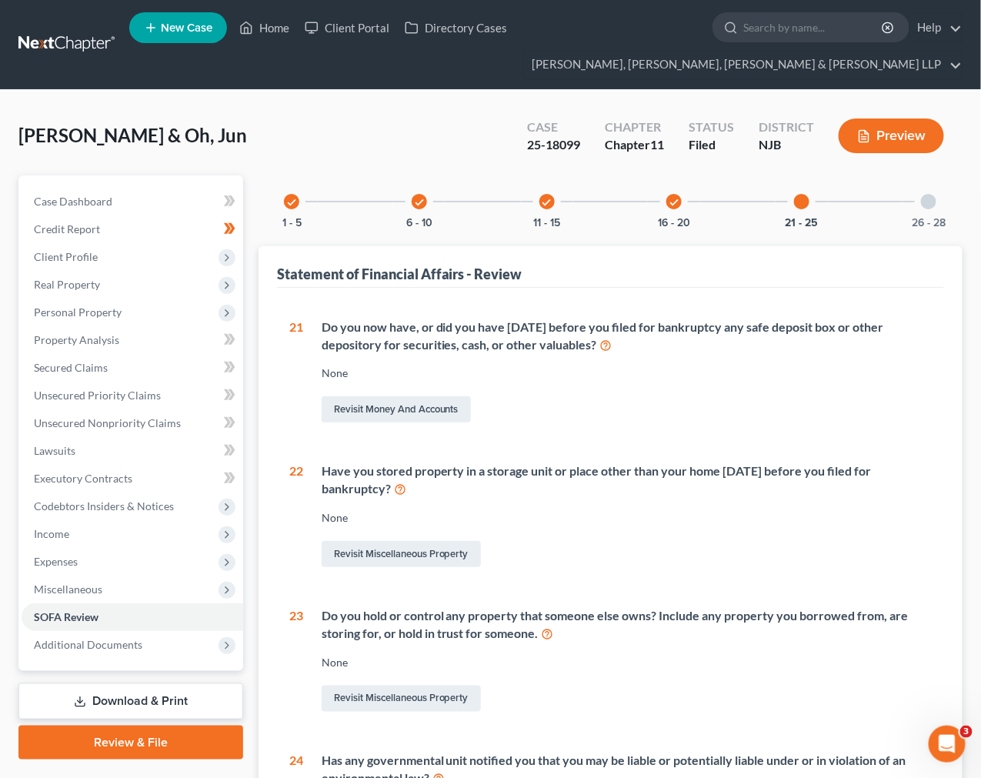
click at [934, 210] on div "26 - 28" at bounding box center [928, 201] width 52 height 52
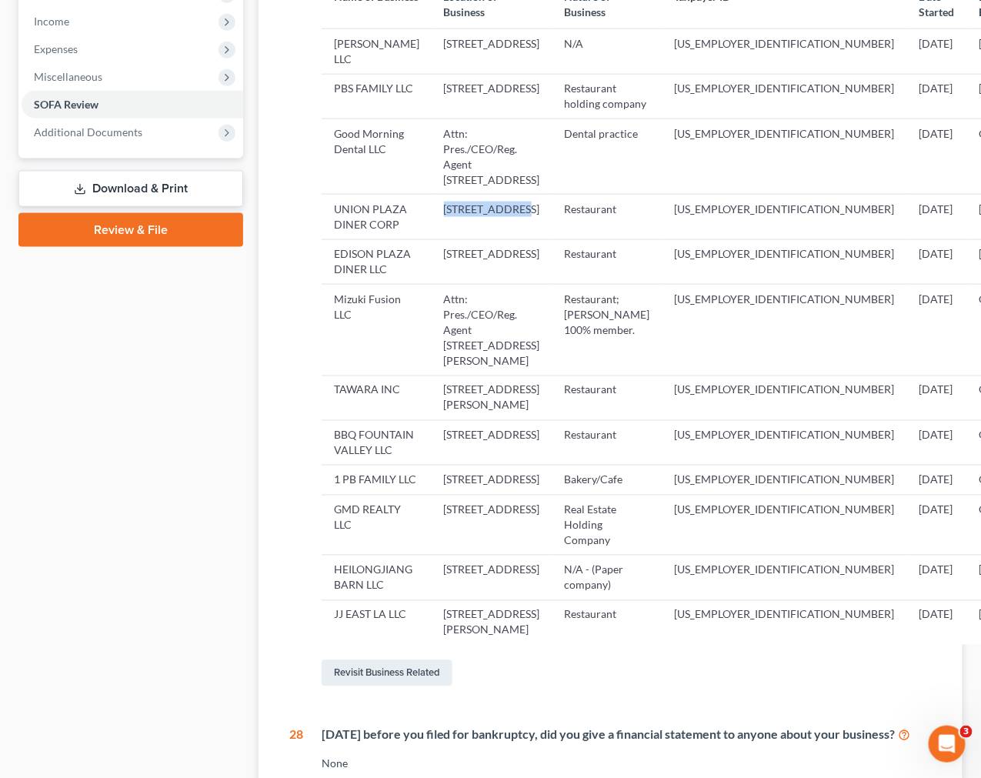
drag, startPoint x: 437, startPoint y: 282, endPoint x: 513, endPoint y: 286, distance: 76.3
click at [513, 239] on td "[STREET_ADDRESS]" at bounding box center [492, 217] width 121 height 45
copy td "2466 US Rte 22"
click at [477, 239] on td "[STREET_ADDRESS]" at bounding box center [492, 217] width 121 height 45
click at [459, 239] on td "[STREET_ADDRESS]" at bounding box center [492, 217] width 121 height 45
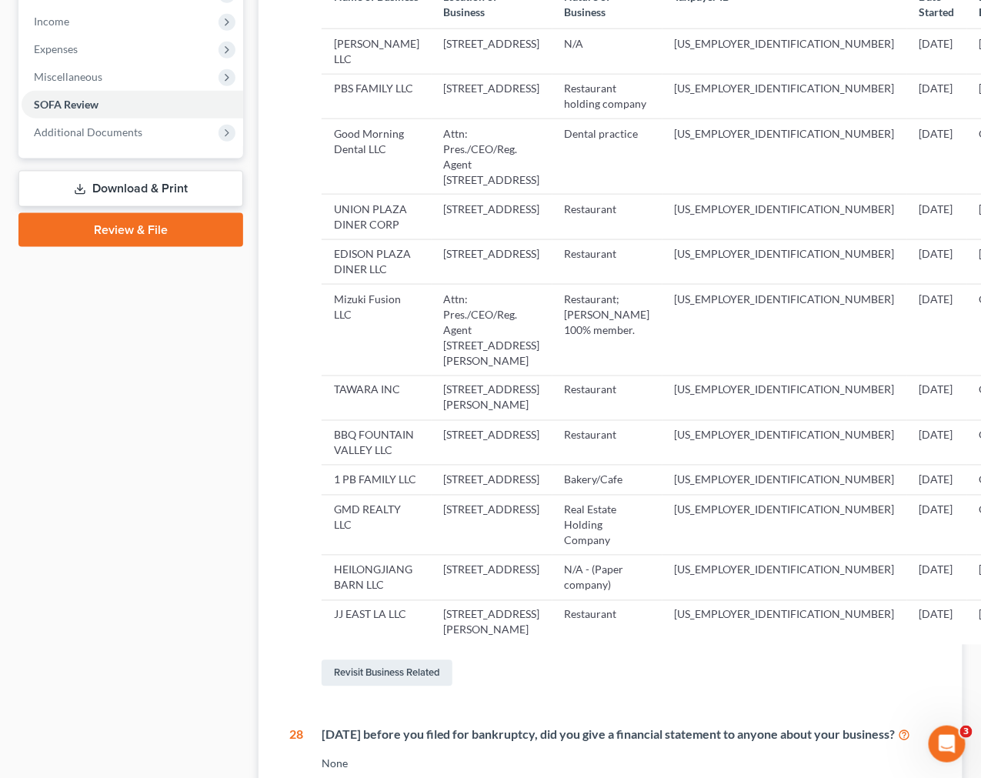
click at [459, 239] on td "[STREET_ADDRESS]" at bounding box center [492, 217] width 121 height 45
copy td "Union"
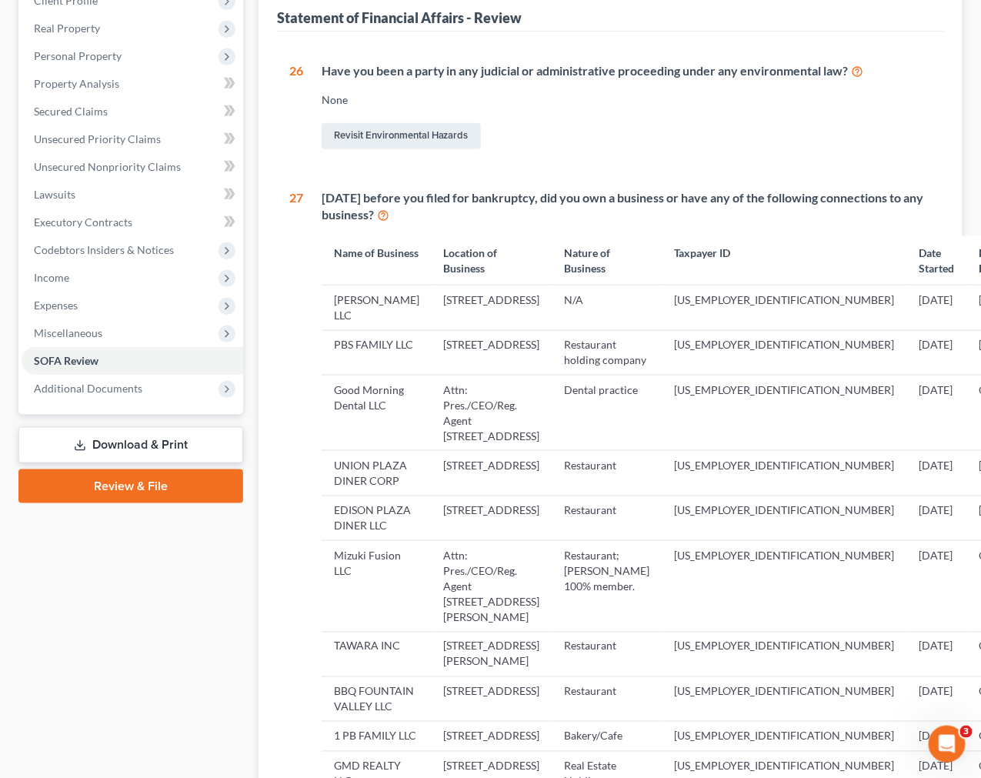
click at [512, 311] on td "[STREET_ADDRESS]" at bounding box center [492, 307] width 121 height 45
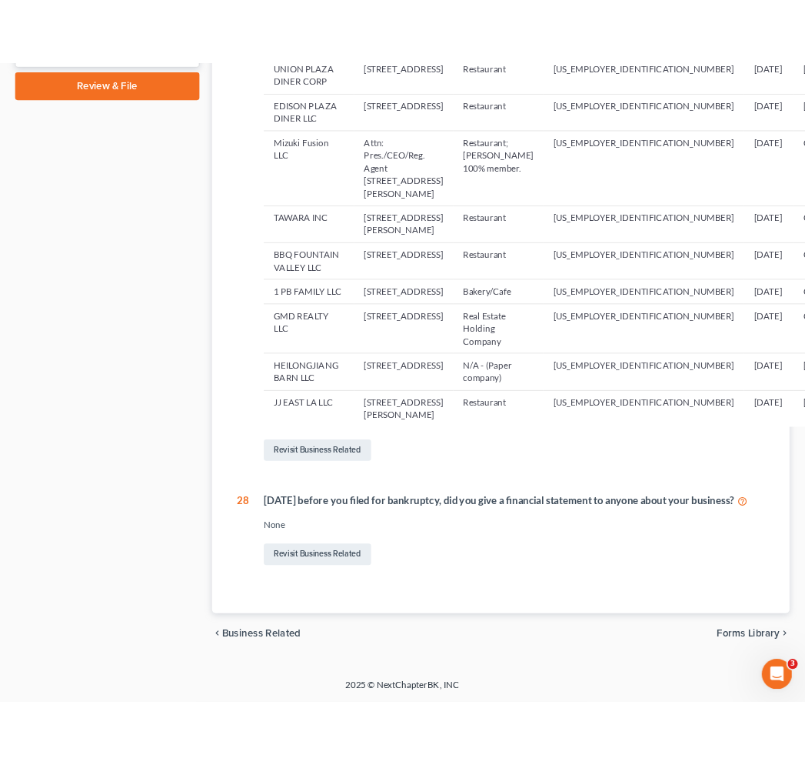
scroll to position [940, 0]
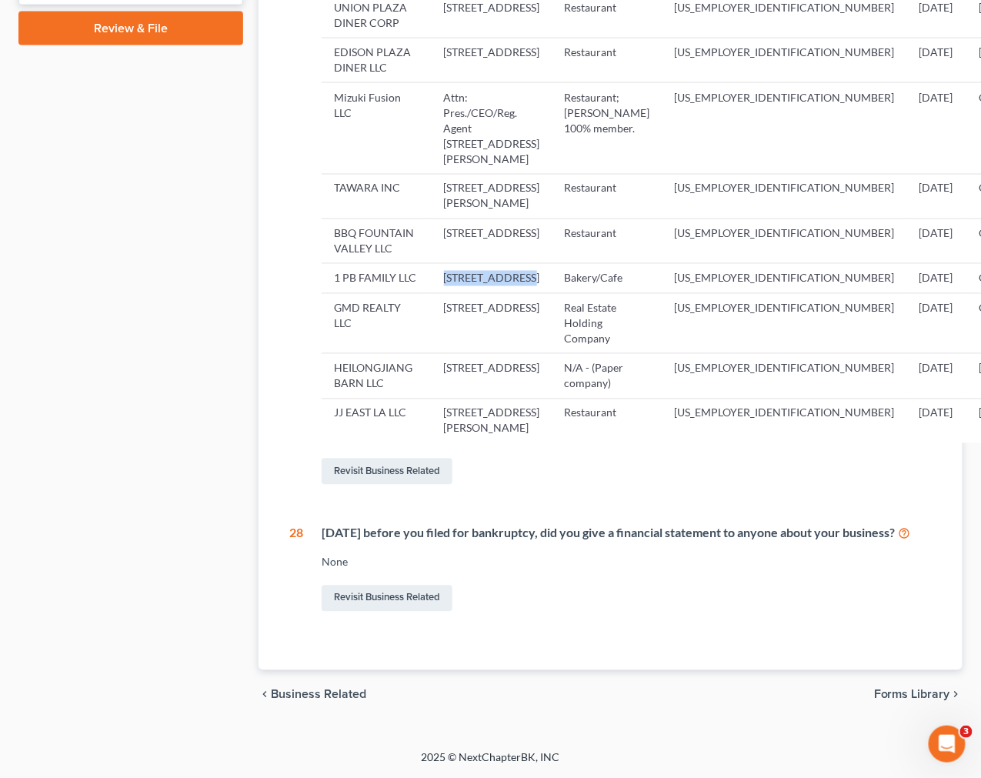
drag, startPoint x: 510, startPoint y: 235, endPoint x: 428, endPoint y: 226, distance: 82.0
click at [432, 264] on td "[STREET_ADDRESS]" at bounding box center [492, 278] width 121 height 29
copy td "[STREET_ADDRESS]"
drag, startPoint x: 632, startPoint y: 347, endPoint x: 546, endPoint y: 323, distance: 88.7
click at [662, 354] on td "[US_EMPLOYER_IDENTIFICATION_NUMBER]" at bounding box center [784, 376] width 245 height 45
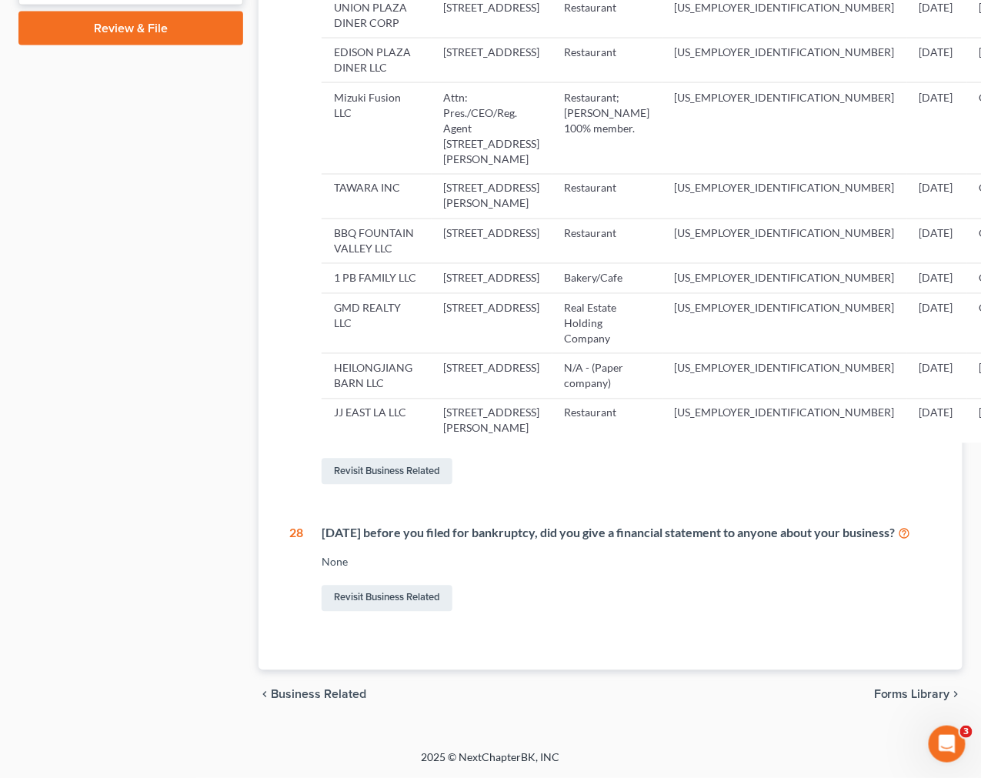
click at [438, 264] on td "[STREET_ADDRESS]" at bounding box center [492, 278] width 121 height 29
click at [456, 264] on td "[STREET_ADDRESS]" at bounding box center [492, 278] width 121 height 29
copy td "Allendale"
click at [128, 127] on div "Case Dashboard Payments Invoices Payments Payments Credit Report Client Profile" at bounding box center [131, 91] width 240 height 1258
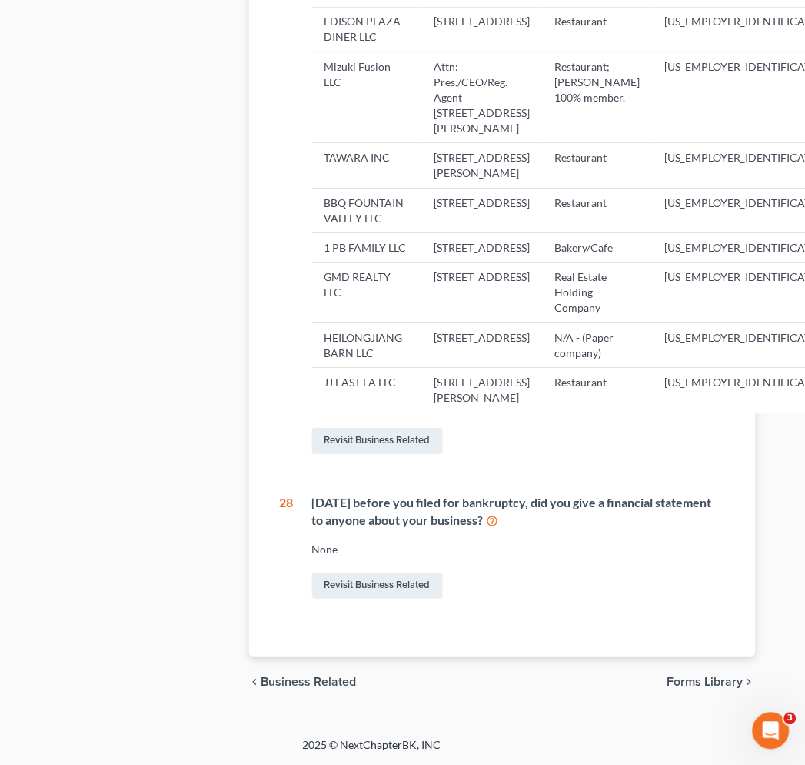
scroll to position [940, 136]
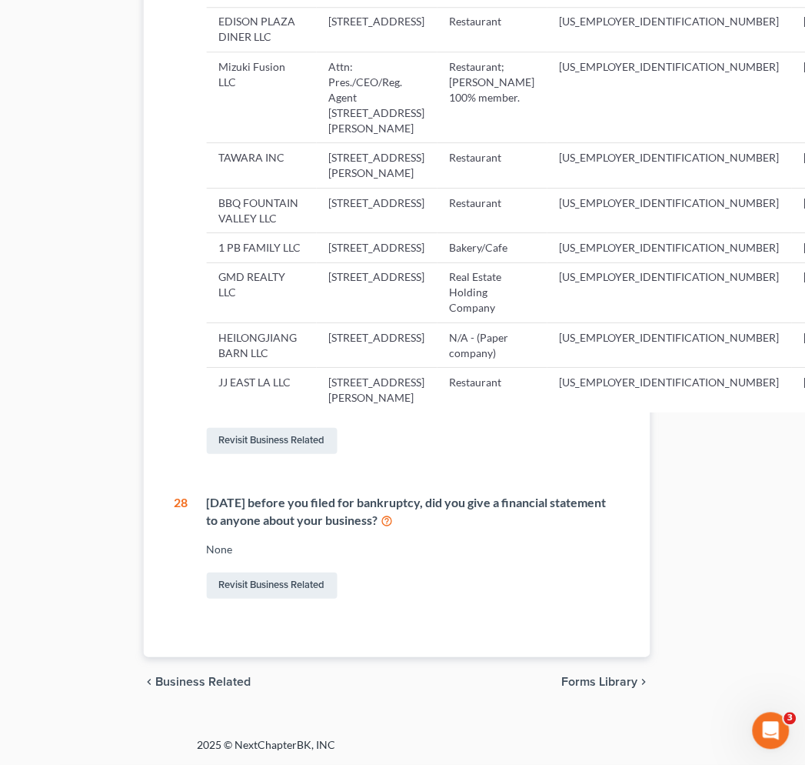
drag, startPoint x: 523, startPoint y: 270, endPoint x: 602, endPoint y: 277, distance: 78.8
drag, startPoint x: 613, startPoint y: 527, endPoint x: 652, endPoint y: 508, distance: 43.4
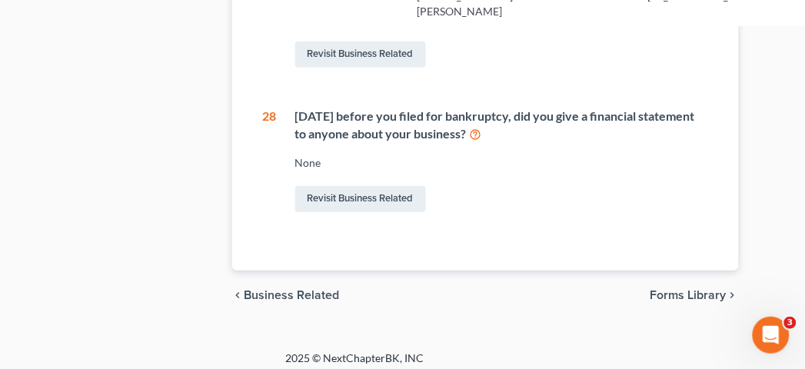
scroll to position [1150, 48]
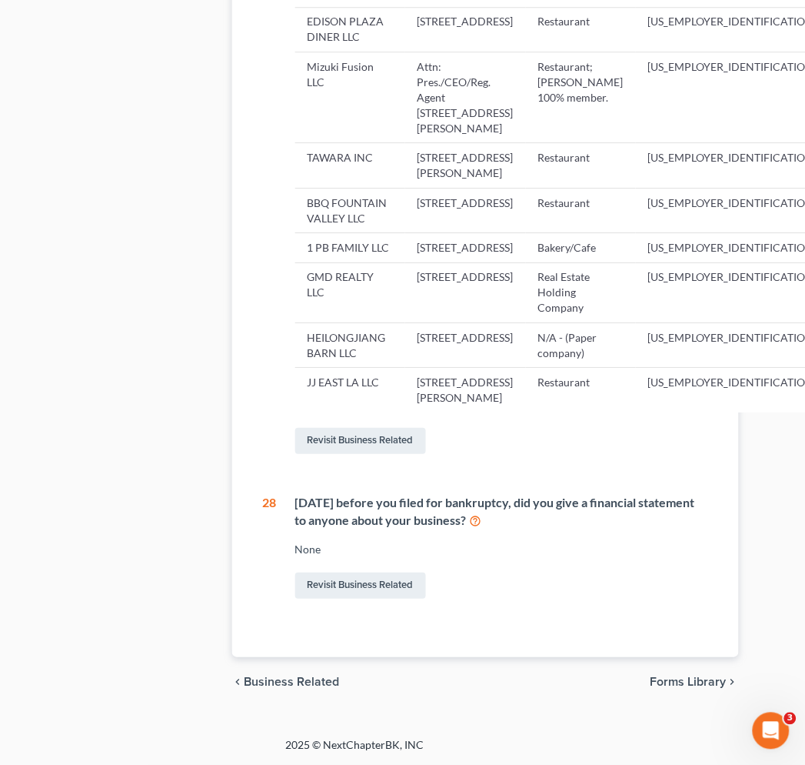
scroll to position [1054, 48]
click at [610, 456] on div "Revisit Business Related" at bounding box center [508, 441] width 427 height 32
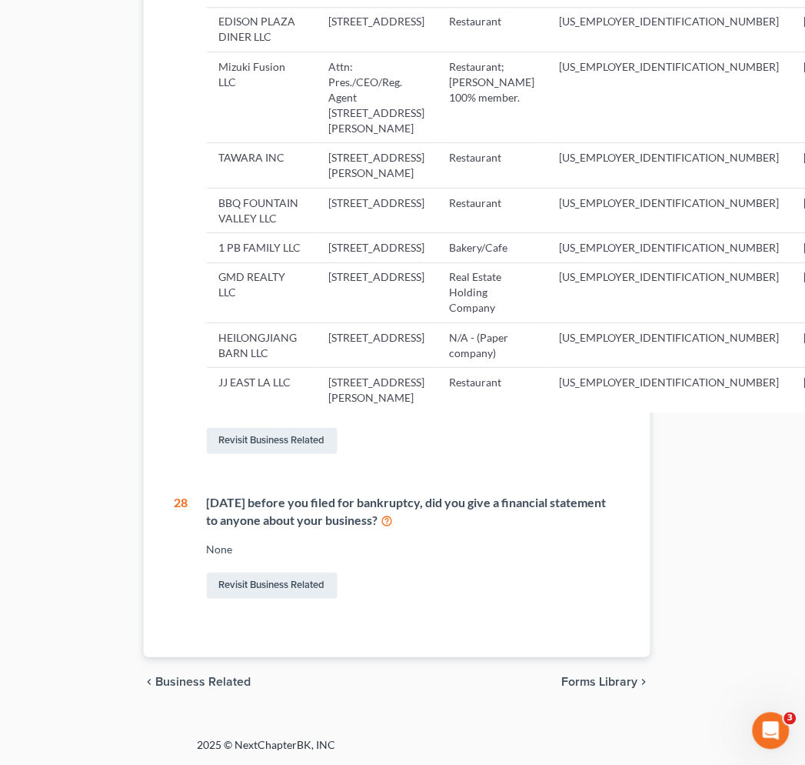
drag, startPoint x: 473, startPoint y: 427, endPoint x: 534, endPoint y: 440, distance: 62.2
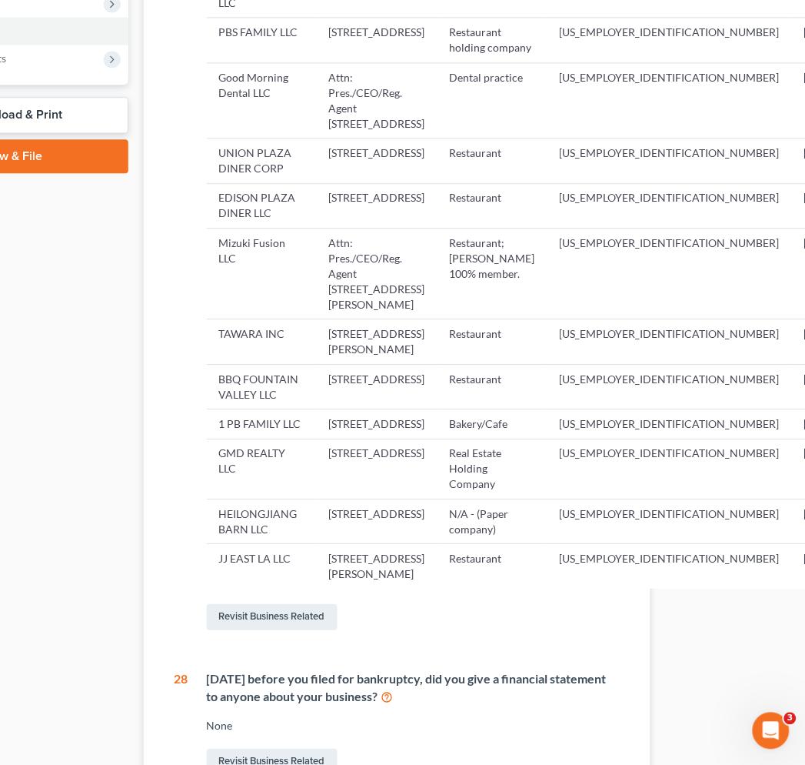
scroll to position [546, 136]
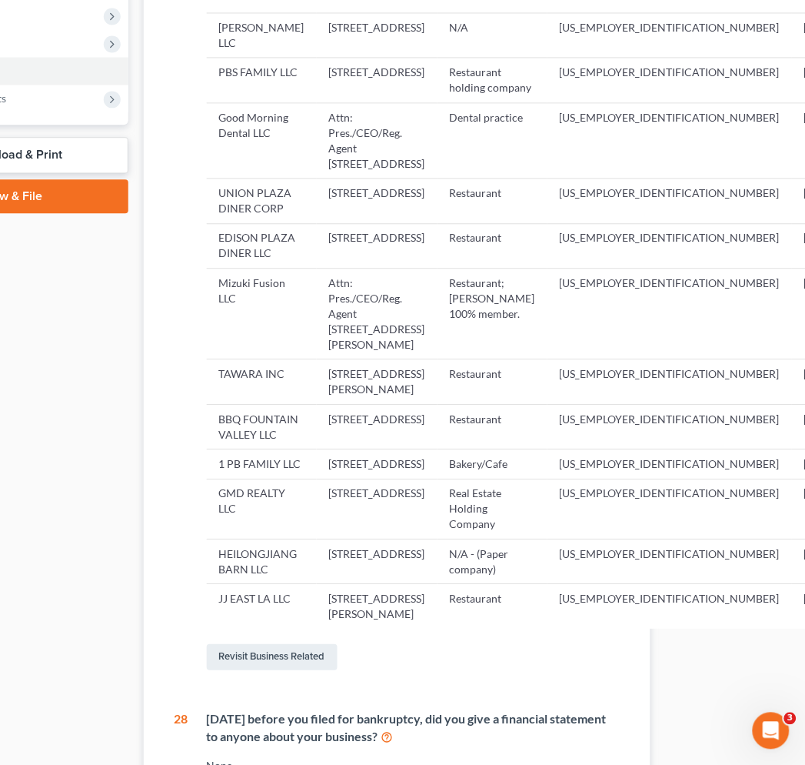
drag, startPoint x: 318, startPoint y: 325, endPoint x: 347, endPoint y: 348, distance: 36.6
click at [347, 268] on td "[STREET_ADDRESS]" at bounding box center [377, 245] width 121 height 45
copy td "1900 Oak Tree Road"
click at [375, 268] on td "[STREET_ADDRESS]" at bounding box center [377, 245] width 121 height 45
click at [373, 268] on td "[STREET_ADDRESS]" at bounding box center [377, 245] width 121 height 45
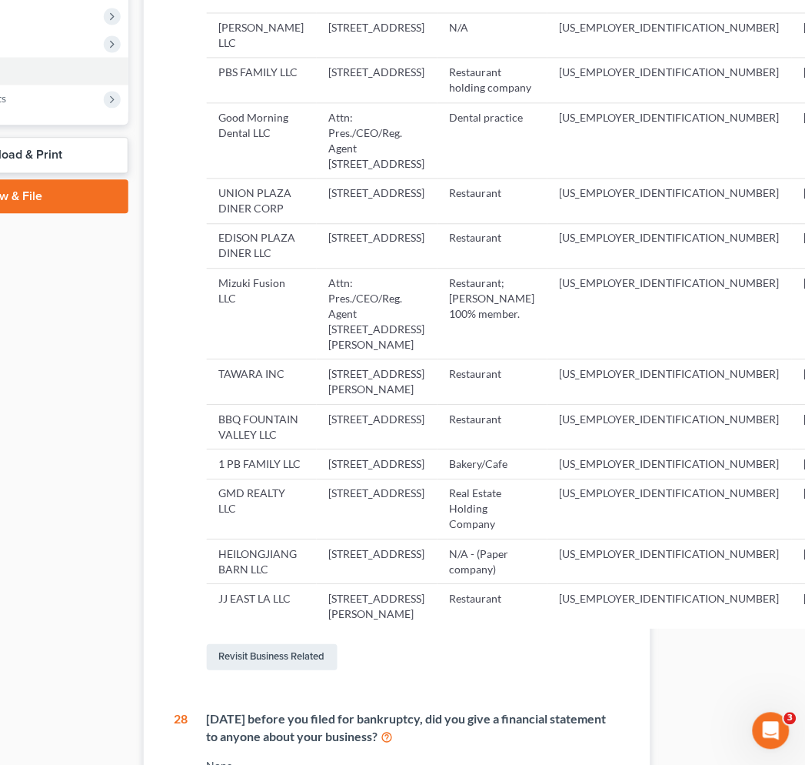
copy td "Edison"
click at [385, 359] on td "Attn: Pres./CEO/Reg. Agent [STREET_ADDRESS][PERSON_NAME]" at bounding box center [377, 313] width 121 height 91
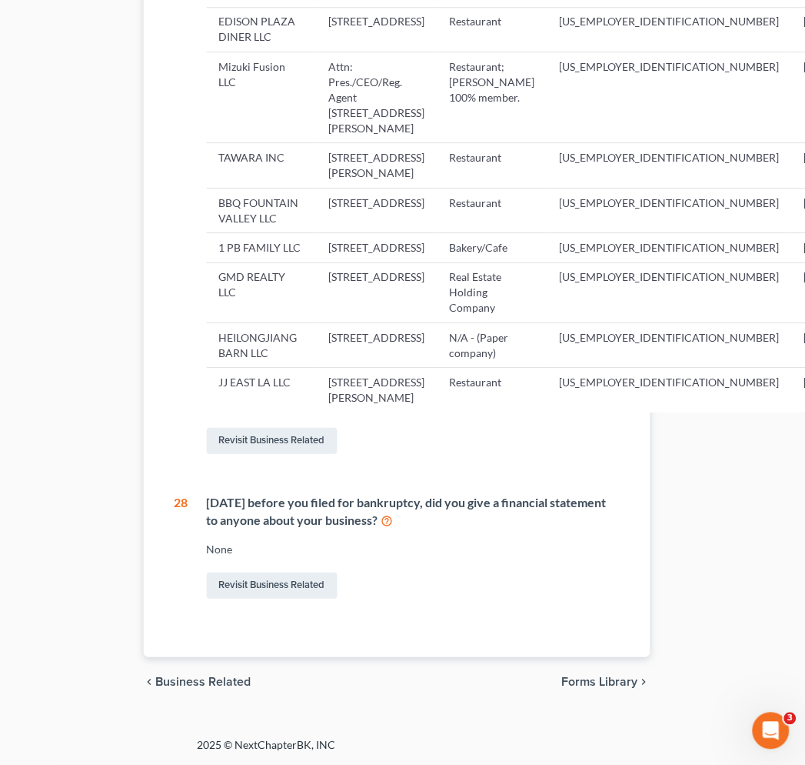
scroll to position [802, 136]
drag, startPoint x: 326, startPoint y: 180, endPoint x: 388, endPoint y: 179, distance: 61.5
click at [388, 143] on td "Attn: Pres./CEO/Reg. Agent [STREET_ADDRESS][PERSON_NAME]" at bounding box center [377, 97] width 121 height 91
drag, startPoint x: 352, startPoint y: 165, endPoint x: 383, endPoint y: 186, distance: 37.1
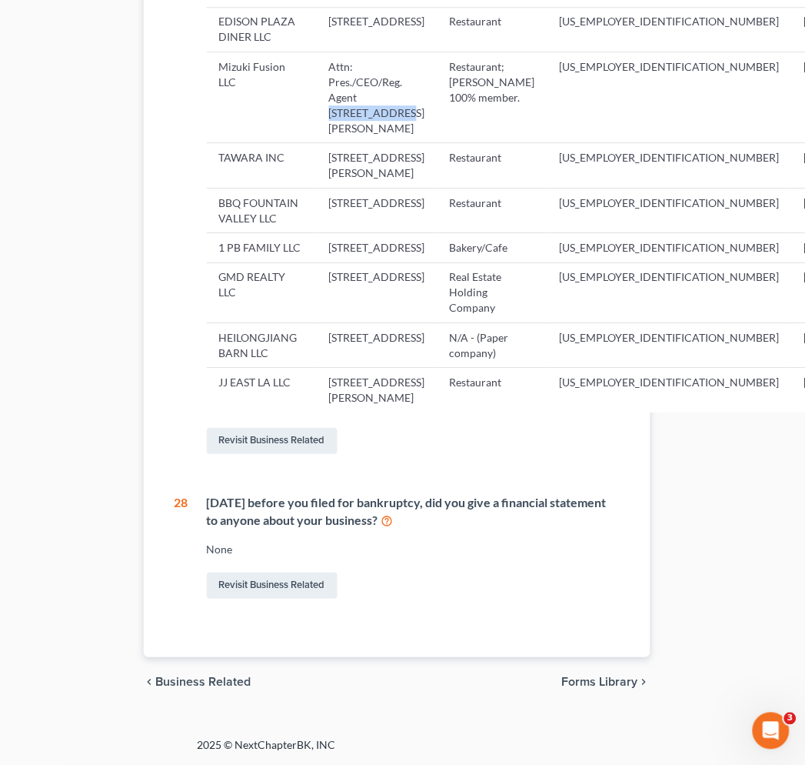
click at [383, 143] on td "Attn: Pres./CEO/Reg. Agent [STREET_ADDRESS][PERSON_NAME]" at bounding box center [377, 97] width 121 height 91
copy td "800 Denow Road"
click at [280, 354] on td "HEILONGJIANG BARN LLC" at bounding box center [262, 345] width 110 height 45
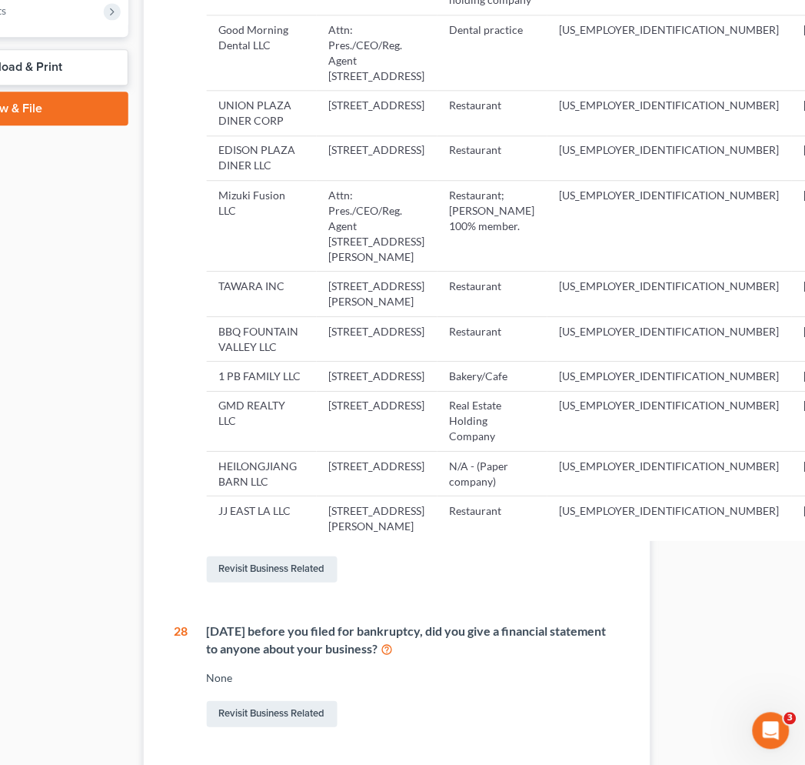
scroll to position [632, 136]
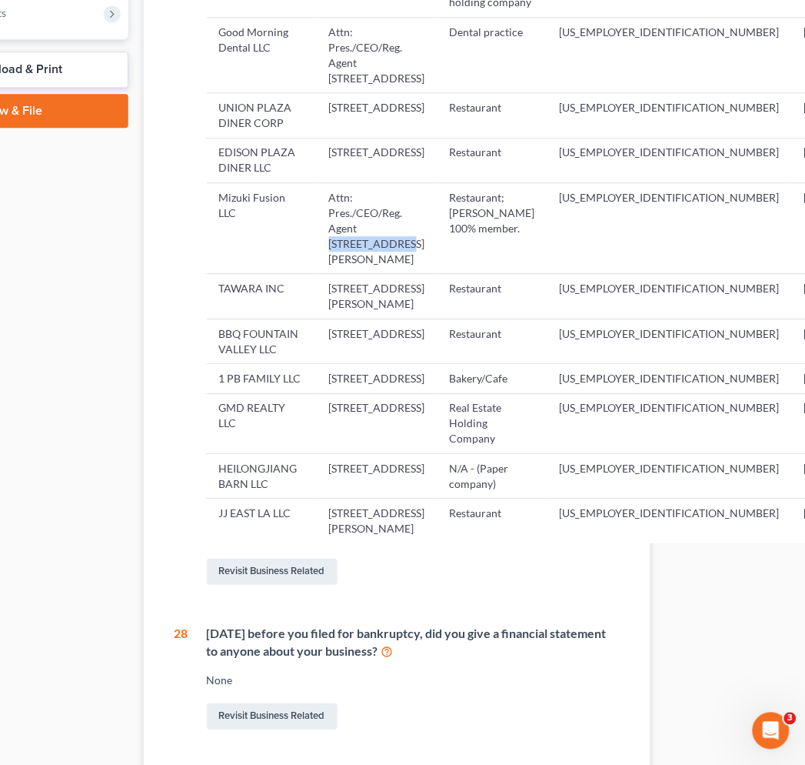
drag, startPoint x: 352, startPoint y: 339, endPoint x: 380, endPoint y: 348, distance: 29.2
click at [380, 274] on td "Attn: Pres./CEO/Reg. Agent [STREET_ADDRESS][PERSON_NAME]" at bounding box center [377, 228] width 121 height 91
copy td "800 Denow Road"
click at [341, 274] on td "Attn: Pres./CEO/Reg. Agent [STREET_ADDRESS][PERSON_NAME]" at bounding box center [377, 228] width 121 height 91
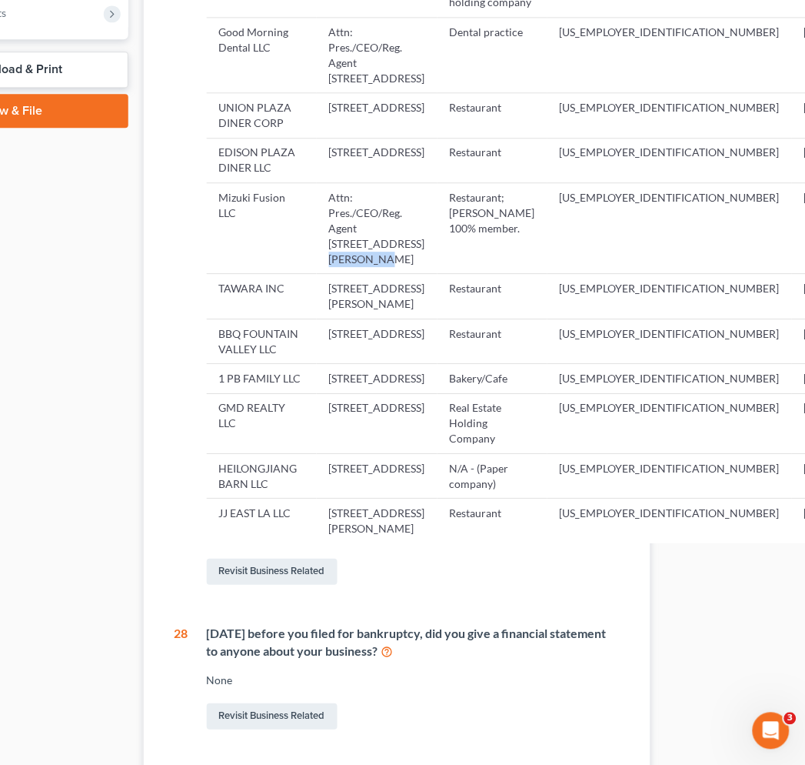
copy td "Pennington"
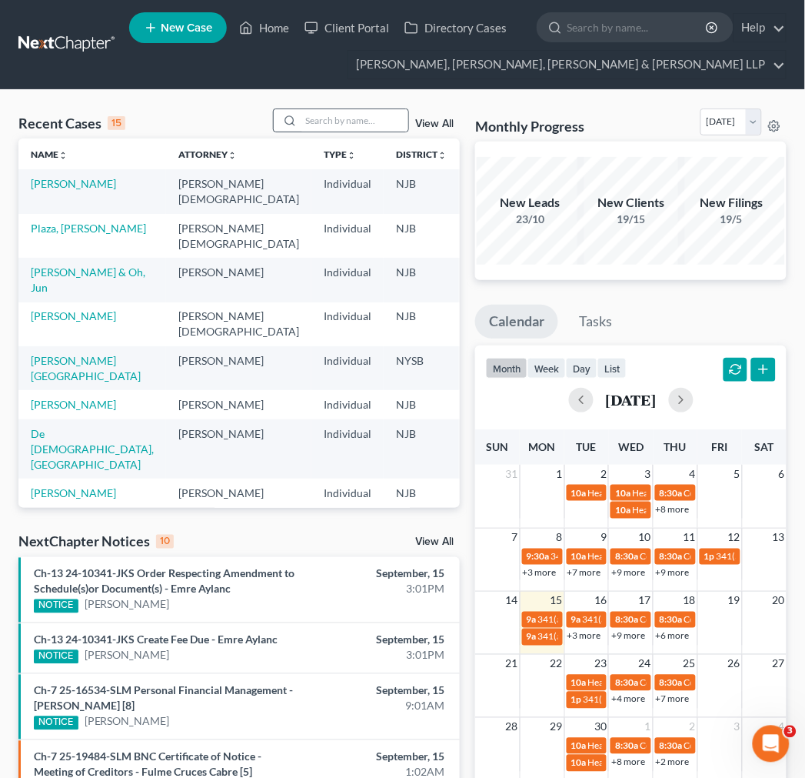
click at [286, 132] on div at bounding box center [288, 120] width 28 height 22
click at [321, 123] on input "search" at bounding box center [355, 120] width 108 height 22
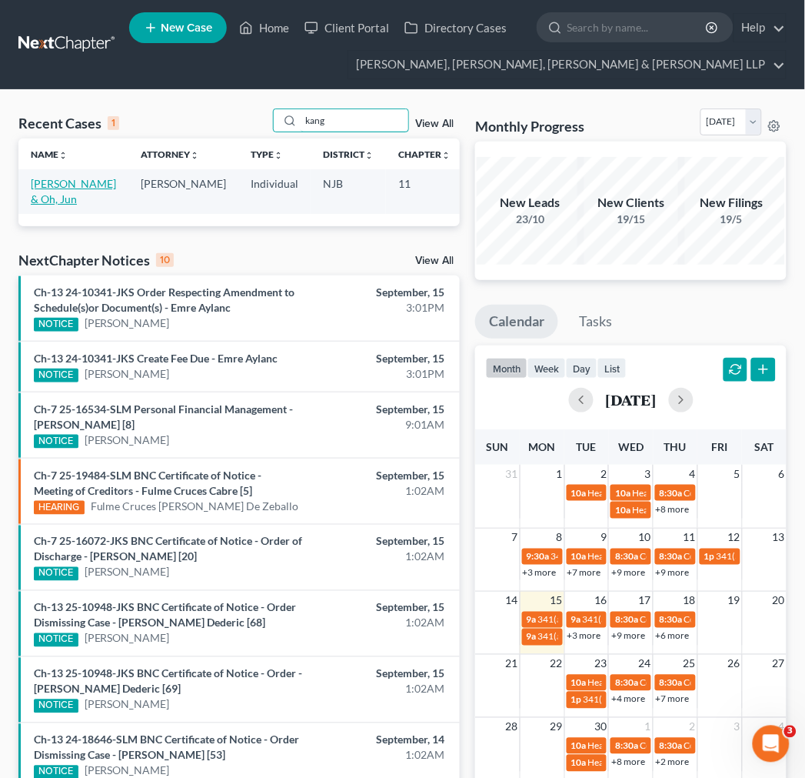
type input "kang"
click at [51, 193] on link "[PERSON_NAME] & Oh, Jun" at bounding box center [73, 191] width 85 height 28
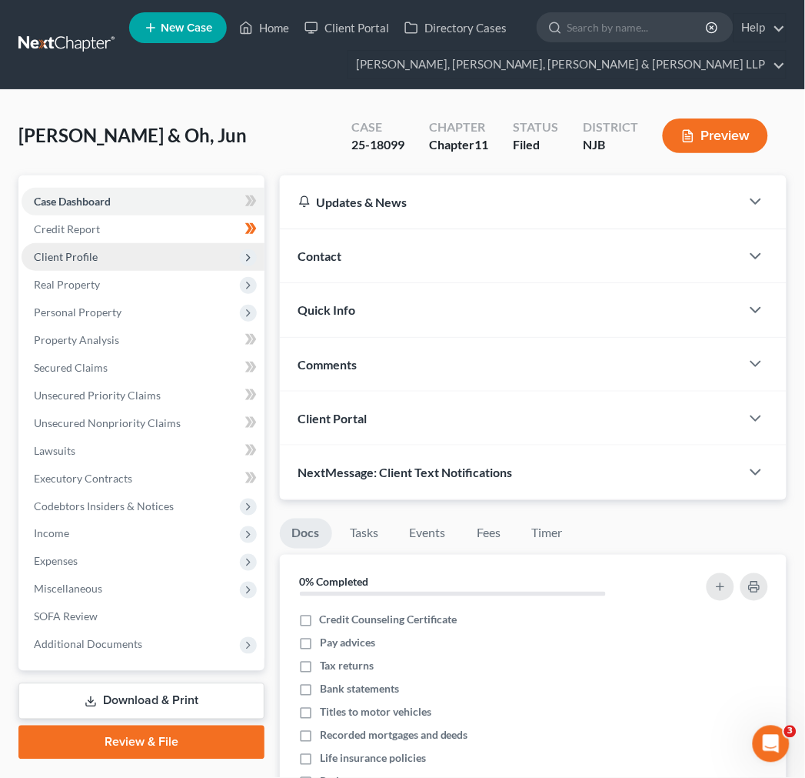
click at [162, 263] on span "Client Profile" at bounding box center [143, 257] width 243 height 28
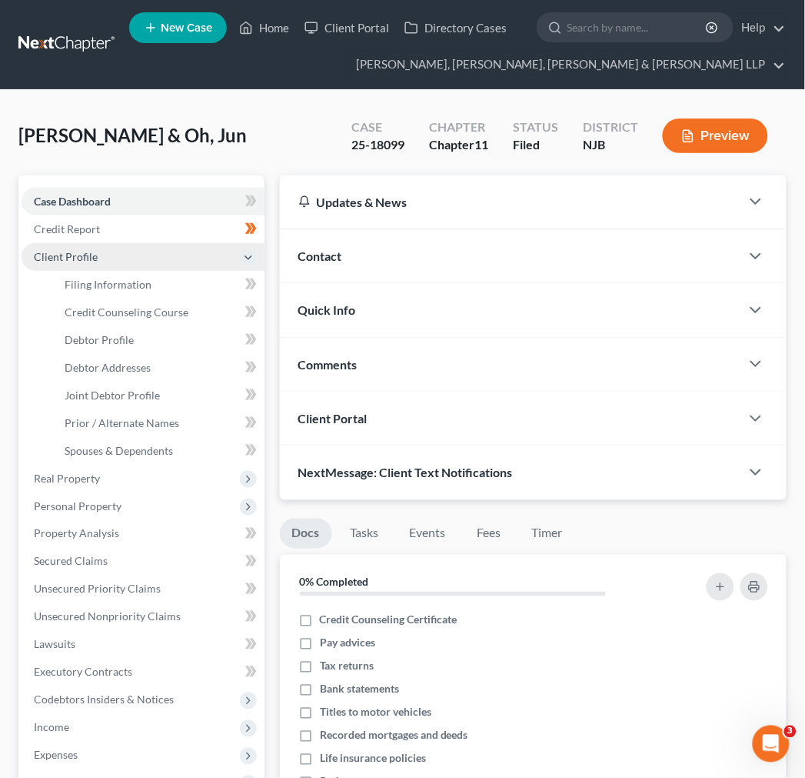
click at [146, 256] on span "Client Profile" at bounding box center [143, 257] width 243 height 28
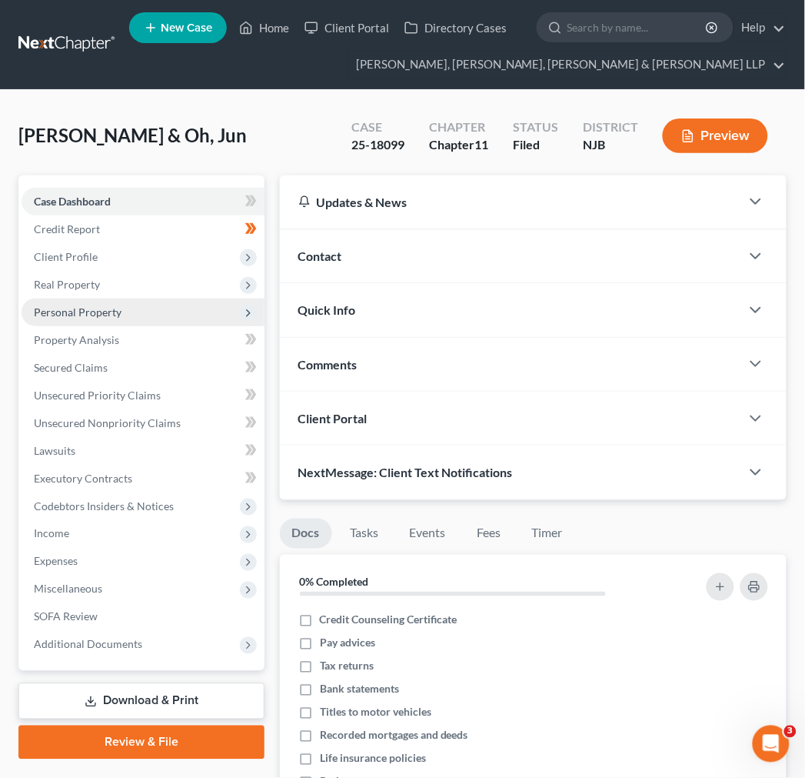
click at [144, 311] on span "Personal Property" at bounding box center [143, 312] width 243 height 28
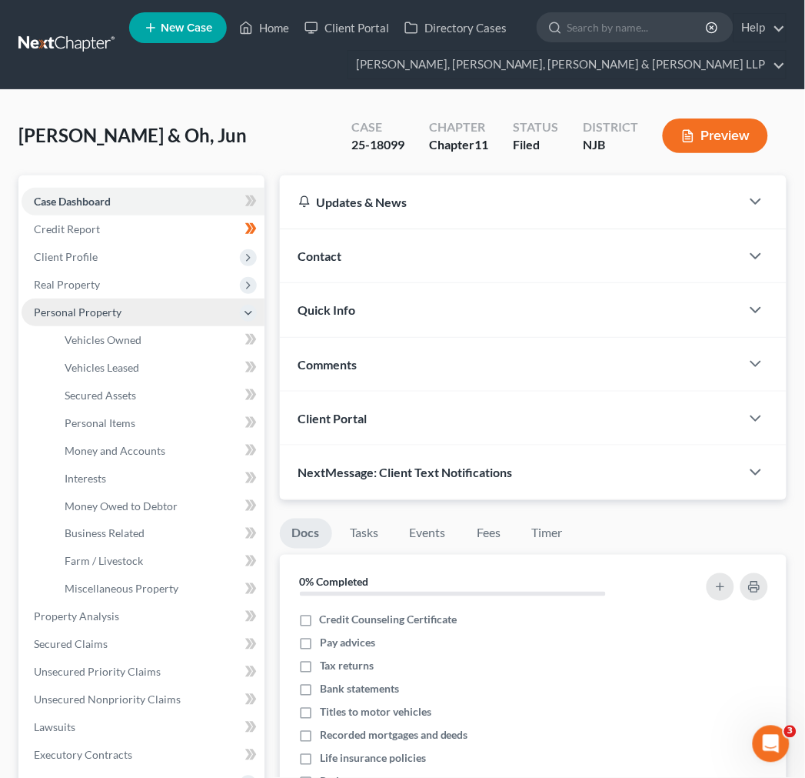
click at [144, 311] on span "Personal Property" at bounding box center [143, 312] width 243 height 28
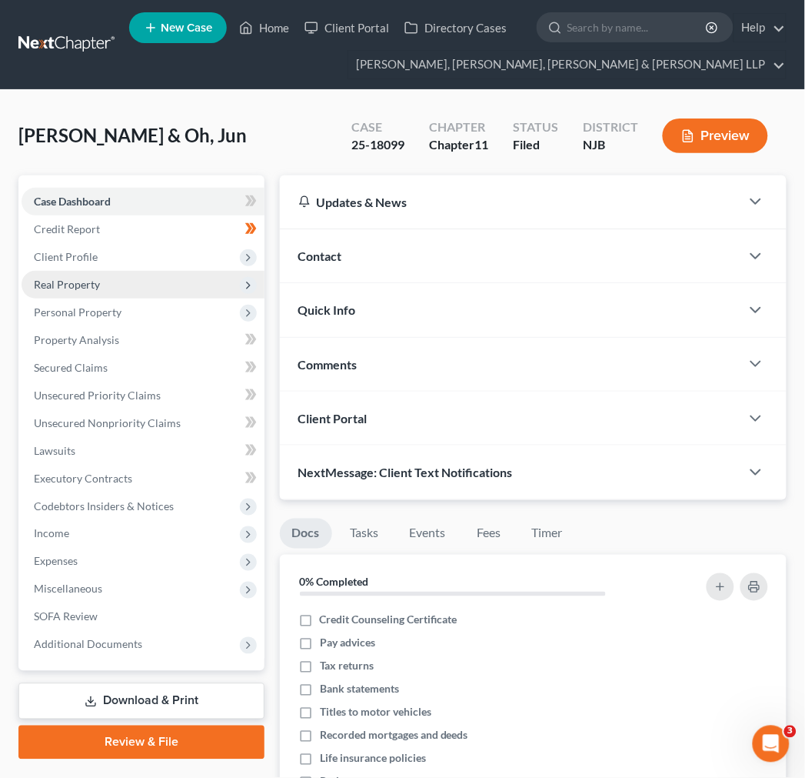
click at [119, 296] on span "Real Property" at bounding box center [143, 285] width 243 height 28
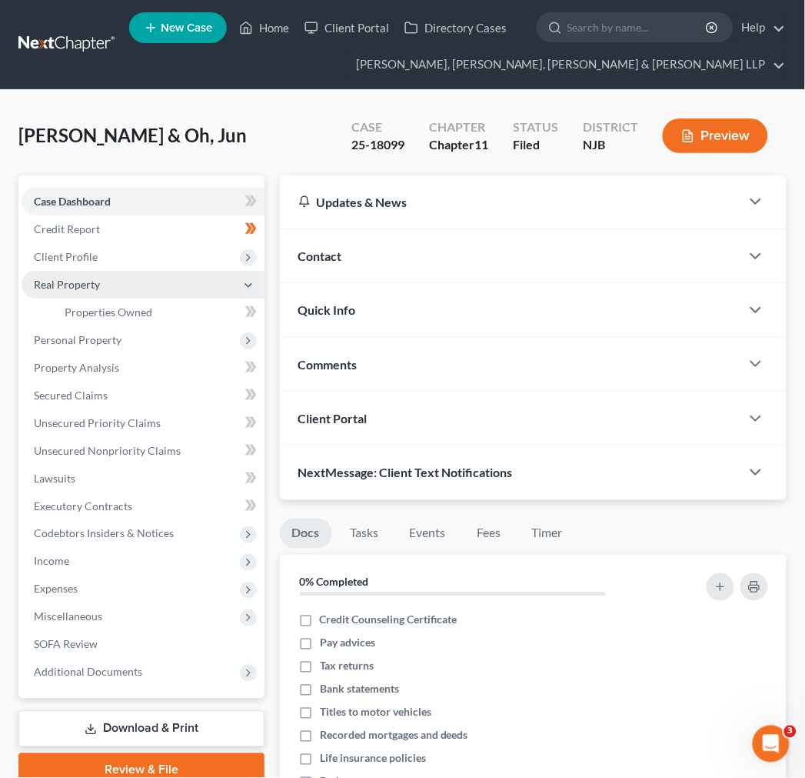
click at [119, 285] on span "Real Property" at bounding box center [143, 285] width 243 height 28
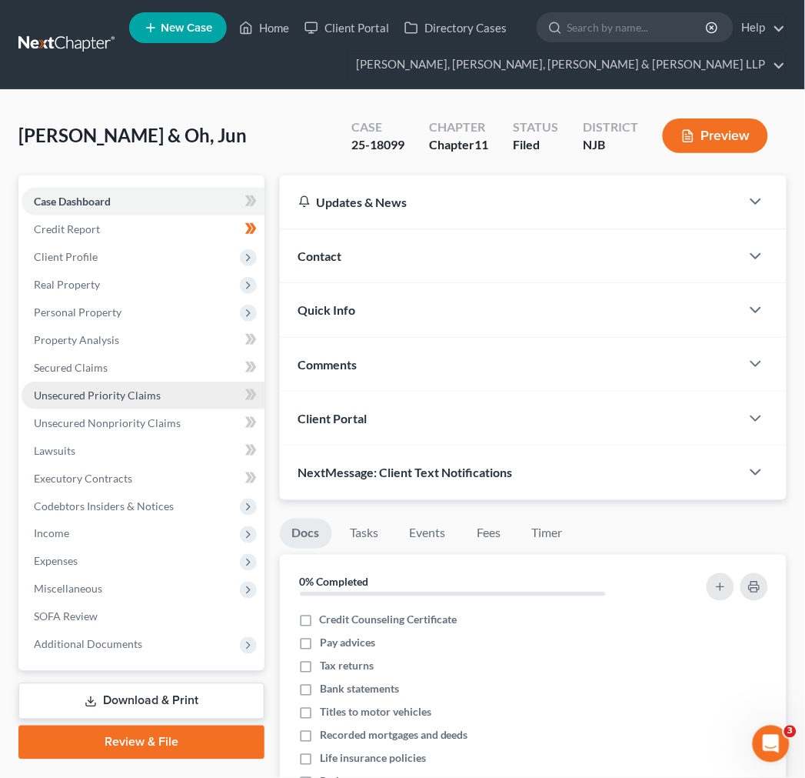
click at [118, 402] on link "Unsecured Priority Claims" at bounding box center [143, 396] width 243 height 28
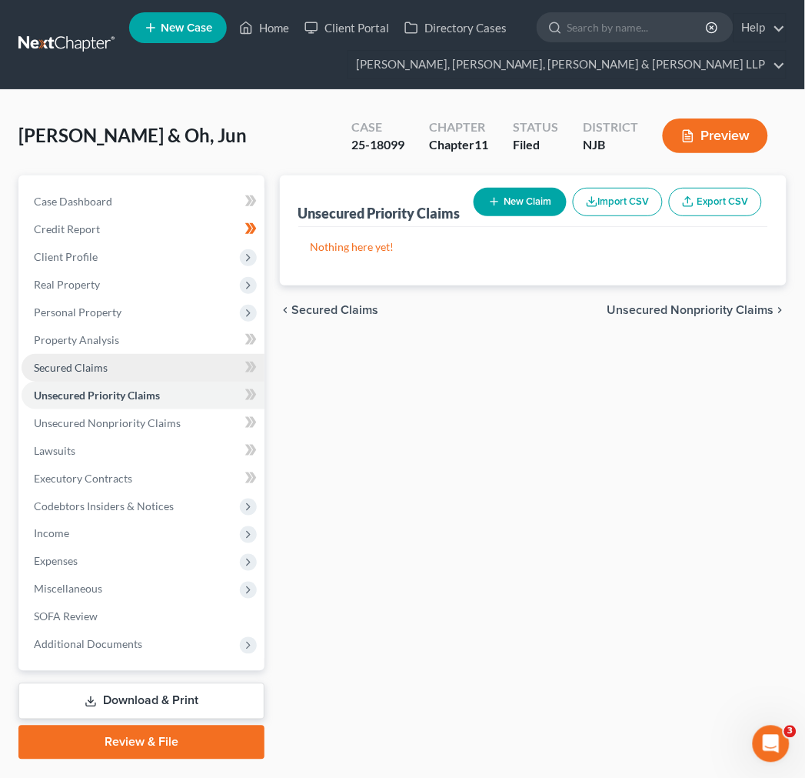
click at [142, 362] on link "Secured Claims" at bounding box center [143, 368] width 243 height 28
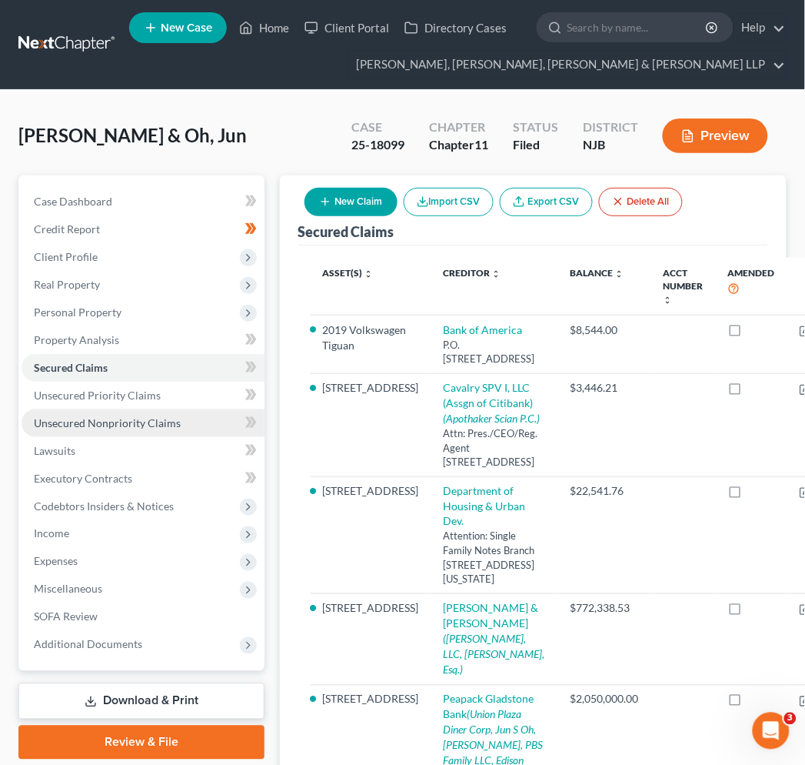
click at [138, 418] on span "Unsecured Nonpriority Claims" at bounding box center [107, 422] width 147 height 13
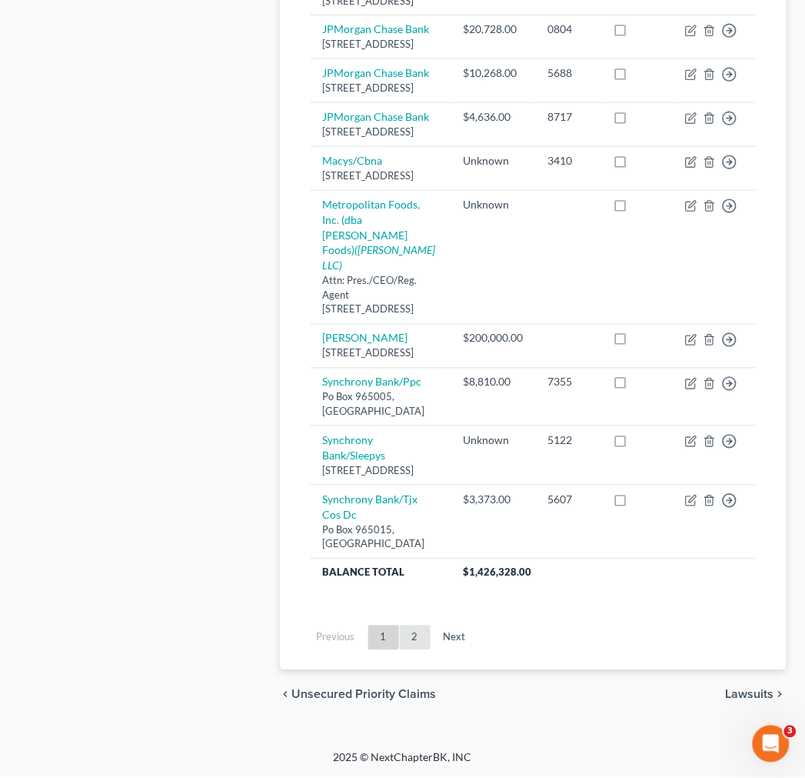
click at [408, 647] on link "2" at bounding box center [415, 637] width 31 height 25
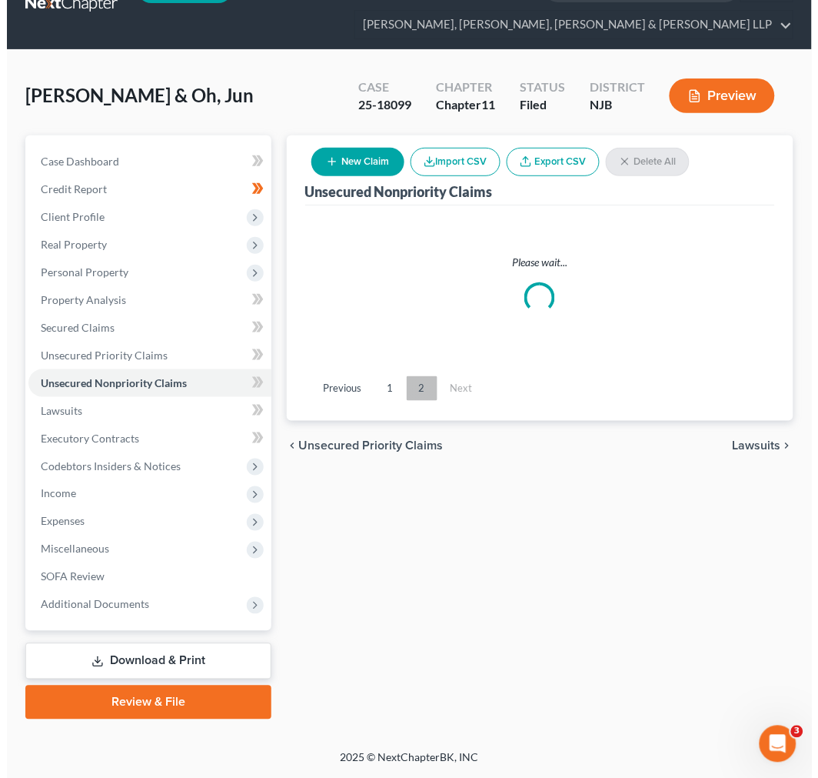
scroll to position [38, 0]
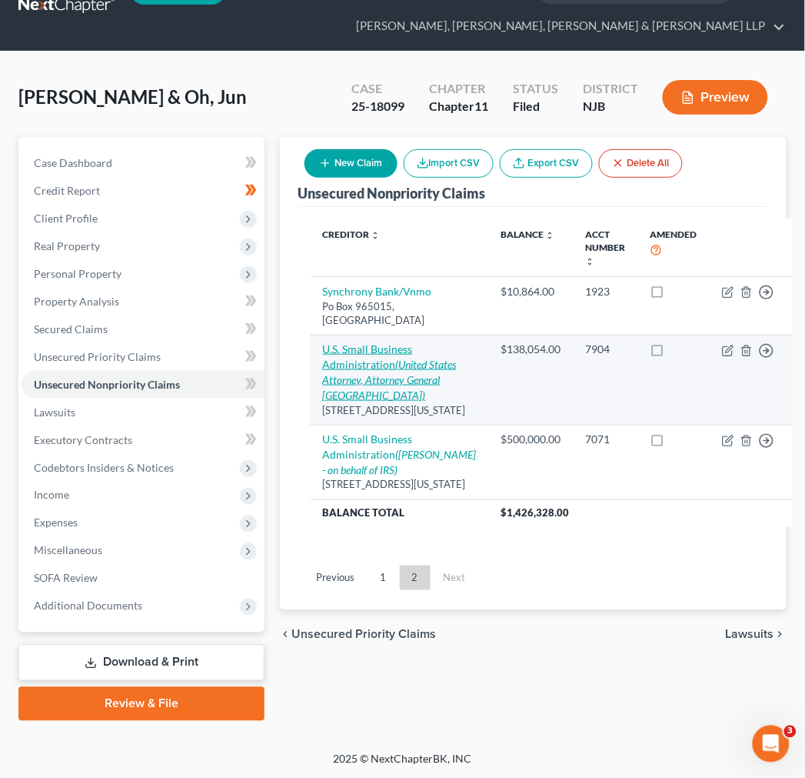
click at [390, 375] on icon "(United States Attorney, Attorney General United States)" at bounding box center [390, 380] width 134 height 44
select select "8"
select select "2"
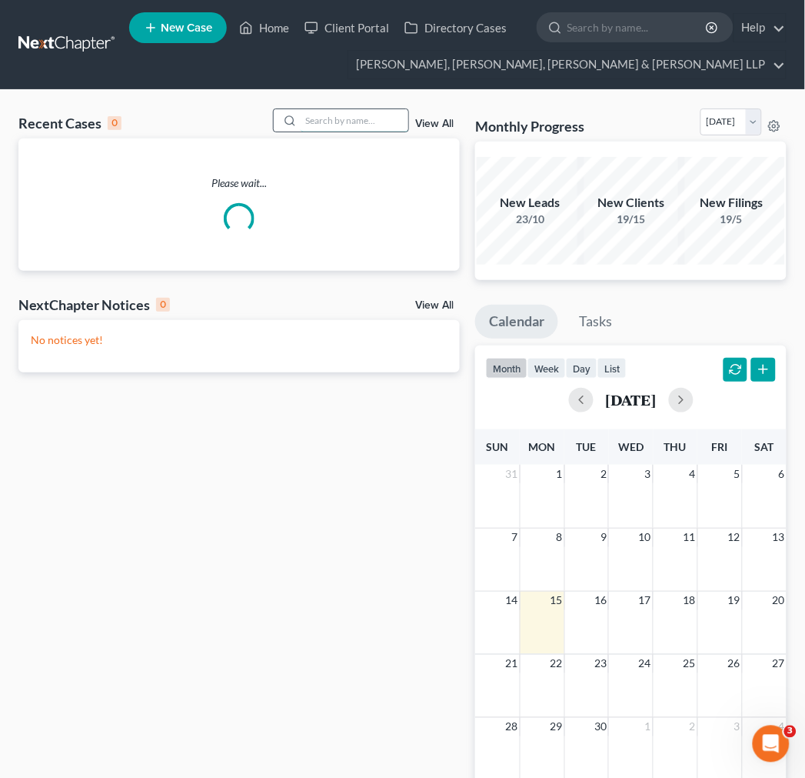
click at [312, 118] on input "search" at bounding box center [355, 120] width 108 height 22
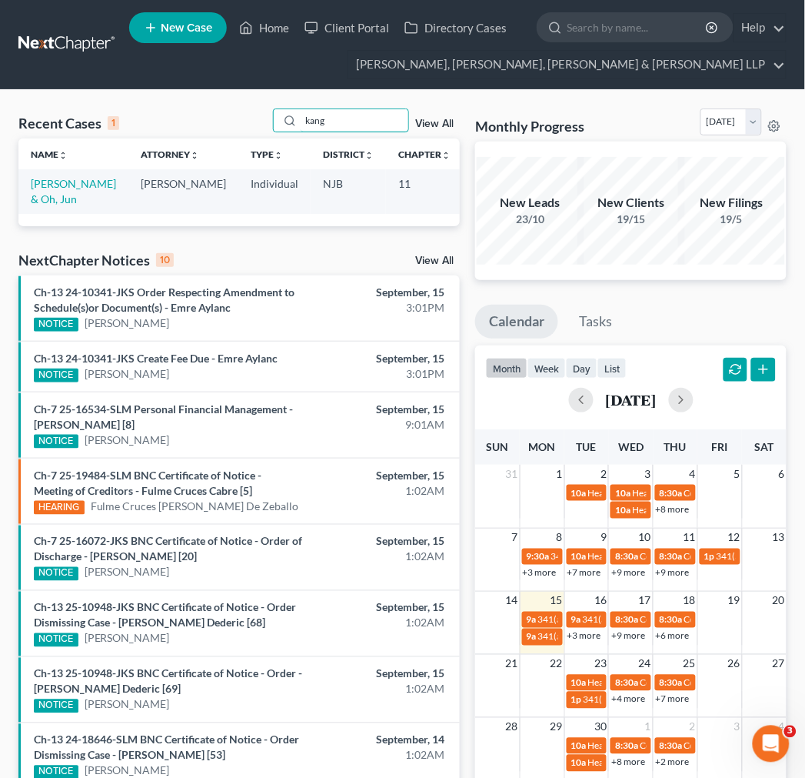
type input "kang"
click at [62, 201] on td "[PERSON_NAME] & Oh, Jun" at bounding box center [73, 191] width 110 height 44
click at [57, 205] on link "[PERSON_NAME] & Oh, Jun" at bounding box center [73, 191] width 85 height 28
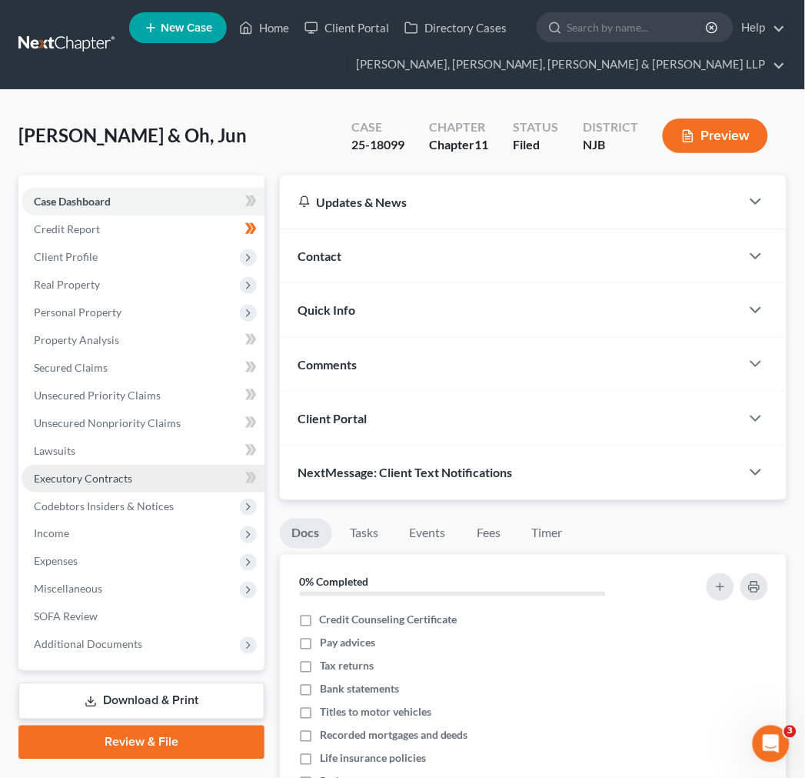
click at [119, 468] on link "Executory Contracts" at bounding box center [143, 479] width 243 height 28
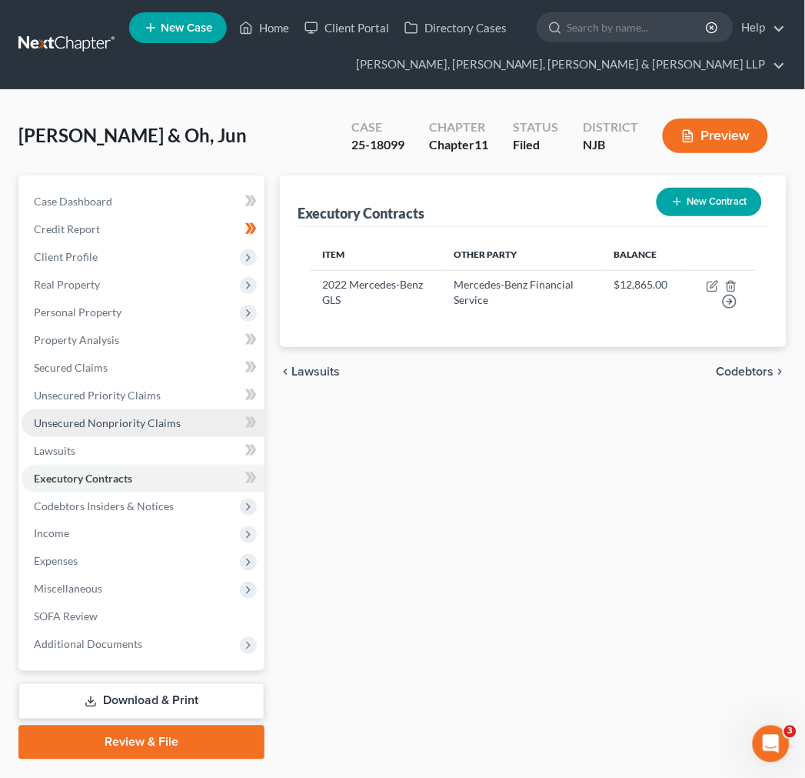
click at [121, 434] on link "Unsecured Nonpriority Claims" at bounding box center [143, 423] width 243 height 28
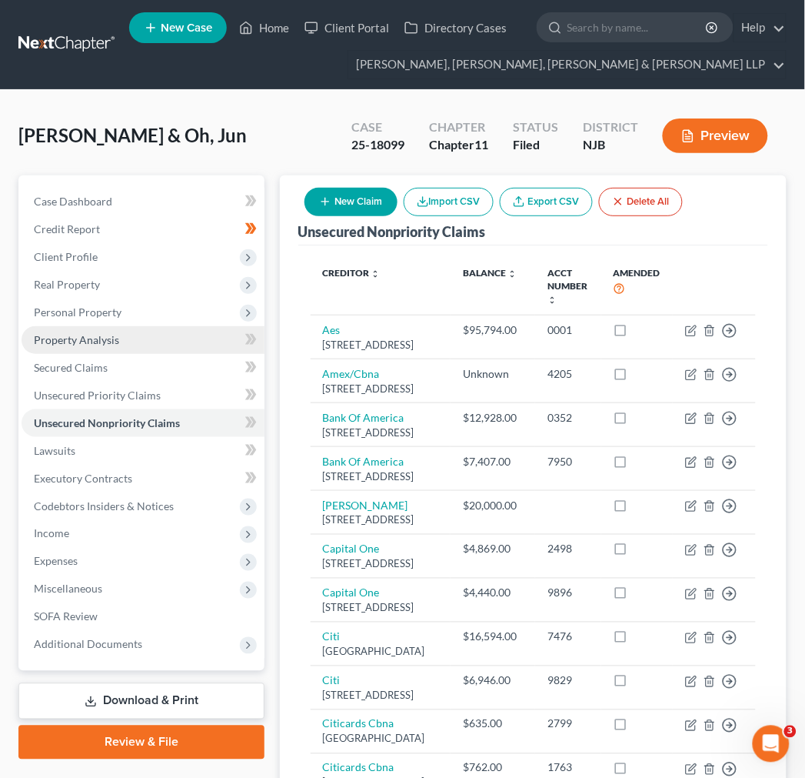
click at [109, 342] on span "Property Analysis" at bounding box center [76, 339] width 85 height 13
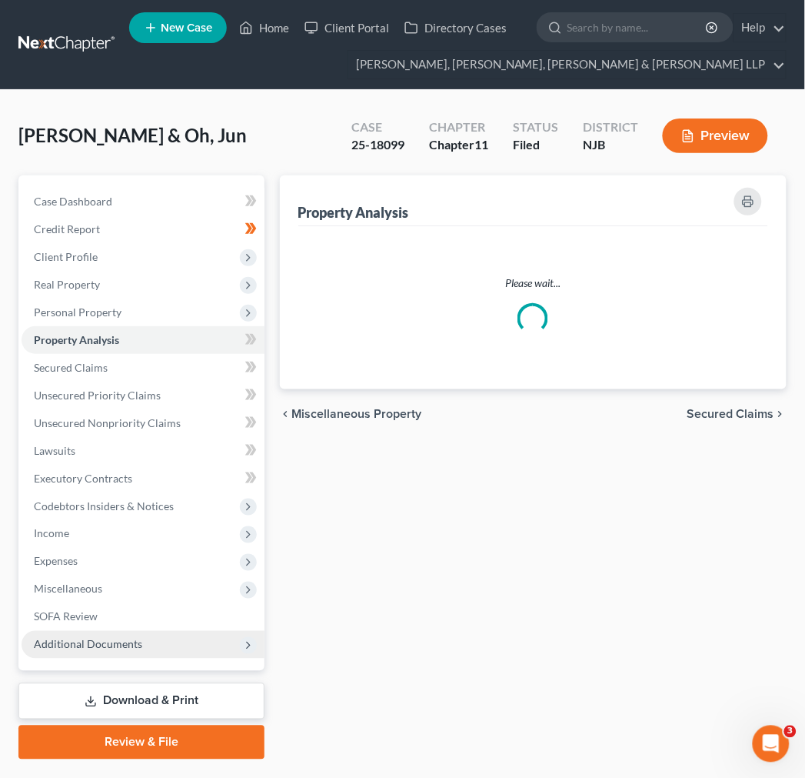
click at [78, 638] on span "Additional Documents" at bounding box center [88, 644] width 108 height 13
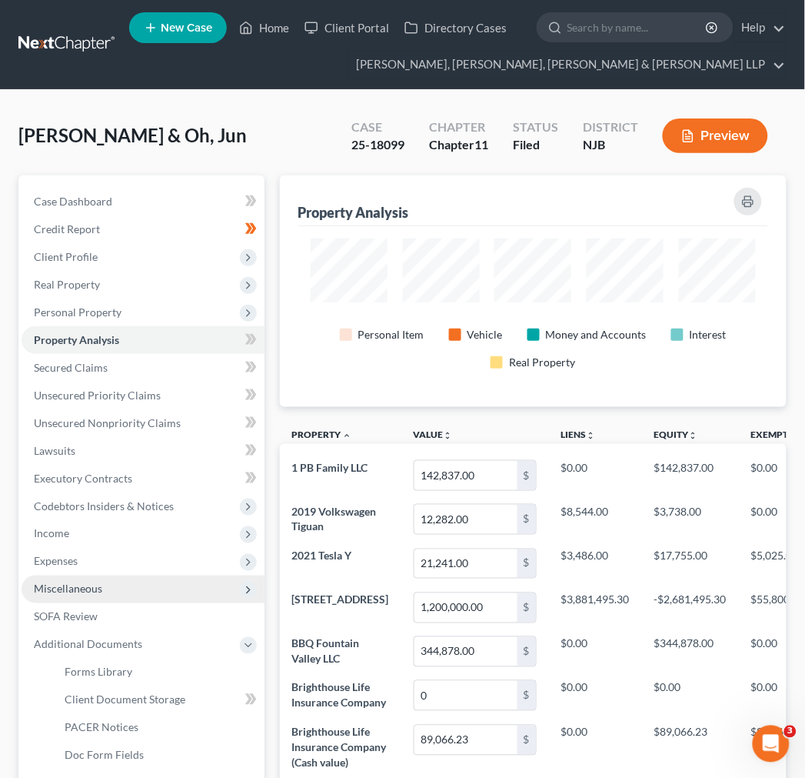
scroll to position [232, 508]
click at [86, 578] on span "Miscellaneous" at bounding box center [143, 589] width 243 height 28
click at [102, 582] on span "Miscellaneous" at bounding box center [143, 589] width 243 height 28
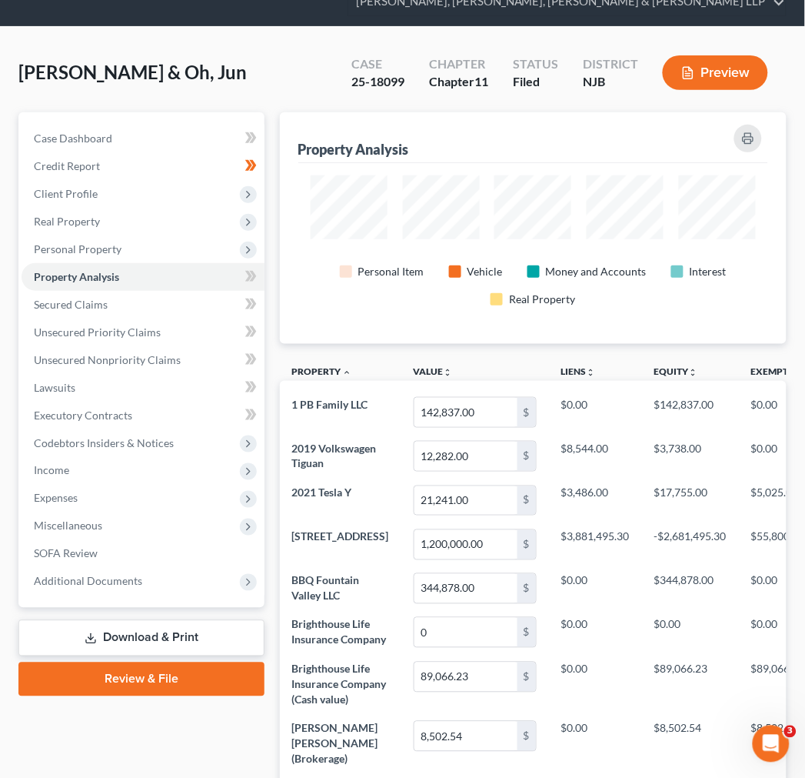
scroll to position [171, 0]
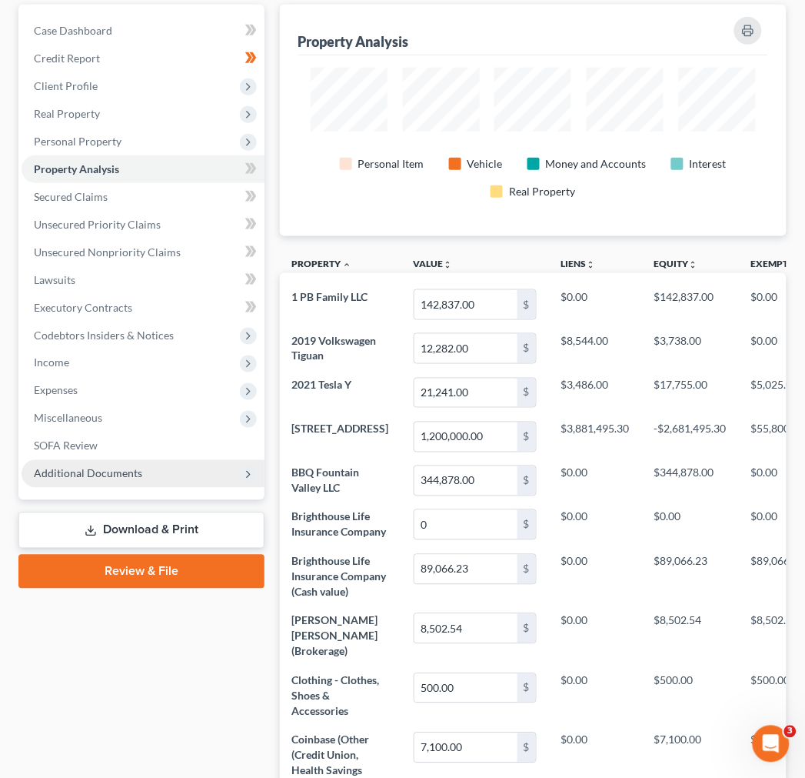
click at [122, 480] on span "Additional Documents" at bounding box center [143, 474] width 243 height 28
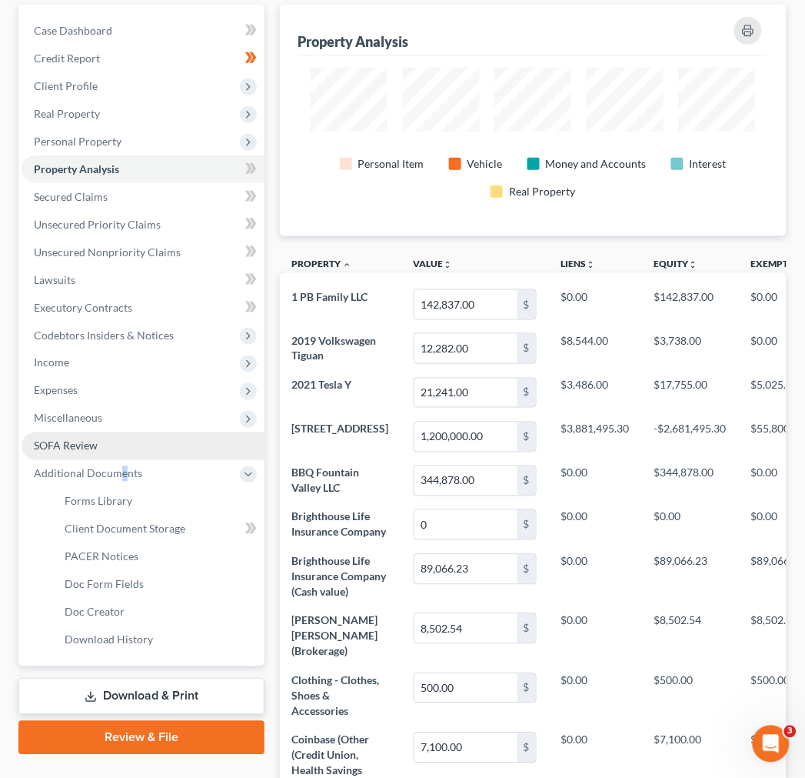
click at [120, 445] on link "SOFA Review" at bounding box center [143, 446] width 243 height 28
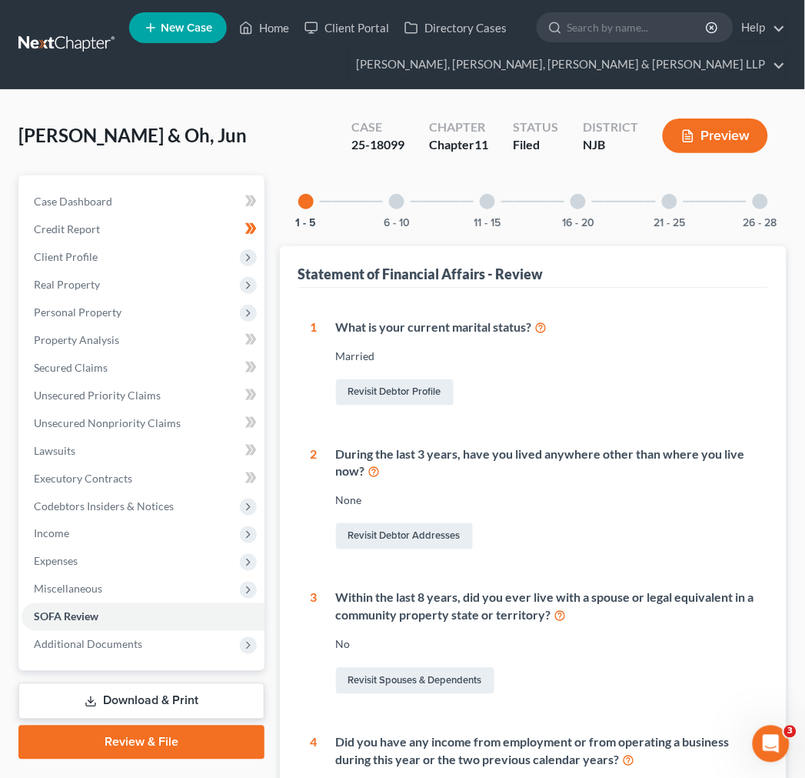
click at [695, 196] on div "21 - 25" at bounding box center [670, 201] width 52 height 52
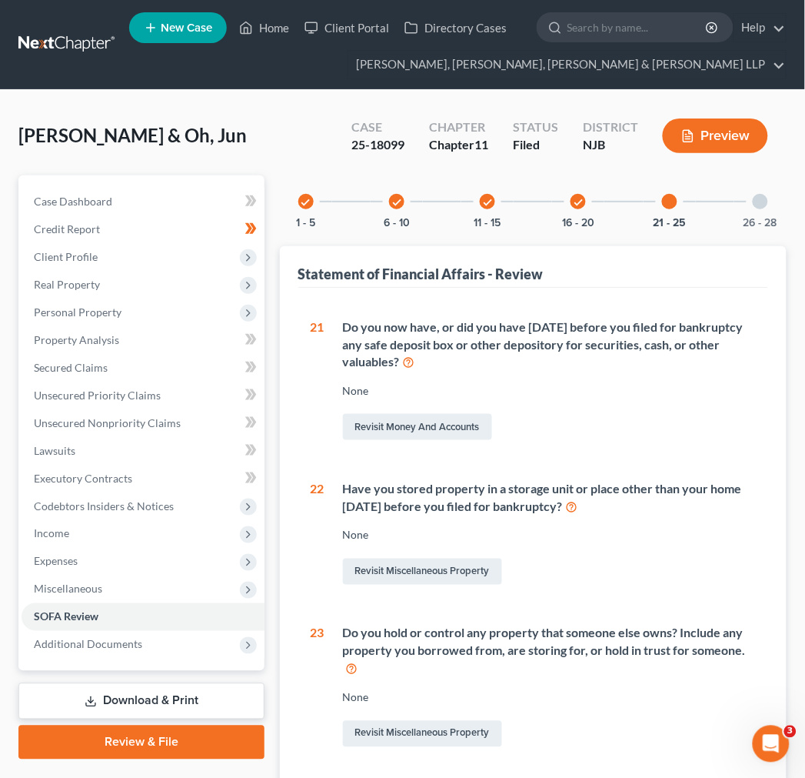
click at [731, 198] on div "check 1 - 5 check 6 - 10 check 11 - 15 check 16 - 20 21 - 25 26 - 28" at bounding box center [533, 201] width 507 height 52
click at [752, 208] on div "26 - 28" at bounding box center [761, 201] width 52 height 52
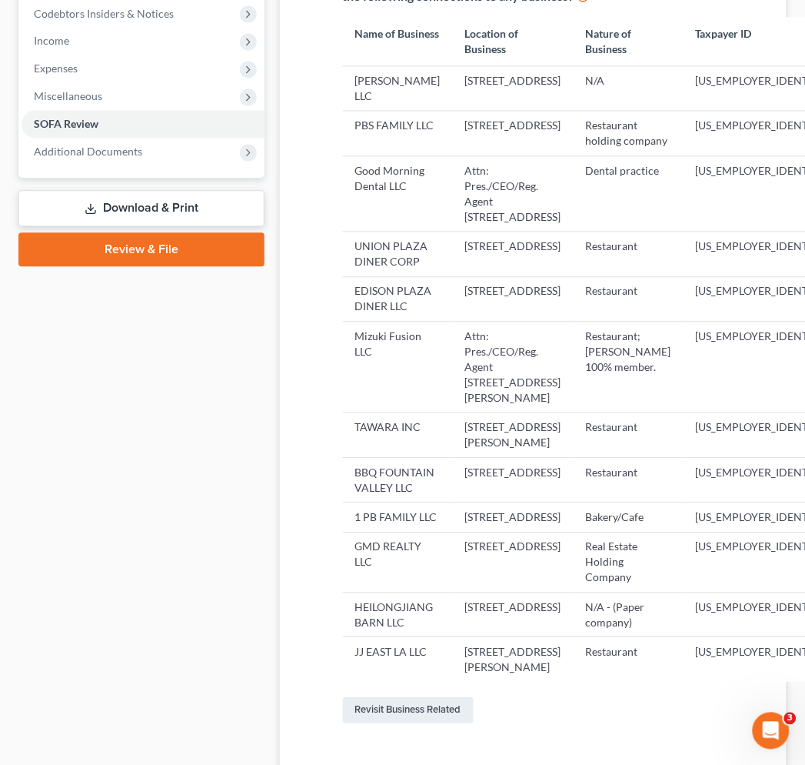
scroll to position [512, 0]
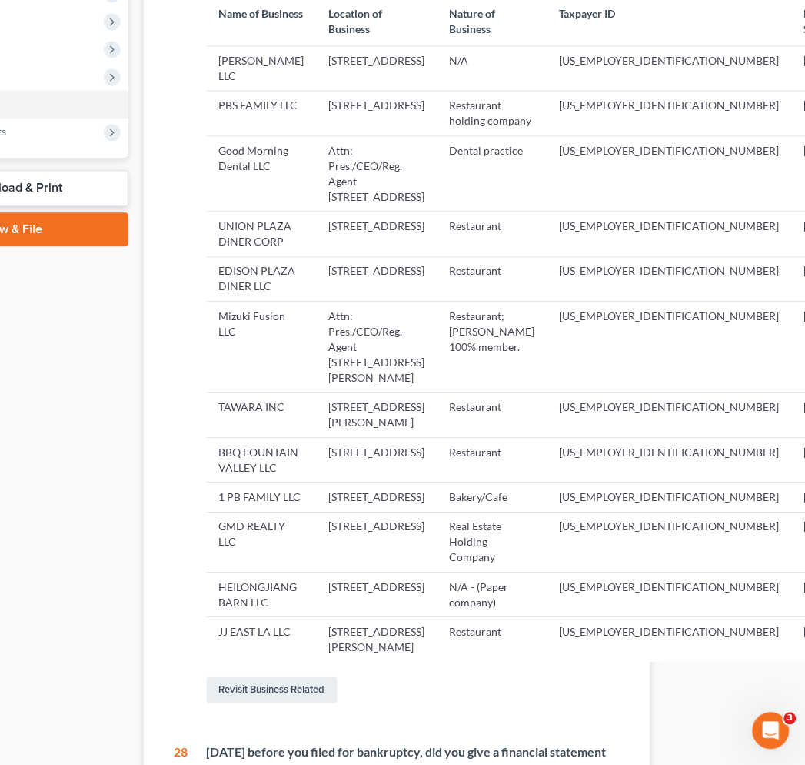
drag, startPoint x: 602, startPoint y: 288, endPoint x: 818, endPoint y: 292, distance: 217.0
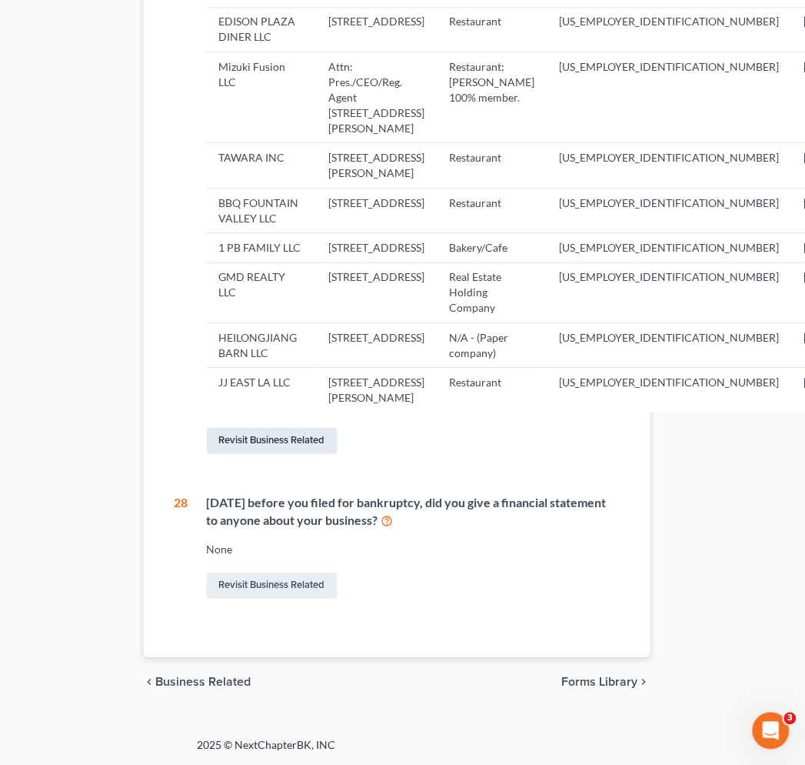
click at [332, 452] on link "Revisit Business Related" at bounding box center [272, 441] width 131 height 26
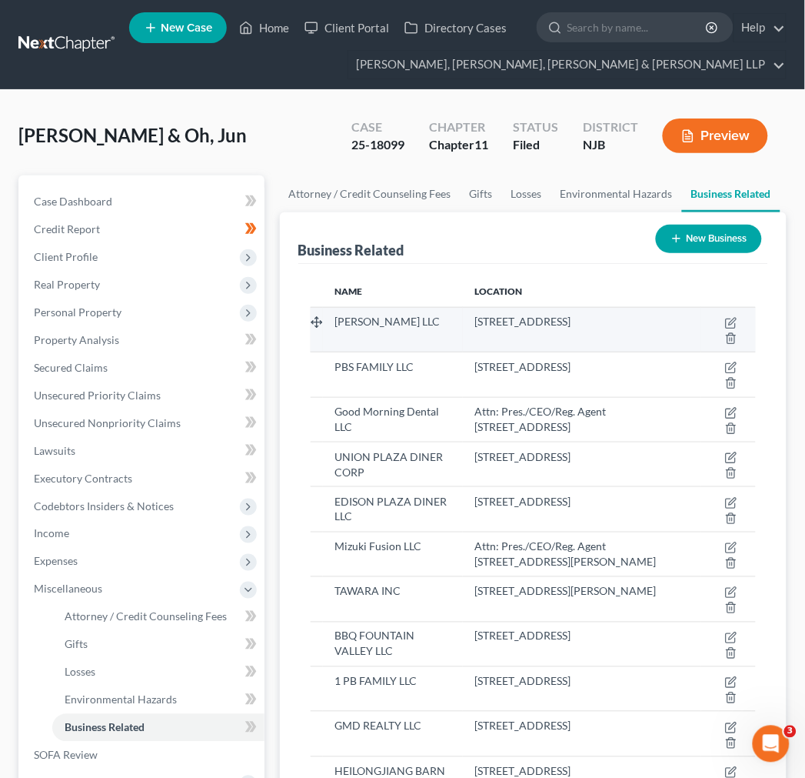
scroll to position [206, 0]
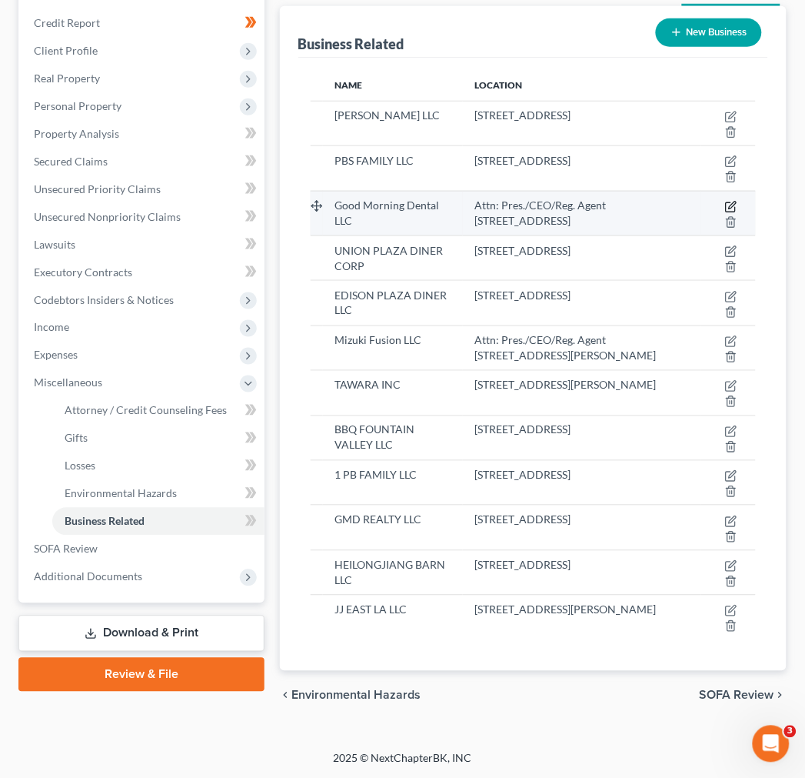
click at [726, 201] on icon "button" at bounding box center [731, 207] width 12 height 12
select select "member"
select select "33"
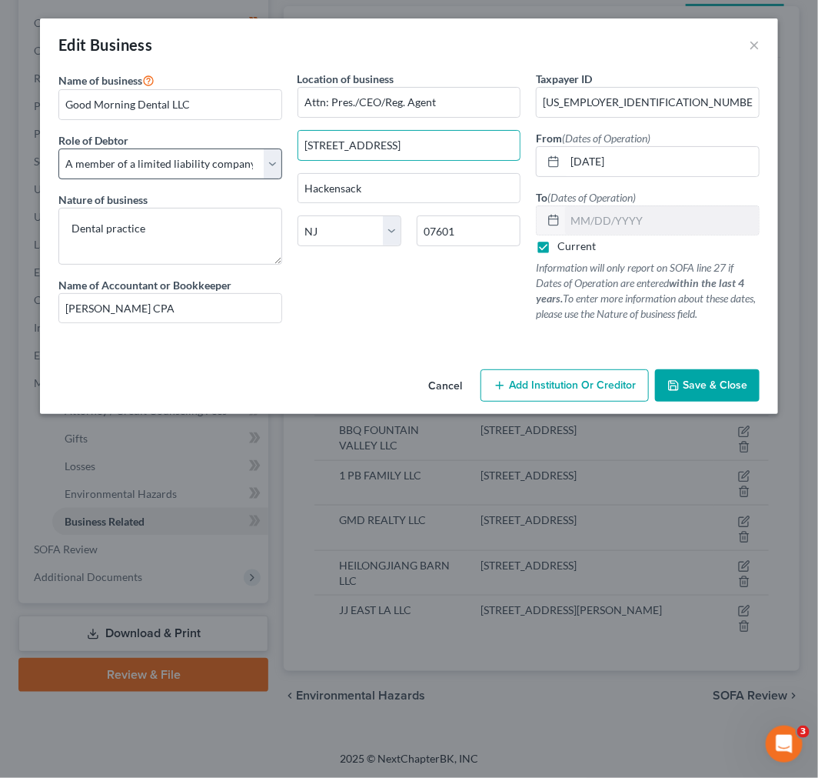
drag, startPoint x: 450, startPoint y: 145, endPoint x: 133, endPoint y: 148, distance: 316.9
click at [133, 148] on div "Name of business * Good Morning Dental LLC Role of Debtor * Select A member of …" at bounding box center [409, 209] width 717 height 277
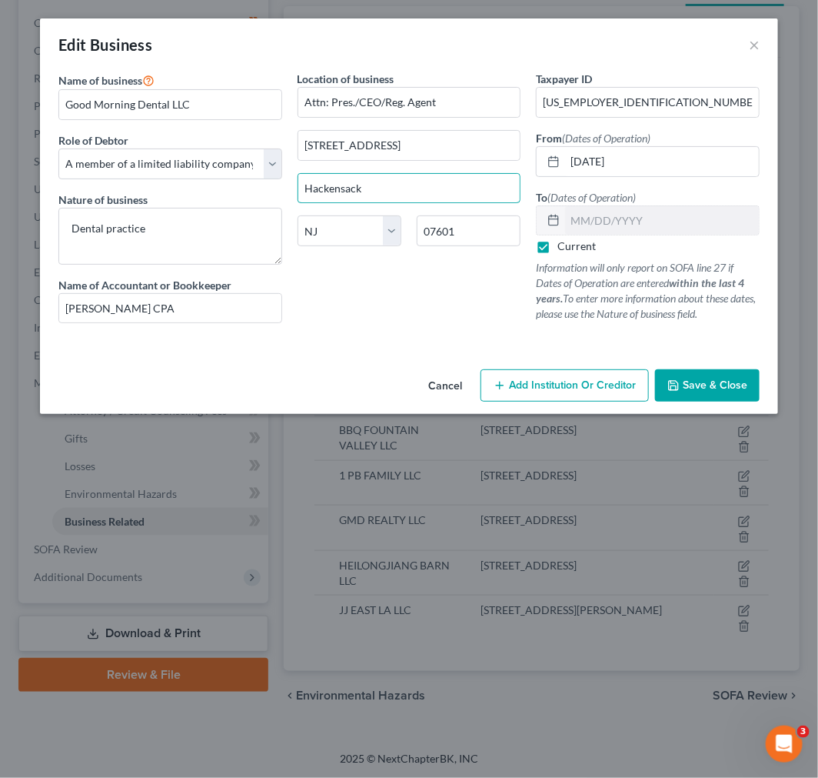
drag, startPoint x: 422, startPoint y: 187, endPoint x: 243, endPoint y: 185, distance: 178.5
click at [243, 185] on div "Name of business * Good Morning Dental LLC Role of Debtor * Select A member of …" at bounding box center [409, 209] width 717 height 277
click at [749, 42] on button "×" at bounding box center [754, 44] width 11 height 18
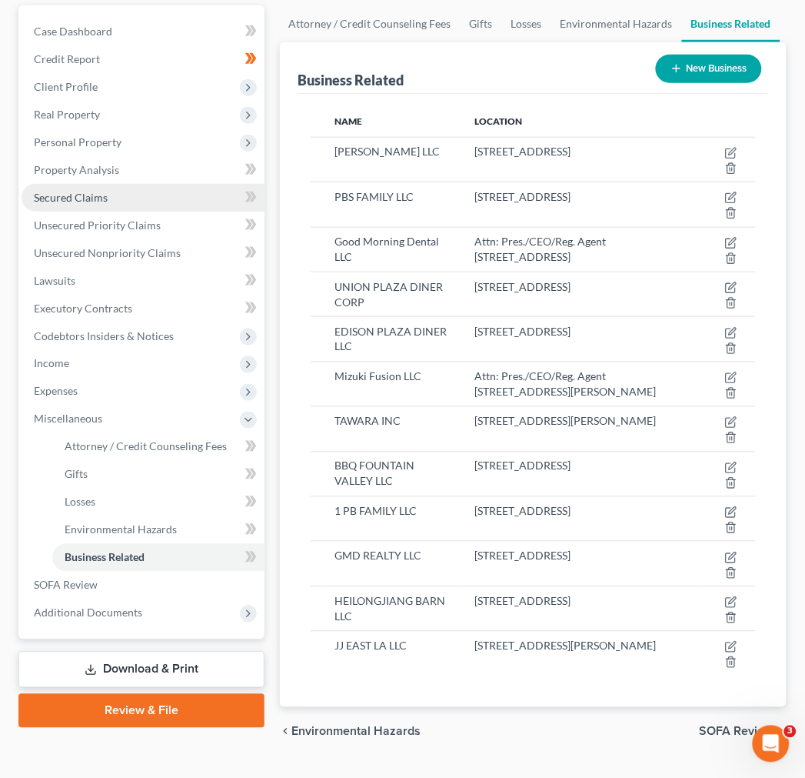
scroll to position [171, 0]
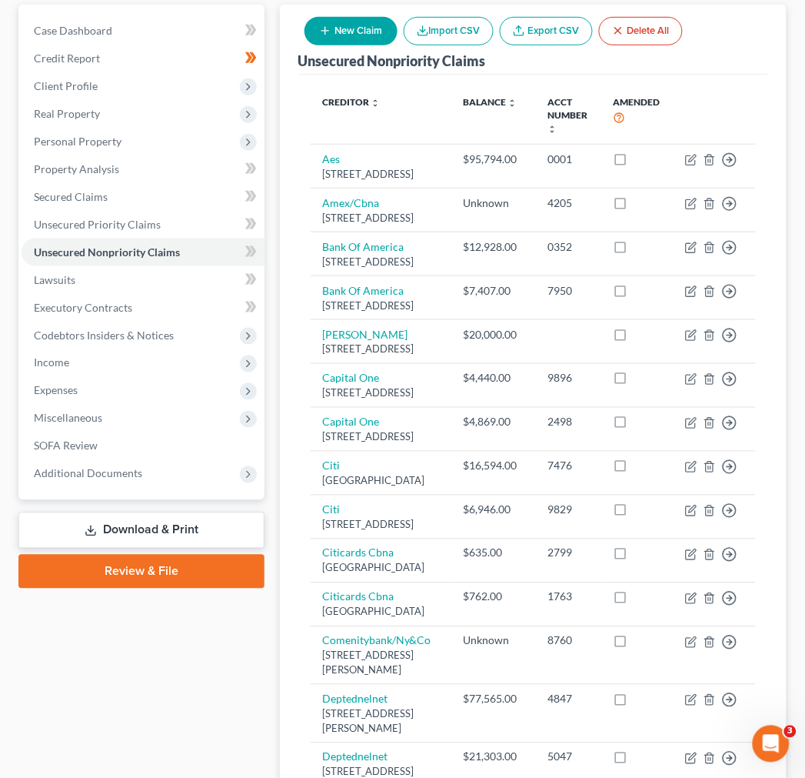
click at [167, 517] on link "Download & Print" at bounding box center [141, 530] width 246 height 36
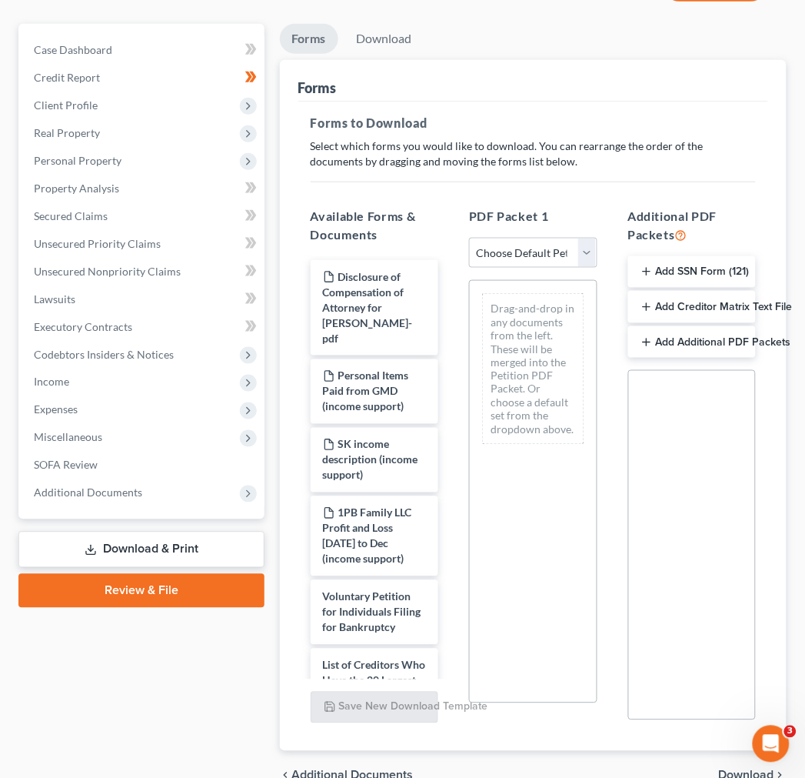
scroll to position [232, 0]
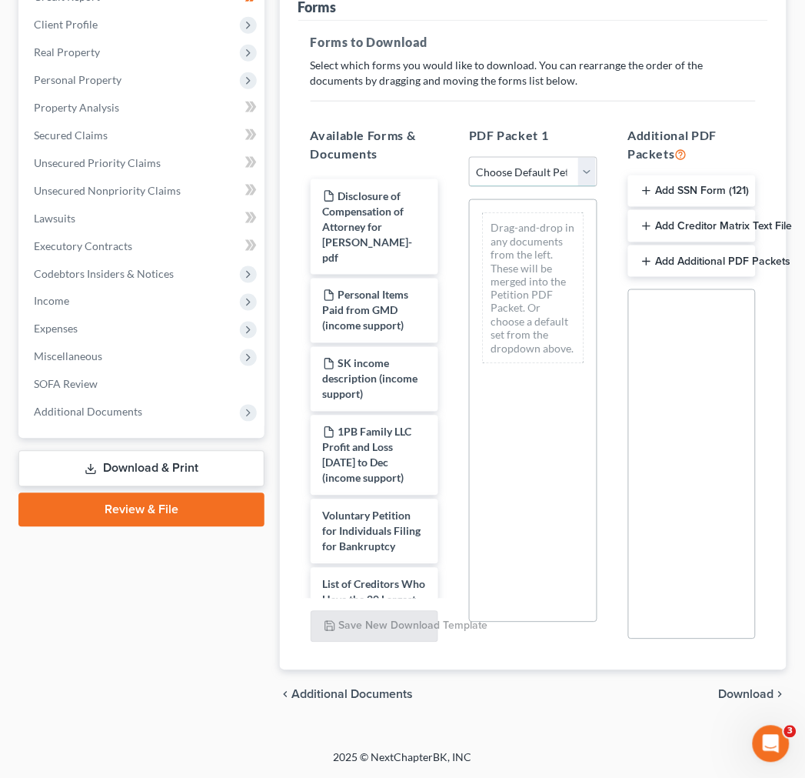
click at [495, 168] on select "Choose Default Petition PDF Packet Complete Bankruptcy Petition (all forms and …" at bounding box center [533, 172] width 128 height 31
select select "0"
click at [469, 157] on select "Choose Default Petition PDF Packet Complete Bankruptcy Petition (all forms and …" at bounding box center [533, 172] width 128 height 31
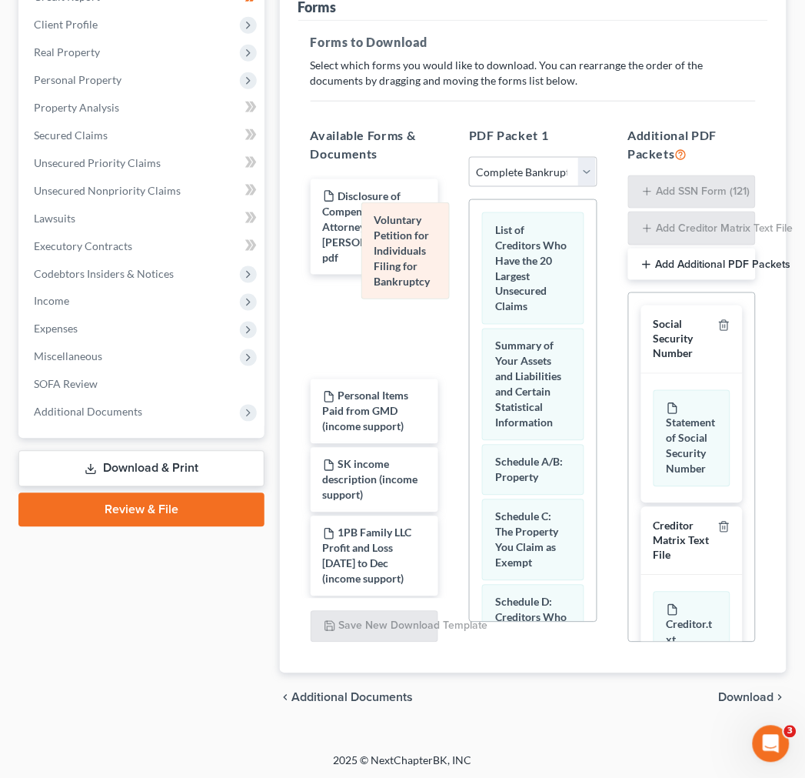
drag, startPoint x: 551, startPoint y: 288, endPoint x: 388, endPoint y: 277, distance: 163.5
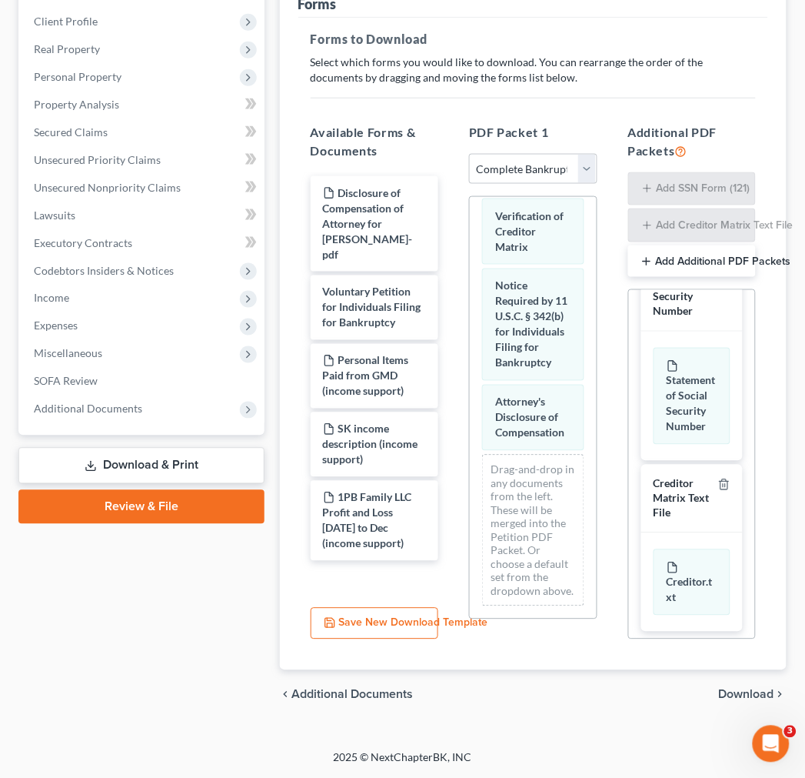
scroll to position [90, 0]
click at [752, 688] on span "Download" at bounding box center [746, 694] width 55 height 12
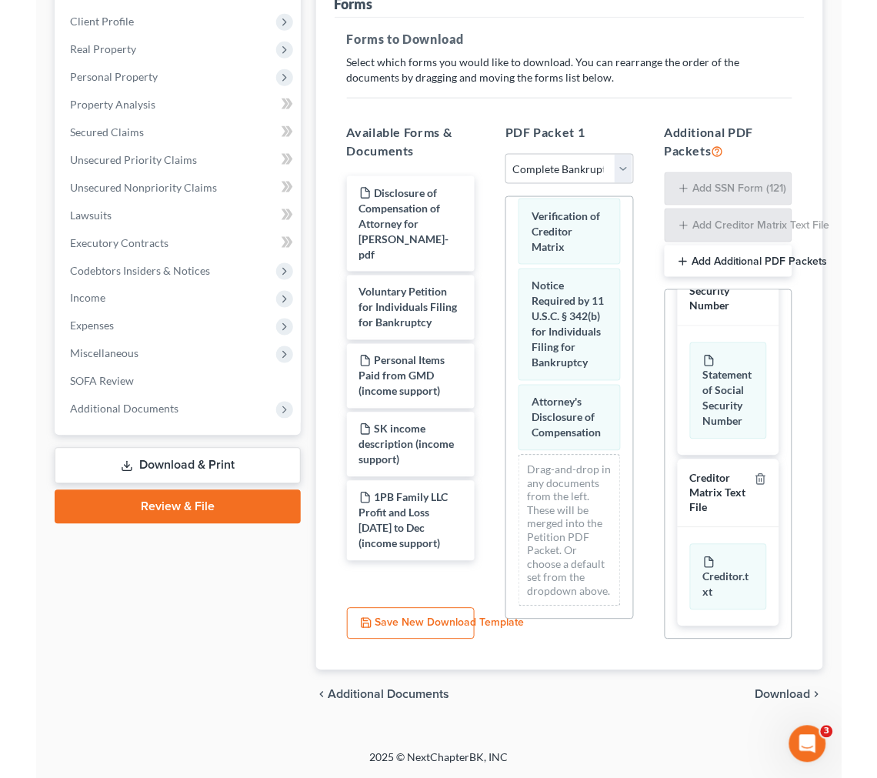
scroll to position [38, 0]
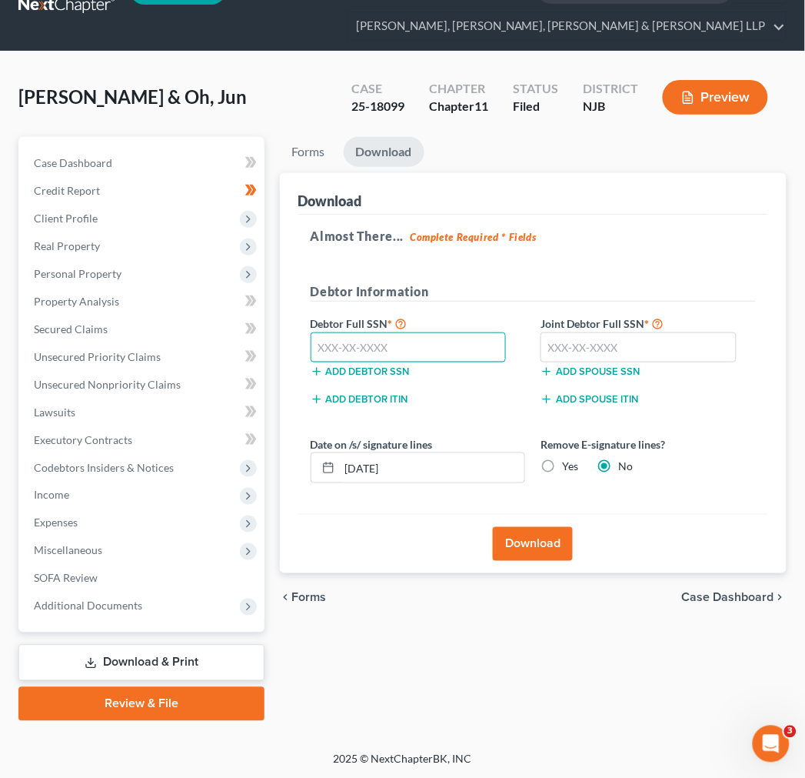
click at [477, 349] on input "text" at bounding box center [409, 347] width 196 height 31
click at [411, 328] on label "Debtor Full SSN *" at bounding box center [418, 323] width 231 height 18
click at [412, 356] on input "text" at bounding box center [409, 347] width 196 height 31
click at [418, 355] on input "text" at bounding box center [409, 347] width 196 height 31
type input "561-81-6745"
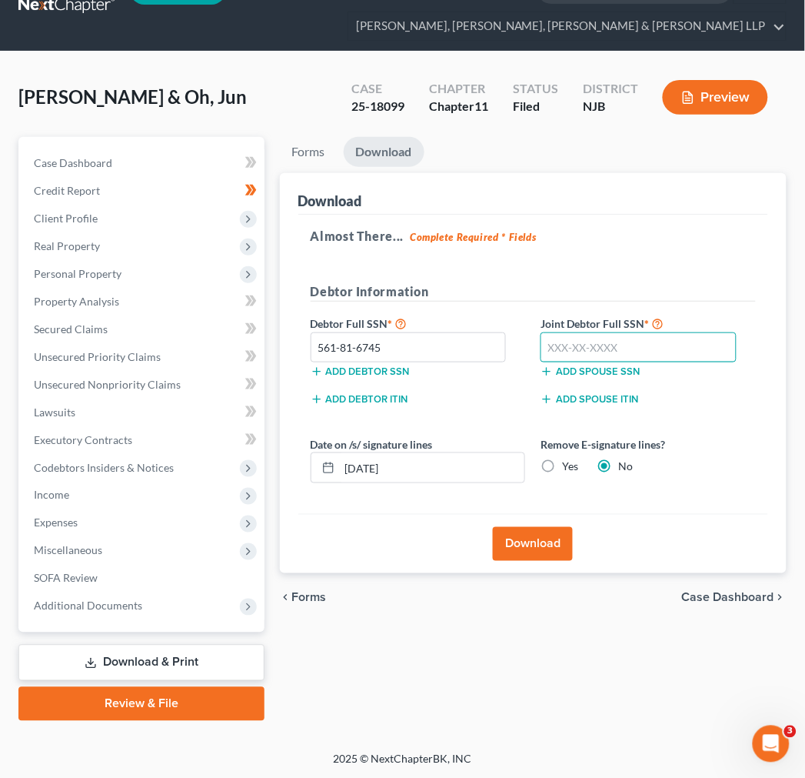
click at [593, 347] on input "text" at bounding box center [639, 347] width 196 height 31
type input "556-75-4501"
click at [706, 219] on div "Almost There... Complete Required * Fields Debtor Information Debtor Full SSN *…" at bounding box center [533, 365] width 470 height 300
click at [558, 552] on button "Download" at bounding box center [533, 544] width 80 height 34
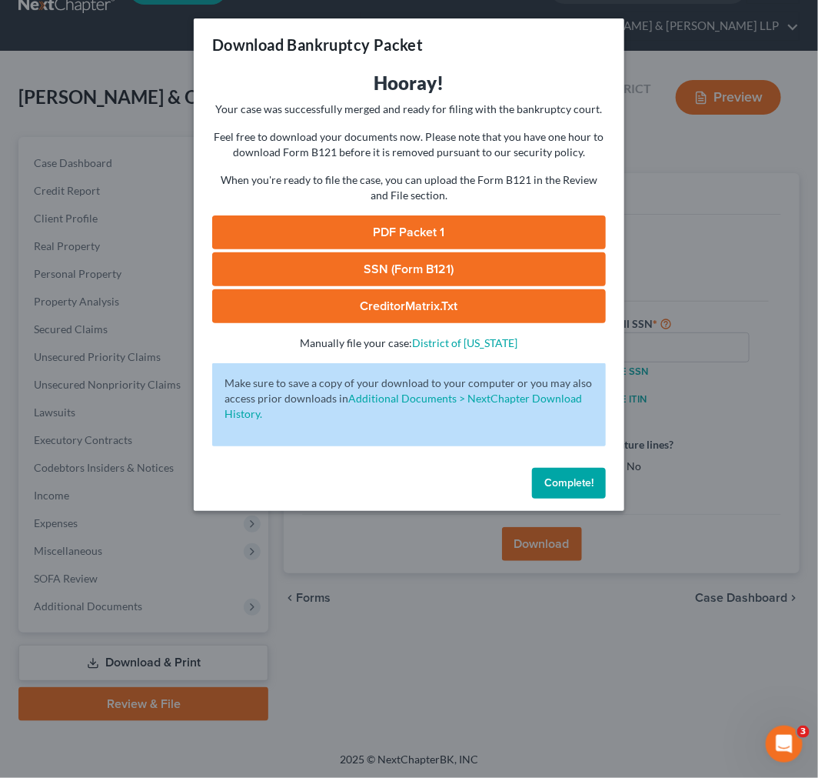
click at [480, 221] on link "PDF Packet 1" at bounding box center [409, 232] width 394 height 34
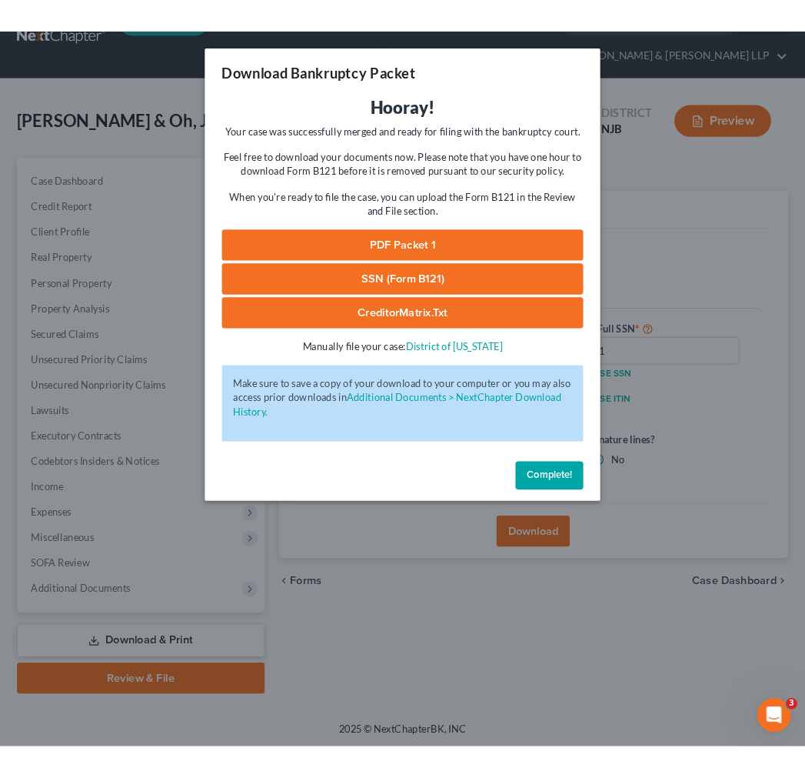
scroll to position [0, 0]
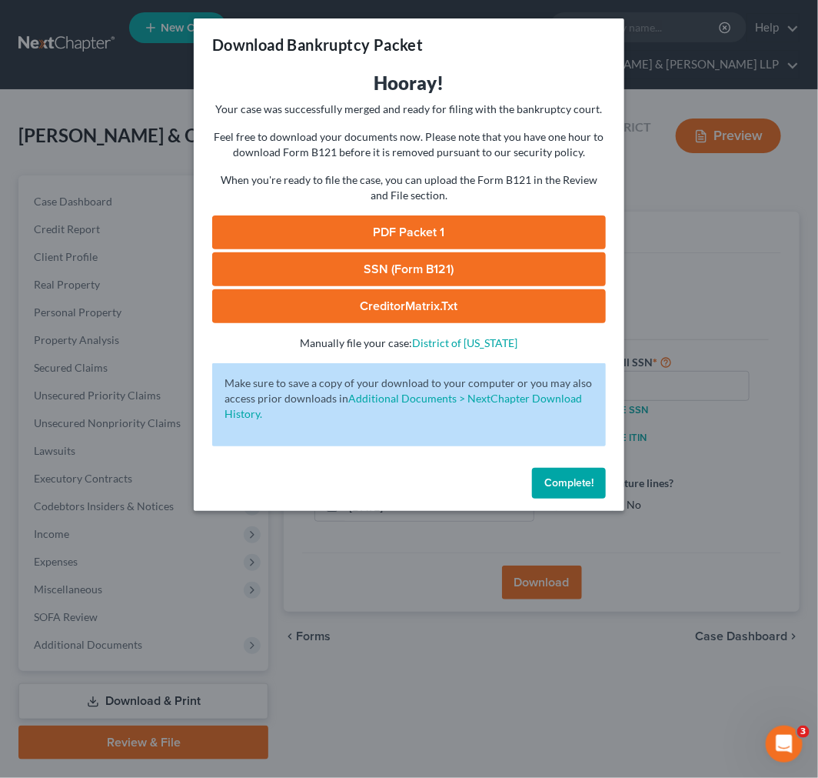
click at [166, 134] on div "Download Bankruptcy Packet Hooray! Your case was successfully merged and ready …" at bounding box center [409, 389] width 818 height 778
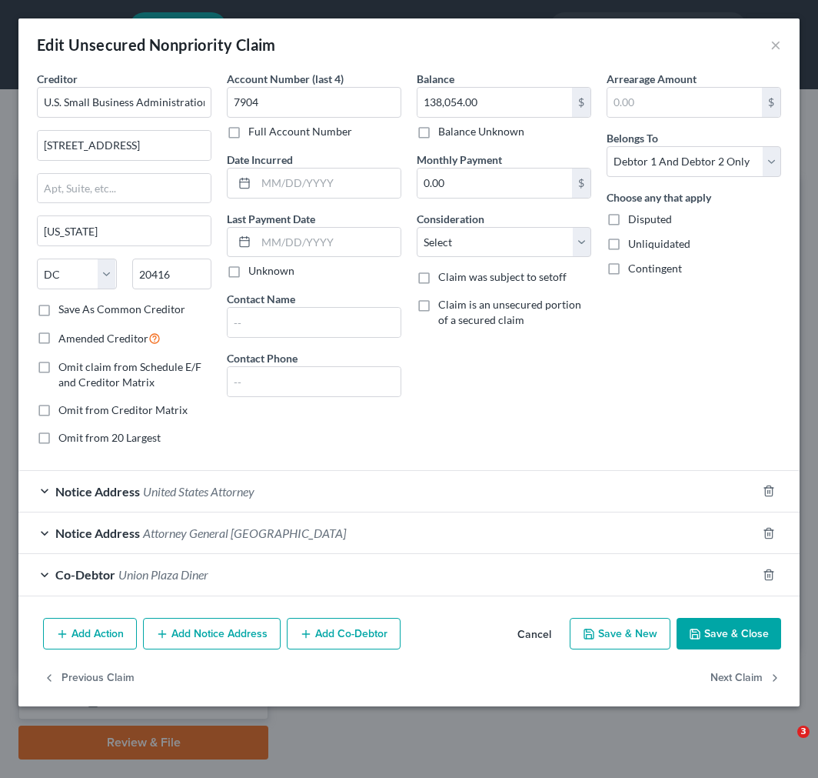
select select "8"
select select "2"
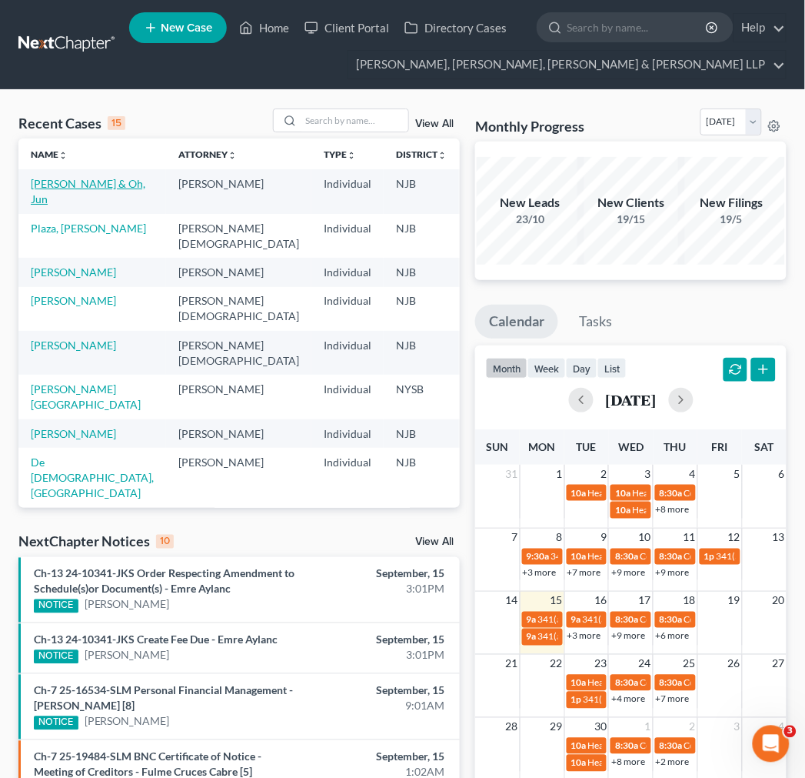
click at [48, 187] on link "[PERSON_NAME] & Oh, Jun" at bounding box center [88, 191] width 115 height 28
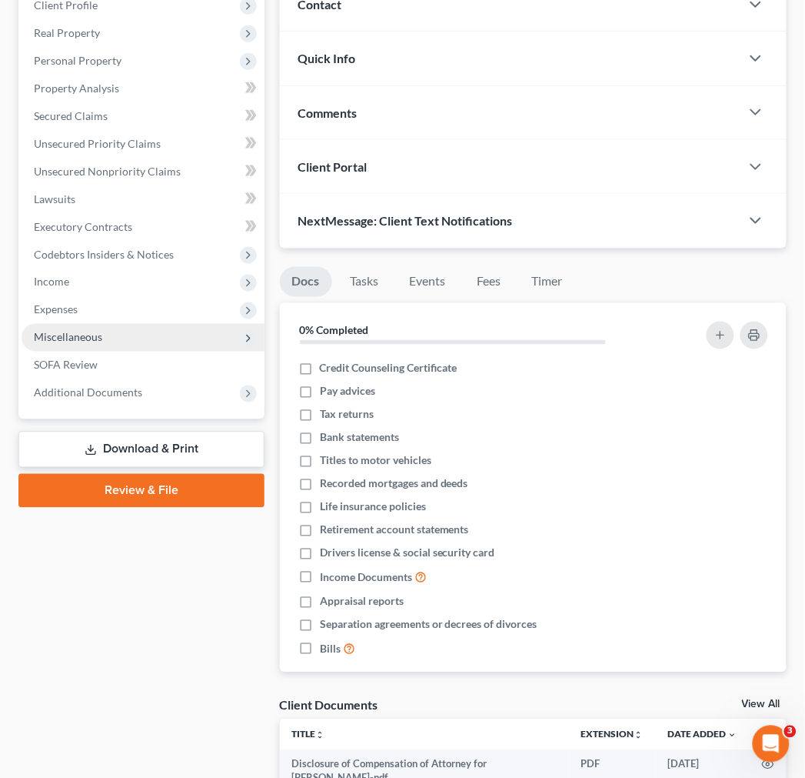
scroll to position [256, 0]
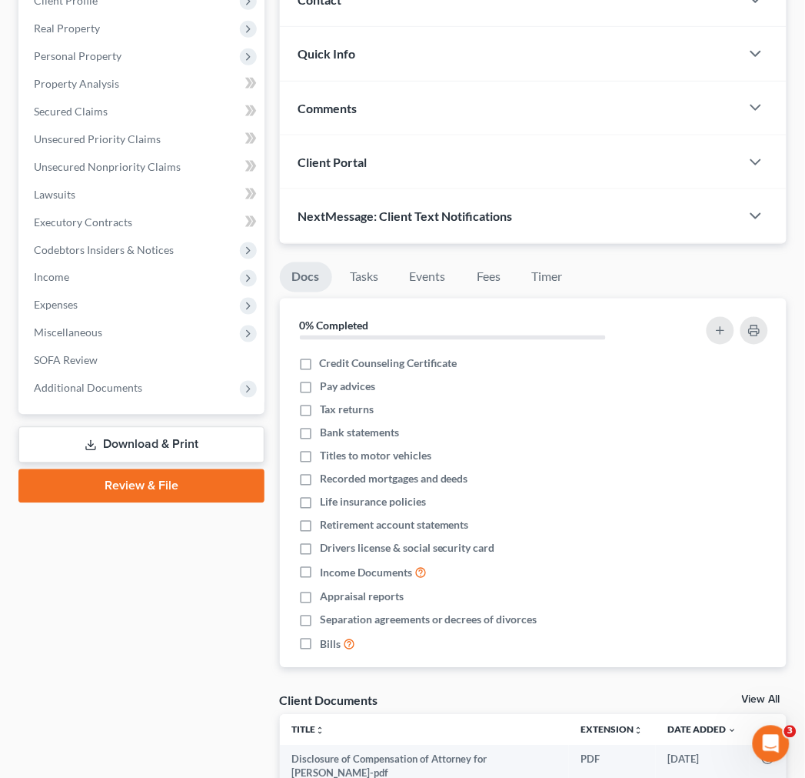
click at [142, 427] on link "Download & Print" at bounding box center [141, 445] width 246 height 36
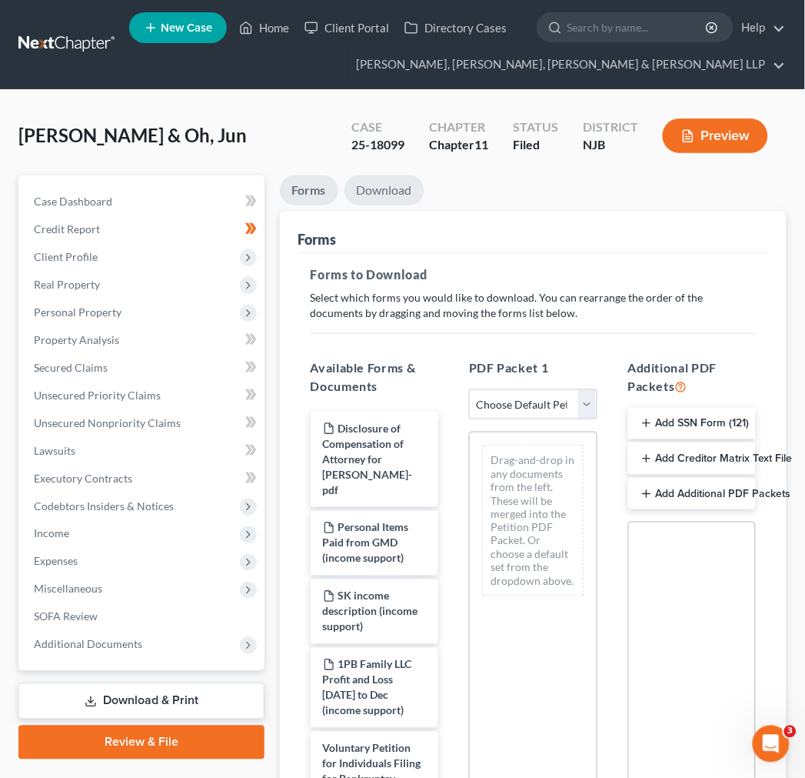
click at [378, 178] on link "Download" at bounding box center [385, 190] width 80 height 30
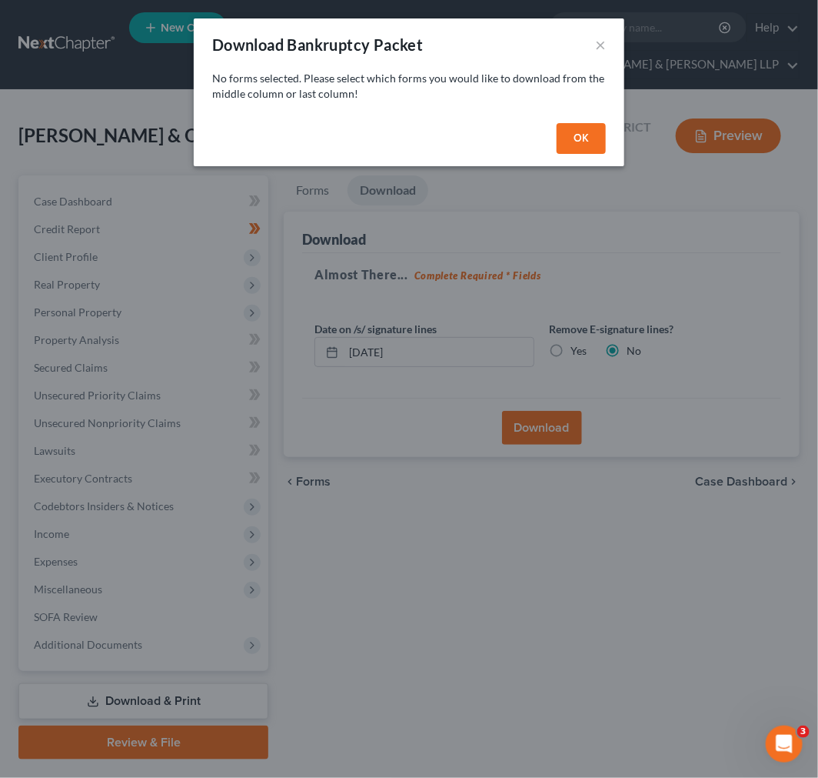
click at [593, 138] on button "OK" at bounding box center [581, 138] width 49 height 31
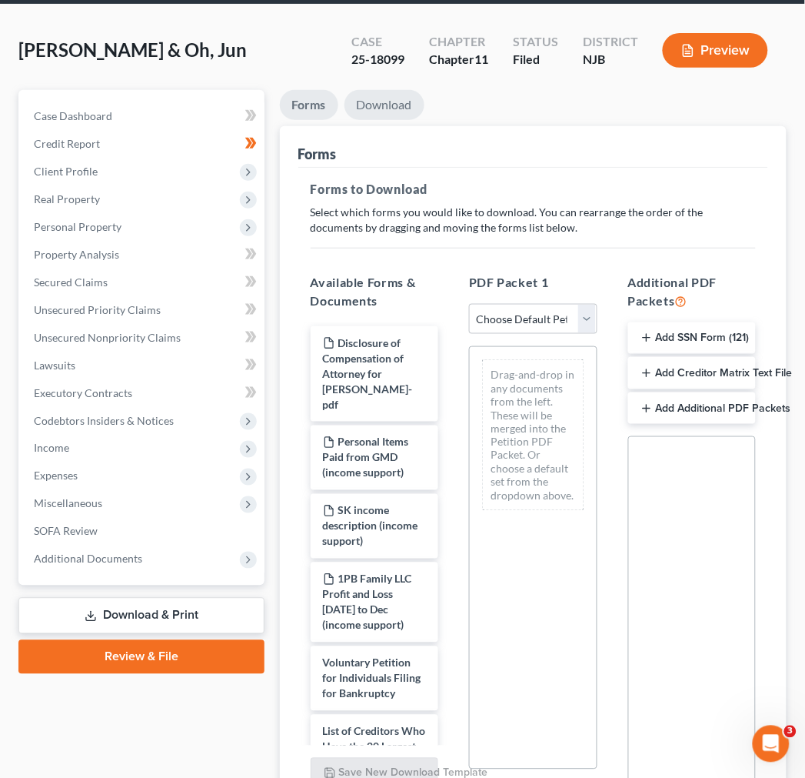
click at [391, 102] on link "Download" at bounding box center [385, 105] width 80 height 30
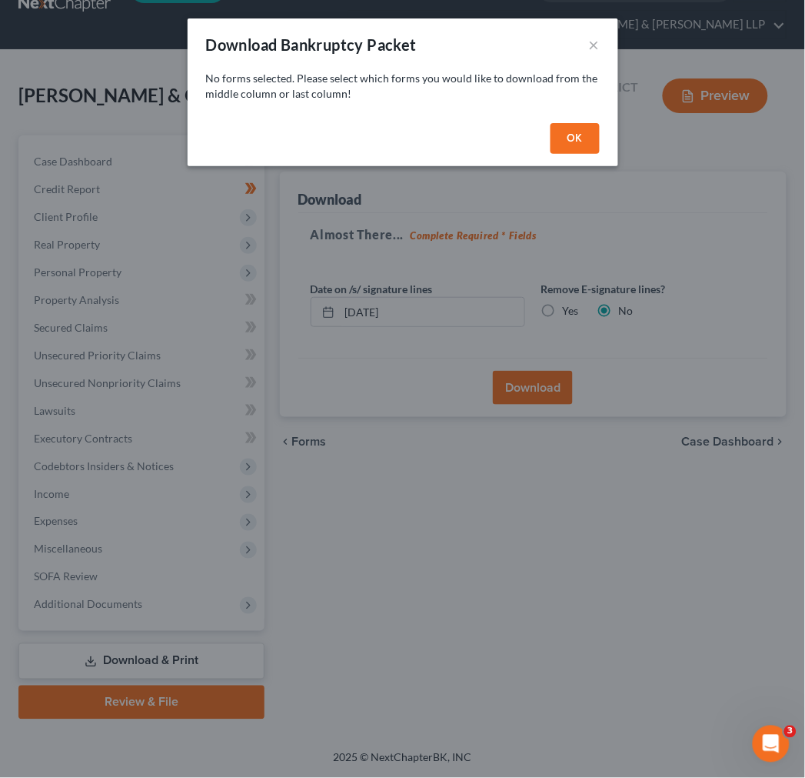
scroll to position [38, 0]
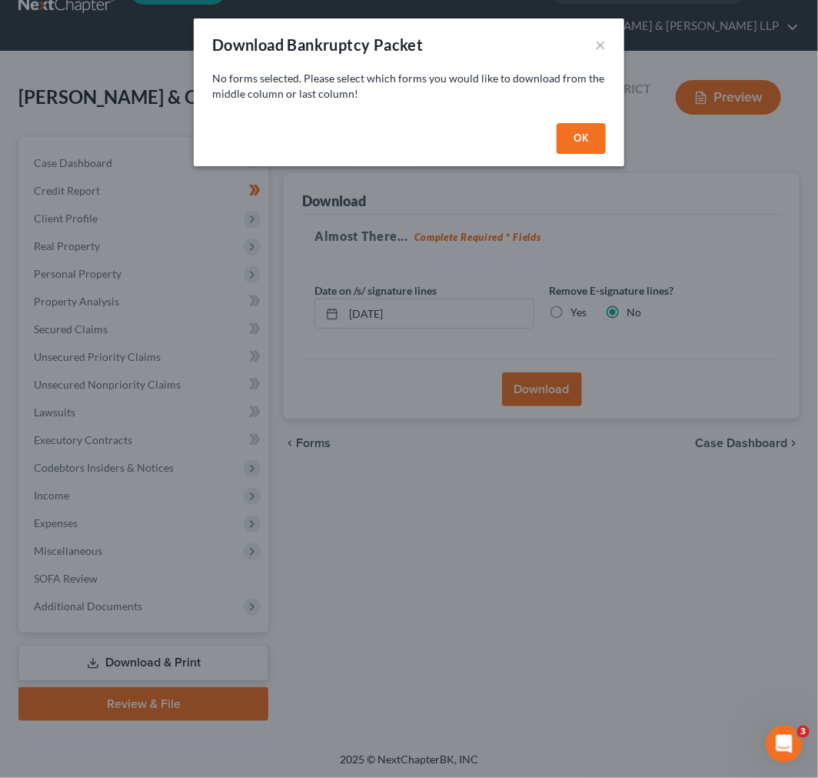
click at [594, 132] on button "OK" at bounding box center [581, 138] width 49 height 31
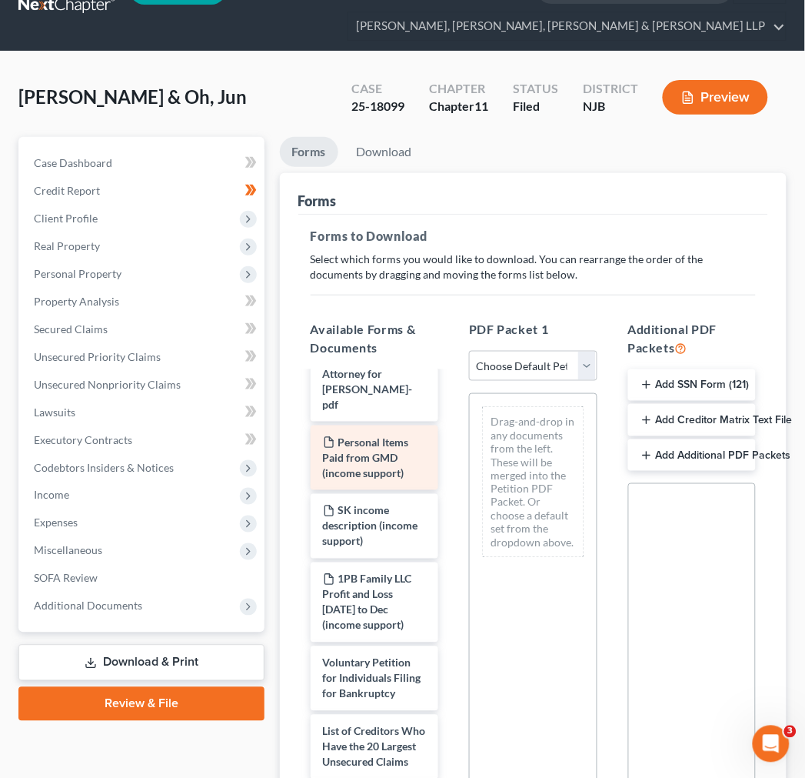
scroll to position [85, 0]
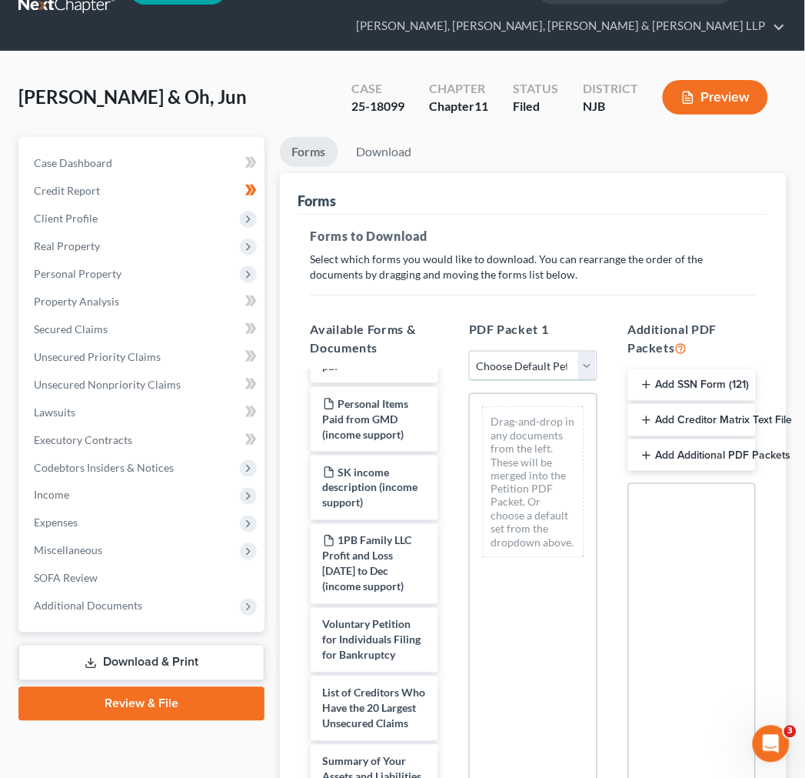
drag, startPoint x: 506, startPoint y: 362, endPoint x: 513, endPoint y: 379, distance: 19.0
click at [506, 360] on select "Choose Default Petition PDF Packet Complete Bankruptcy Petition (all forms and …" at bounding box center [533, 366] width 128 height 31
select select "0"
click at [469, 351] on select "Choose Default Petition PDF Packet Complete Bankruptcy Petition (all forms and …" at bounding box center [533, 366] width 128 height 31
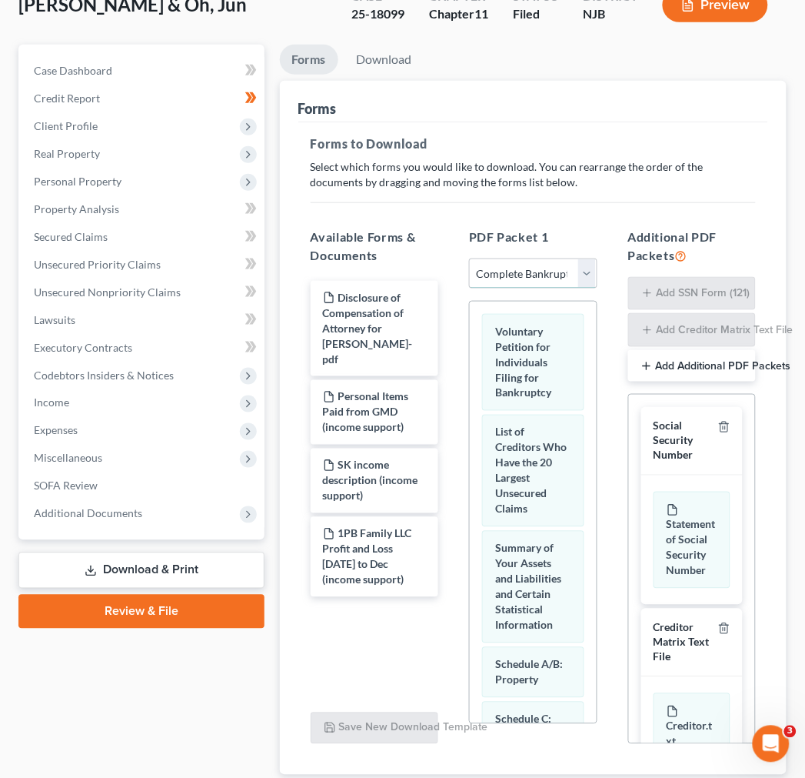
scroll to position [235, 0]
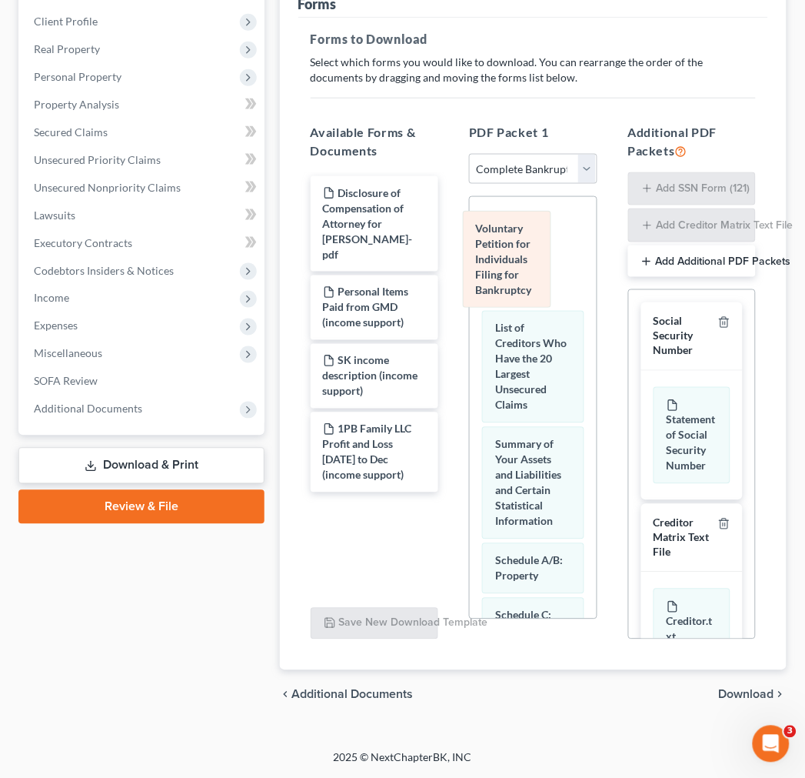
drag, startPoint x: 525, startPoint y: 239, endPoint x: 329, endPoint y: 251, distance: 196.5
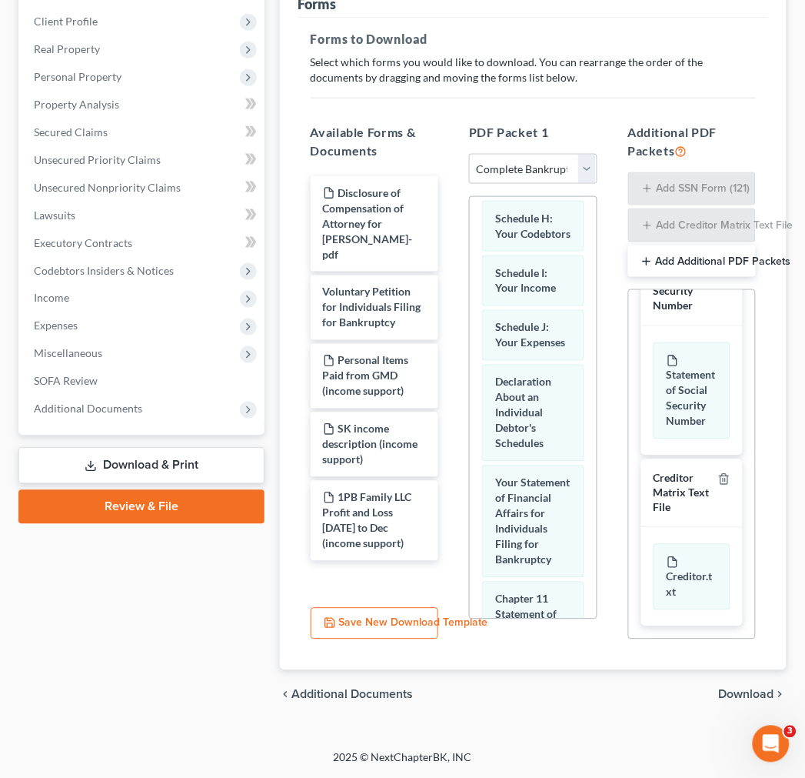
scroll to position [90, 0]
click at [762, 704] on div "chevron_left Additional Documents Download chevron_right" at bounding box center [533, 694] width 507 height 49
click at [752, 698] on span "Download" at bounding box center [746, 694] width 55 height 12
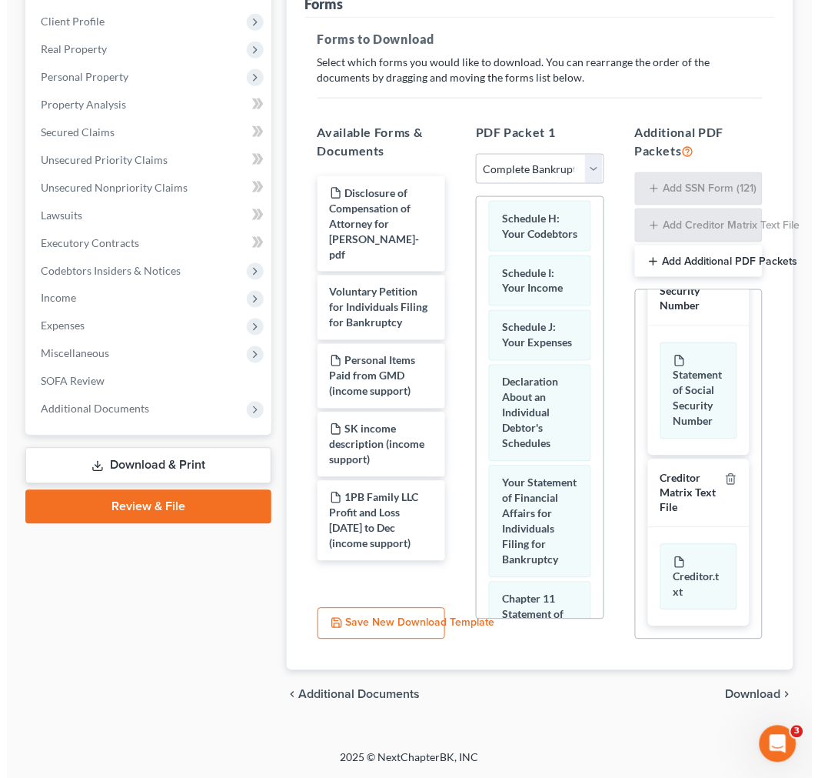
scroll to position [38, 0]
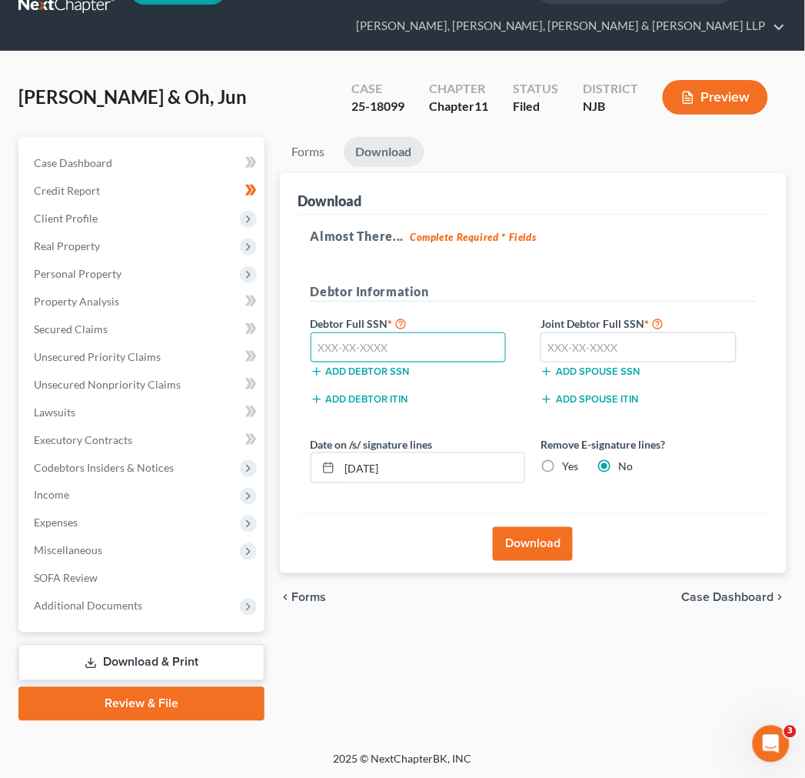
click at [475, 357] on input "text" at bounding box center [409, 347] width 196 height 31
click at [408, 357] on input "text" at bounding box center [409, 347] width 196 height 31
click at [405, 352] on input "text" at bounding box center [409, 347] width 196 height 31
click at [401, 348] on input "text" at bounding box center [409, 347] width 196 height 31
click at [400, 340] on input "text" at bounding box center [409, 347] width 196 height 31
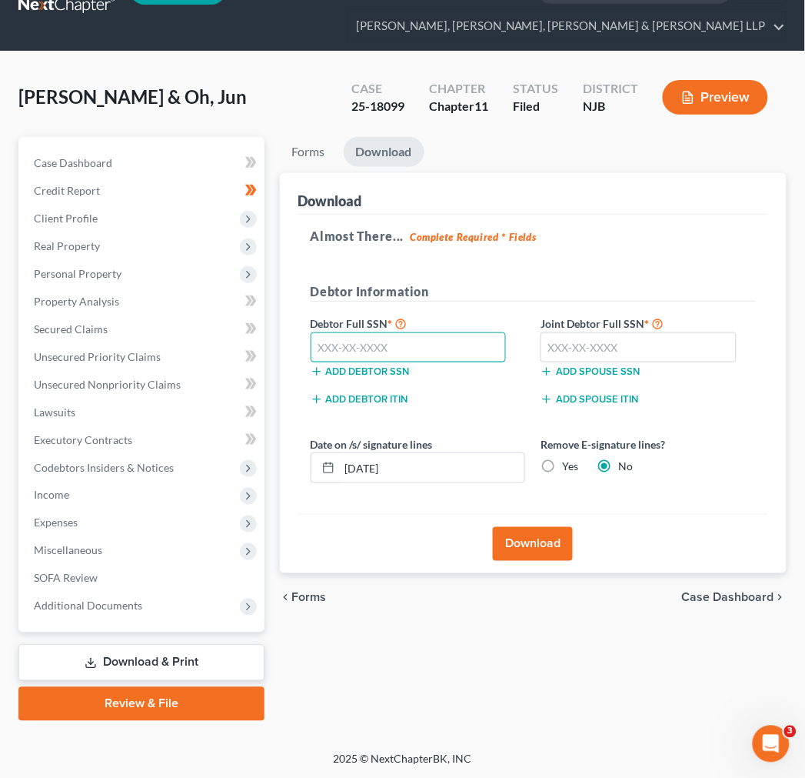
click at [408, 343] on input "text" at bounding box center [409, 347] width 196 height 31
type input "561-81-6745"
click at [706, 346] on input "text" at bounding box center [639, 347] width 196 height 31
click at [662, 343] on input "text" at bounding box center [639, 347] width 196 height 31
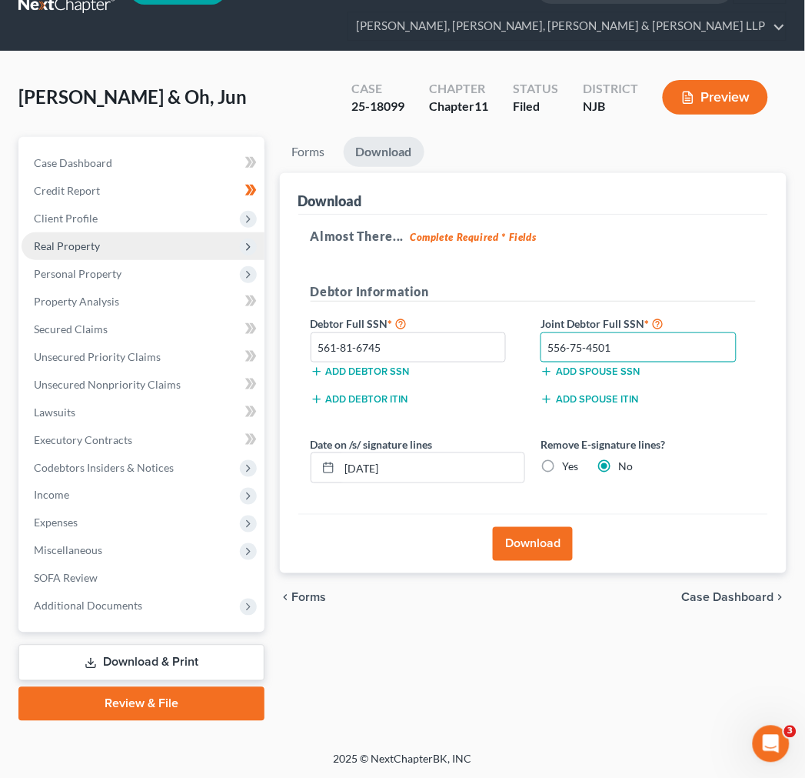
type input "556-75-4501"
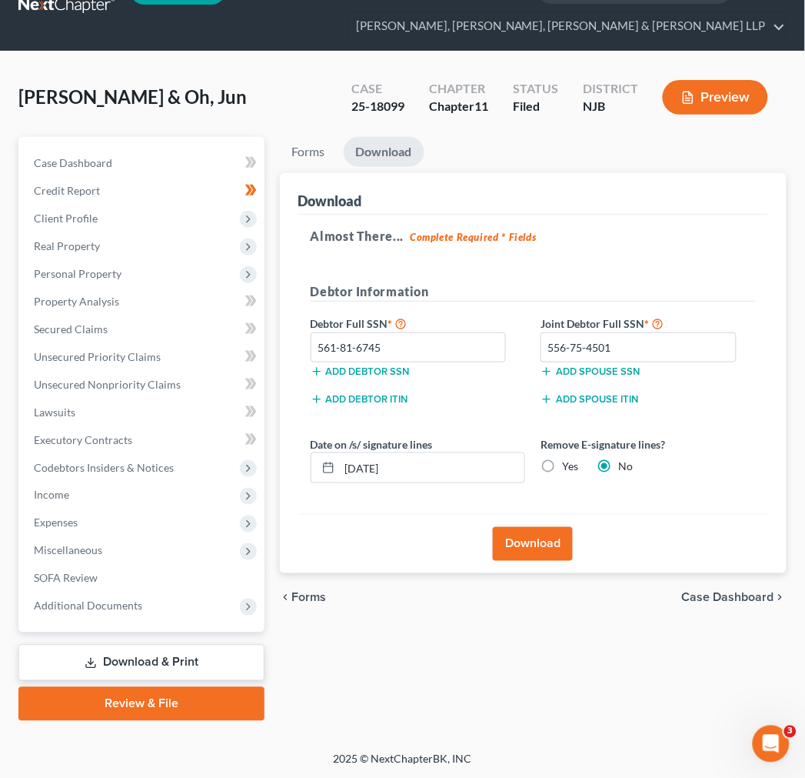
click at [562, 479] on div "Remove E-signature lines? Yes No" at bounding box center [648, 459] width 231 height 47
click at [562, 469] on label "Yes" at bounding box center [570, 465] width 16 height 15
click at [568, 468] on input "Yes" at bounding box center [573, 463] width 10 height 10
radio input "true"
radio input "false"
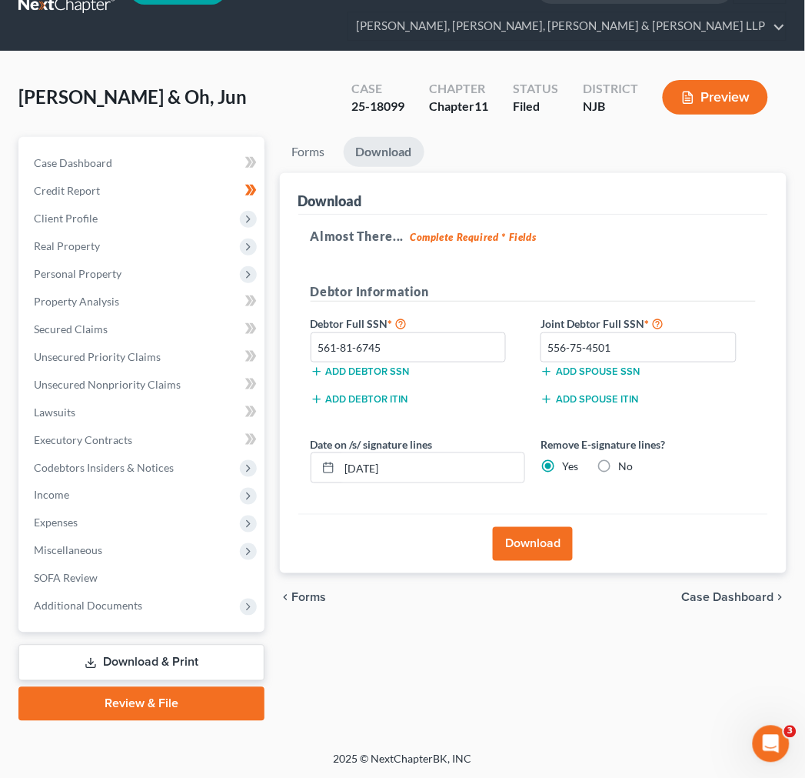
click at [549, 539] on button "Download" at bounding box center [533, 544] width 80 height 34
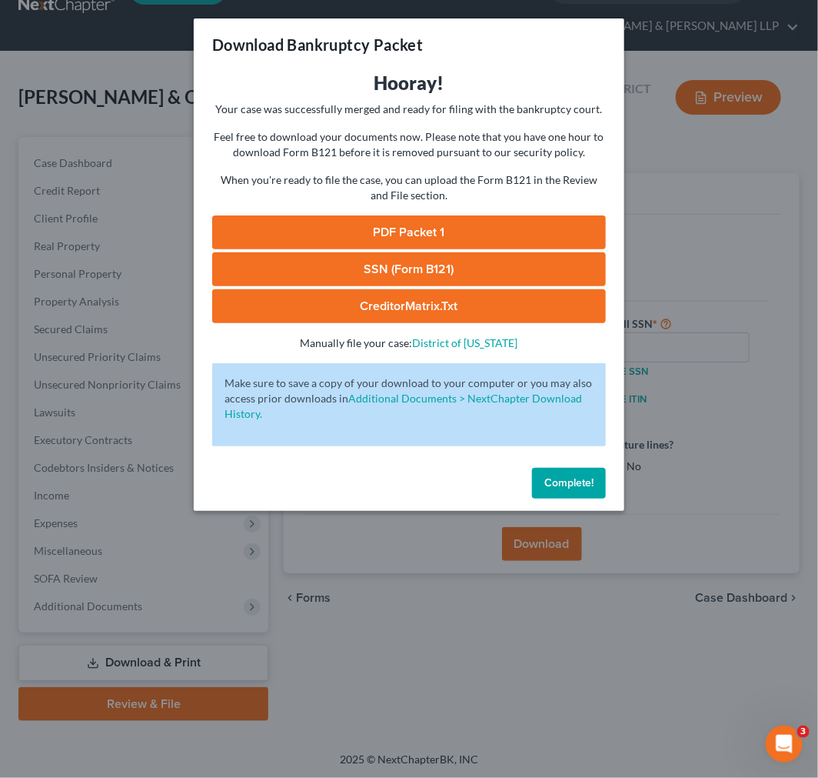
click at [492, 223] on link "PDF Packet 1" at bounding box center [409, 232] width 394 height 34
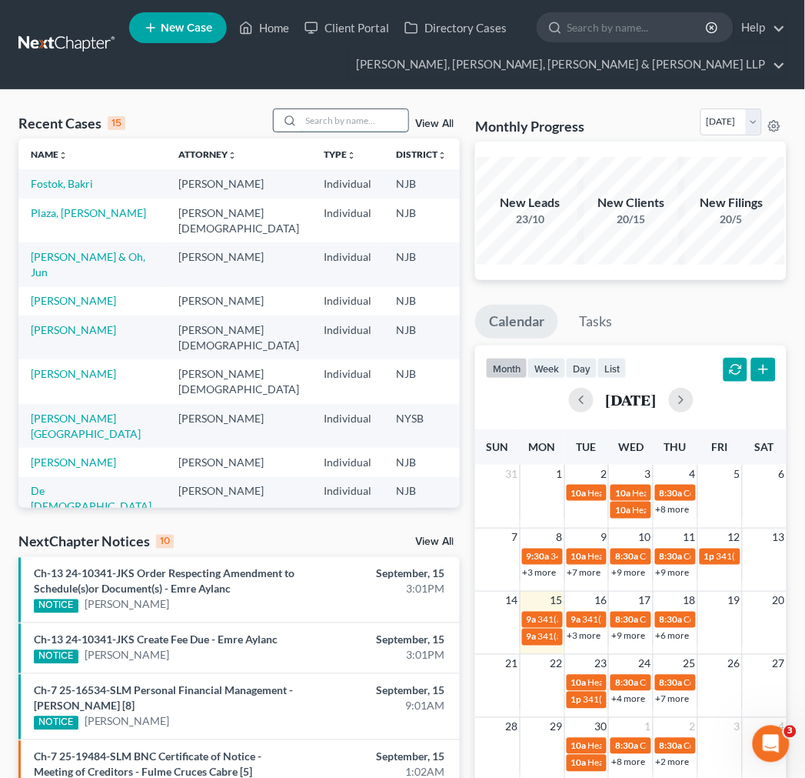
click at [311, 126] on input "search" at bounding box center [355, 120] width 108 height 22
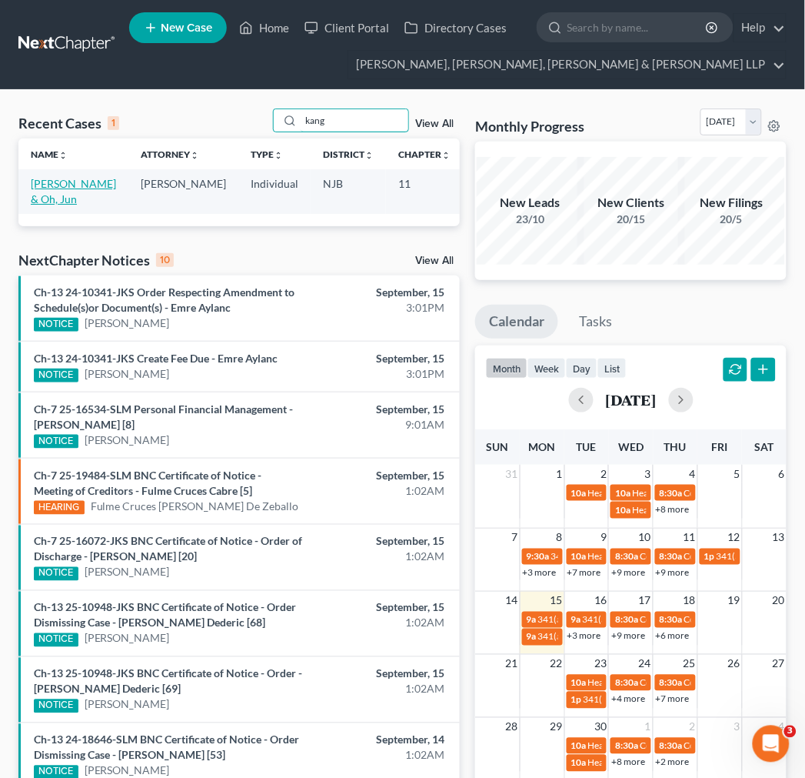
type input "kang"
click at [34, 205] on link "[PERSON_NAME] & Oh, Jun" at bounding box center [73, 191] width 85 height 28
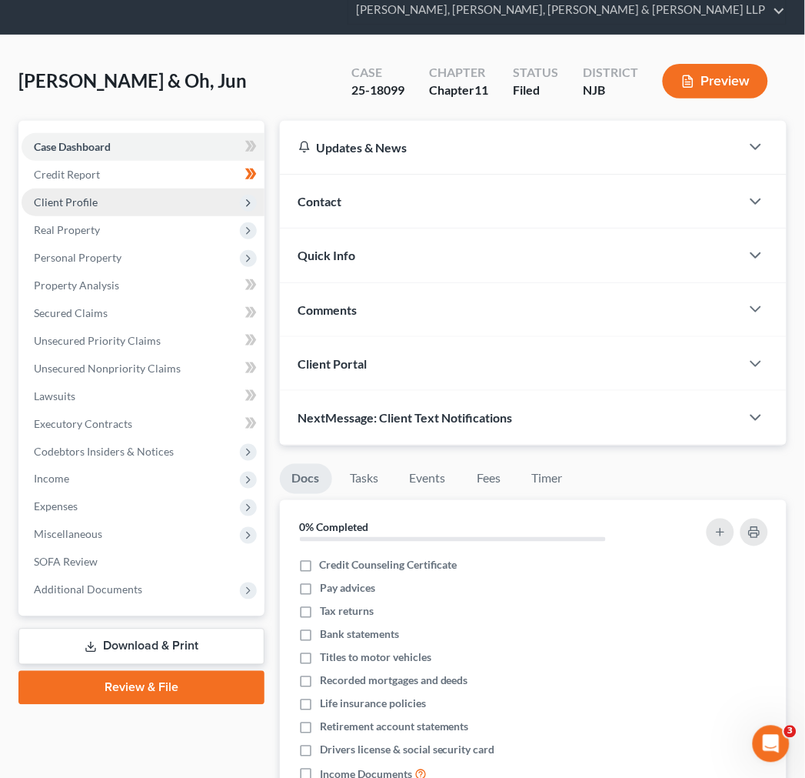
scroll to position [85, 0]
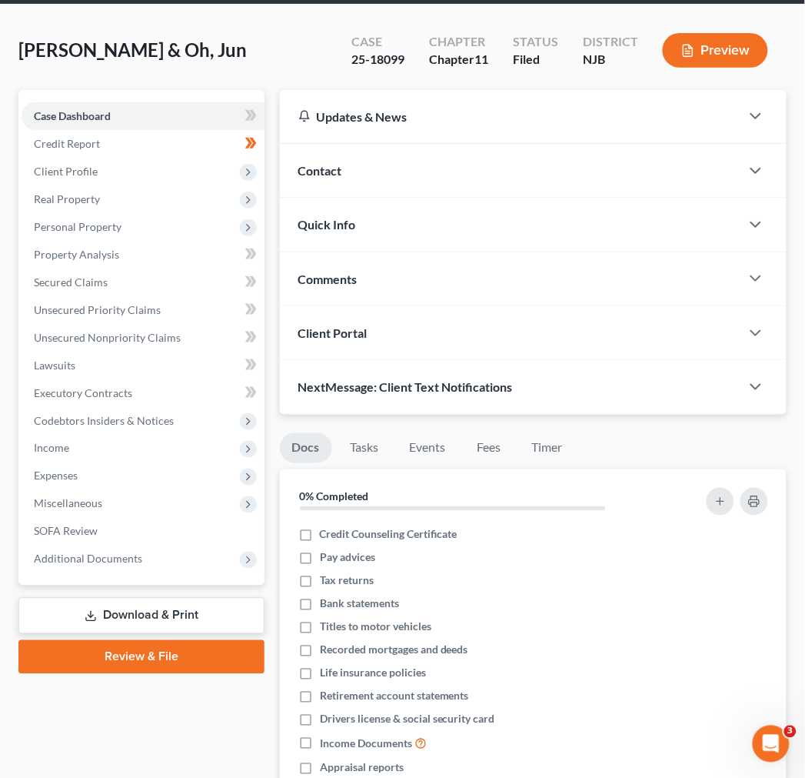
click at [147, 617] on link "Download & Print" at bounding box center [141, 616] width 246 height 36
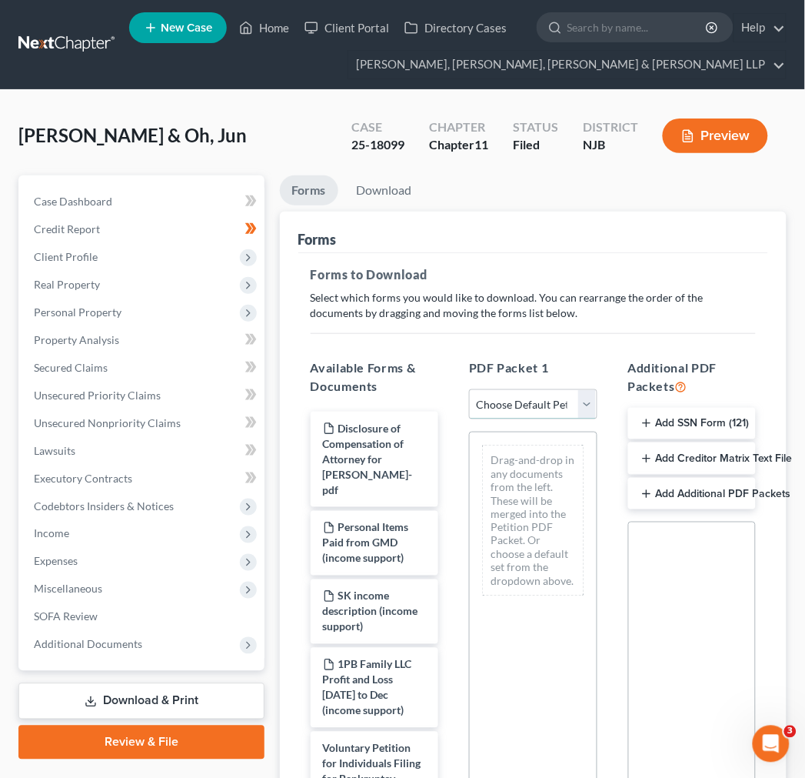
click at [563, 395] on select "Choose Default Petition PDF Packet Complete Bankruptcy Petition (all forms and …" at bounding box center [533, 404] width 128 height 31
select select "2"
click at [469, 389] on select "Choose Default Petition PDF Packet Complete Bankruptcy Petition (all forms and …" at bounding box center [533, 404] width 128 height 31
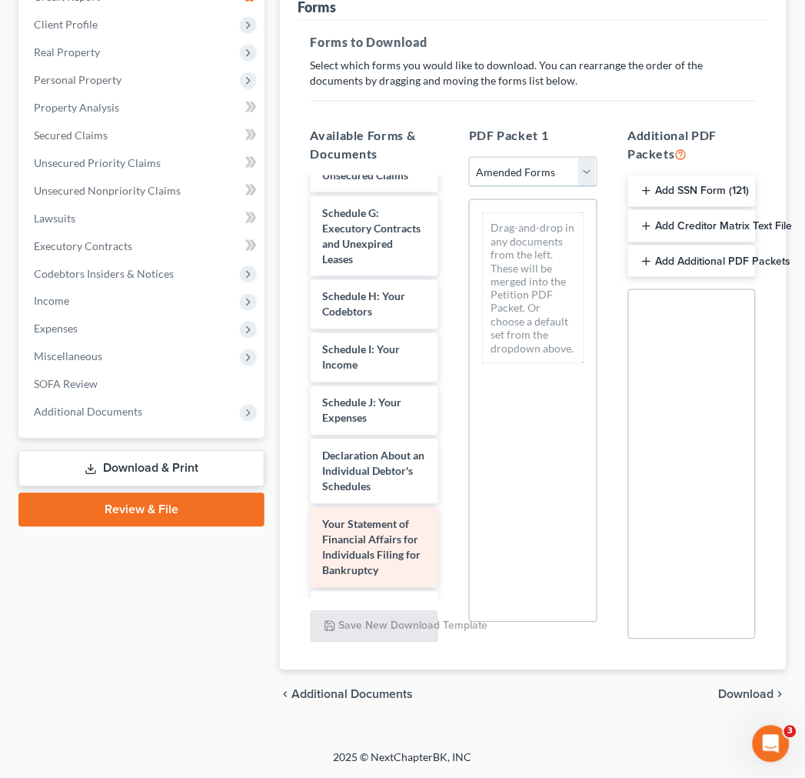
scroll to position [322, 0]
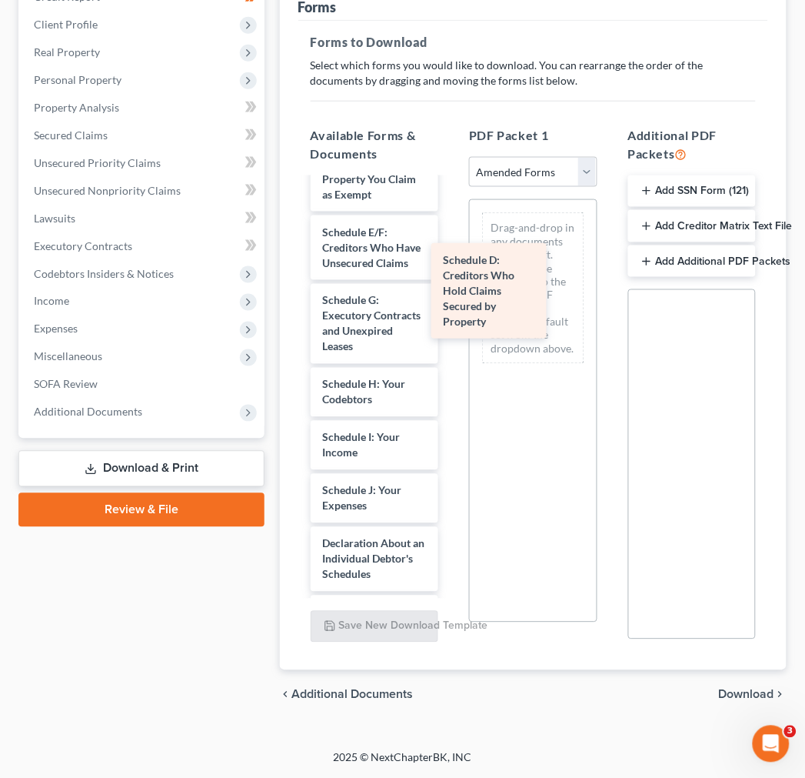
drag, startPoint x: 375, startPoint y: 295, endPoint x: 554, endPoint y: 289, distance: 178.5
click at [451, 289] on div "Schedule D: Creditors Who Hold Claims Secured by Property Voluntary Petition fo…" at bounding box center [374, 422] width 152 height 1129
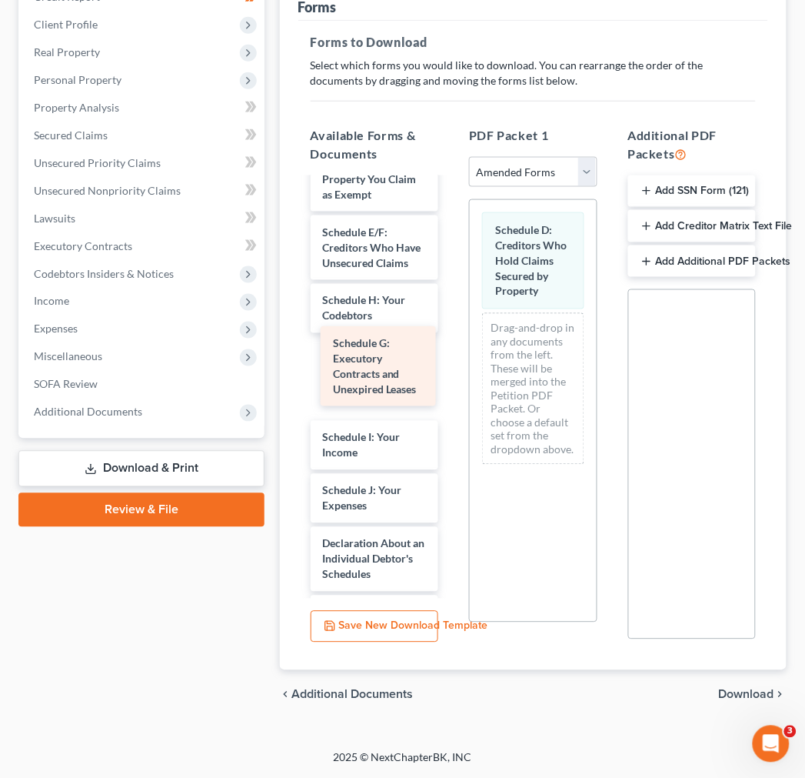
click at [400, 364] on div "Schedule G: Executory Contracts and Unexpired Leases Voluntary Petition for Ind…" at bounding box center [374, 422] width 152 height 1129
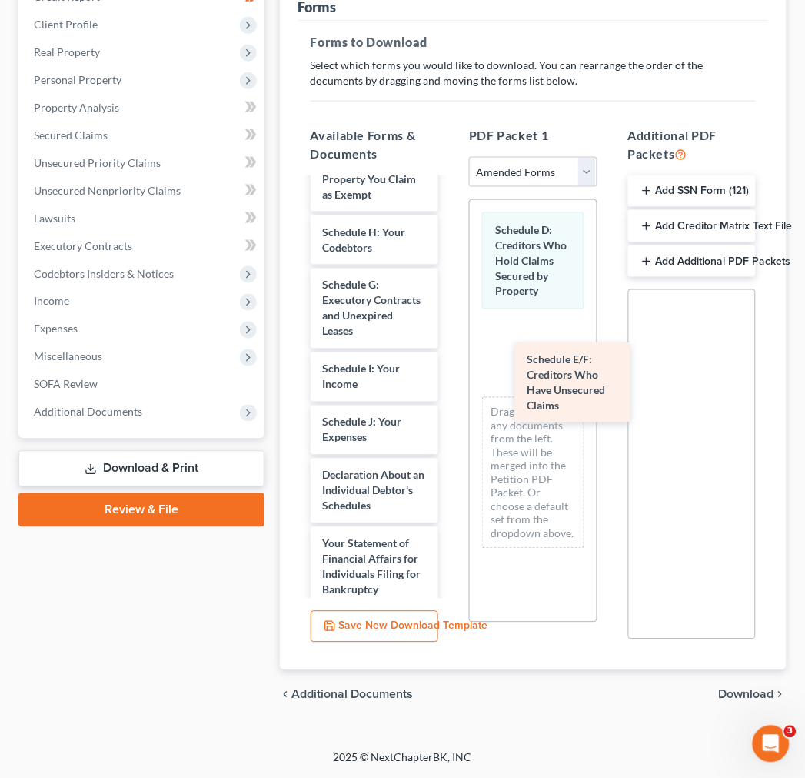
drag, startPoint x: 370, startPoint y: 279, endPoint x: 574, endPoint y: 378, distance: 226.4
click at [451, 378] on div "Schedule E/F: Creditors Who Have Unsecured Claims Voluntary Petition for Indivi…" at bounding box center [374, 388] width 152 height 1061
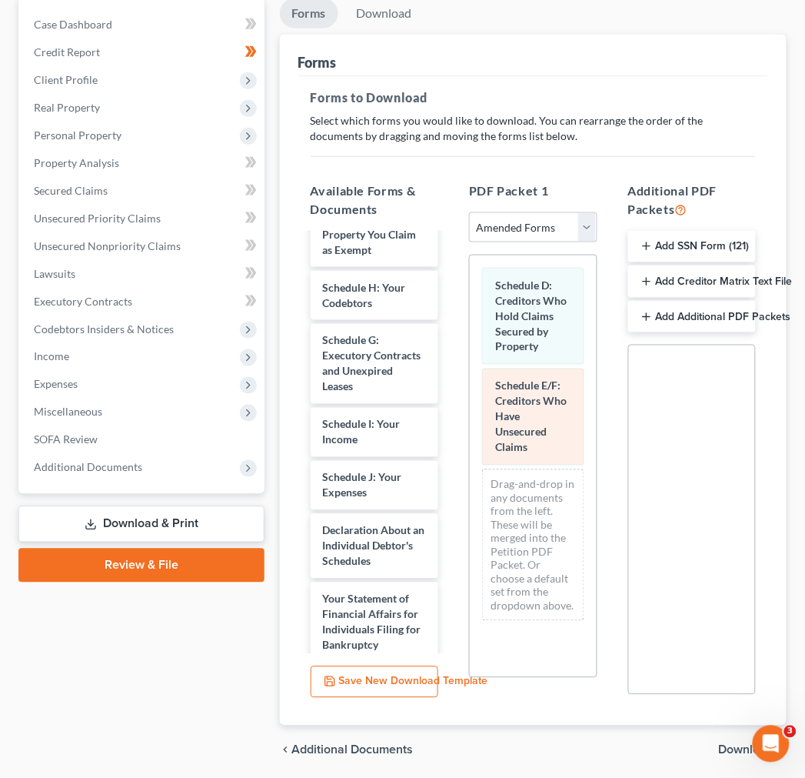
scroll to position [147, 0]
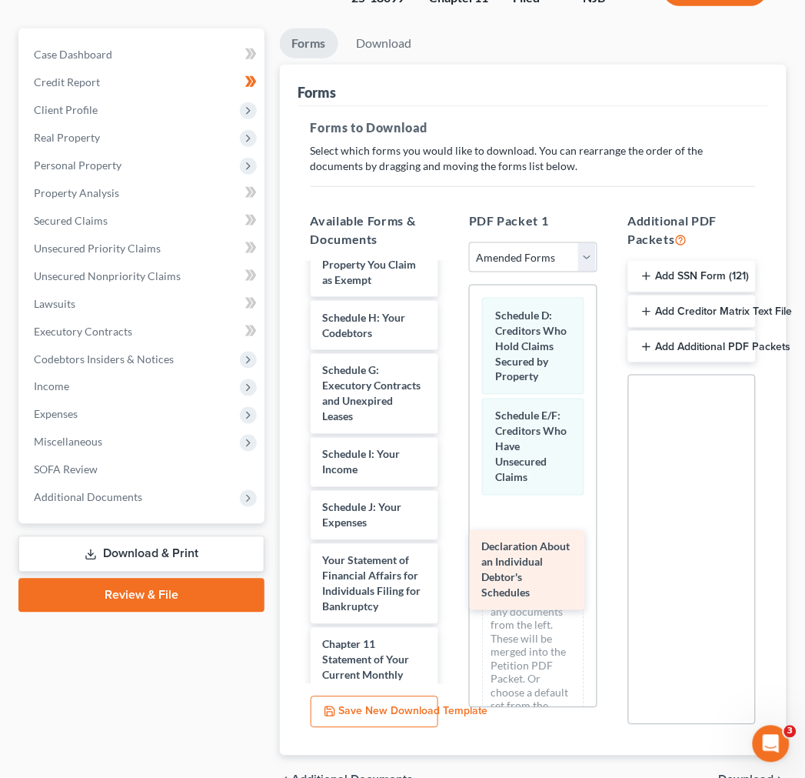
drag, startPoint x: 405, startPoint y: 608, endPoint x: 565, endPoint y: 565, distance: 165.0
click at [451, 565] on div "Declaration About an Individual Debtor's Schedules Voluntary Petition for Indiv…" at bounding box center [374, 439] width 152 height 992
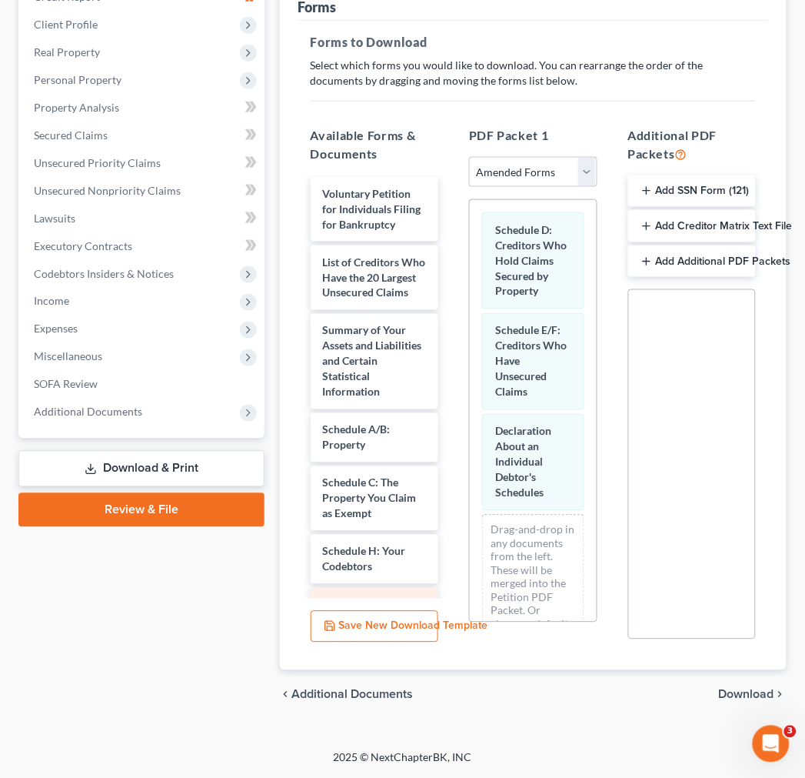
scroll to position [0, 0]
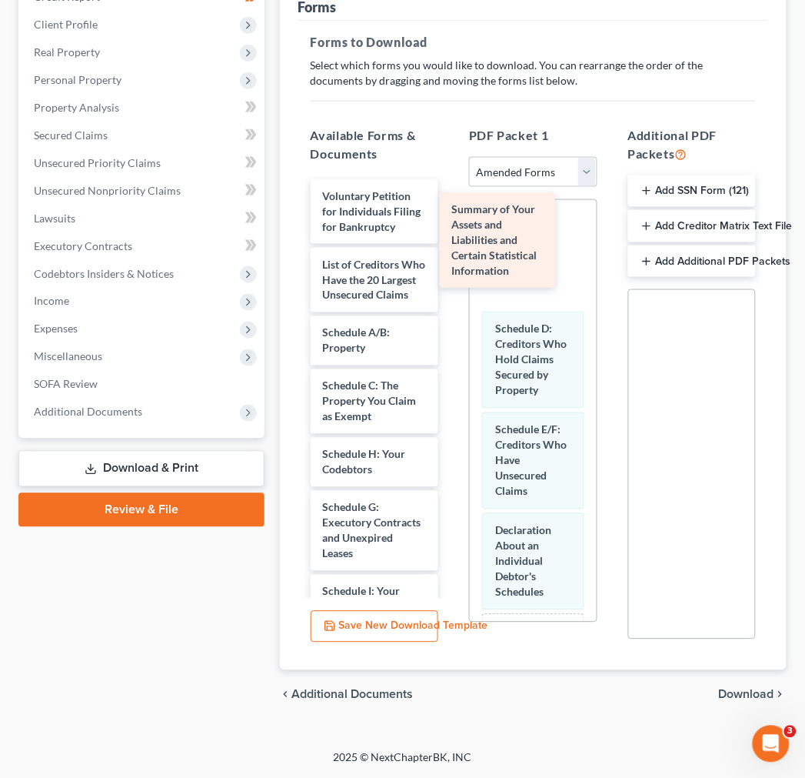
drag, startPoint x: 388, startPoint y: 385, endPoint x: 517, endPoint y: 232, distance: 200.9
click at [451, 232] on div "Summary of Your Assets and Liabilities and Certain Statistical Information Volu…" at bounding box center [374, 625] width 152 height 893
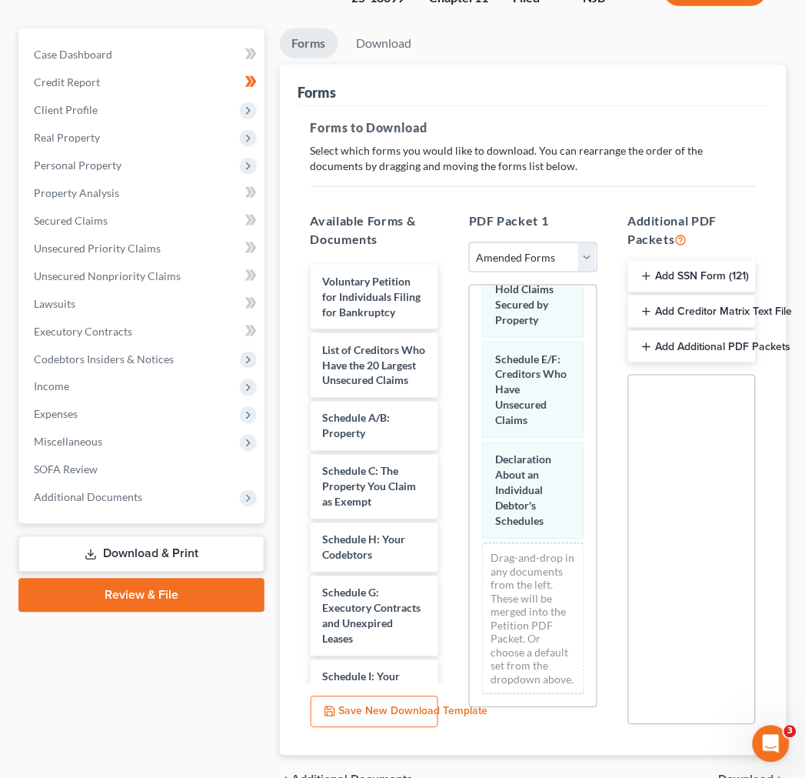
scroll to position [259, 0]
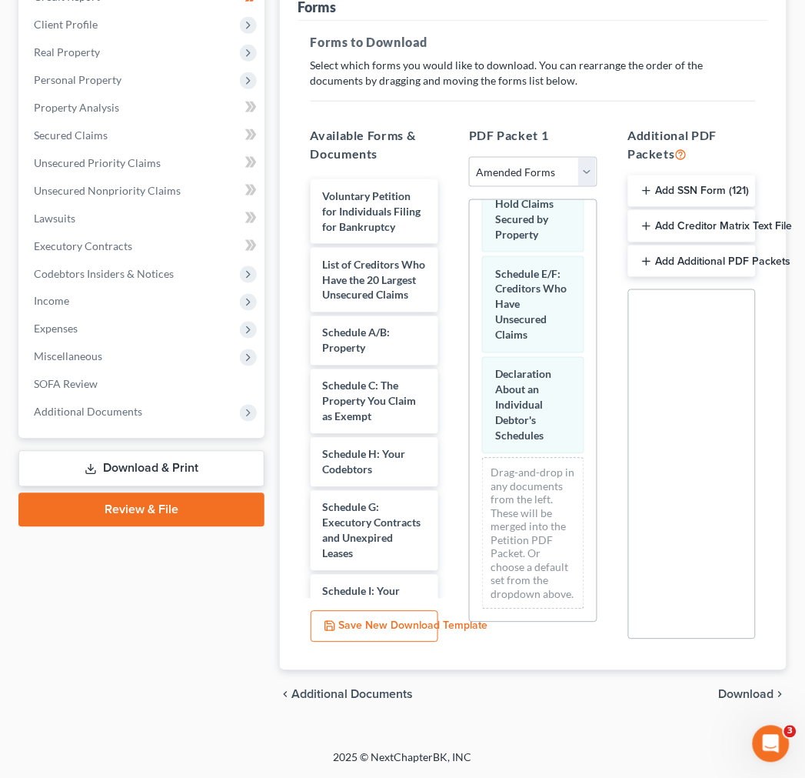
drag, startPoint x: 751, startPoint y: 687, endPoint x: 743, endPoint y: 682, distance: 9.0
click at [751, 688] on span "Download" at bounding box center [746, 694] width 55 height 12
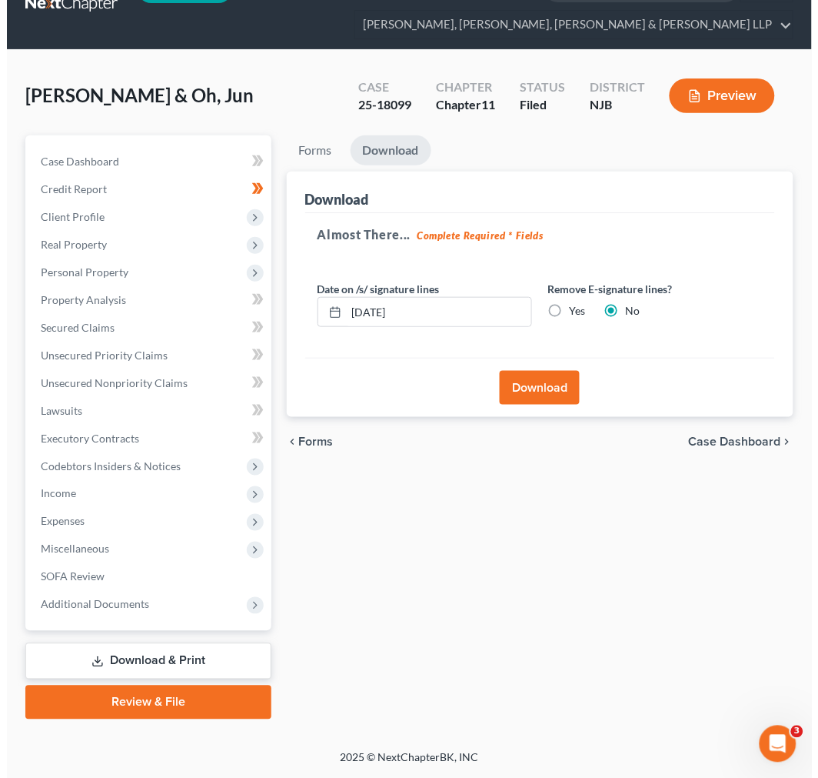
scroll to position [38, 0]
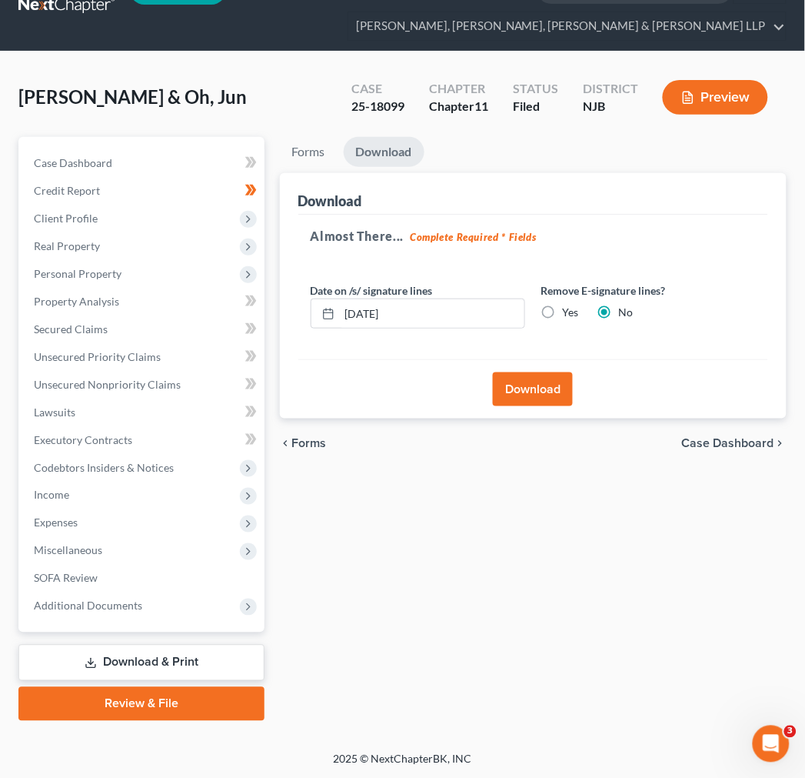
click at [562, 311] on label "Yes" at bounding box center [570, 312] width 16 height 15
click at [568, 311] on input "Yes" at bounding box center [573, 310] width 10 height 10
radio input "true"
click at [618, 308] on label "No" at bounding box center [625, 312] width 15 height 15
click at [625, 308] on input "No" at bounding box center [630, 310] width 10 height 10
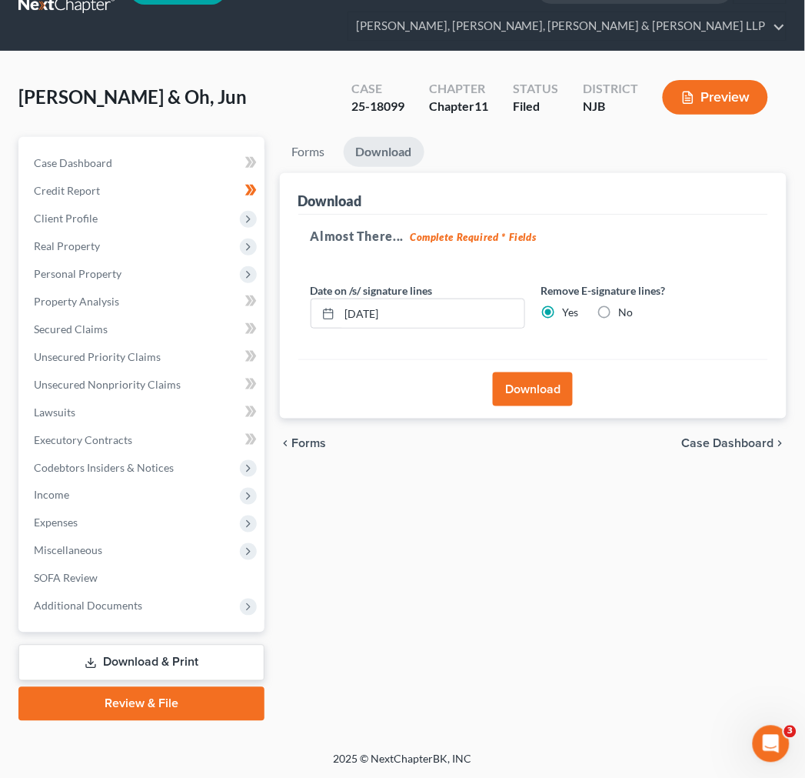
radio input "true"
radio input "false"
click at [527, 393] on button "Download" at bounding box center [533, 389] width 80 height 34
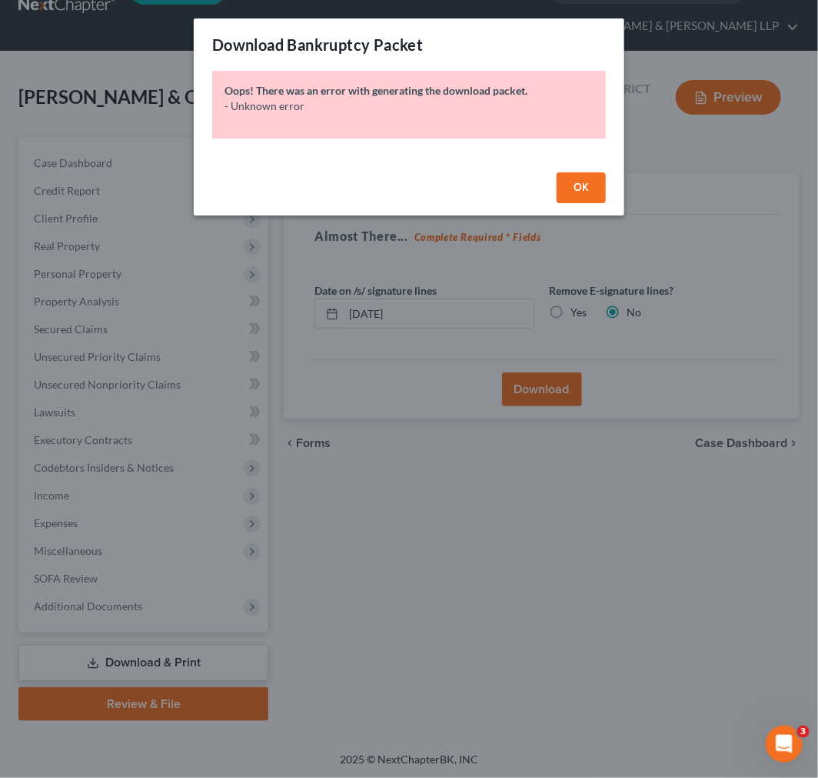
click at [585, 172] on button "OK" at bounding box center [581, 187] width 49 height 31
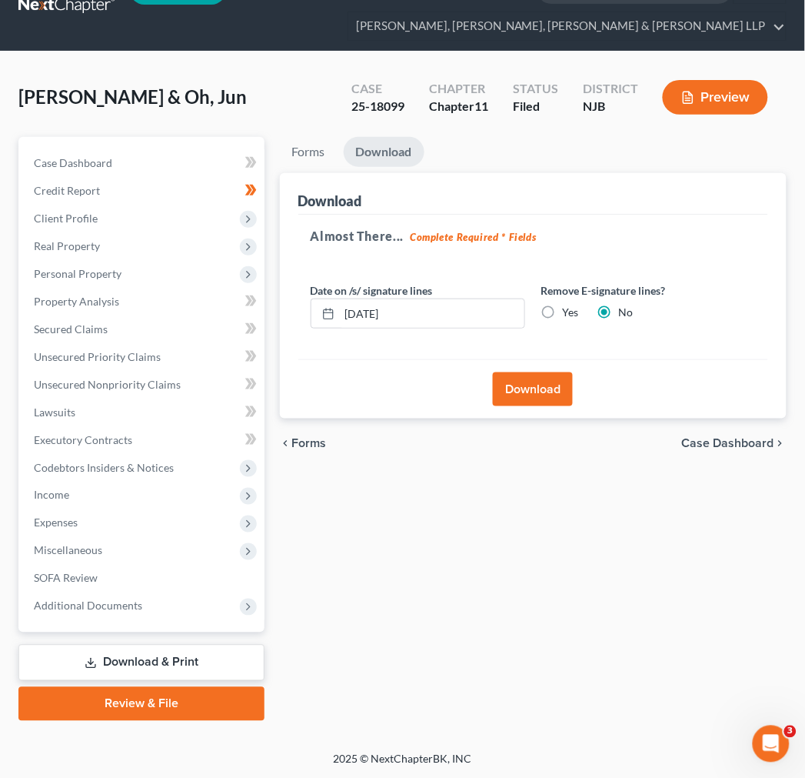
click at [540, 389] on button "Download" at bounding box center [533, 389] width 80 height 34
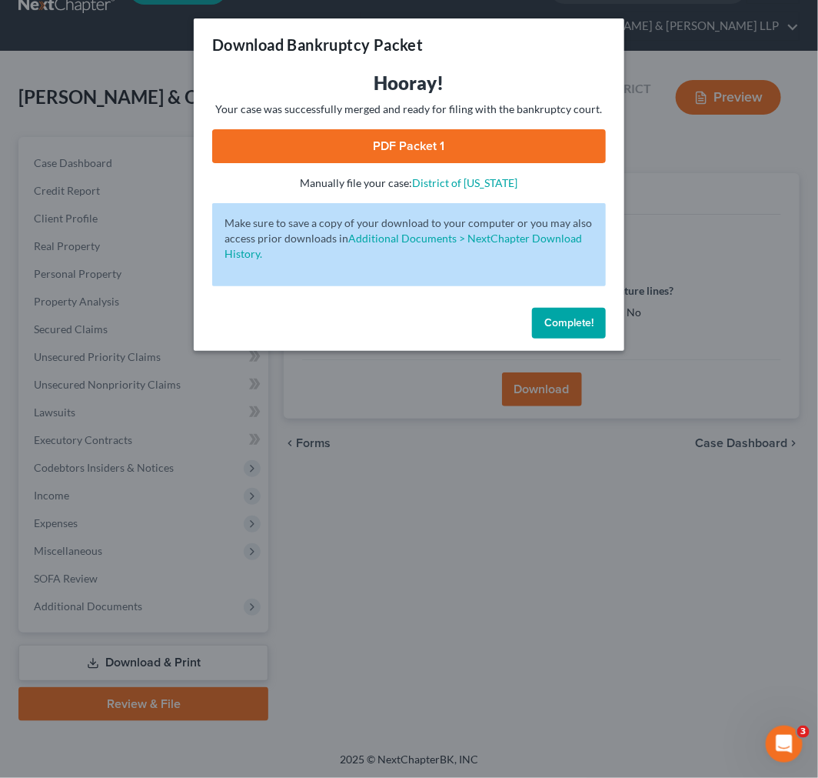
click at [446, 158] on link "PDF Packet 1" at bounding box center [409, 146] width 394 height 34
